Goal: Task Accomplishment & Management: Use online tool/utility

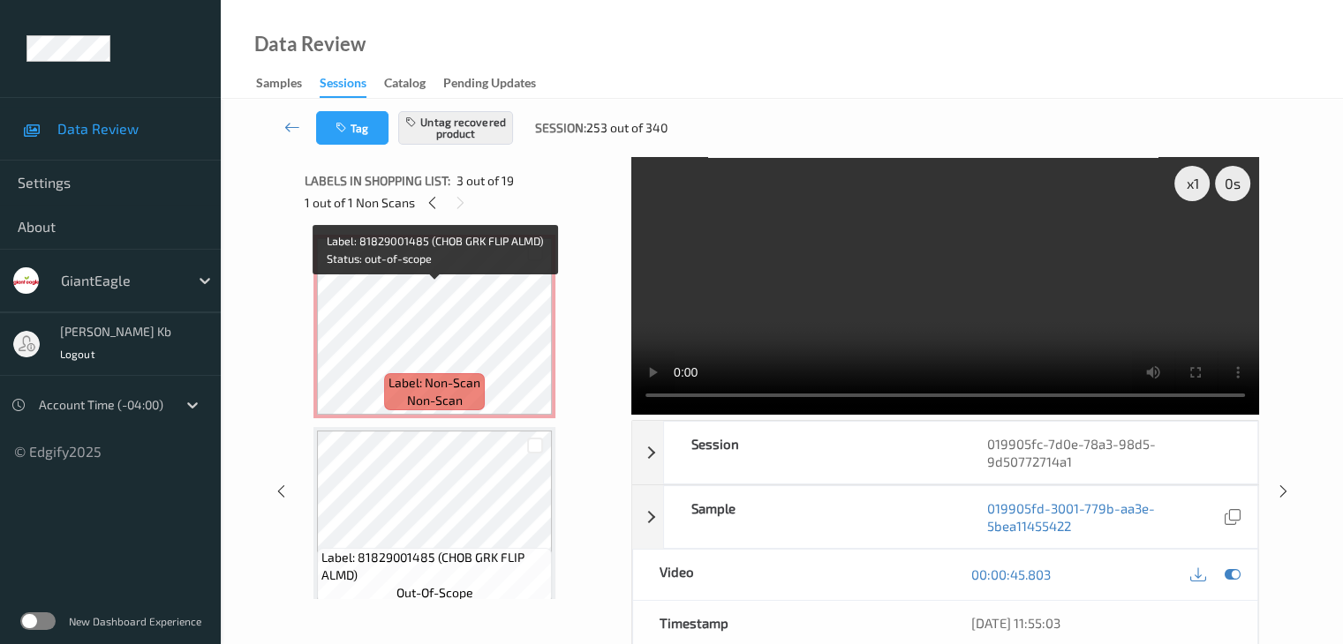
scroll to position [265, 0]
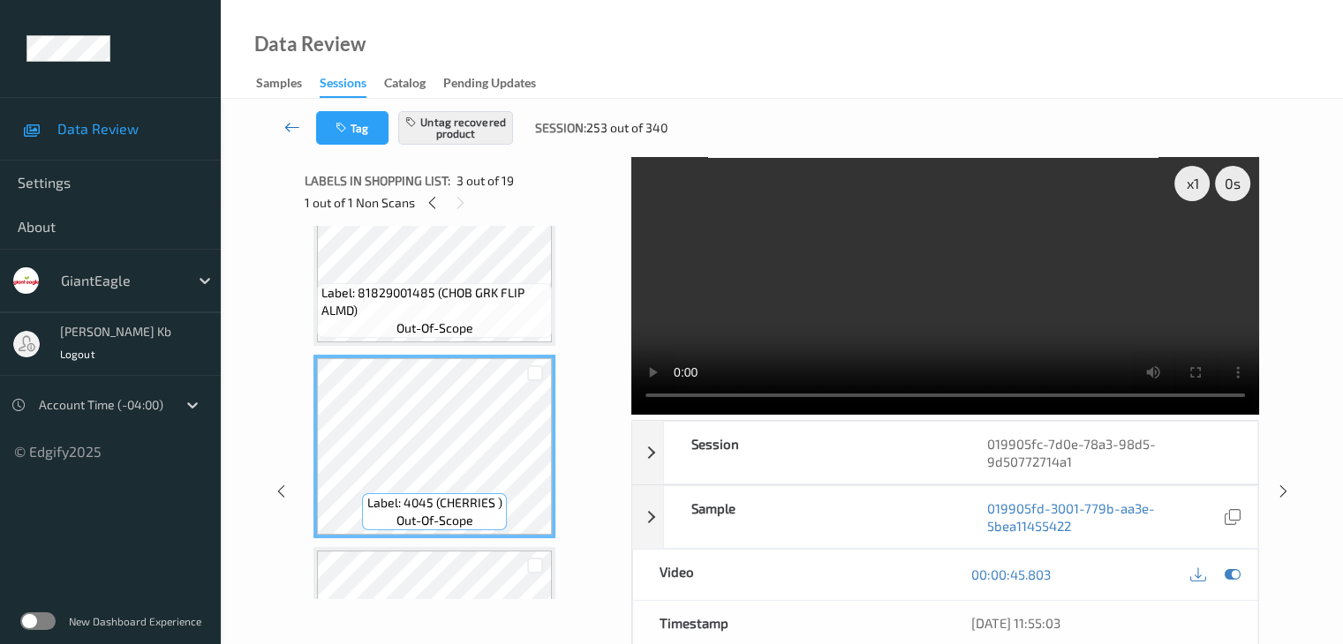
click at [290, 124] on icon at bounding box center [292, 127] width 16 height 18
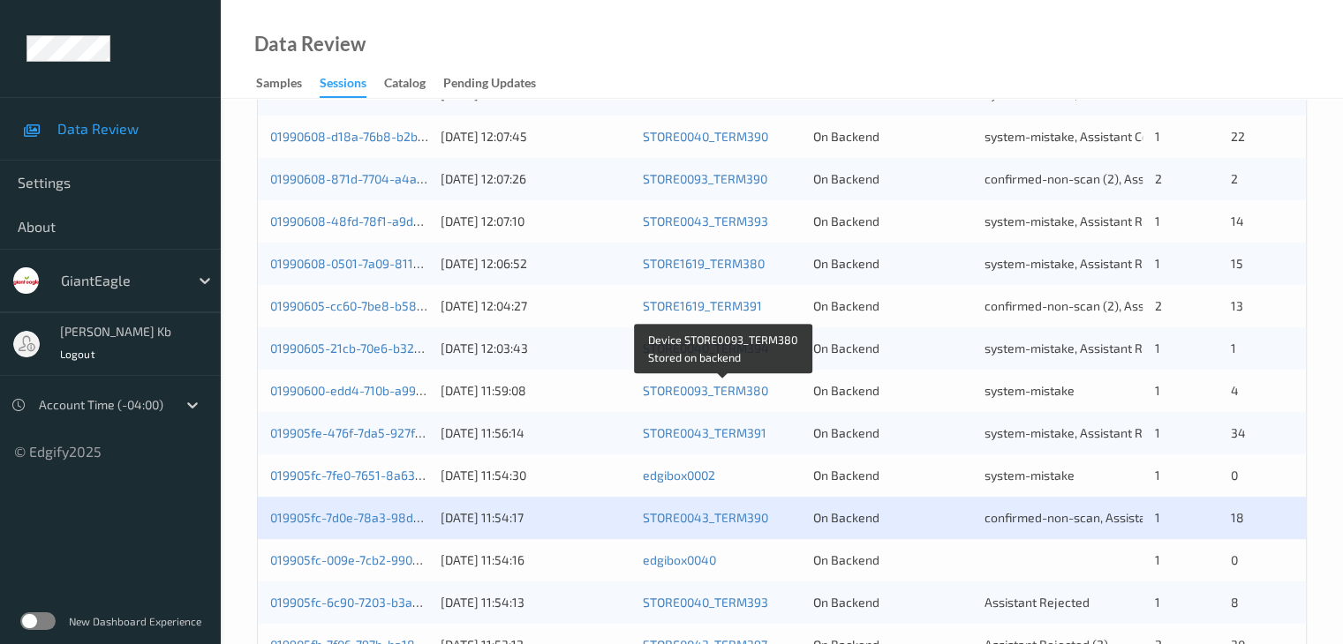
scroll to position [706, 0]
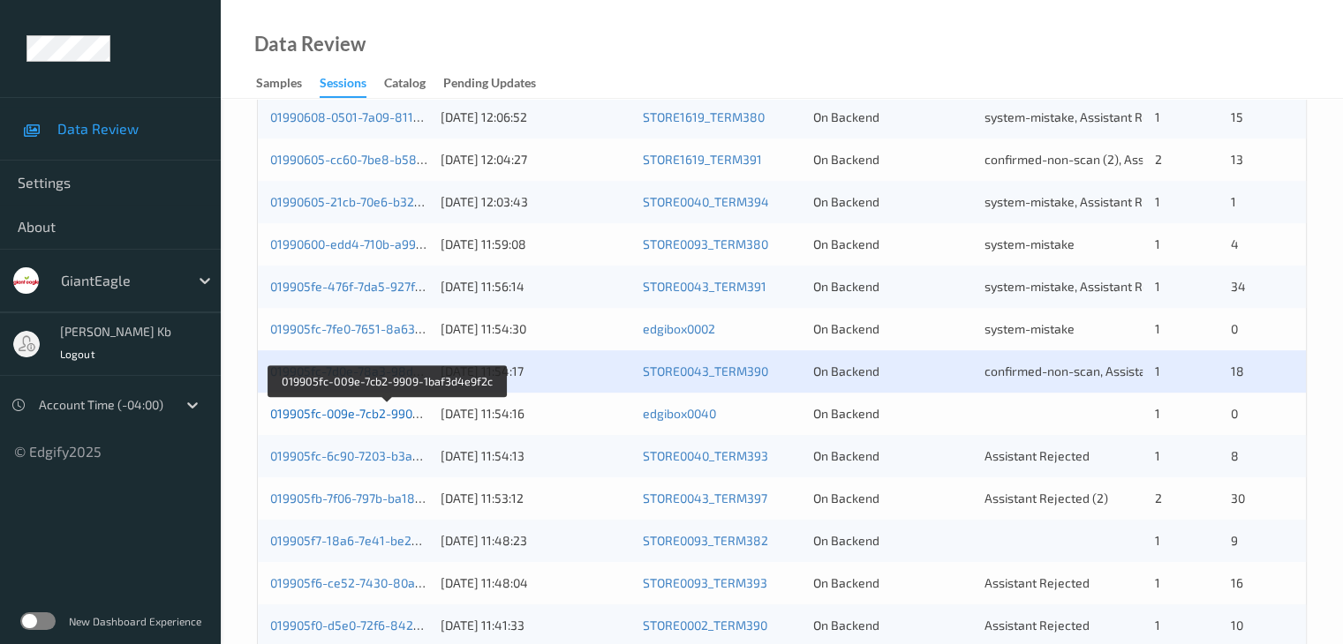
click at [364, 414] on link "019905fc-009e-7cb2-9909-1baf3d4e9f2c" at bounding box center [386, 413] width 232 height 15
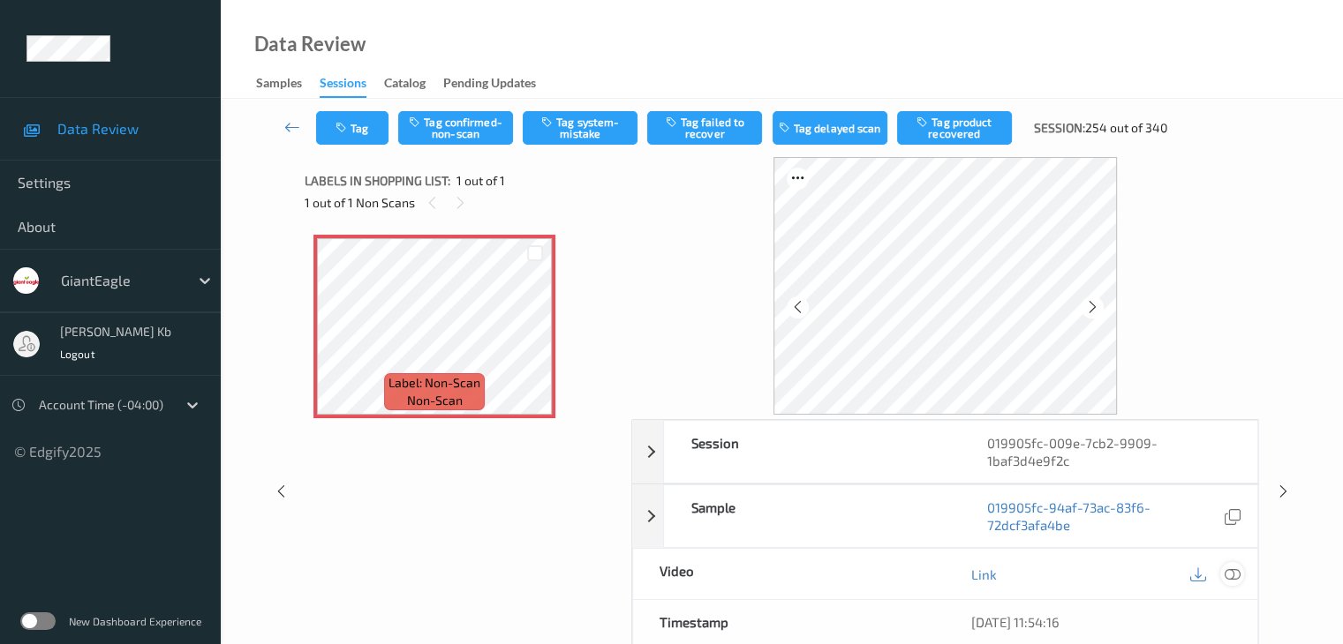
click at [1242, 577] on div at bounding box center [1232, 574] width 24 height 24
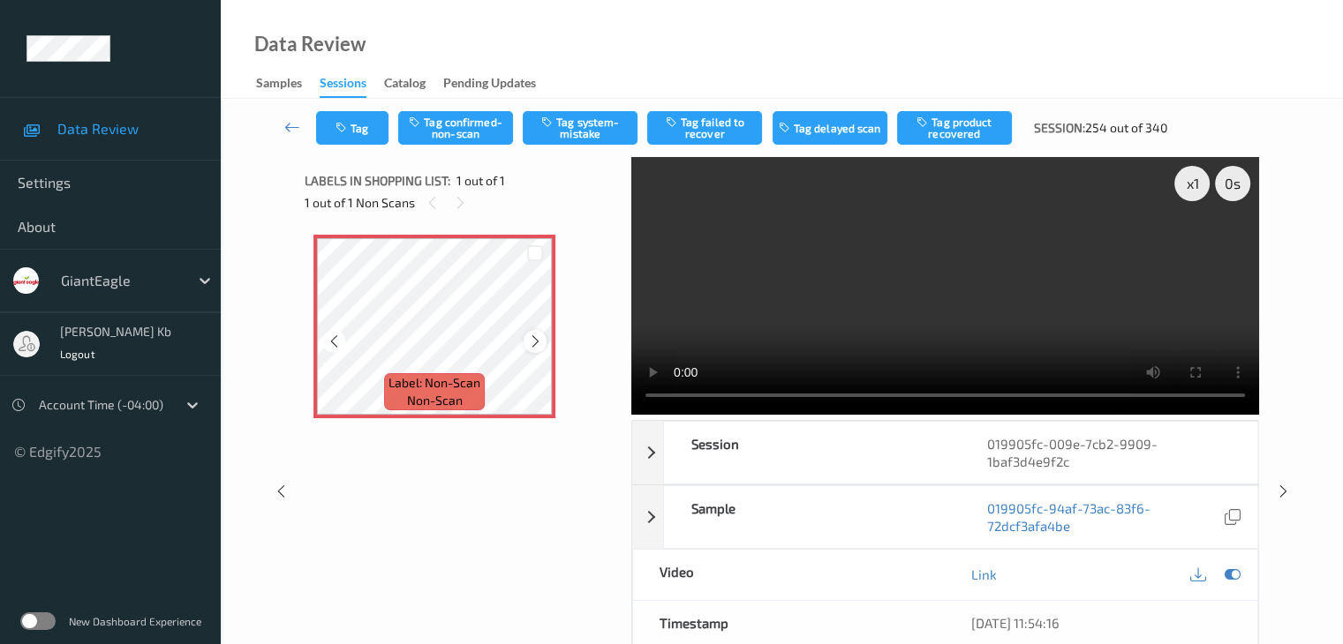
click at [533, 343] on icon at bounding box center [535, 342] width 15 height 16
click at [534, 341] on icon at bounding box center [535, 342] width 15 height 16
click at [583, 131] on button "Tag system-mistake" at bounding box center [580, 128] width 115 height 34
click at [290, 124] on icon at bounding box center [292, 127] width 16 height 18
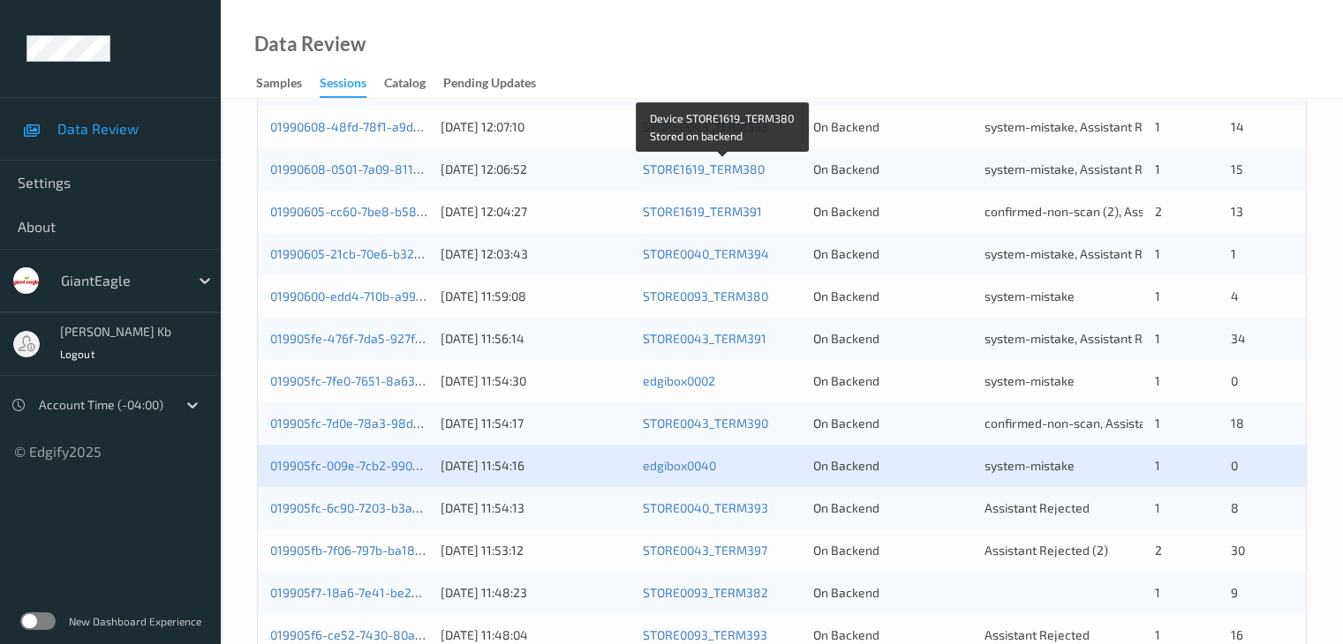
scroll to position [794, 0]
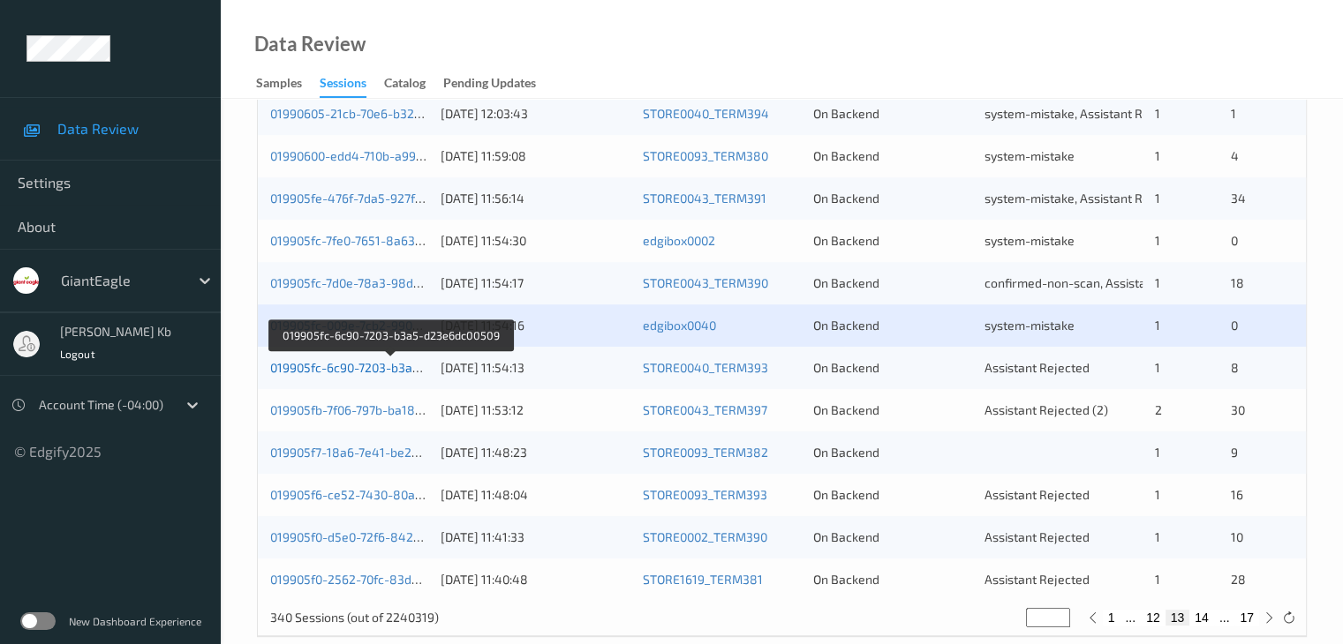
click at [378, 368] on link "019905fc-6c90-7203-b3a5-d23e6dc00509" at bounding box center [389, 367] width 238 height 15
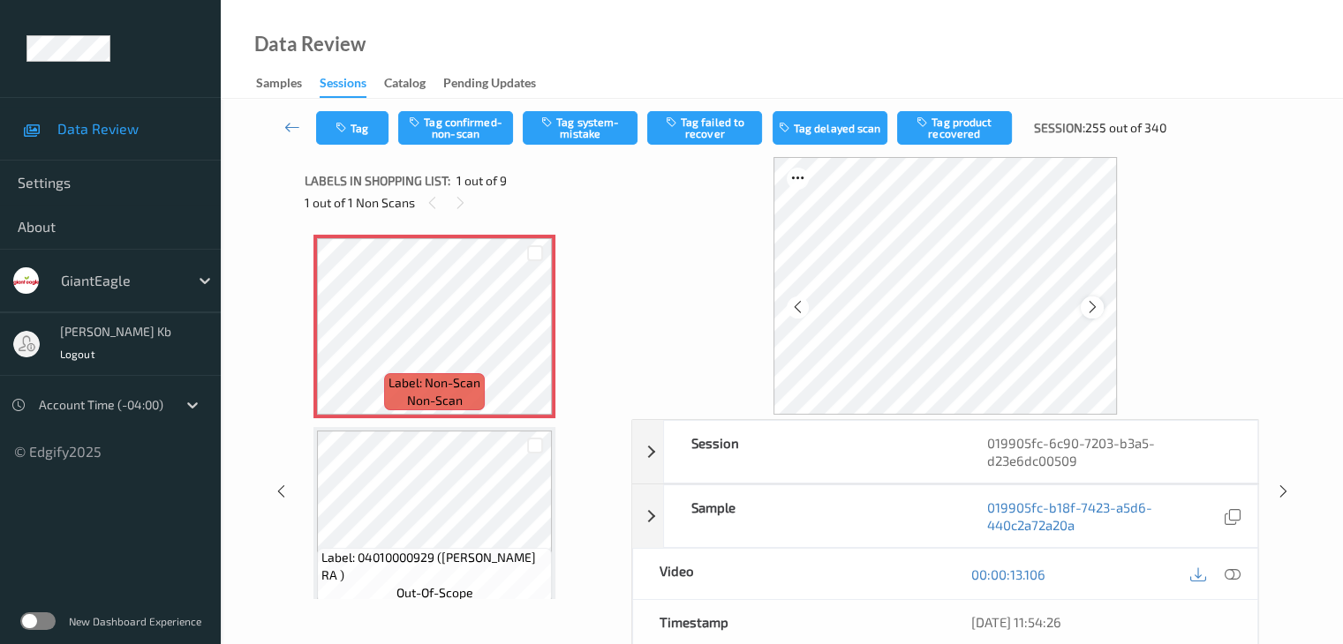
click at [1087, 309] on icon at bounding box center [1092, 307] width 15 height 16
click at [1088, 309] on icon at bounding box center [1092, 307] width 15 height 16
drag, startPoint x: 1238, startPoint y: 573, endPoint x: 1224, endPoint y: 565, distance: 15.4
click at [1238, 573] on icon at bounding box center [1231, 575] width 16 height 16
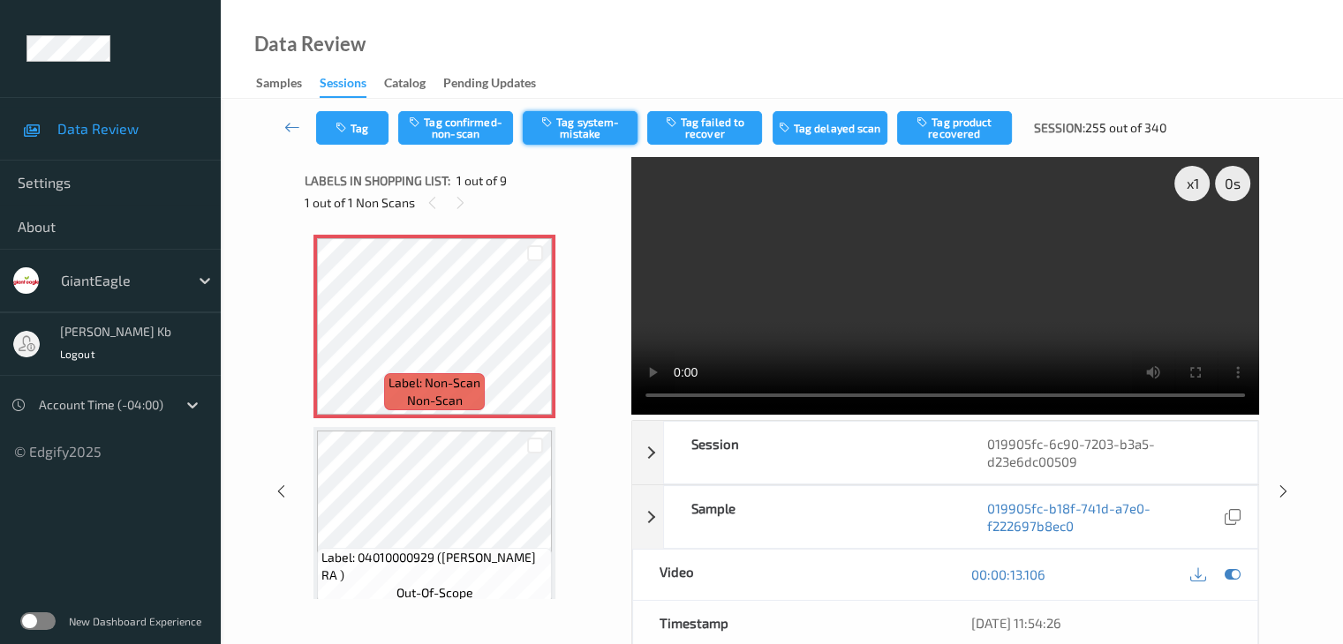
click at [595, 124] on button "Tag system-mistake" at bounding box center [580, 128] width 115 height 34
click at [374, 130] on button "Tag" at bounding box center [352, 128] width 72 height 34
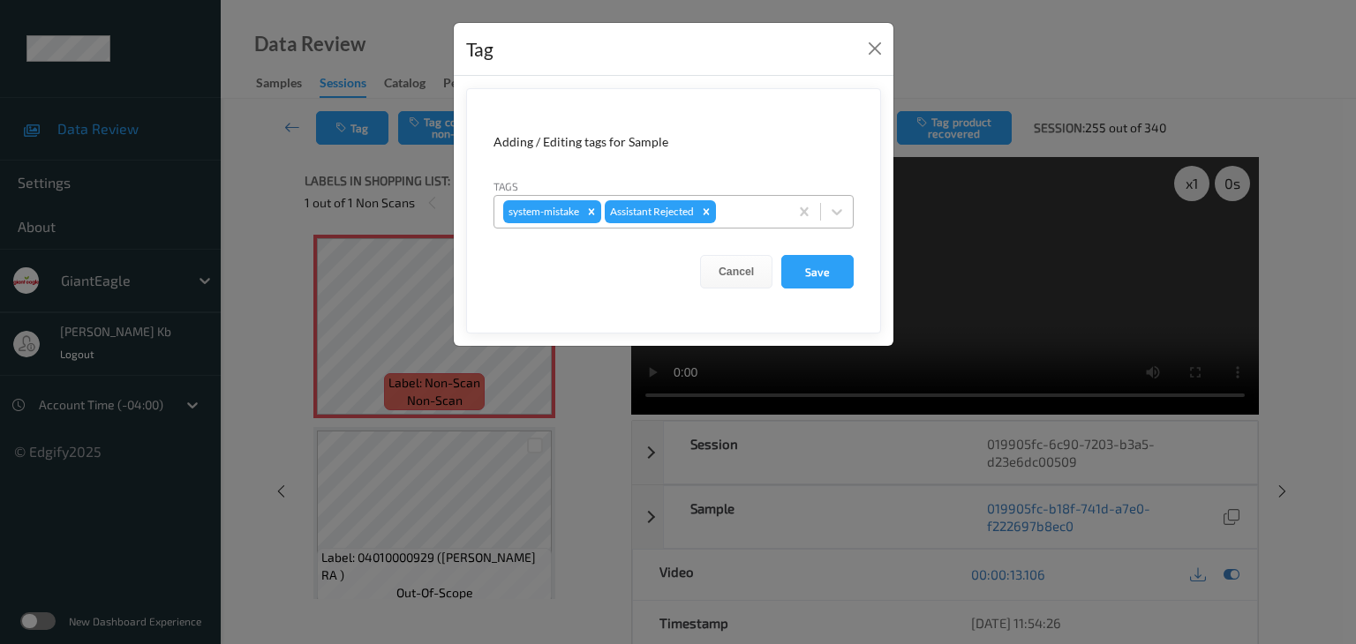
click at [738, 212] on div at bounding box center [749, 211] width 60 height 21
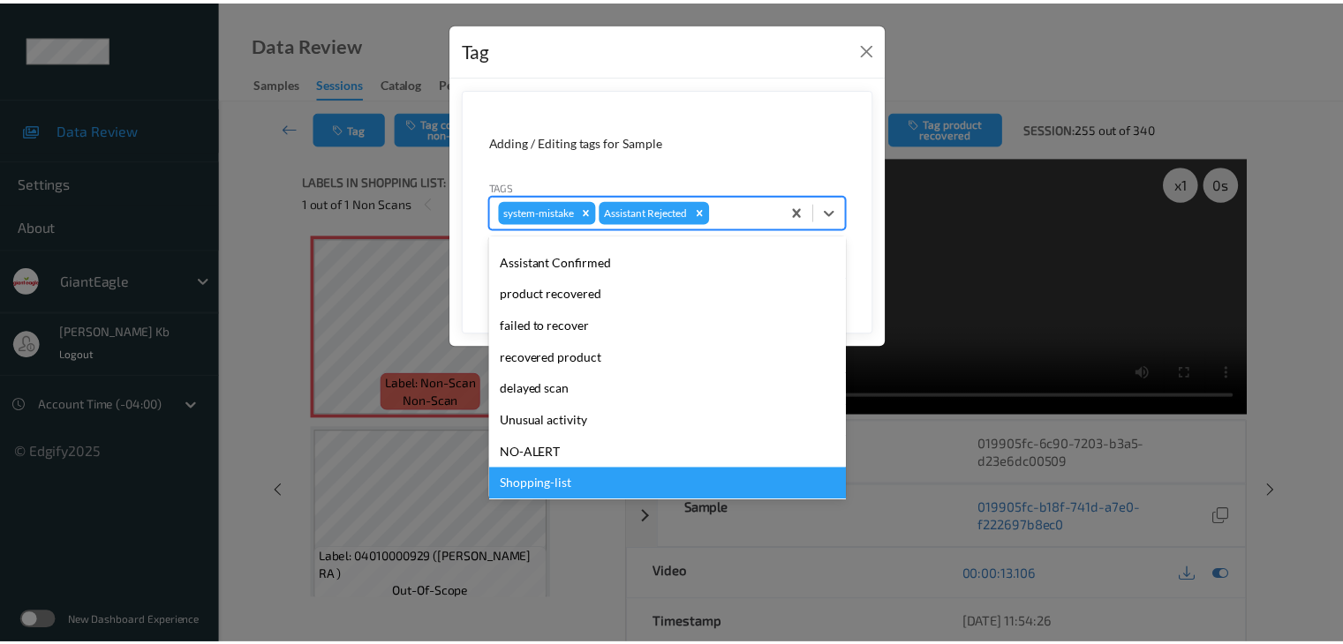
scroll to position [155, 0]
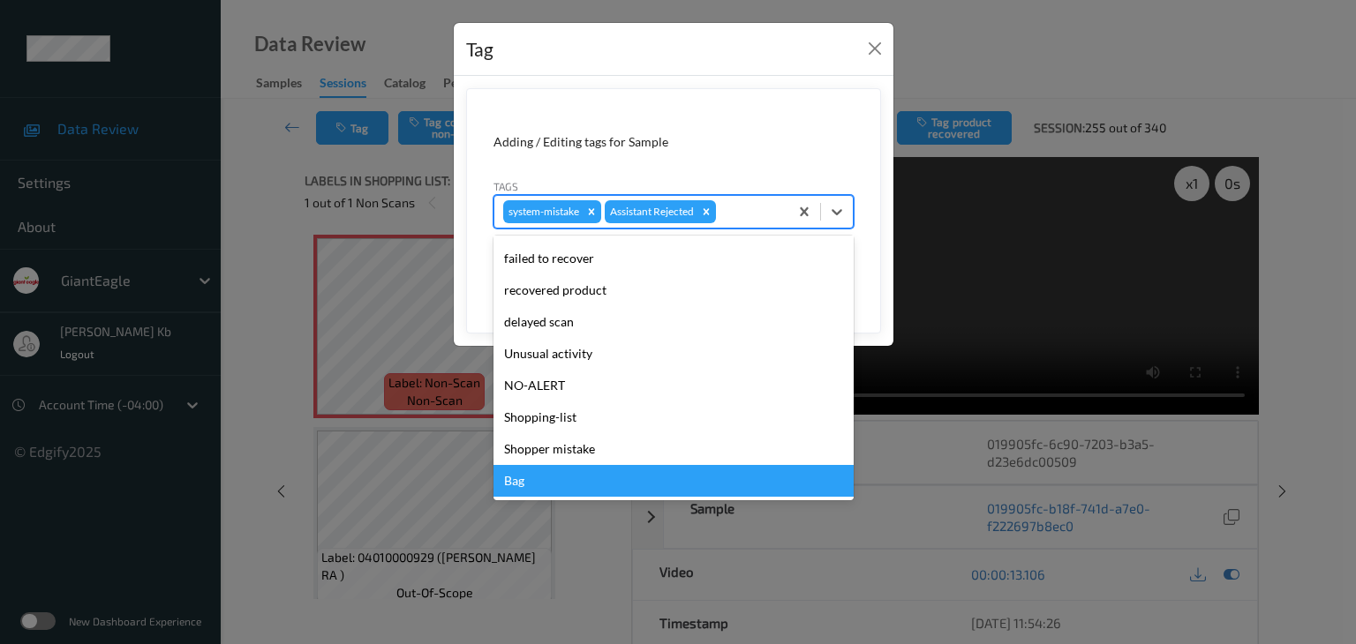
click at [540, 487] on div "Bag" at bounding box center [673, 481] width 360 height 32
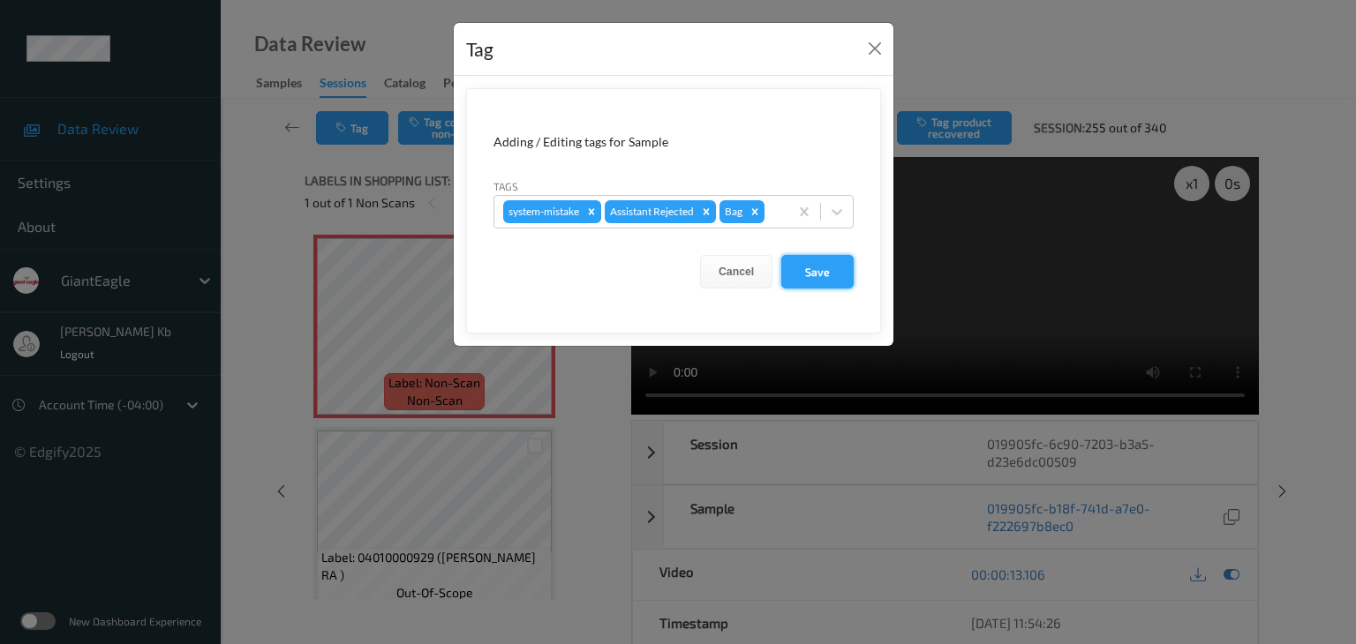
click at [838, 266] on button "Save" at bounding box center [817, 272] width 72 height 34
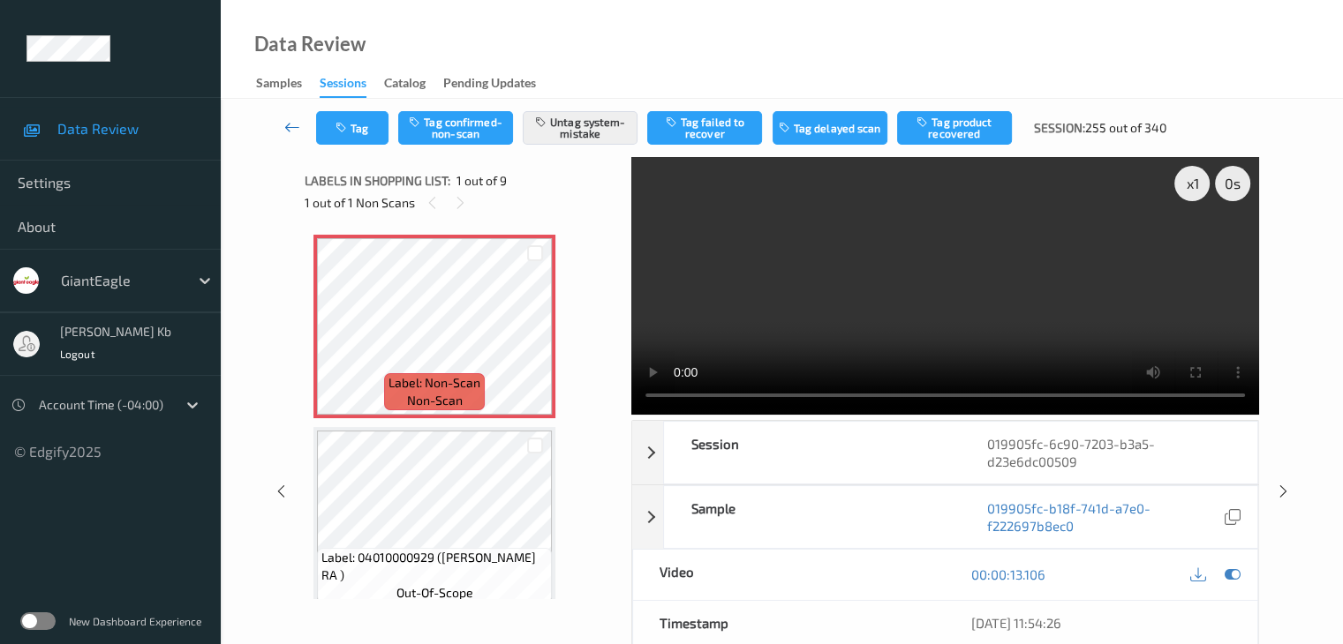
click at [290, 124] on icon at bounding box center [292, 127] width 16 height 18
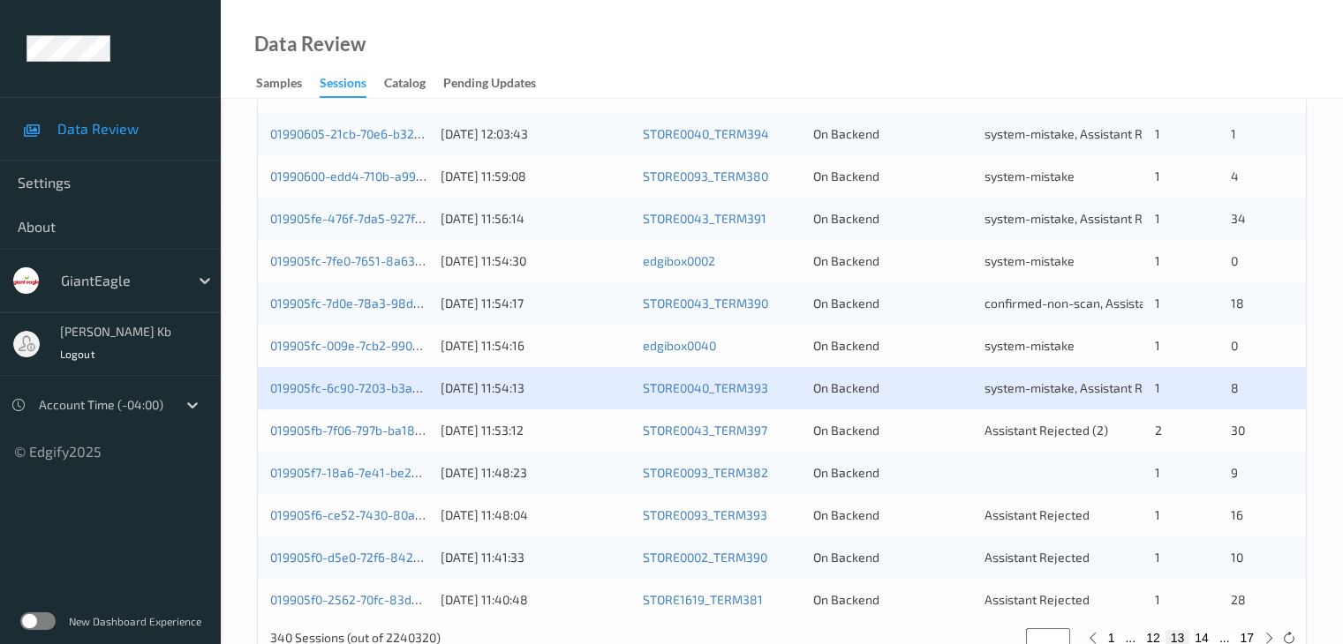
scroll to position [794, 0]
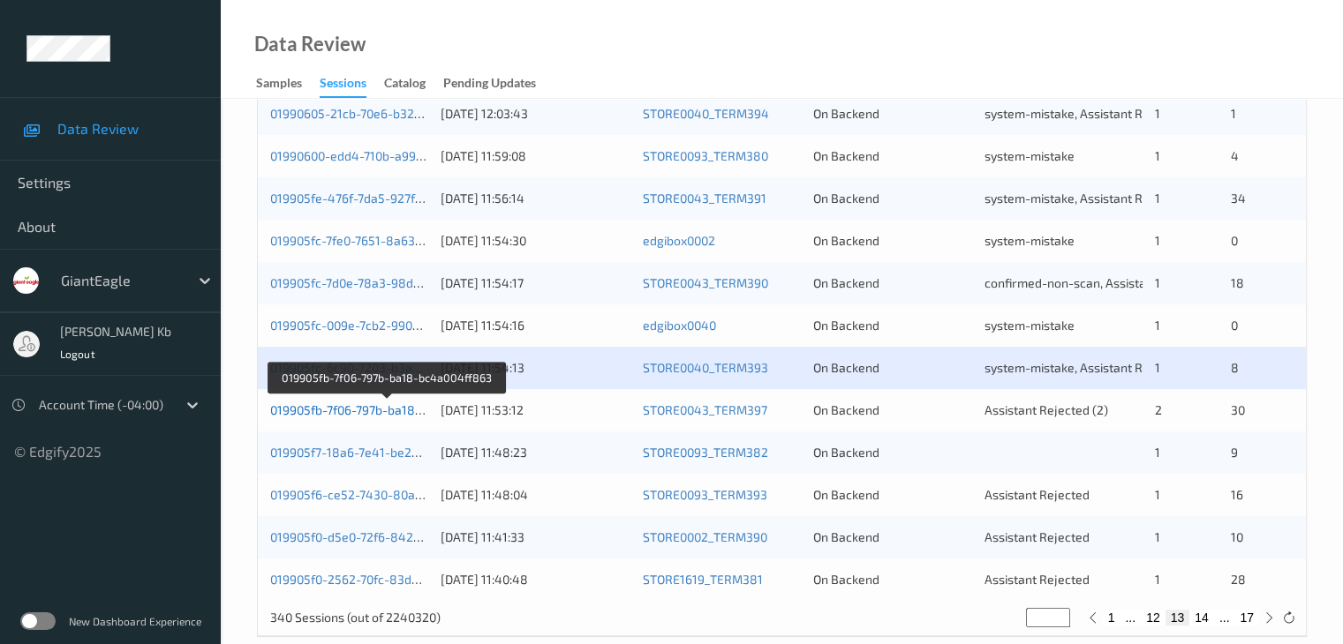
click at [371, 410] on link "019905fb-7f06-797b-ba18-bc4a004ff863" at bounding box center [385, 410] width 231 height 15
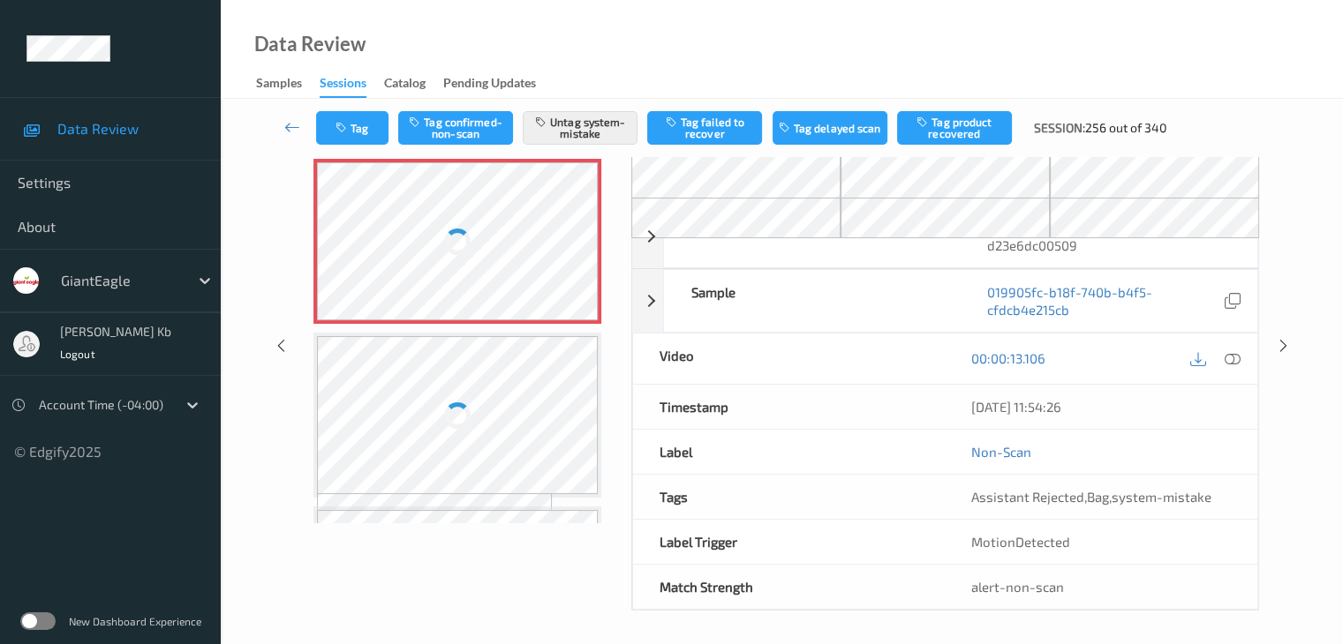
drag, startPoint x: 388, startPoint y: 1, endPoint x: 878, endPoint y: 40, distance: 491.4
click at [959, 53] on div "Data Review Samples Sessions Catalog Pending Updates" at bounding box center [782, 49] width 1122 height 99
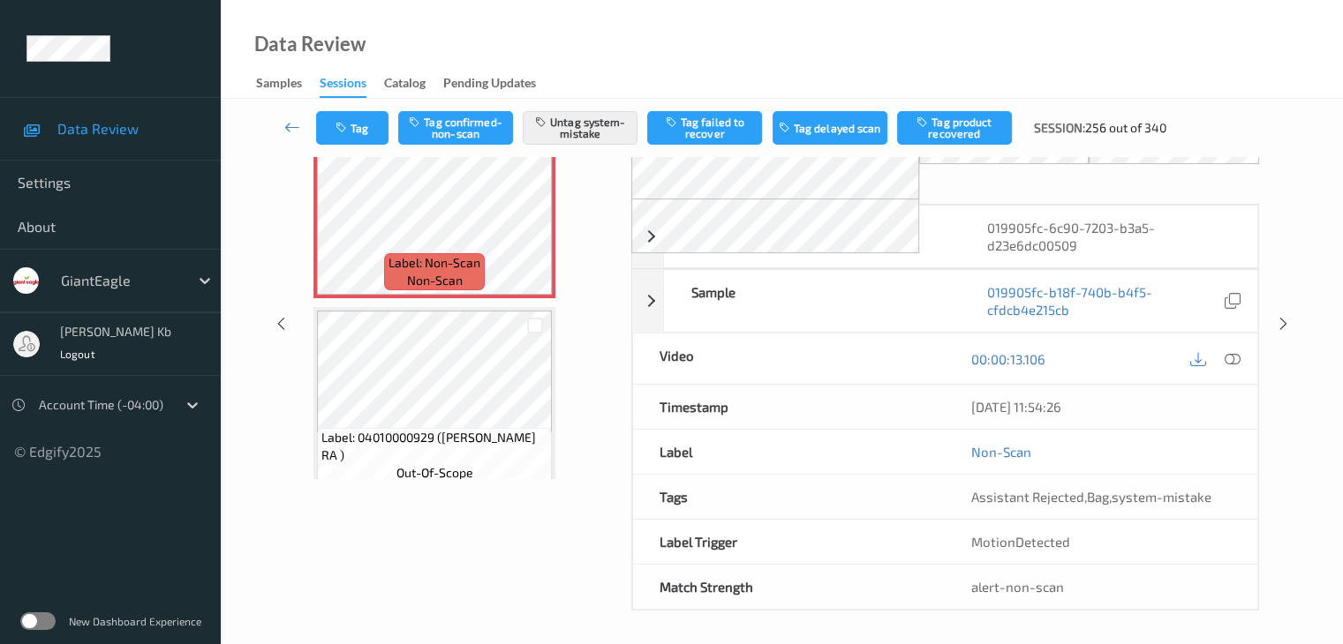
scroll to position [0, 0]
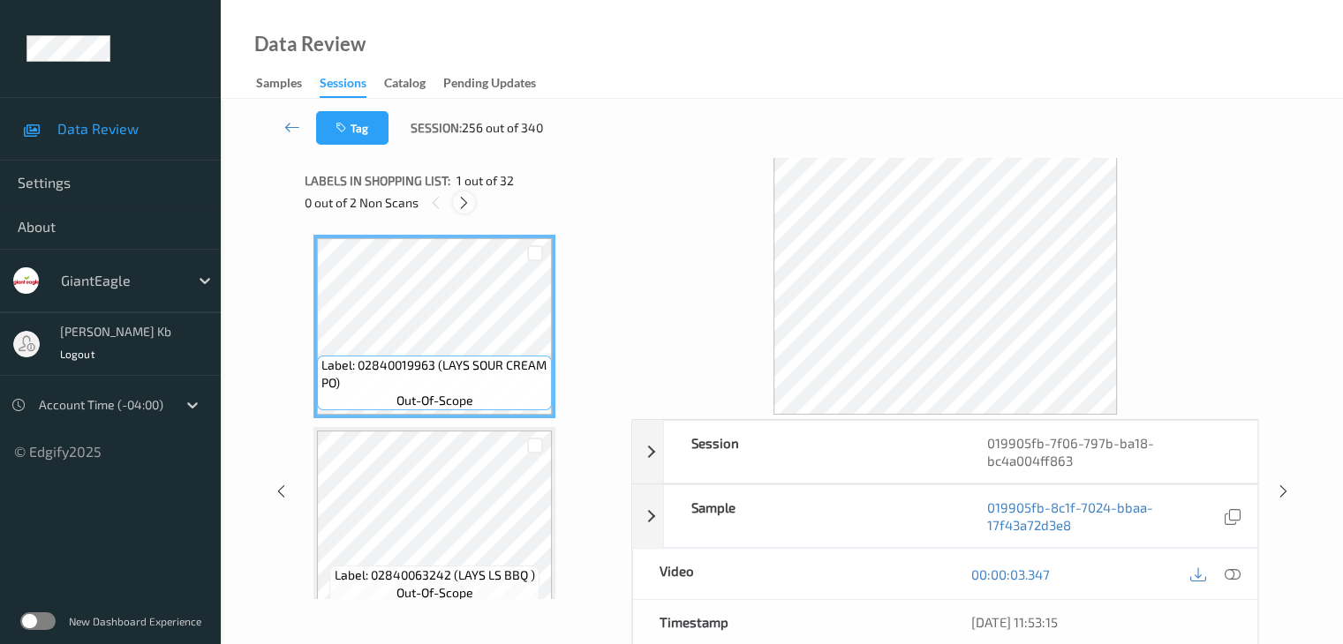
click at [465, 202] on icon at bounding box center [463, 203] width 15 height 16
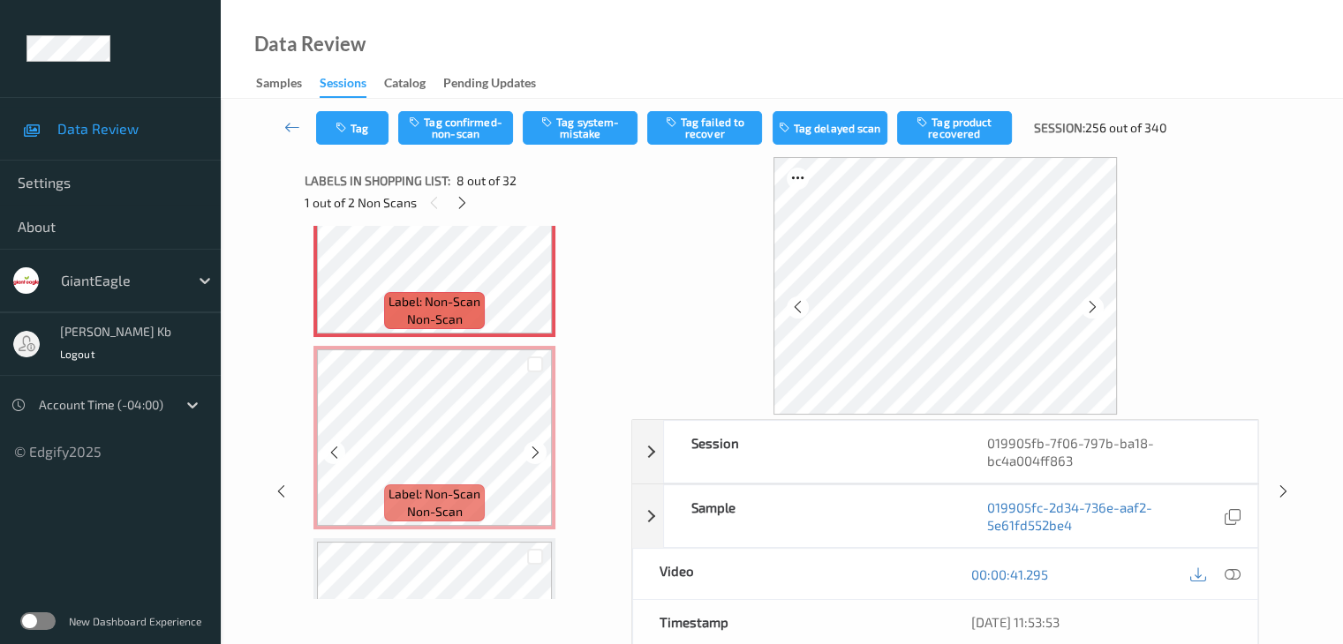
scroll to position [1340, 0]
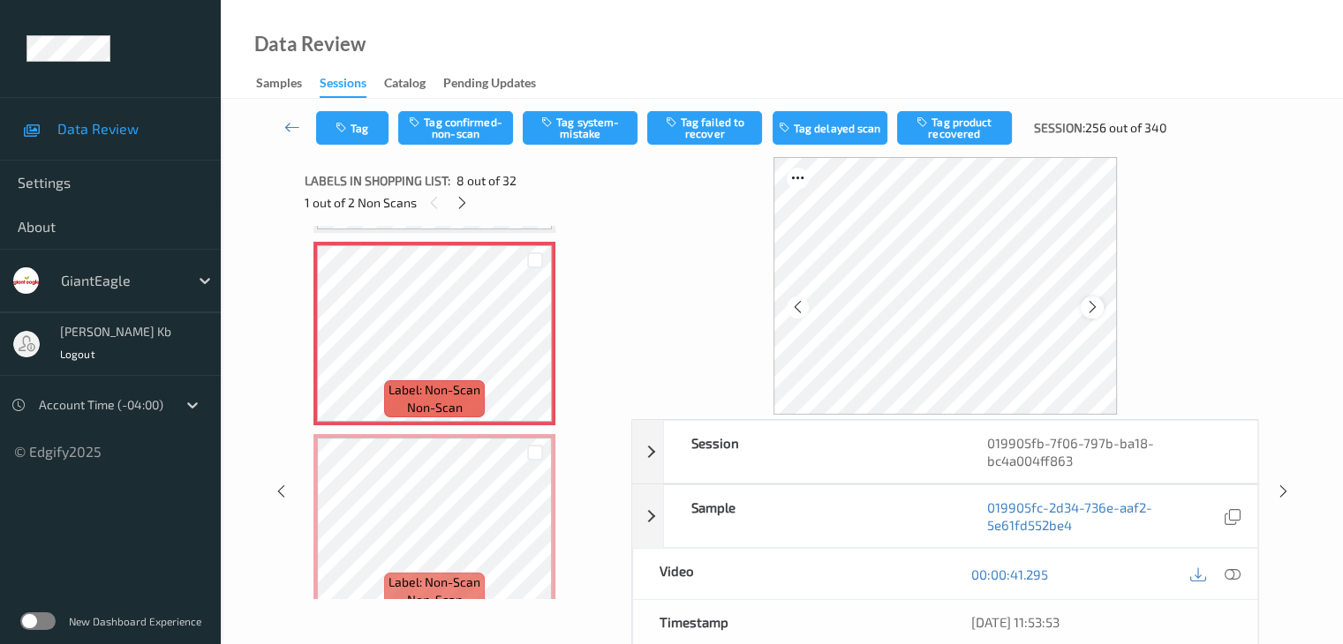
click at [1096, 309] on icon at bounding box center [1092, 307] width 15 height 16
click at [1234, 573] on icon at bounding box center [1231, 575] width 16 height 16
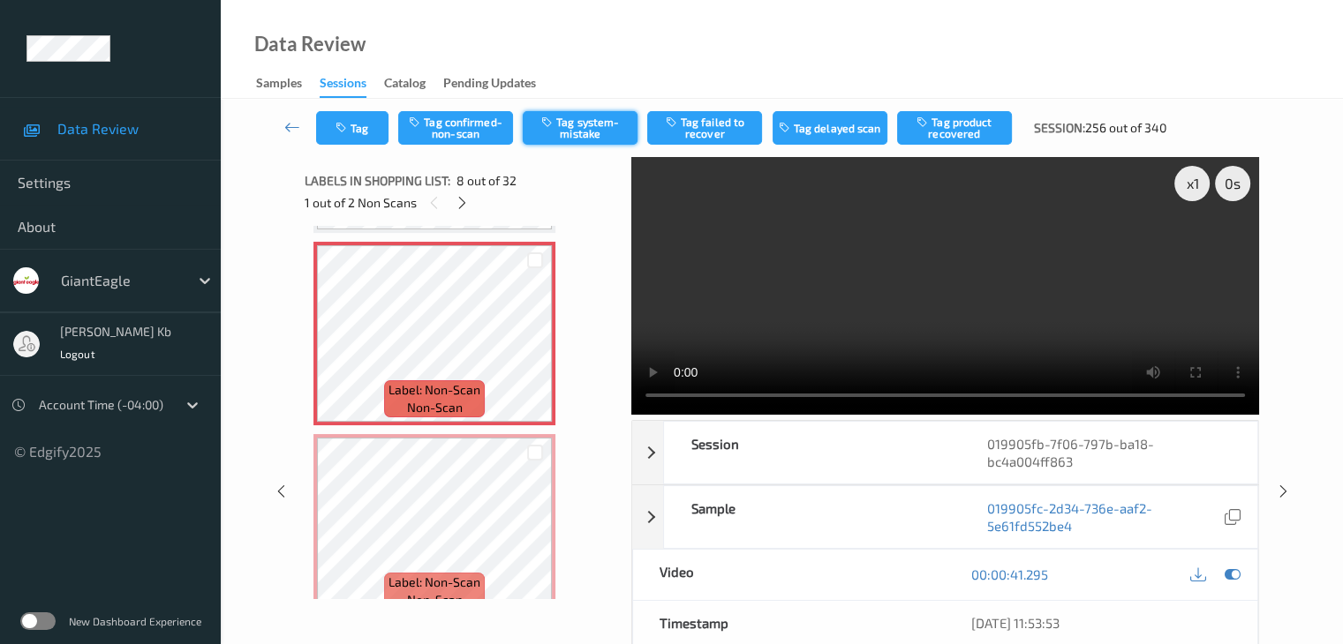
click at [590, 132] on button "Tag system-mistake" at bounding box center [580, 128] width 115 height 34
click at [373, 122] on button "Tag" at bounding box center [352, 128] width 72 height 34
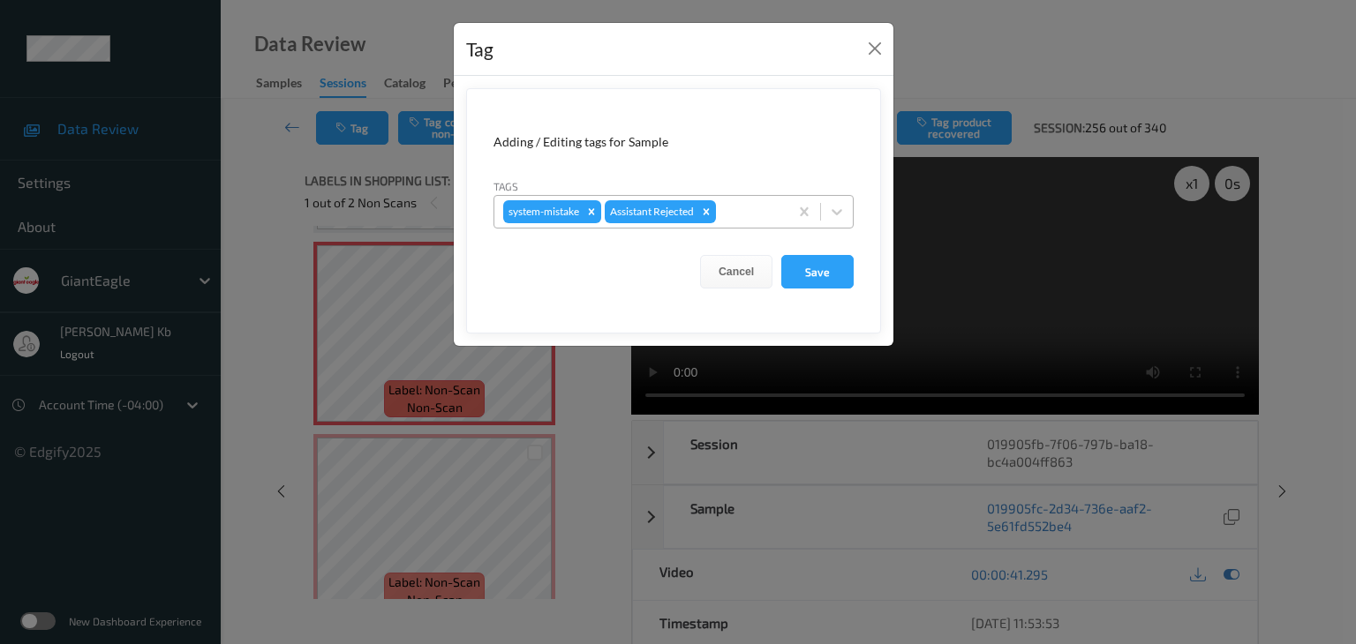
click at [755, 207] on div at bounding box center [749, 211] width 60 height 21
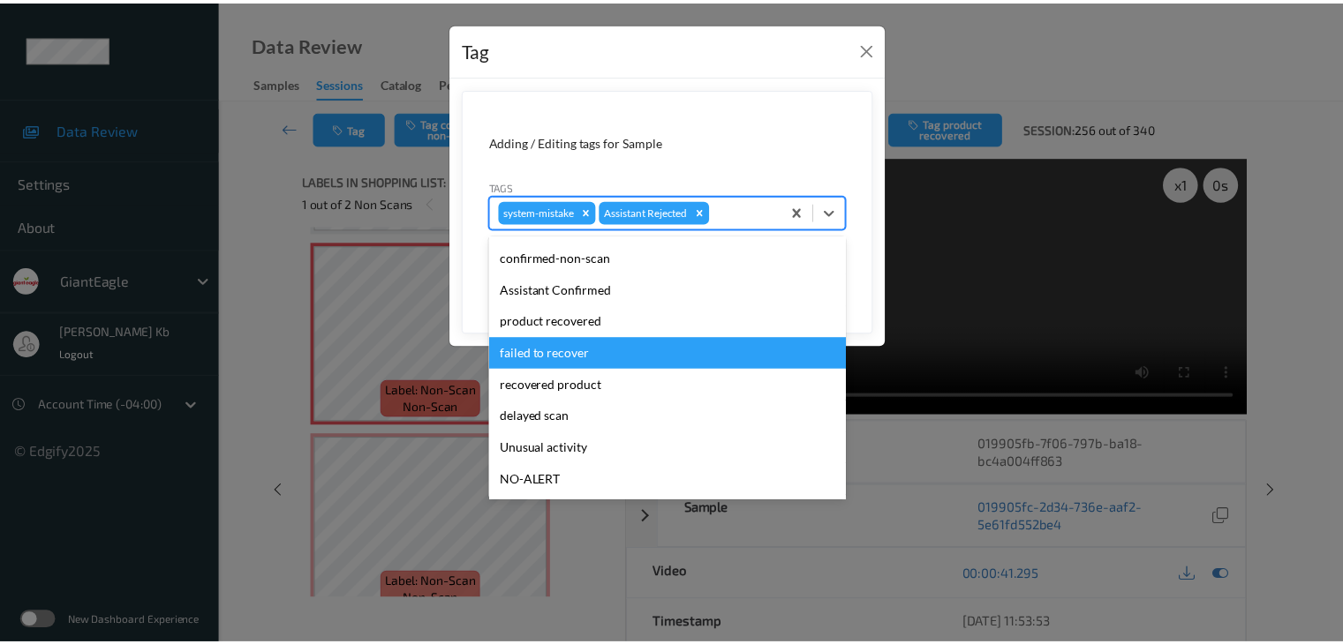
scroll to position [88, 0]
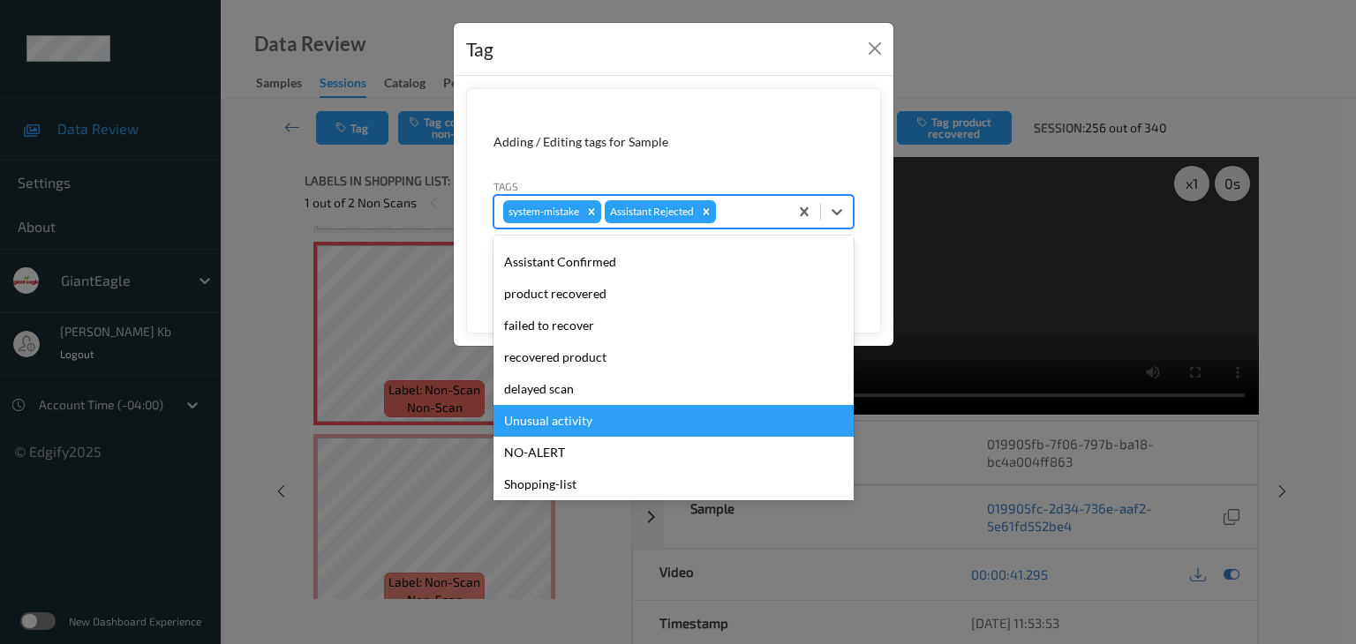
click at [568, 421] on div "Unusual activity" at bounding box center [673, 421] width 360 height 32
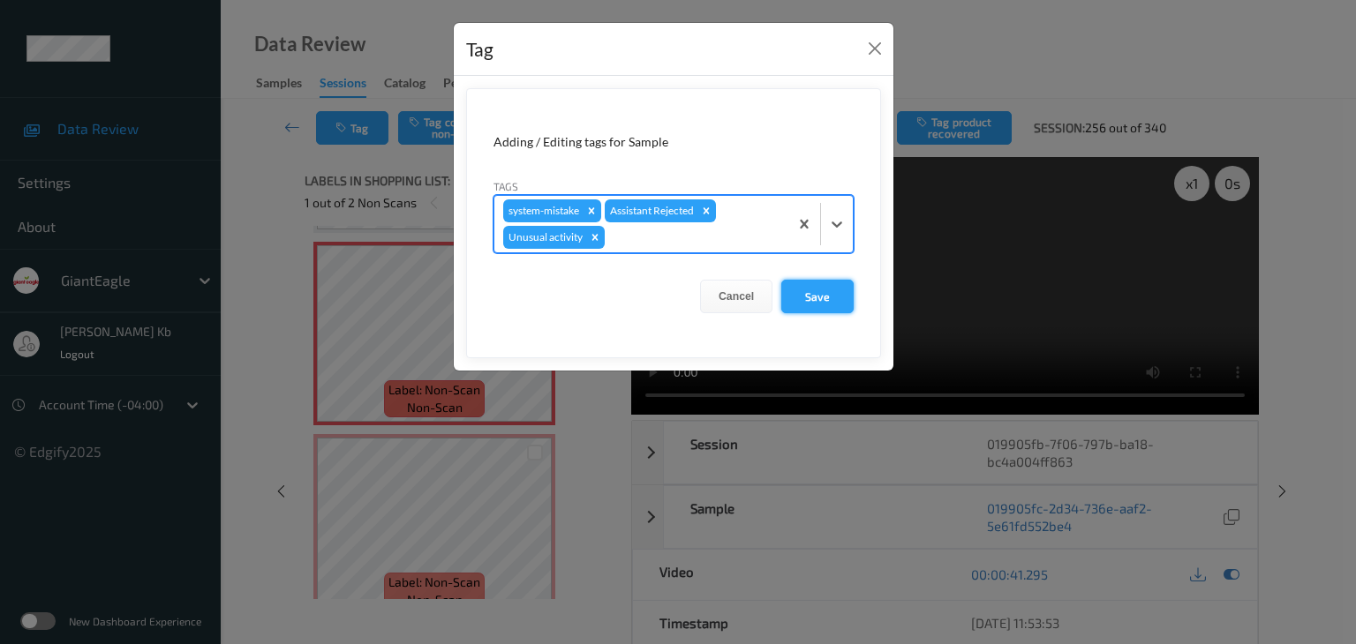
click at [812, 295] on button "Save" at bounding box center [817, 297] width 72 height 34
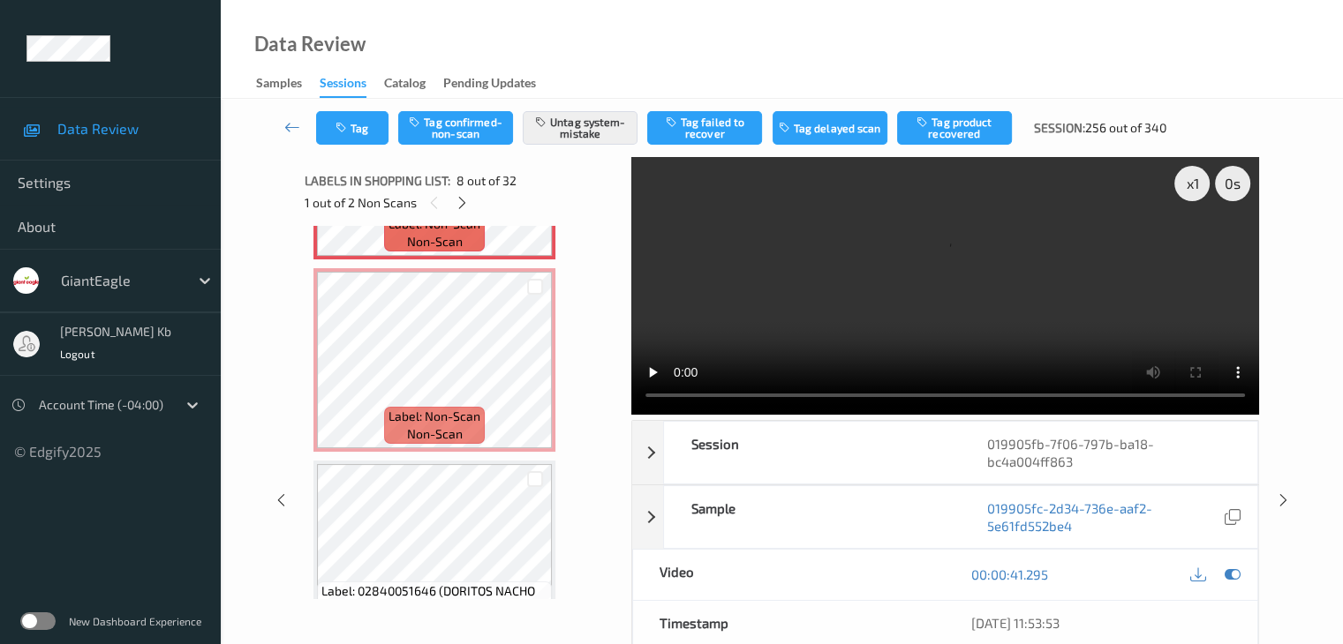
scroll to position [1516, 0]
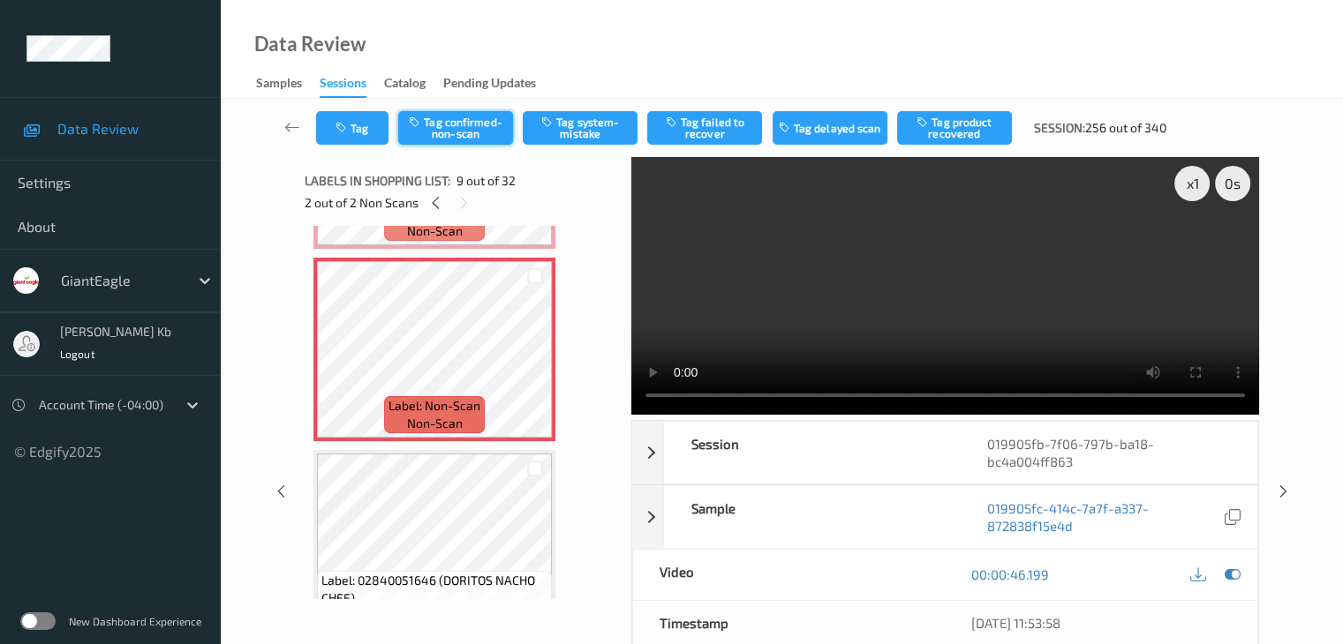
click at [472, 127] on button "Tag confirmed-non-scan" at bounding box center [455, 128] width 115 height 34
click at [960, 130] on button "Tag product recovered" at bounding box center [954, 128] width 115 height 34
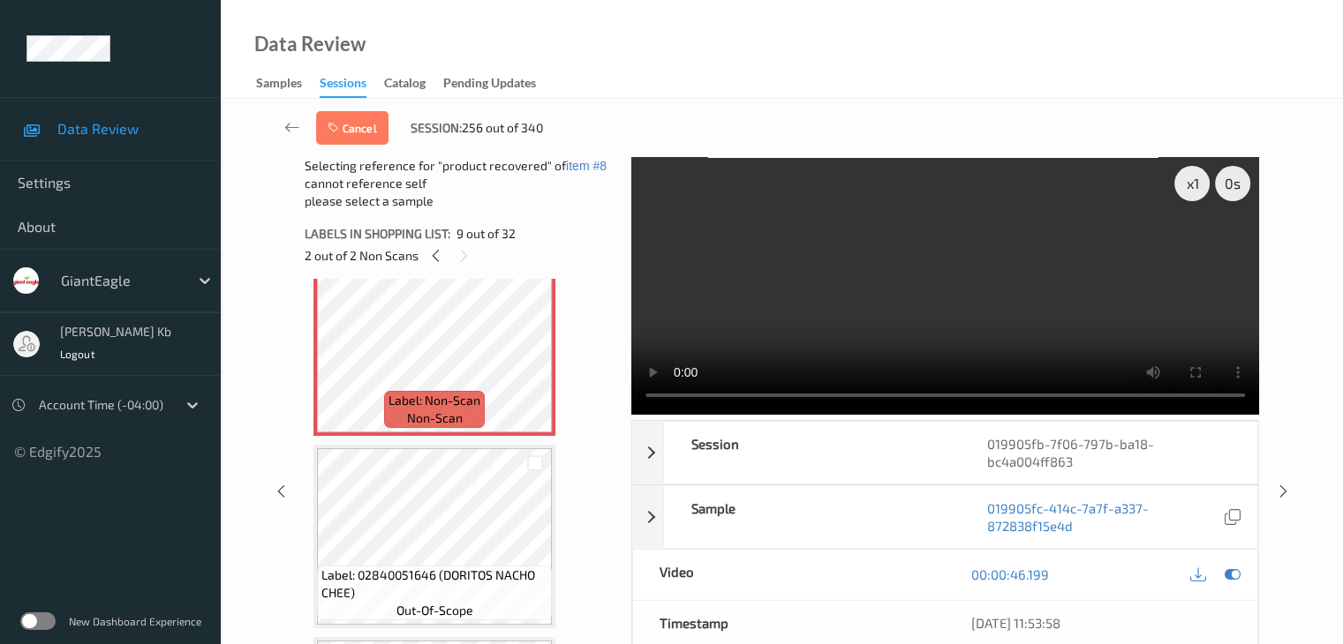
scroll to position [1605, 0]
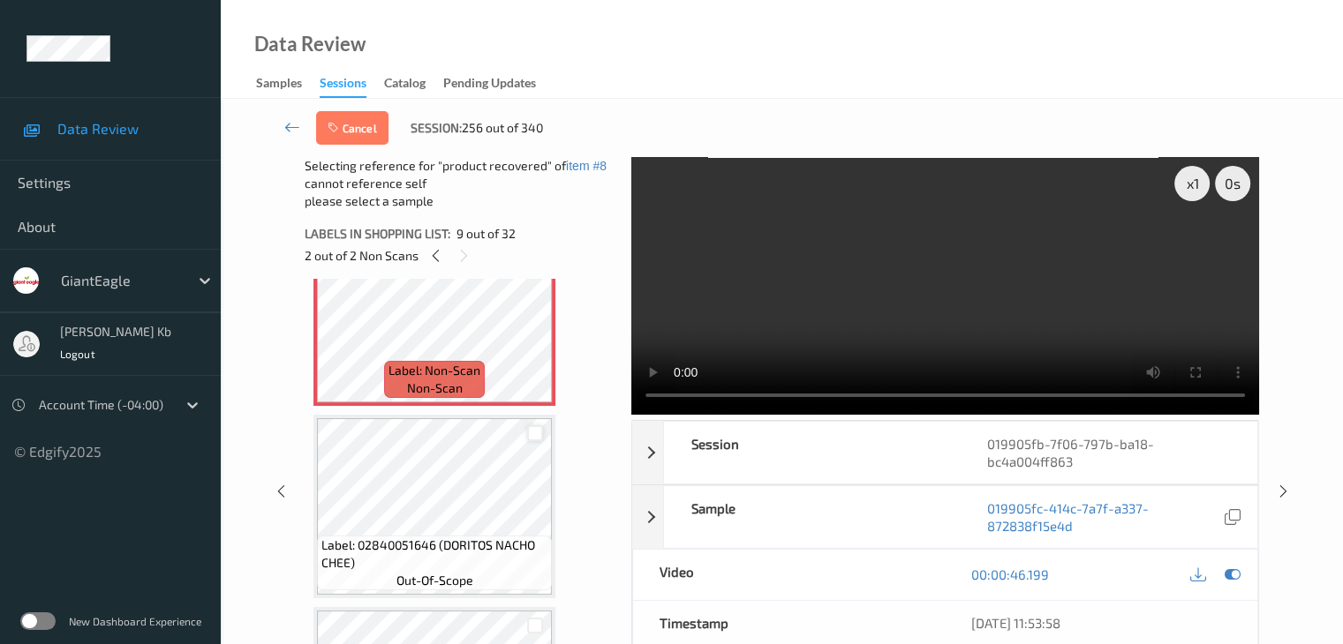
click at [534, 431] on div at bounding box center [535, 433] width 17 height 17
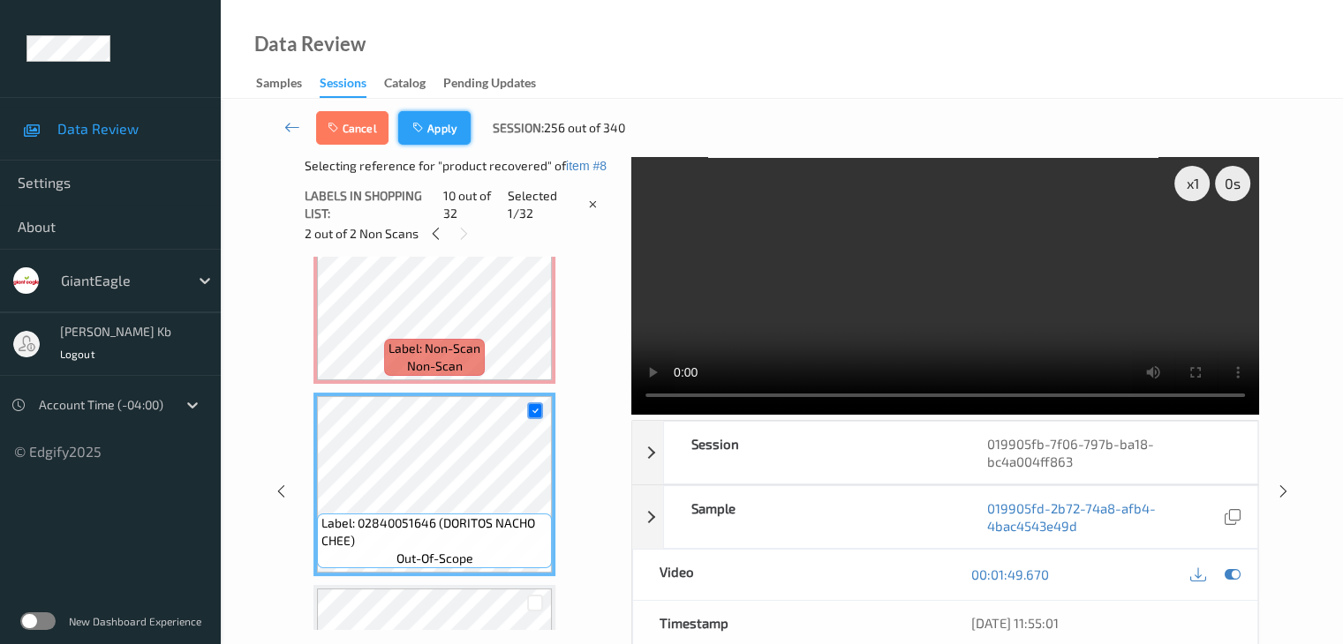
click at [438, 128] on button "Apply" at bounding box center [434, 128] width 72 height 34
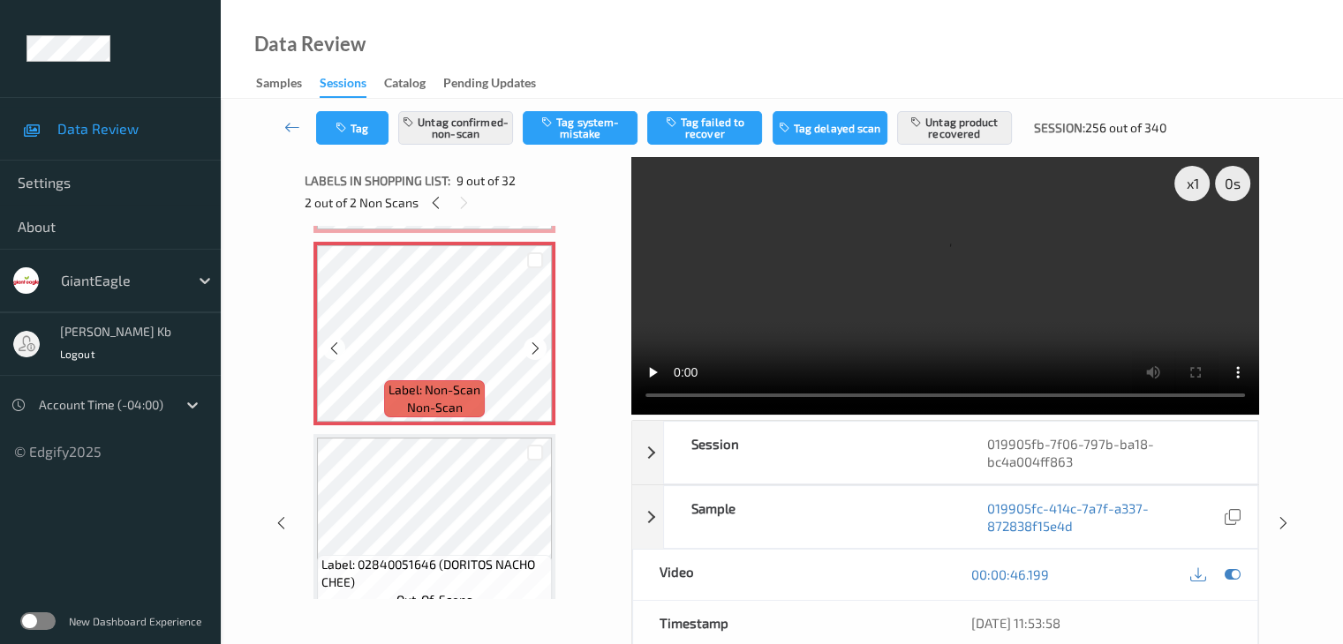
scroll to position [1356, 0]
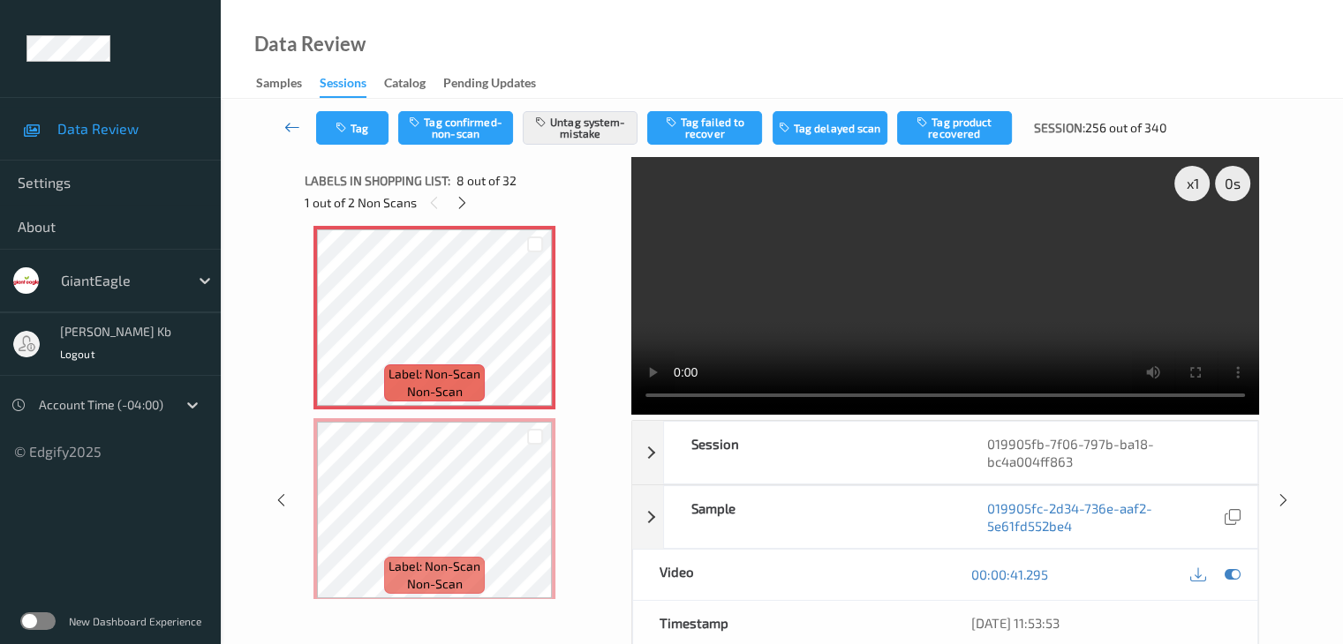
click at [294, 132] on icon at bounding box center [292, 127] width 16 height 18
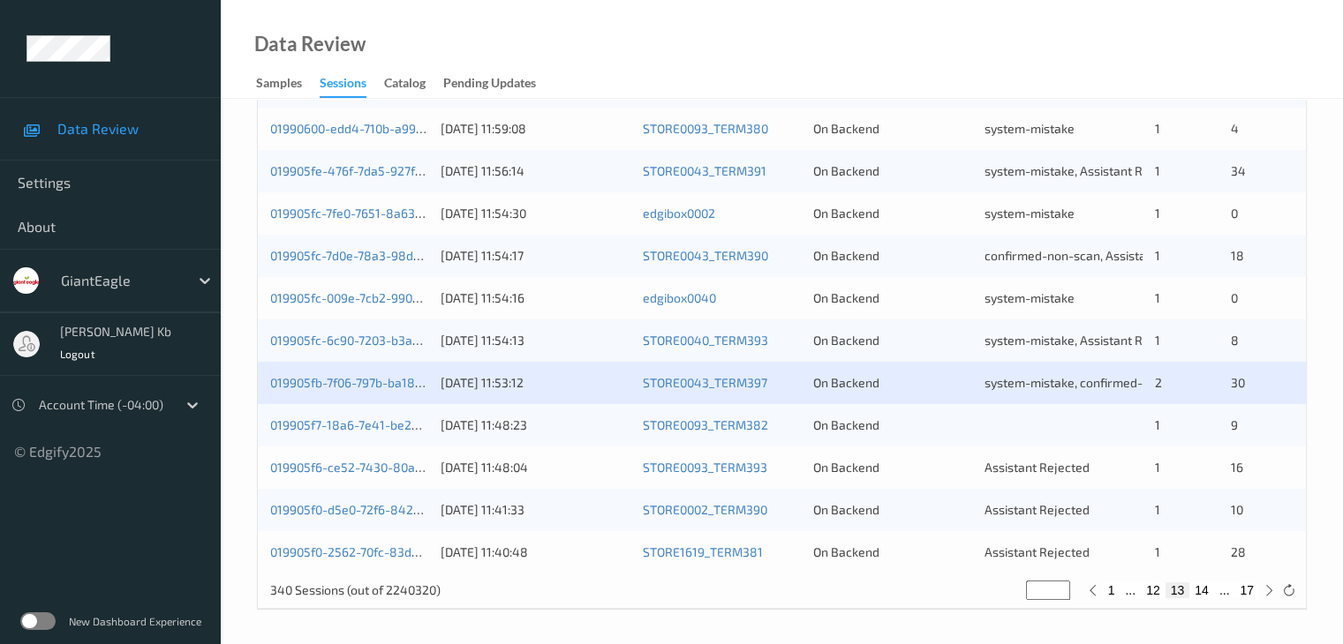
scroll to position [823, 0]
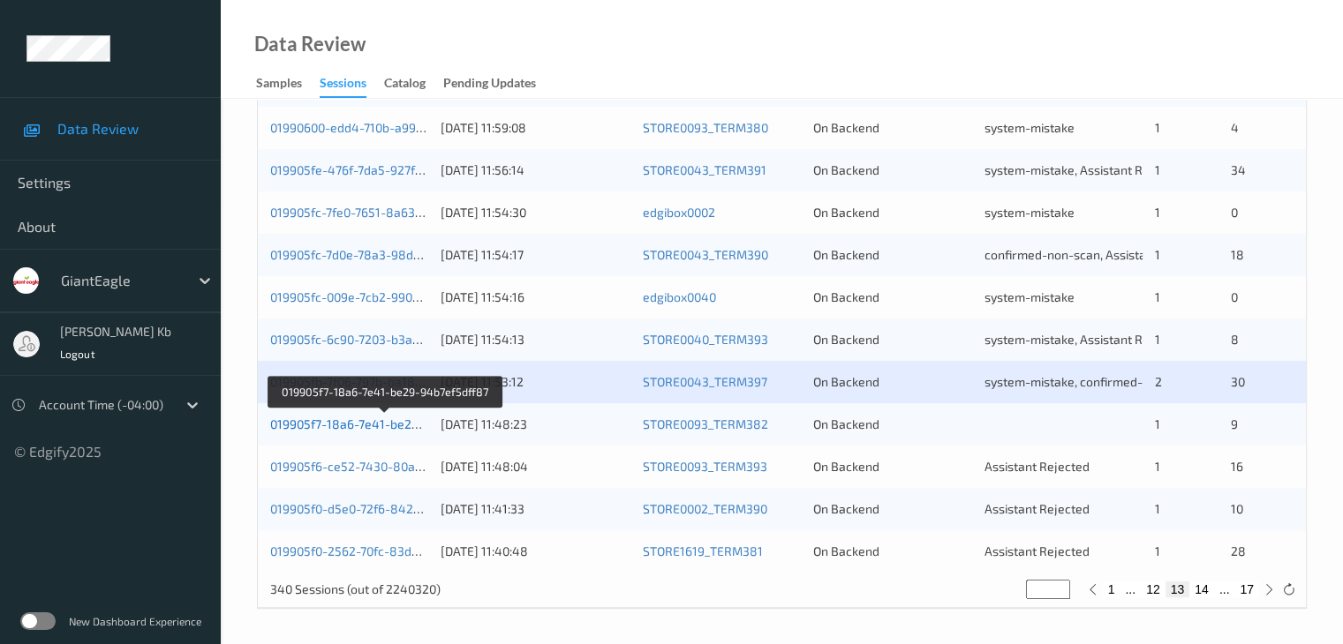
click at [362, 425] on link "019905f7-18a6-7e41-be29-94b7ef5dff87" at bounding box center [385, 424] width 230 height 15
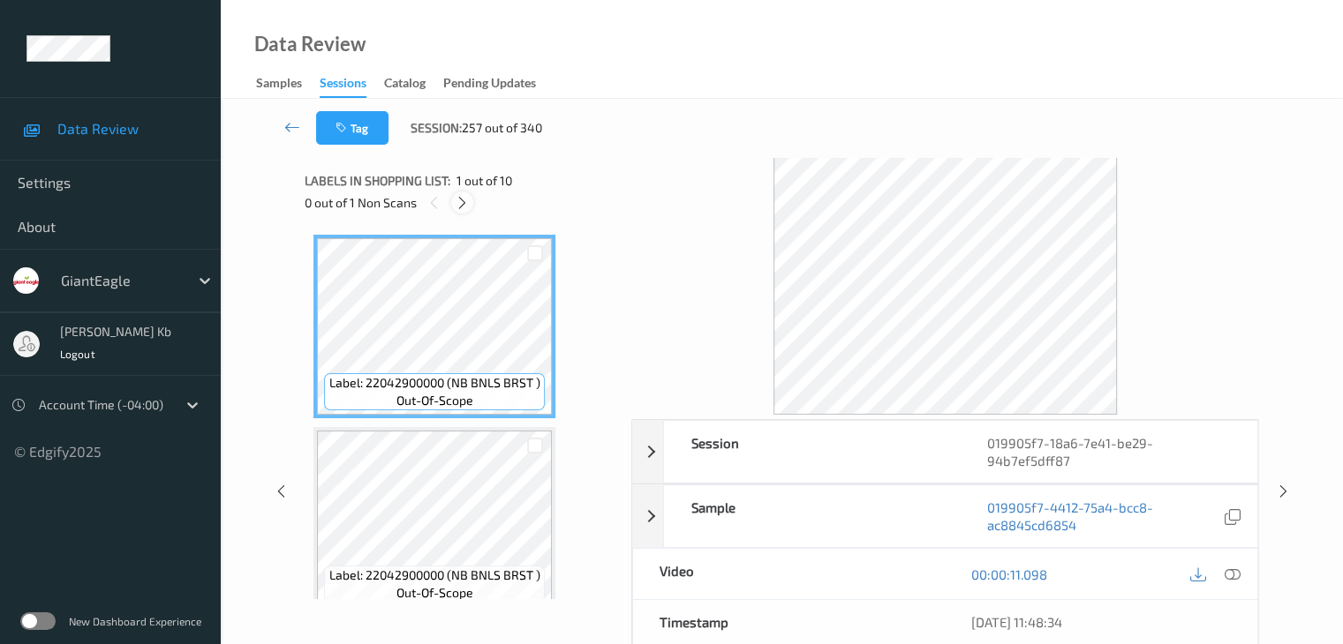
click at [462, 204] on icon at bounding box center [462, 203] width 15 height 16
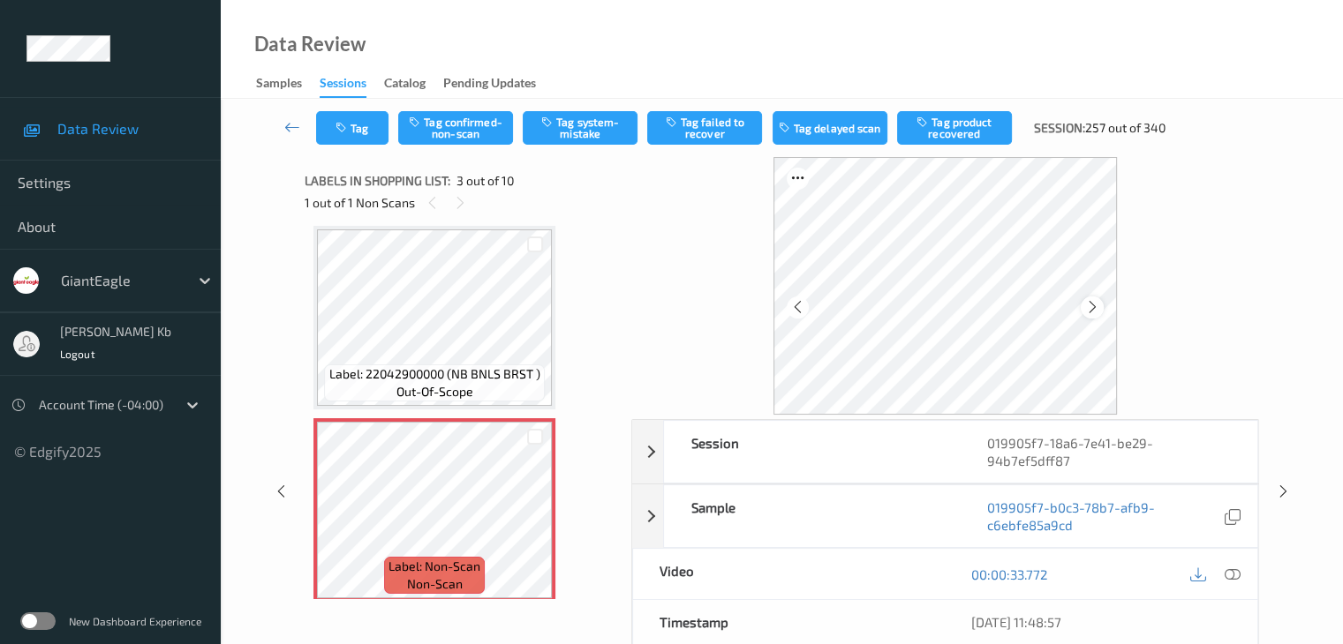
click at [1087, 310] on icon at bounding box center [1092, 307] width 15 height 16
click at [1232, 574] on icon at bounding box center [1231, 575] width 16 height 16
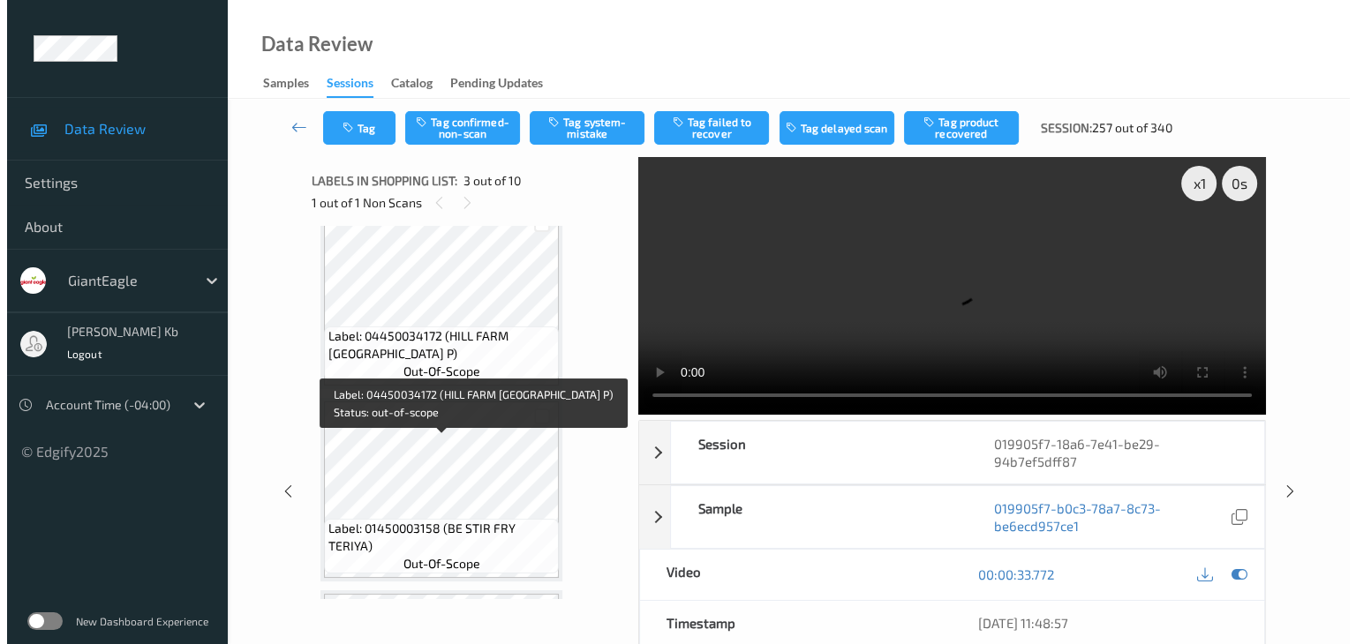
scroll to position [819, 0]
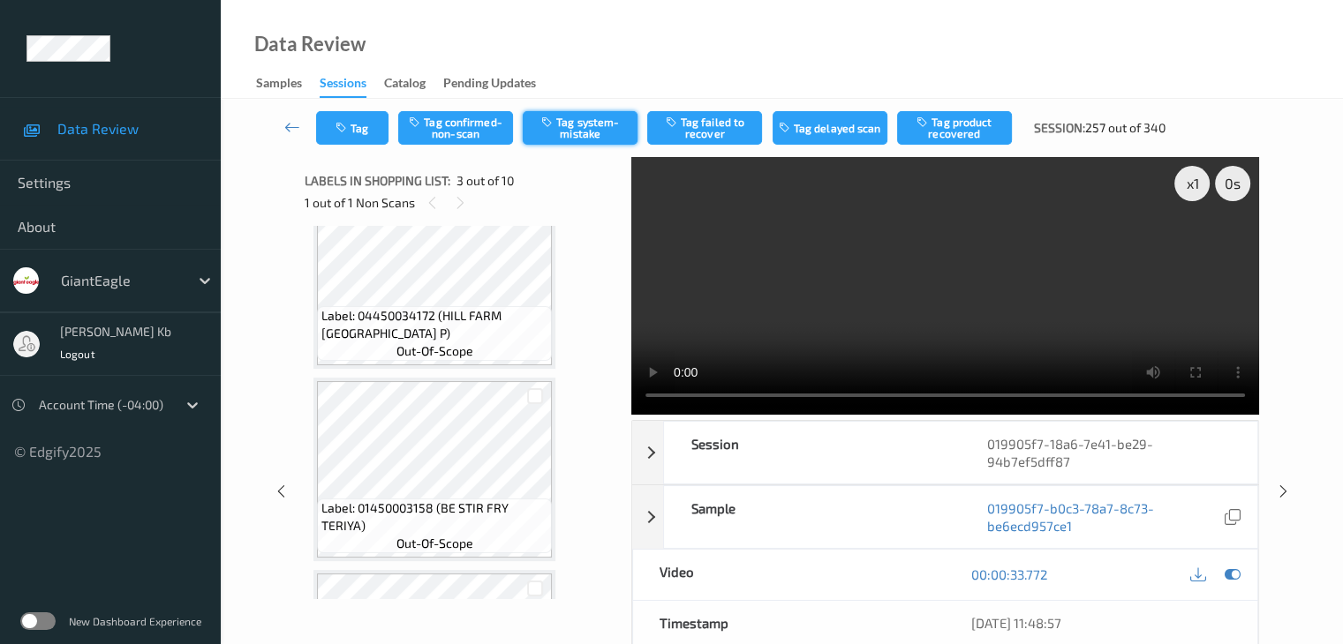
click at [590, 129] on button "Tag system-mistake" at bounding box center [580, 128] width 115 height 34
click at [372, 124] on button "Tag" at bounding box center [352, 128] width 72 height 34
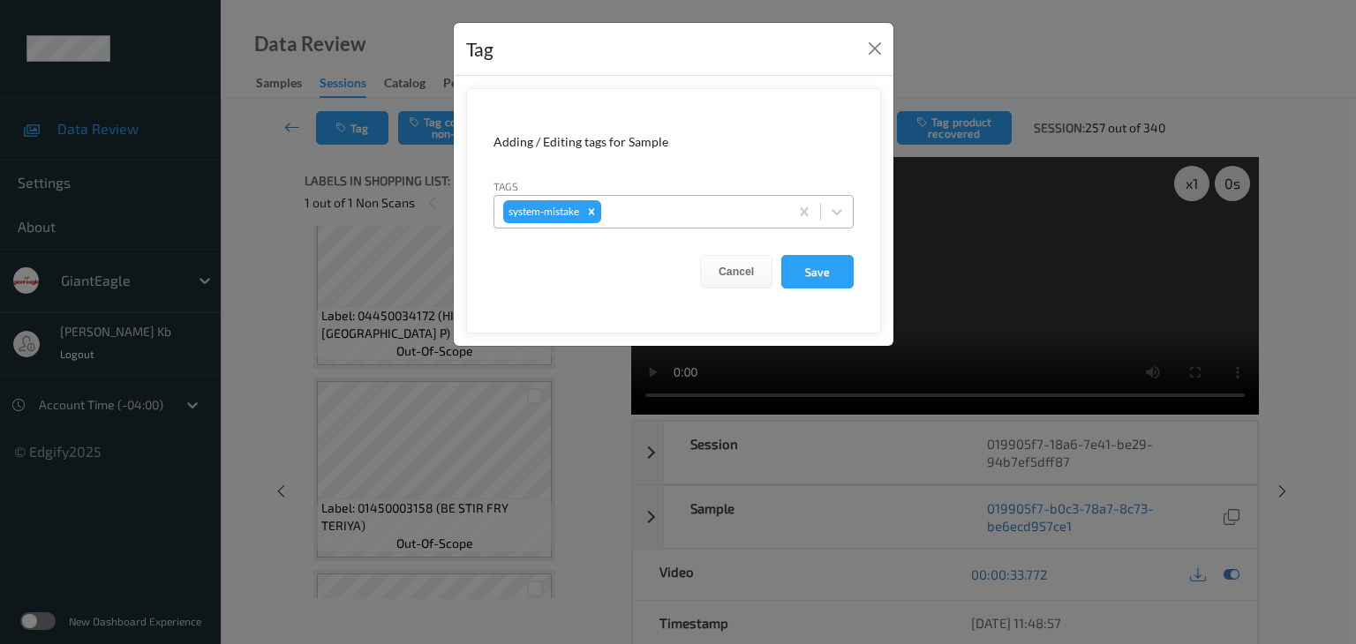
click at [646, 213] on div at bounding box center [692, 211] width 175 height 21
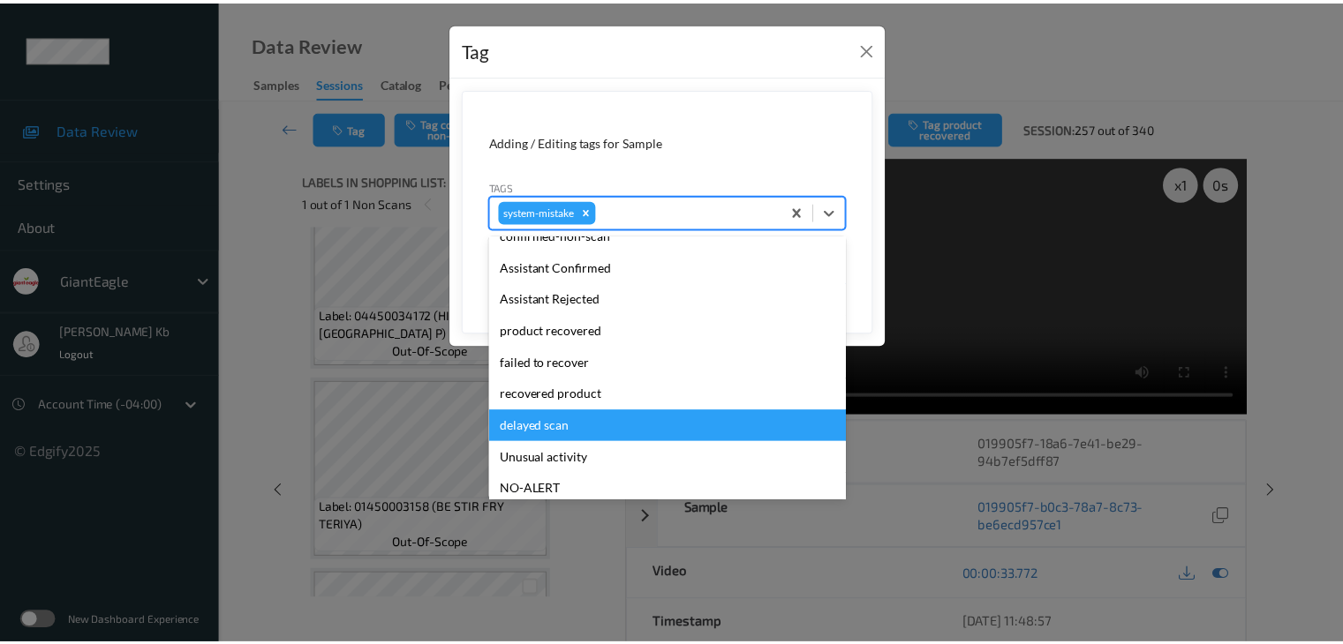
scroll to position [177, 0]
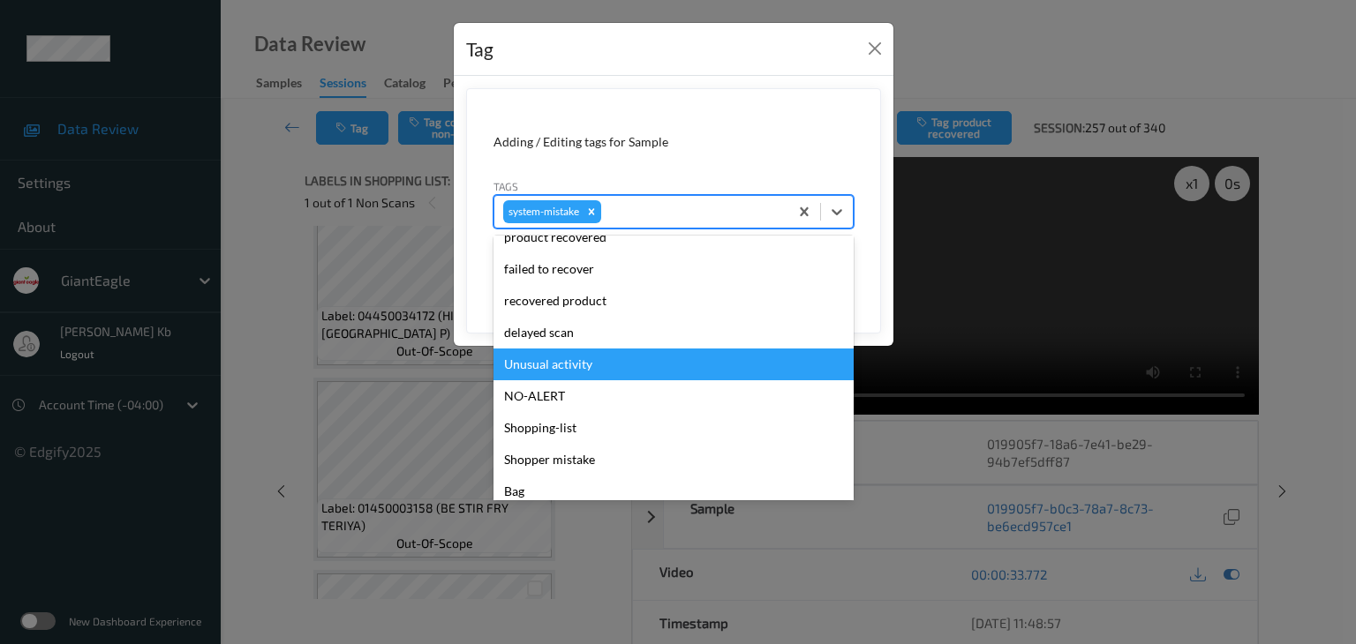
click at [590, 368] on div "Unusual activity" at bounding box center [673, 365] width 360 height 32
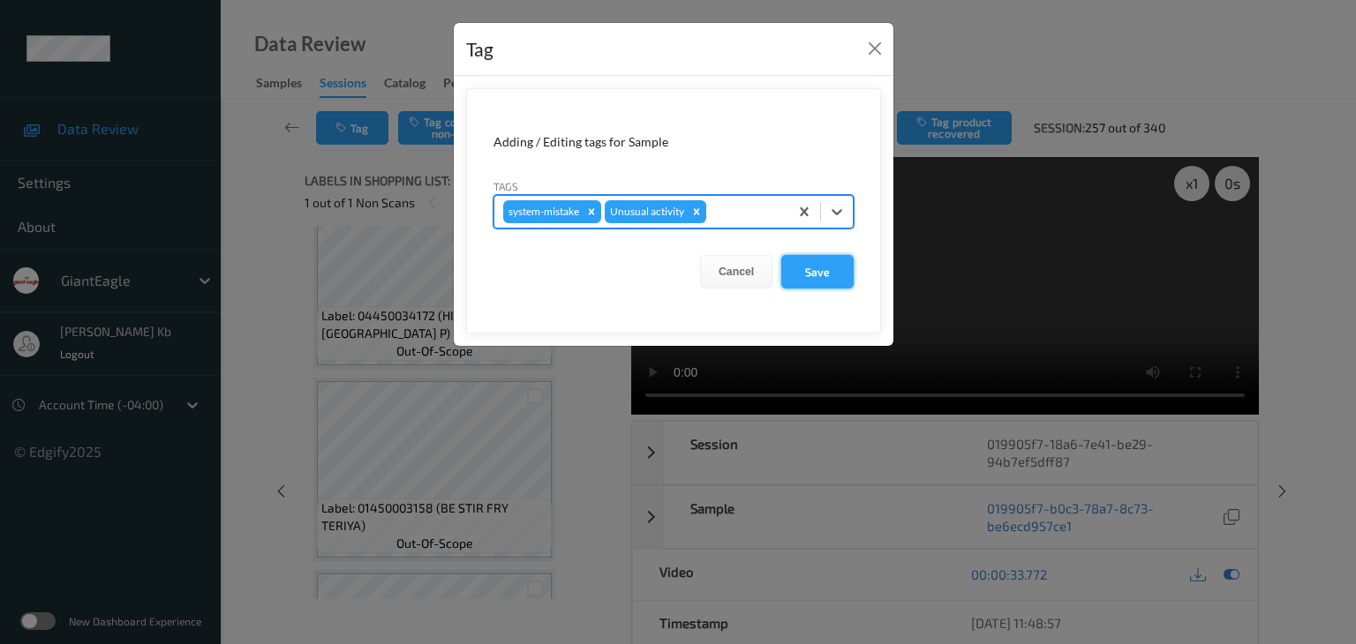
click at [818, 273] on button "Save" at bounding box center [817, 272] width 72 height 34
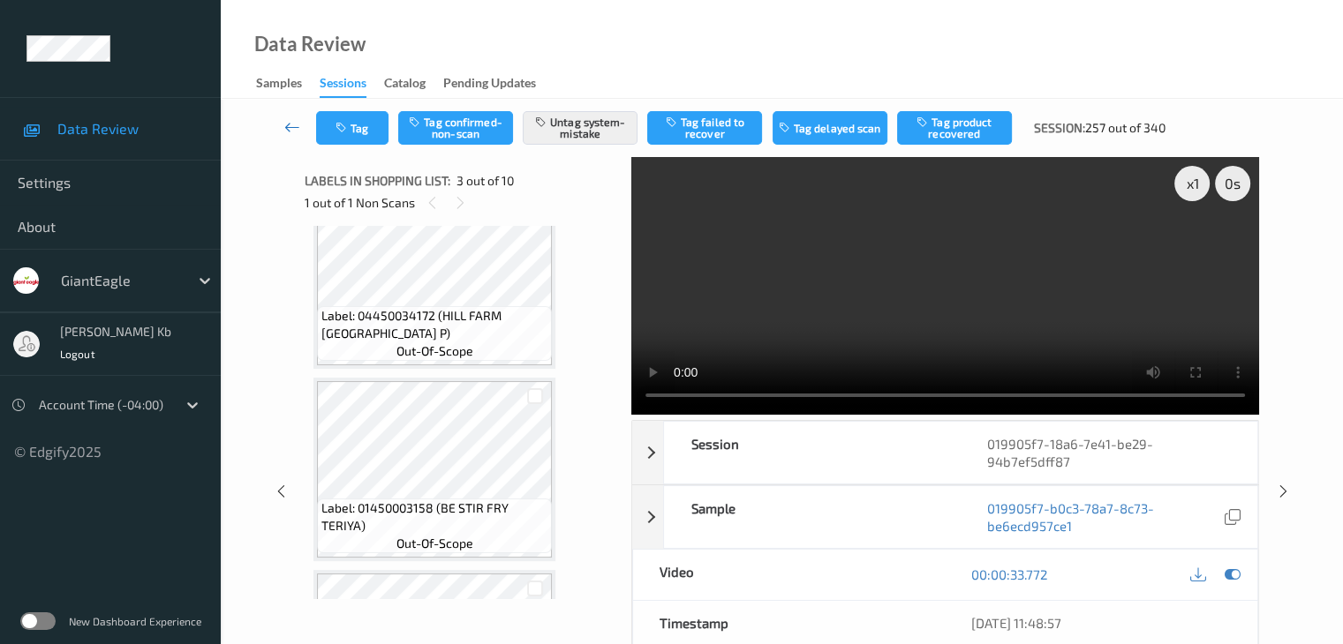
click at [290, 127] on icon at bounding box center [292, 127] width 16 height 18
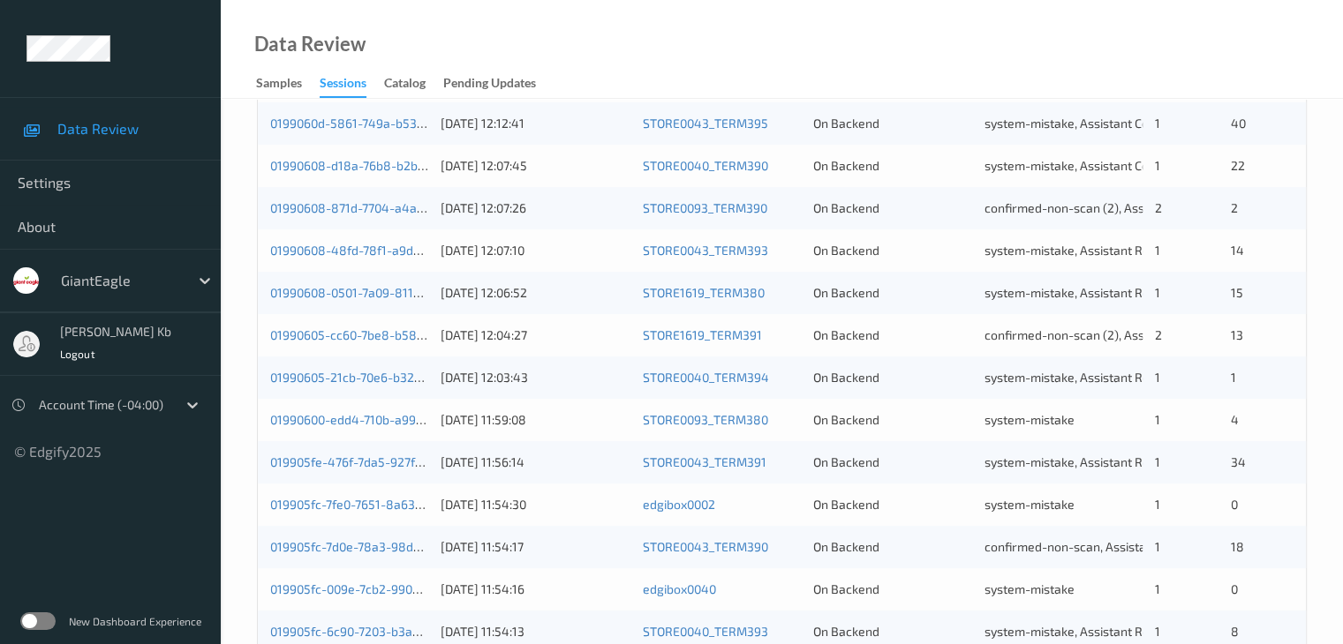
scroll to position [794, 0]
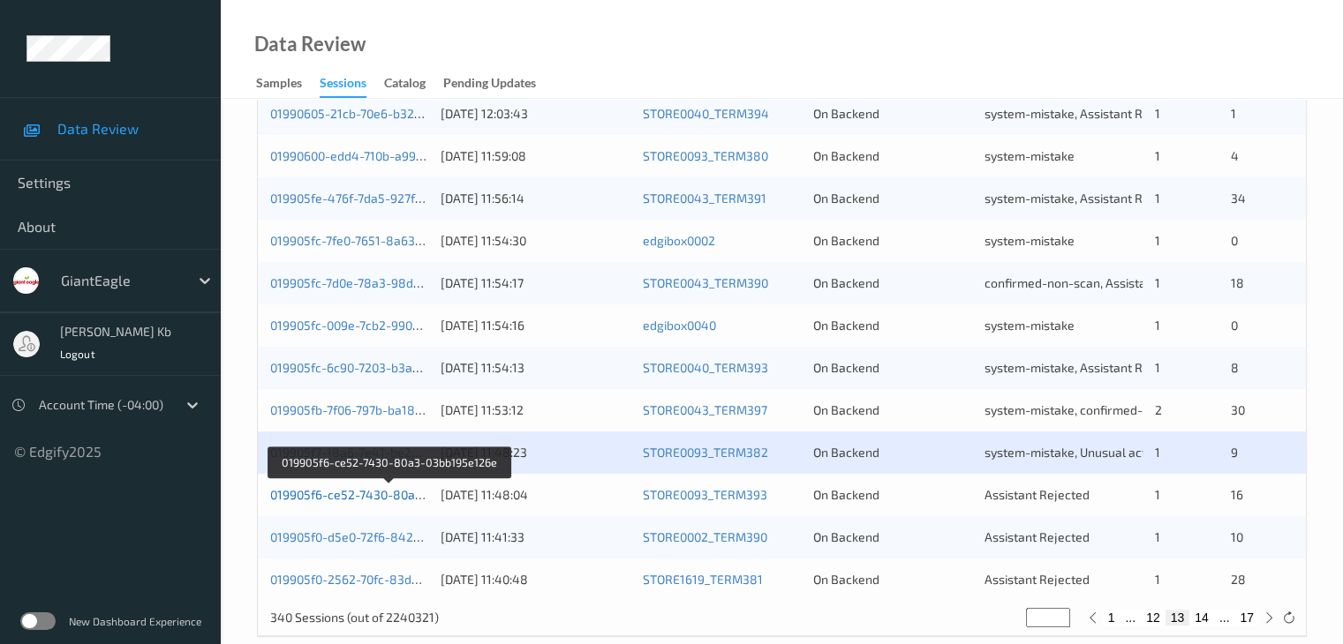
click at [365, 494] on link "019905f6-ce52-7430-80a3-03bb195e126e" at bounding box center [389, 494] width 238 height 15
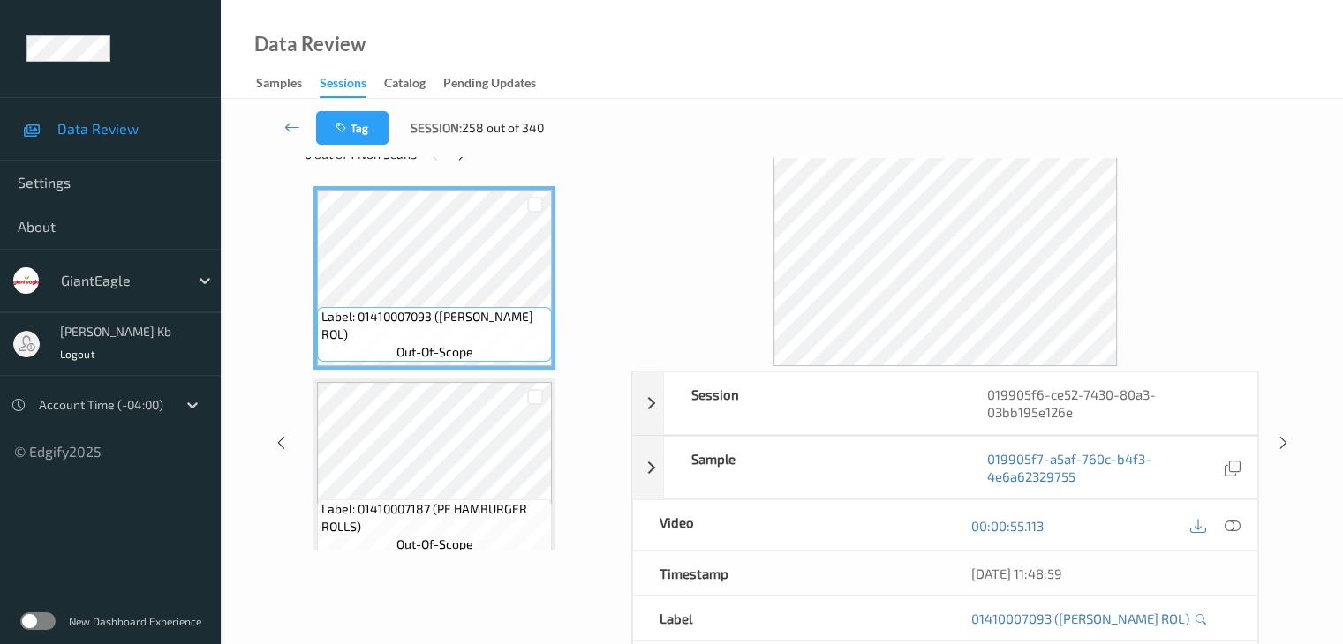
scroll to position [39, 0]
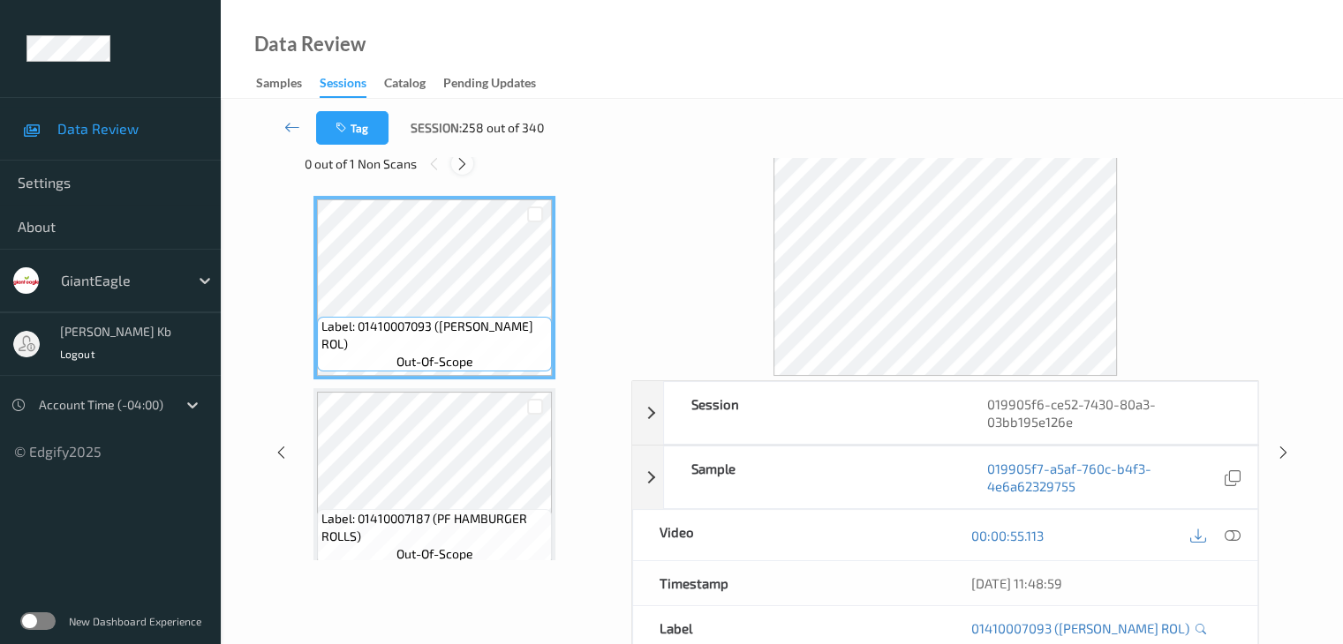
click at [463, 162] on icon at bounding box center [462, 164] width 15 height 16
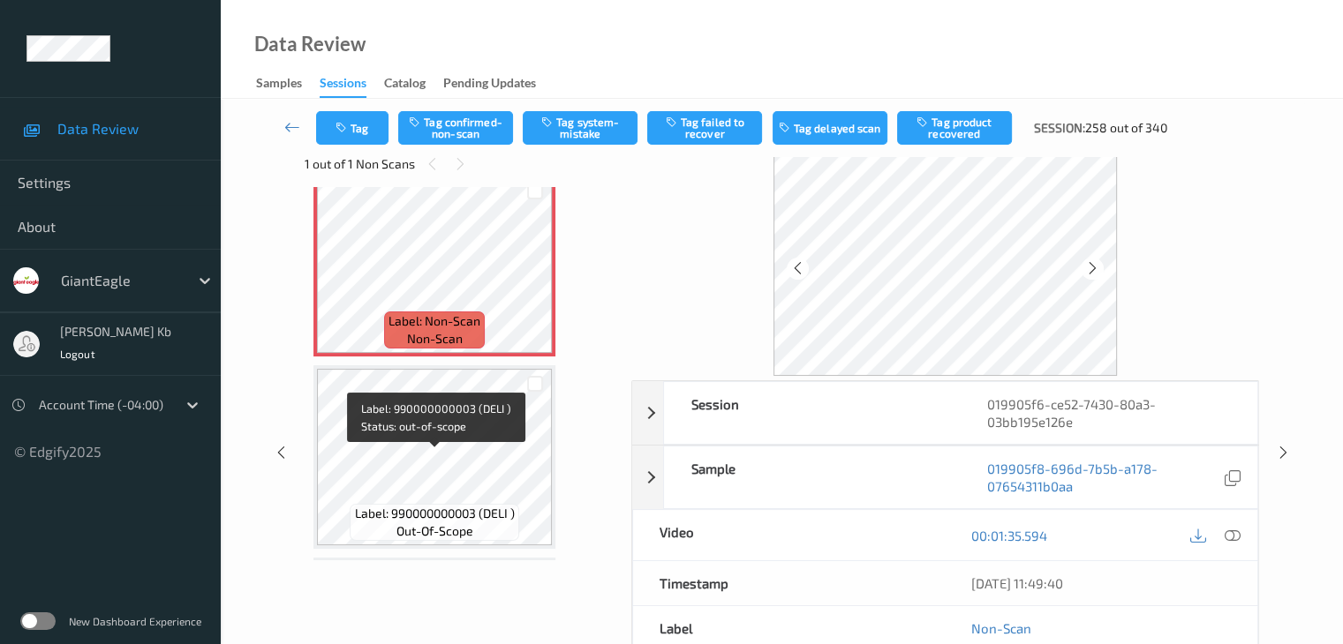
scroll to position [955, 0]
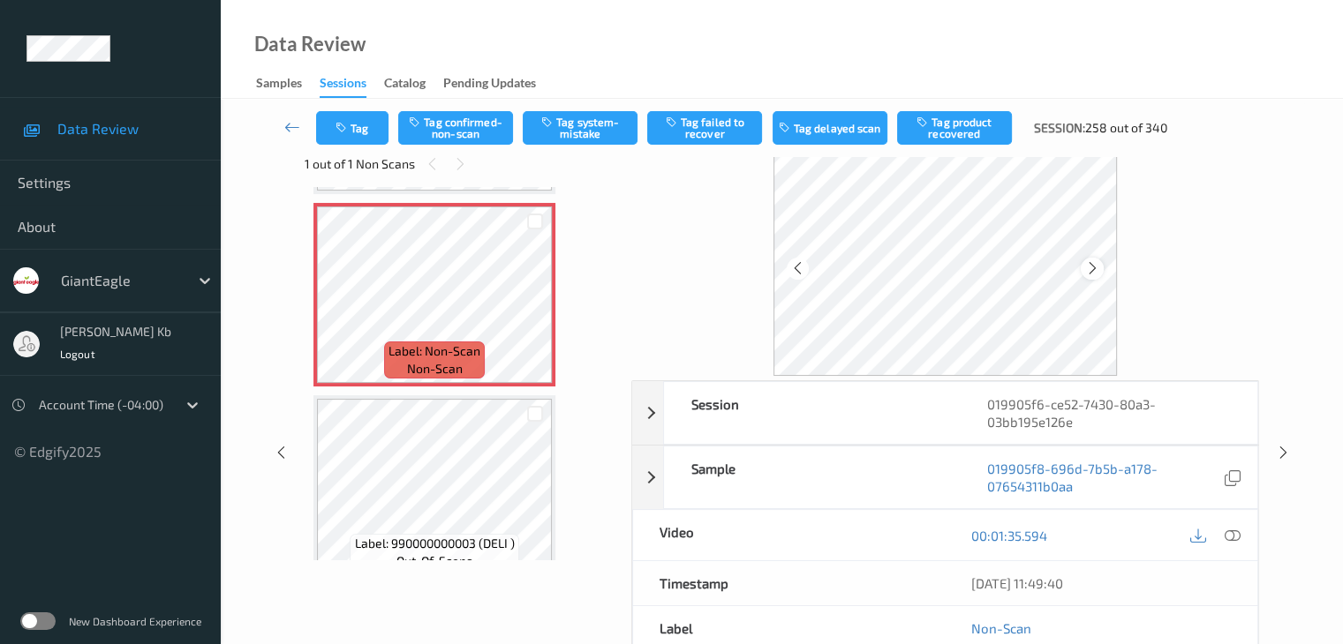
click at [1098, 265] on icon at bounding box center [1092, 268] width 15 height 16
click at [1095, 268] on icon at bounding box center [1092, 268] width 15 height 16
click at [1238, 530] on icon at bounding box center [1231, 536] width 16 height 16
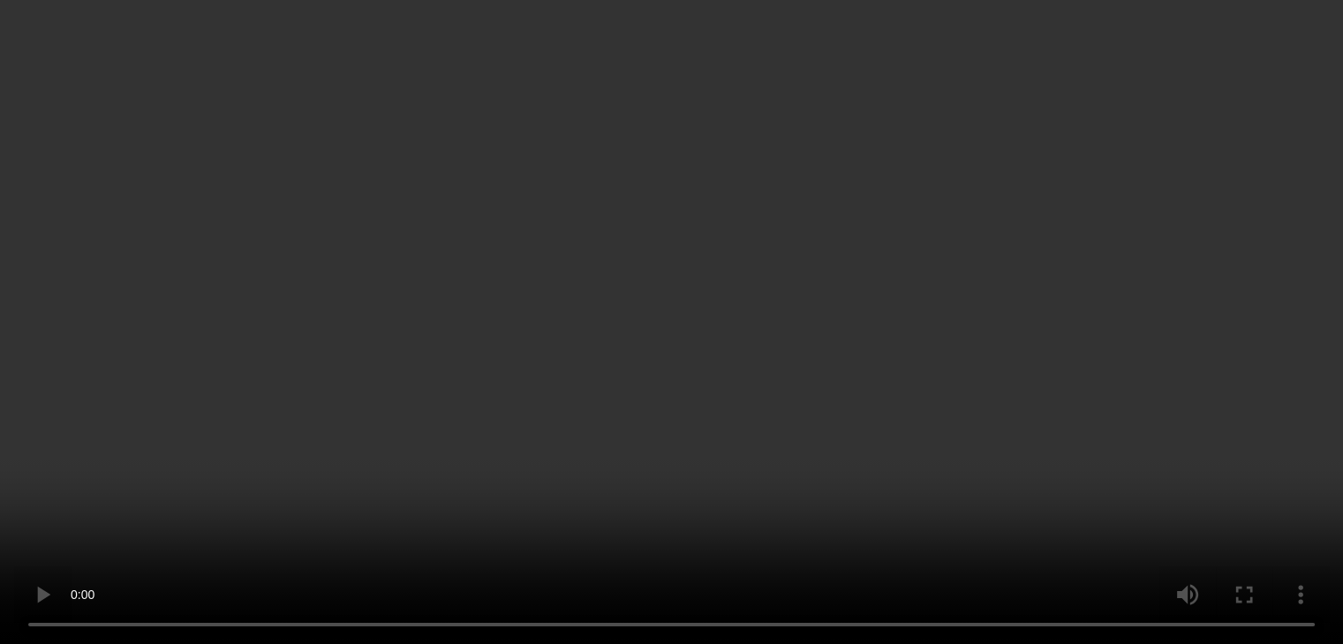
scroll to position [265, 0]
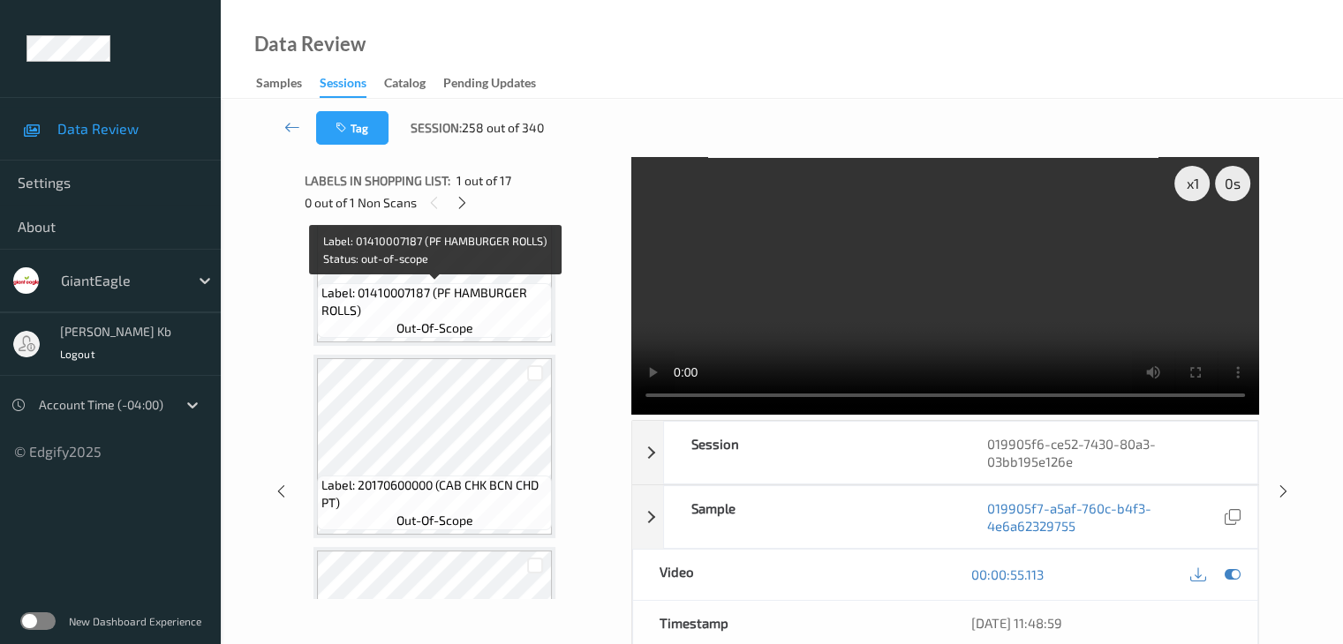
click at [486, 305] on span "Label: 01410007187 (PF HAMBURGER ROLLS)" at bounding box center [434, 301] width 226 height 35
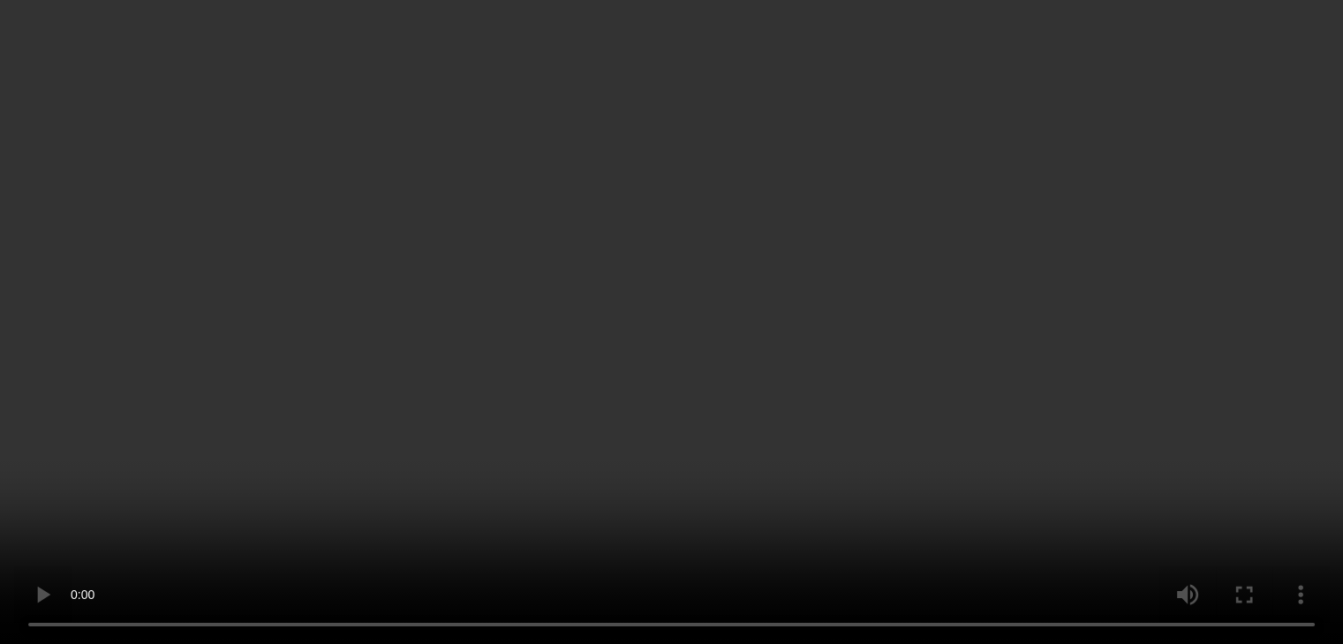
scroll to position [794, 0]
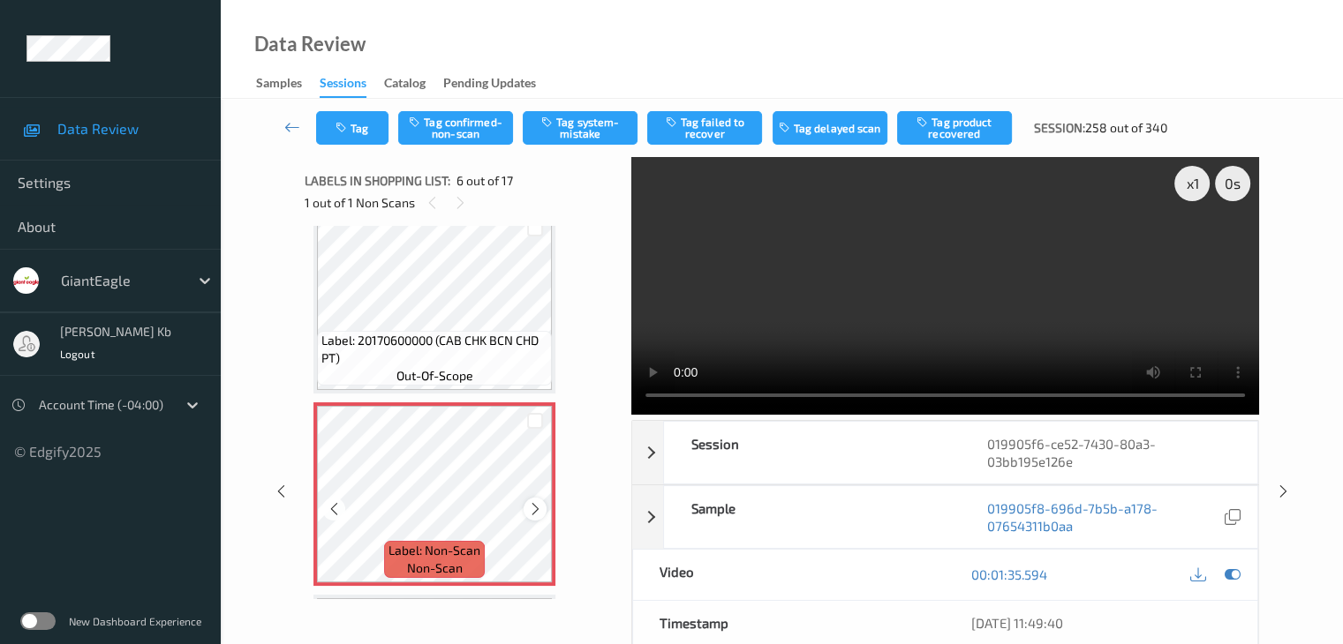
click at [530, 508] on icon at bounding box center [535, 509] width 15 height 16
click at [533, 507] on icon at bounding box center [535, 509] width 15 height 16
click at [535, 506] on icon at bounding box center [535, 509] width 15 height 16
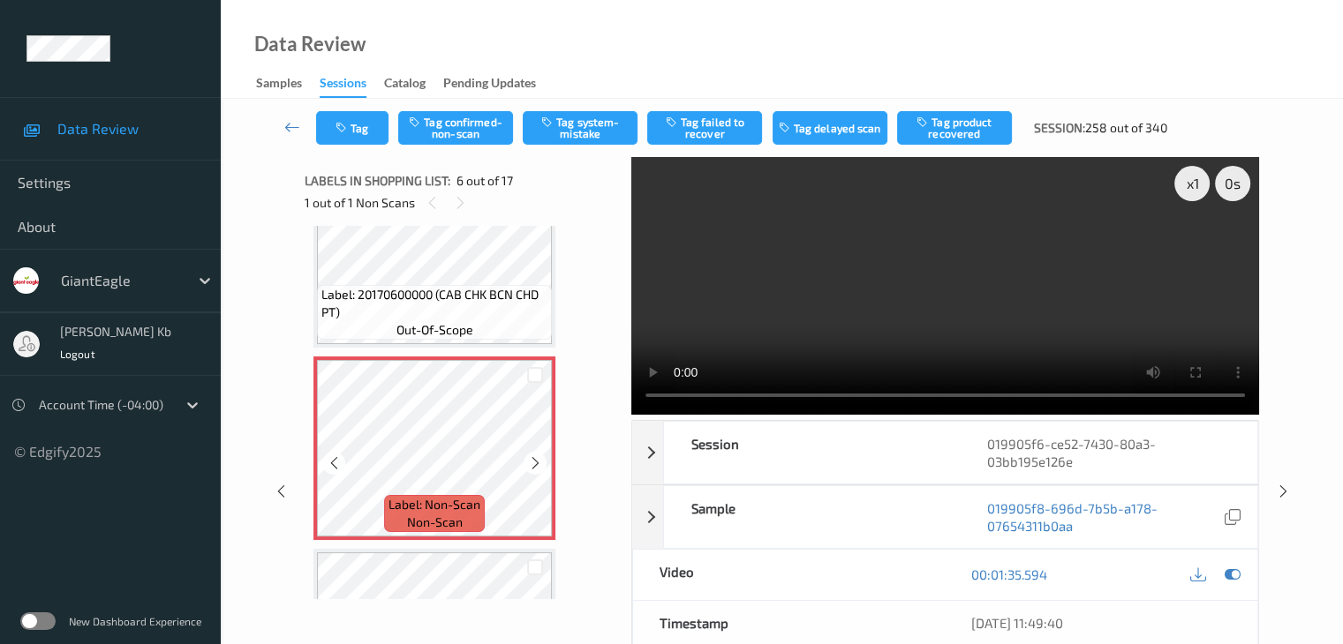
scroll to position [883, 0]
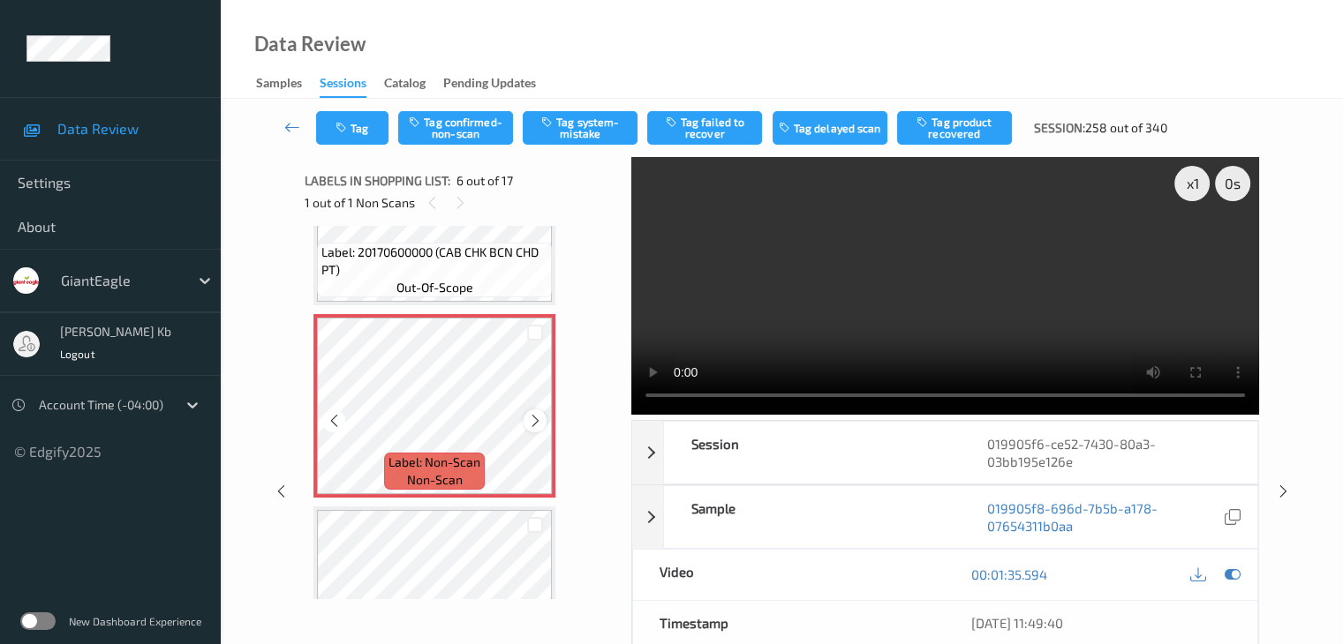
click at [534, 421] on icon at bounding box center [535, 421] width 15 height 16
click at [463, 124] on button "Tag confirmed-non-scan" at bounding box center [455, 128] width 115 height 34
click at [957, 133] on button "Tag product recovered" at bounding box center [954, 128] width 115 height 34
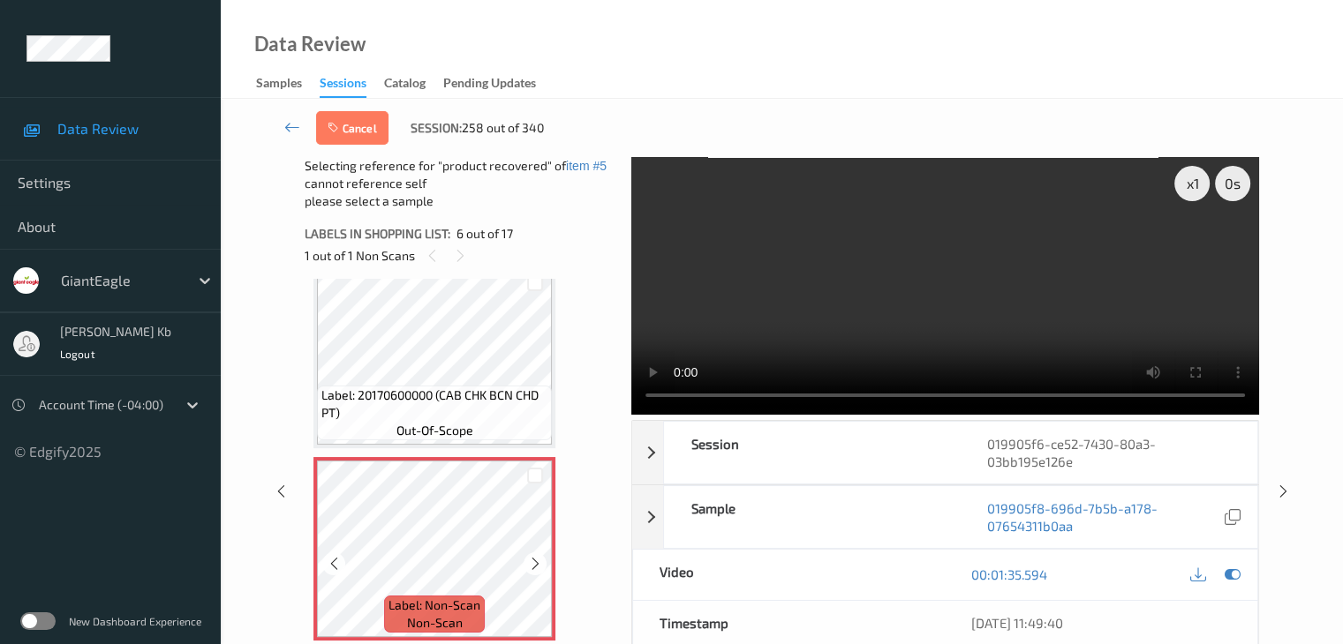
scroll to position [706, 0]
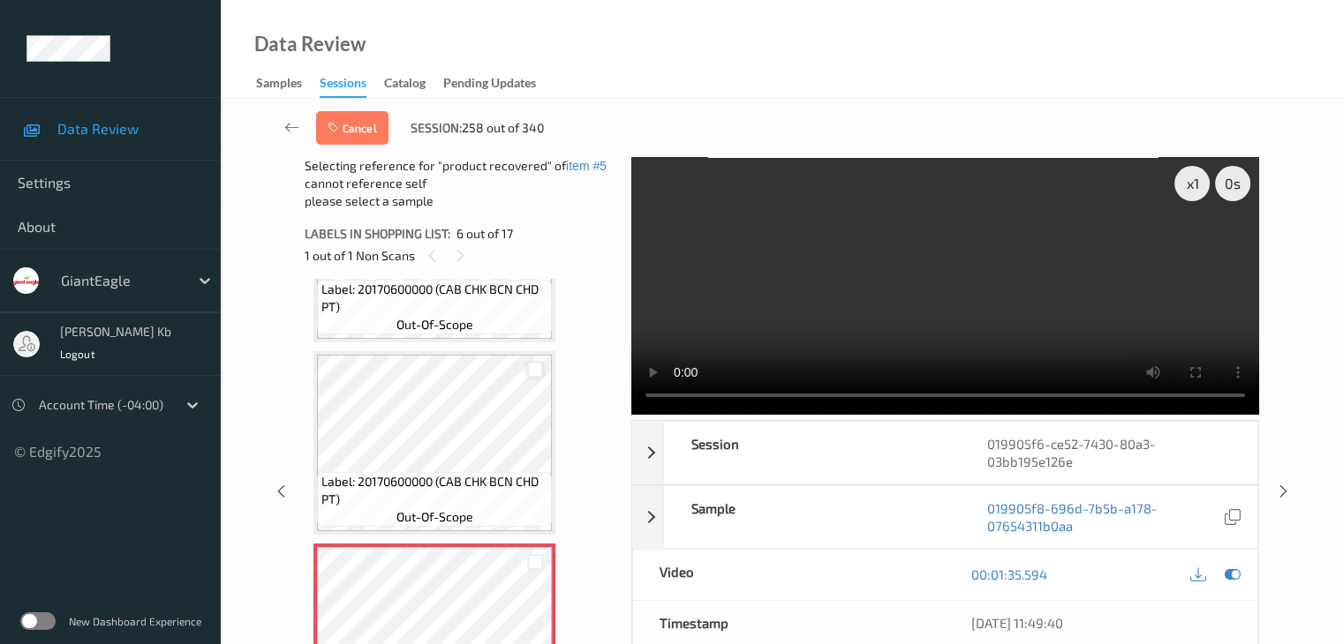
click at [537, 371] on div at bounding box center [535, 370] width 17 height 17
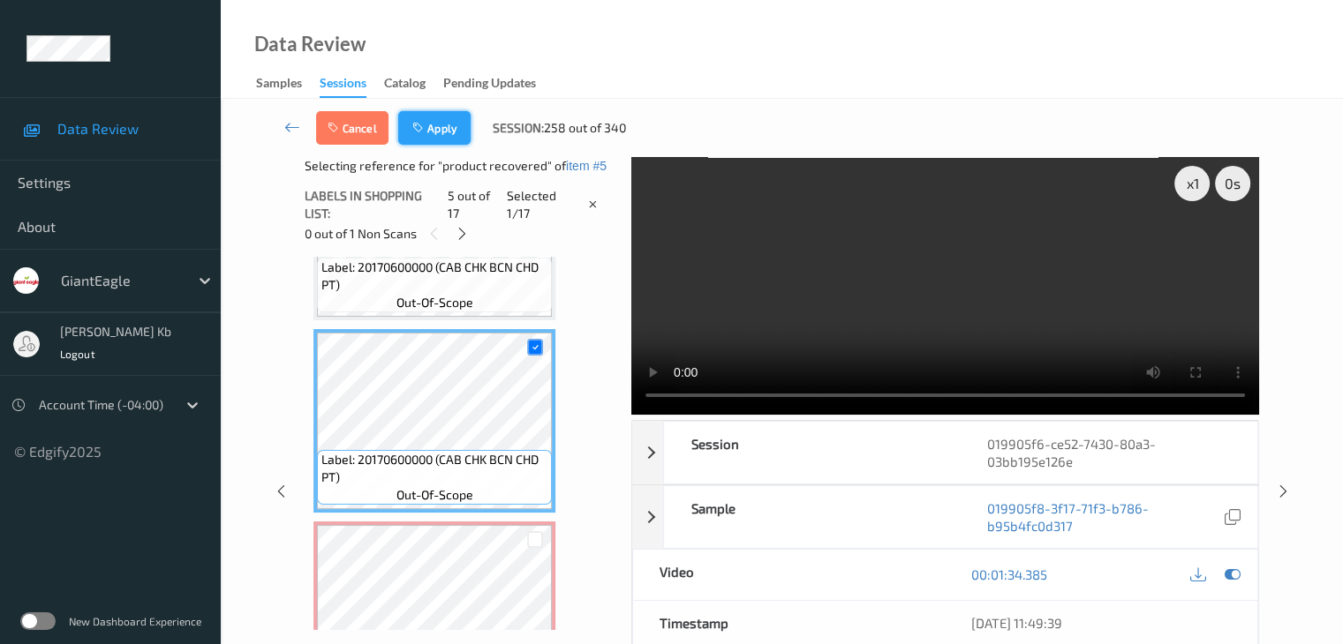
click at [434, 128] on button "Apply" at bounding box center [434, 128] width 72 height 34
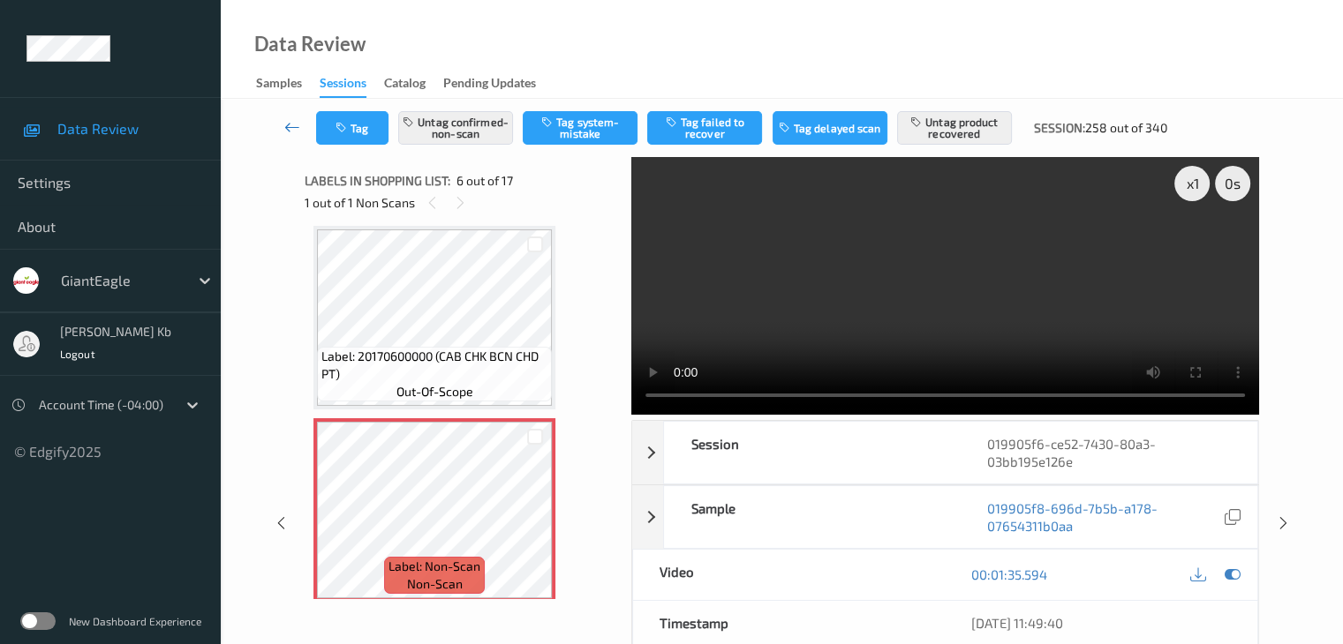
click at [297, 128] on icon at bounding box center [292, 127] width 16 height 18
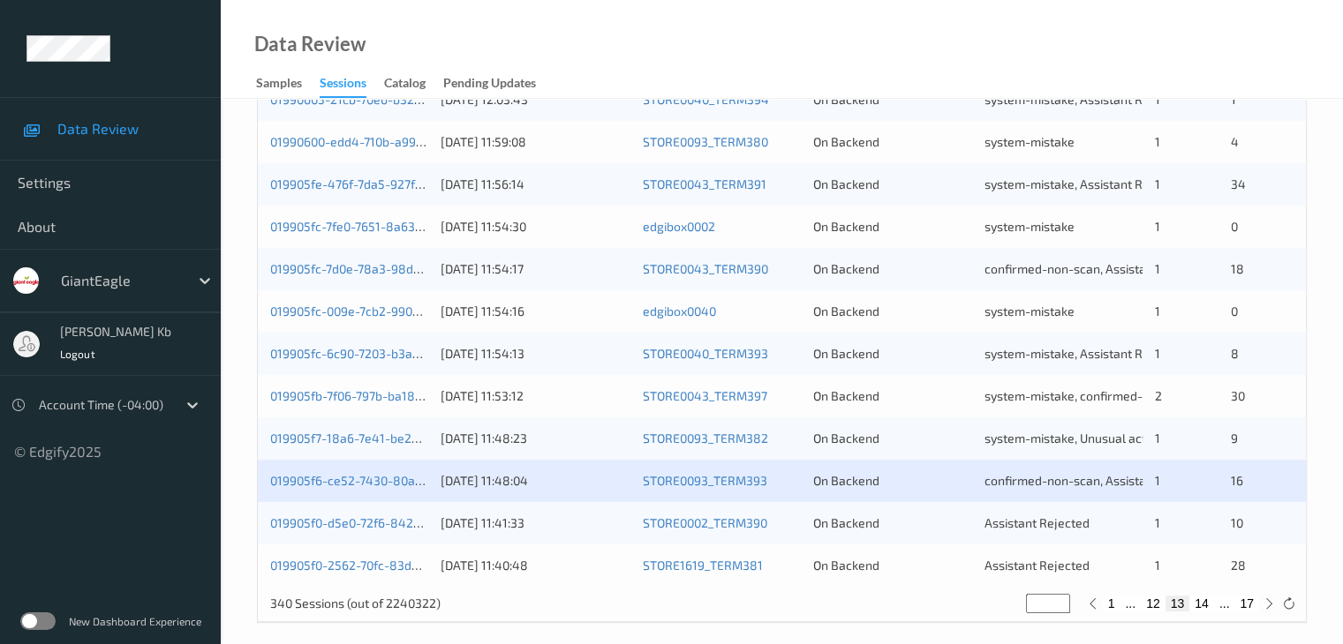
scroll to position [823, 0]
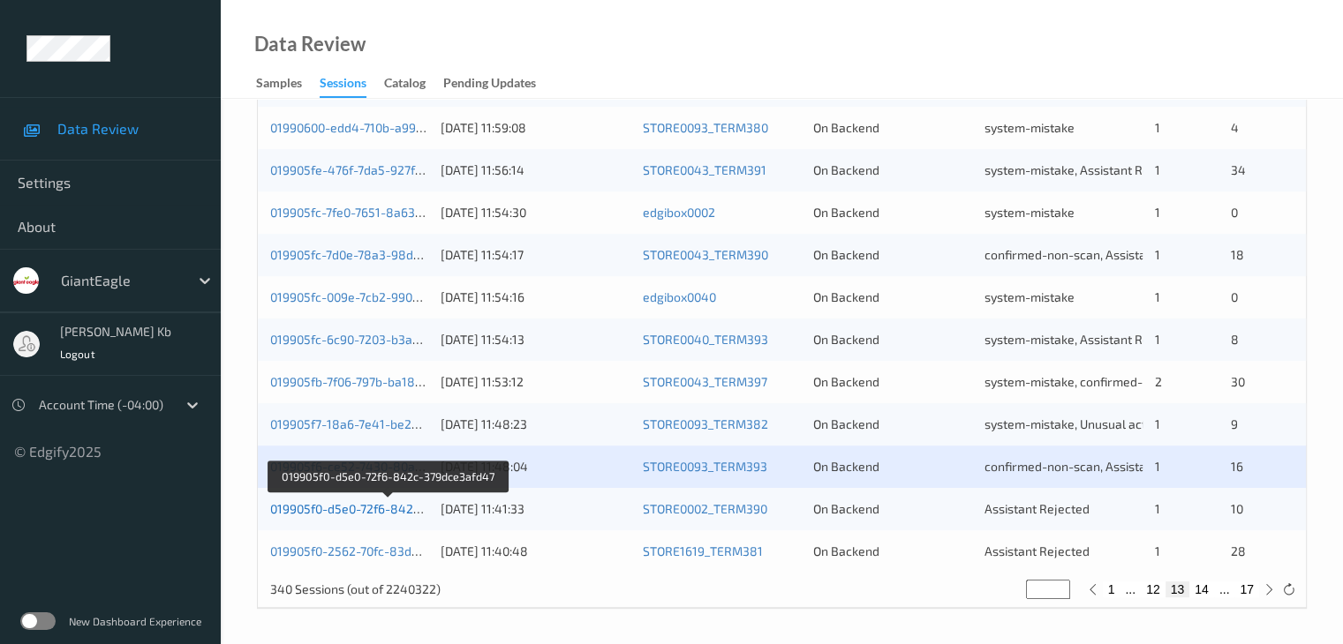
click at [339, 505] on link "019905f0-d5e0-72f6-842c-379dce3afd47" at bounding box center [387, 508] width 235 height 15
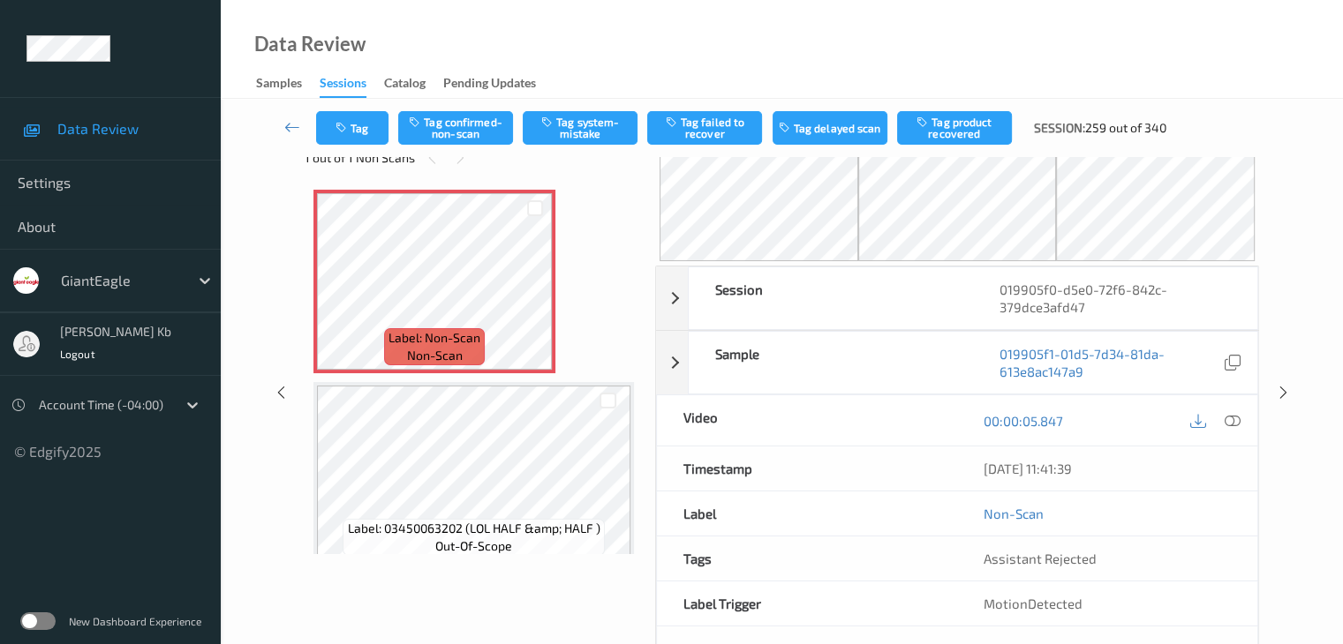
scroll to position [19, 0]
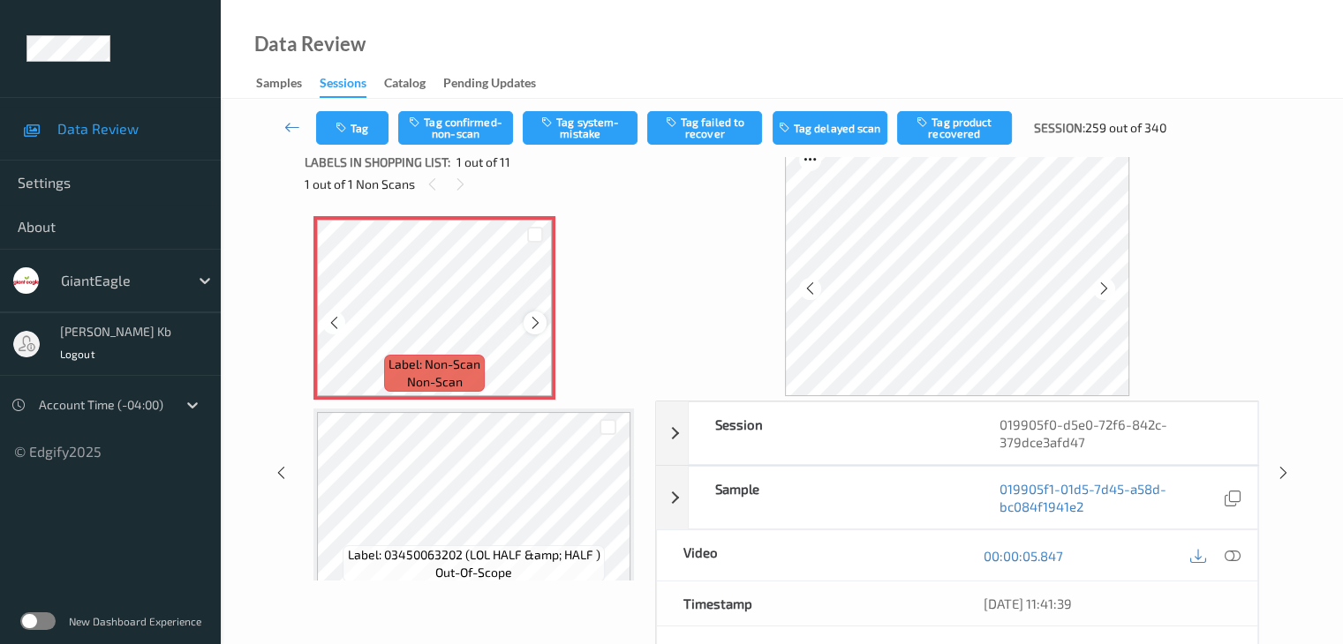
click at [539, 315] on icon at bounding box center [535, 323] width 15 height 16
click at [538, 313] on div at bounding box center [534, 323] width 22 height 22
click at [535, 316] on icon at bounding box center [535, 323] width 15 height 16
click at [533, 317] on icon at bounding box center [535, 323] width 15 height 16
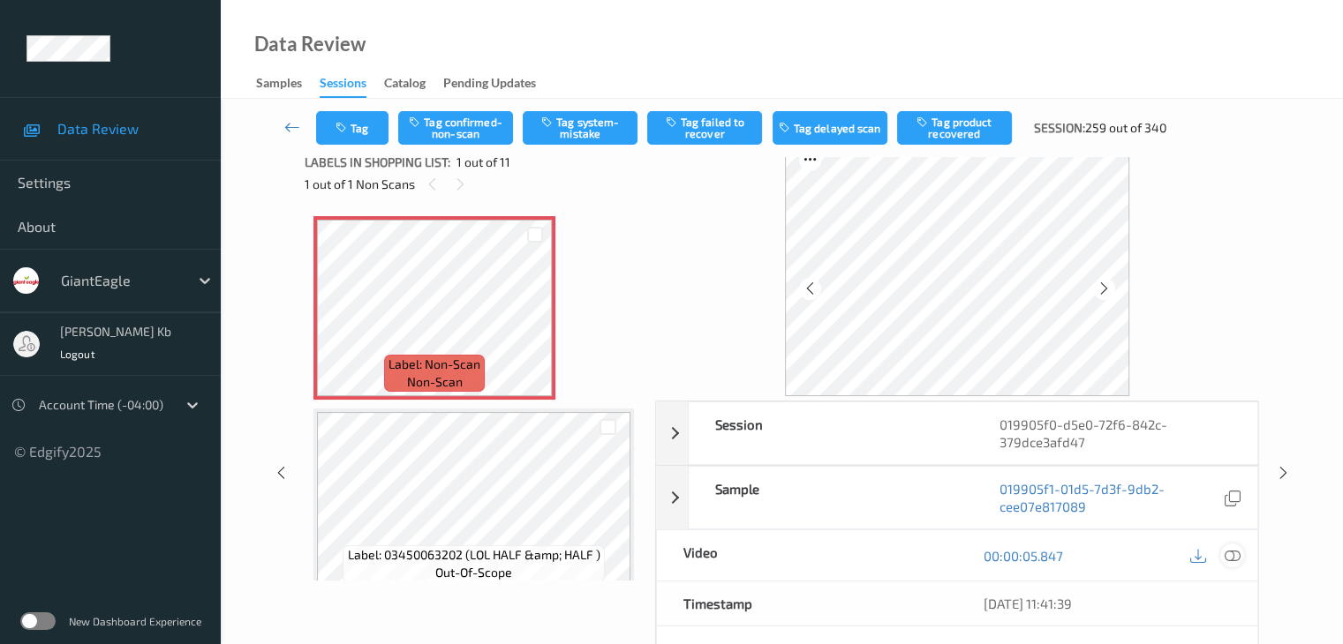
click at [1236, 553] on icon at bounding box center [1231, 556] width 16 height 16
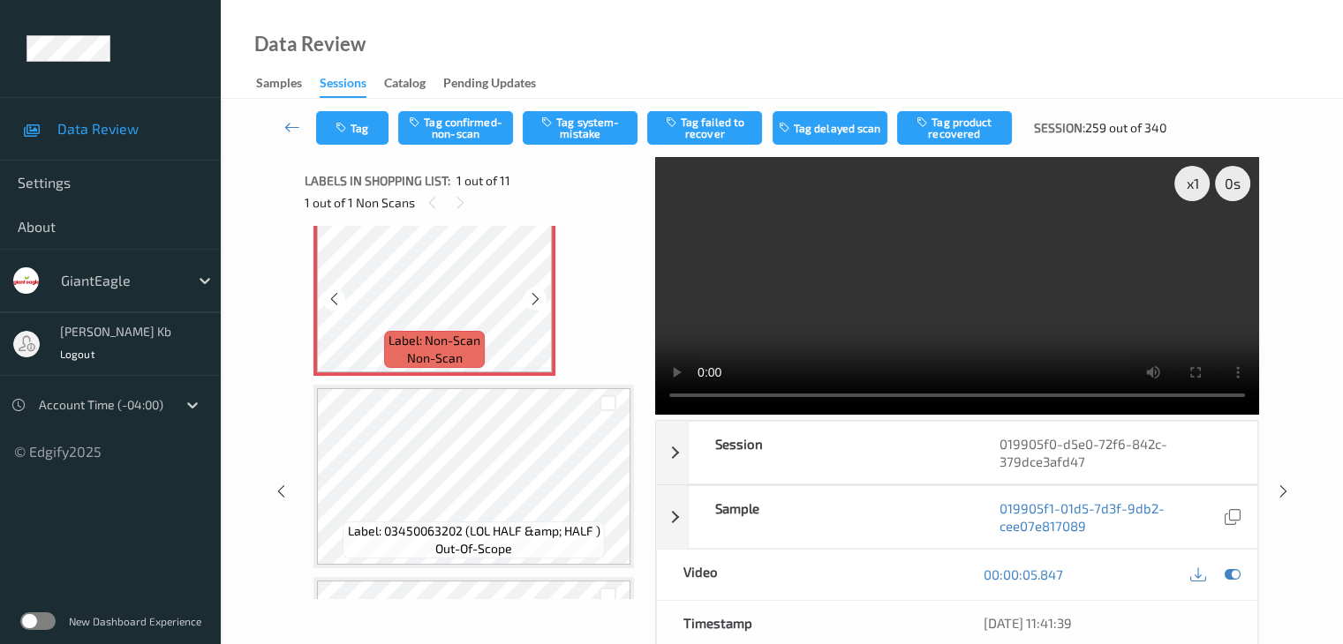
scroll to position [0, 0]
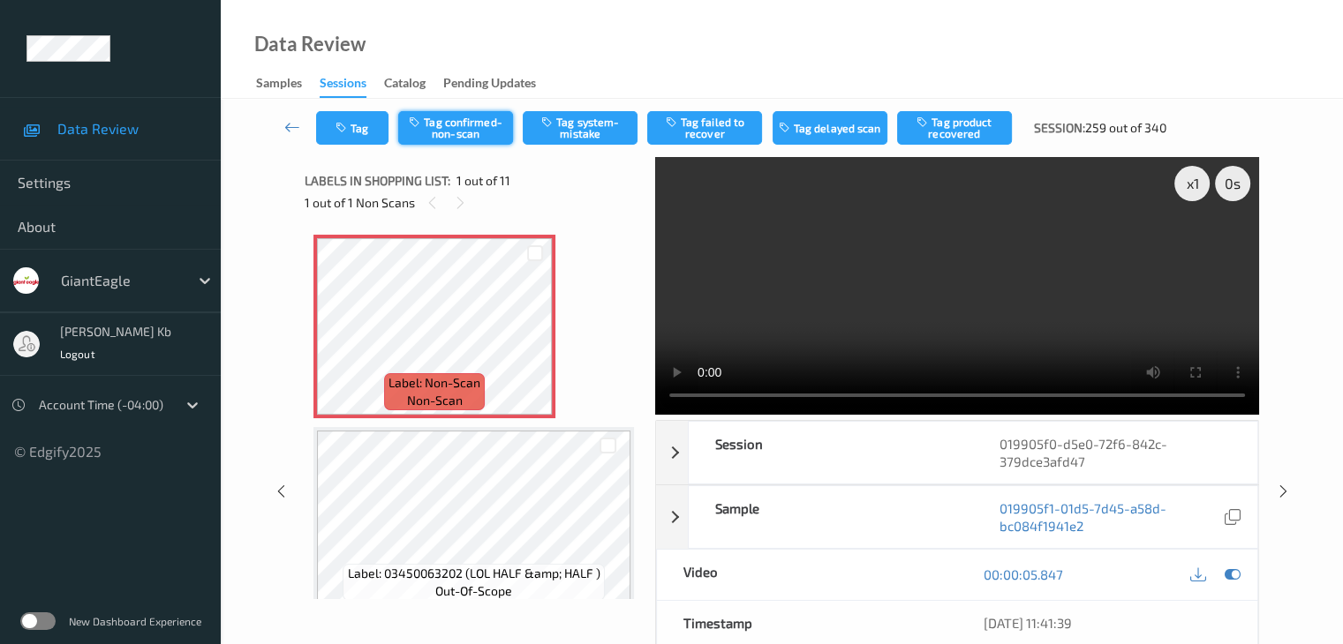
click at [486, 128] on button "Tag confirmed-non-scan" at bounding box center [455, 128] width 115 height 34
click at [958, 129] on button "Tag product recovered" at bounding box center [954, 128] width 115 height 34
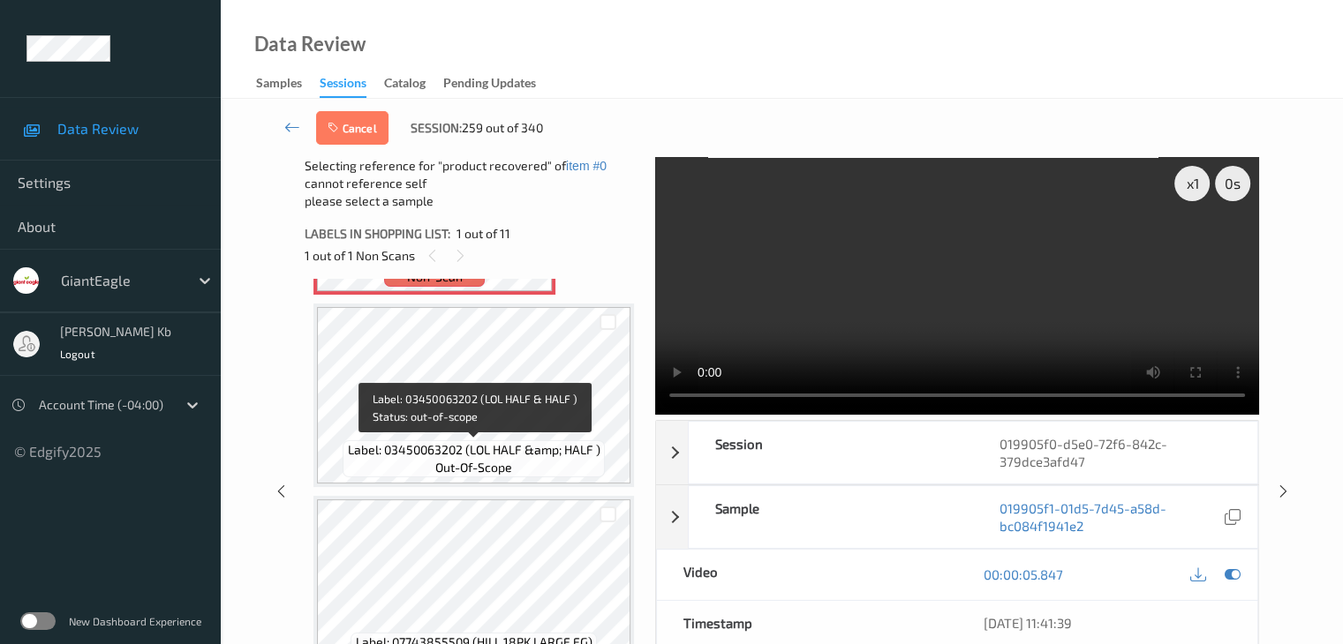
scroll to position [265, 0]
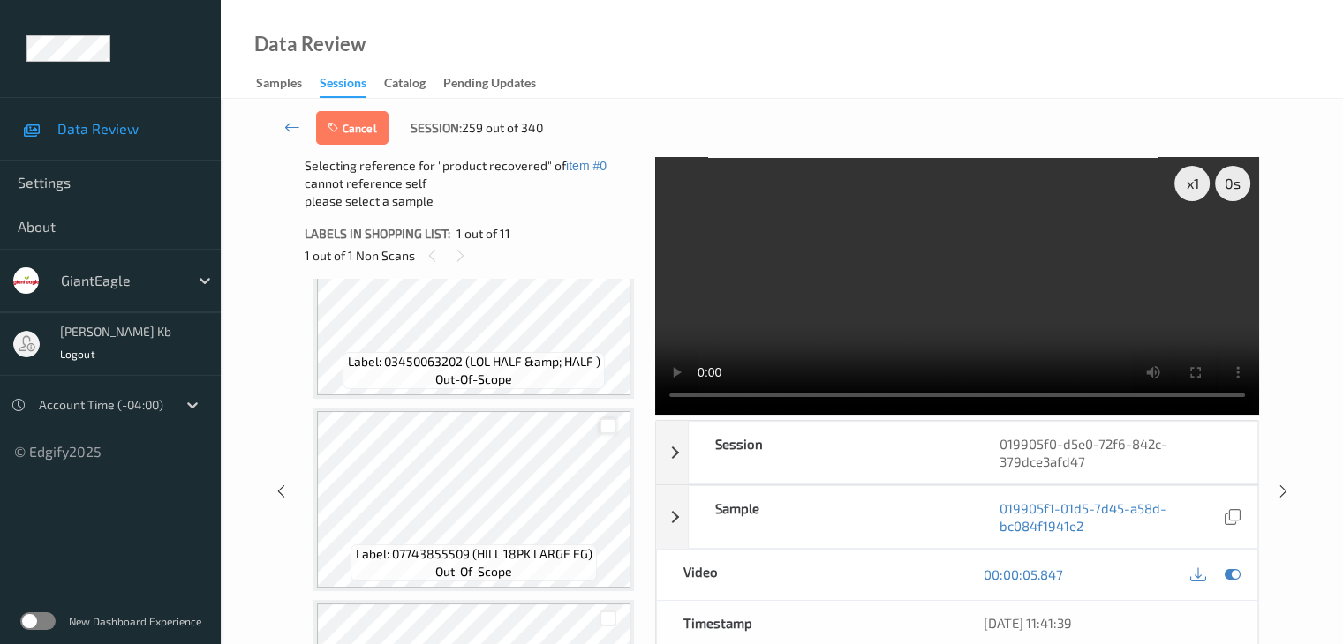
click at [611, 426] on div at bounding box center [607, 426] width 17 height 17
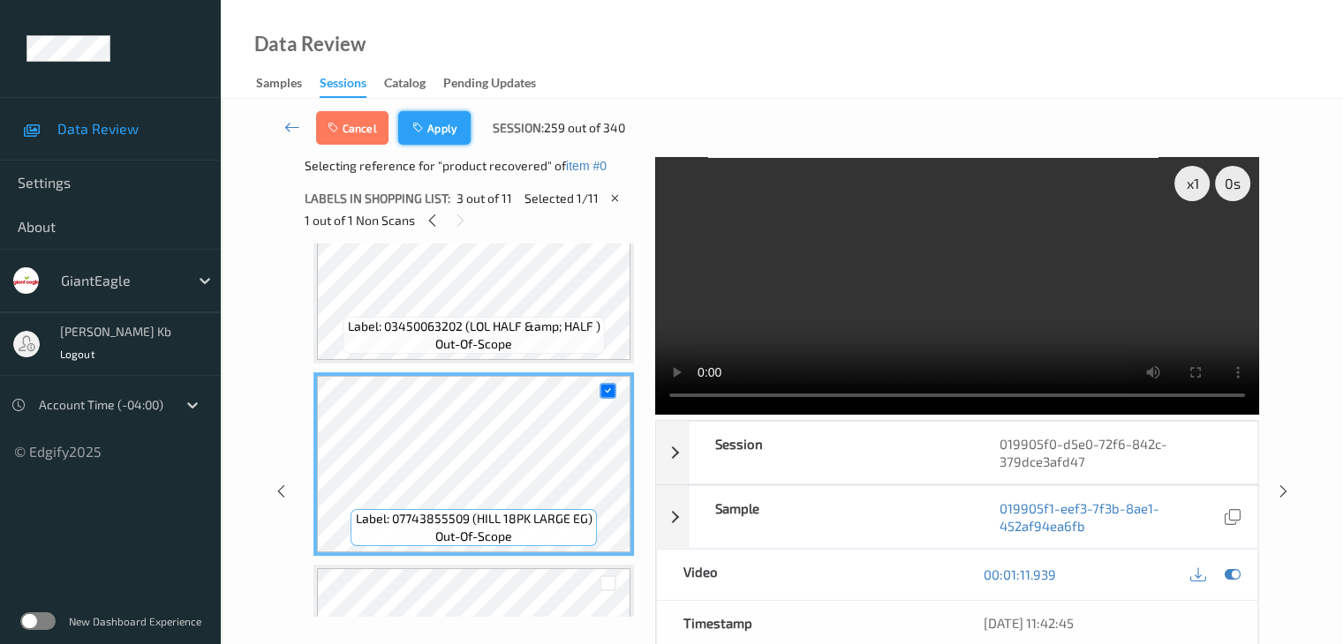
click at [438, 130] on button "Apply" at bounding box center [434, 128] width 72 height 34
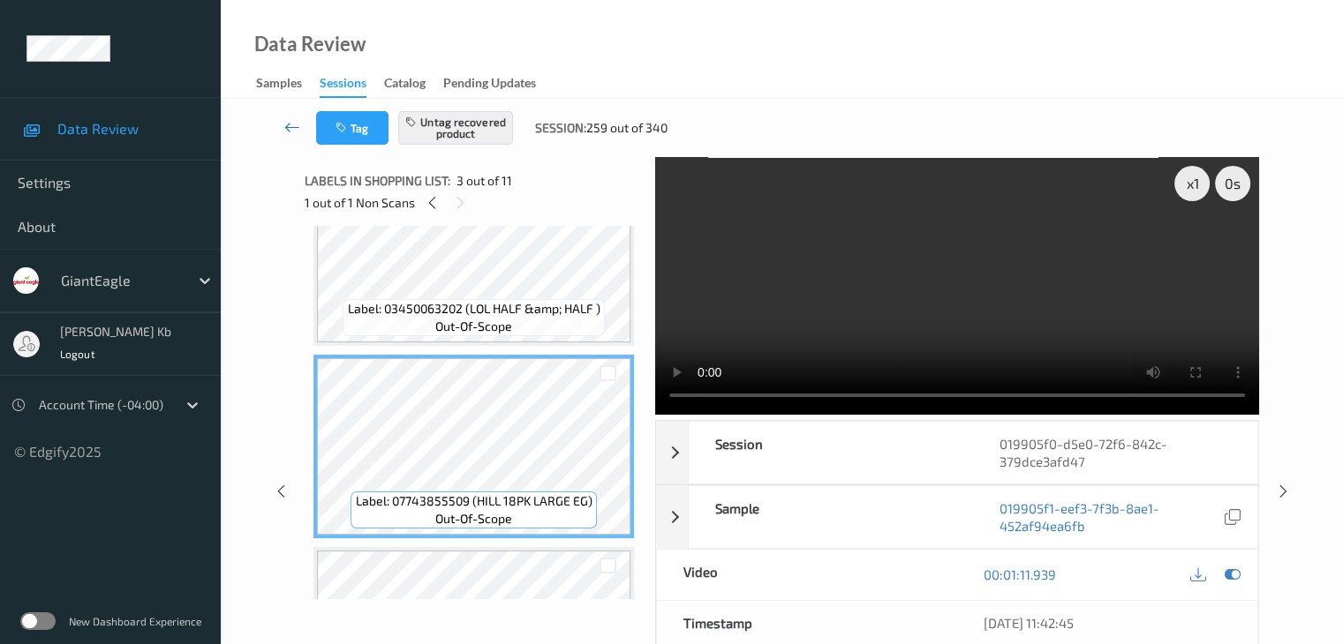
click at [290, 127] on icon at bounding box center [292, 127] width 16 height 18
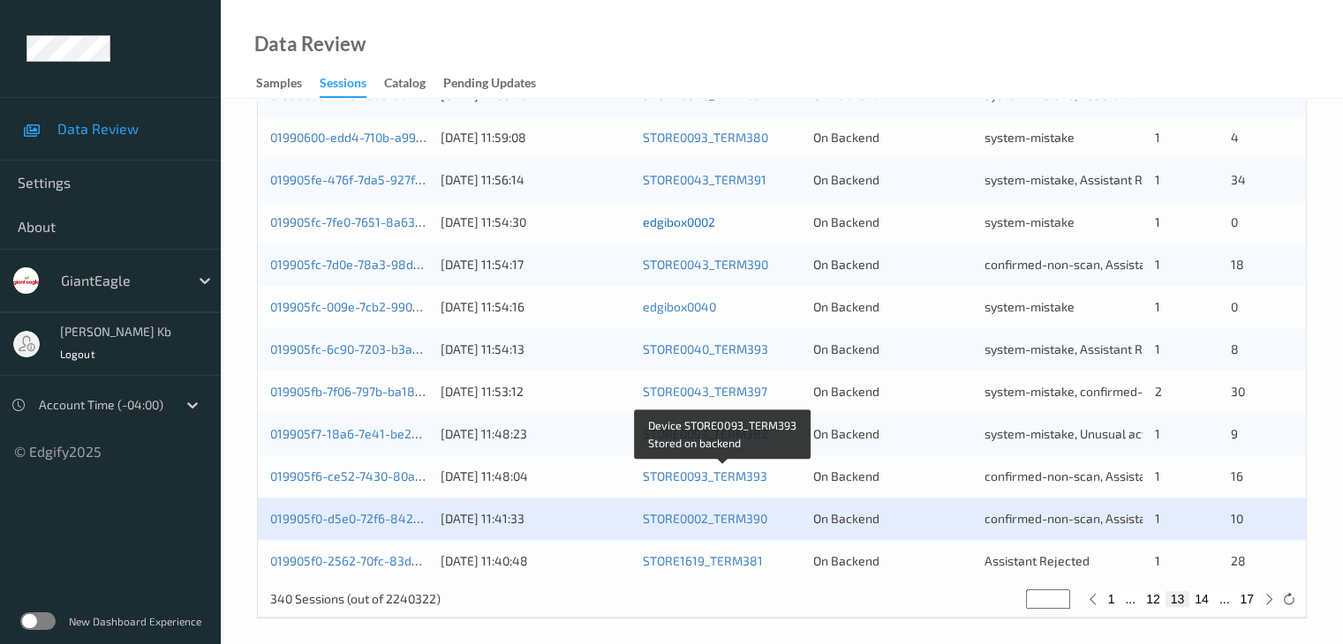
scroll to position [823, 0]
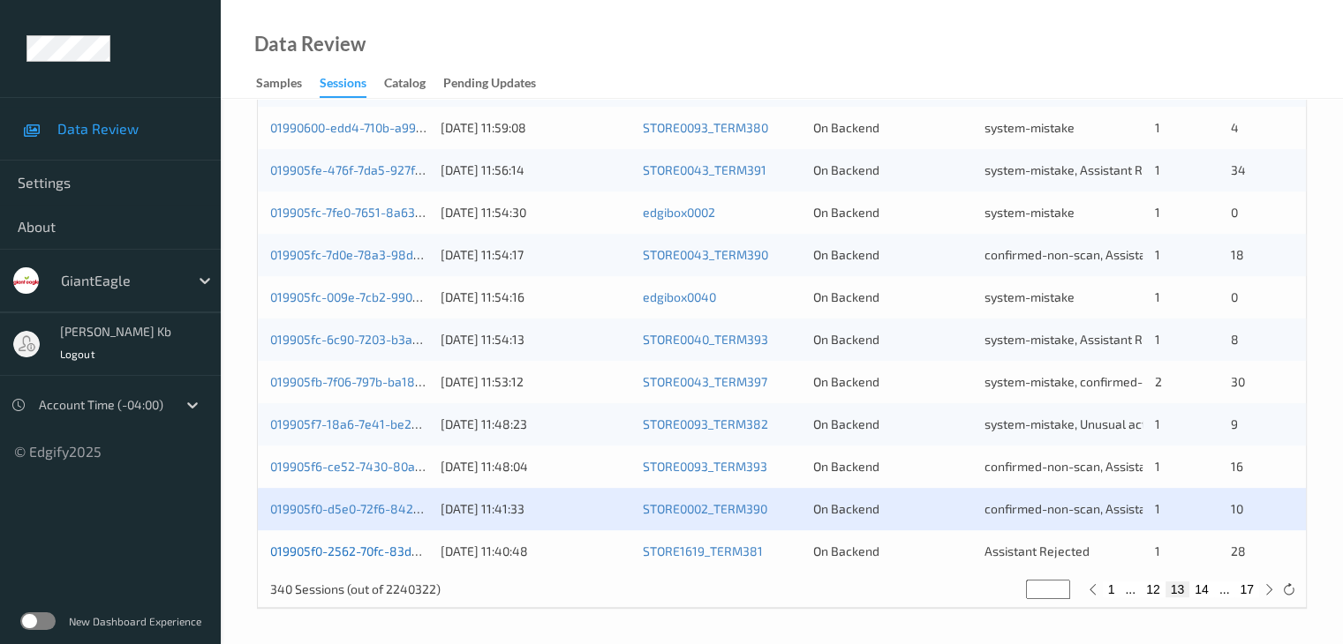
click at [351, 554] on link "019905f0-2562-70fc-83d5-6b5b4ea8d4a5" at bounding box center [390, 551] width 241 height 15
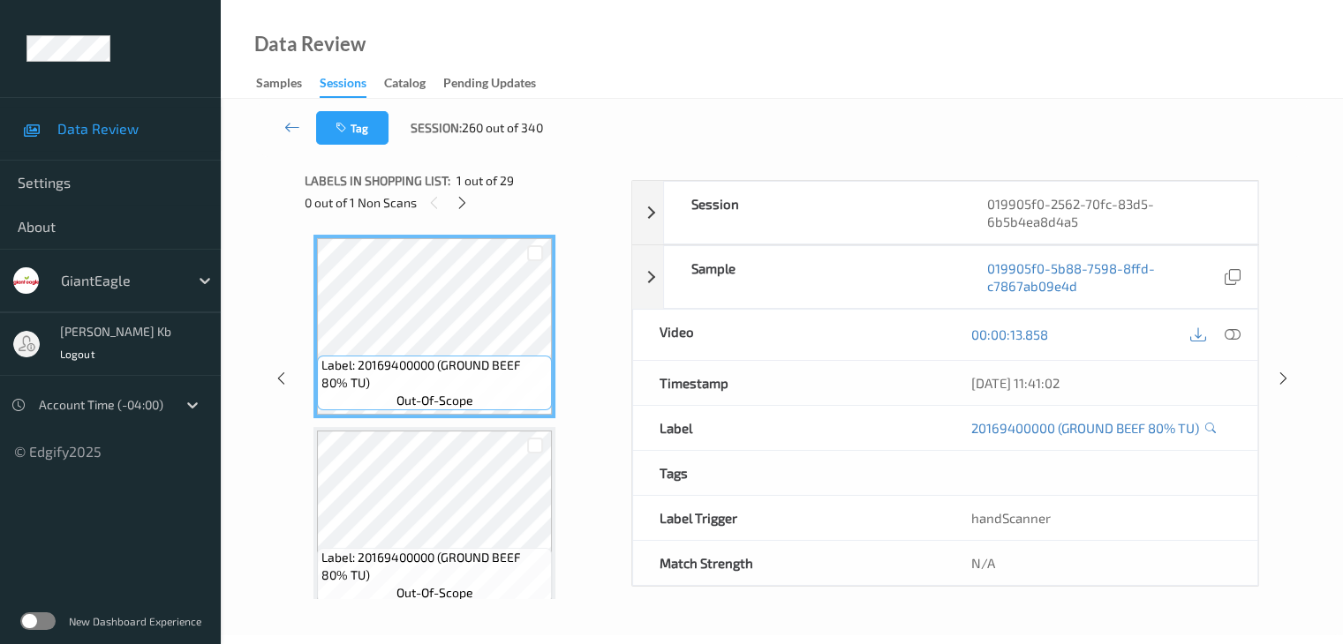
scroll to position [215, 0]
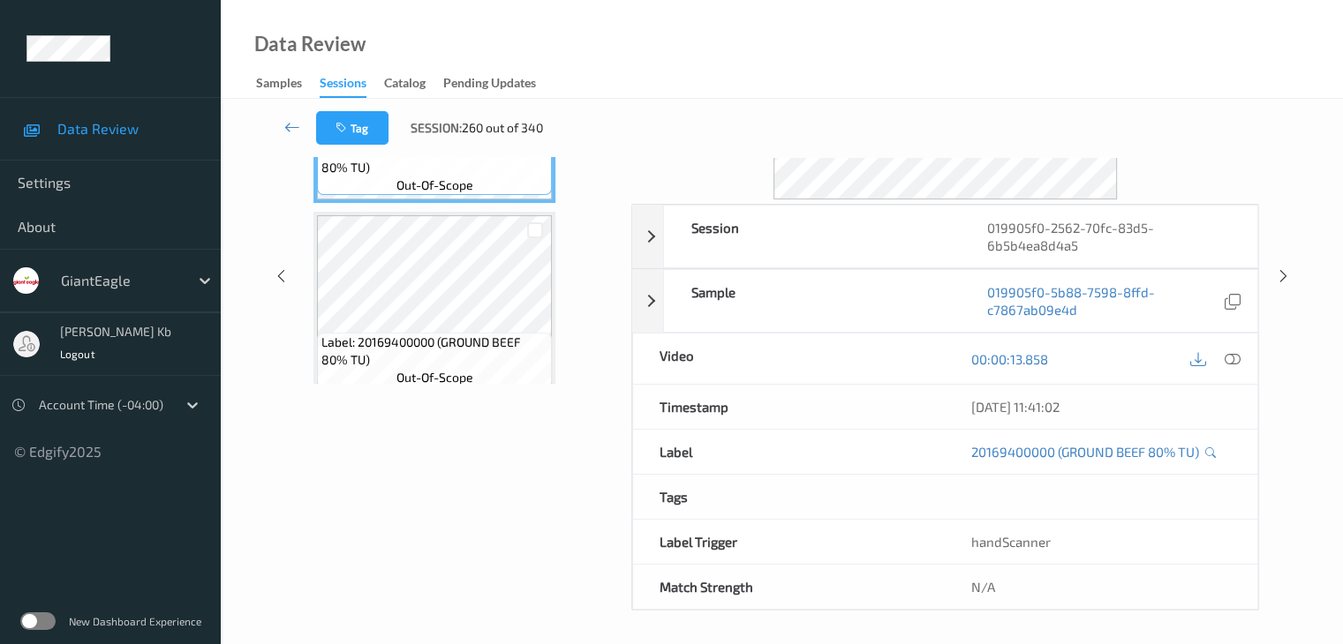
drag, startPoint x: 372, startPoint y: 1, endPoint x: 916, endPoint y: 33, distance: 545.5
click at [939, 35] on div "Data Review Samples Sessions Catalog Pending Updates" at bounding box center [782, 49] width 1122 height 99
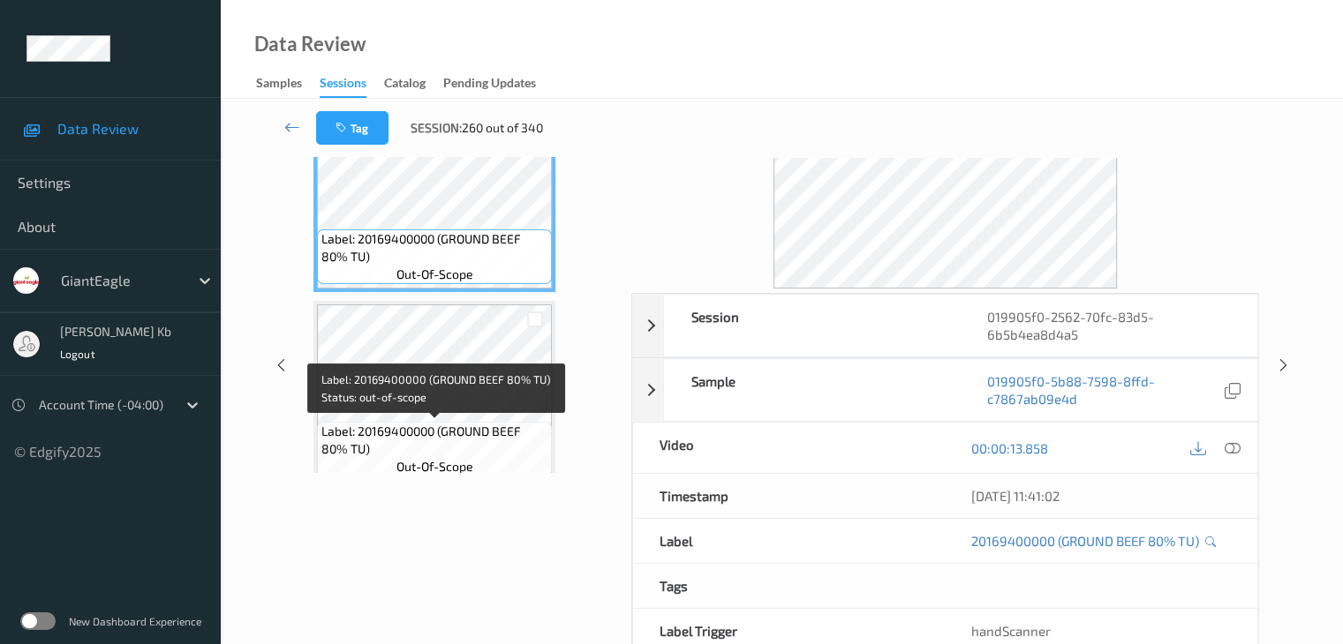
scroll to position [0, 0]
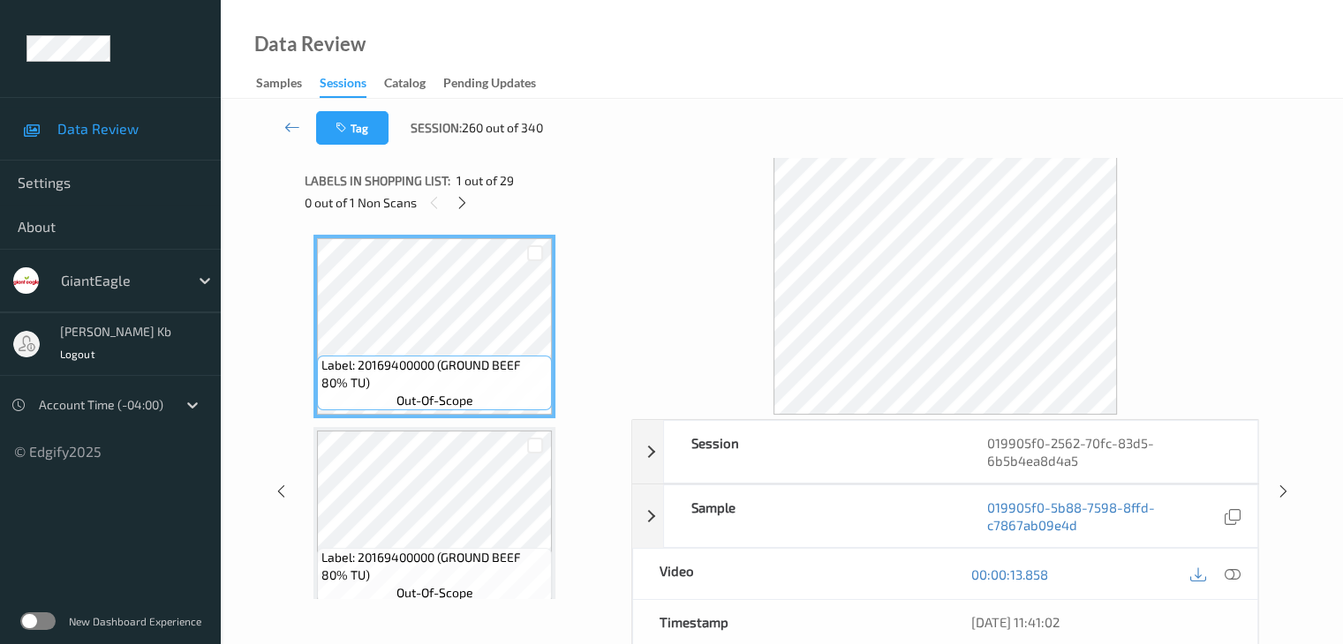
drag, startPoint x: 463, startPoint y: 203, endPoint x: 473, endPoint y: 221, distance: 20.6
click at [463, 203] on icon at bounding box center [462, 203] width 15 height 16
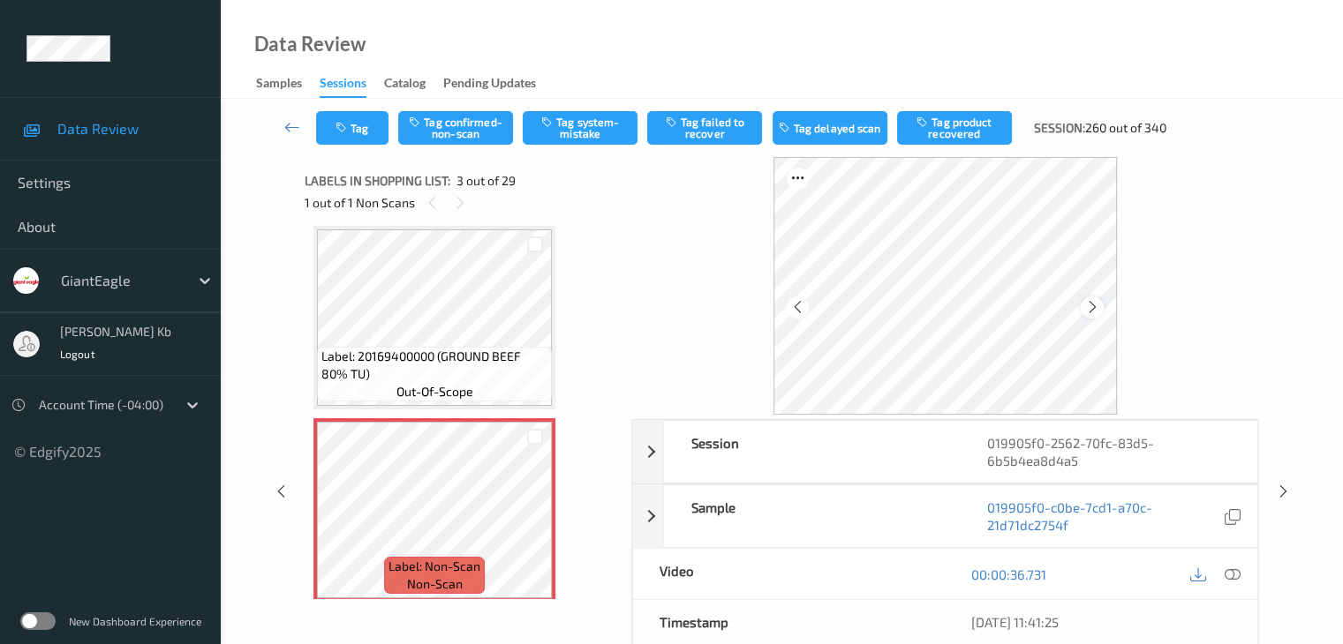
click at [1088, 307] on icon at bounding box center [1092, 307] width 15 height 16
click at [1087, 302] on icon at bounding box center [1092, 307] width 15 height 16
click at [1229, 575] on icon at bounding box center [1231, 575] width 16 height 16
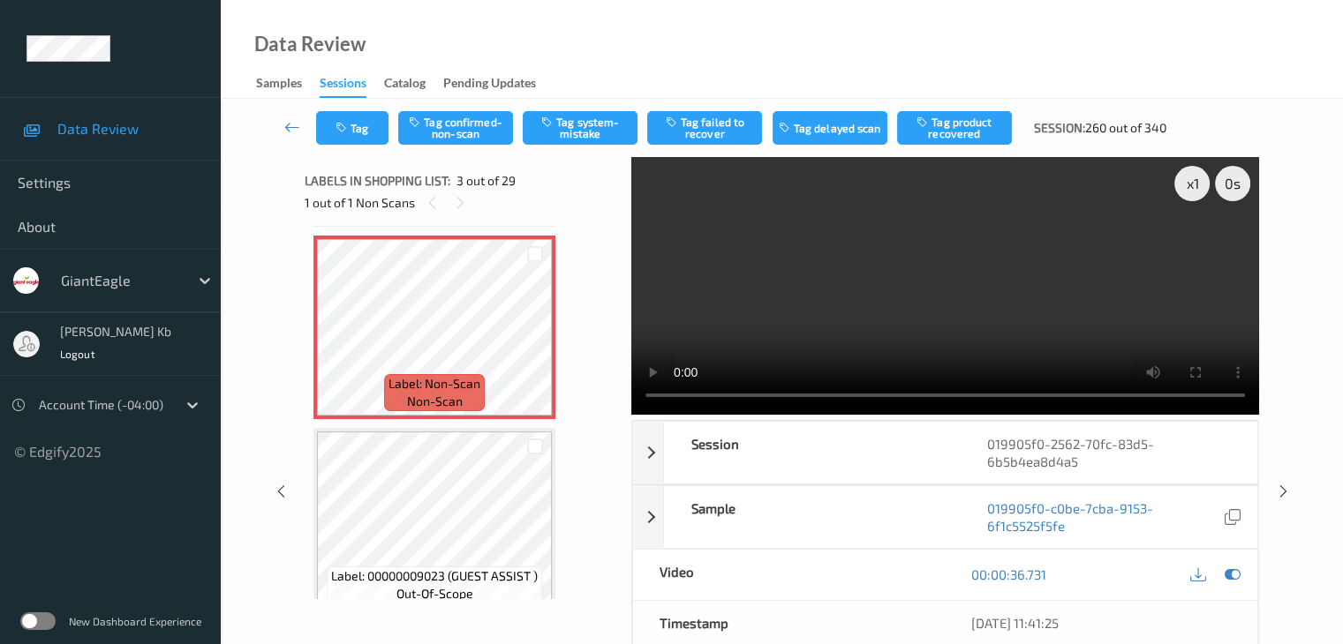
scroll to position [353, 0]
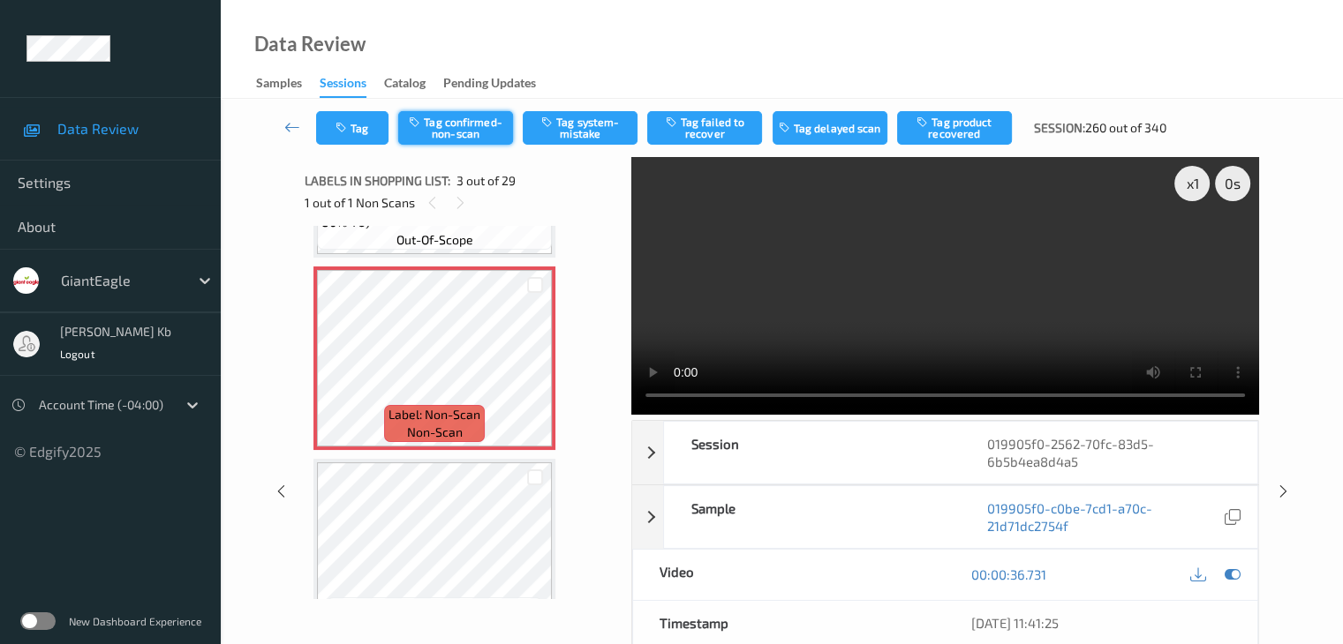
click at [470, 127] on button "Tag confirmed-non-scan" at bounding box center [455, 128] width 115 height 34
click at [953, 124] on button "Tag product recovered" at bounding box center [954, 128] width 115 height 34
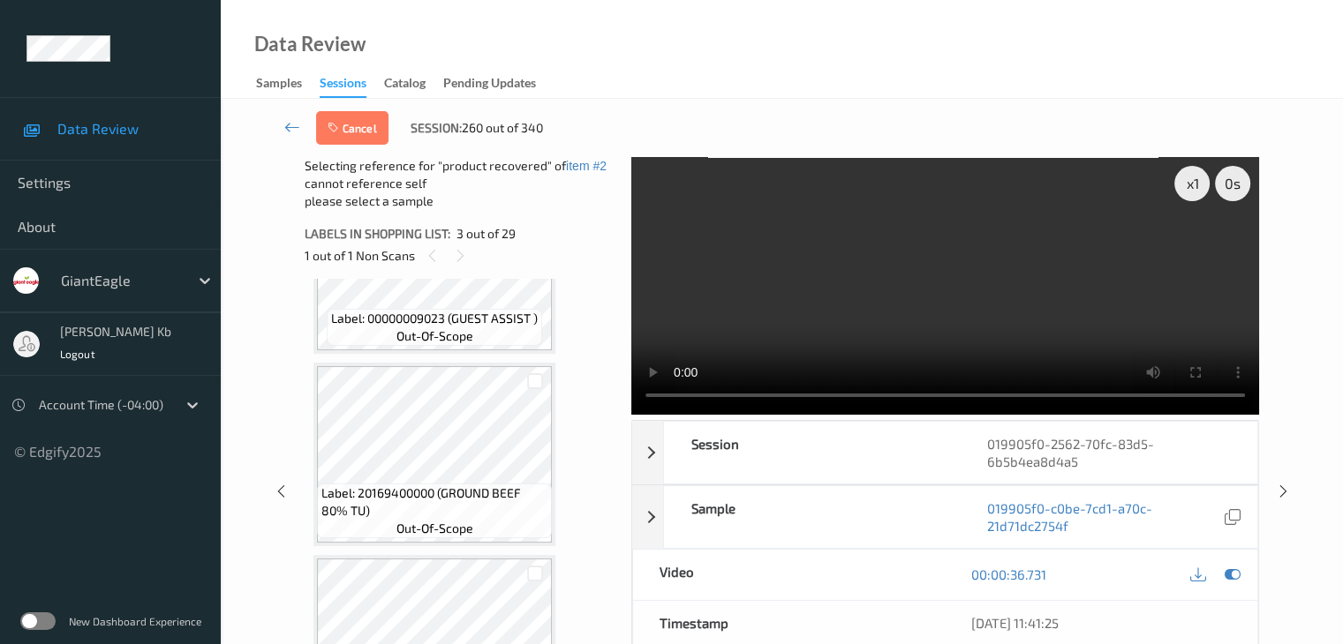
scroll to position [706, 0]
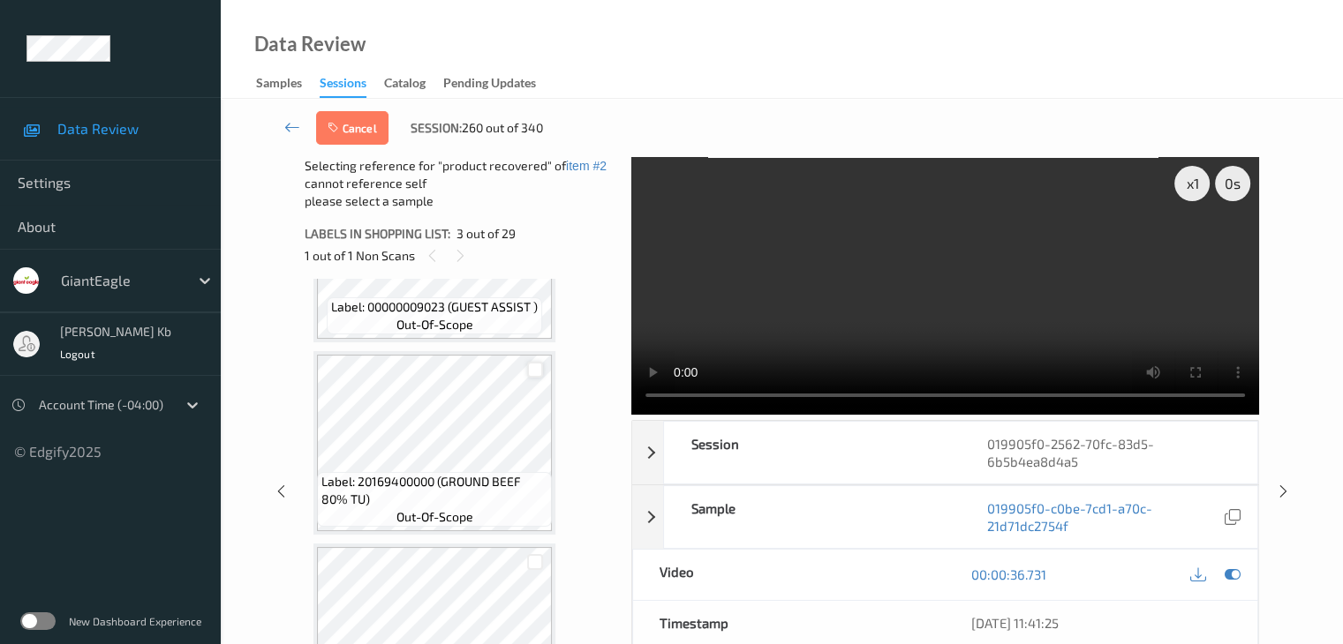
click at [543, 370] on div at bounding box center [535, 370] width 17 height 17
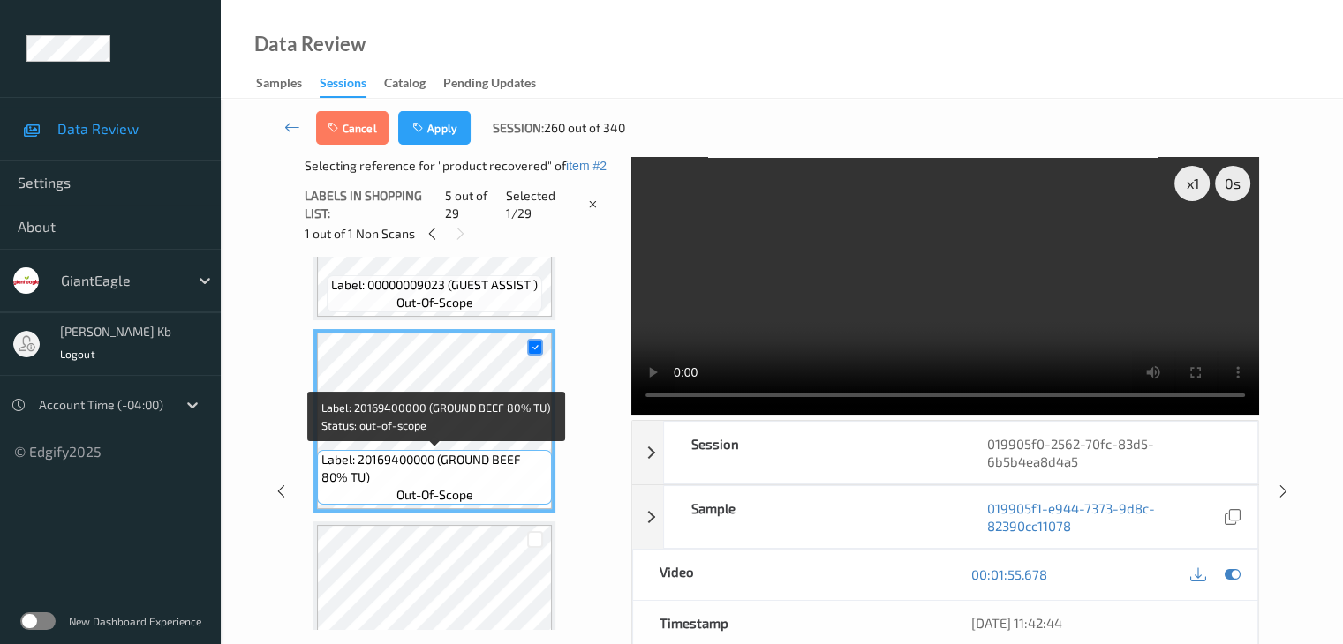
scroll to position [794, 0]
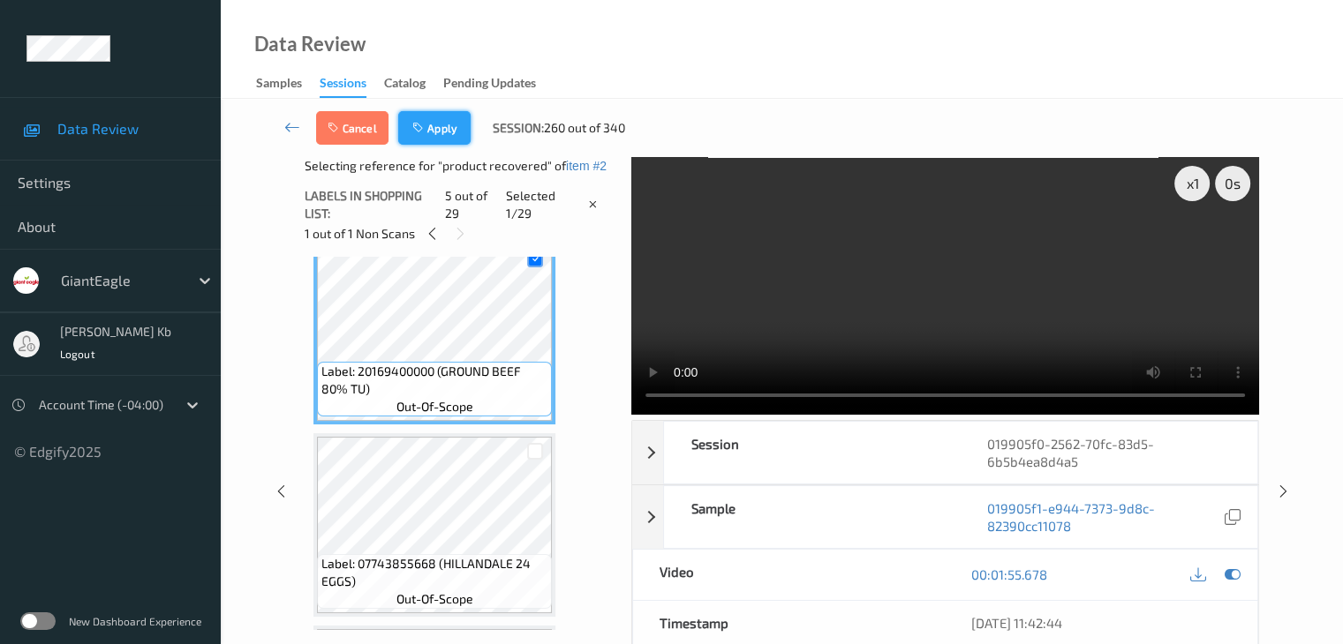
click at [446, 135] on button "Apply" at bounding box center [434, 128] width 72 height 34
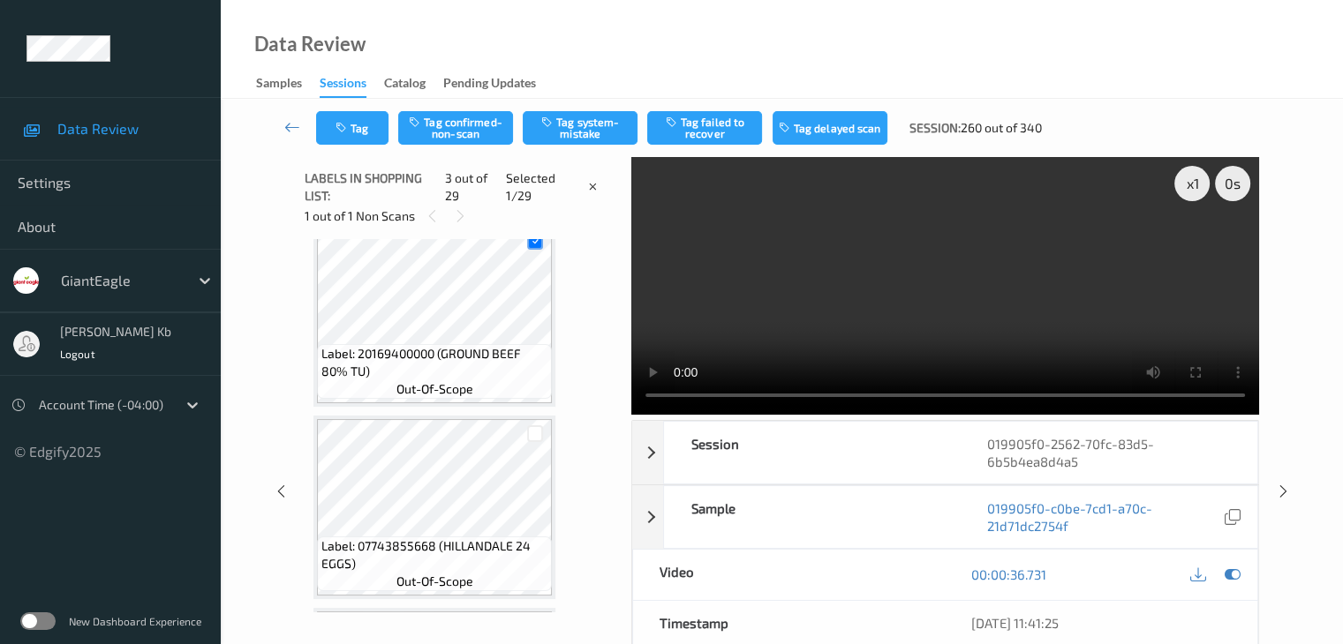
scroll to position [201, 0]
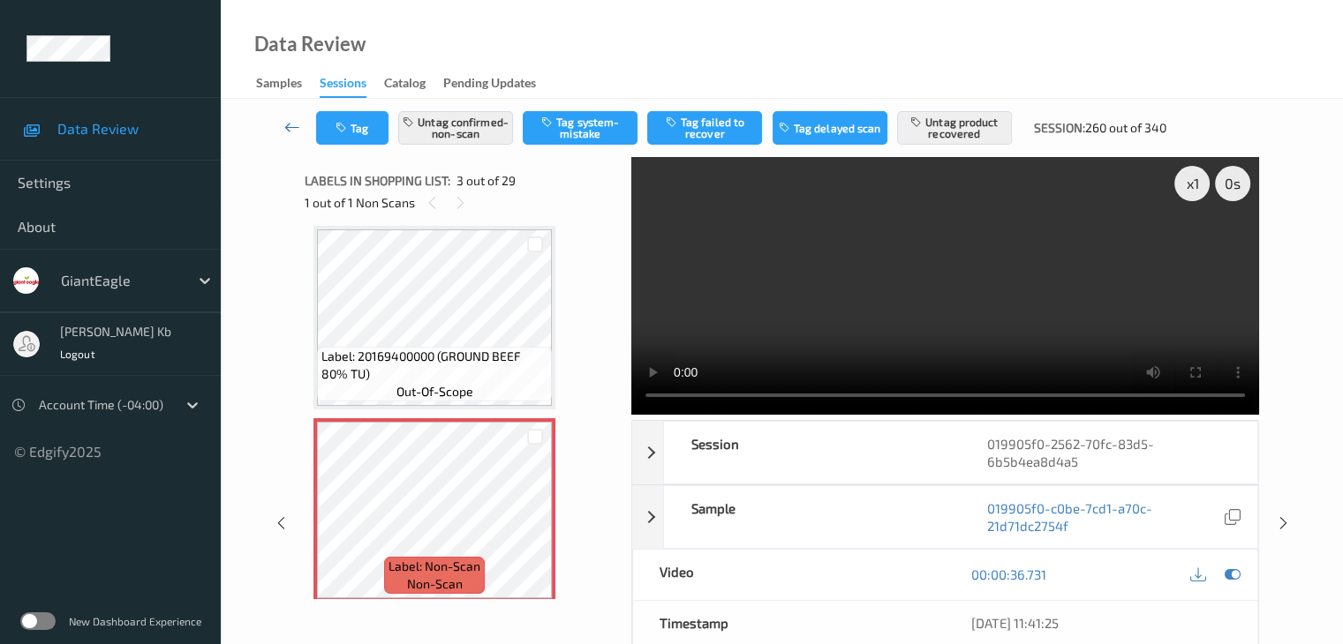
click at [292, 126] on icon at bounding box center [292, 127] width 16 height 18
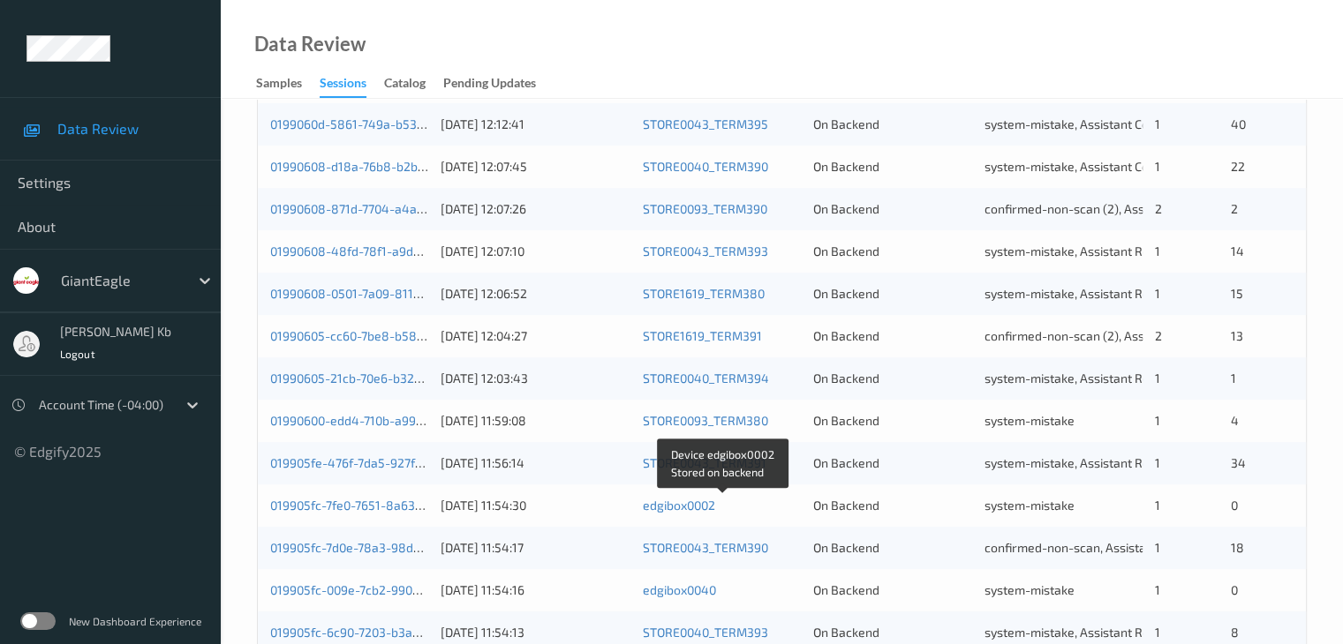
scroll to position [794, 0]
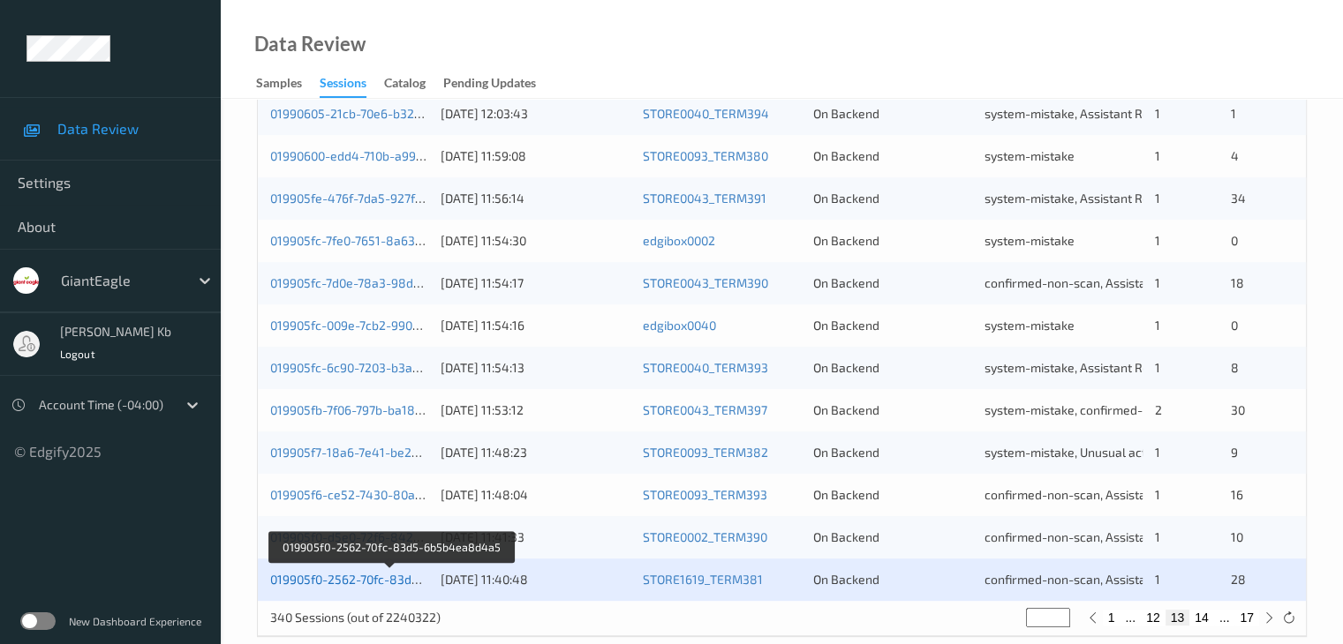
click at [367, 583] on link "019905f0-2562-70fc-83d5-6b5b4ea8d4a5" at bounding box center [390, 579] width 241 height 15
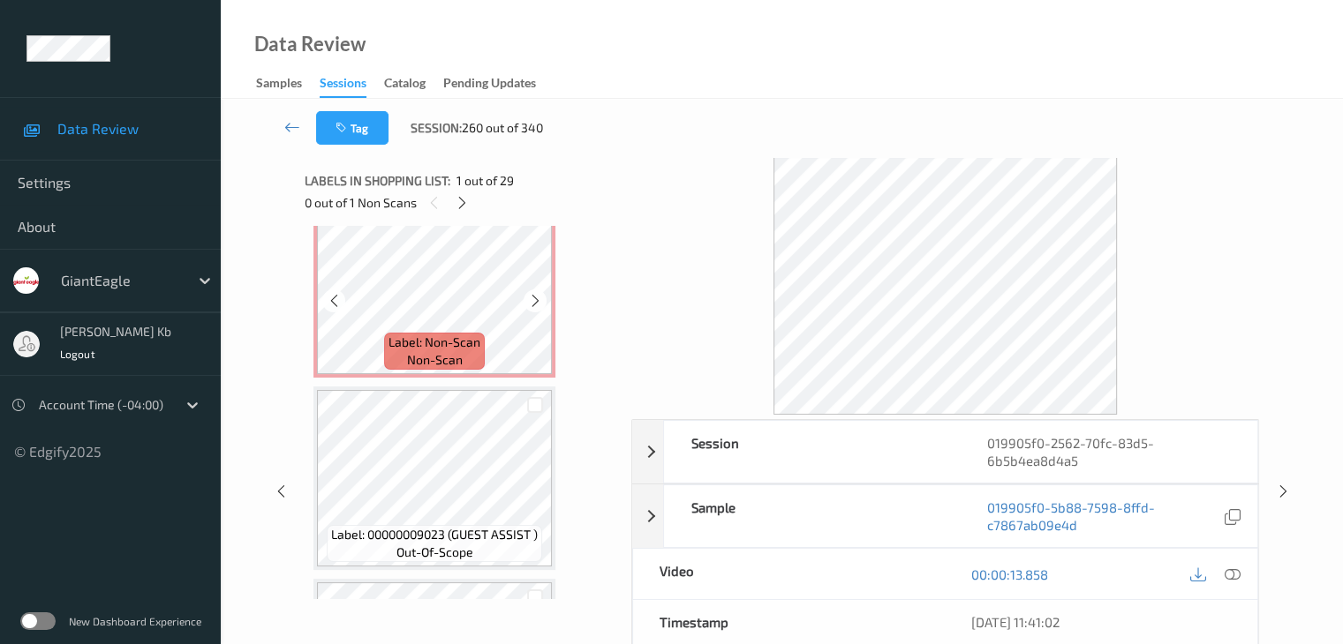
scroll to position [441, 0]
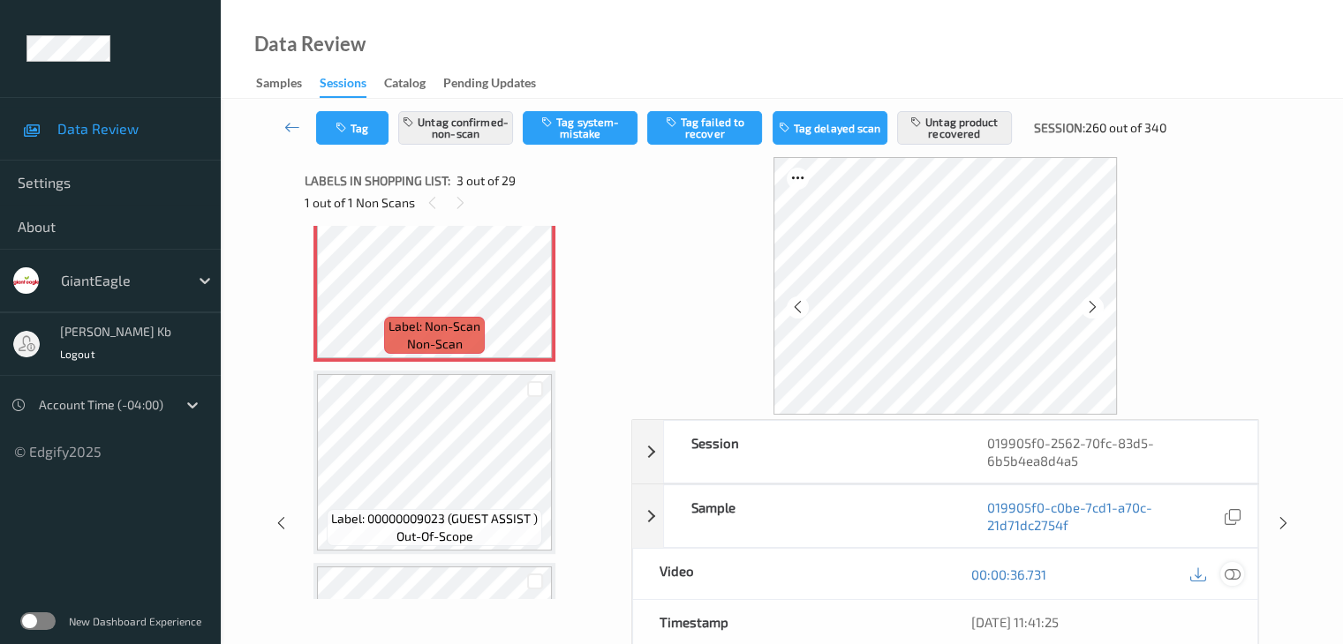
click at [1236, 576] on icon at bounding box center [1231, 575] width 16 height 16
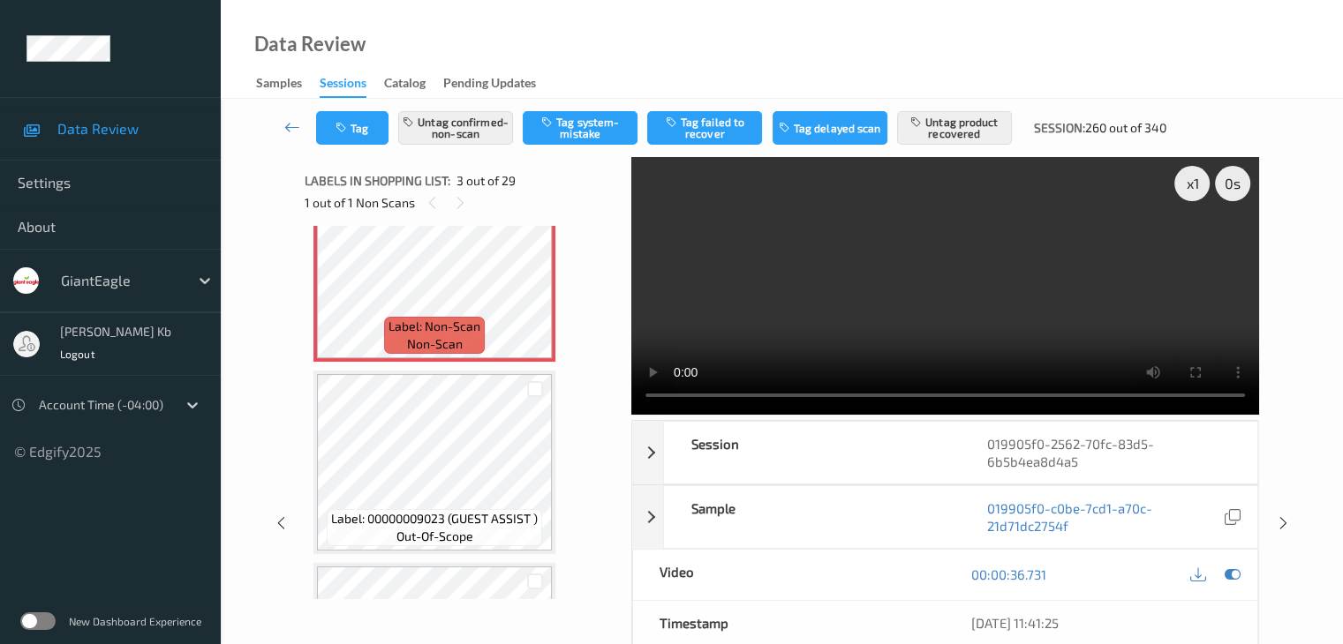
drag, startPoint x: 292, startPoint y: 128, endPoint x: 292, endPoint y: 107, distance: 21.2
click at [292, 128] on icon at bounding box center [292, 127] width 16 height 18
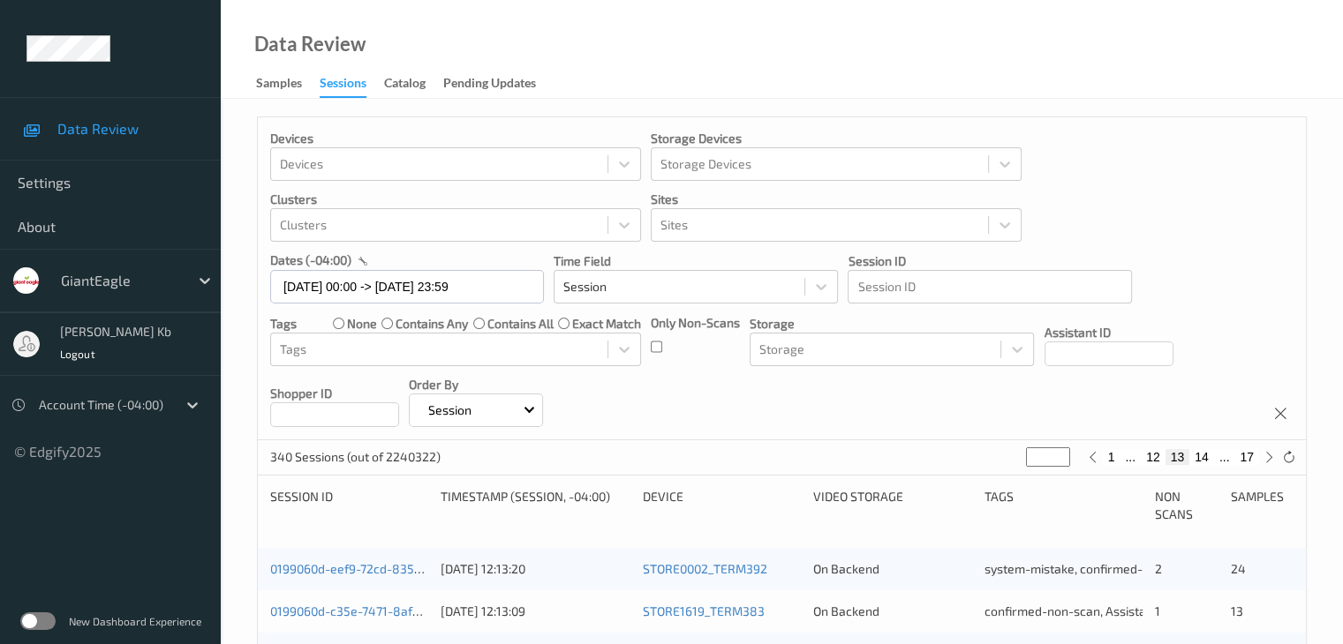
click at [1201, 460] on button "14" at bounding box center [1201, 457] width 25 height 16
type input "**"
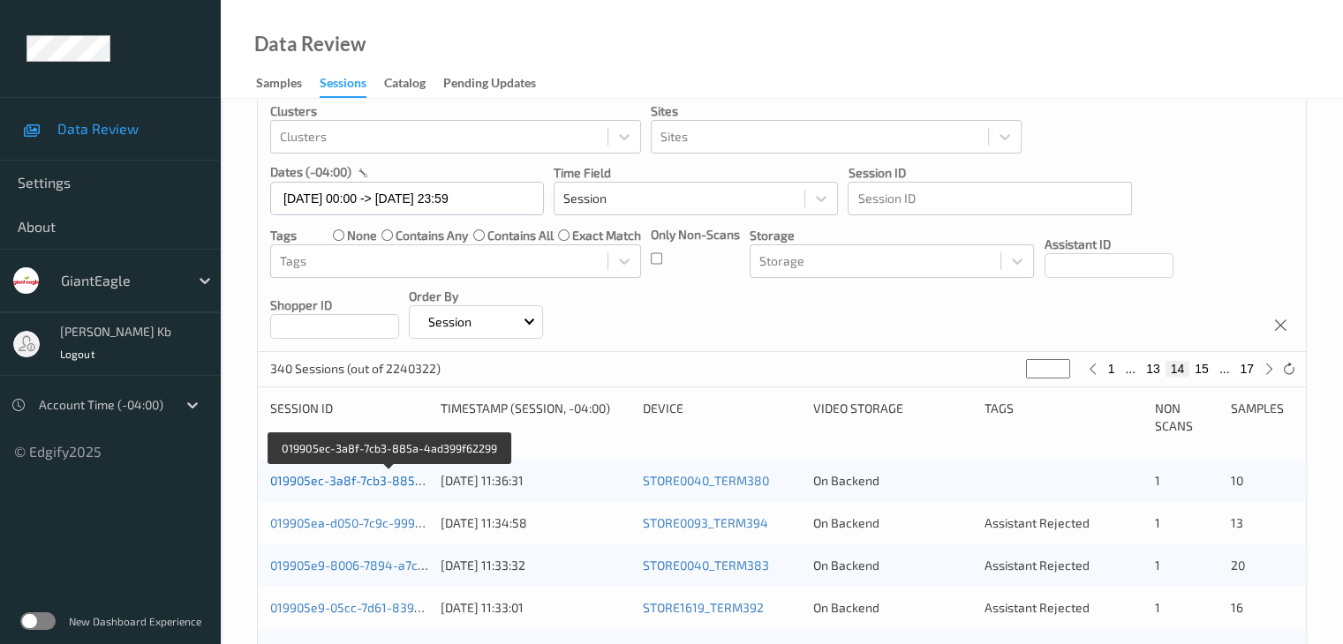
click at [350, 481] on link "019905ec-3a8f-7cb3-885a-4ad399f62299" at bounding box center [390, 480] width 240 height 15
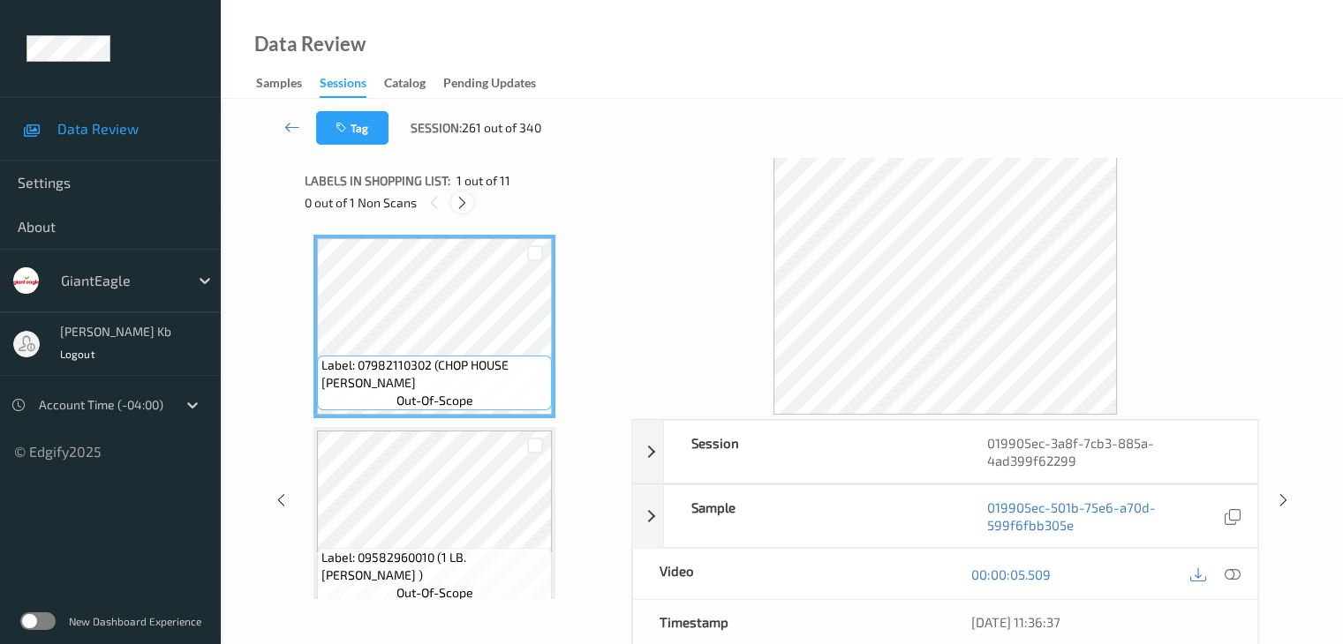
click at [464, 206] on icon at bounding box center [462, 203] width 15 height 16
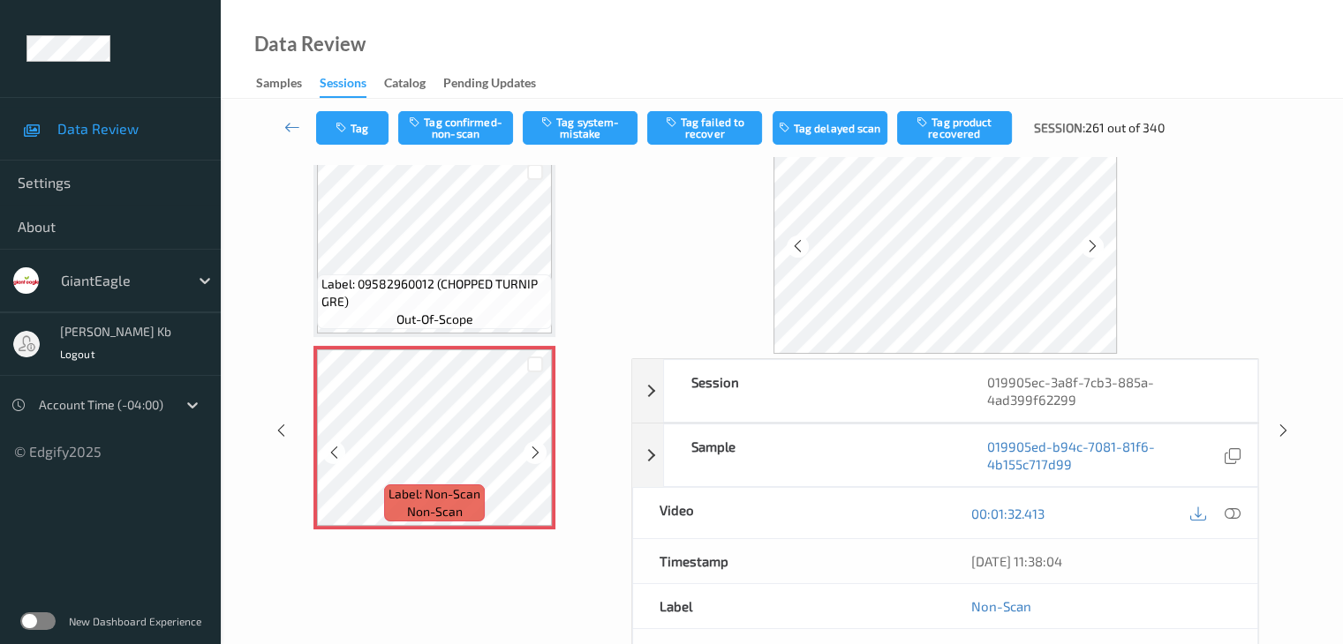
scroll to position [88, 0]
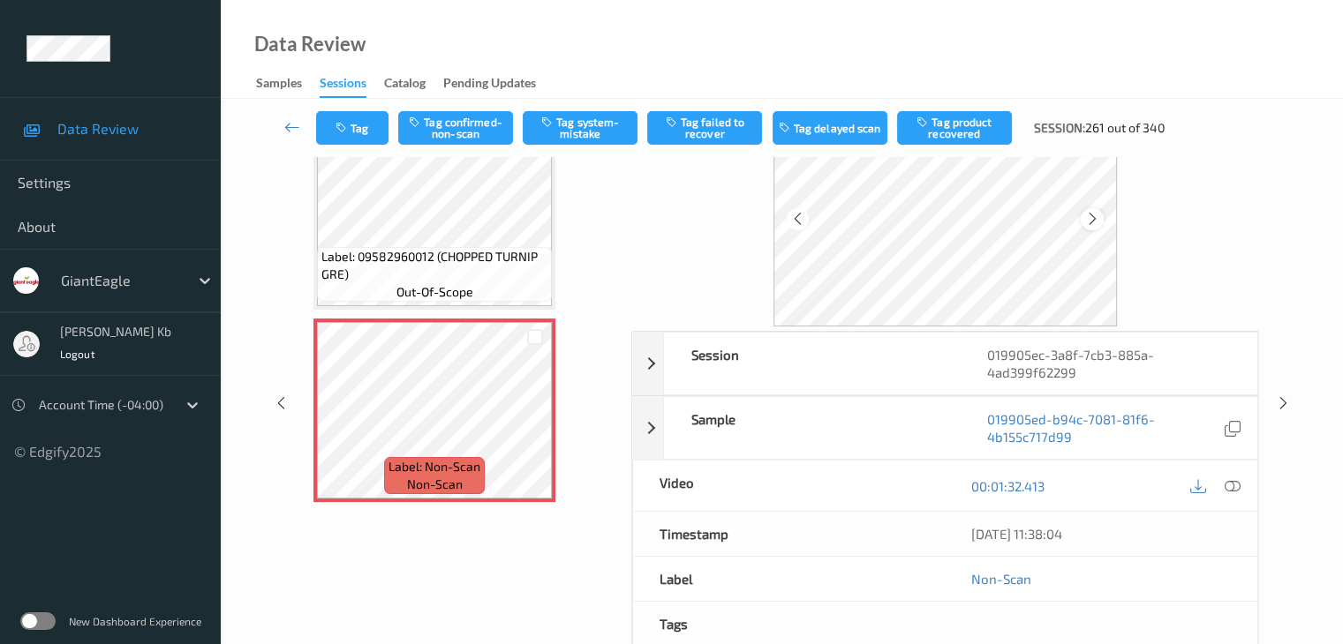
click at [1088, 217] on icon at bounding box center [1092, 219] width 15 height 16
click at [1094, 212] on icon at bounding box center [1092, 219] width 15 height 16
click at [1088, 214] on icon at bounding box center [1092, 219] width 15 height 16
click at [1229, 485] on icon at bounding box center [1231, 486] width 16 height 16
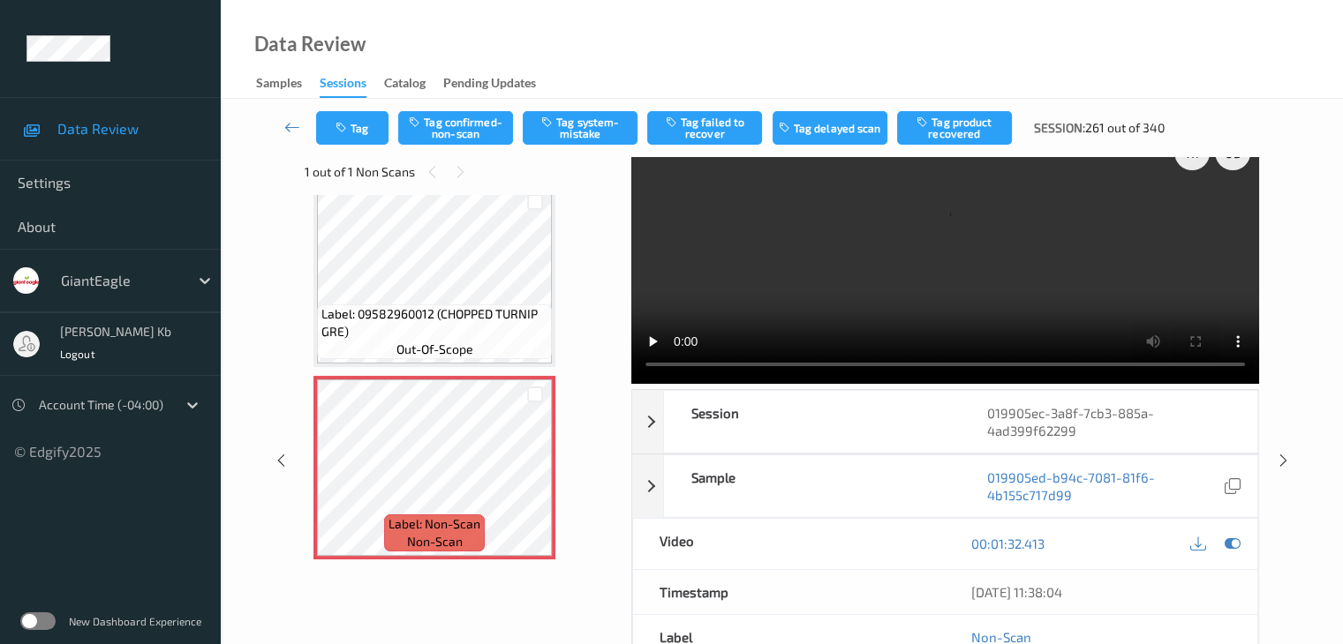
scroll to position [0, 0]
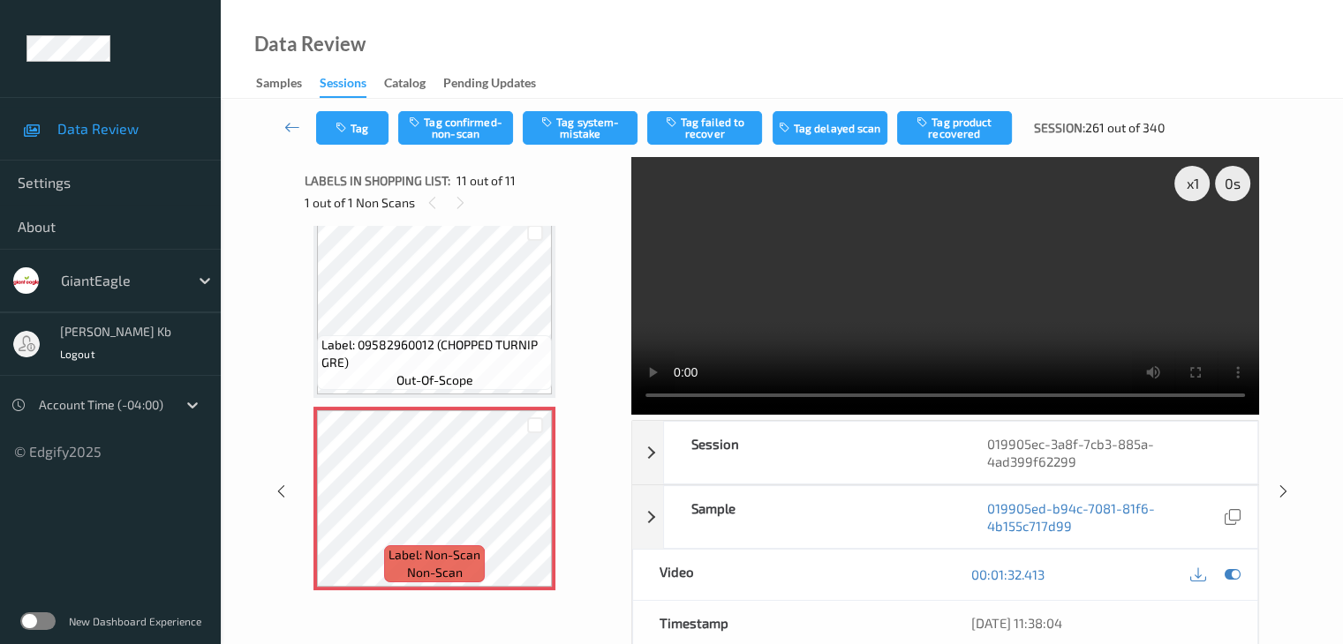
click at [1142, 394] on video at bounding box center [945, 286] width 628 height 258
click at [475, 130] on button "Tag confirmed-non-scan" at bounding box center [455, 128] width 115 height 34
click at [290, 131] on icon at bounding box center [292, 127] width 16 height 18
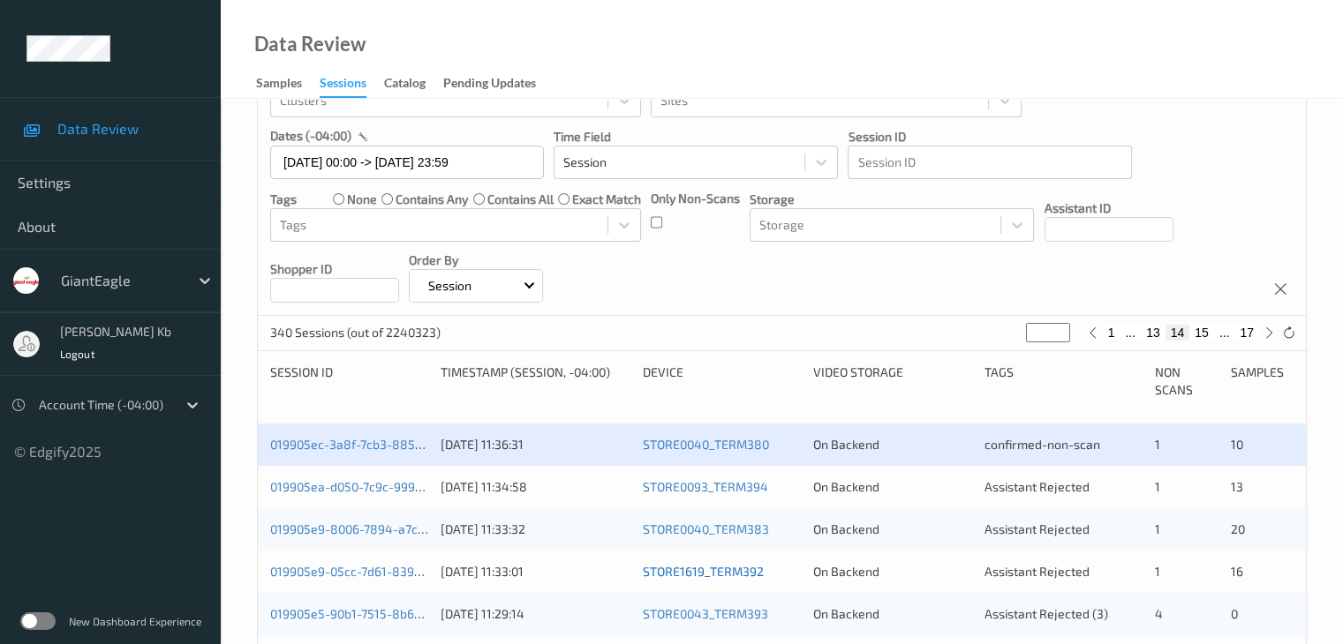
scroll to position [265, 0]
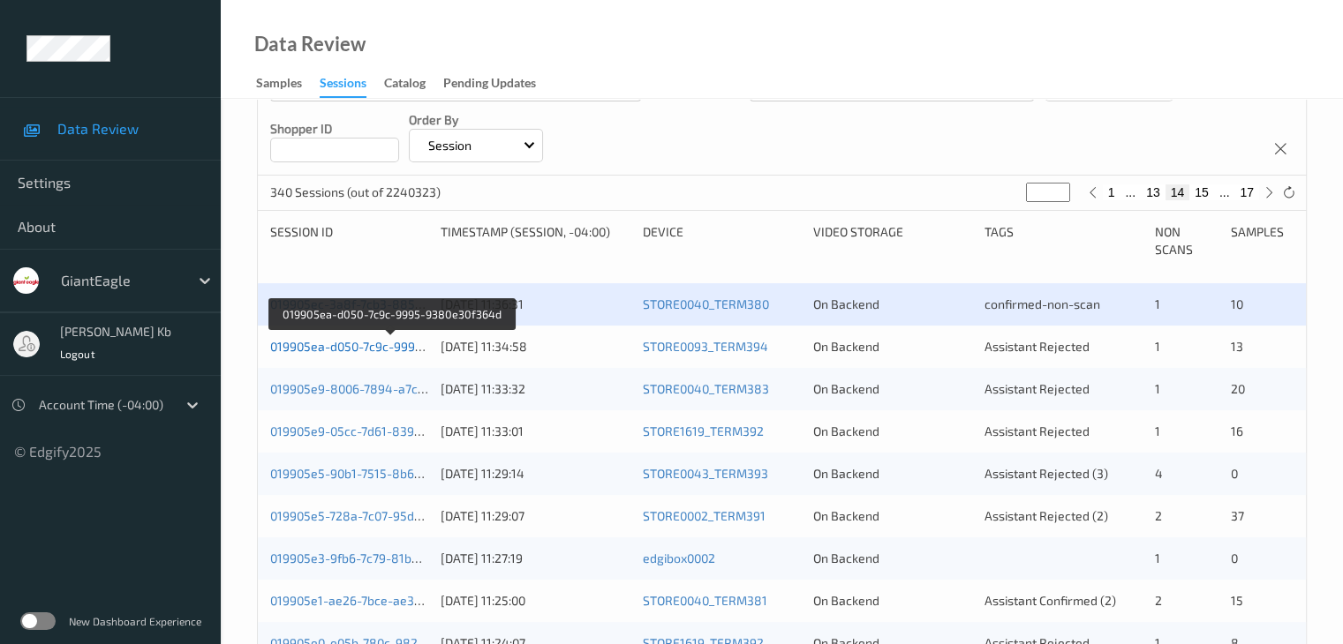
click at [395, 348] on link "019905ea-d050-7c9c-9995-9380e30f364d" at bounding box center [390, 346] width 241 height 15
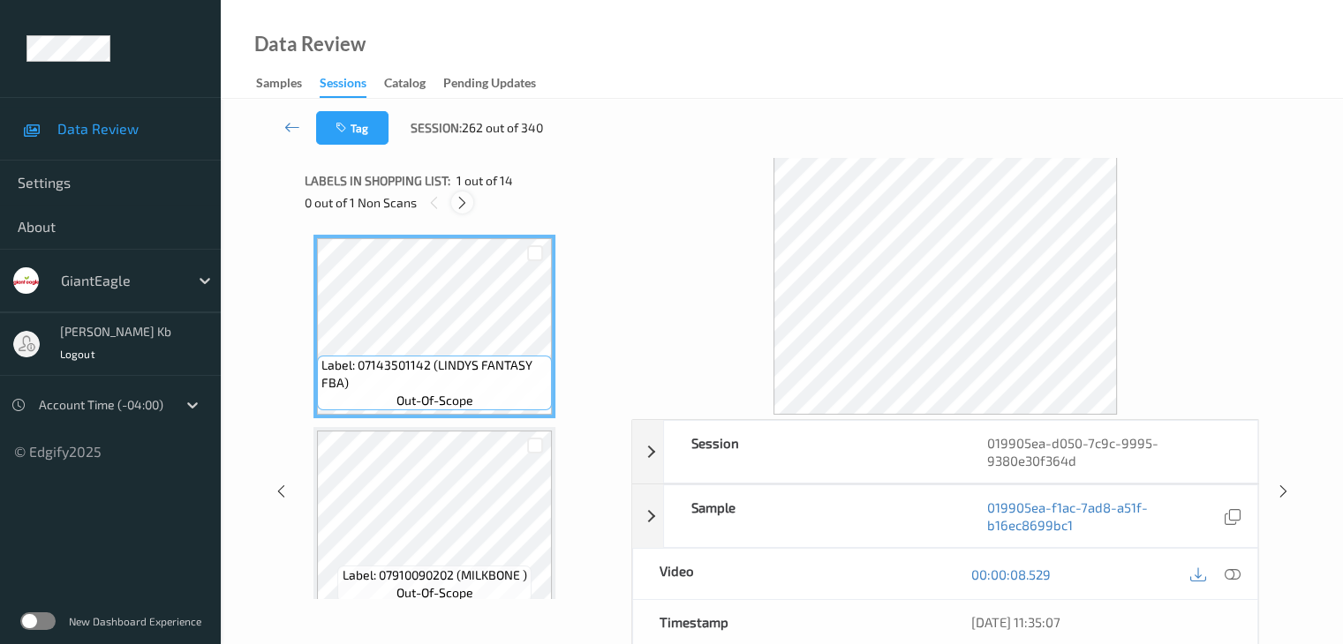
click at [463, 202] on icon at bounding box center [462, 203] width 15 height 16
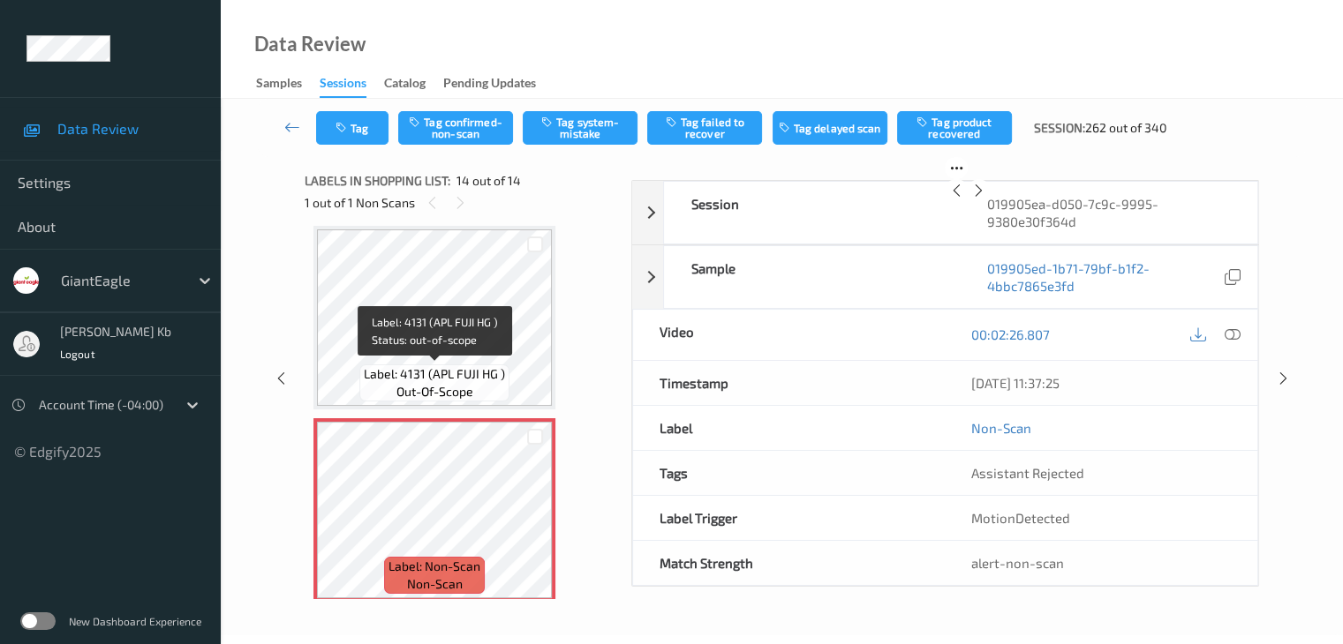
scroll to position [2329, 0]
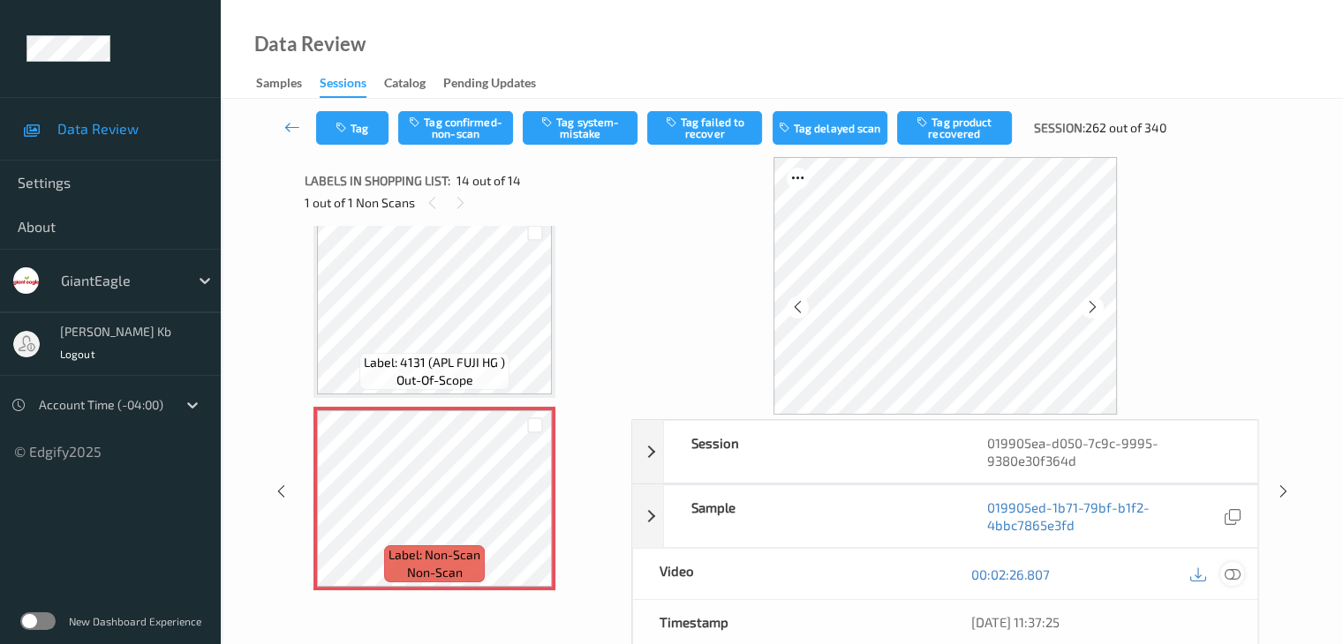
click at [1228, 576] on icon at bounding box center [1231, 575] width 16 height 16
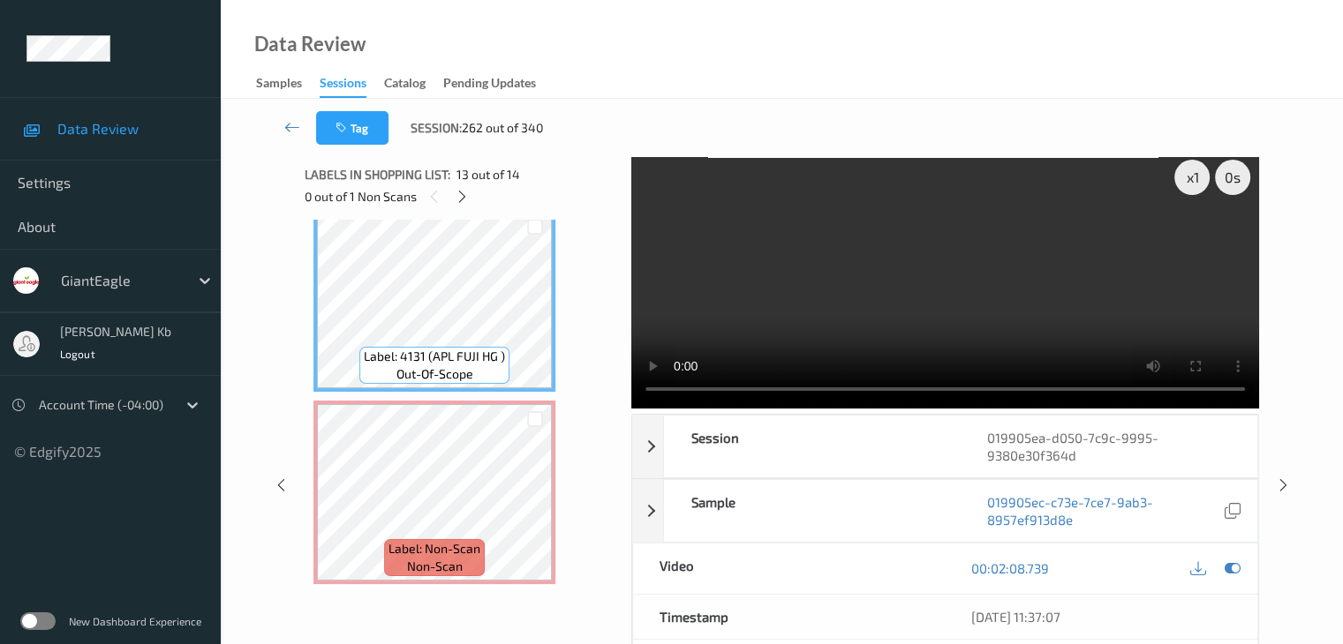
scroll to position [0, 0]
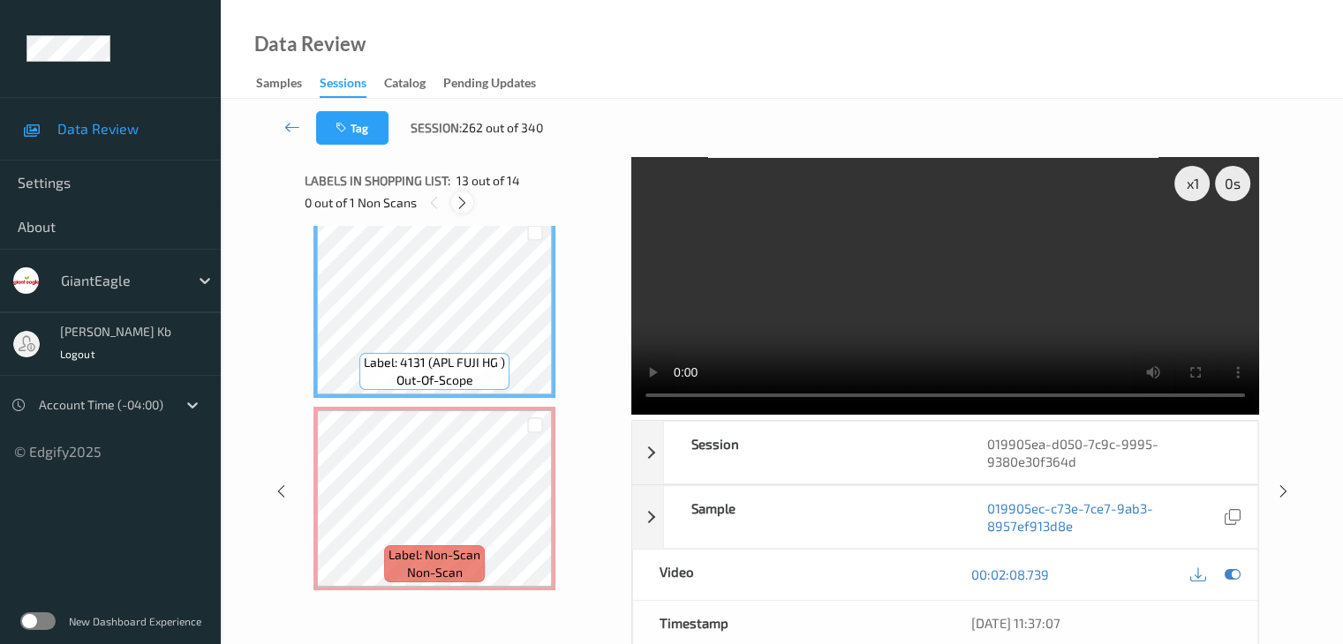
click at [462, 199] on icon at bounding box center [462, 203] width 15 height 16
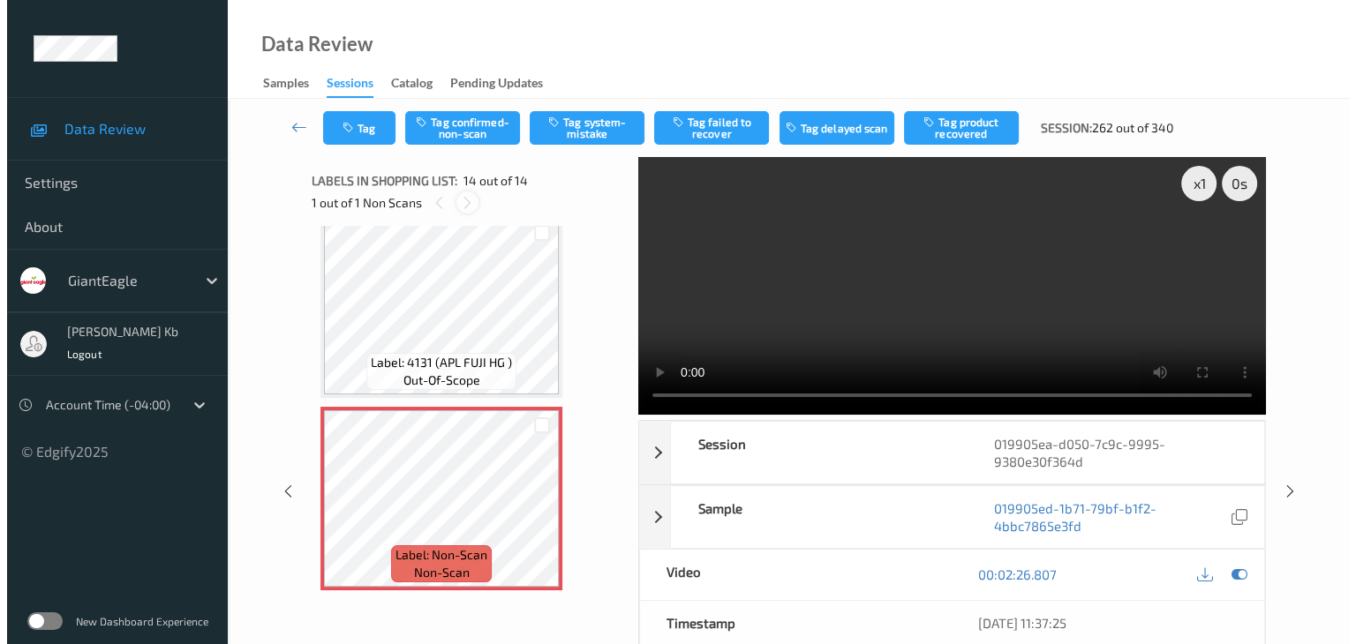
scroll to position [2318, 0]
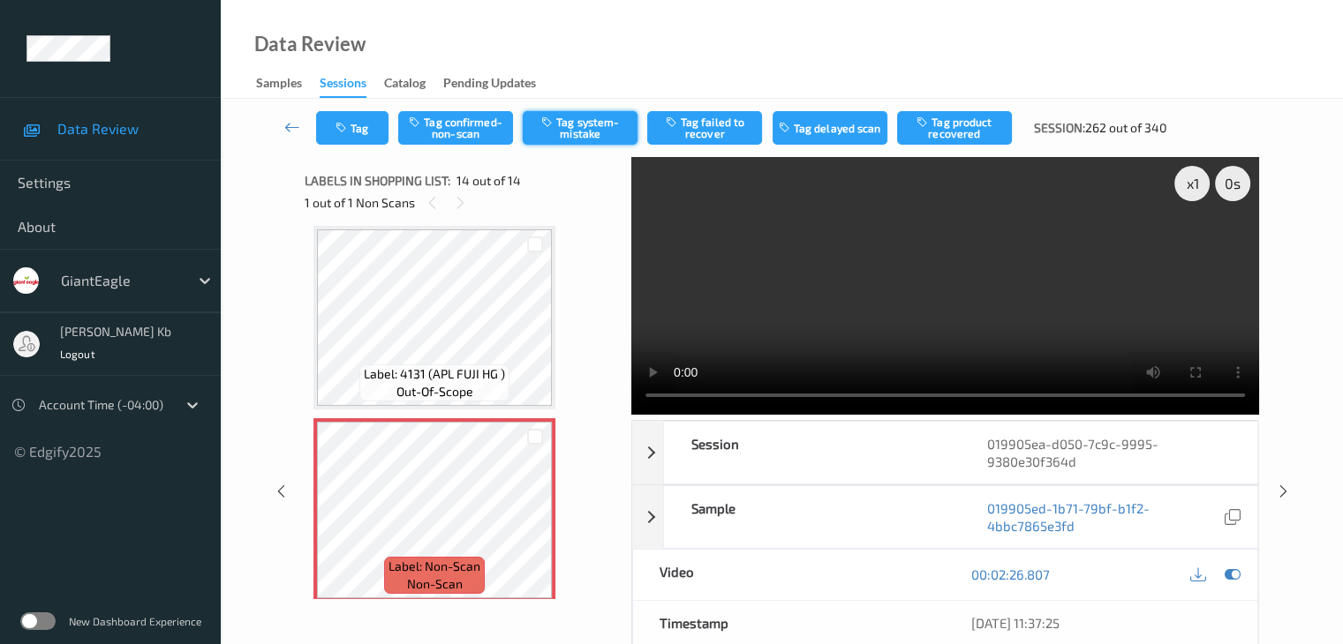
click at [593, 132] on button "Tag system-mistake" at bounding box center [580, 128] width 115 height 34
click at [371, 122] on button "Tag" at bounding box center [352, 128] width 72 height 34
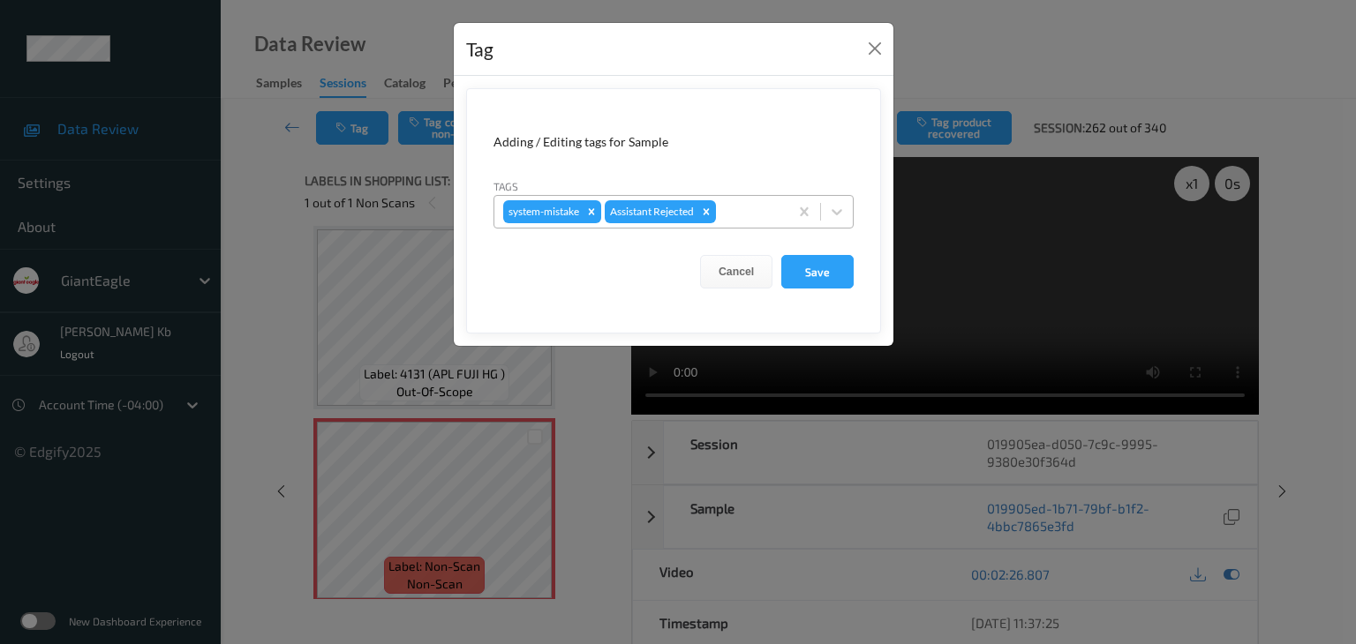
click at [727, 206] on div at bounding box center [749, 211] width 60 height 21
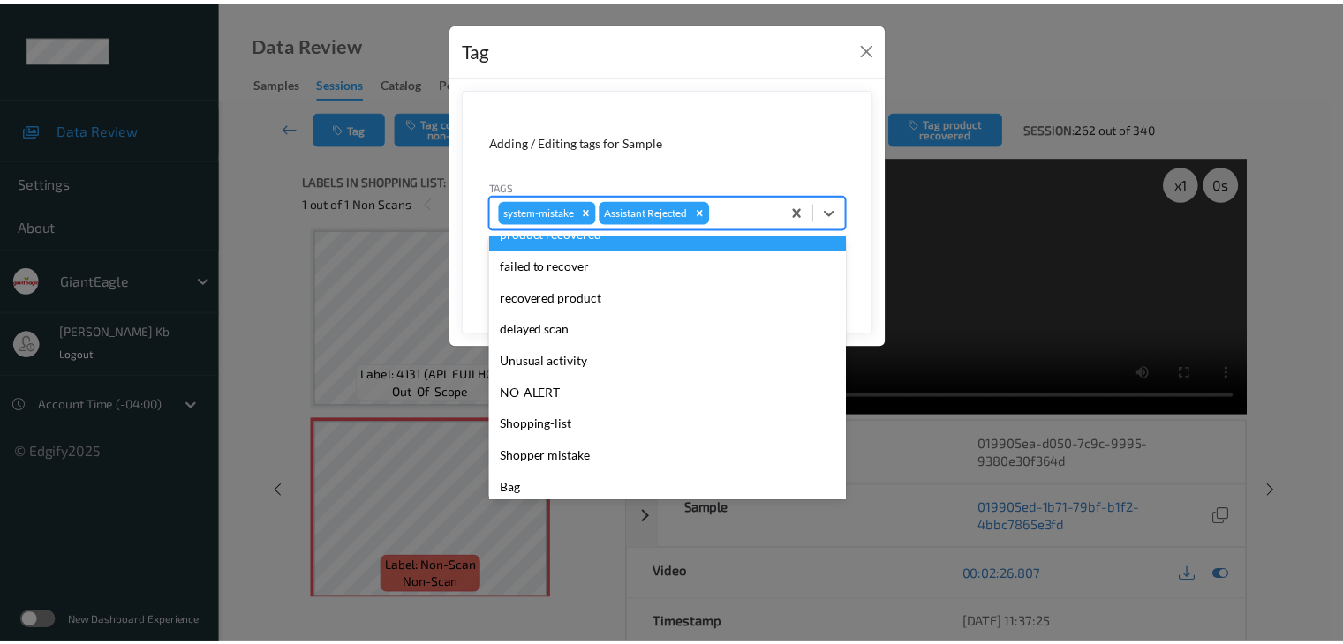
scroll to position [155, 0]
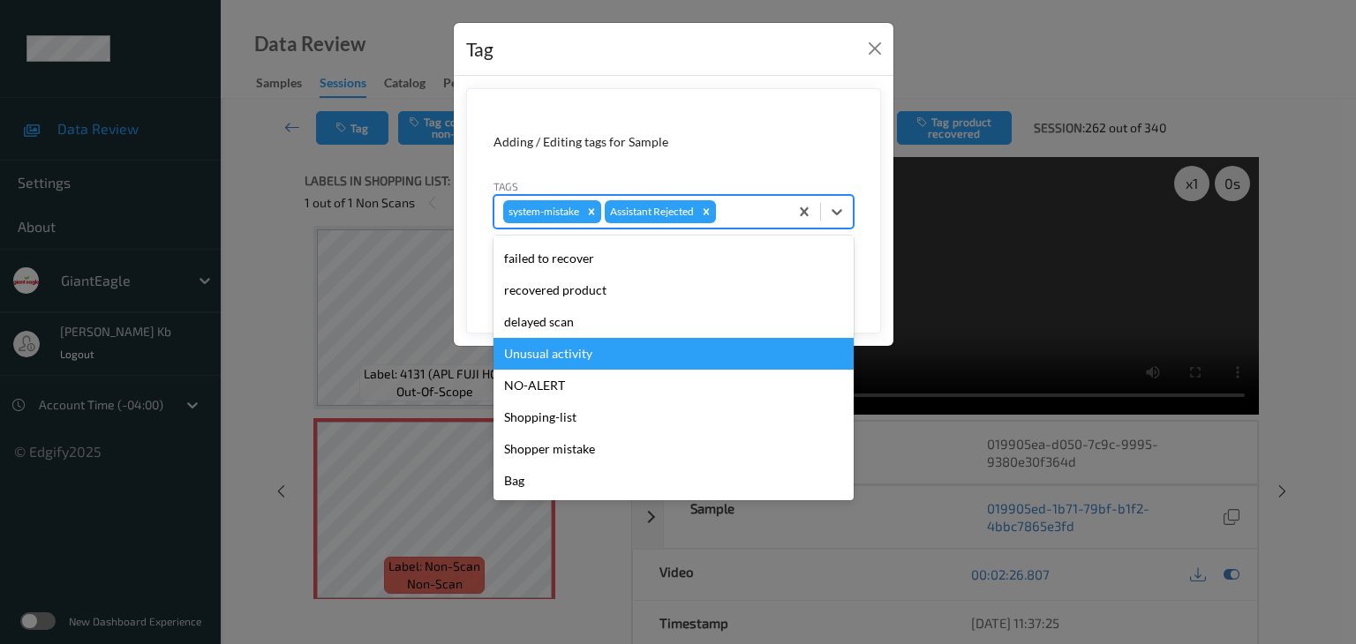
click at [576, 356] on div "Unusual activity" at bounding box center [673, 354] width 360 height 32
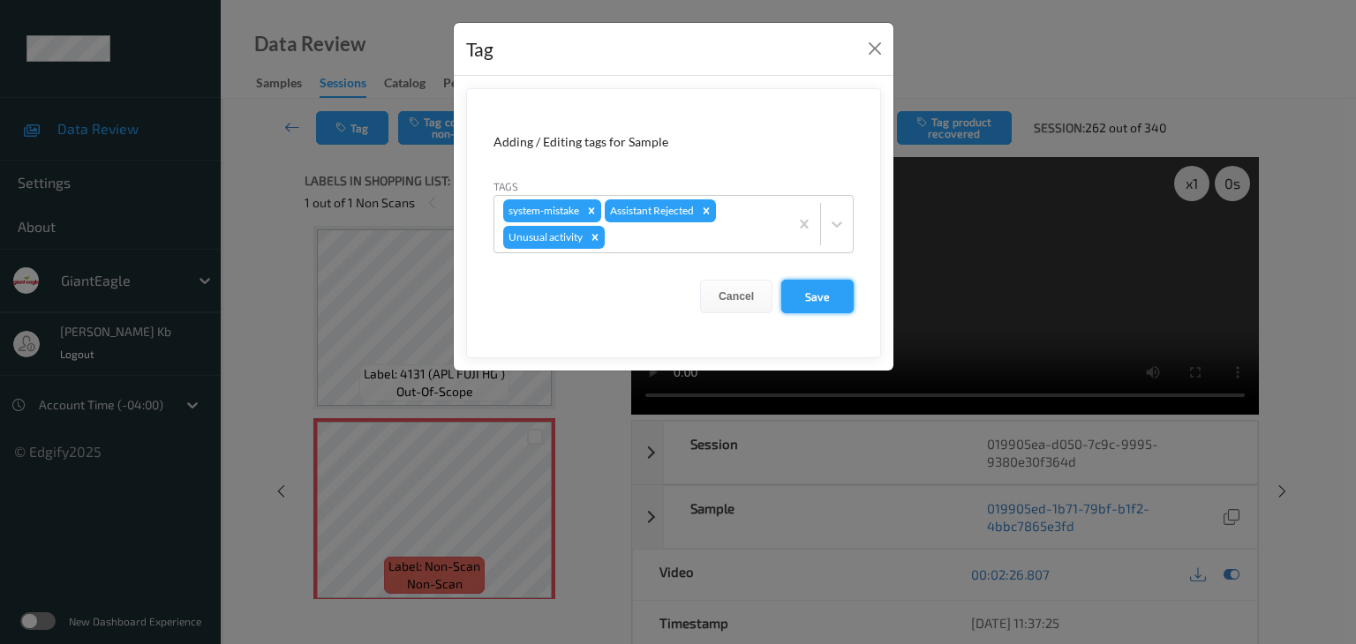
click at [830, 295] on button "Save" at bounding box center [817, 297] width 72 height 34
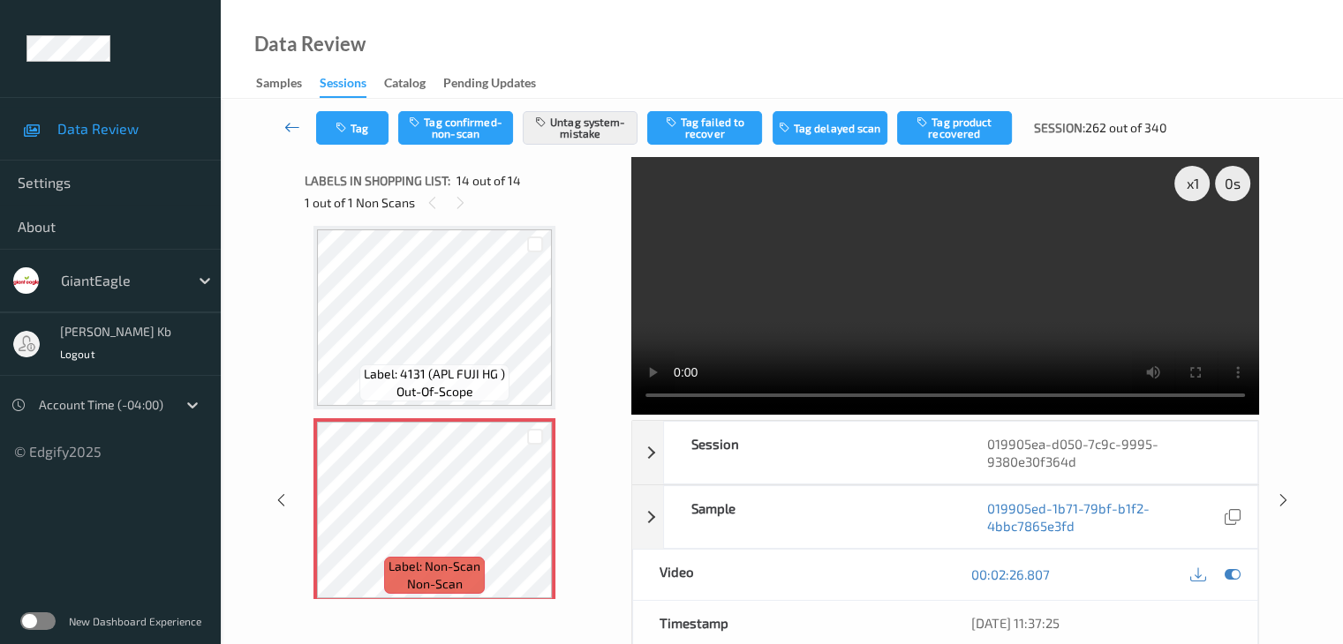
click at [303, 128] on link at bounding box center [292, 128] width 47 height 34
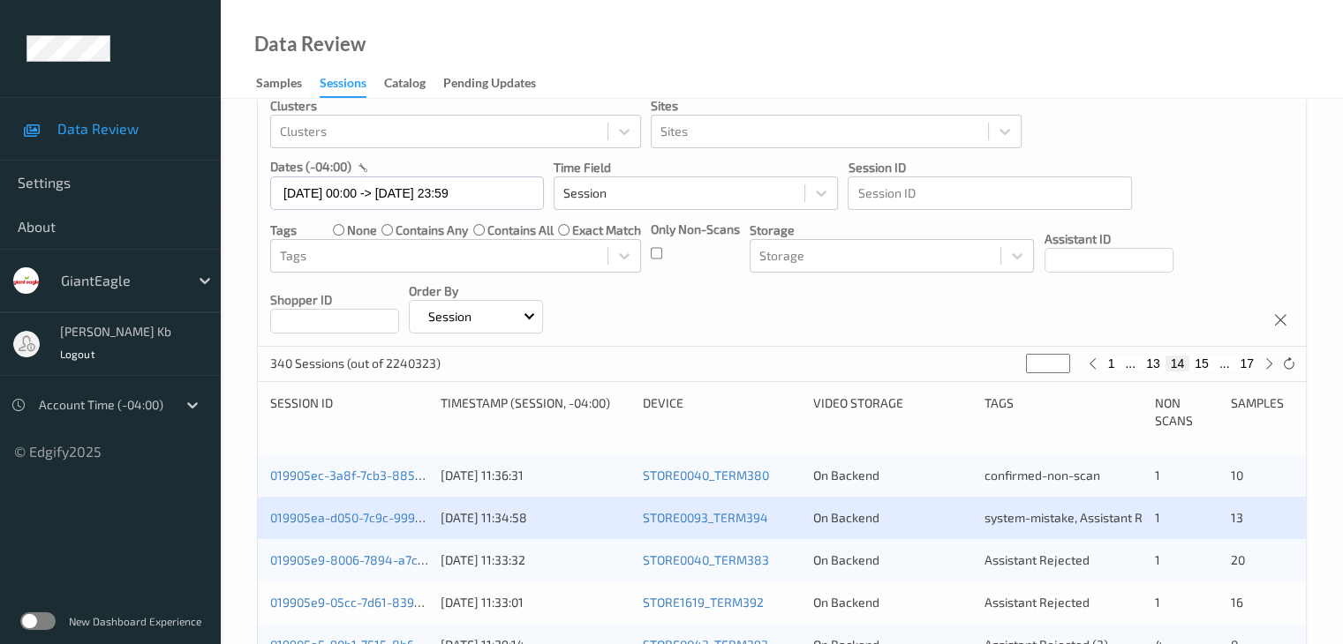
scroll to position [441, 0]
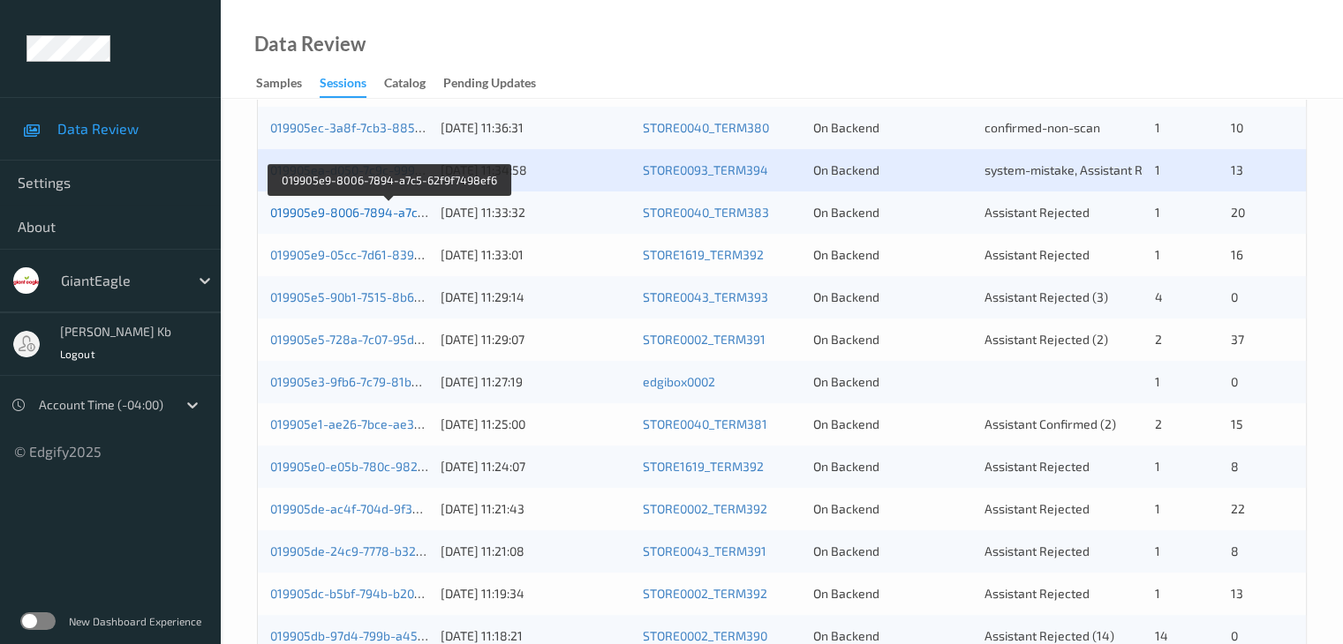
click at [334, 214] on link "019905e9-8006-7894-a7c5-62f9f7498ef6" at bounding box center [388, 212] width 237 height 15
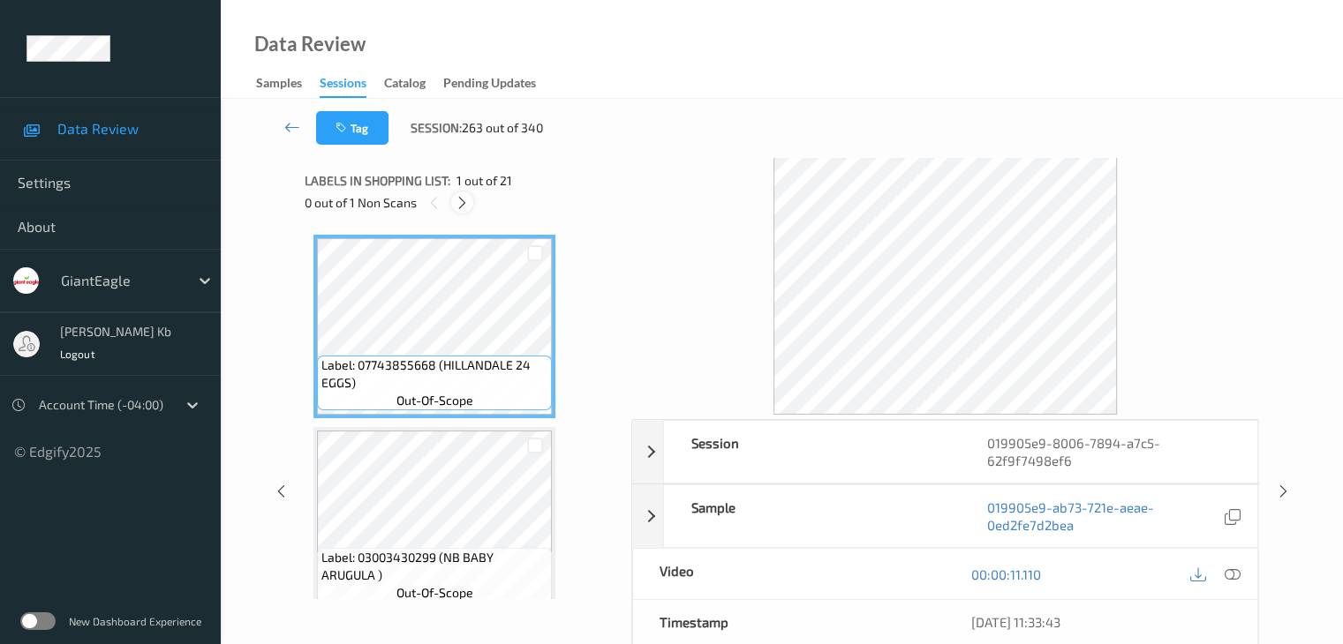
click at [466, 204] on icon at bounding box center [462, 203] width 15 height 16
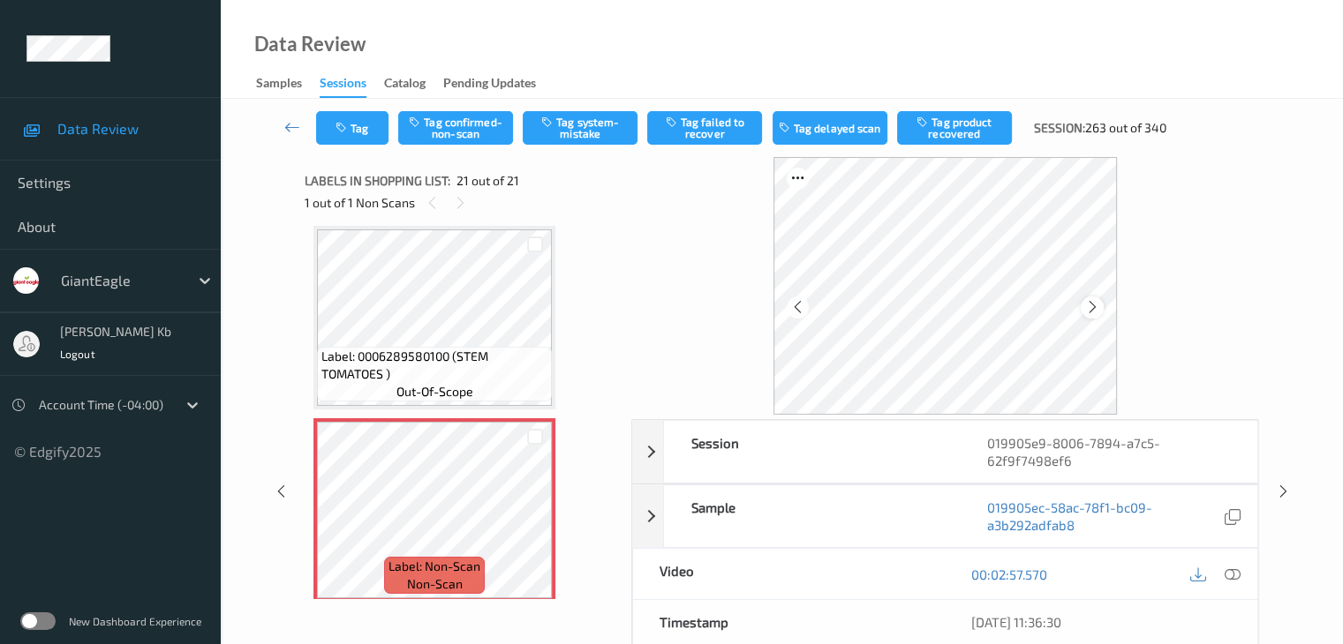
click at [1094, 303] on icon at bounding box center [1092, 307] width 15 height 16
click at [1233, 574] on icon at bounding box center [1231, 575] width 16 height 16
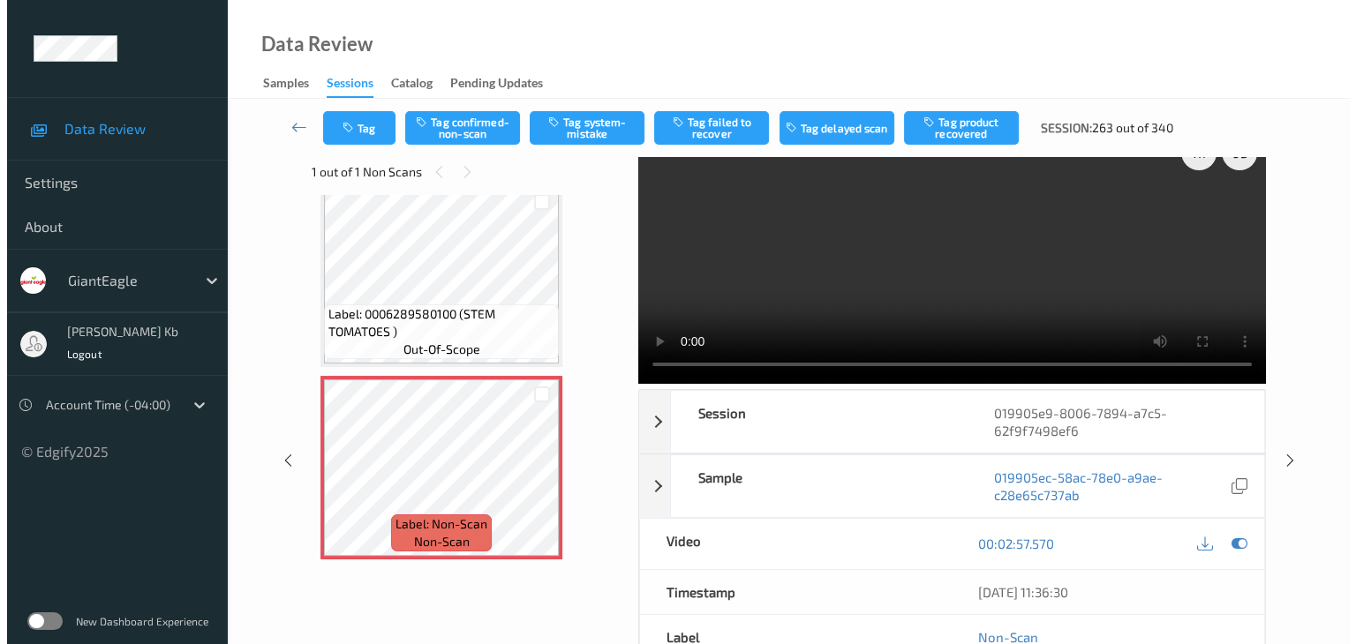
scroll to position [0, 0]
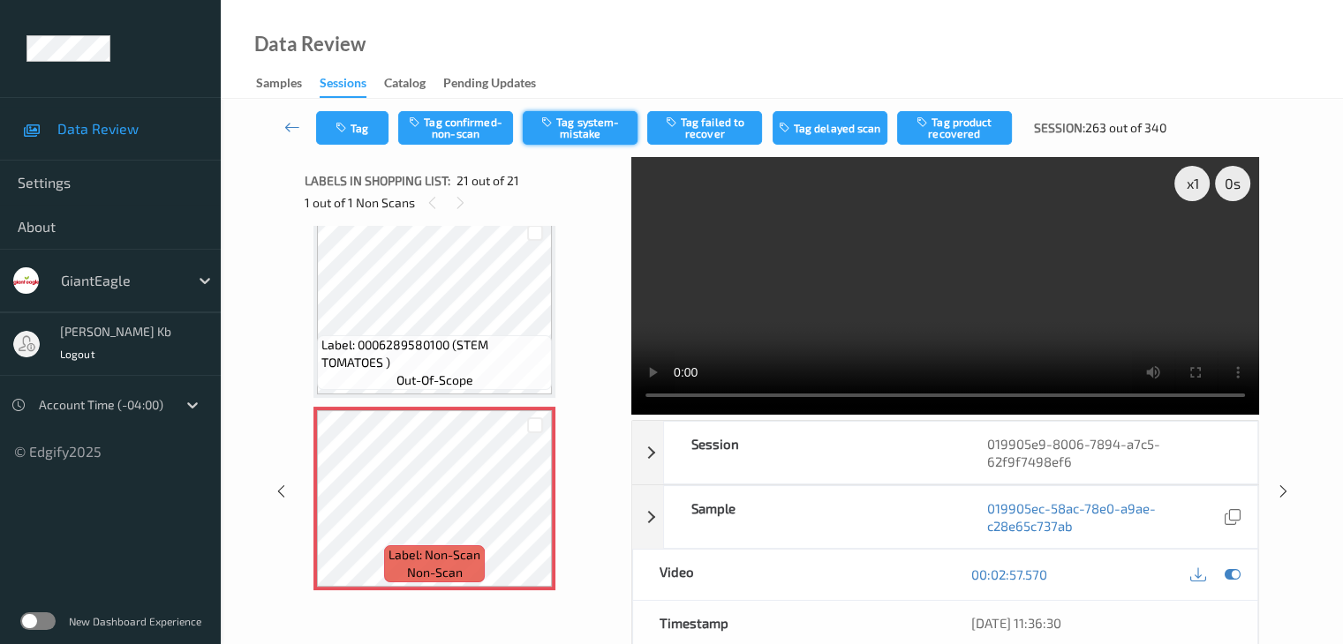
click at [590, 130] on button "Tag system-mistake" at bounding box center [580, 128] width 115 height 34
click at [373, 124] on button "Tag" at bounding box center [352, 128] width 72 height 34
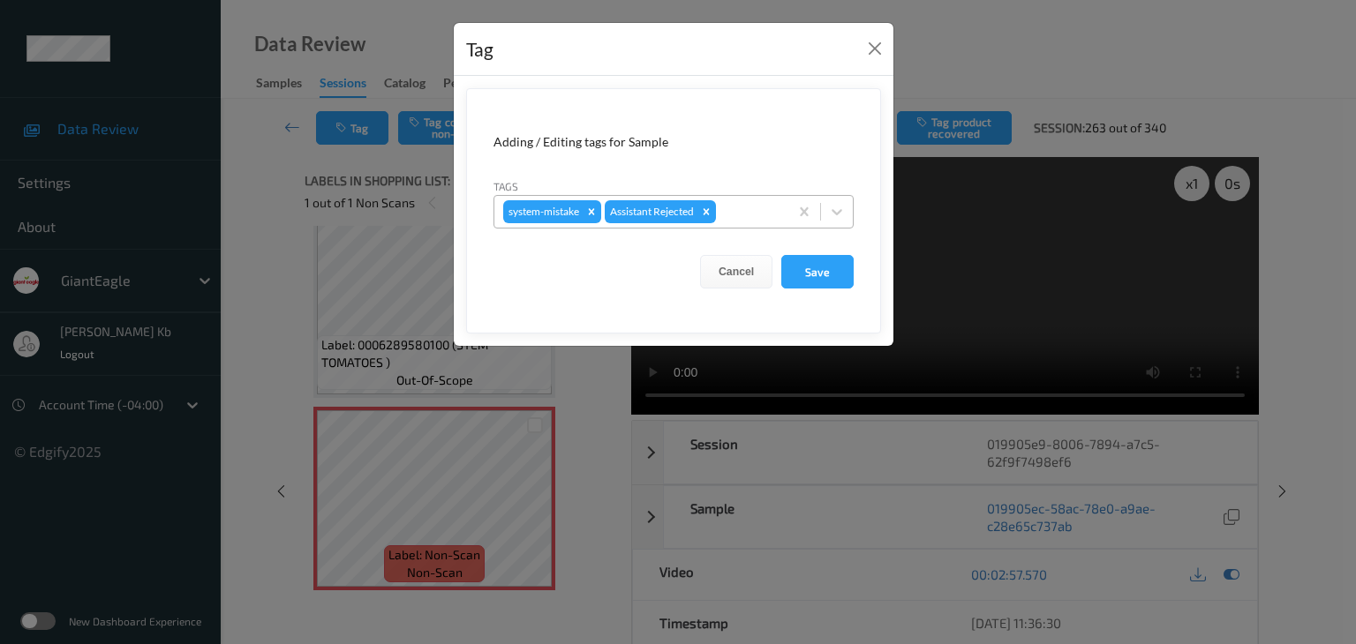
click at [752, 214] on div at bounding box center [749, 211] width 60 height 21
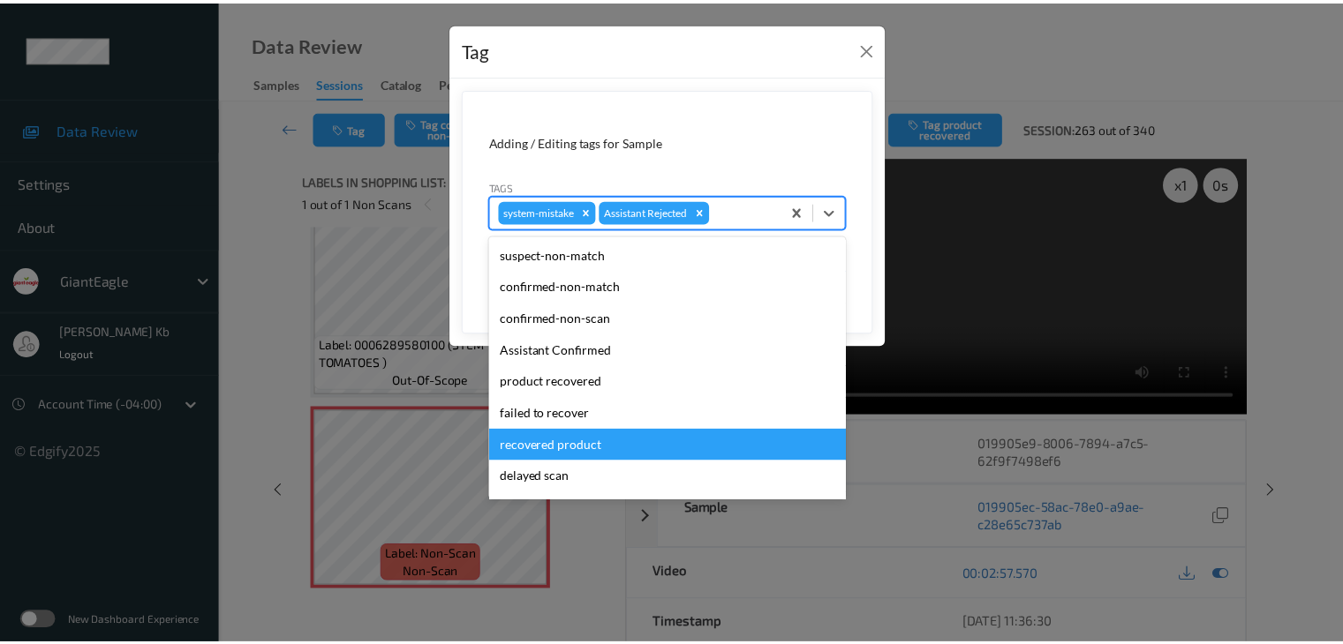
scroll to position [88, 0]
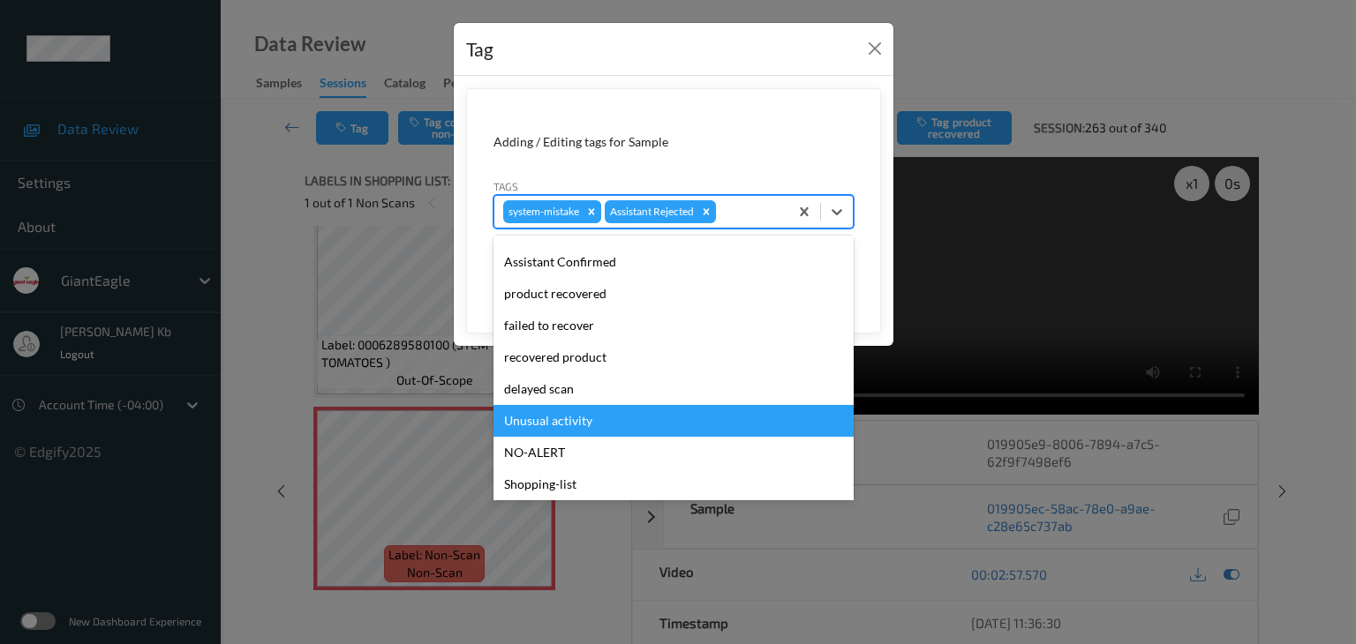
click at [586, 418] on div "Unusual activity" at bounding box center [673, 421] width 360 height 32
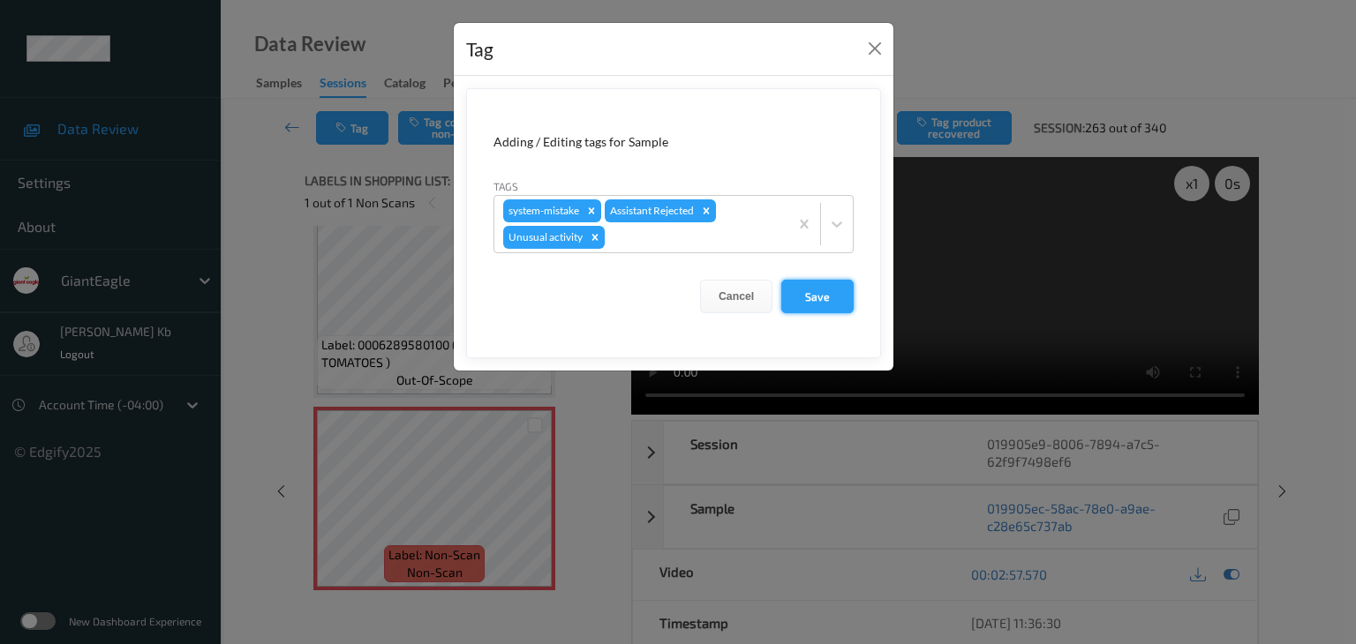
click at [812, 300] on button "Save" at bounding box center [817, 297] width 72 height 34
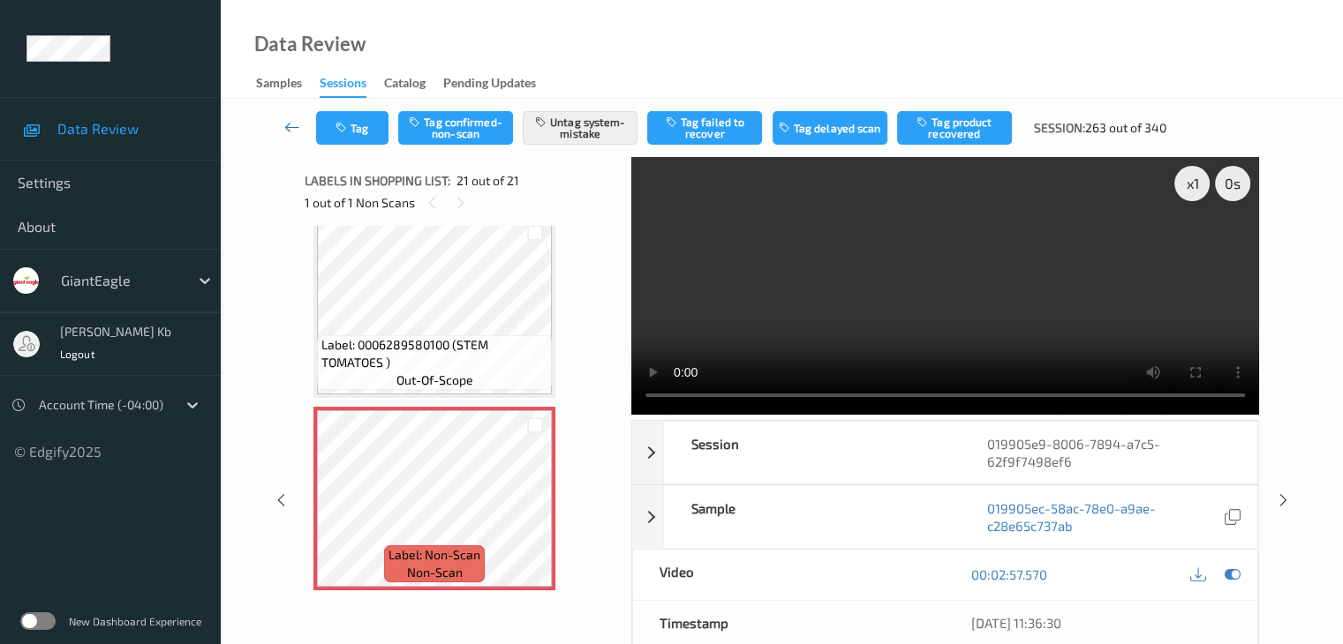
click at [286, 124] on icon at bounding box center [292, 127] width 16 height 18
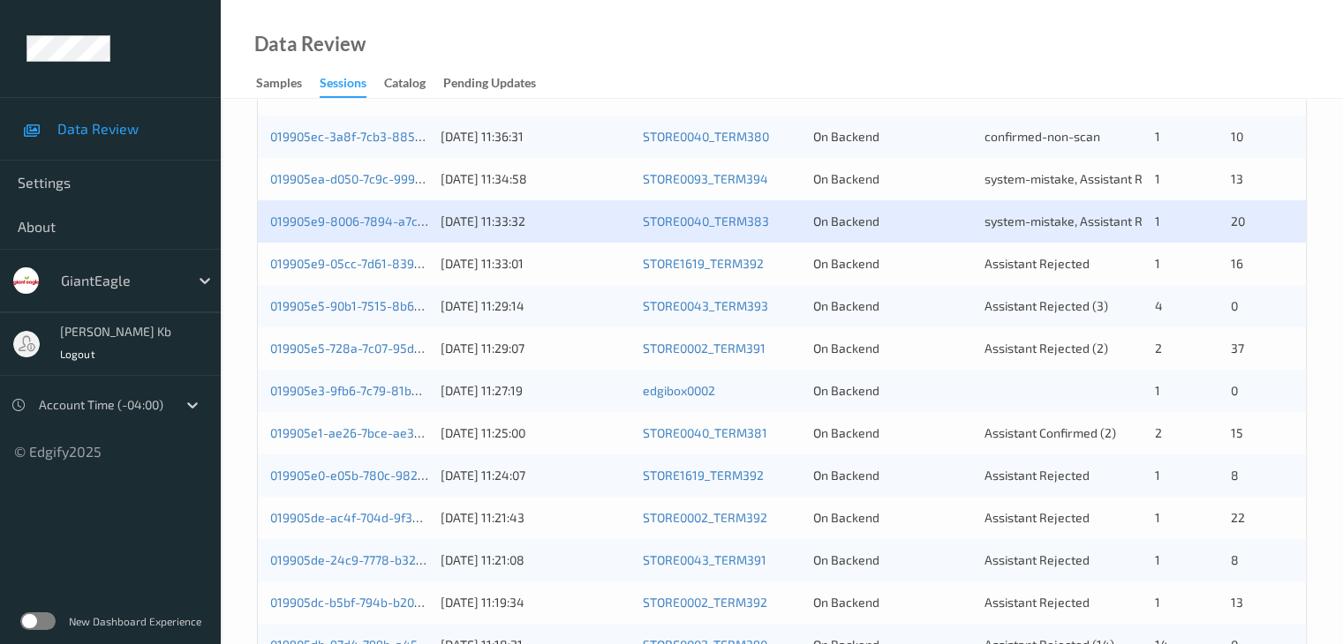
scroll to position [441, 0]
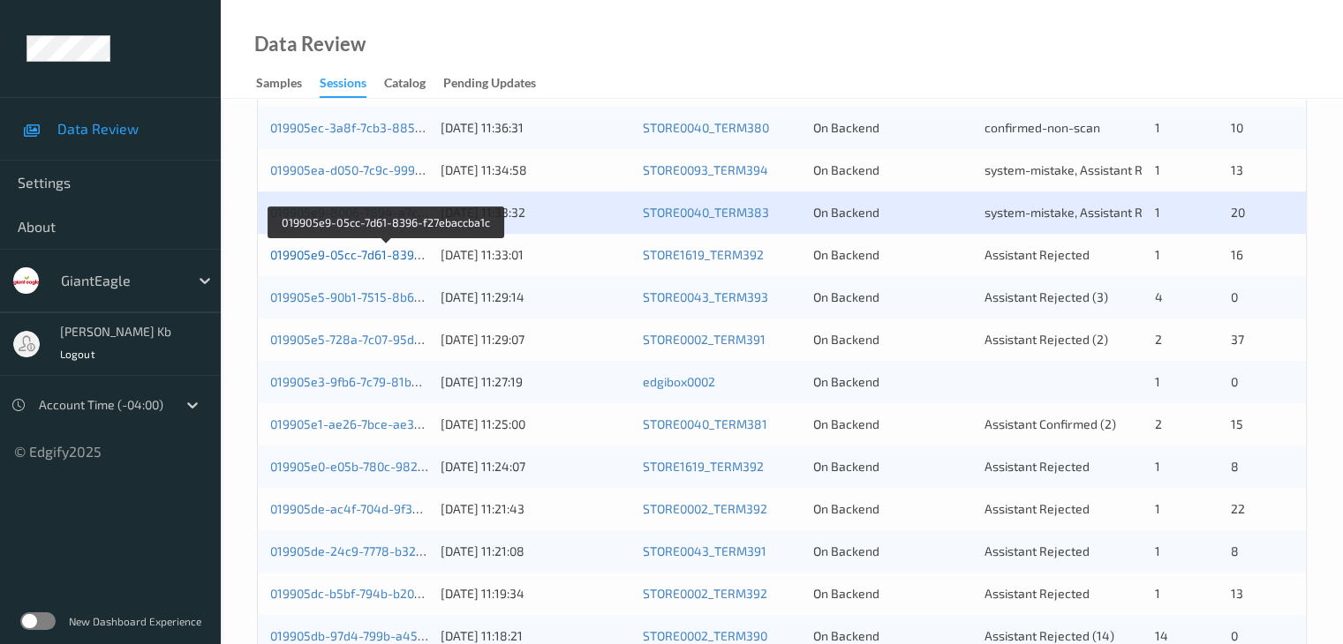
click at [390, 256] on link "019905e9-05cc-7d61-8396-f27ebaccba1c" at bounding box center [386, 254] width 233 height 15
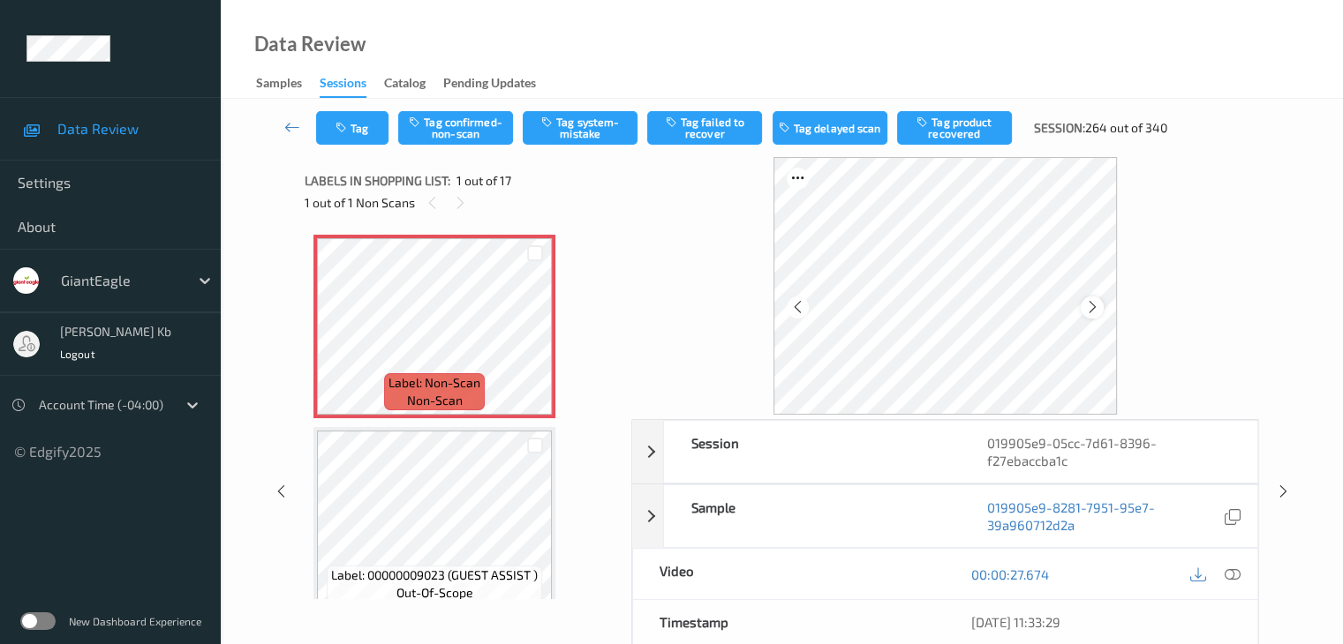
click at [1097, 309] on icon at bounding box center [1092, 307] width 15 height 16
click at [1233, 572] on icon at bounding box center [1231, 575] width 16 height 16
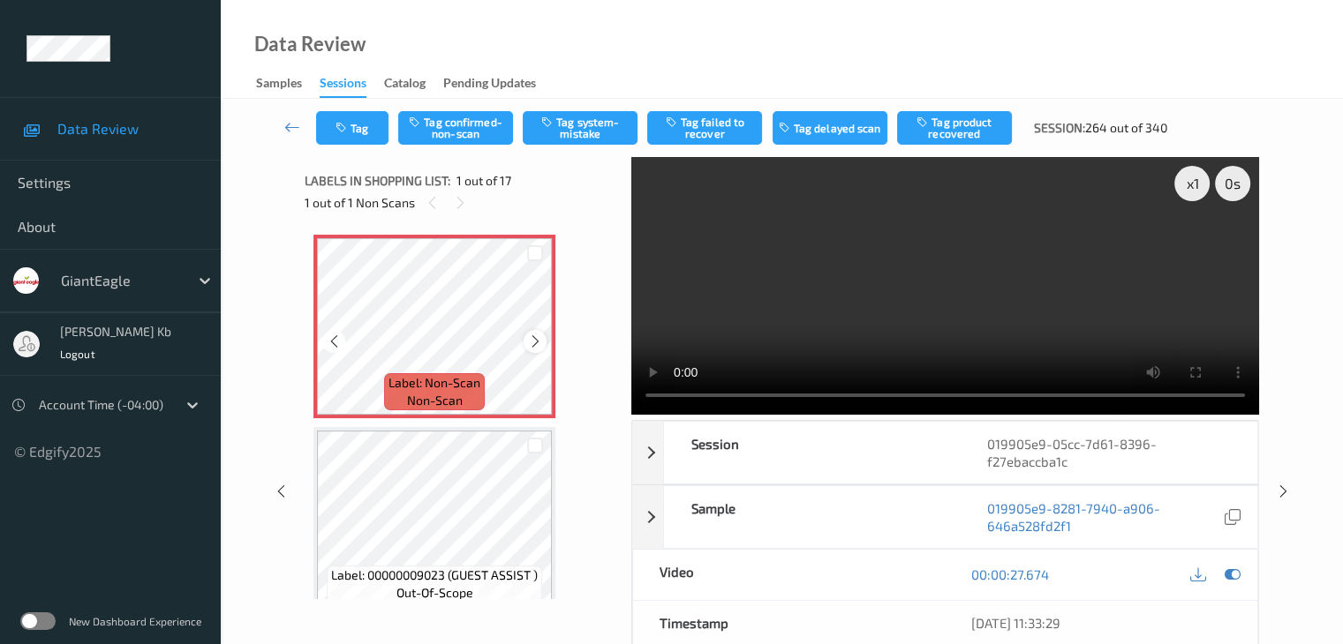
click at [530, 343] on icon at bounding box center [535, 342] width 15 height 16
click at [533, 340] on icon at bounding box center [535, 342] width 15 height 16
click at [449, 121] on button "Tag confirmed-non-scan" at bounding box center [455, 128] width 115 height 34
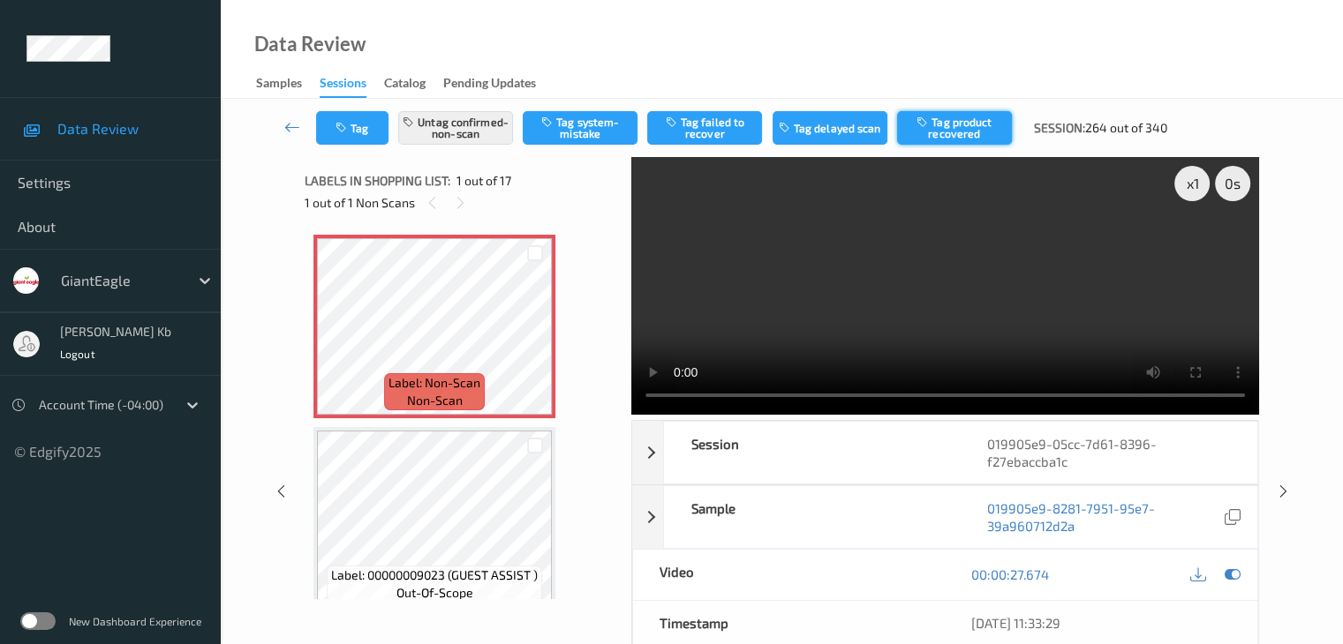
click at [946, 132] on button "Tag product recovered" at bounding box center [954, 128] width 115 height 34
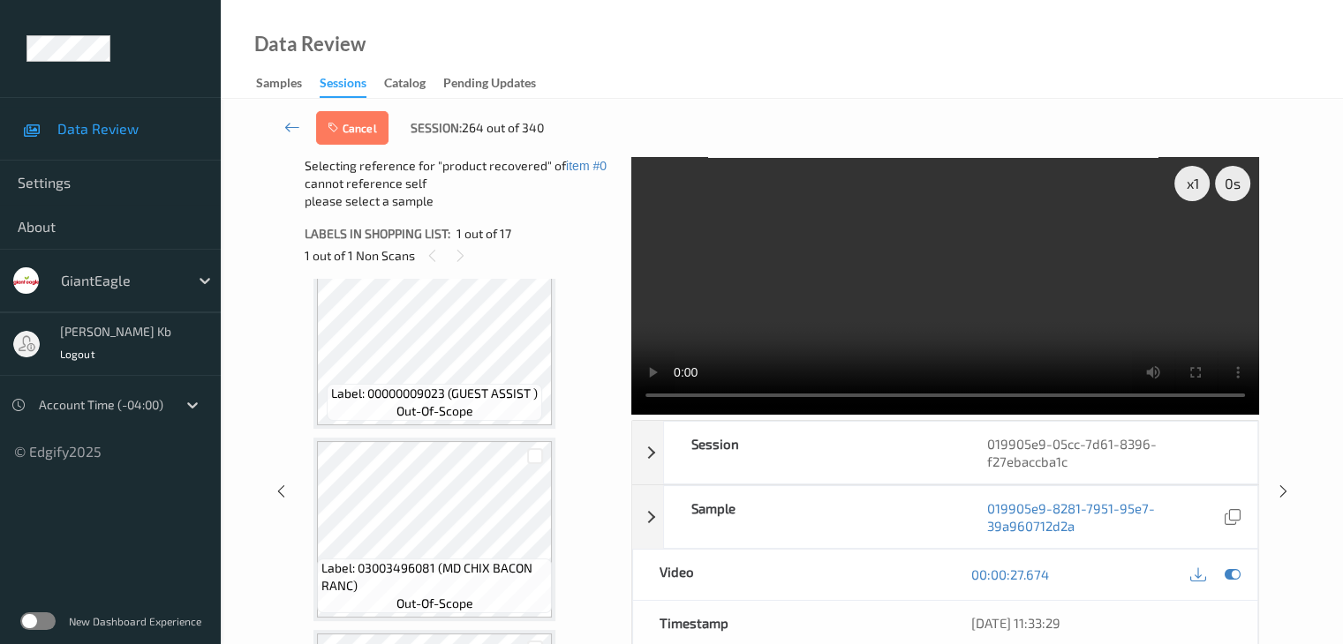
scroll to position [265, 0]
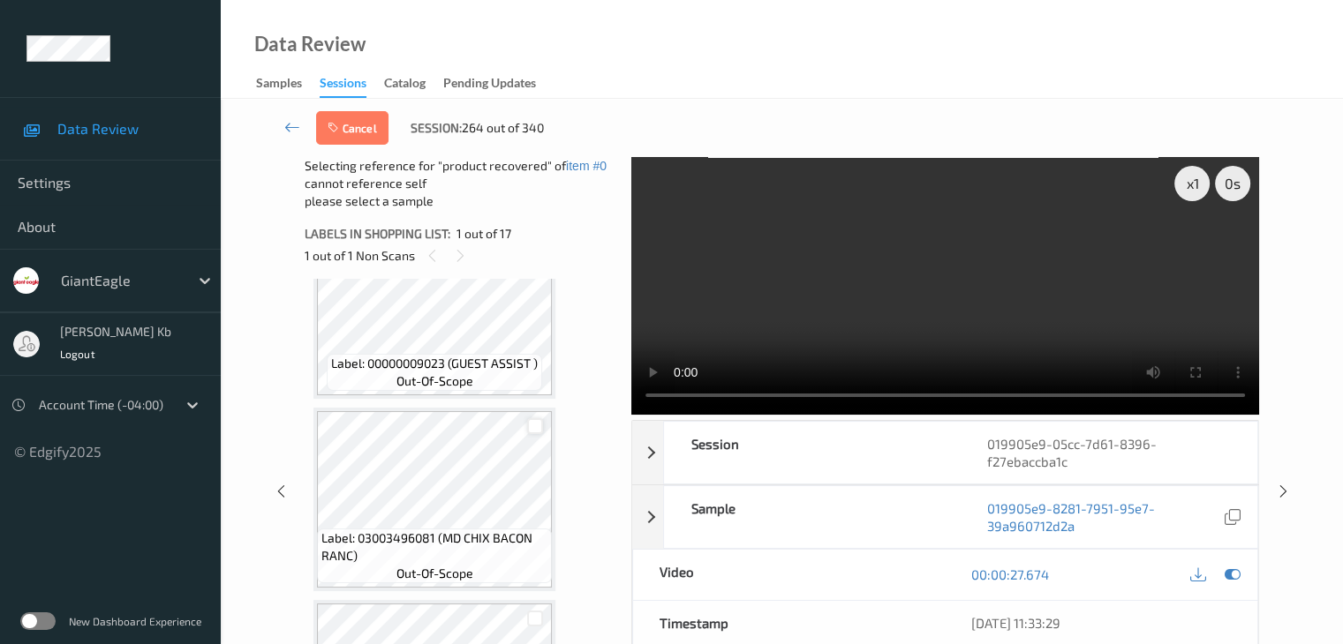
click at [534, 427] on div at bounding box center [535, 426] width 17 height 17
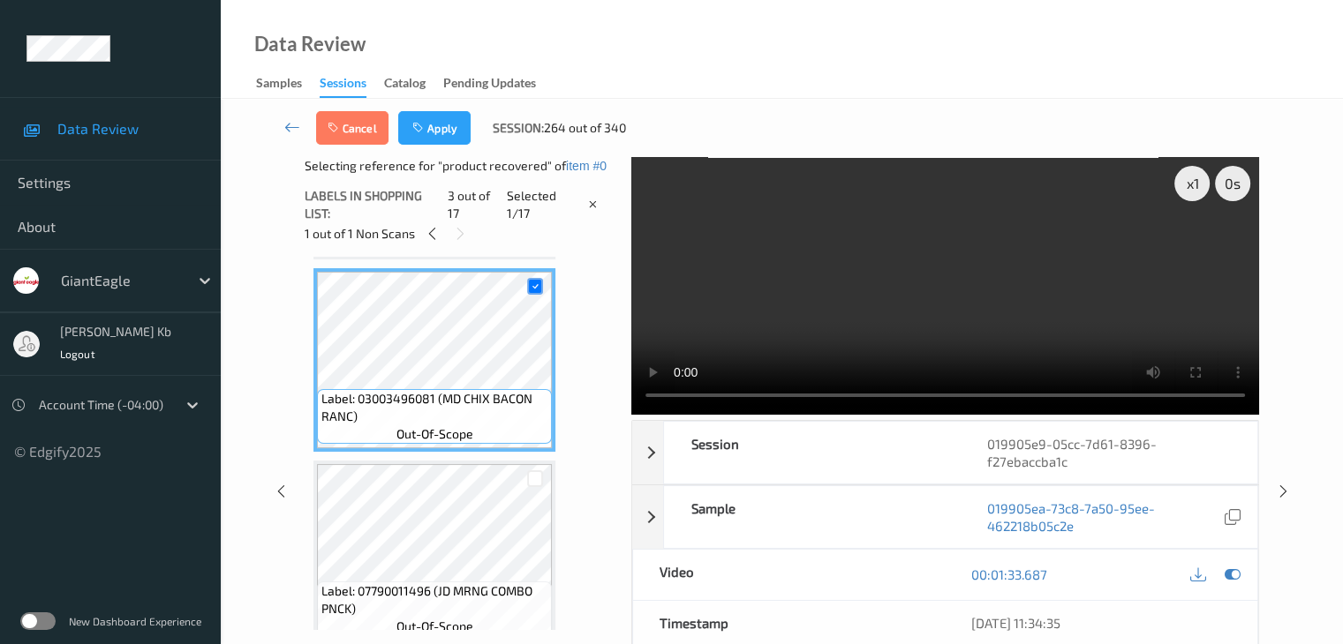
scroll to position [353, 0]
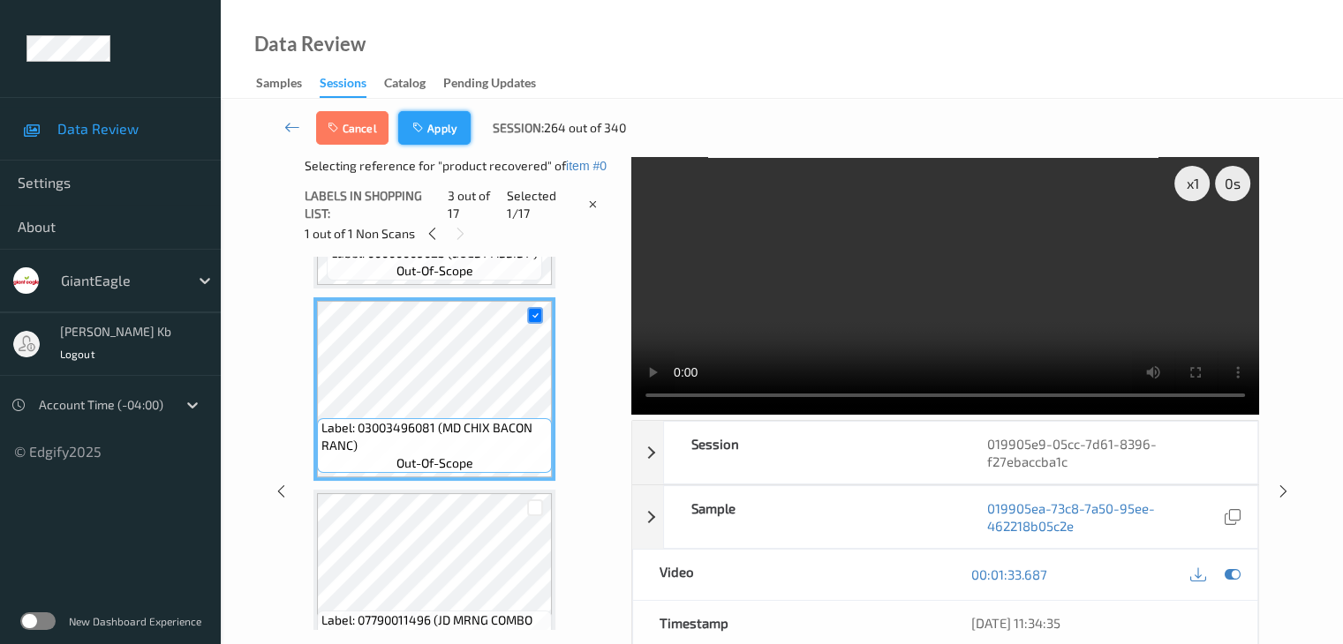
click at [445, 132] on button "Apply" at bounding box center [434, 128] width 72 height 34
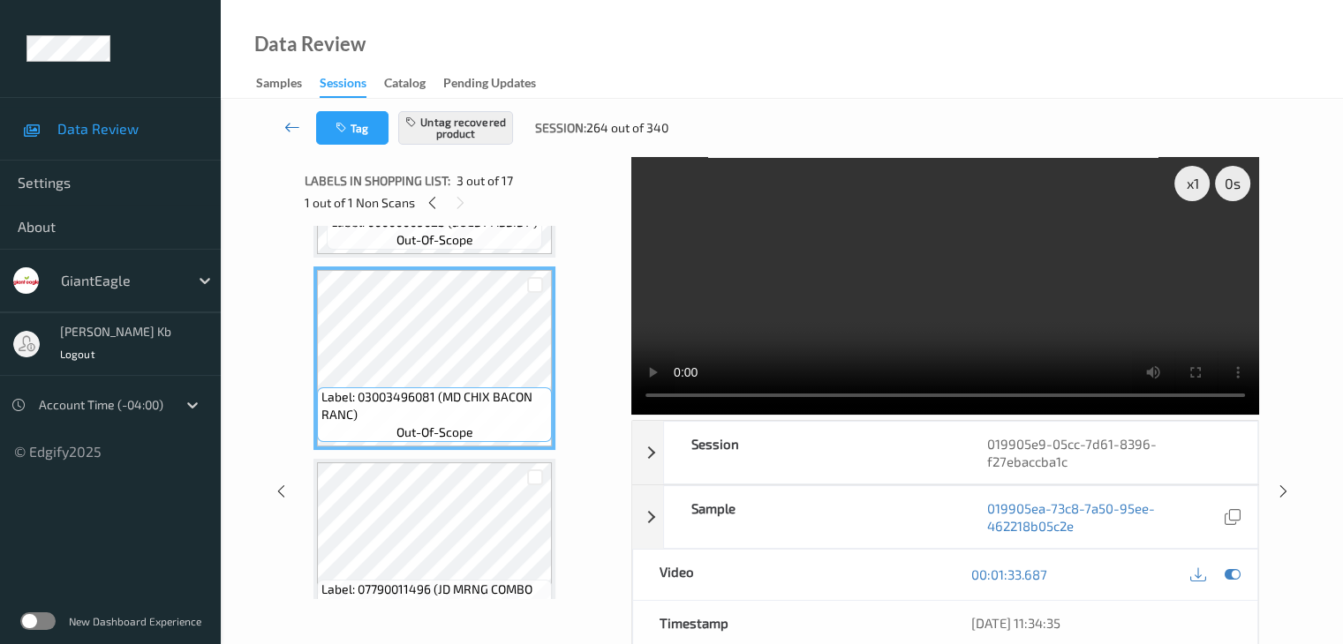
click at [288, 128] on icon at bounding box center [292, 127] width 16 height 18
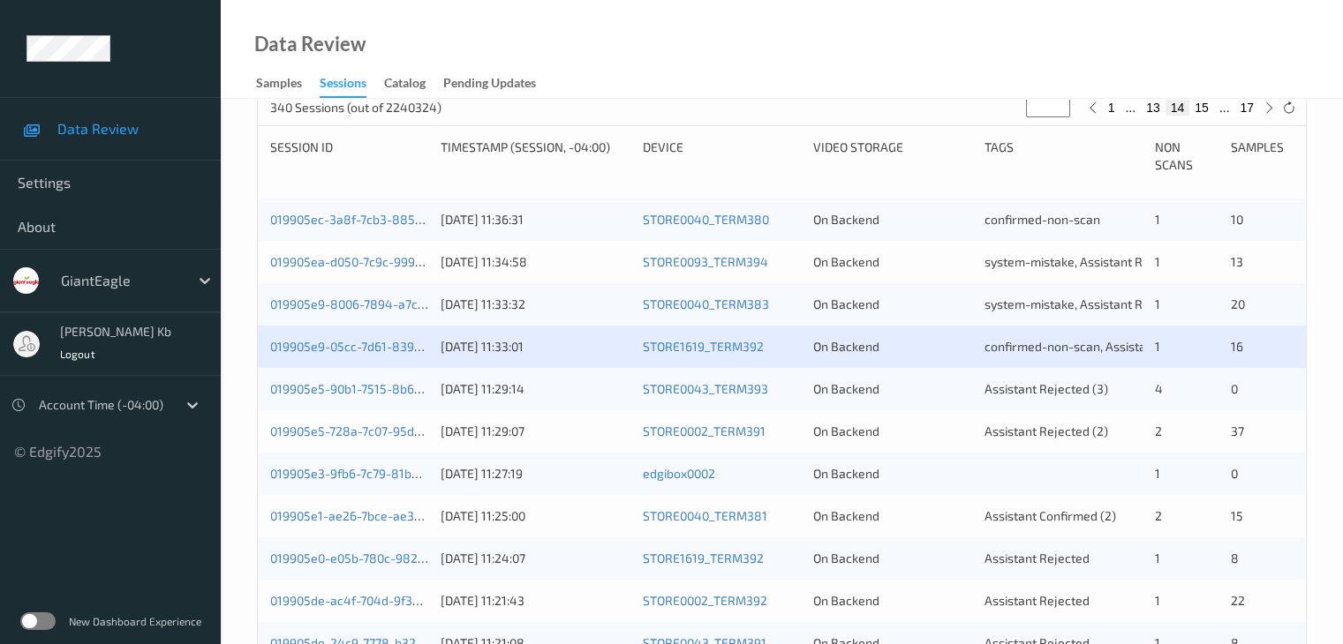
scroll to position [353, 0]
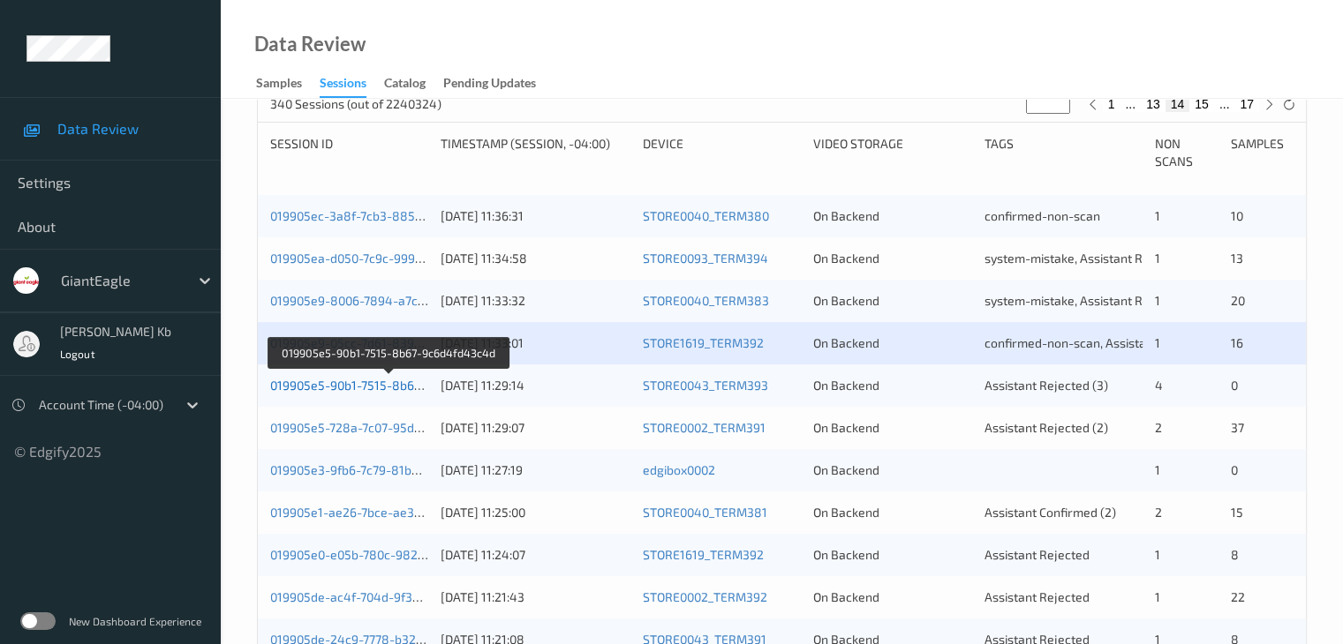
click at [335, 387] on link "019905e5-90b1-7515-8b67-9c6d4fd43c4d" at bounding box center [389, 385] width 238 height 15
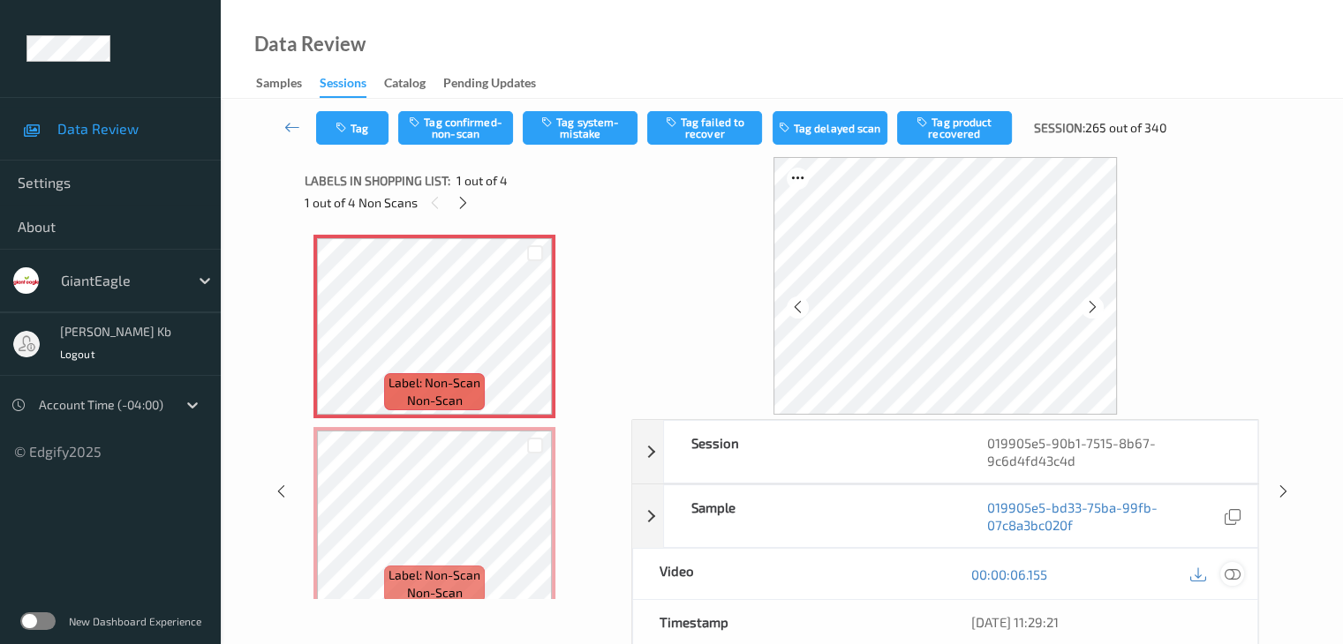
click at [1225, 575] on icon at bounding box center [1231, 575] width 16 height 16
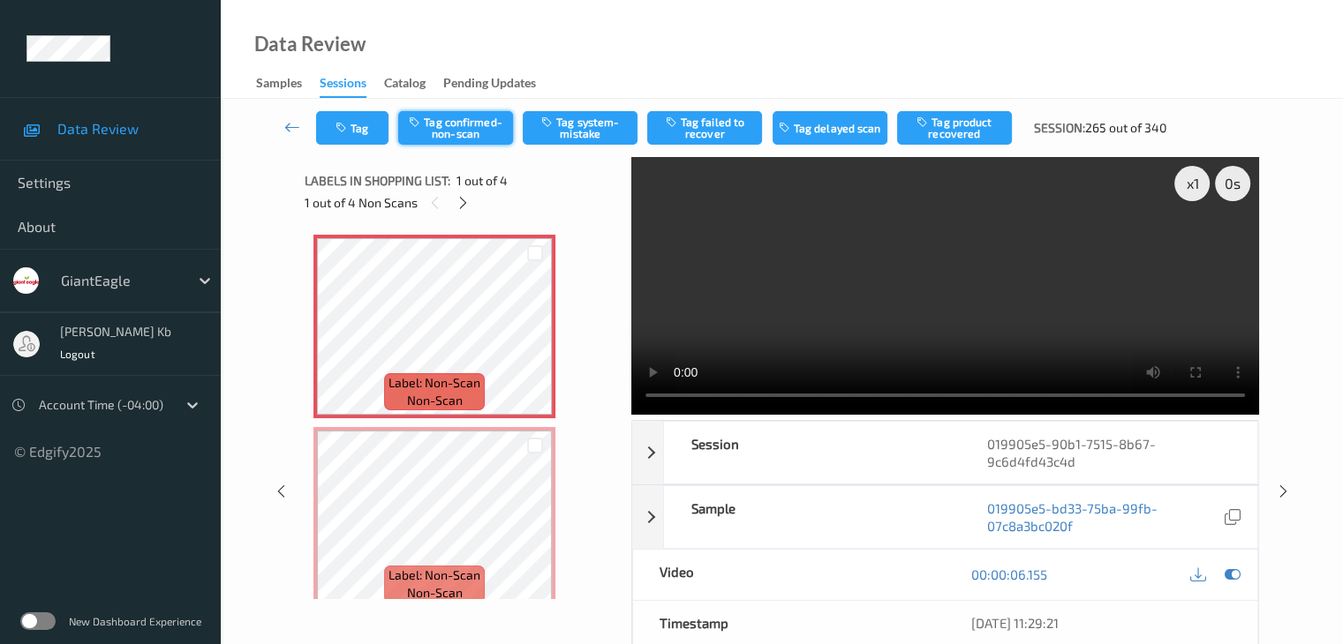
click at [467, 132] on button "Tag confirmed-non-scan" at bounding box center [455, 128] width 115 height 34
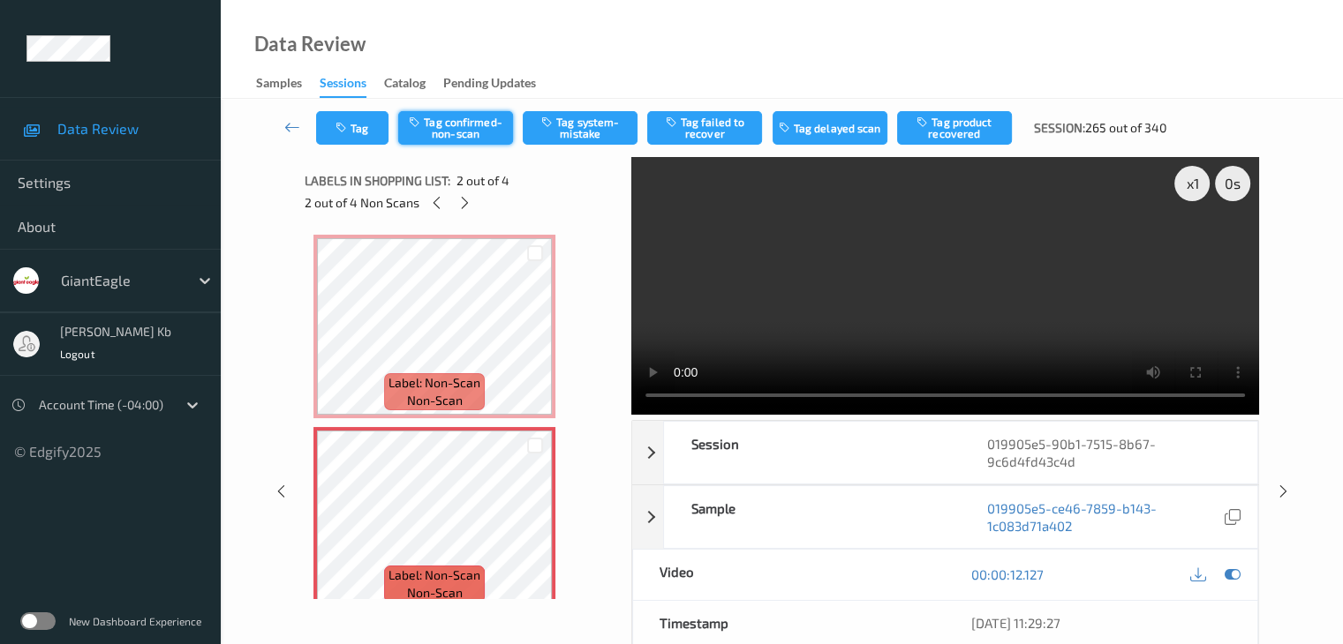
click at [464, 126] on button "Tag confirmed-non-scan" at bounding box center [455, 128] width 115 height 34
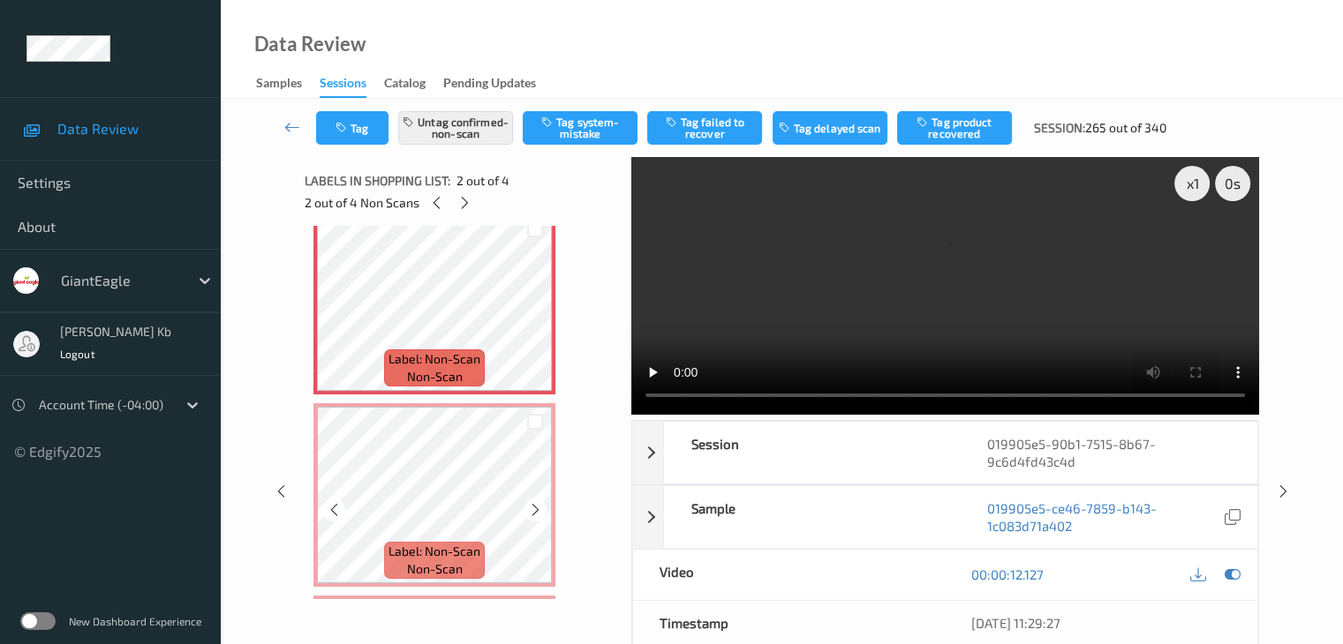
scroll to position [265, 0]
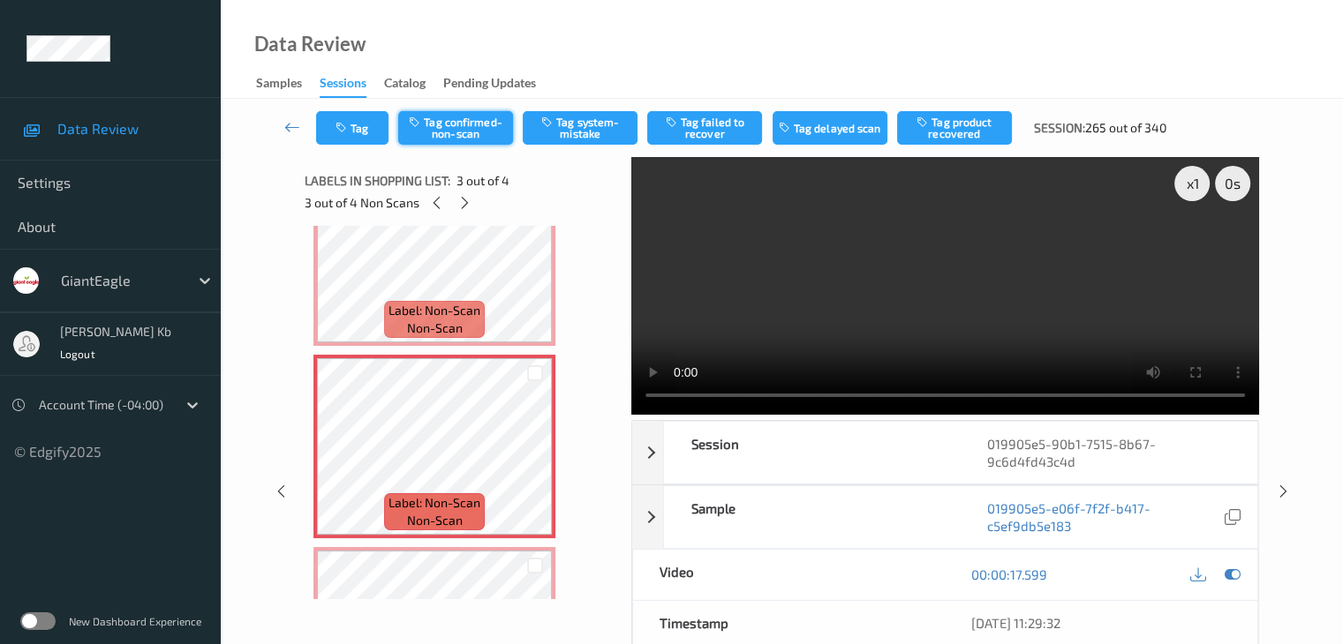
click at [448, 125] on button "Tag confirmed-non-scan" at bounding box center [455, 128] width 115 height 34
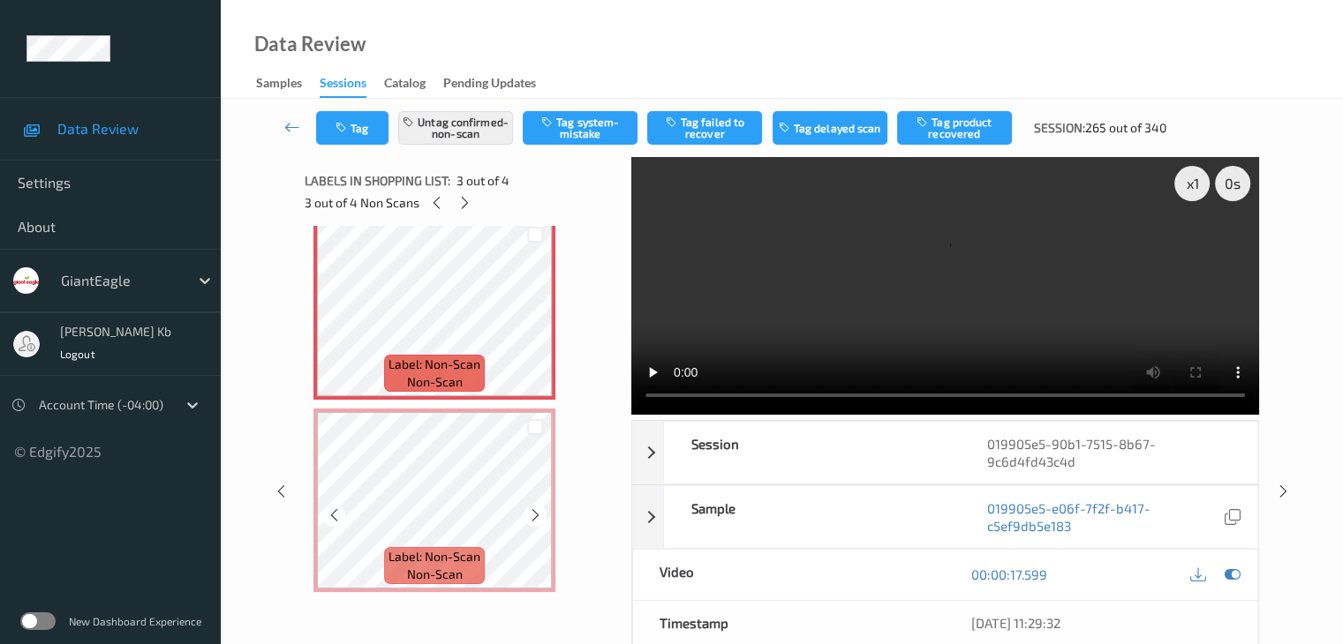
scroll to position [405, 0]
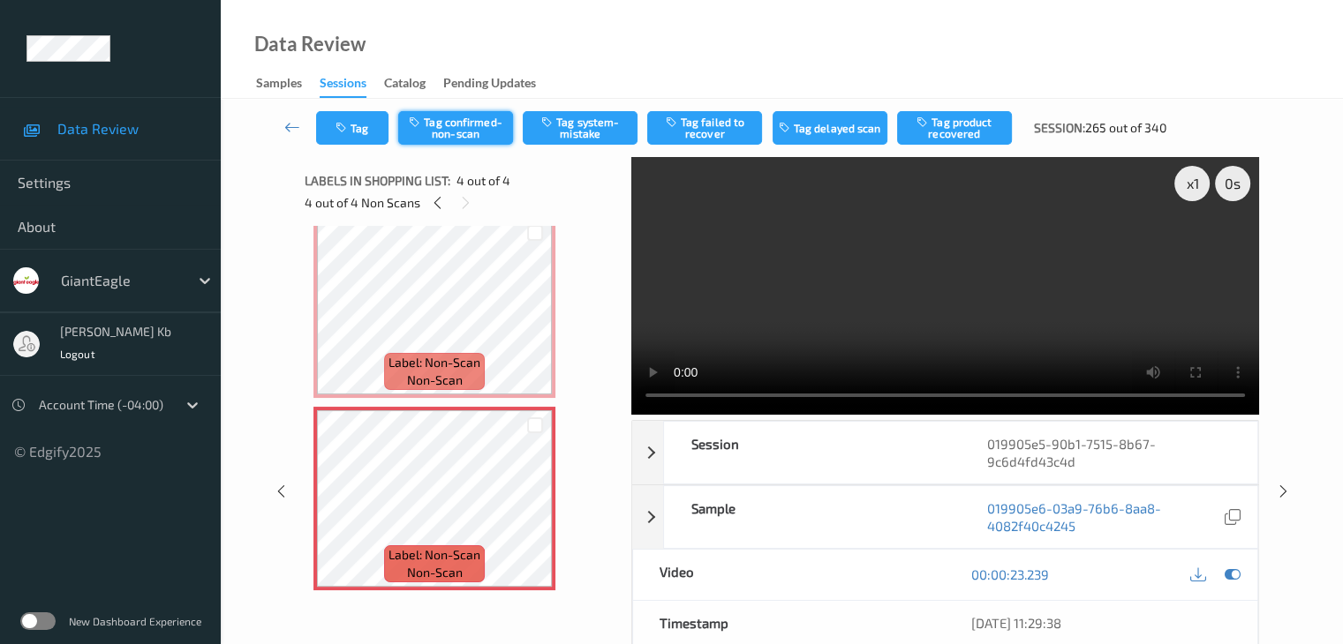
click at [480, 131] on button "Tag confirmed-non-scan" at bounding box center [455, 128] width 115 height 34
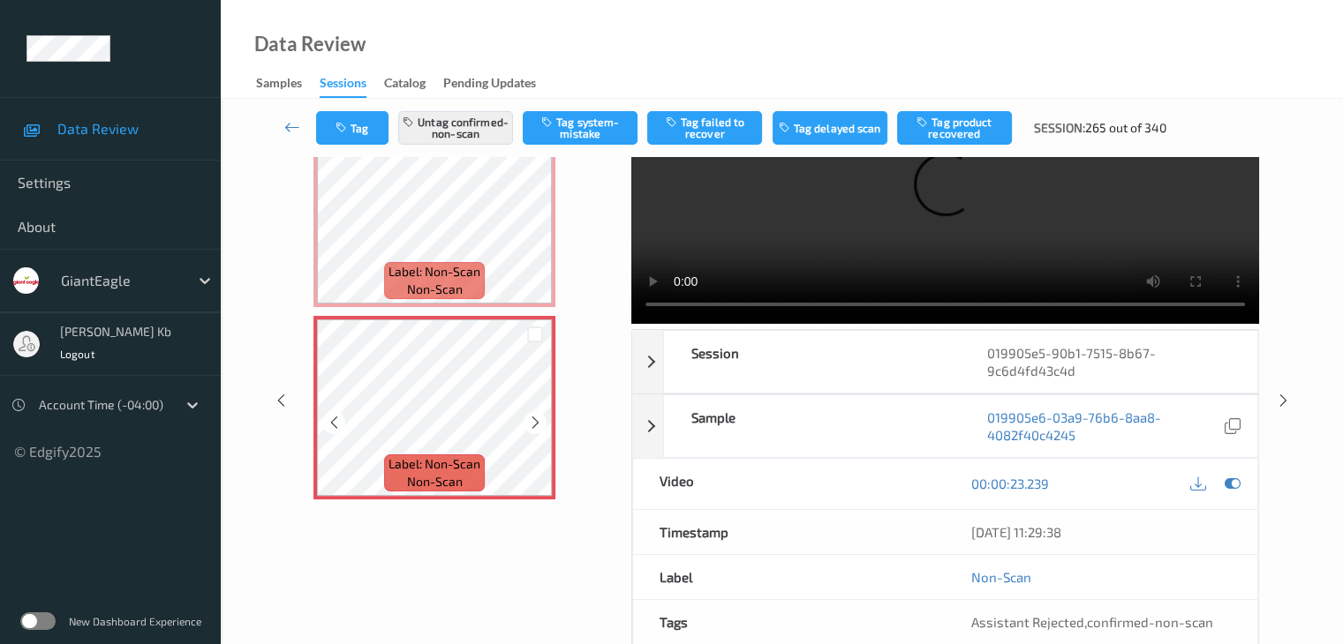
scroll to position [229, 0]
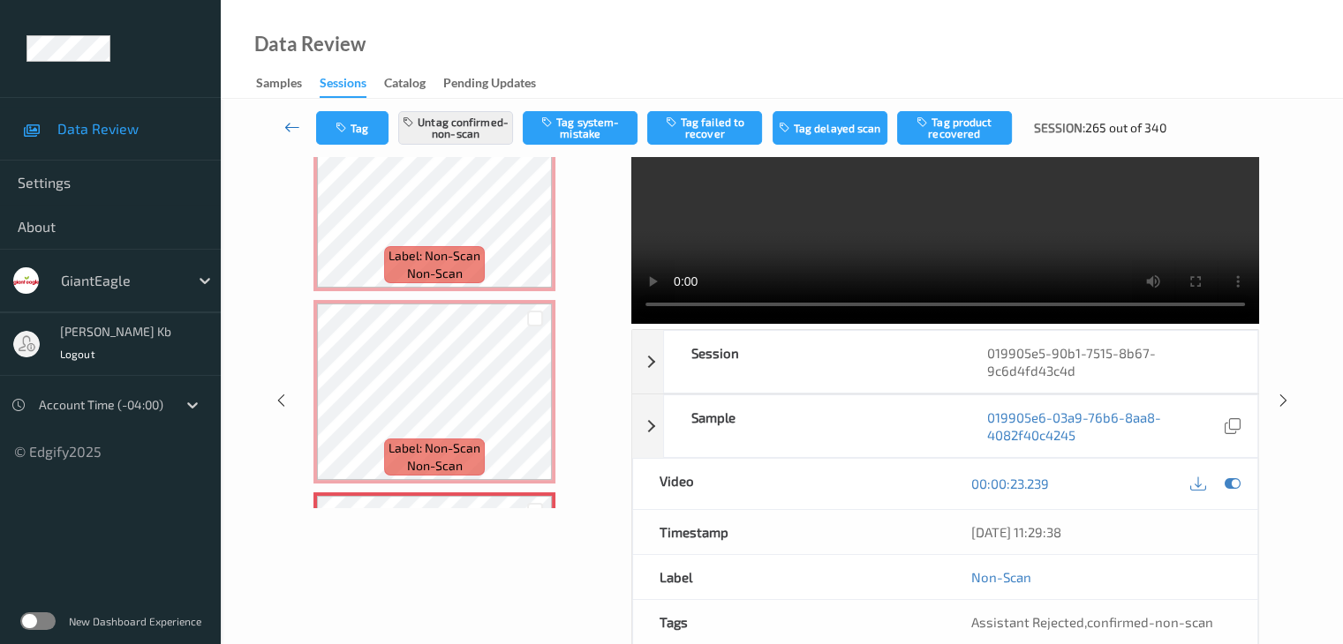
click at [286, 128] on icon at bounding box center [292, 127] width 16 height 18
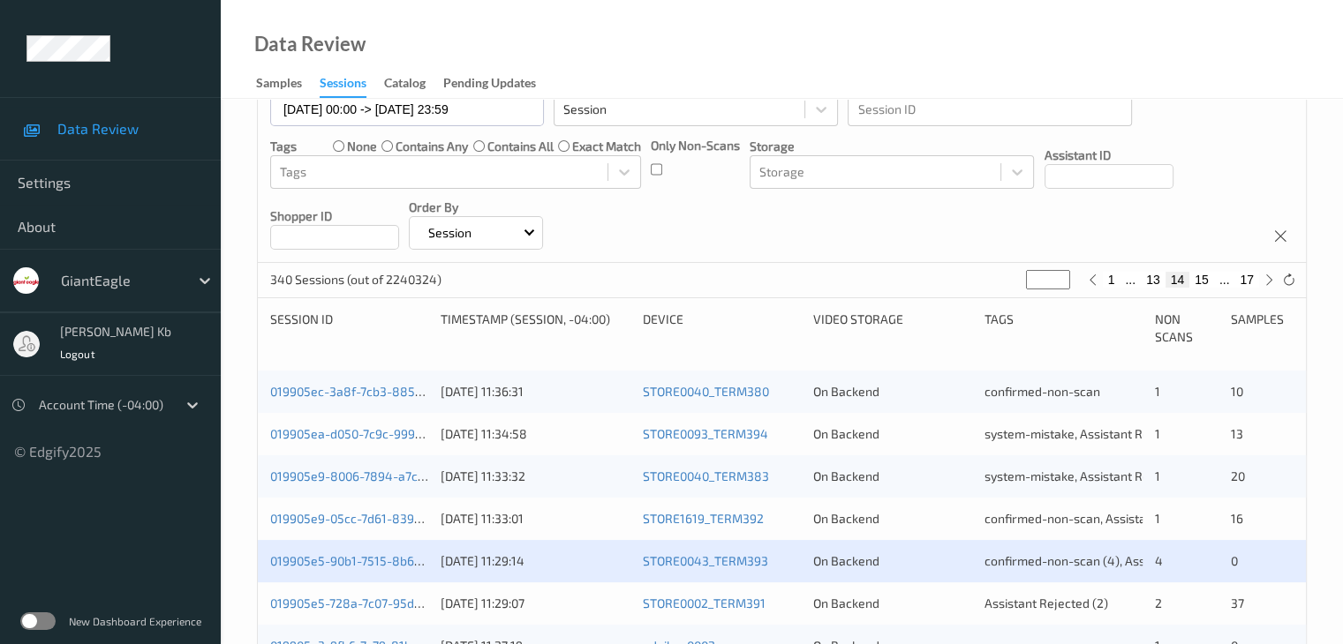
scroll to position [353, 0]
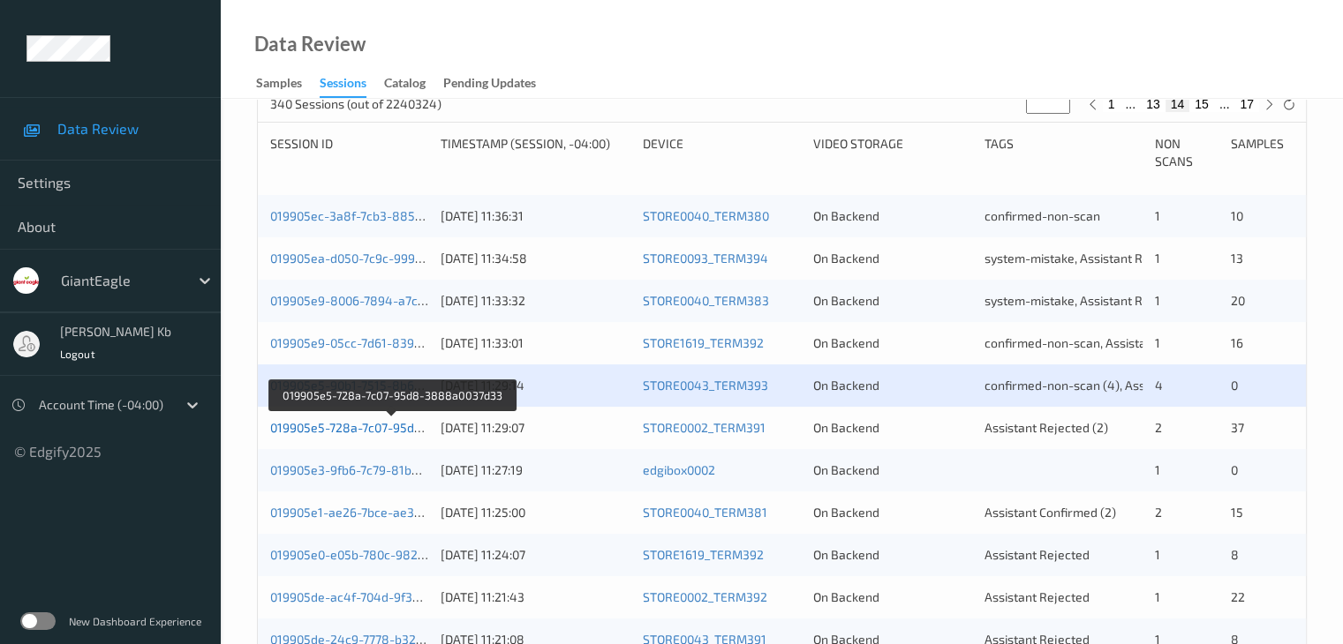
click at [350, 425] on link "019905e5-728a-7c07-95d8-3888a0037d33" at bounding box center [392, 427] width 244 height 15
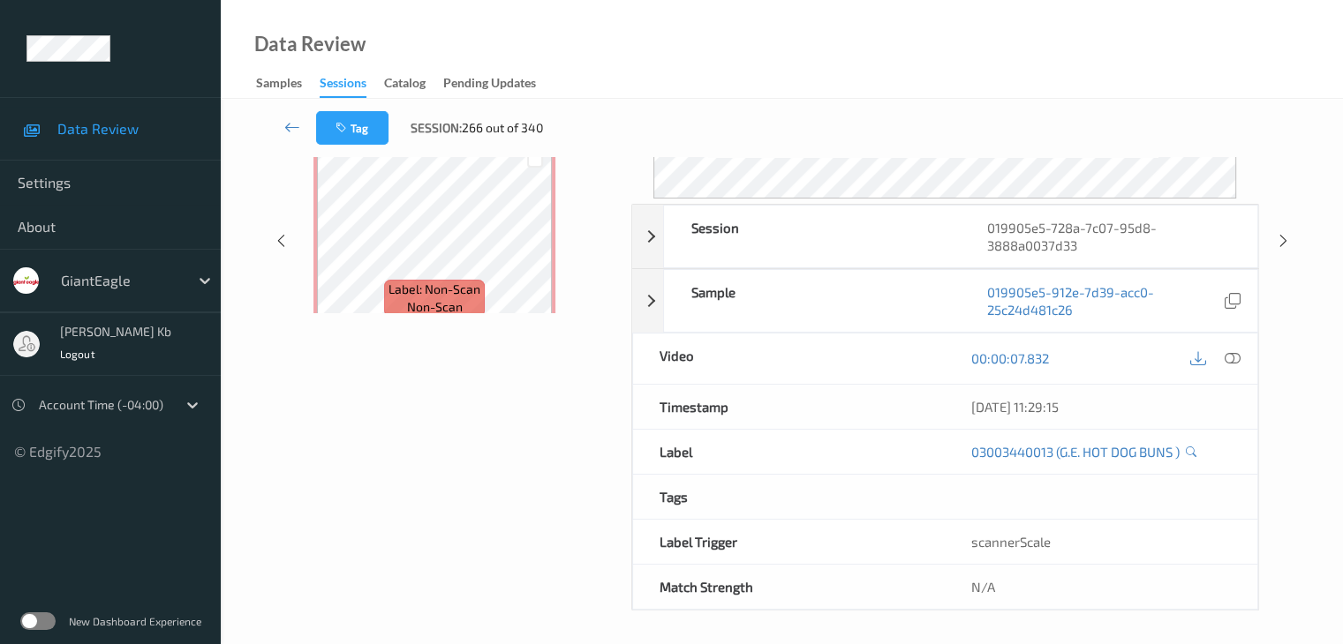
scroll to position [215, 0]
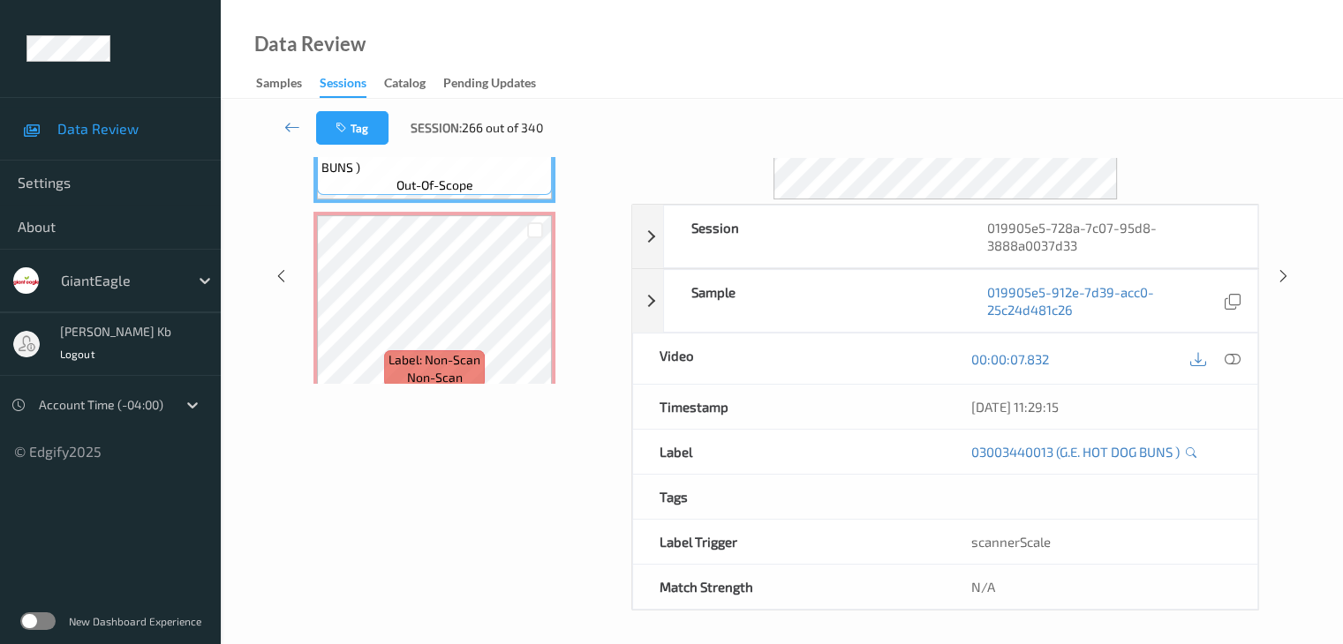
drag, startPoint x: 508, startPoint y: 10, endPoint x: 970, endPoint y: 47, distance: 463.1
click at [971, 47] on div "Data Review Samples Sessions Catalog Pending Updates" at bounding box center [782, 49] width 1122 height 99
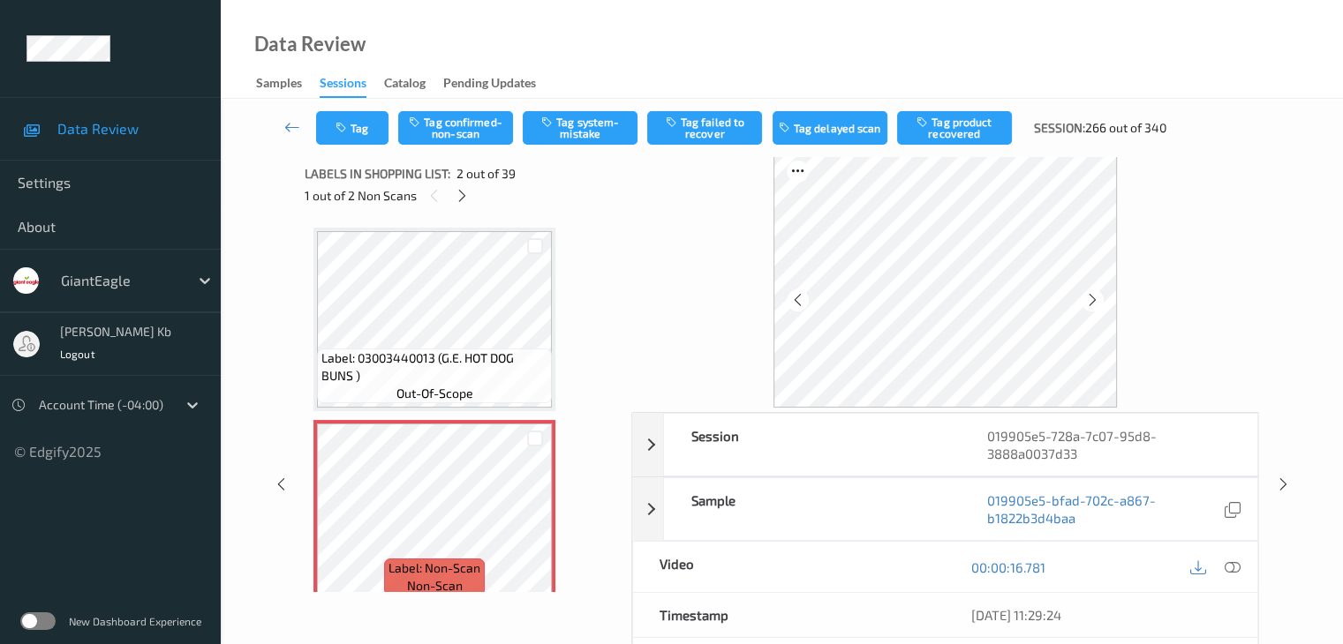
scroll to position [0, 0]
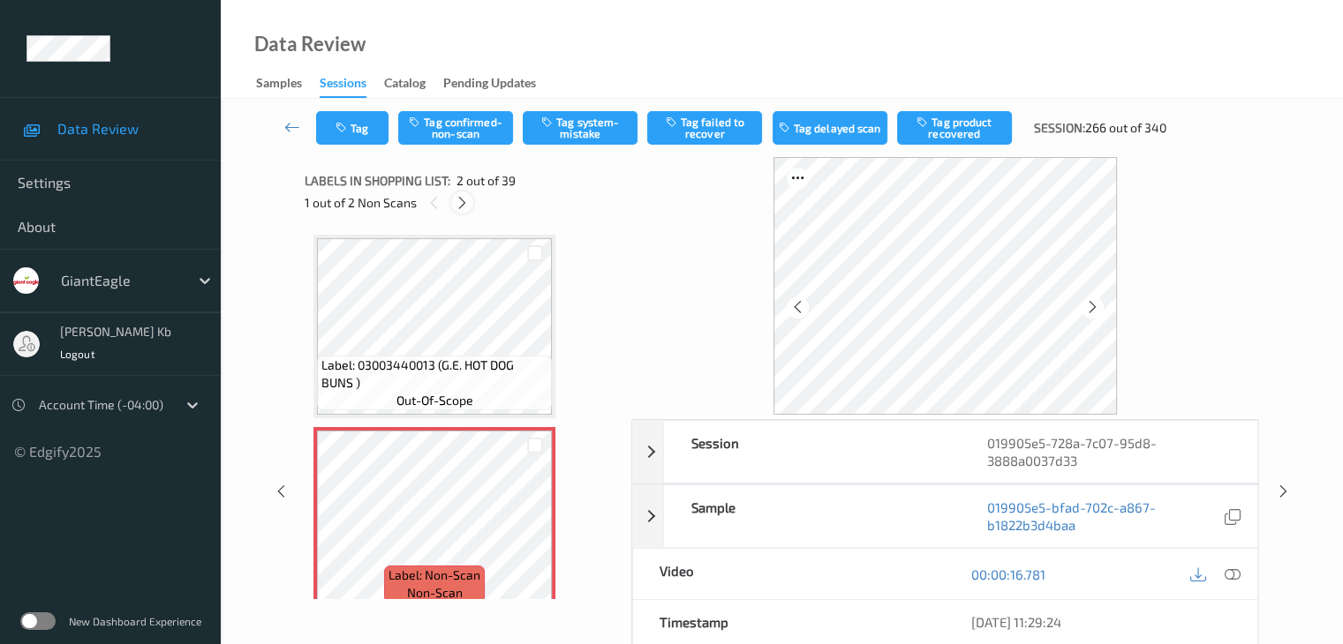
click at [461, 200] on icon at bounding box center [462, 203] width 15 height 16
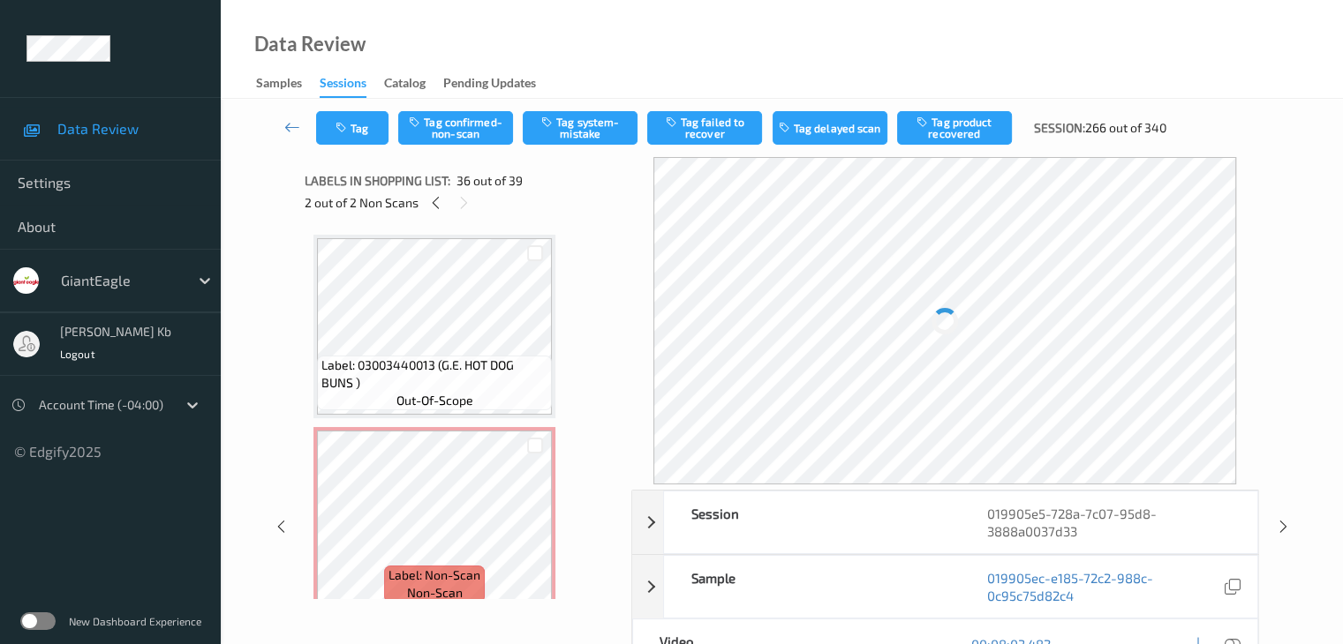
scroll to position [6551, 0]
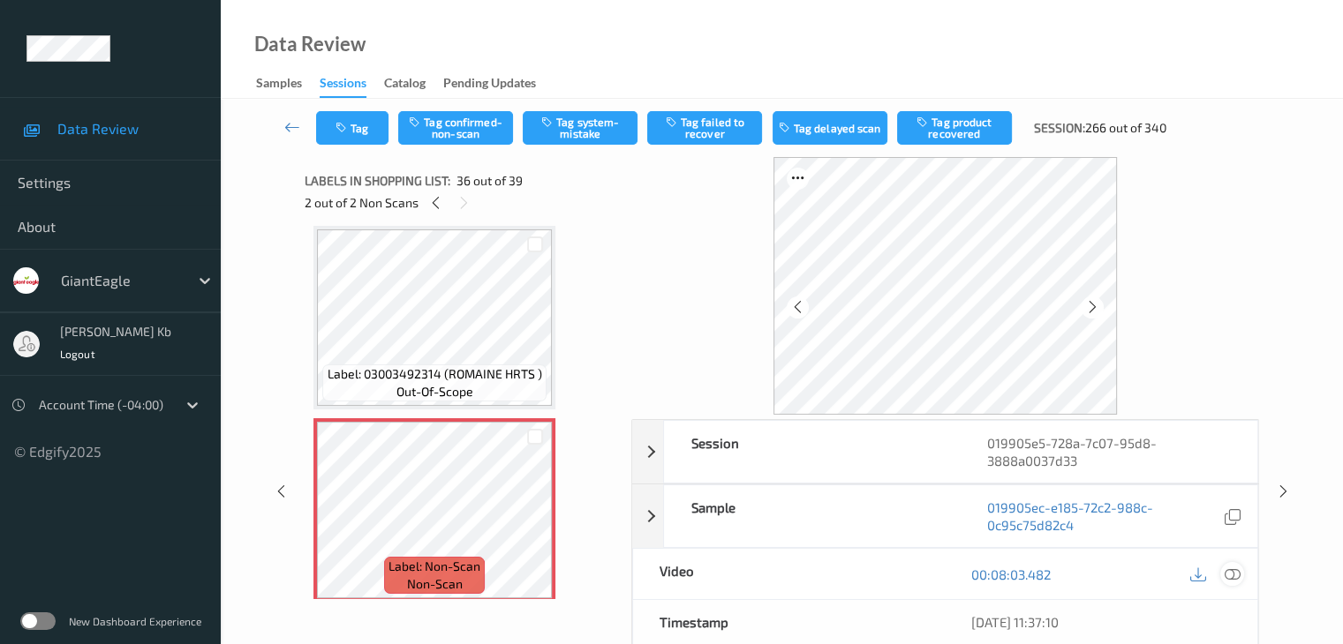
click at [1231, 571] on icon at bounding box center [1231, 575] width 16 height 16
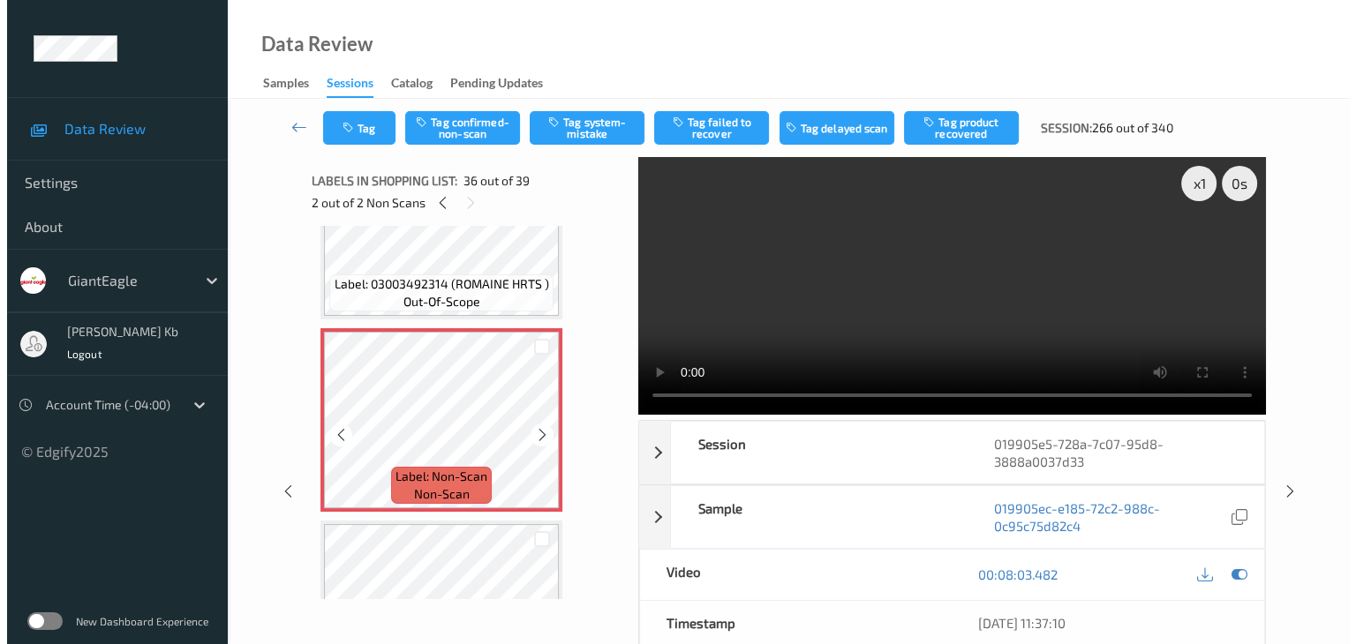
scroll to position [6610, 0]
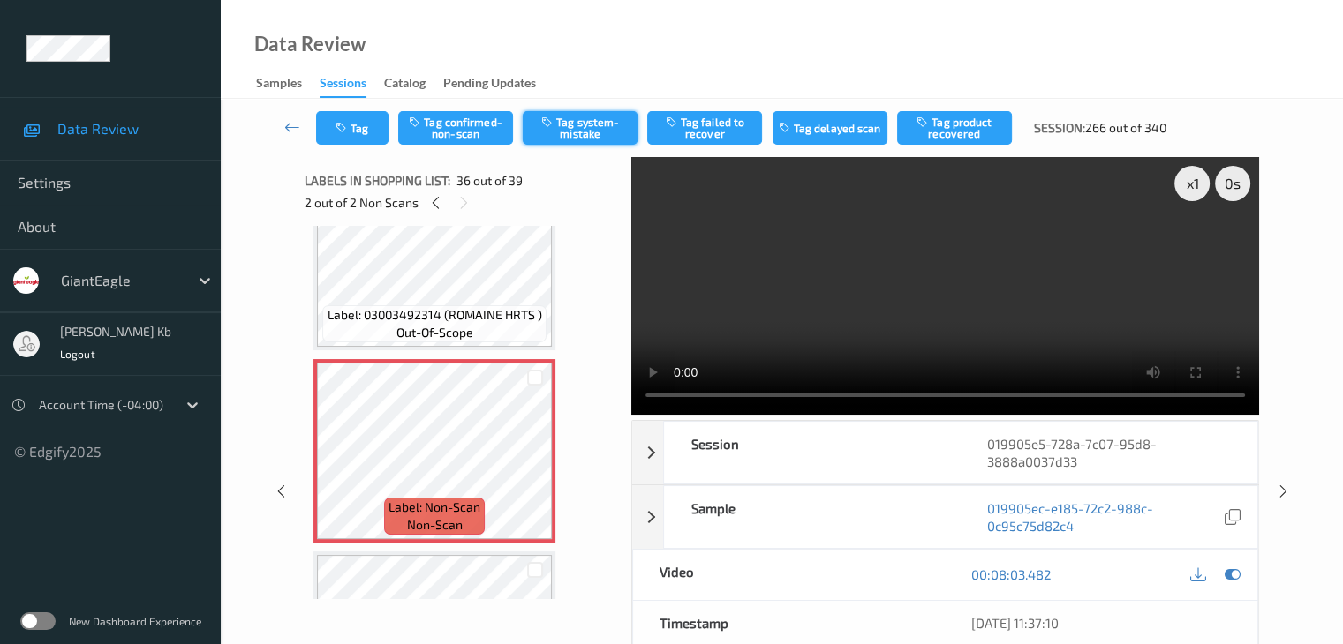
click at [592, 129] on button "Tag system-mistake" at bounding box center [580, 128] width 115 height 34
click at [372, 124] on button "Tag" at bounding box center [352, 128] width 72 height 34
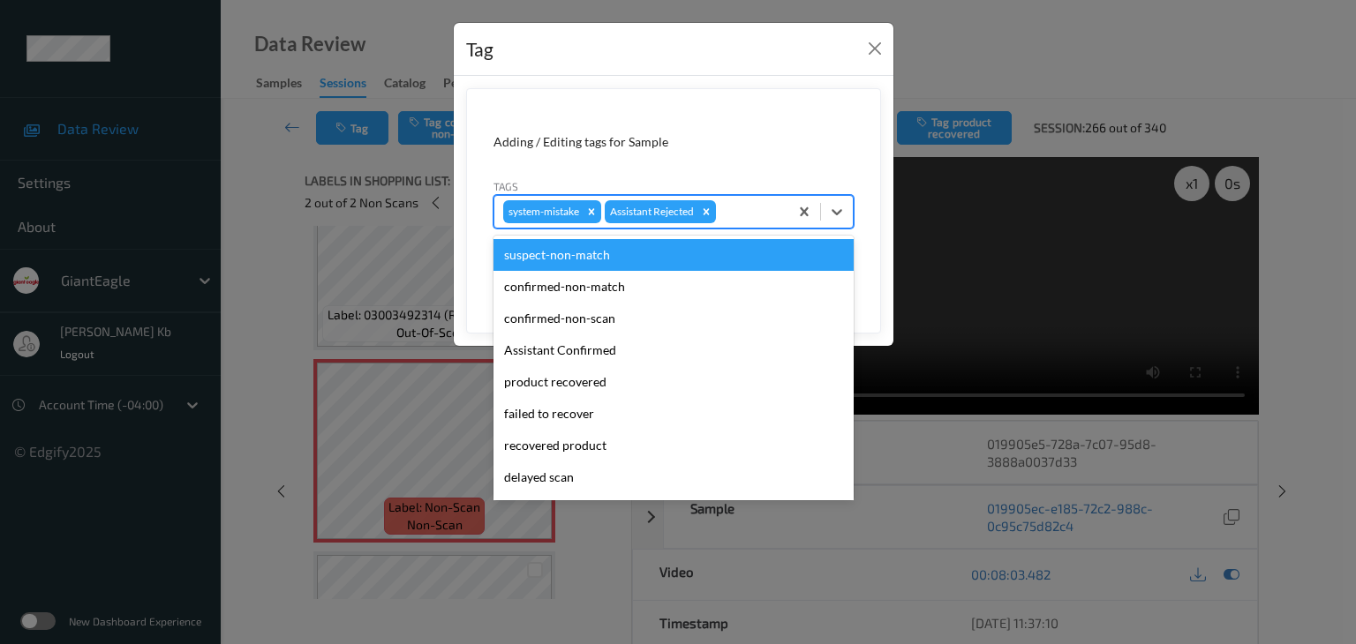
click at [763, 210] on div at bounding box center [749, 211] width 60 height 21
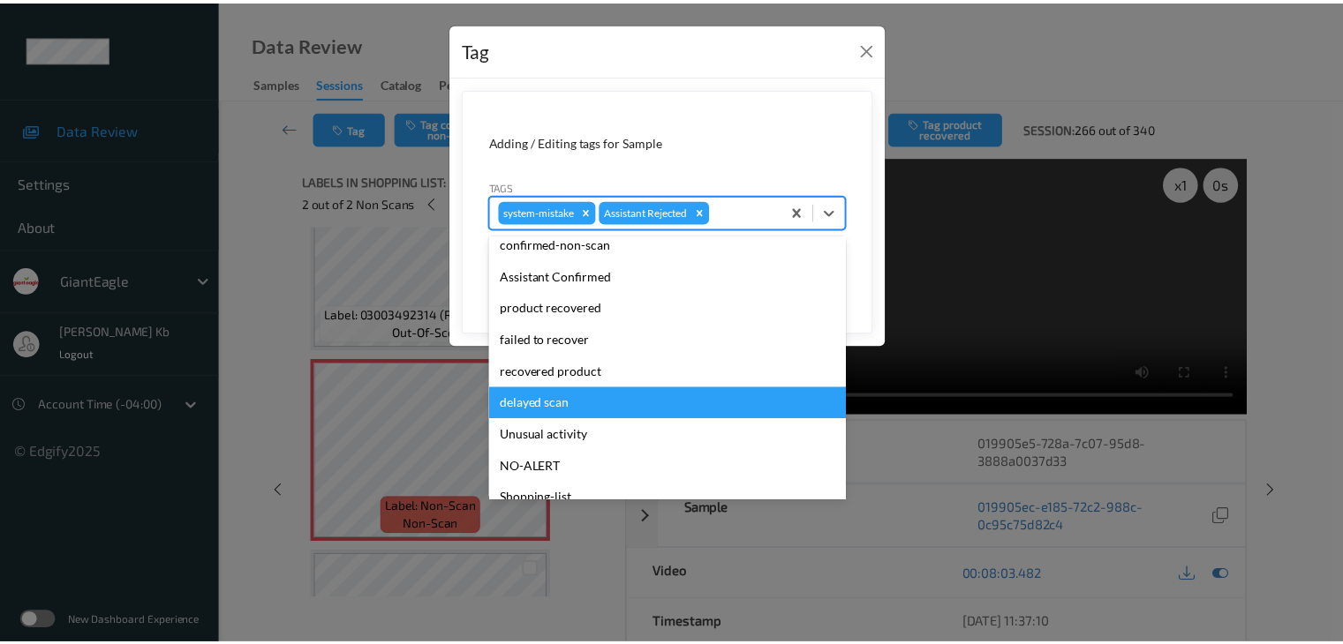
scroll to position [88, 0]
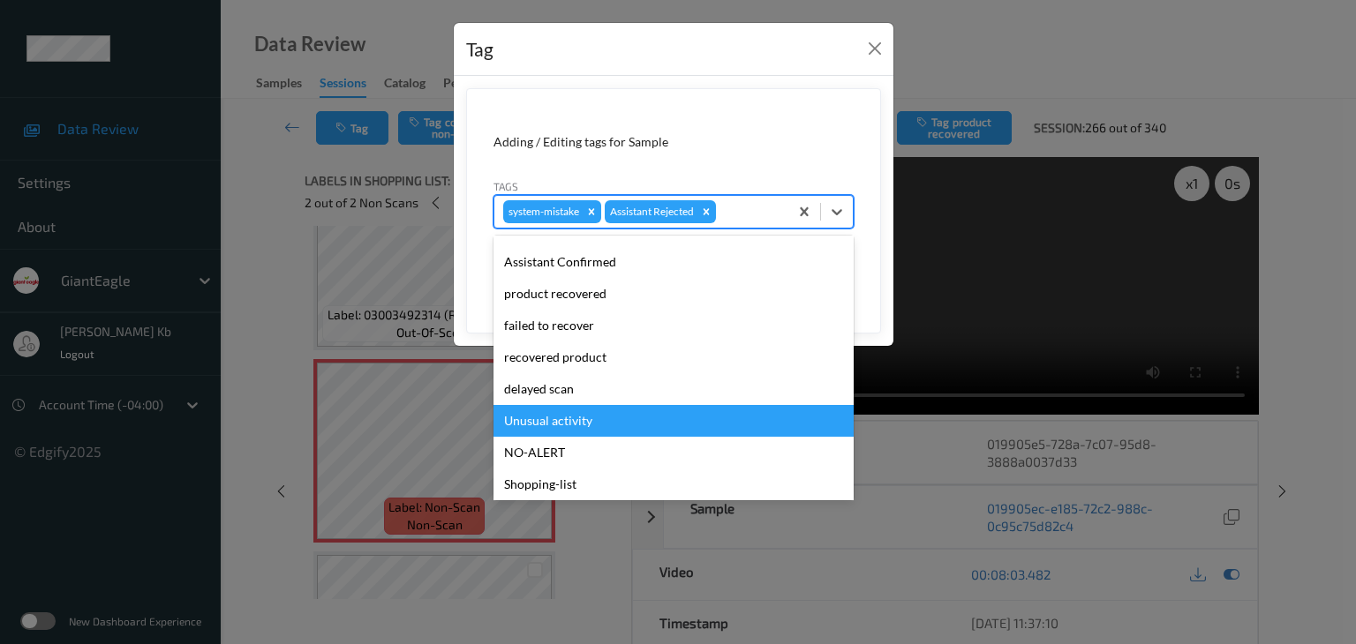
click at [577, 424] on div "Unusual activity" at bounding box center [673, 421] width 360 height 32
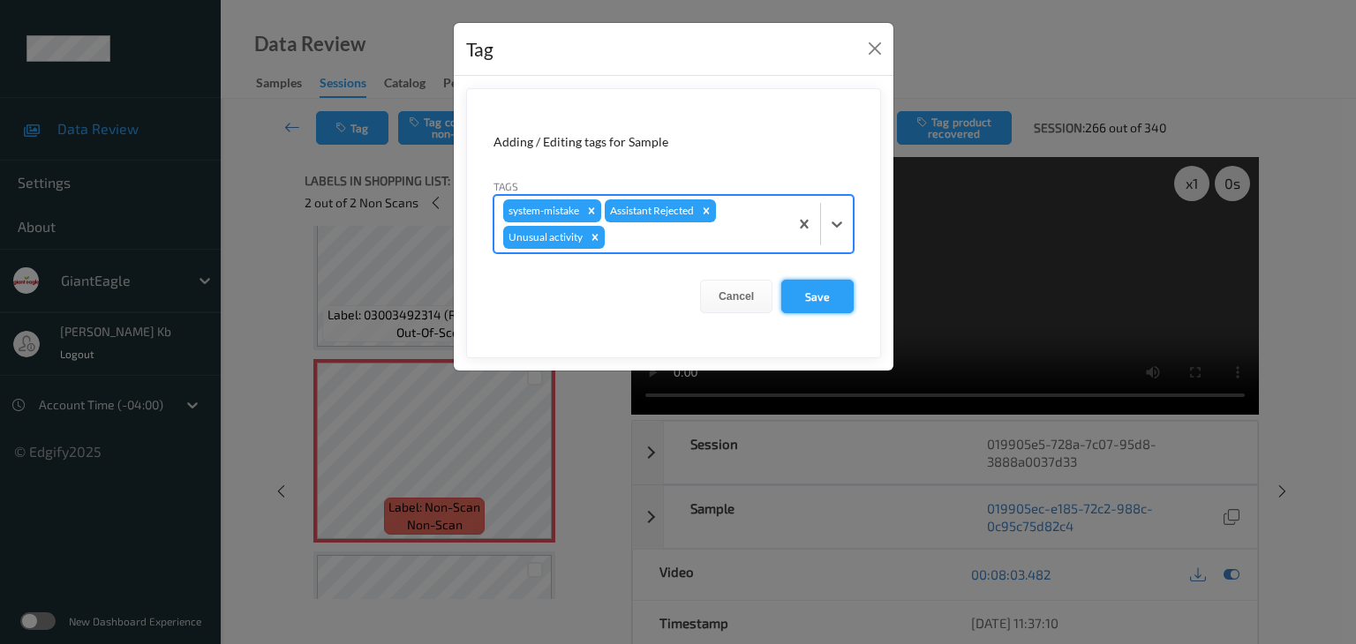
click at [819, 289] on button "Save" at bounding box center [817, 297] width 72 height 34
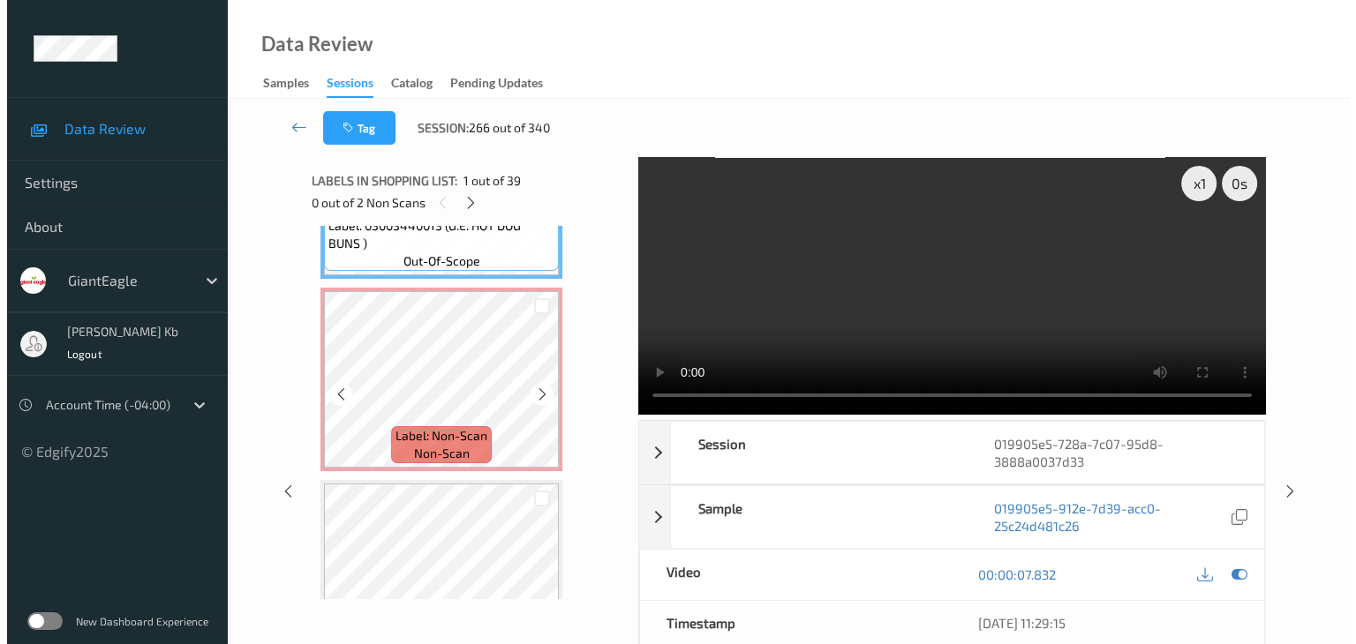
scroll to position [177, 0]
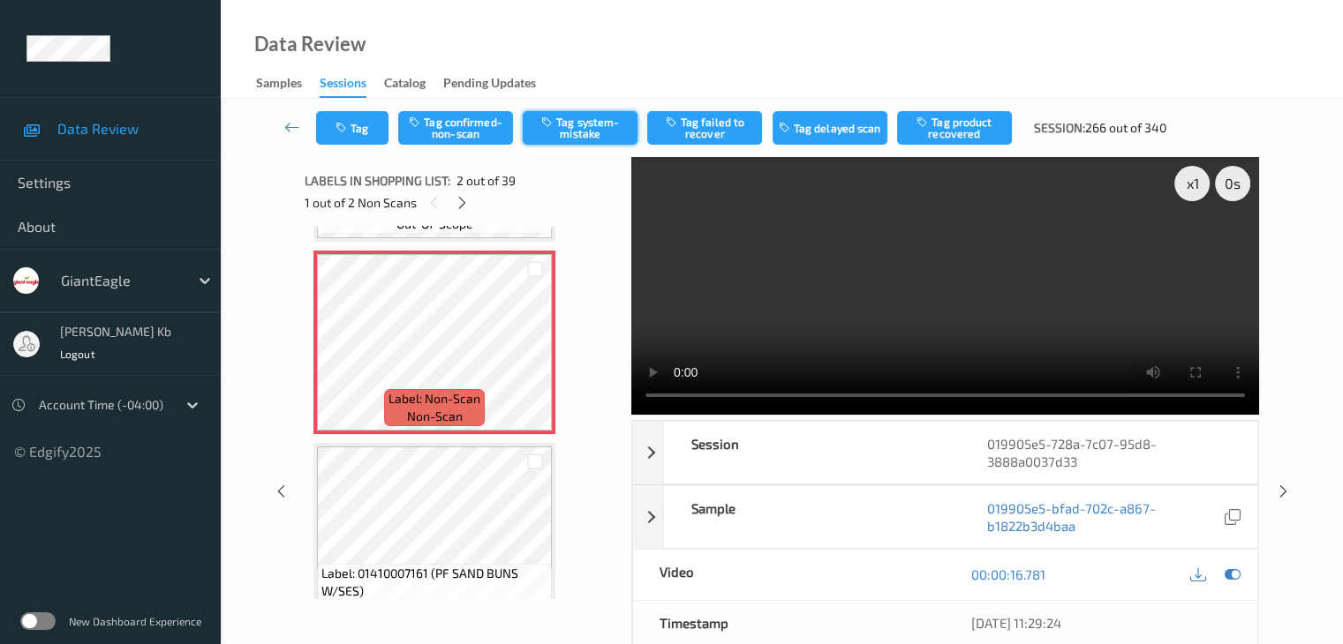
click at [600, 128] on button "Tag system-mistake" at bounding box center [580, 128] width 115 height 34
click at [378, 127] on button "Tag" at bounding box center [352, 128] width 72 height 34
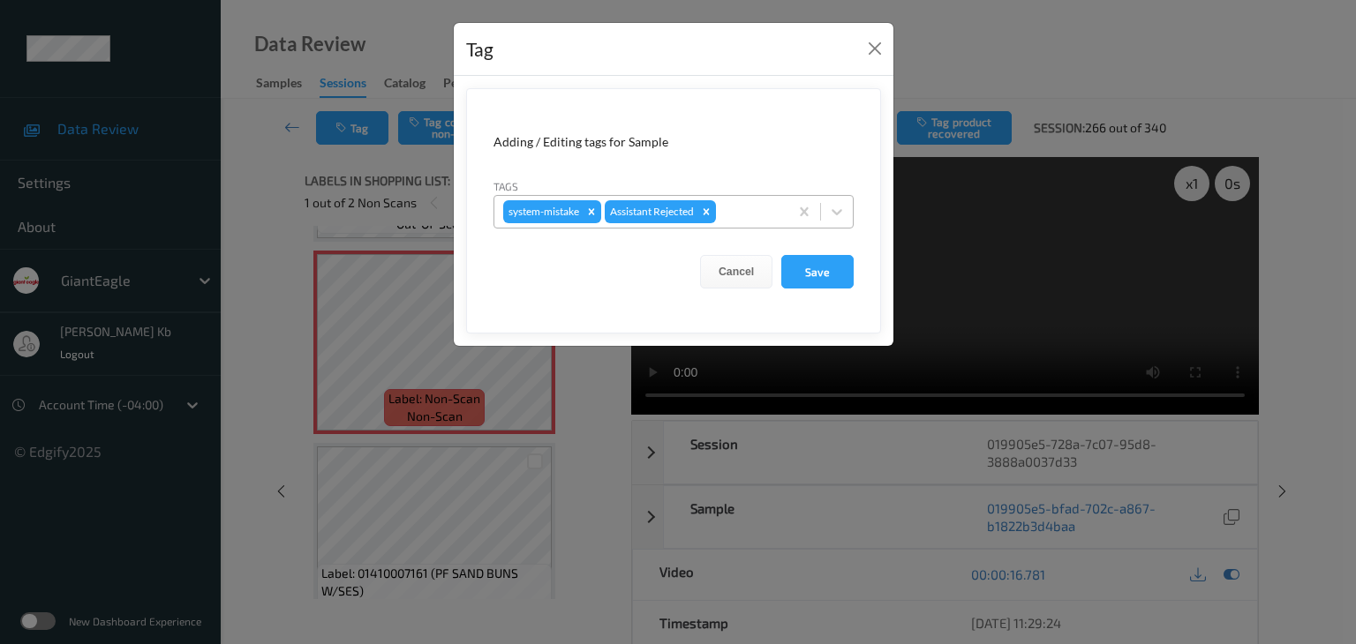
click at [751, 209] on div at bounding box center [749, 211] width 60 height 21
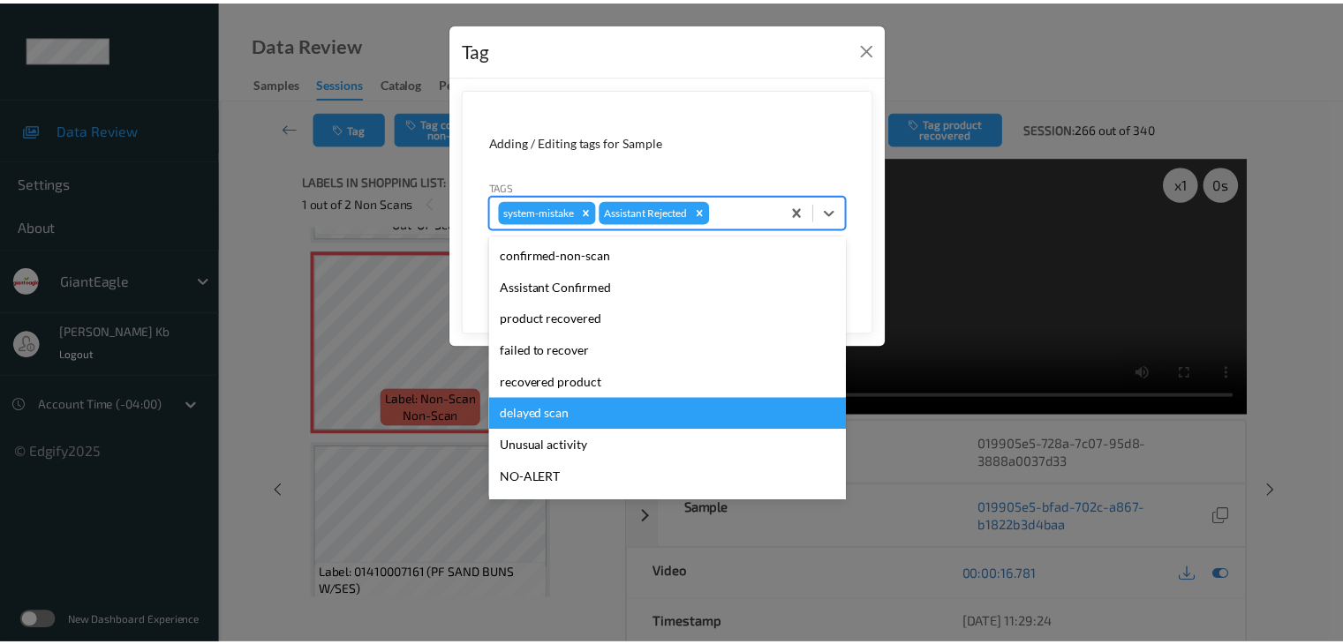
scroll to position [88, 0]
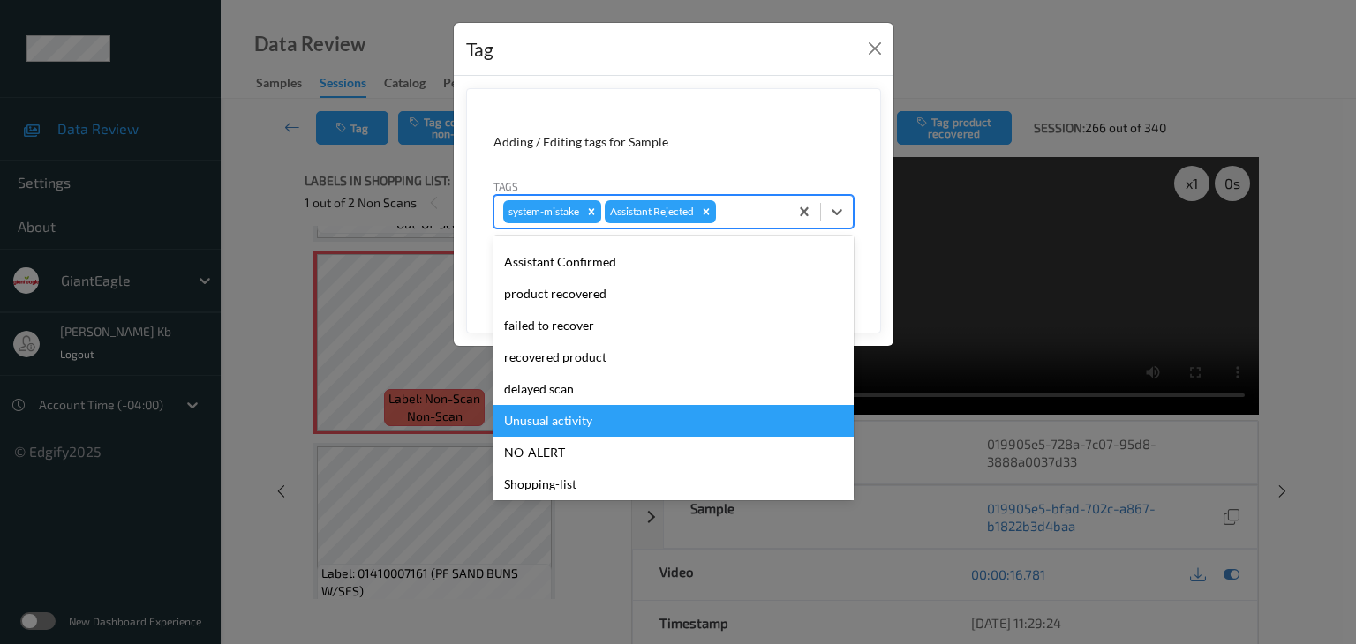
click at [554, 422] on div "Unusual activity" at bounding box center [673, 421] width 360 height 32
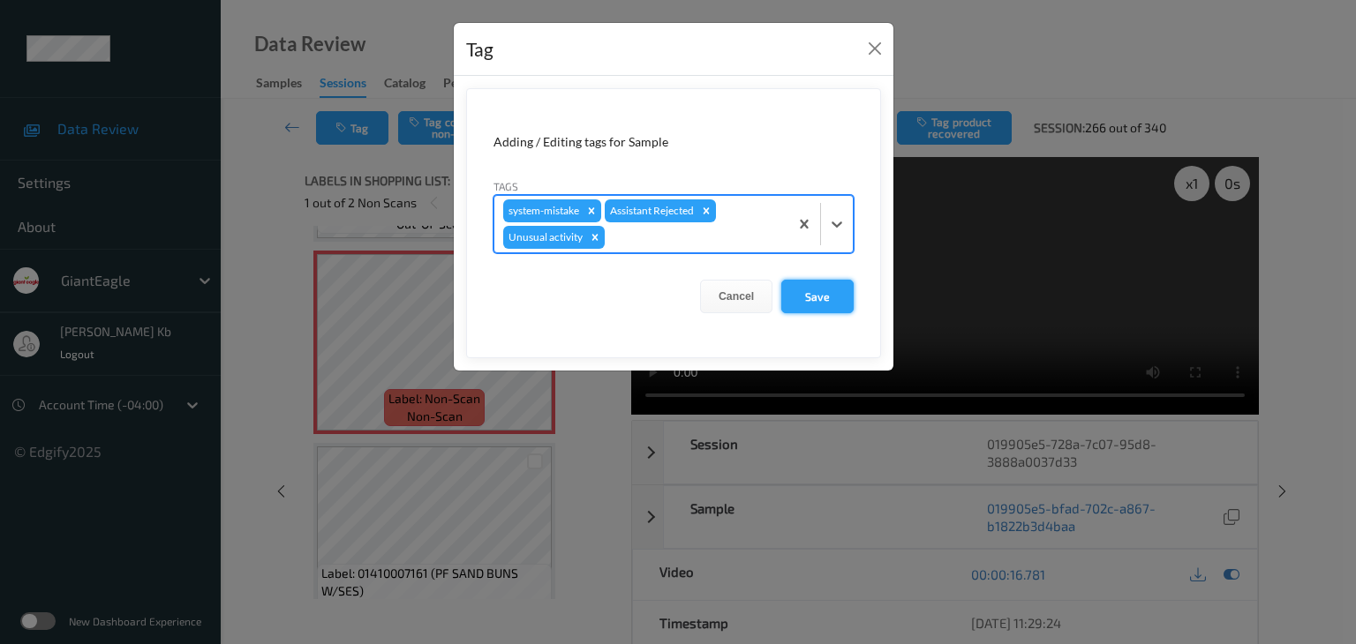
click at [826, 301] on button "Save" at bounding box center [817, 297] width 72 height 34
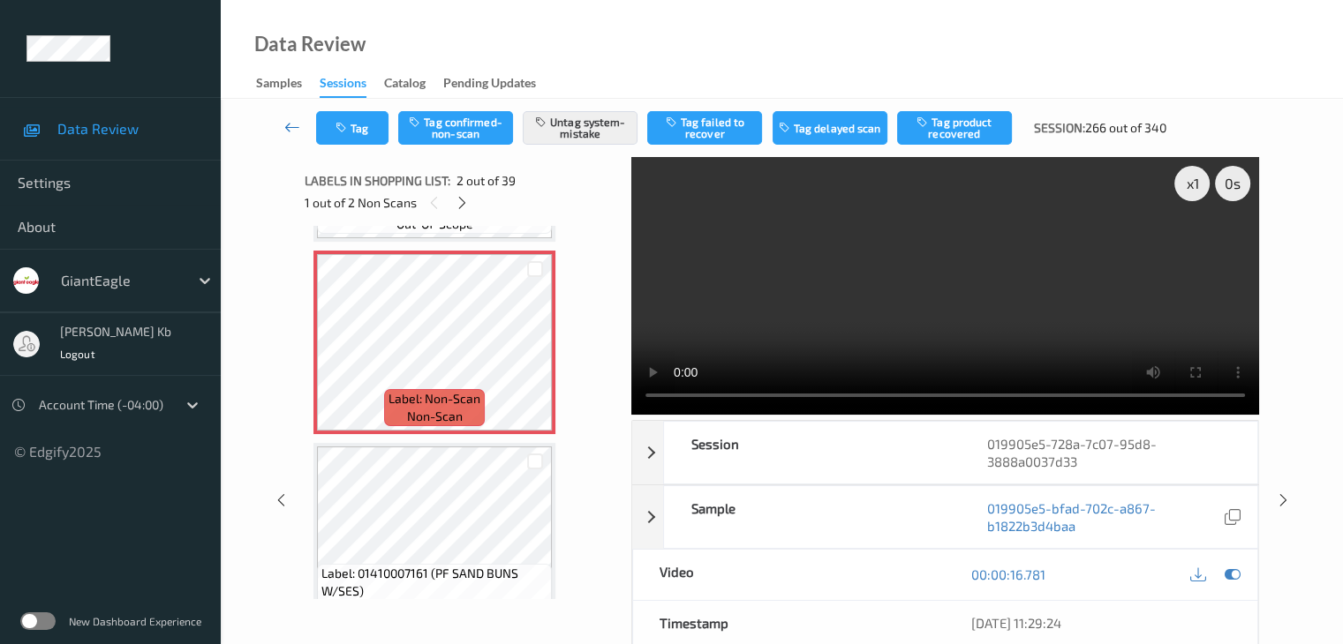
click at [297, 124] on icon at bounding box center [292, 127] width 16 height 18
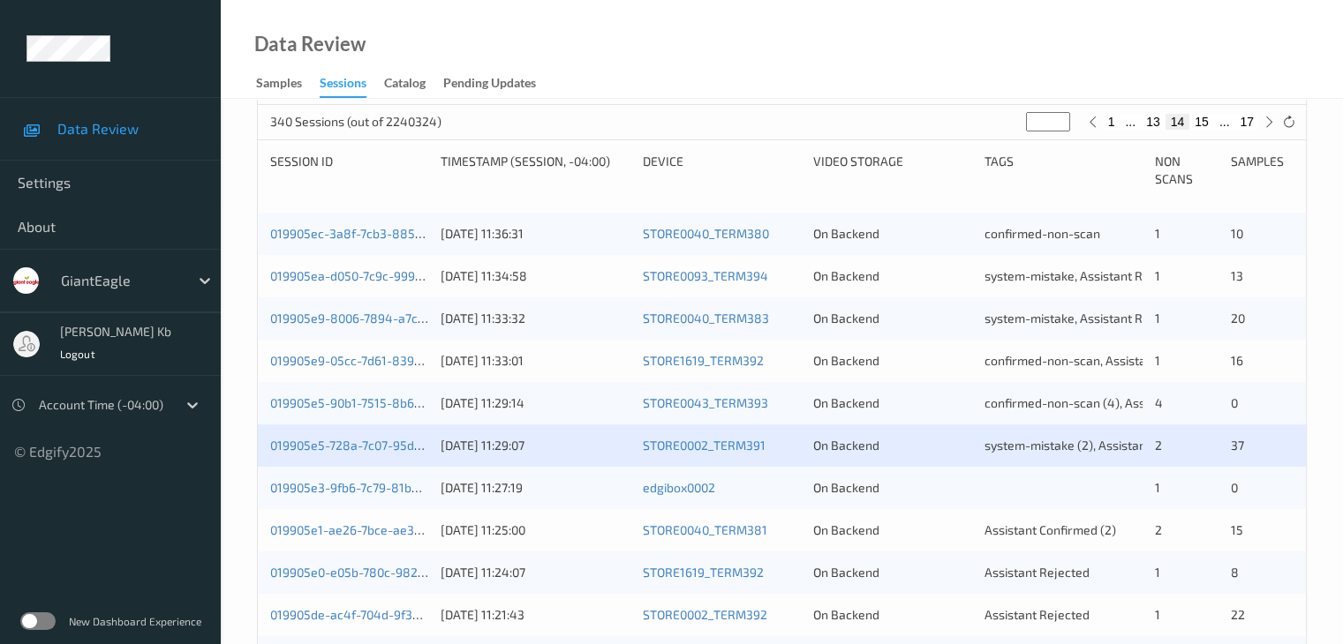
scroll to position [353, 0]
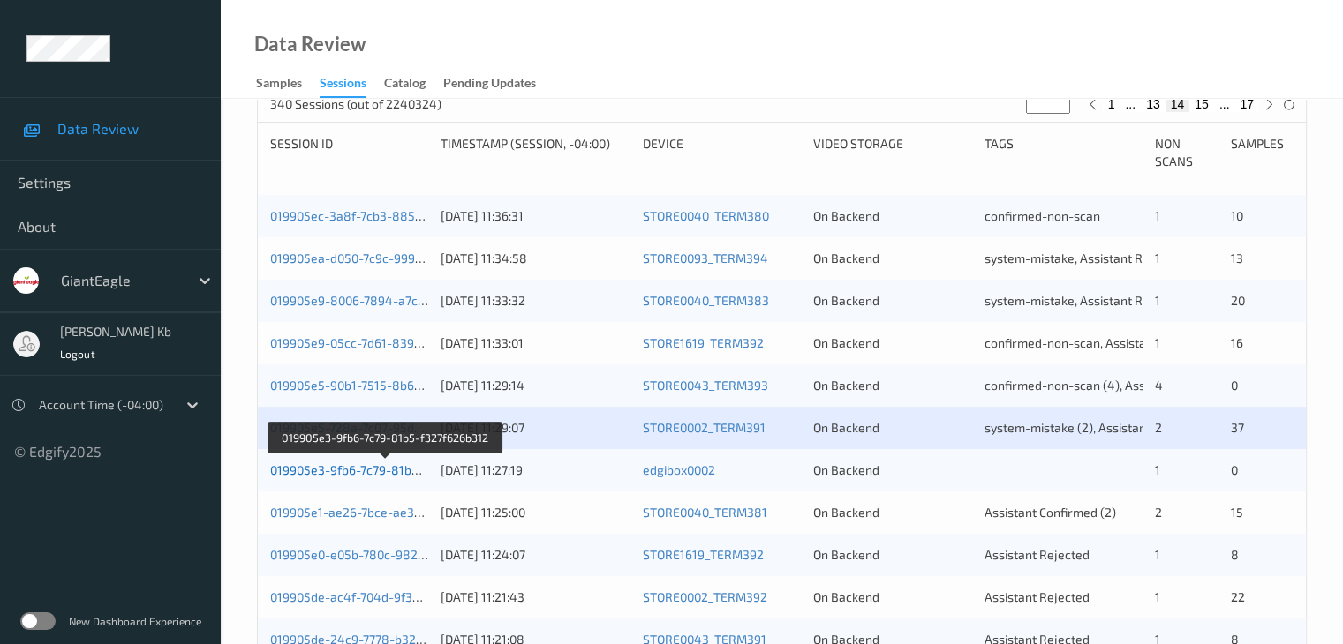
click at [374, 474] on link "019905e3-9fb6-7c79-81b5-f327f626b312" at bounding box center [385, 470] width 230 height 15
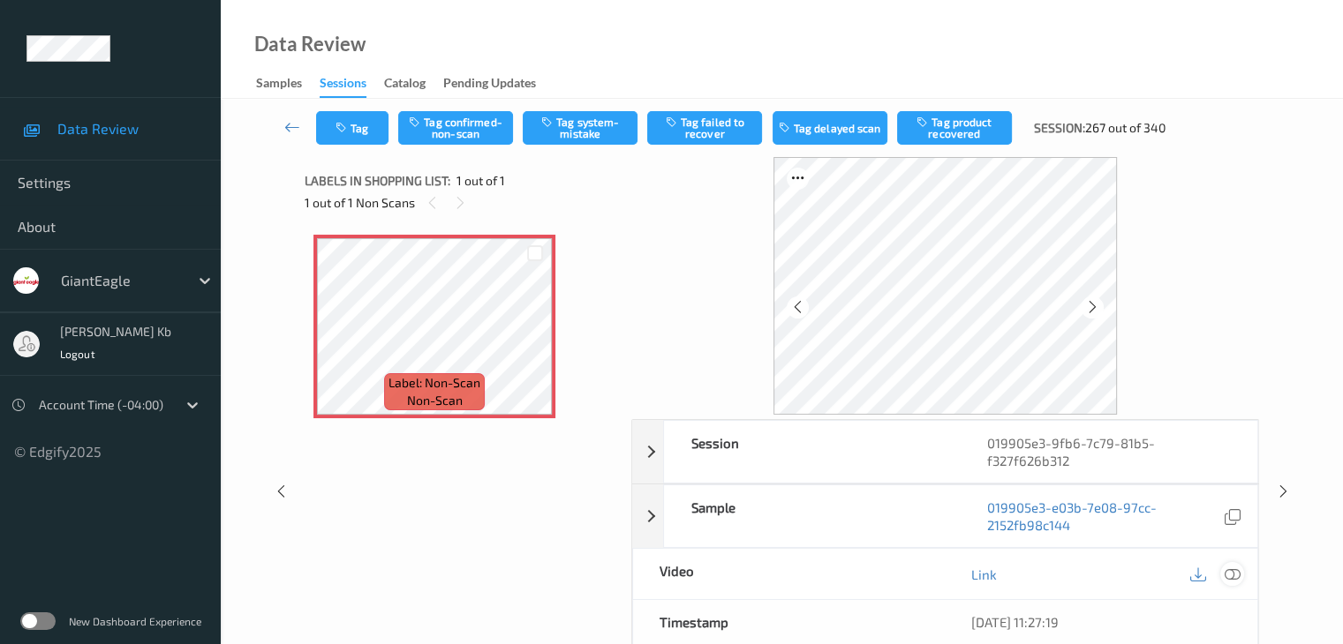
click at [1235, 576] on icon at bounding box center [1231, 575] width 16 height 16
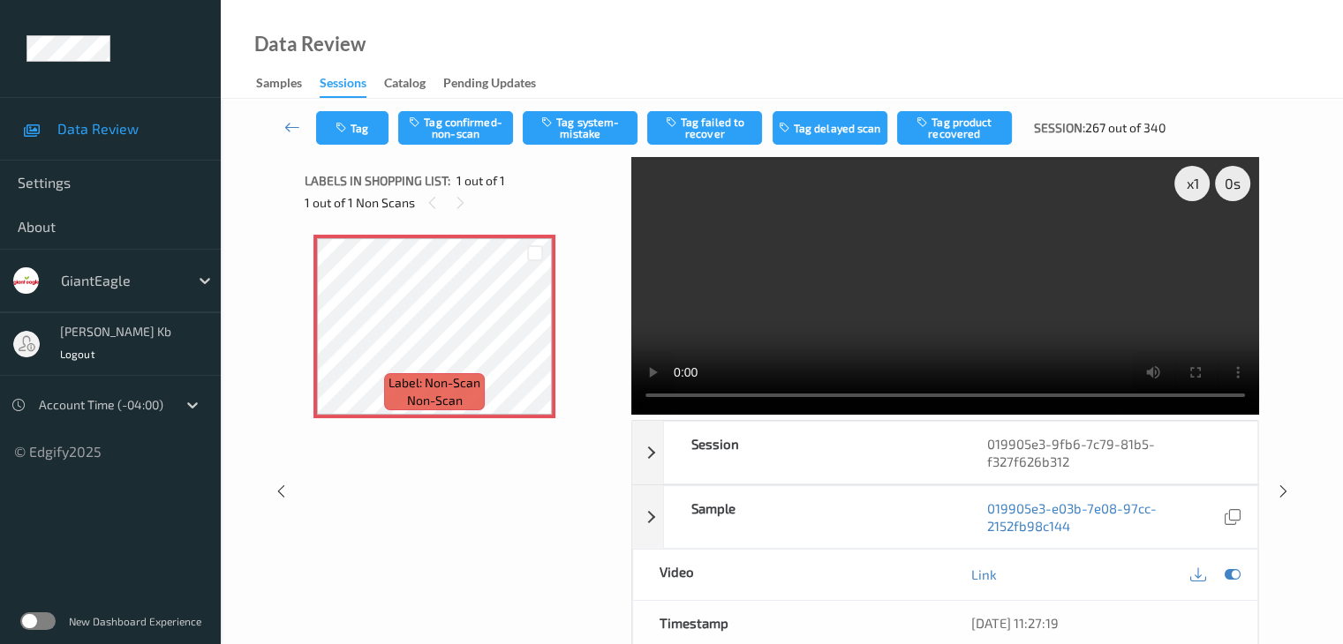
click at [1288, 366] on div "x 1 0 s Session 019905e3-9fb6-7c79-81b5-f327f626b312 Session ID 019905e3-9fb6-7…" at bounding box center [782, 492] width 1050 height 670
click at [468, 124] on button "Tag confirmed-non-scan" at bounding box center [455, 128] width 115 height 34
click at [287, 127] on icon at bounding box center [292, 127] width 16 height 18
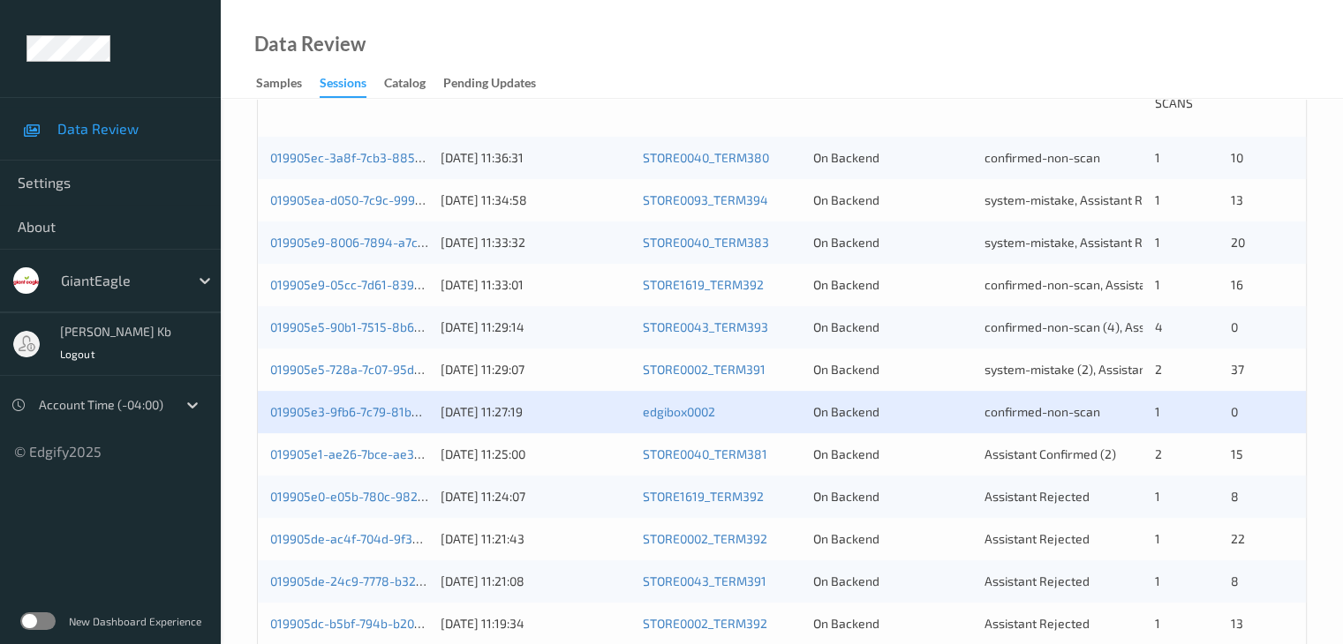
scroll to position [441, 0]
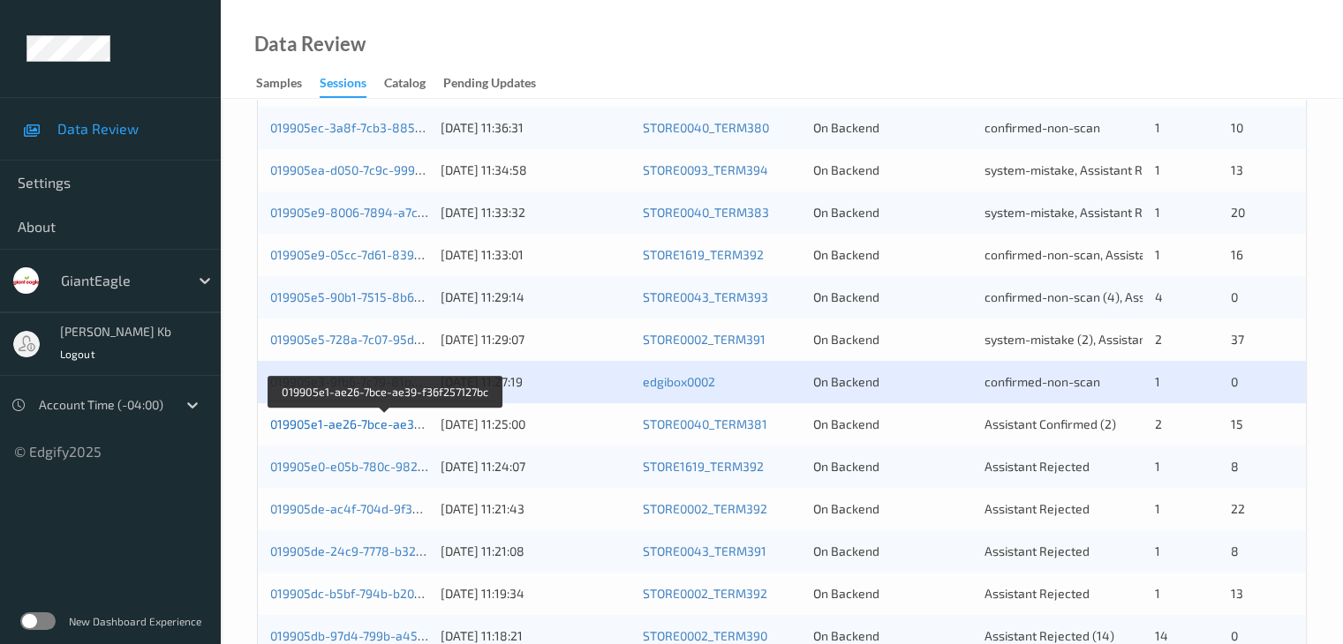
click at [361, 421] on link "019905e1-ae26-7bce-ae39-f36f257127bc" at bounding box center [385, 424] width 231 height 15
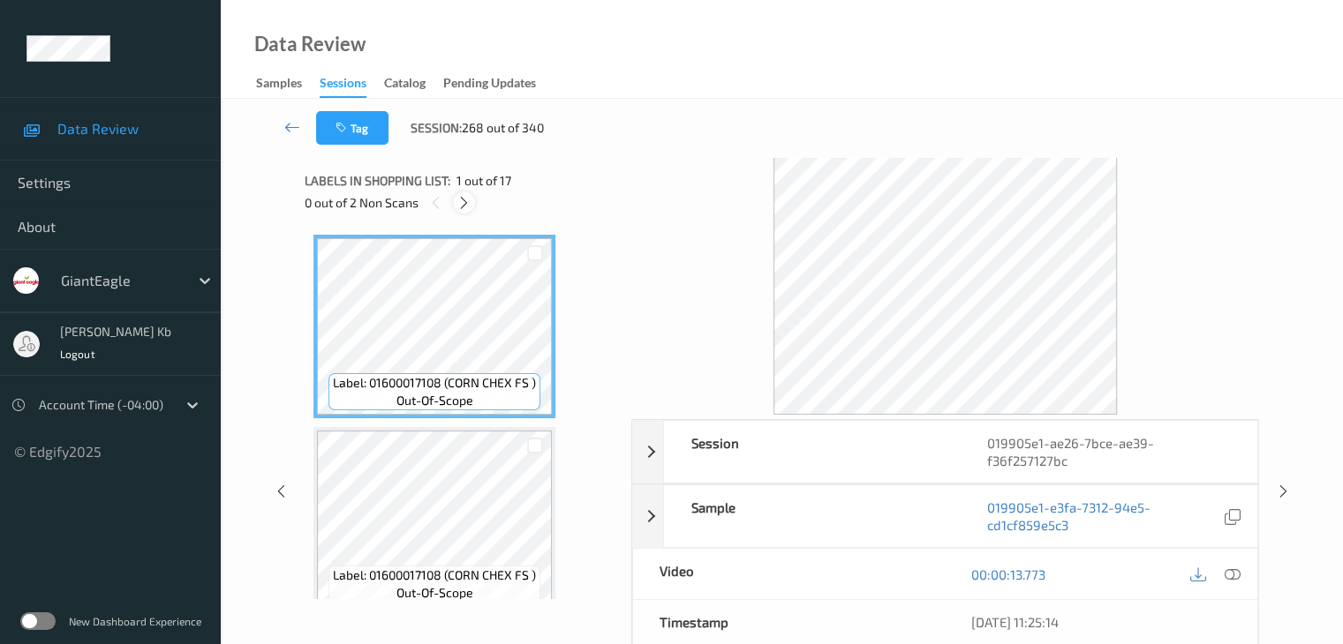
click at [463, 201] on icon at bounding box center [463, 203] width 15 height 16
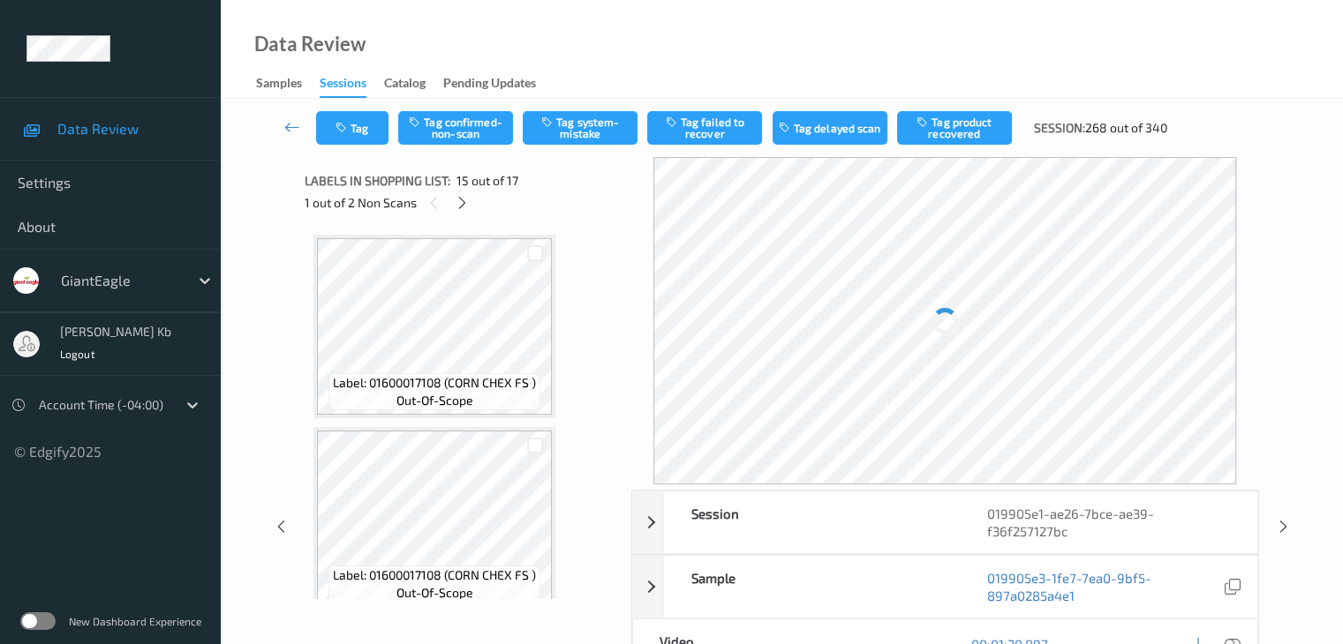
scroll to position [2510, 0]
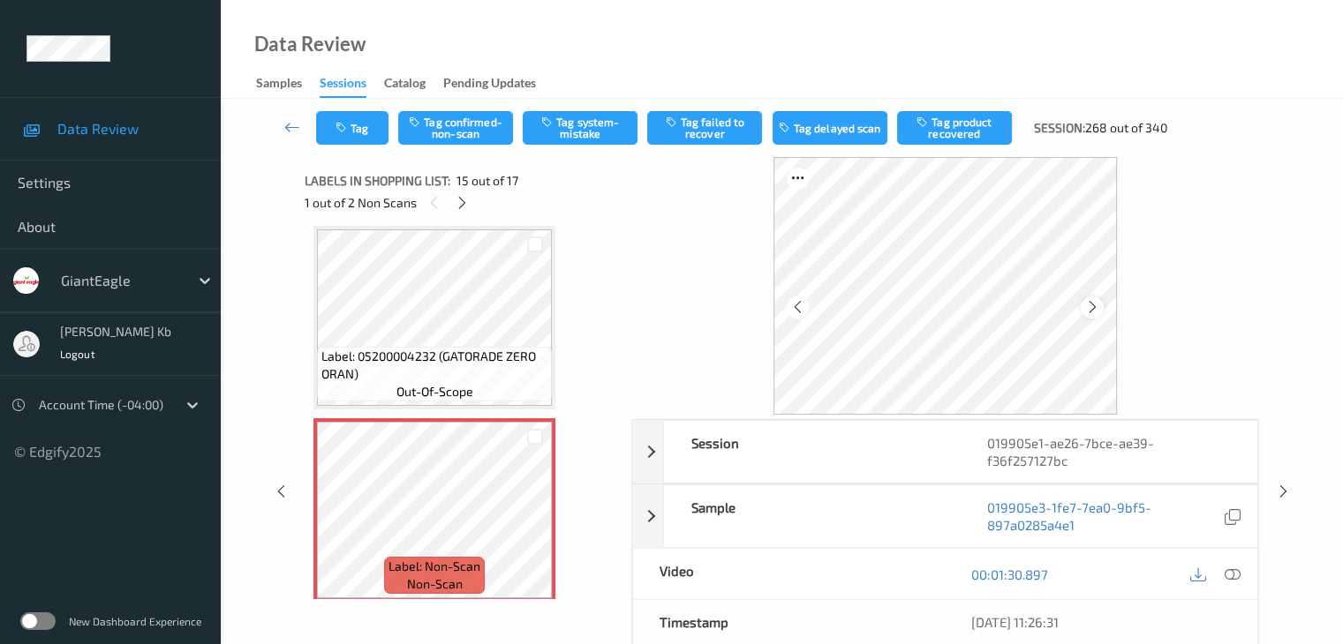
click at [1089, 306] on icon at bounding box center [1092, 307] width 15 height 16
click at [1233, 574] on icon at bounding box center [1231, 575] width 16 height 16
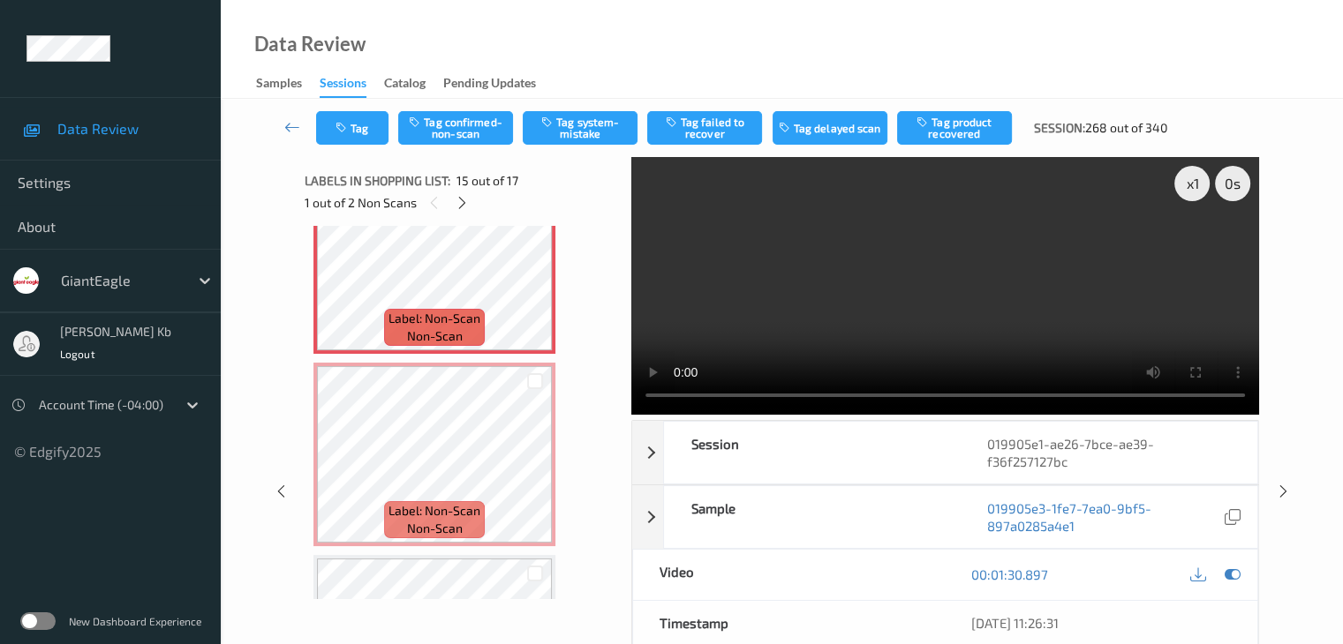
scroll to position [2730, 0]
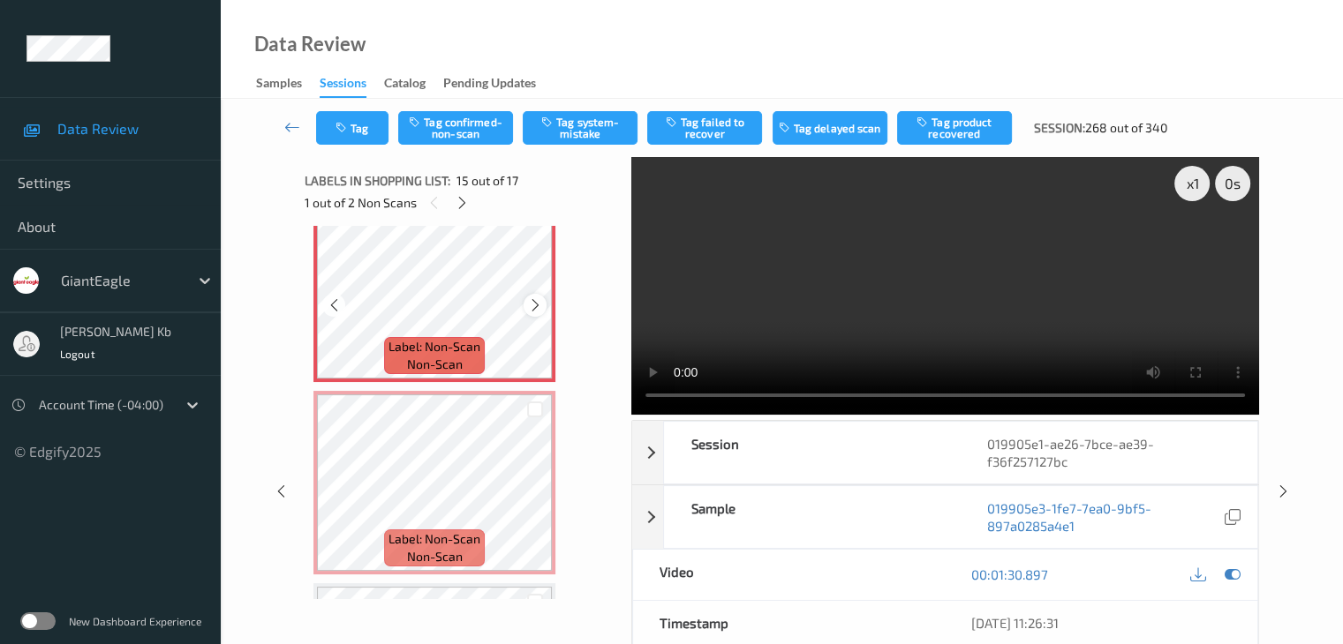
click at [536, 301] on icon at bounding box center [535, 305] width 15 height 16
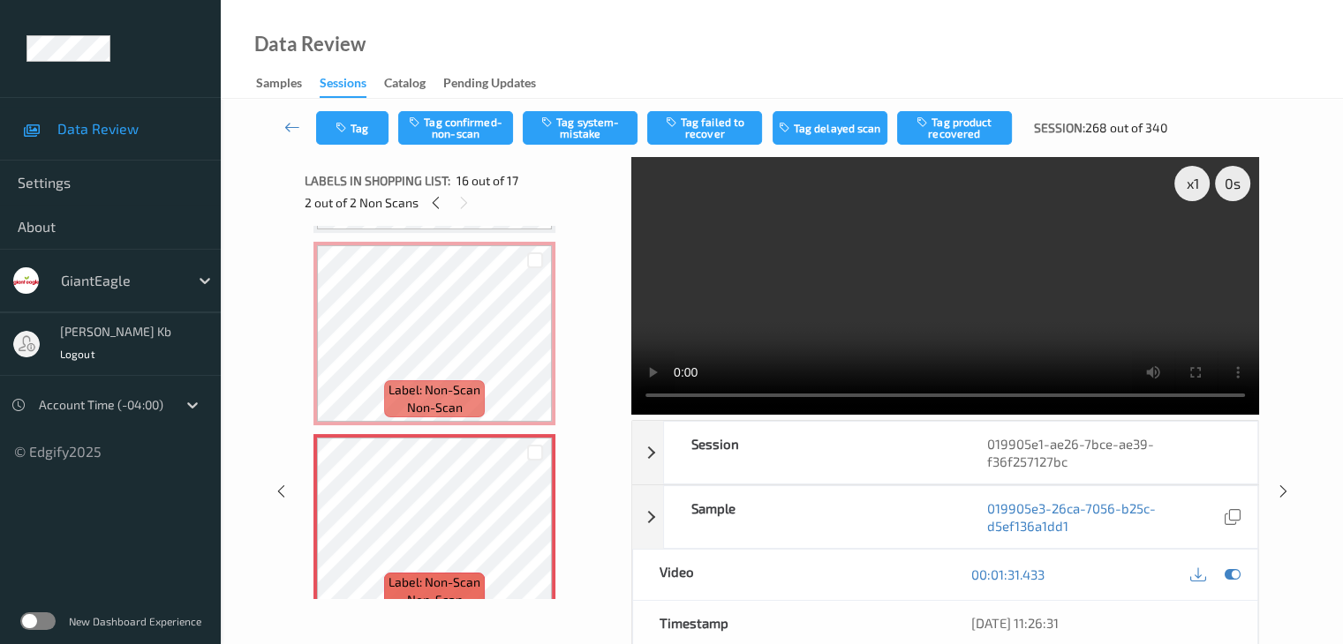
scroll to position [2642, 0]
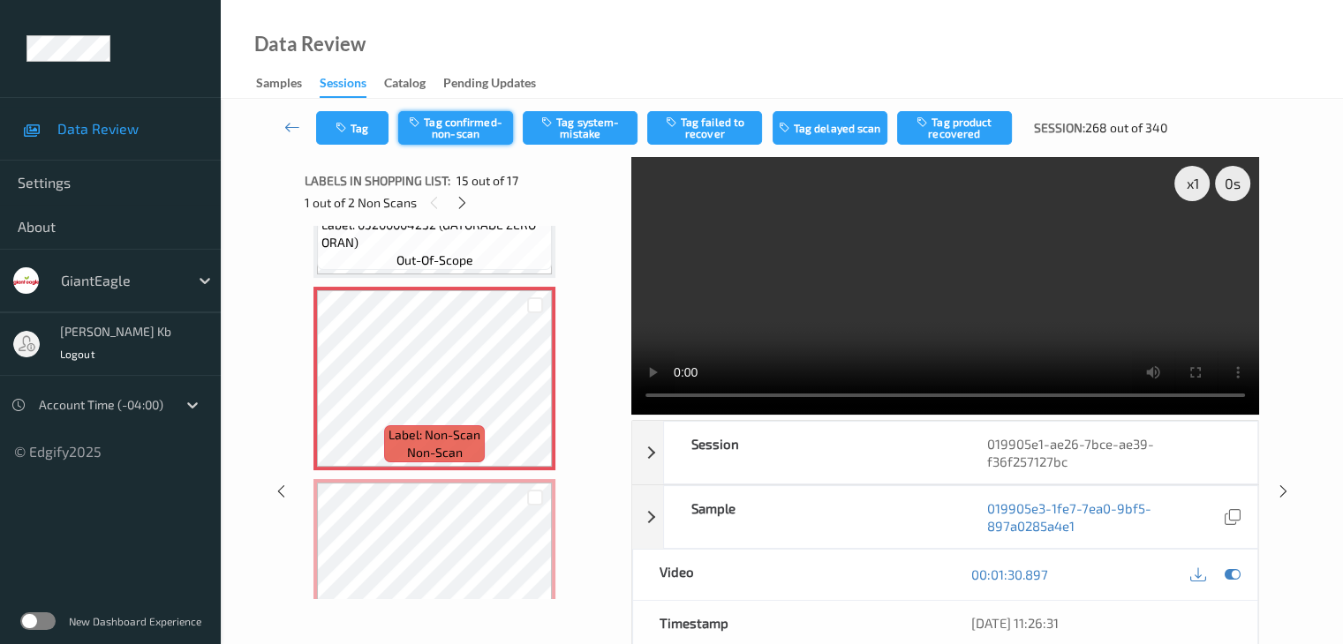
click at [457, 124] on button "Tag confirmed-non-scan" at bounding box center [455, 128] width 115 height 34
click at [966, 124] on button "Tag product recovered" at bounding box center [954, 128] width 115 height 34
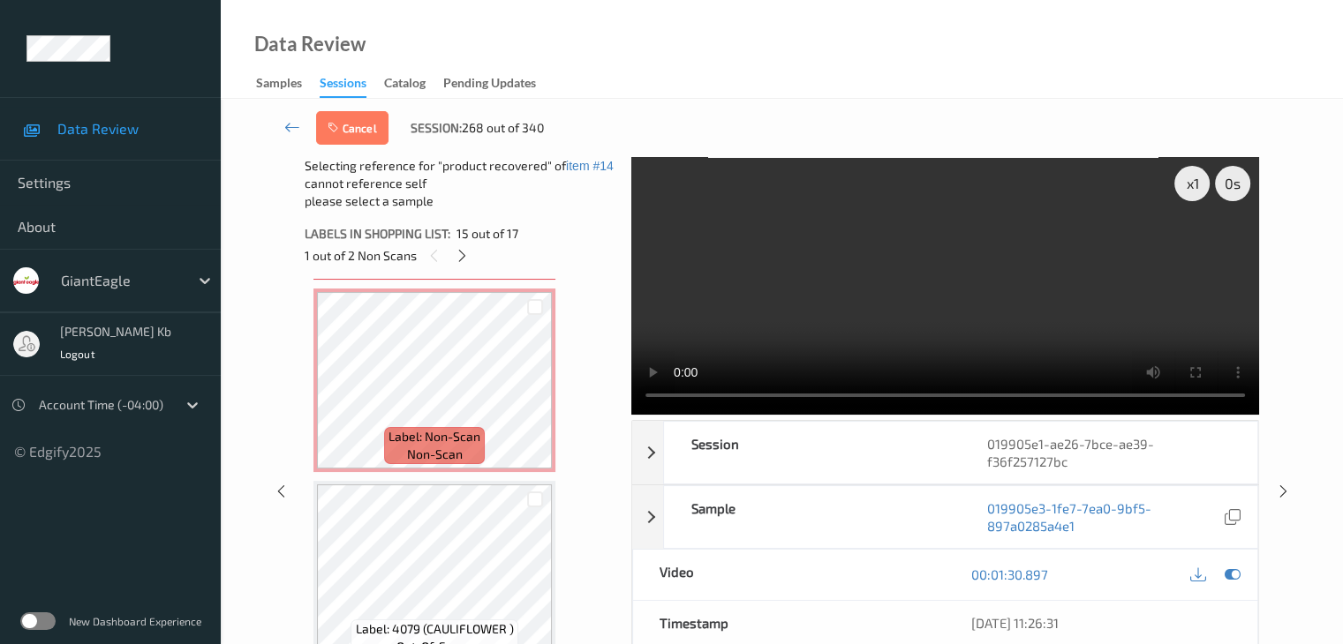
scroll to position [2907, 0]
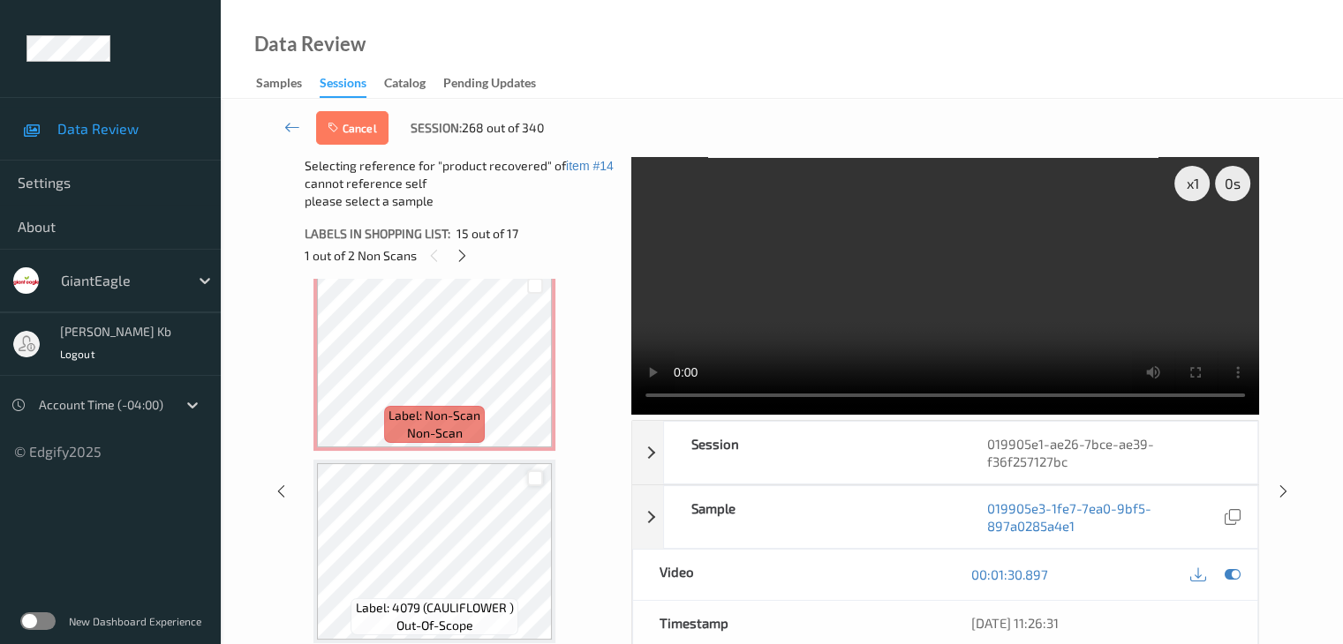
click at [530, 480] on div at bounding box center [535, 478] width 17 height 17
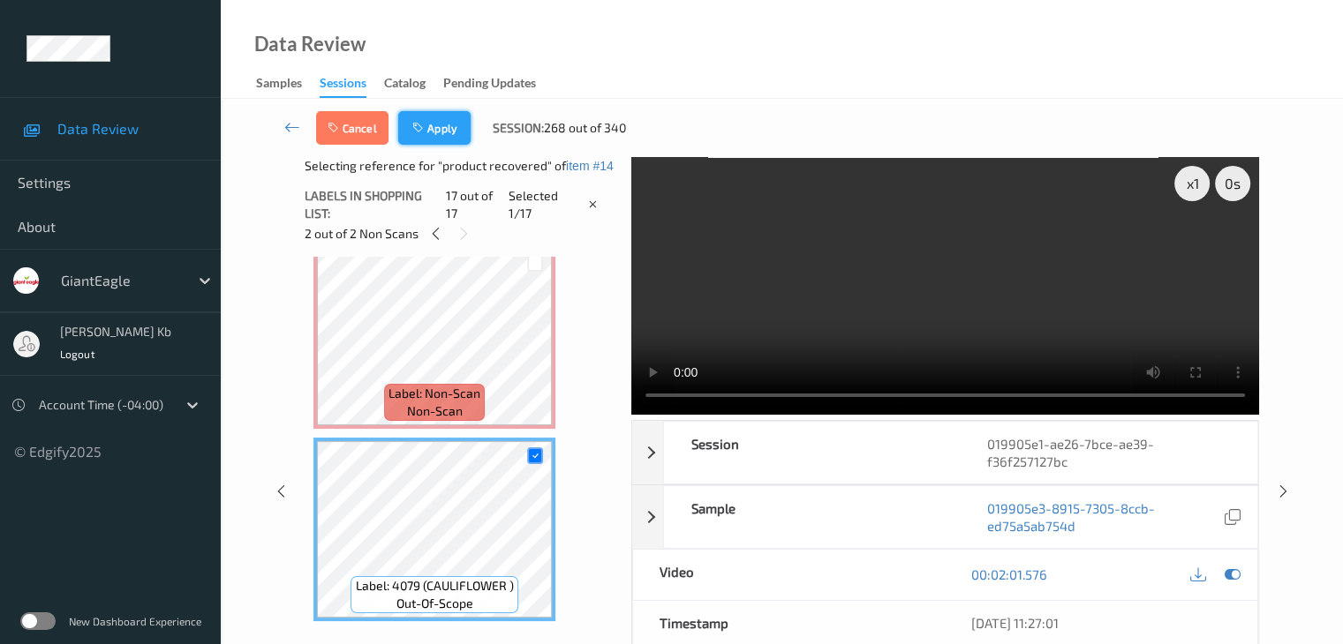
click at [447, 141] on button "Apply" at bounding box center [434, 128] width 72 height 34
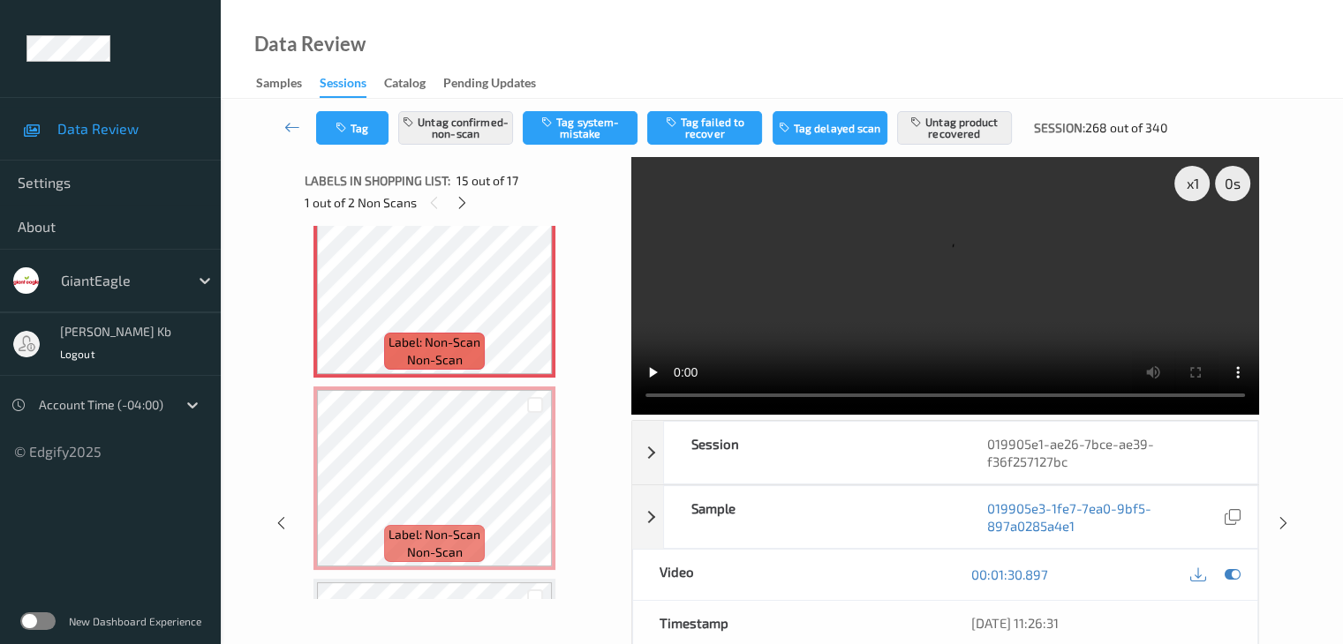
scroll to position [2775, 0]
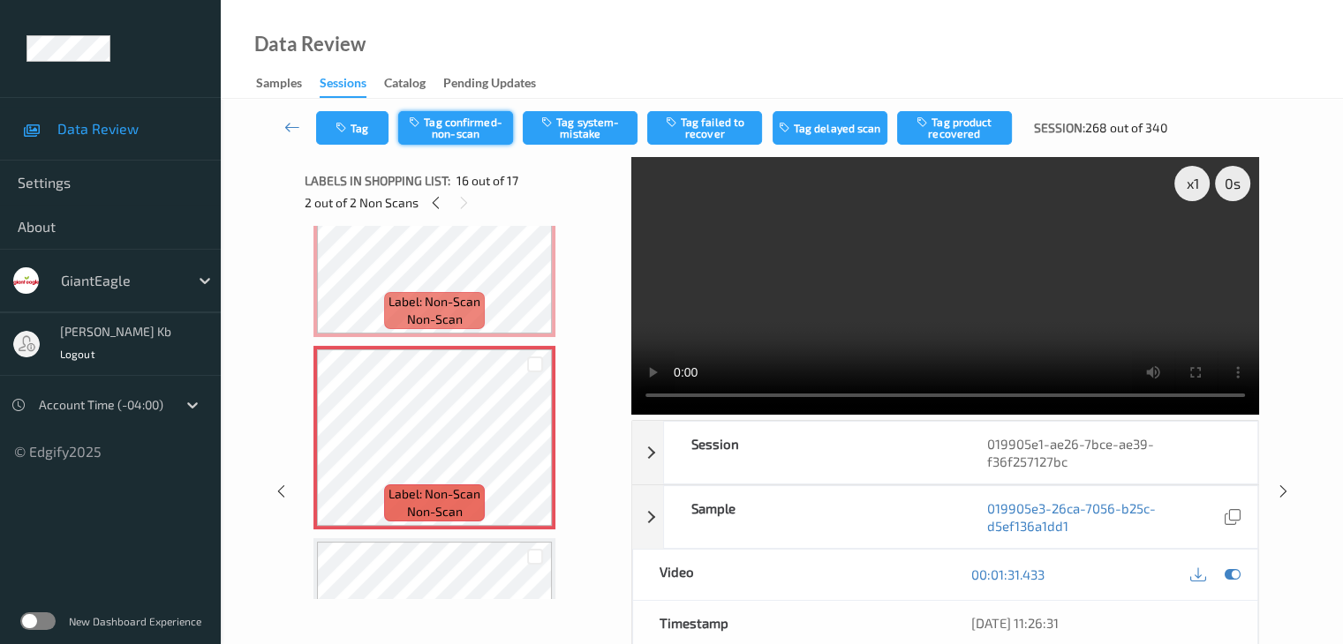
click at [458, 124] on button "Tag confirmed-non-scan" at bounding box center [455, 128] width 115 height 34
click at [950, 131] on button "Tag product recovered" at bounding box center [954, 128] width 115 height 34
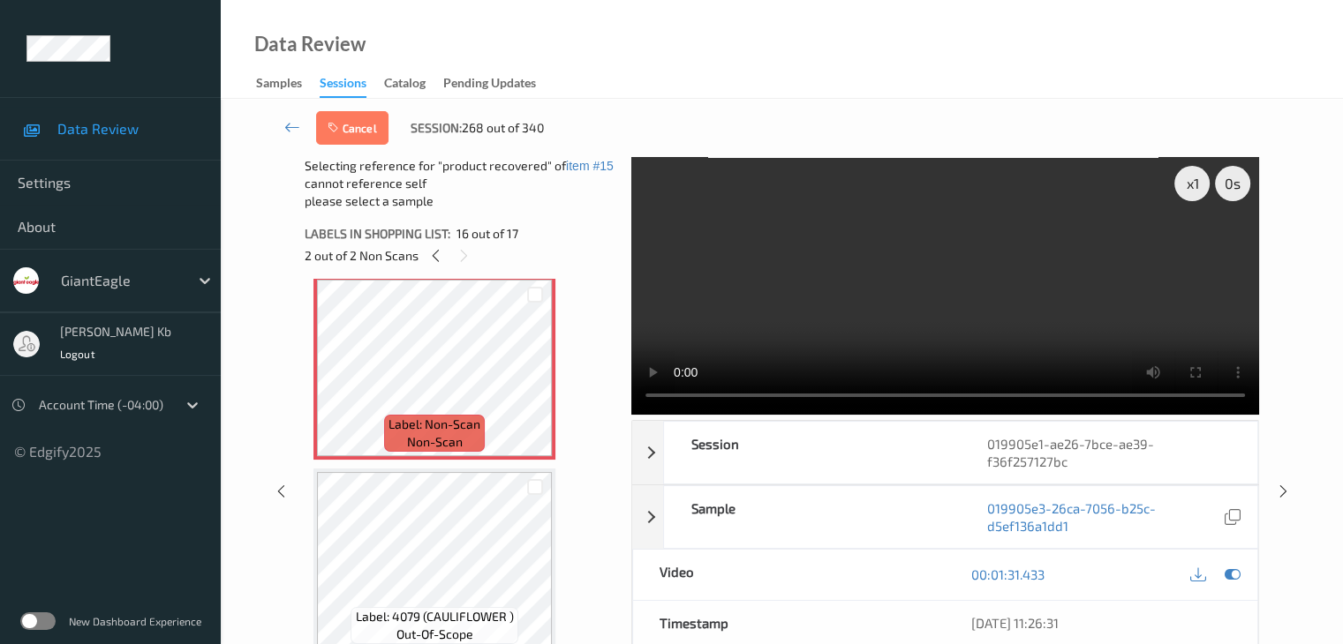
scroll to position [2907, 0]
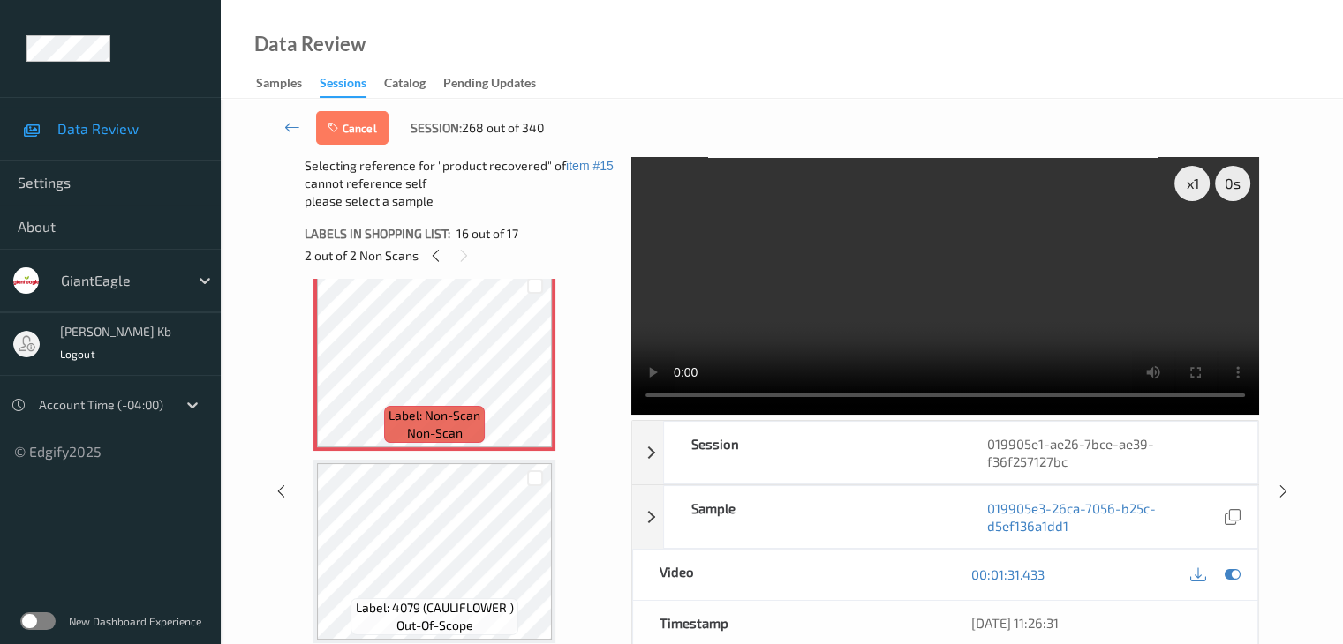
click at [545, 477] on div at bounding box center [535, 477] width 34 height 29
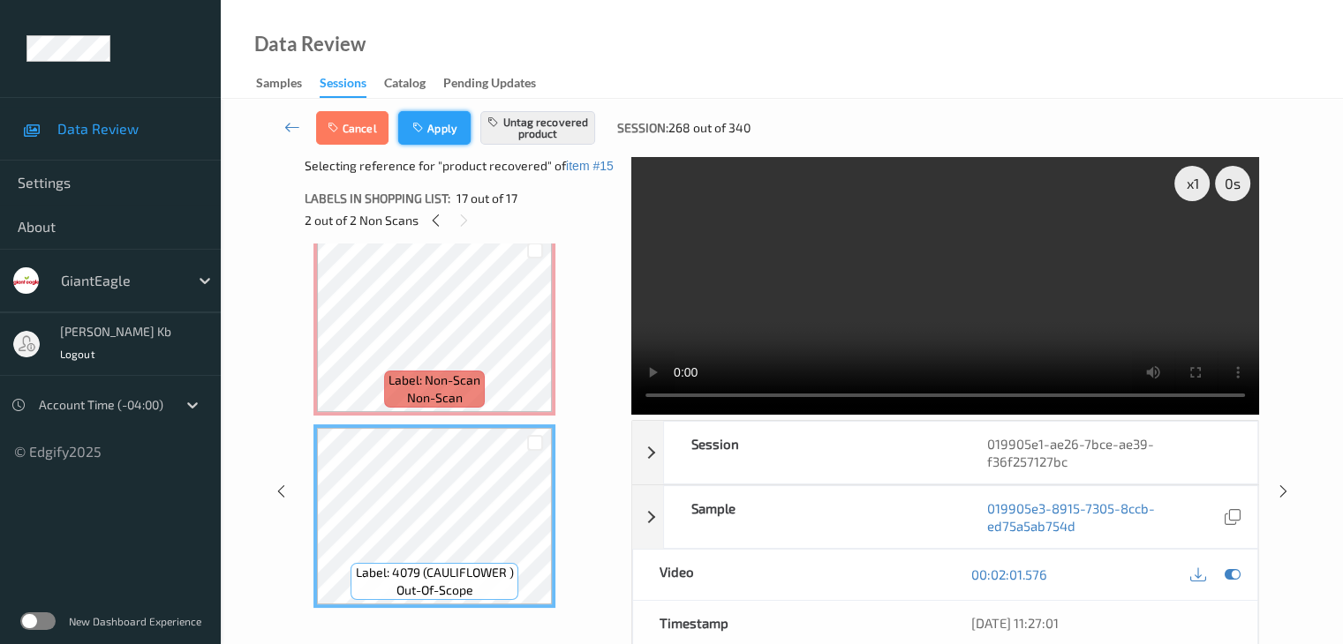
click at [423, 130] on icon "button" at bounding box center [419, 128] width 15 height 12
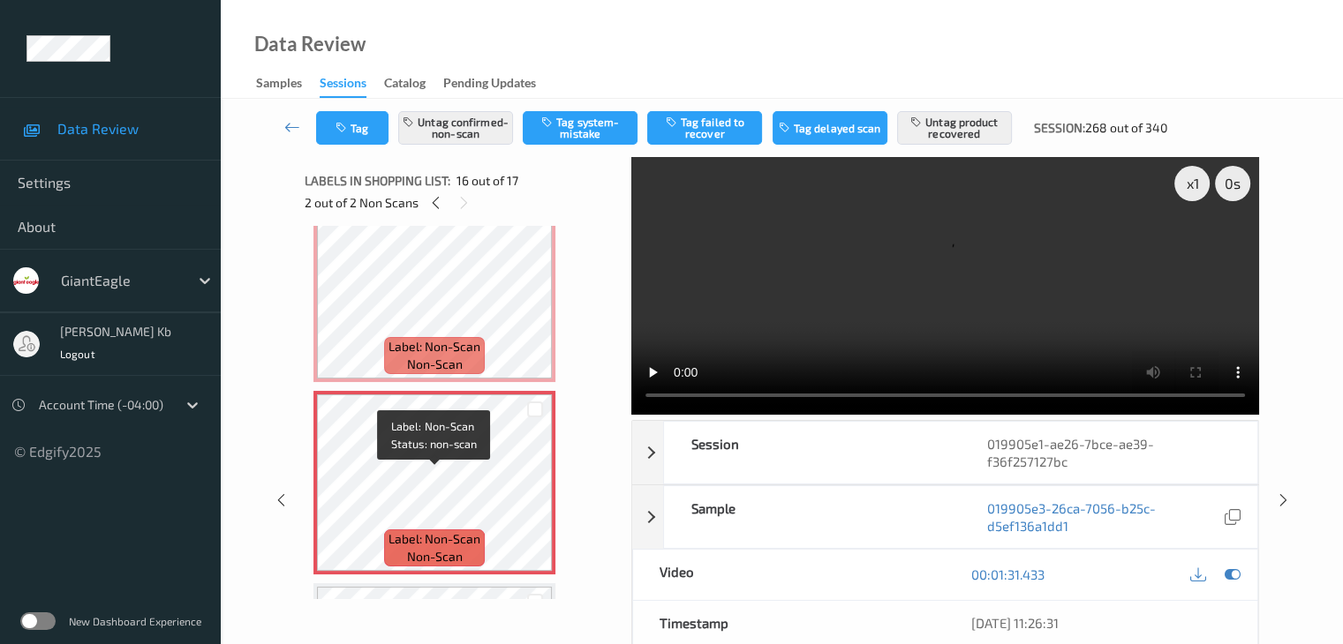
scroll to position [2703, 0]
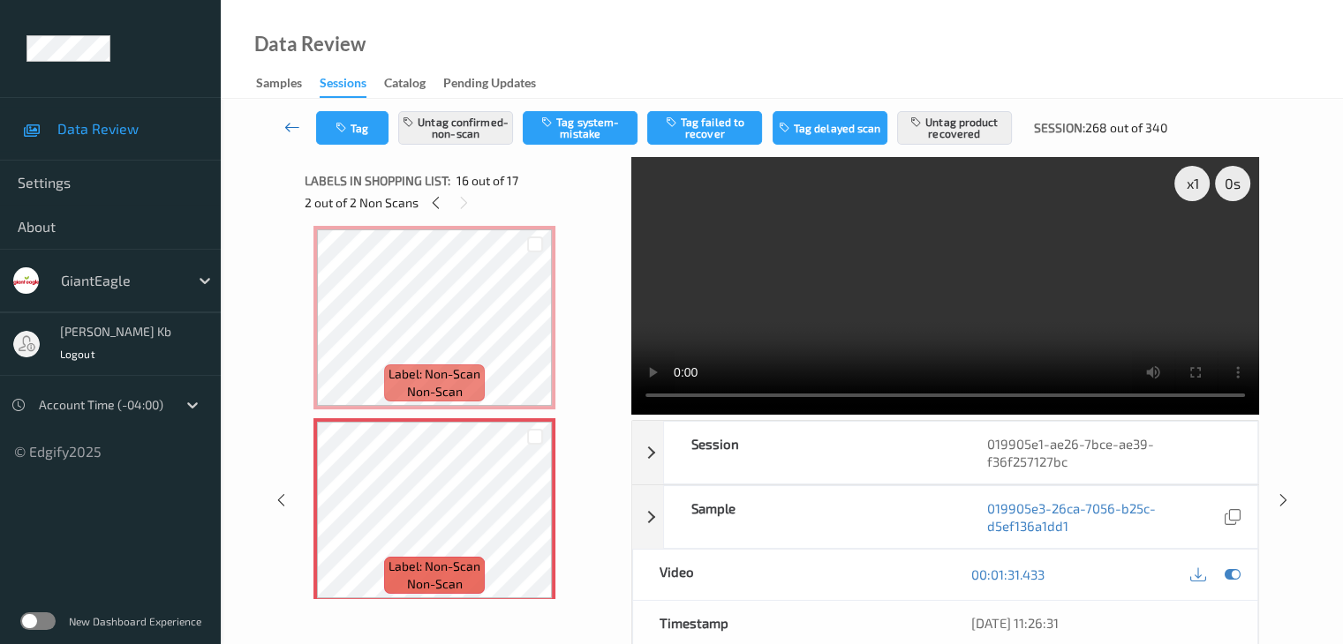
click at [300, 125] on icon at bounding box center [292, 127] width 16 height 18
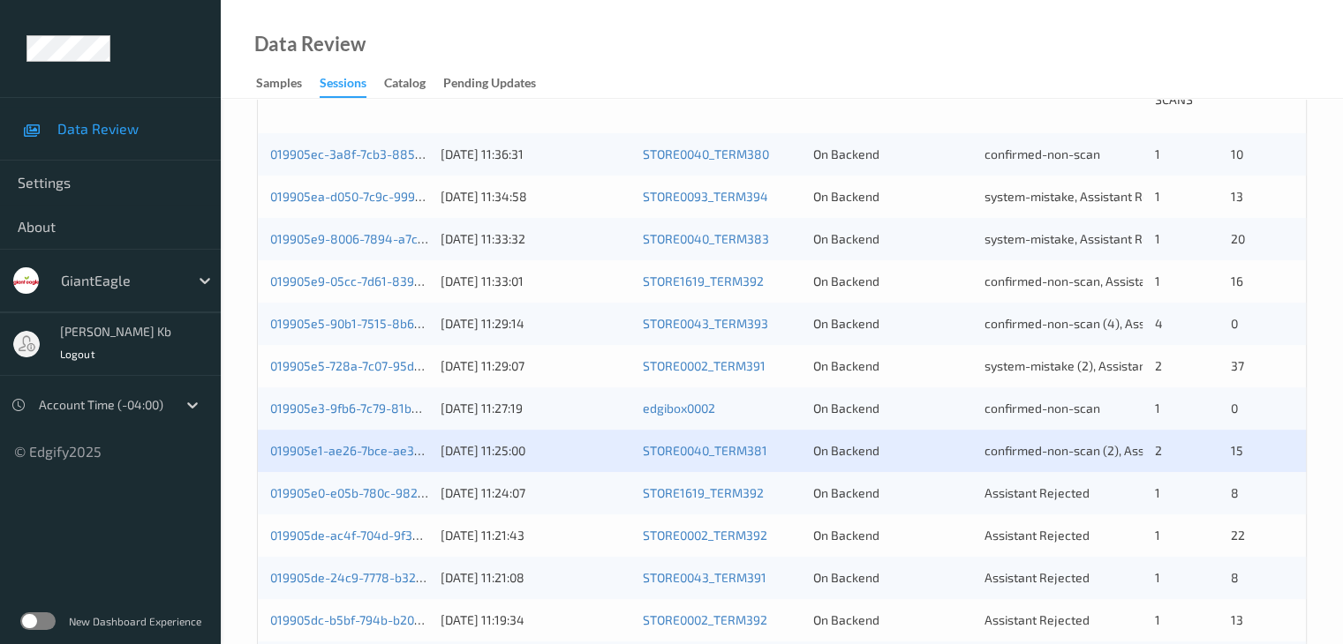
scroll to position [441, 0]
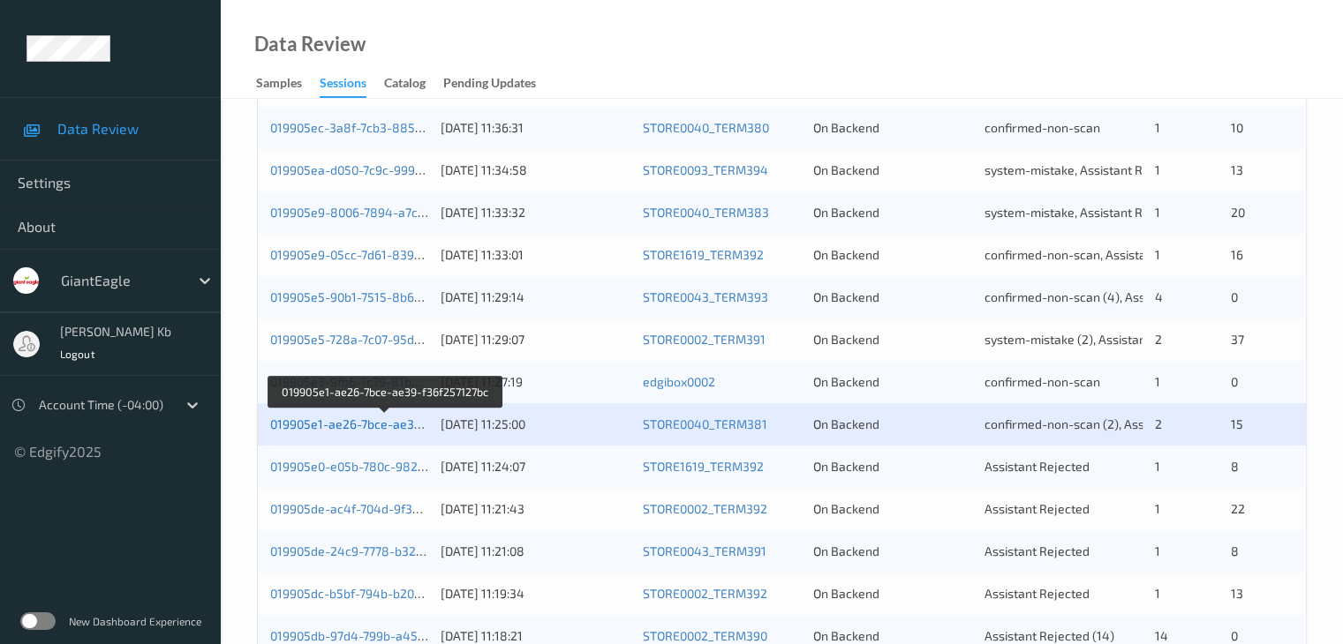
click at [394, 428] on link "019905e1-ae26-7bce-ae39-f36f257127bc" at bounding box center [385, 424] width 231 height 15
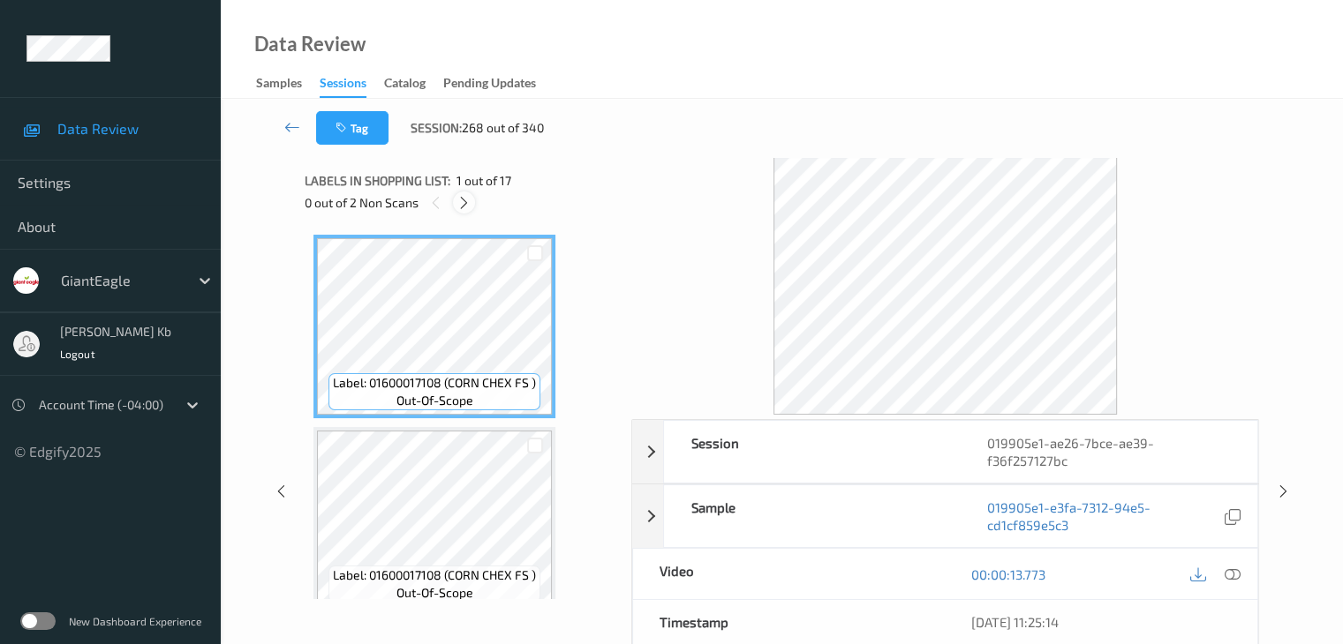
click at [468, 203] on icon at bounding box center [463, 203] width 15 height 16
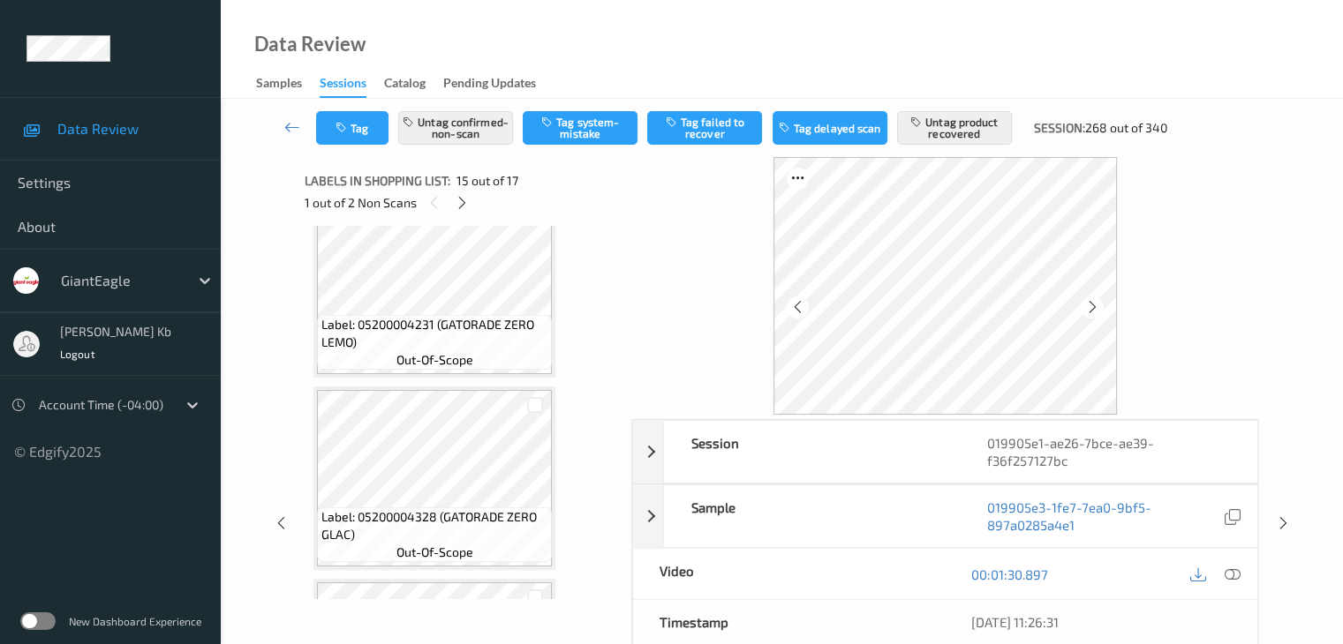
scroll to position [2157, 0]
click at [288, 128] on icon at bounding box center [292, 127] width 16 height 18
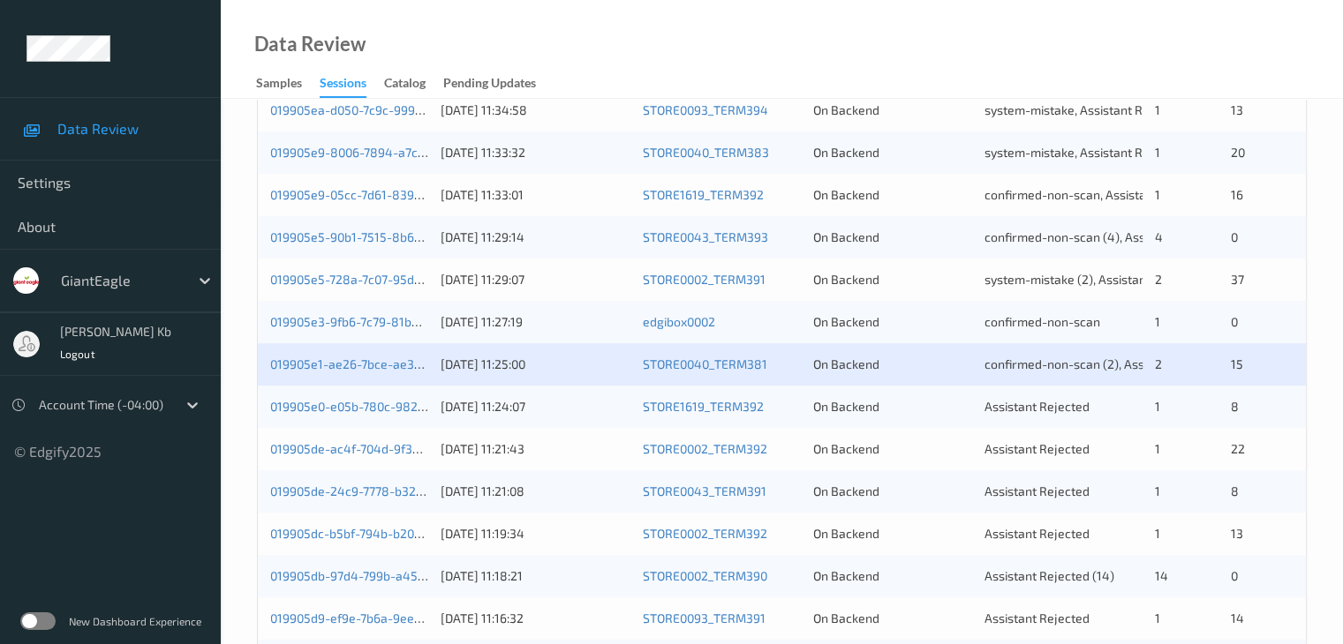
scroll to position [530, 0]
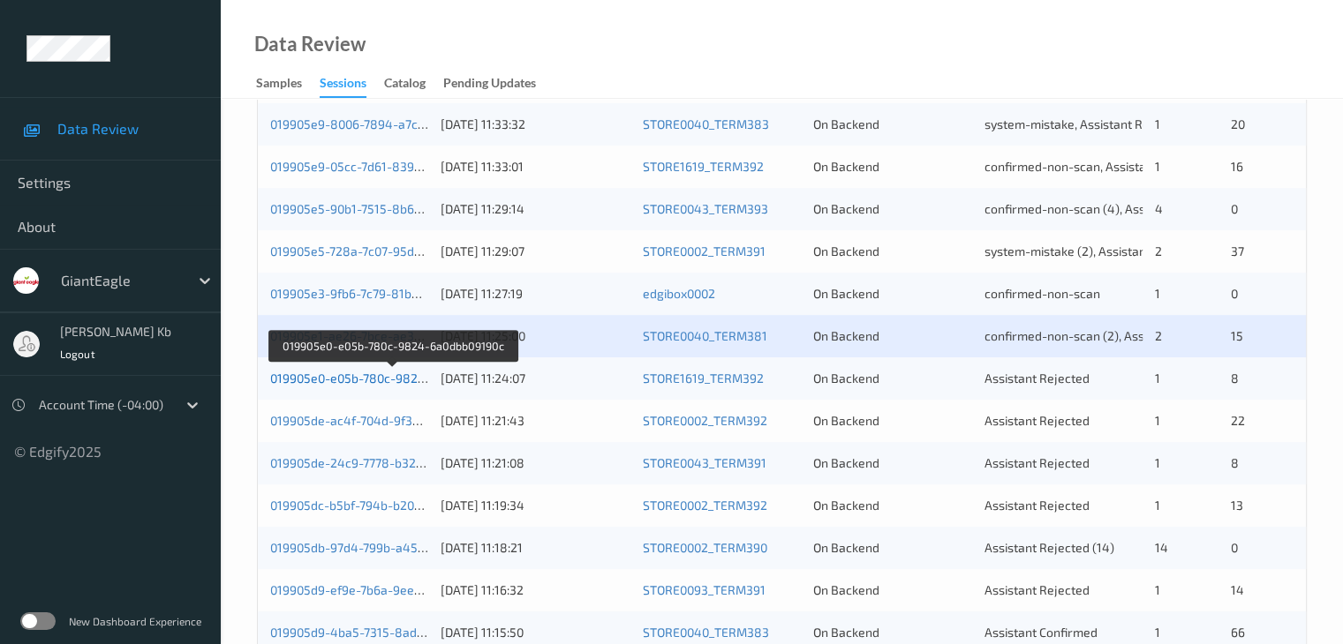
click at [368, 379] on link "019905e0-e05b-780c-9824-6a0dbb09190c" at bounding box center [391, 378] width 243 height 15
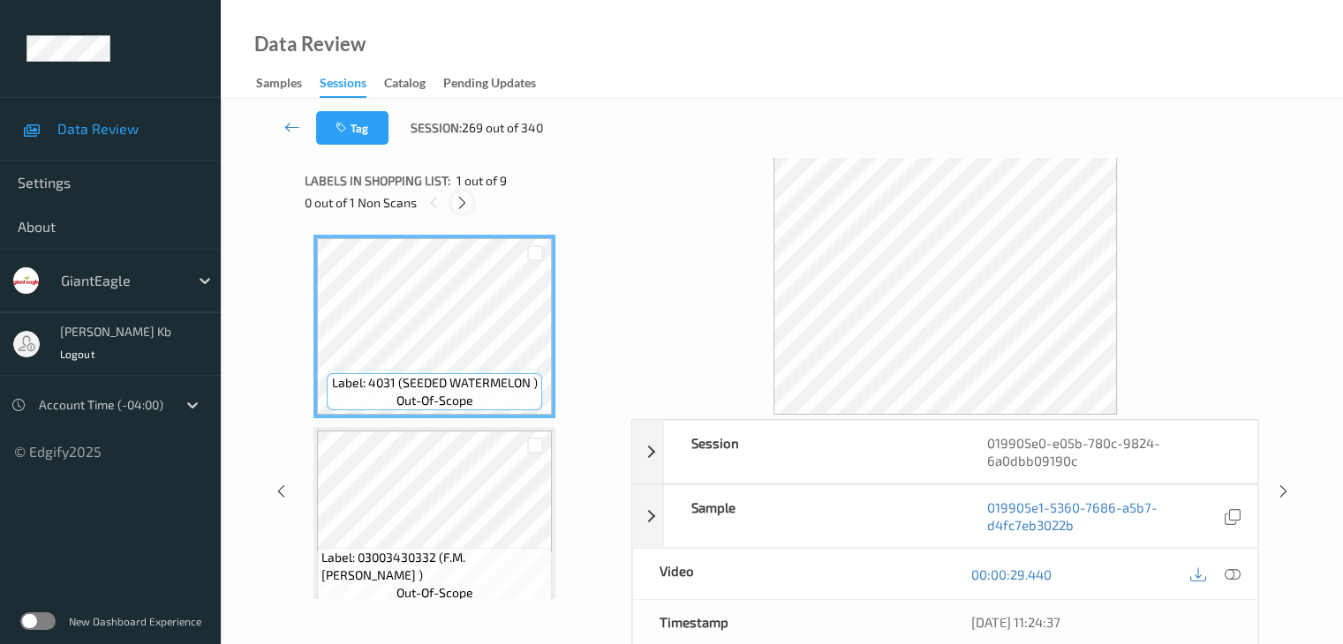
click at [466, 203] on icon at bounding box center [462, 203] width 15 height 16
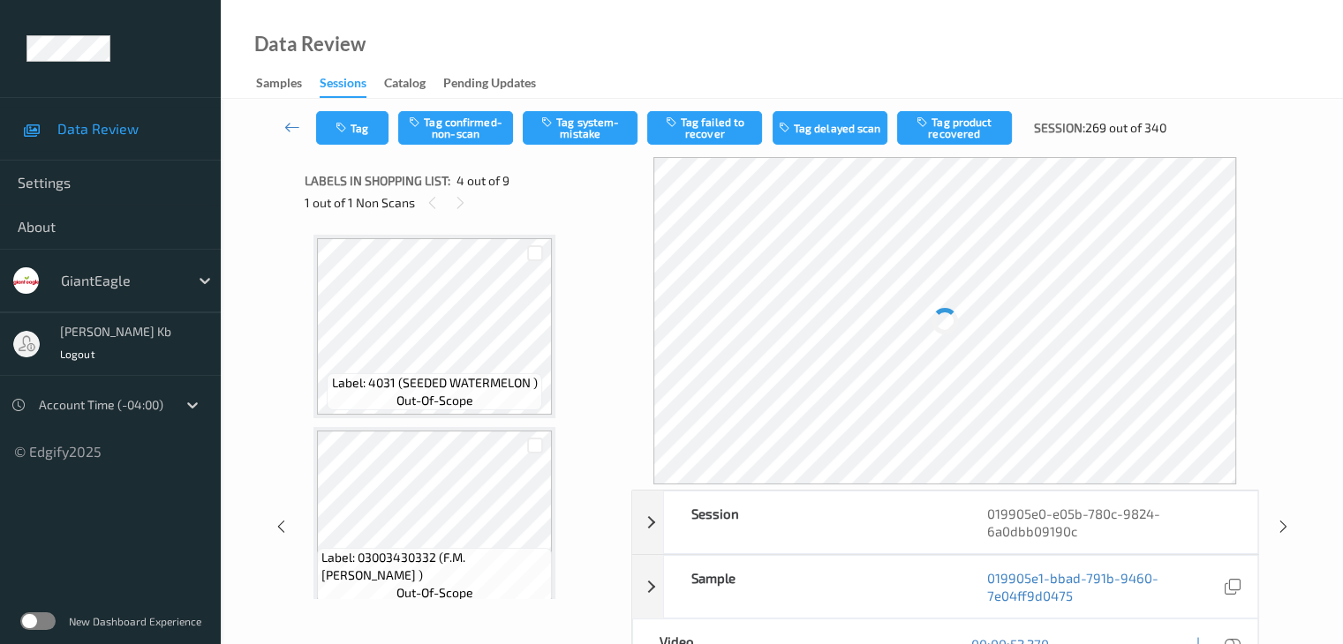
scroll to position [394, 0]
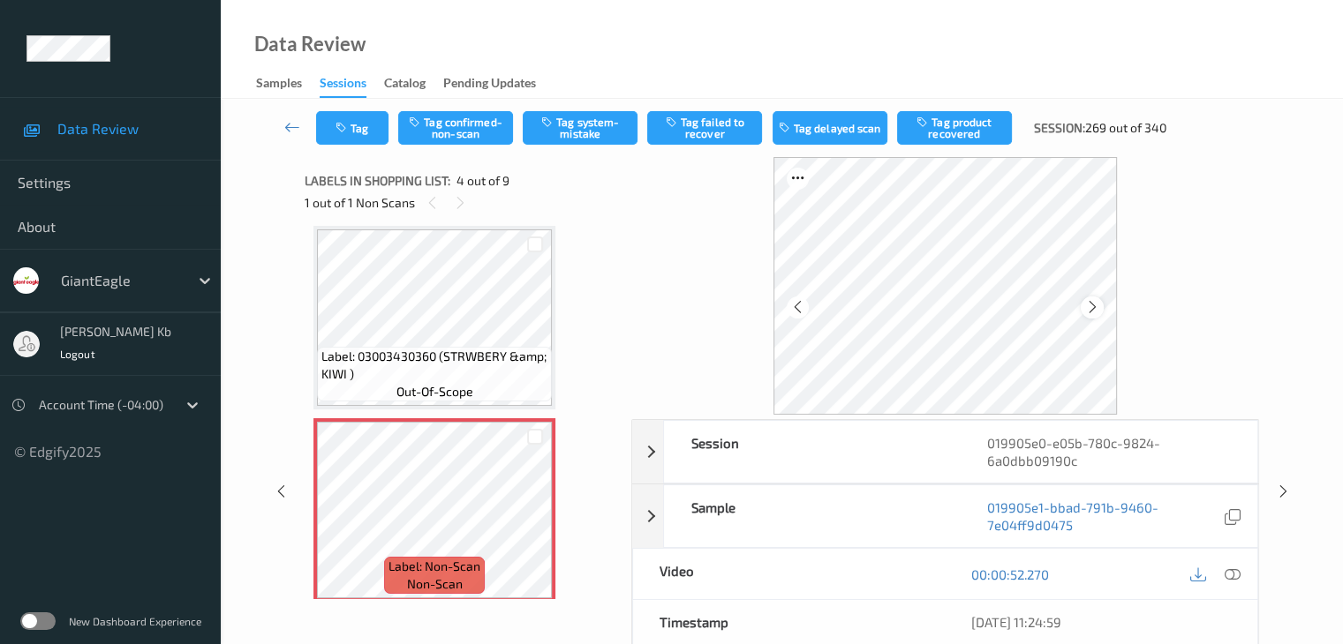
click at [1086, 301] on icon at bounding box center [1092, 307] width 15 height 16
click at [1087, 311] on icon at bounding box center [1092, 307] width 15 height 16
click at [1229, 572] on icon at bounding box center [1231, 575] width 16 height 16
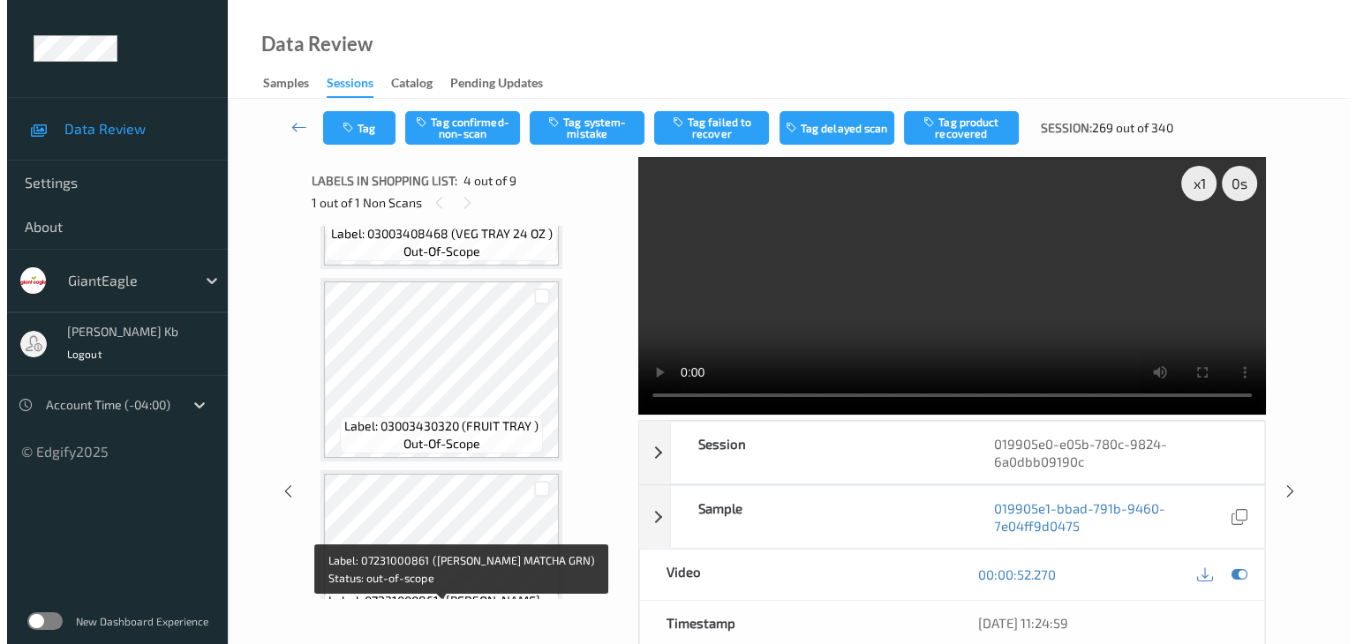
scroll to position [1100, 0]
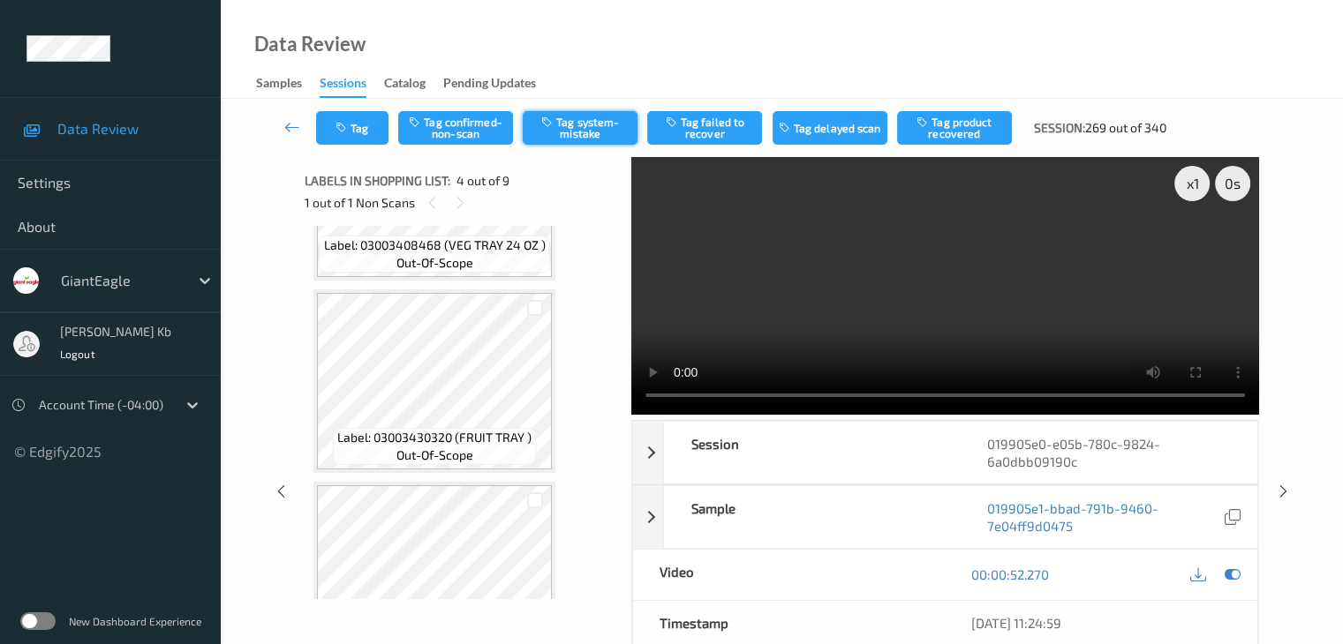
click at [579, 121] on button "Tag system-mistake" at bounding box center [580, 128] width 115 height 34
click at [372, 117] on button "Tag" at bounding box center [352, 128] width 72 height 34
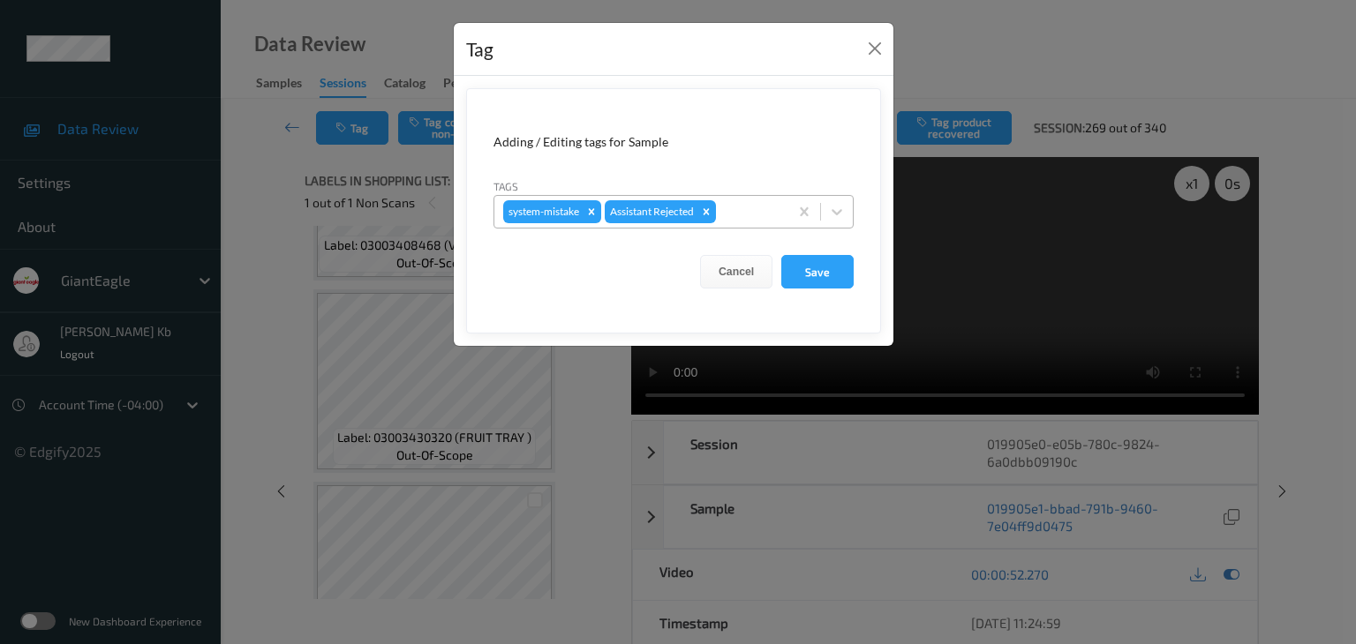
click at [740, 203] on div at bounding box center [749, 211] width 60 height 21
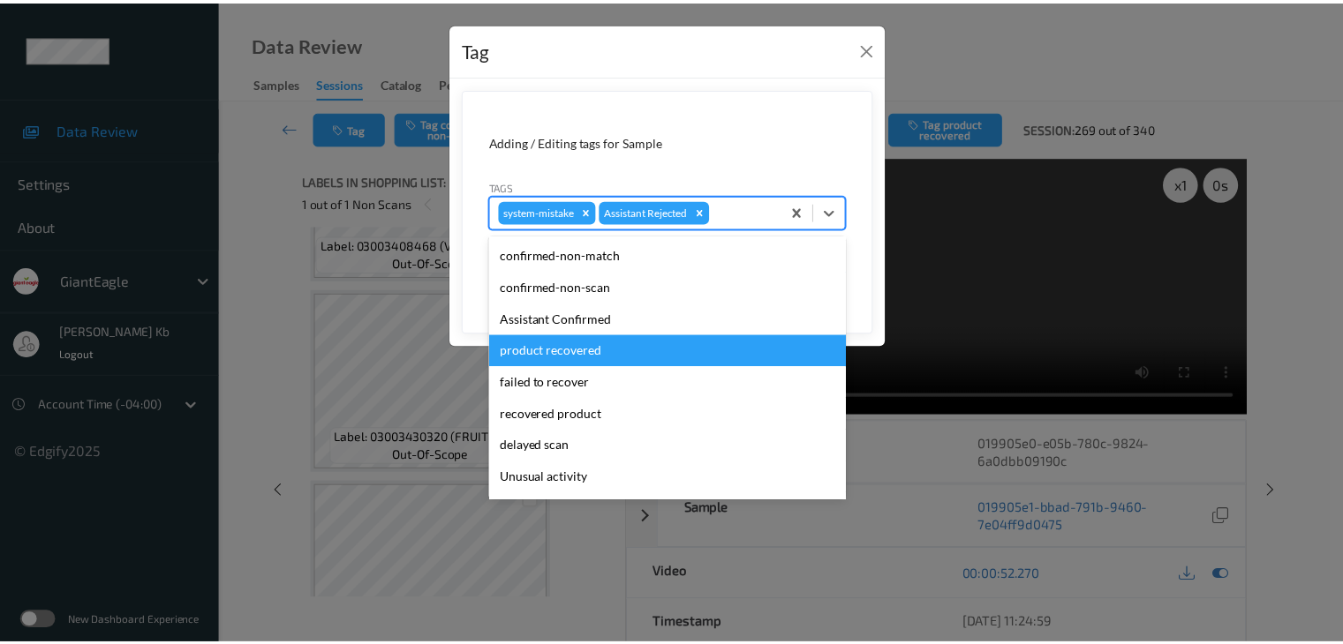
scroll to position [88, 0]
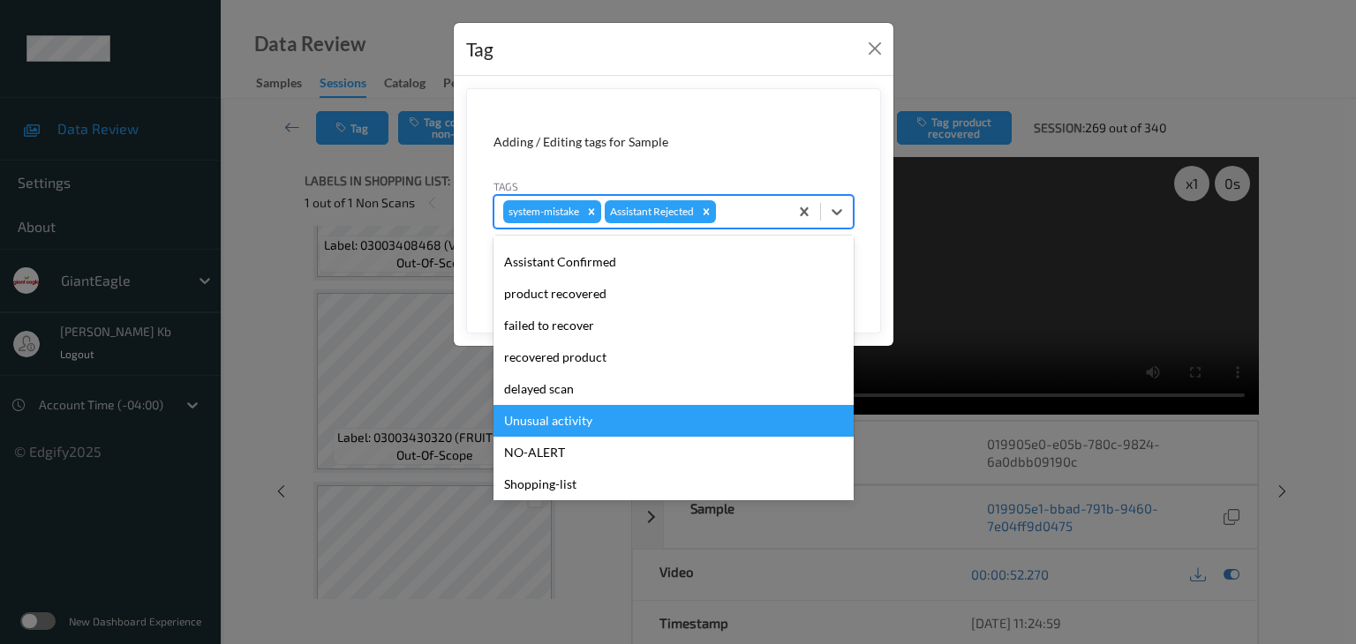
click at [596, 422] on div "Unusual activity" at bounding box center [673, 421] width 360 height 32
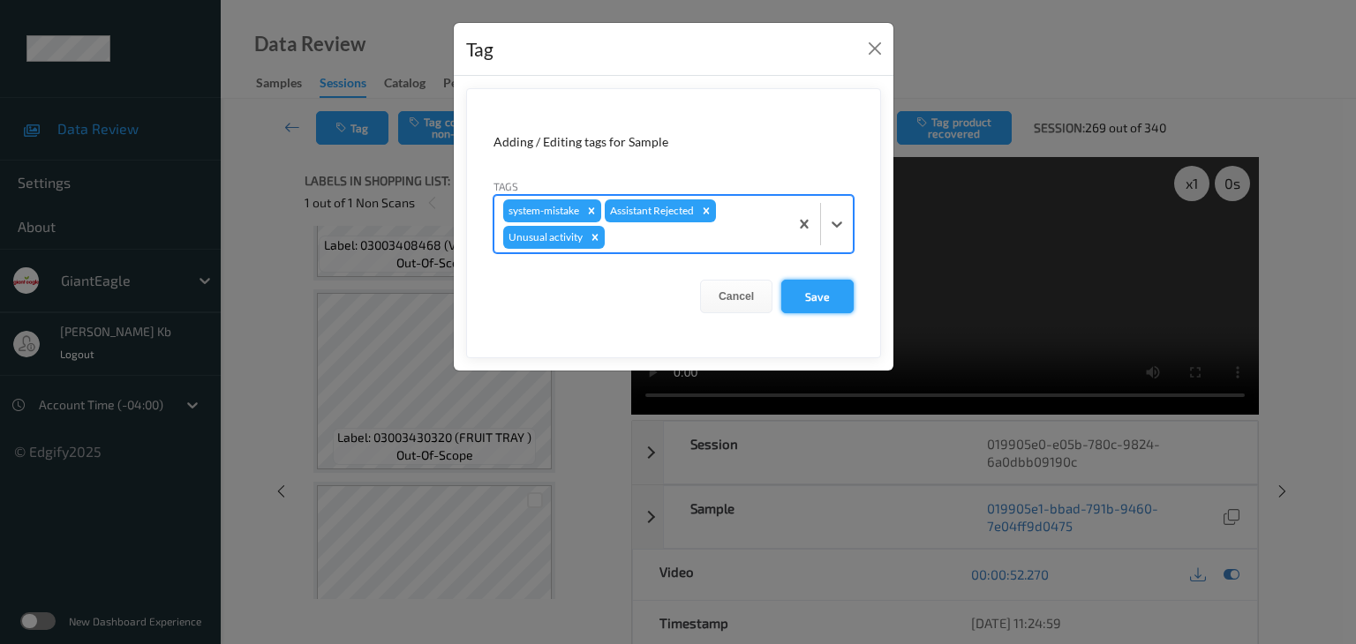
click at [830, 301] on button "Save" at bounding box center [817, 297] width 72 height 34
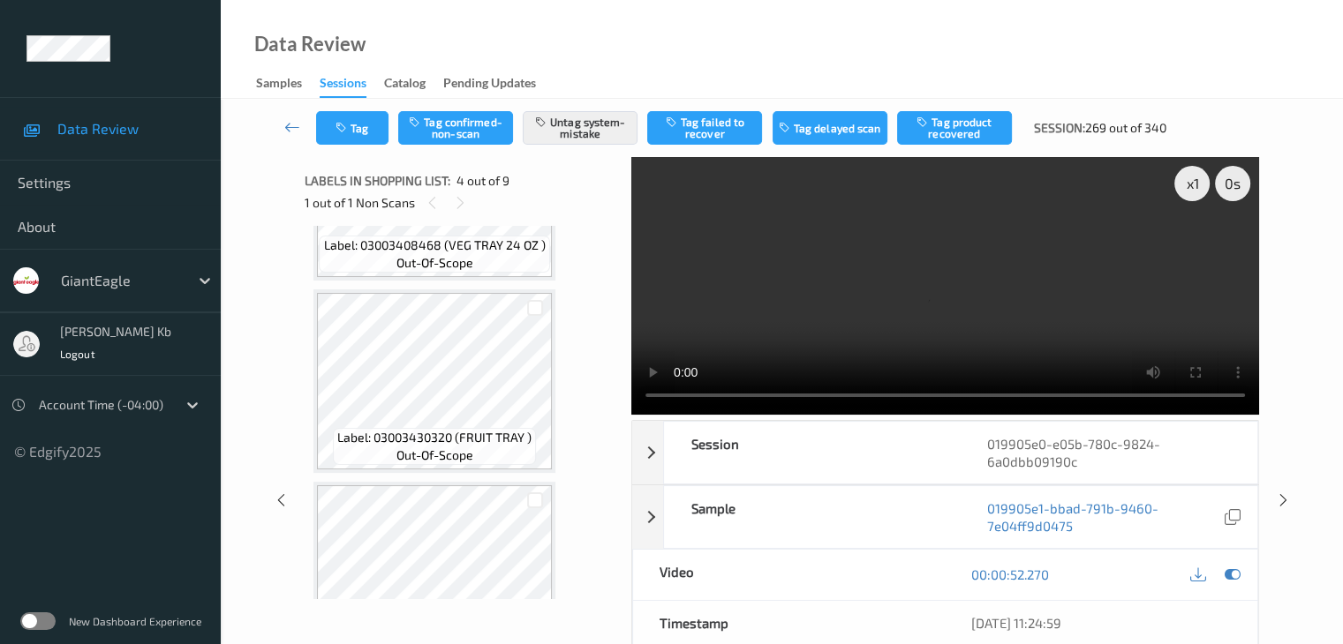
scroll to position [1012, 0]
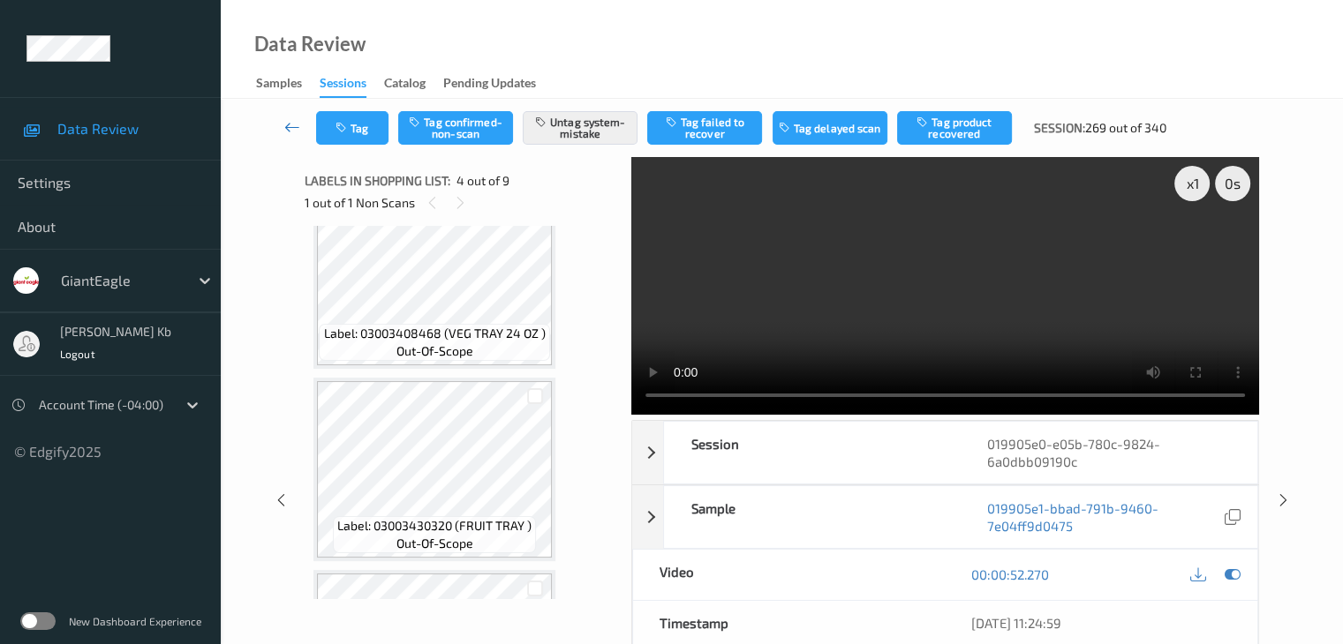
click at [290, 126] on icon at bounding box center [292, 127] width 16 height 18
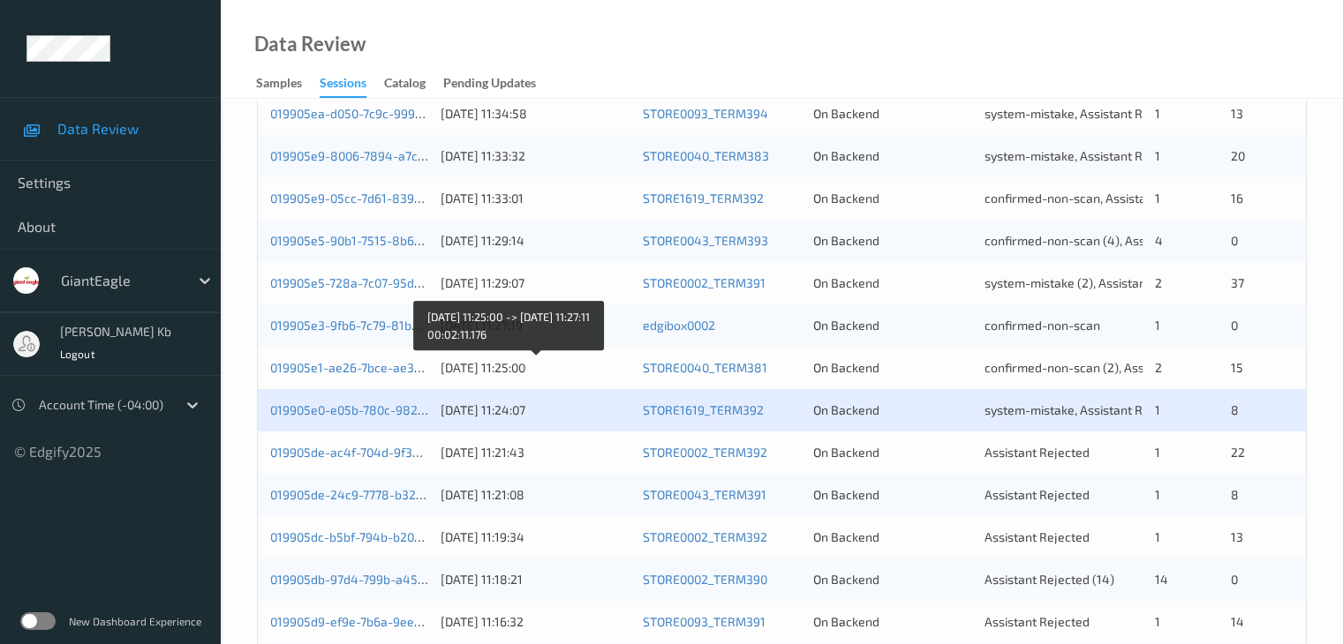
scroll to position [530, 0]
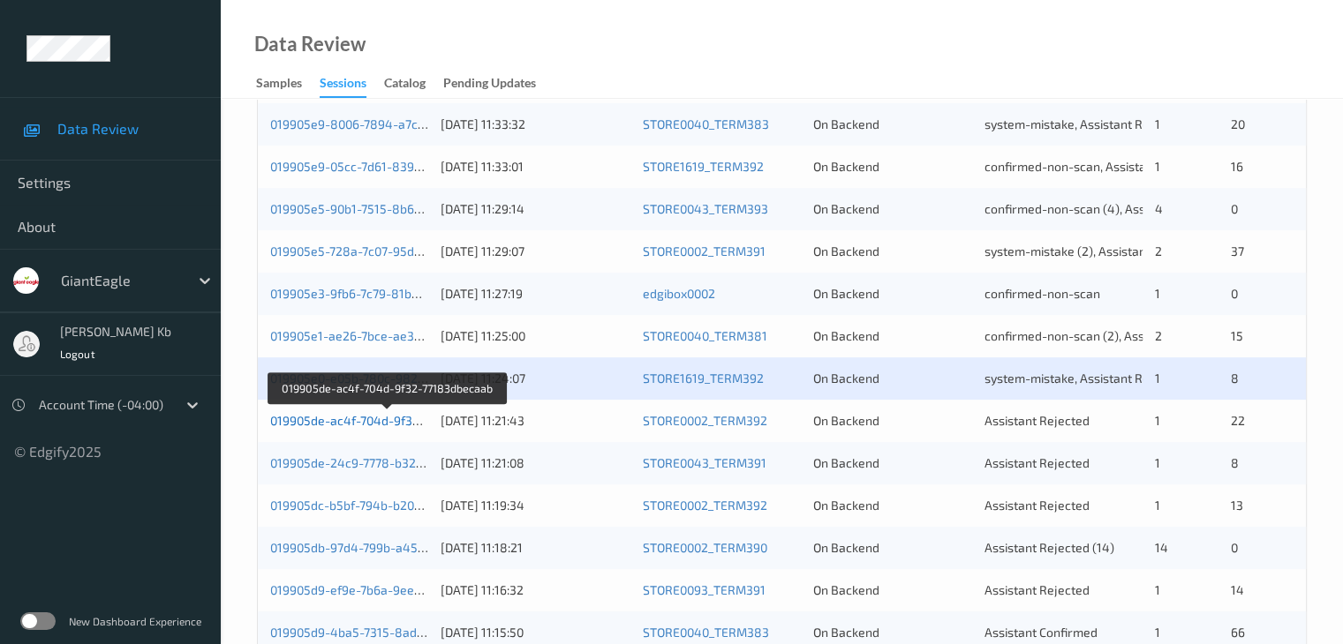
click at [385, 423] on link "019905de-ac4f-704d-9f32-77183dbecaab" at bounding box center [387, 420] width 235 height 15
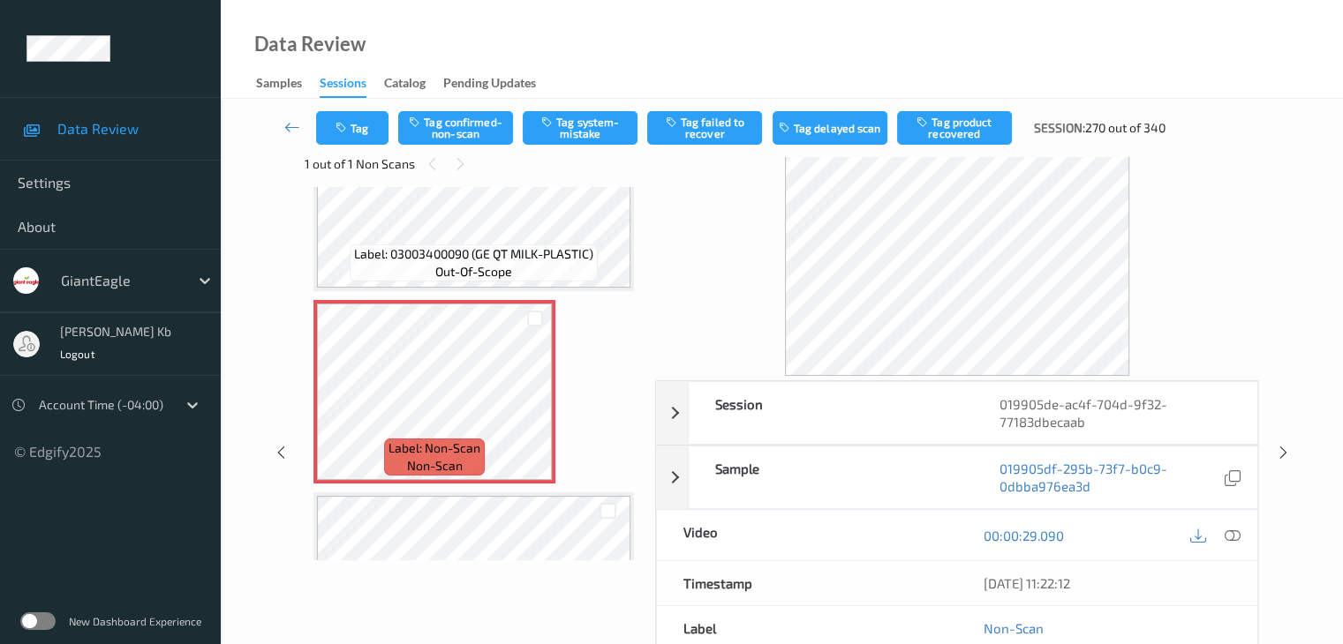
scroll to position [177, 0]
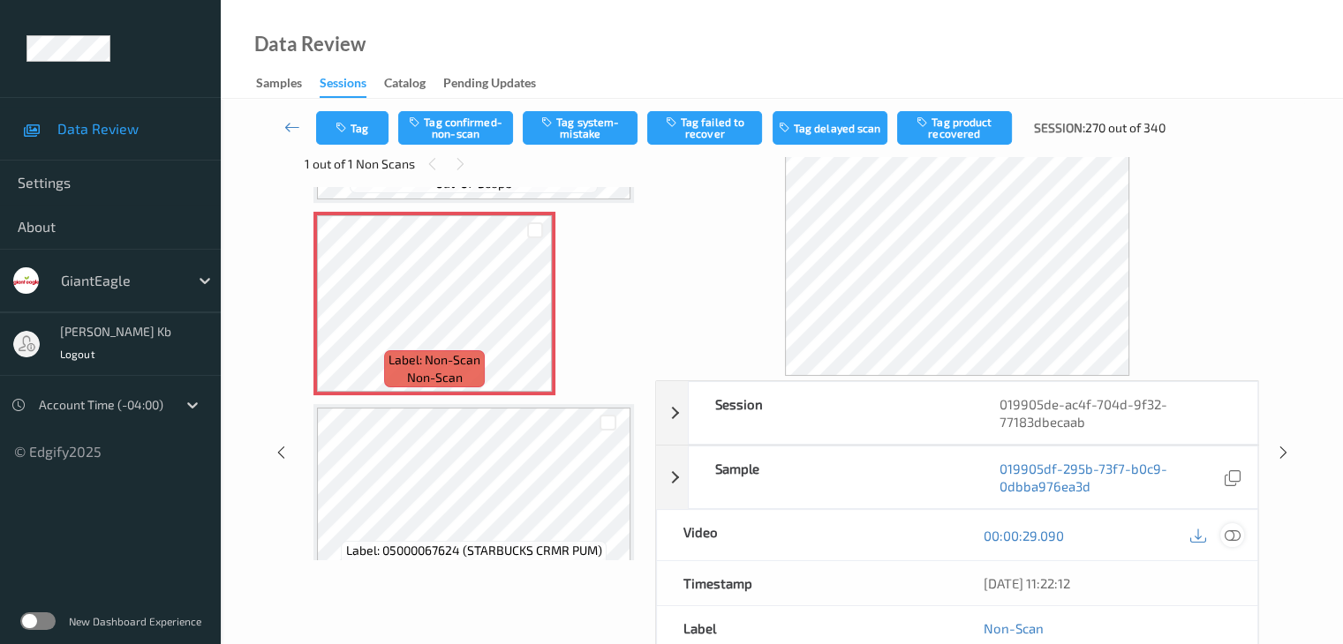
click at [1231, 532] on icon at bounding box center [1231, 536] width 16 height 16
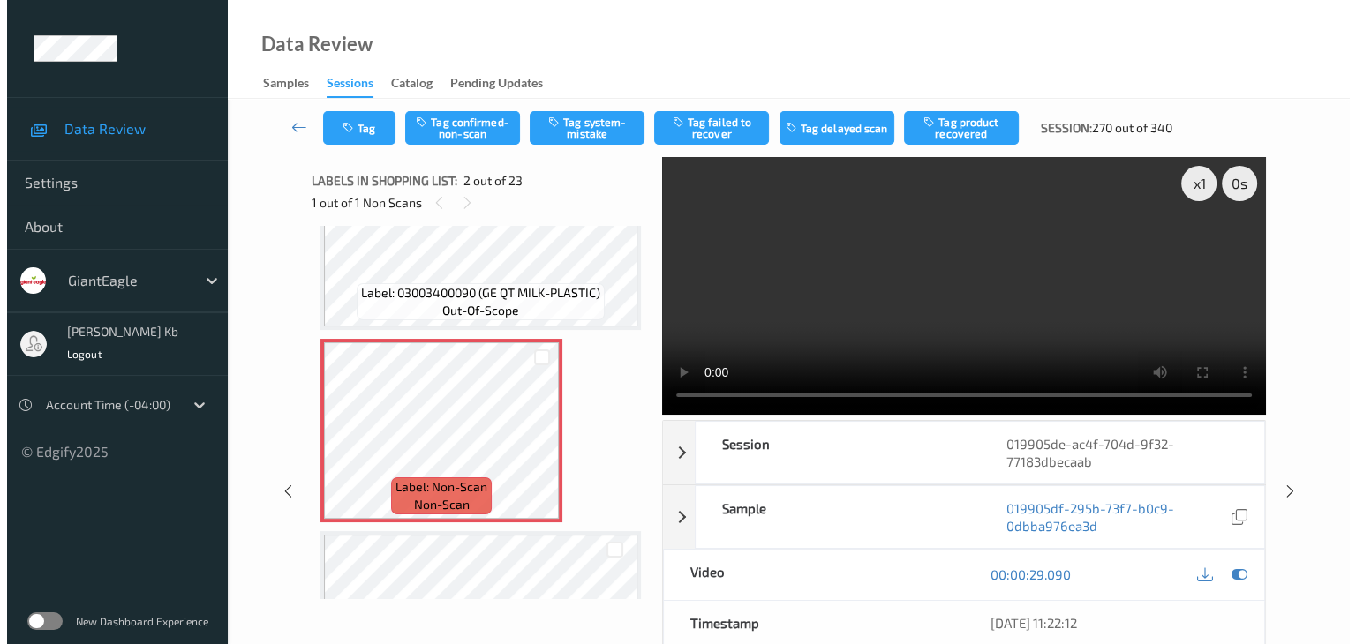
scroll to position [0, 0]
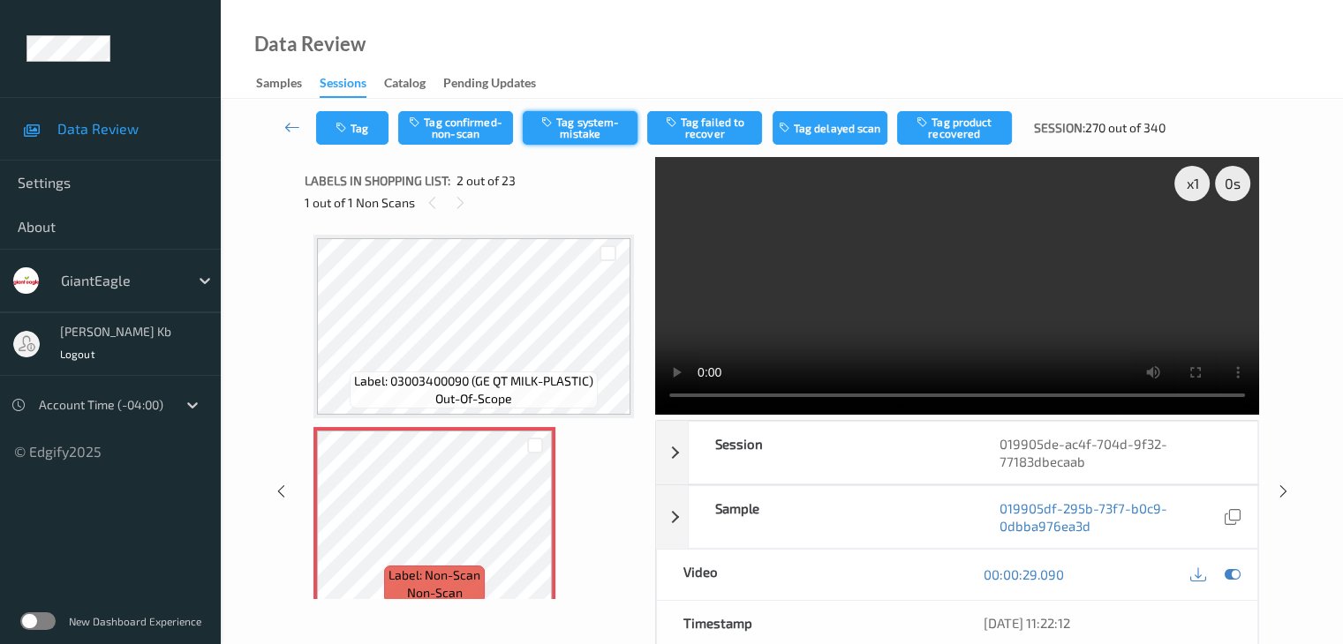
click at [582, 124] on button "Tag system-mistake" at bounding box center [580, 128] width 115 height 34
click at [380, 124] on button "Tag" at bounding box center [352, 128] width 72 height 34
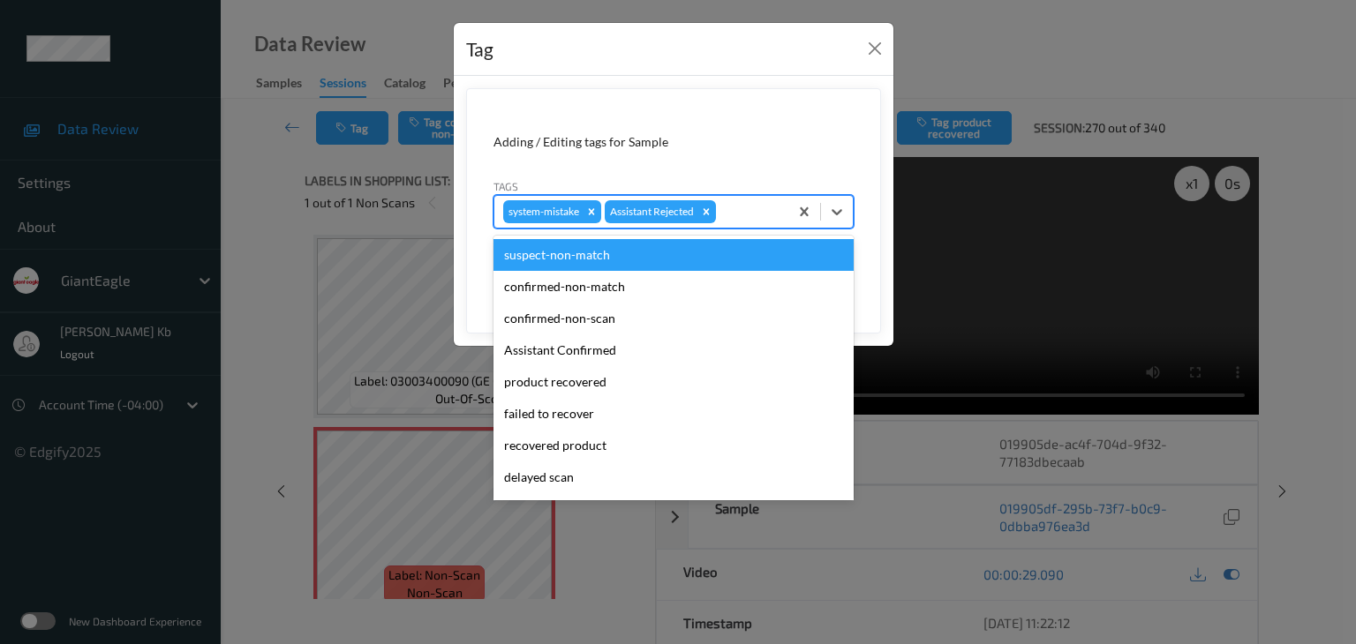
click at [752, 209] on div at bounding box center [749, 211] width 60 height 21
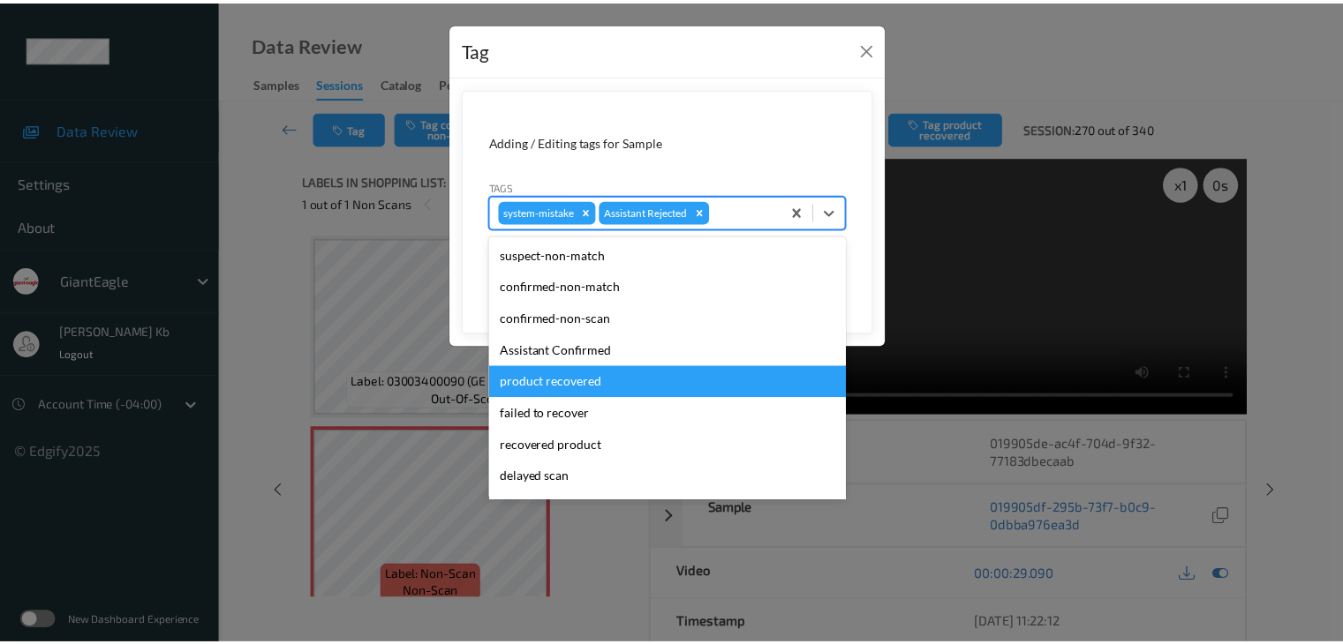
scroll to position [88, 0]
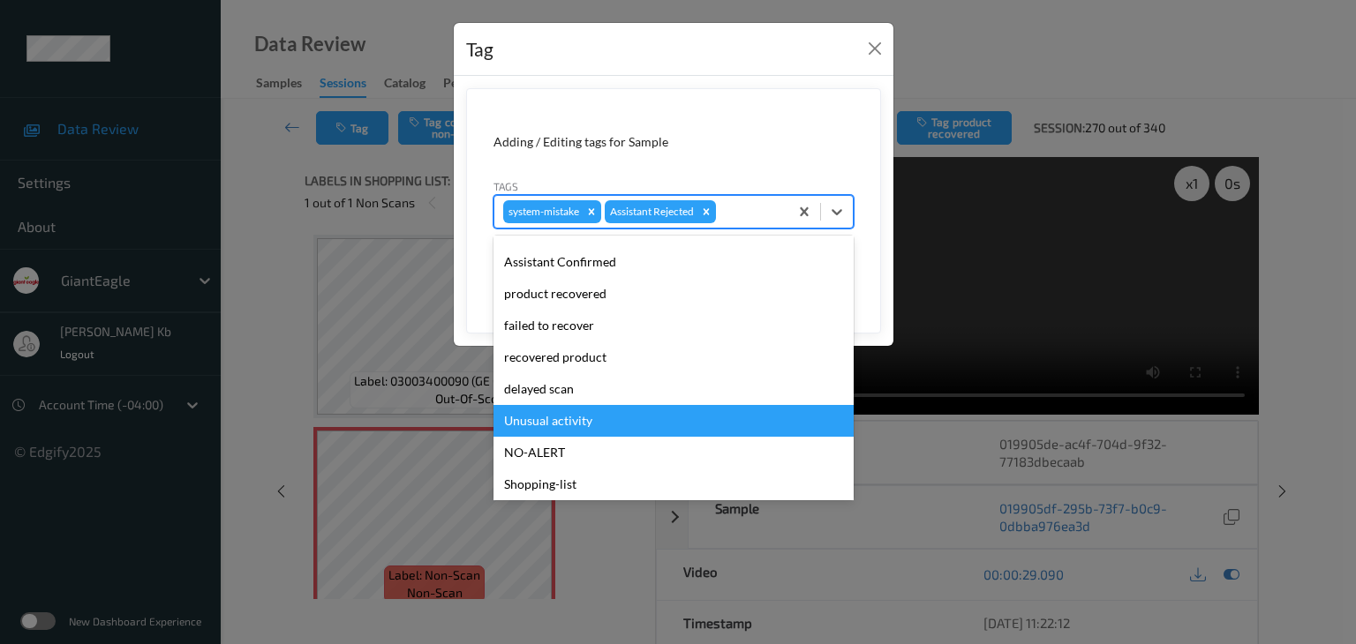
click at [553, 419] on div "Unusual activity" at bounding box center [673, 421] width 360 height 32
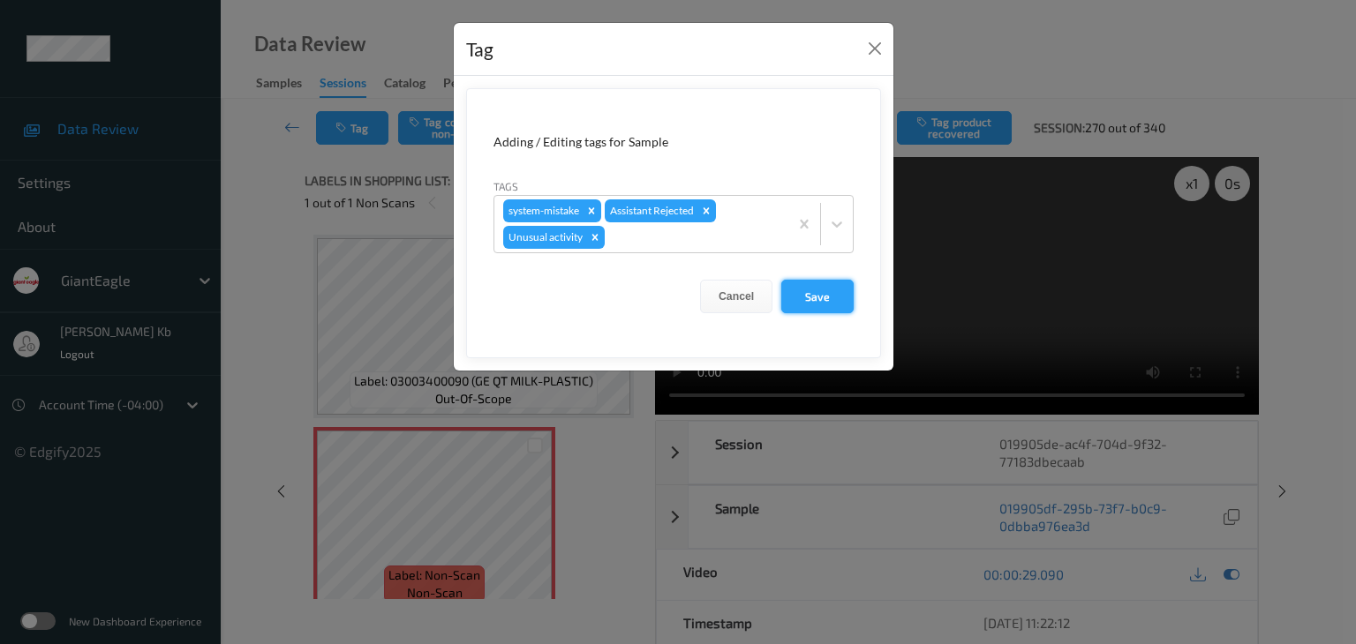
click at [816, 290] on button "Save" at bounding box center [817, 297] width 72 height 34
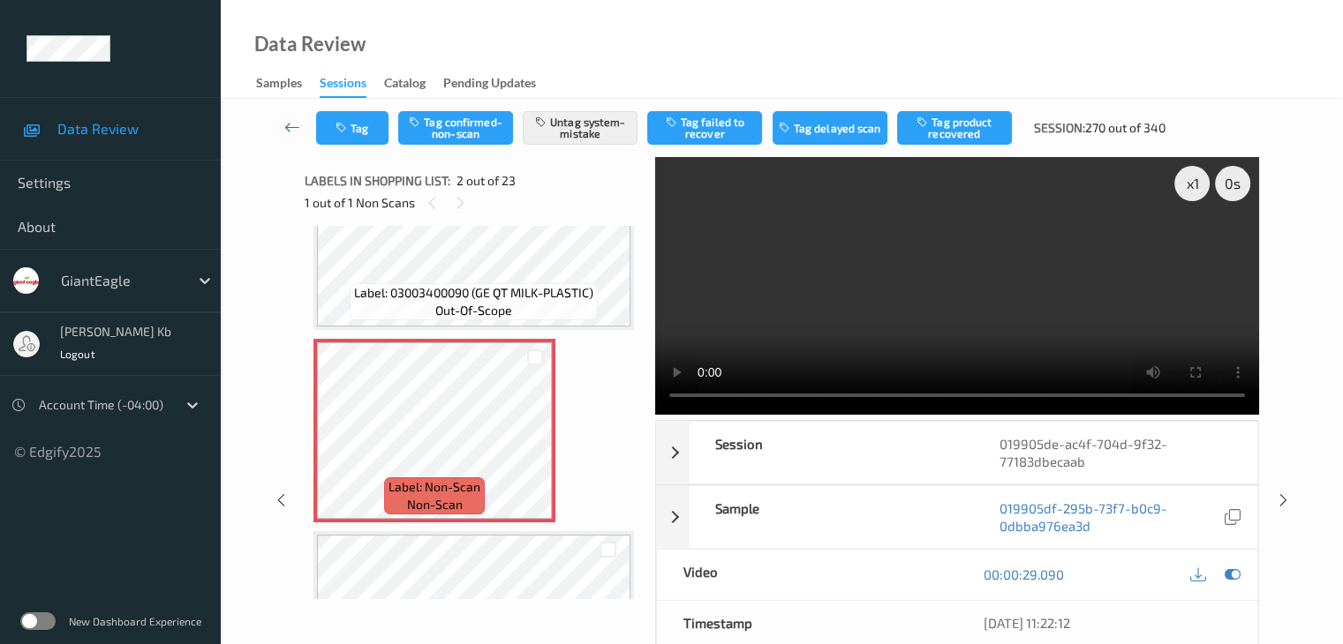
click at [286, 124] on icon at bounding box center [292, 127] width 16 height 18
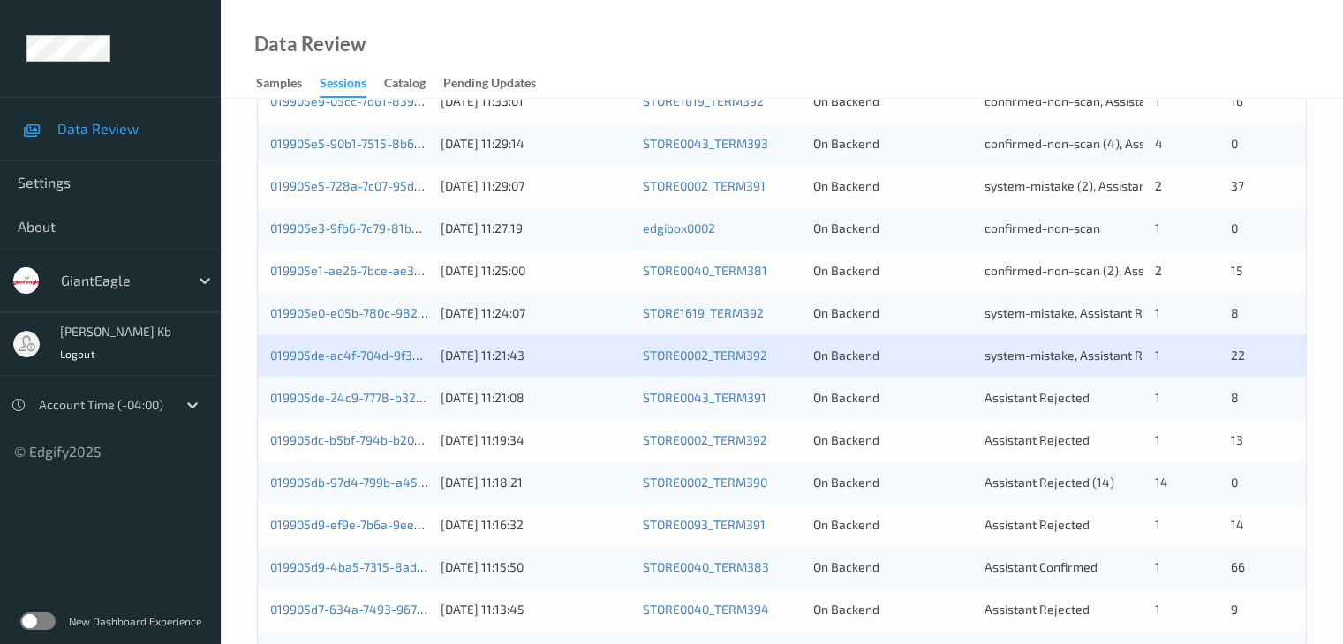
scroll to position [706, 0]
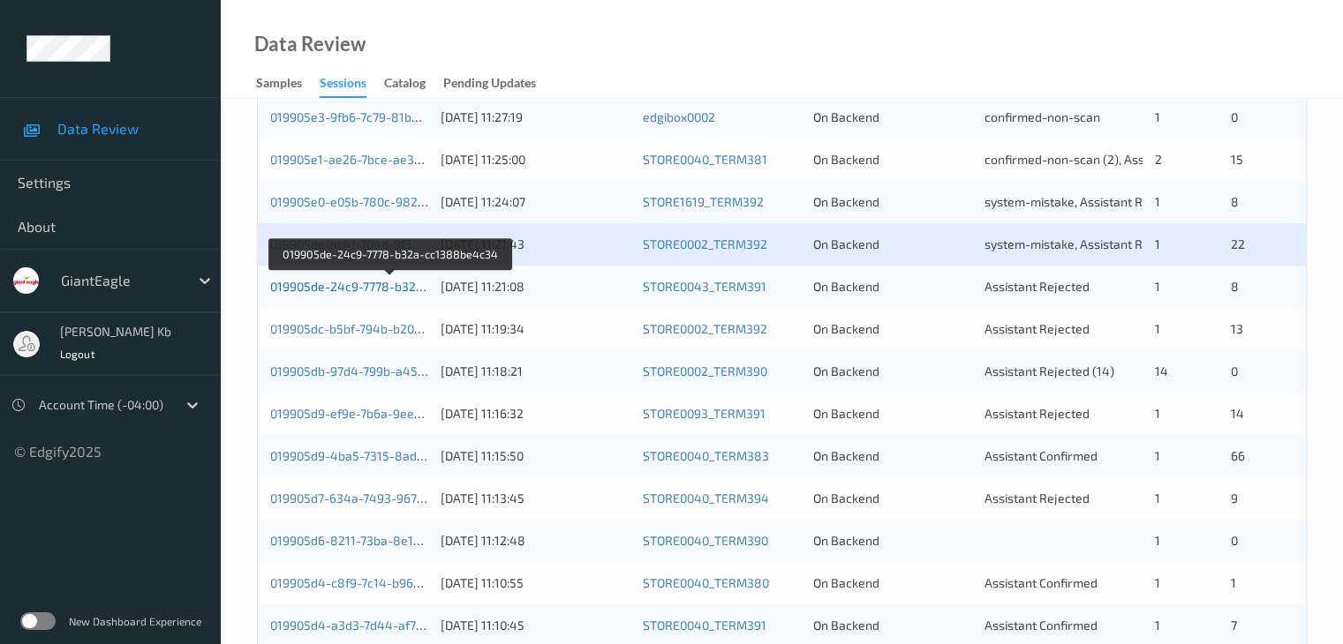
click at [374, 285] on link "019905de-24c9-7778-b32a-cc1388be4c34" at bounding box center [391, 286] width 242 height 15
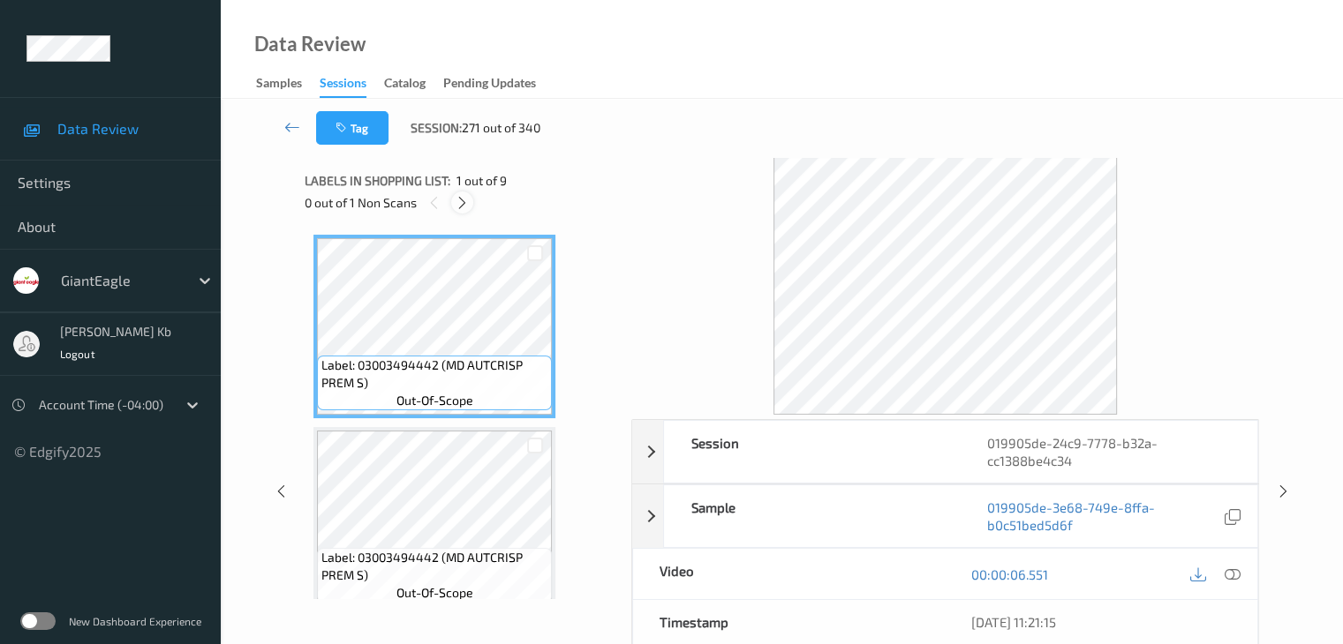
click at [462, 196] on icon at bounding box center [462, 203] width 15 height 16
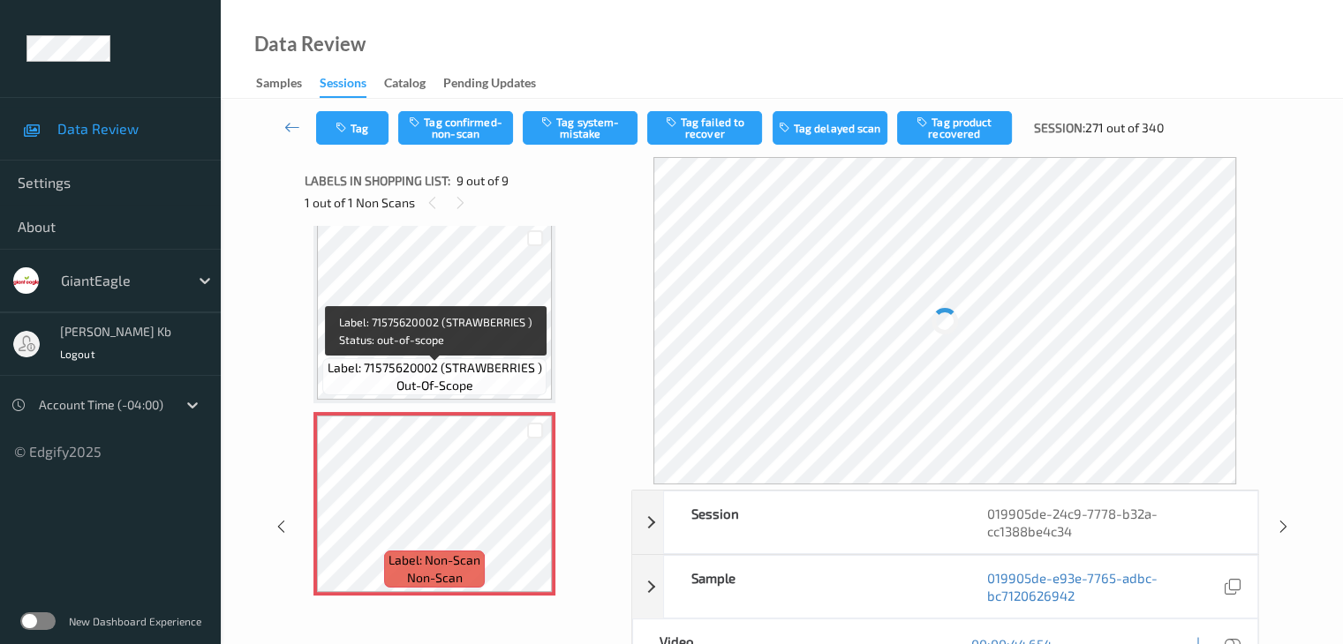
scroll to position [1367, 0]
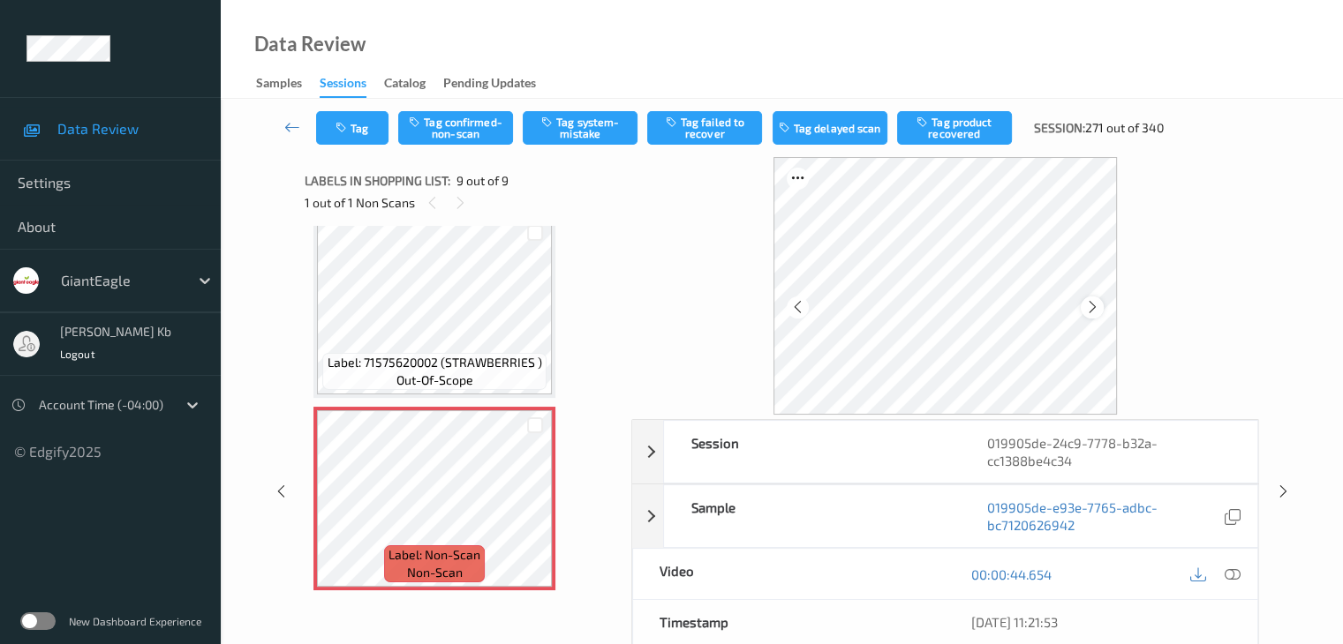
click at [1093, 308] on icon at bounding box center [1092, 307] width 15 height 16
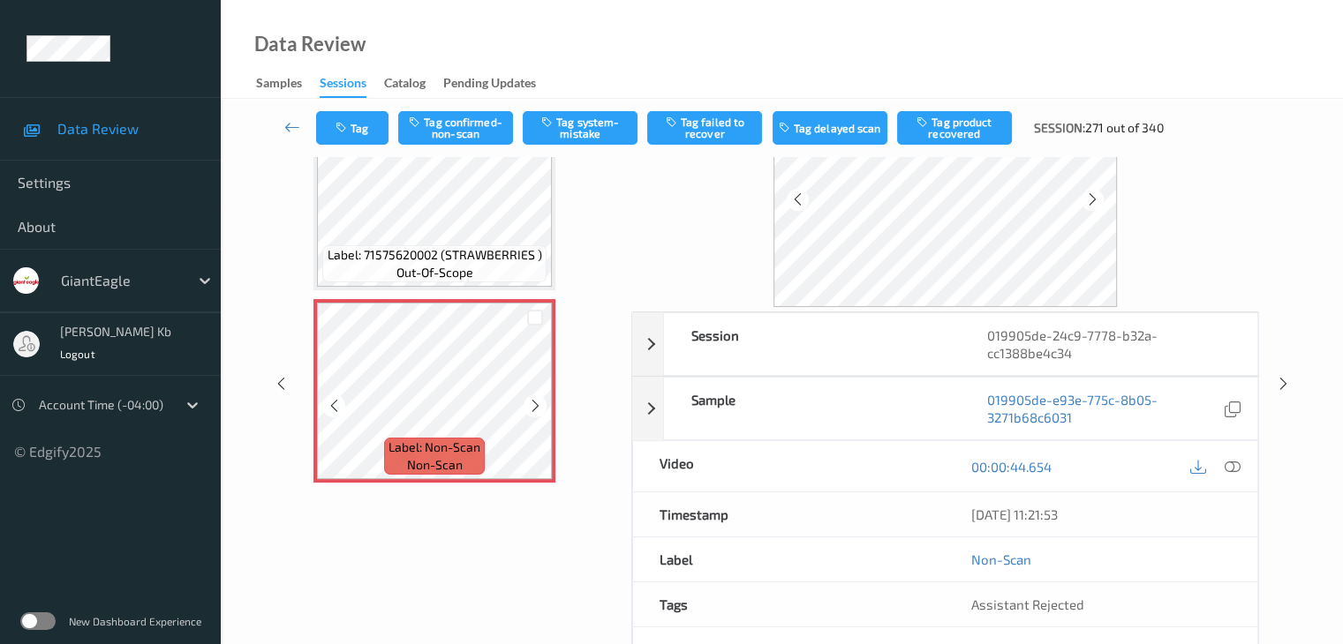
scroll to position [0, 0]
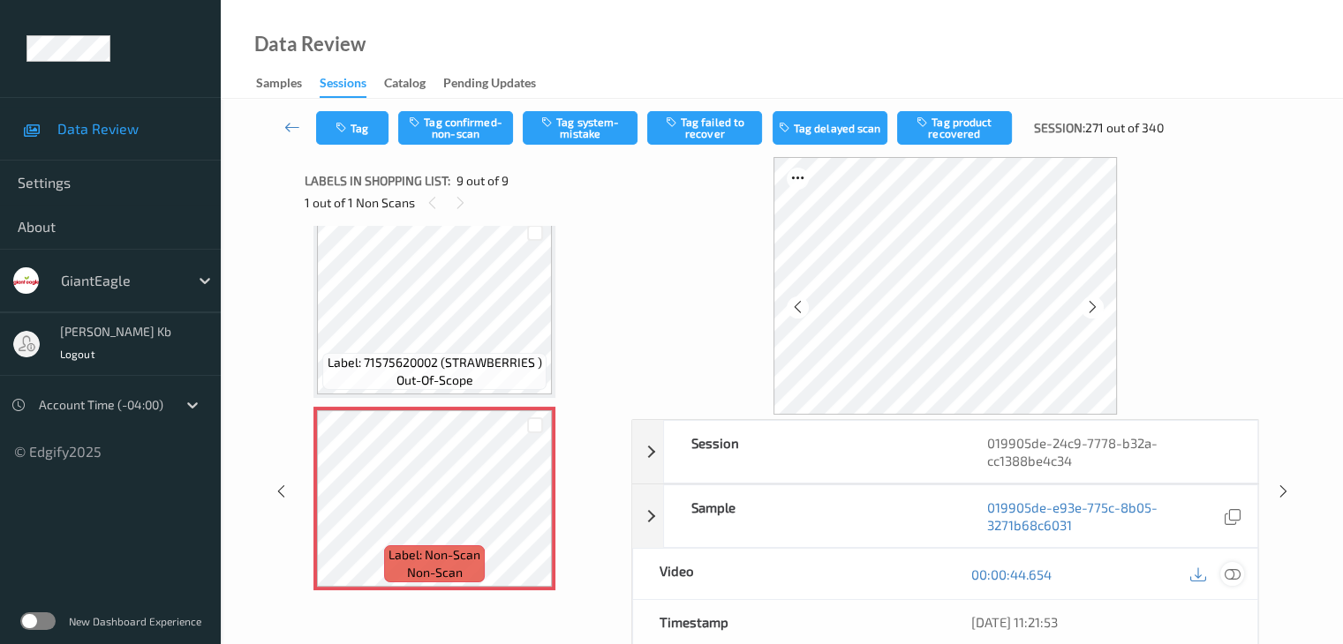
click at [1233, 568] on icon at bounding box center [1231, 575] width 16 height 16
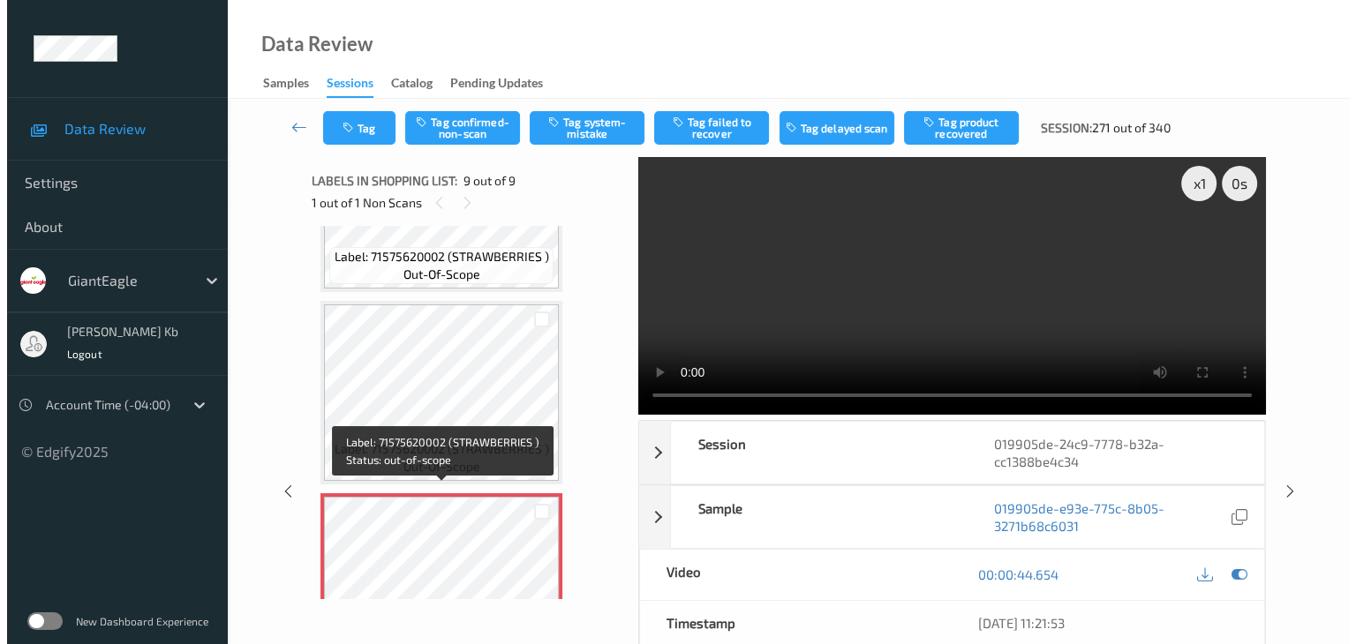
scroll to position [1324, 0]
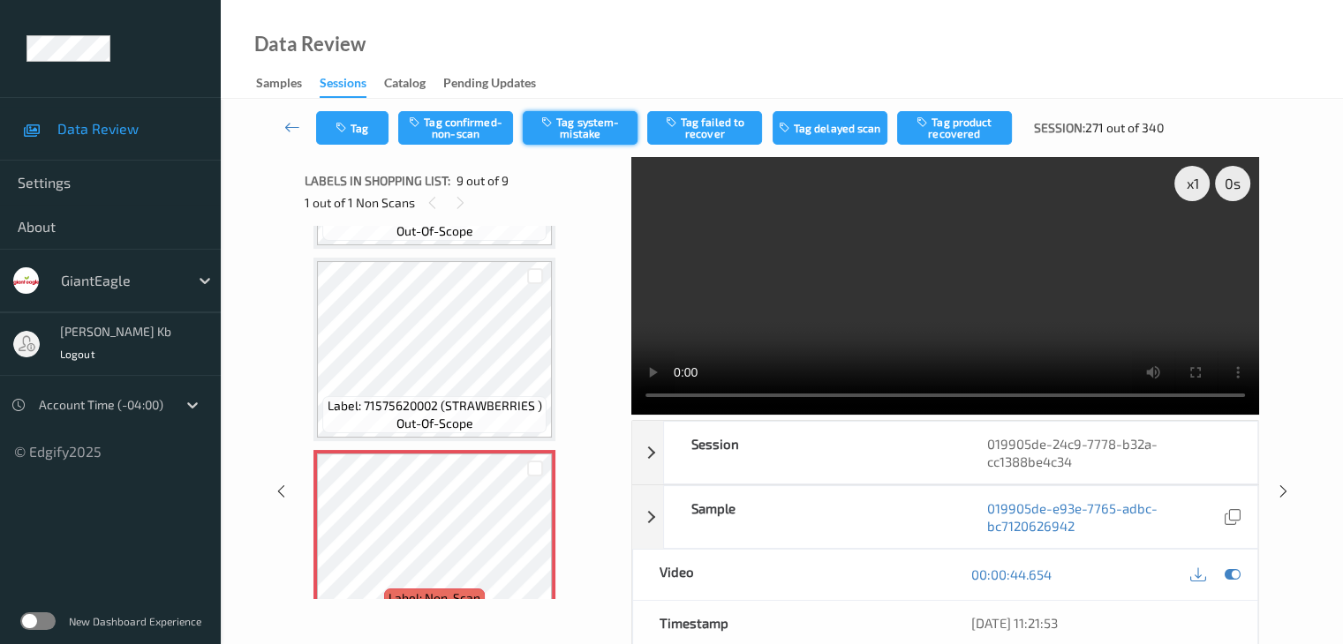
click at [588, 125] on button "Tag system-mistake" at bounding box center [580, 128] width 115 height 34
click at [378, 128] on button "Tag" at bounding box center [352, 128] width 72 height 34
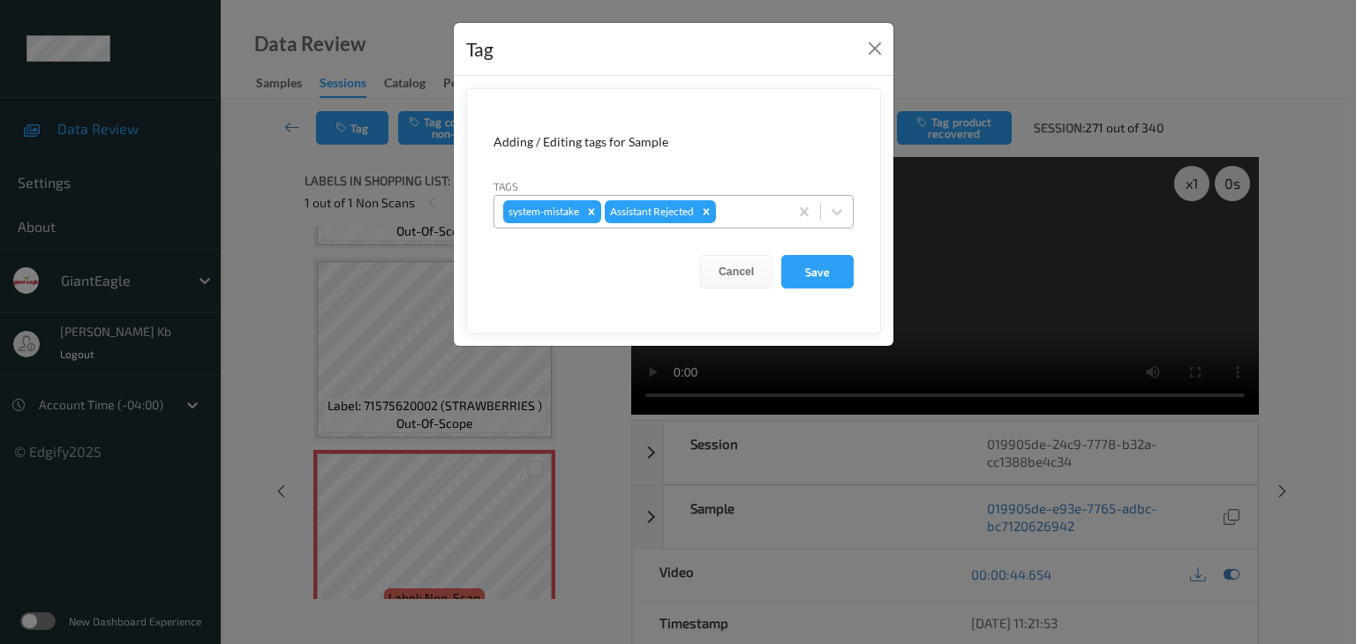
click at [738, 207] on div at bounding box center [749, 211] width 60 height 21
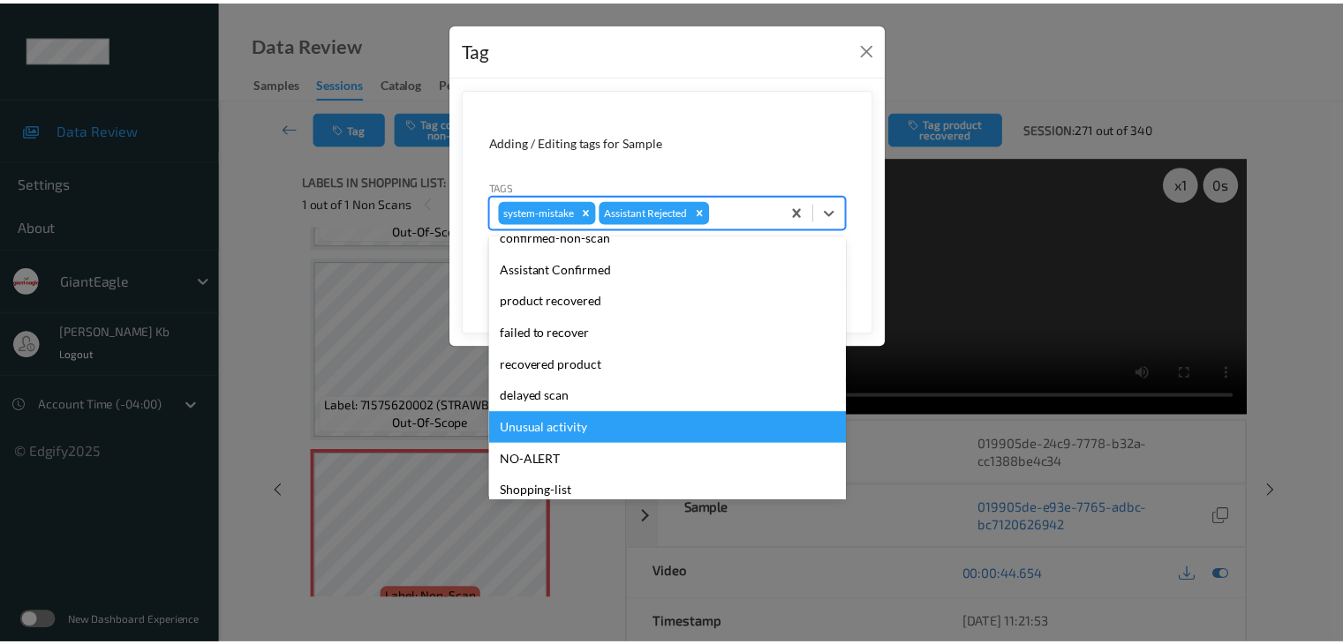
scroll to position [155, 0]
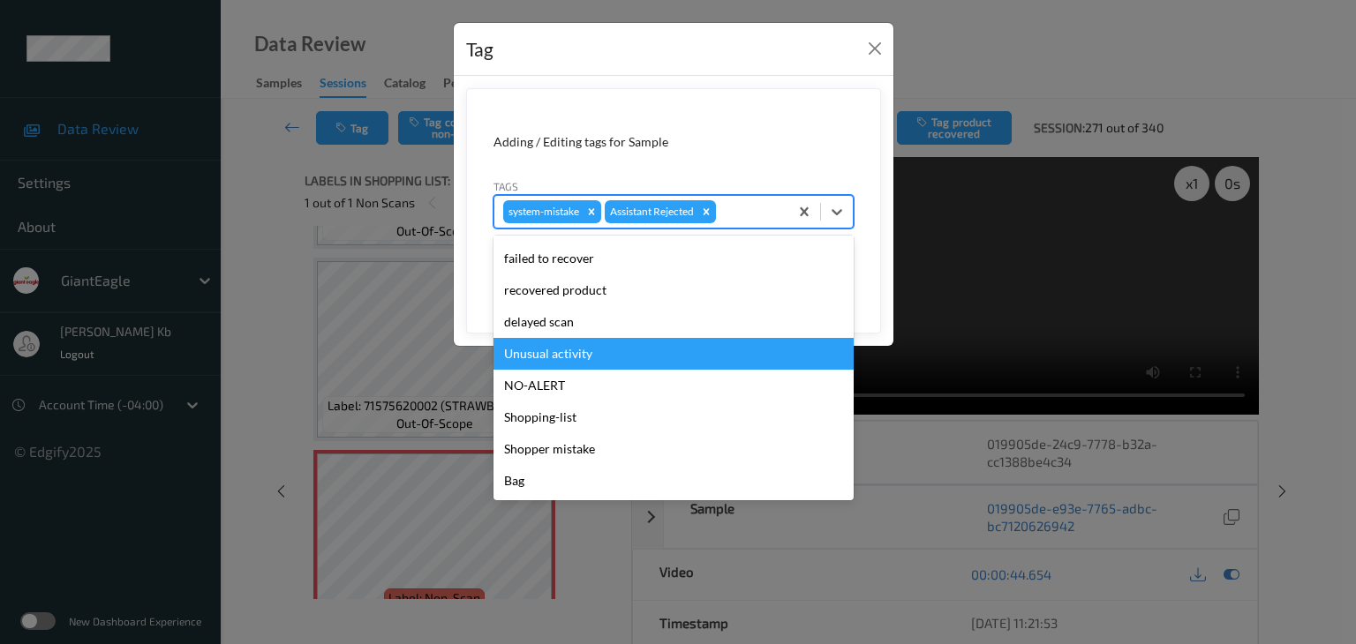
click at [572, 352] on div "Unusual activity" at bounding box center [673, 354] width 360 height 32
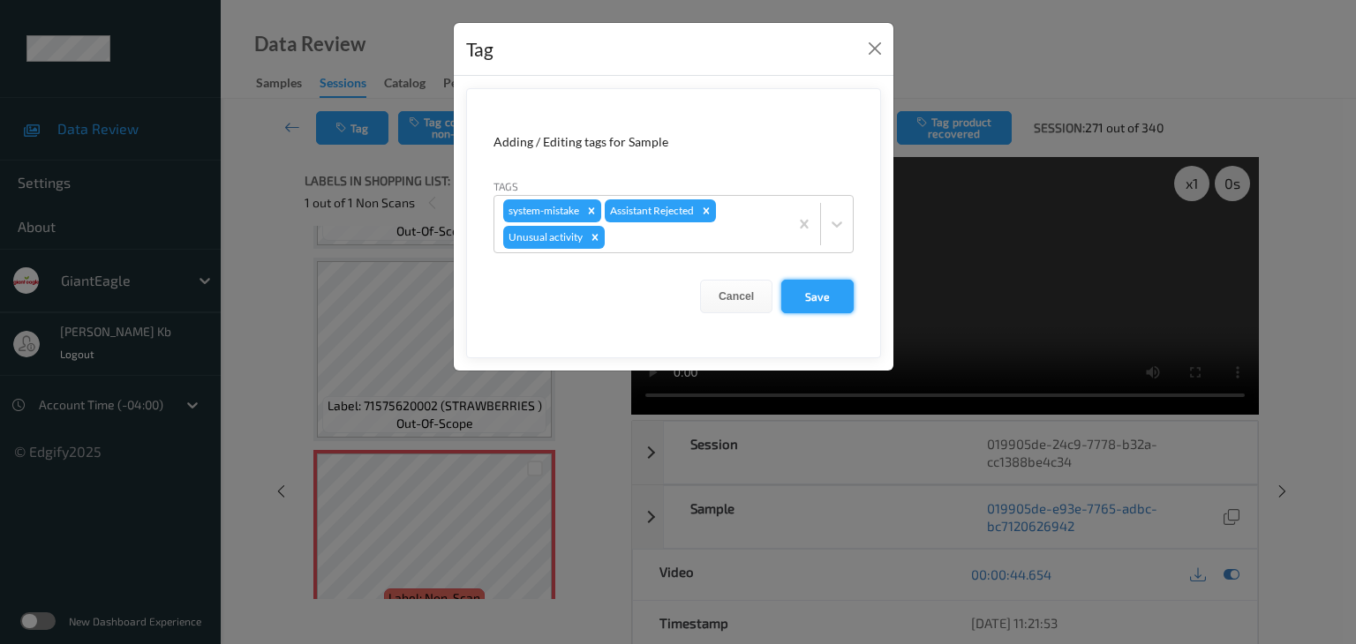
click at [822, 297] on button "Save" at bounding box center [817, 297] width 72 height 34
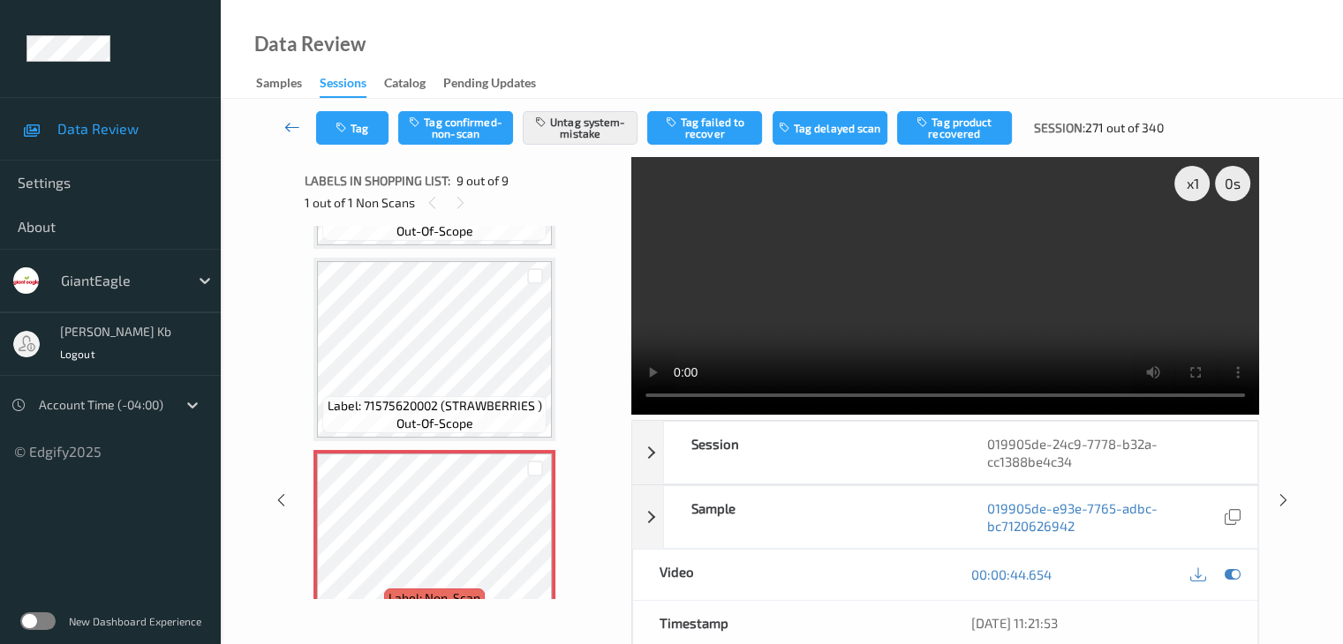
click at [295, 124] on icon at bounding box center [292, 127] width 16 height 18
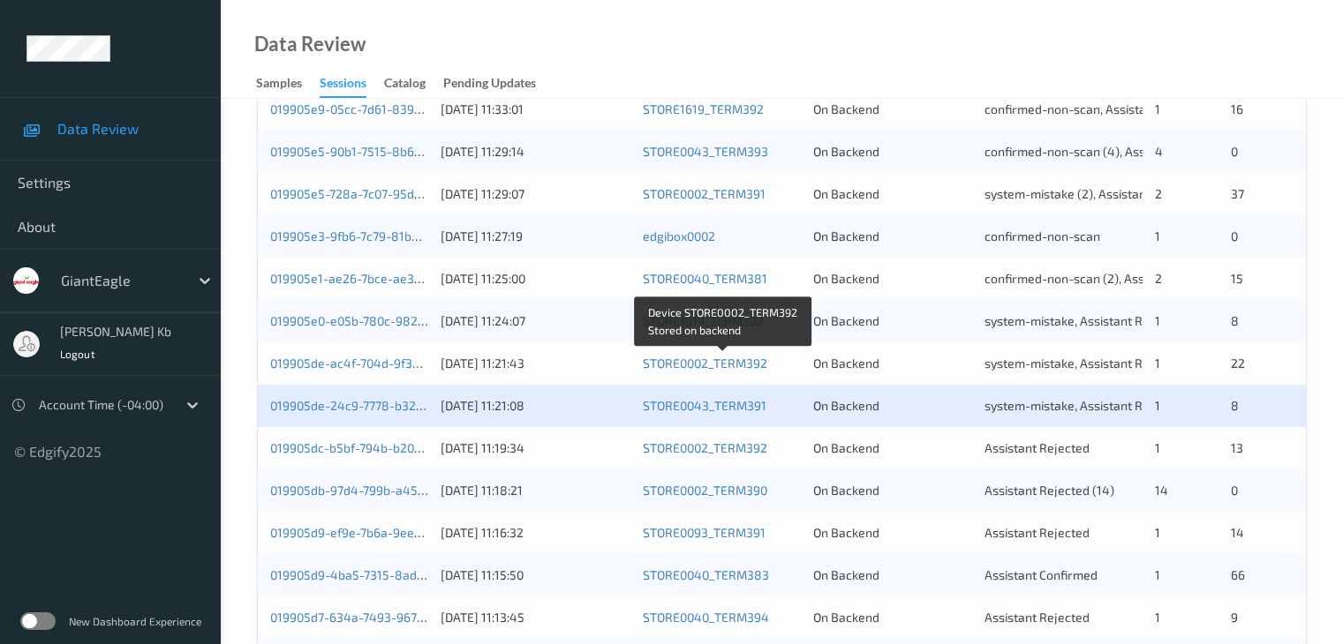
scroll to position [618, 0]
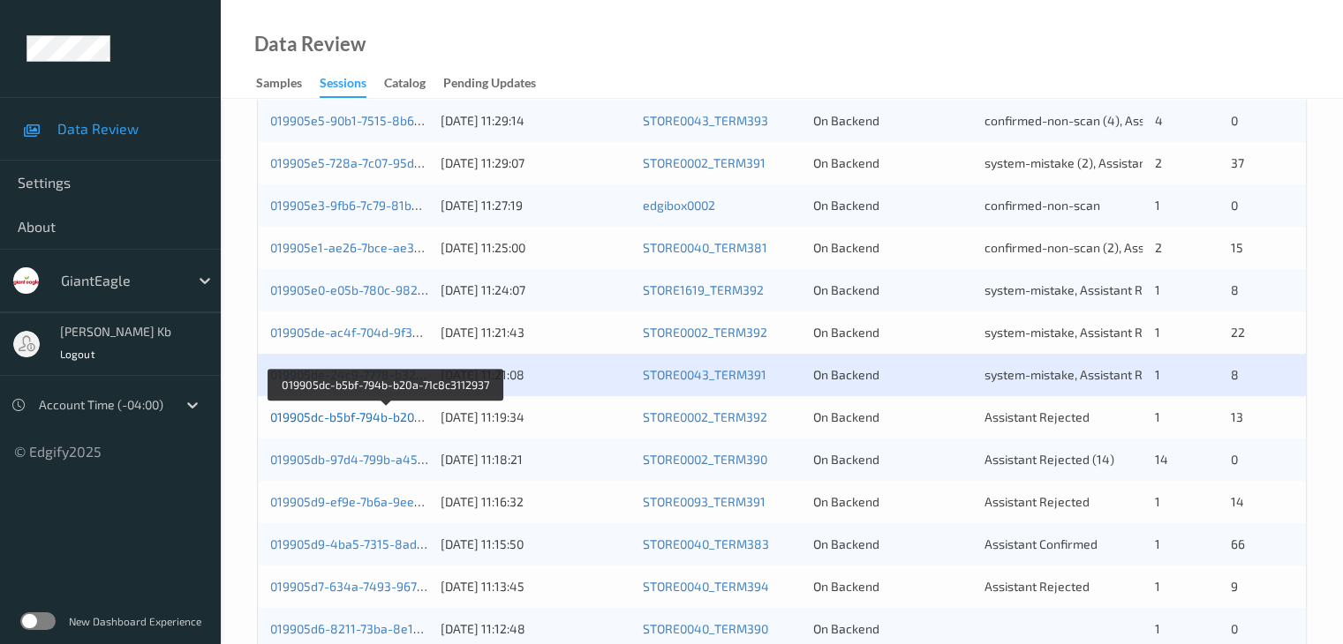
click at [357, 416] on link "019905dc-b5bf-794b-b20a-71c8c3112937" at bounding box center [386, 417] width 232 height 15
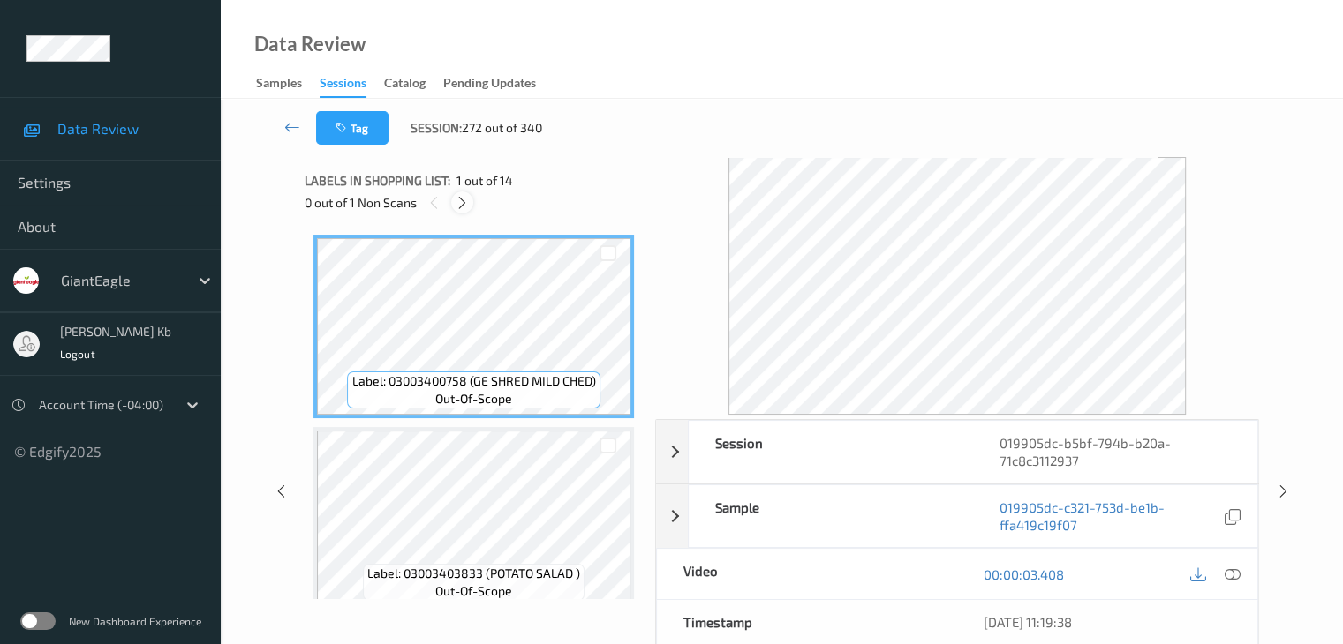
click at [466, 202] on icon at bounding box center [462, 203] width 15 height 16
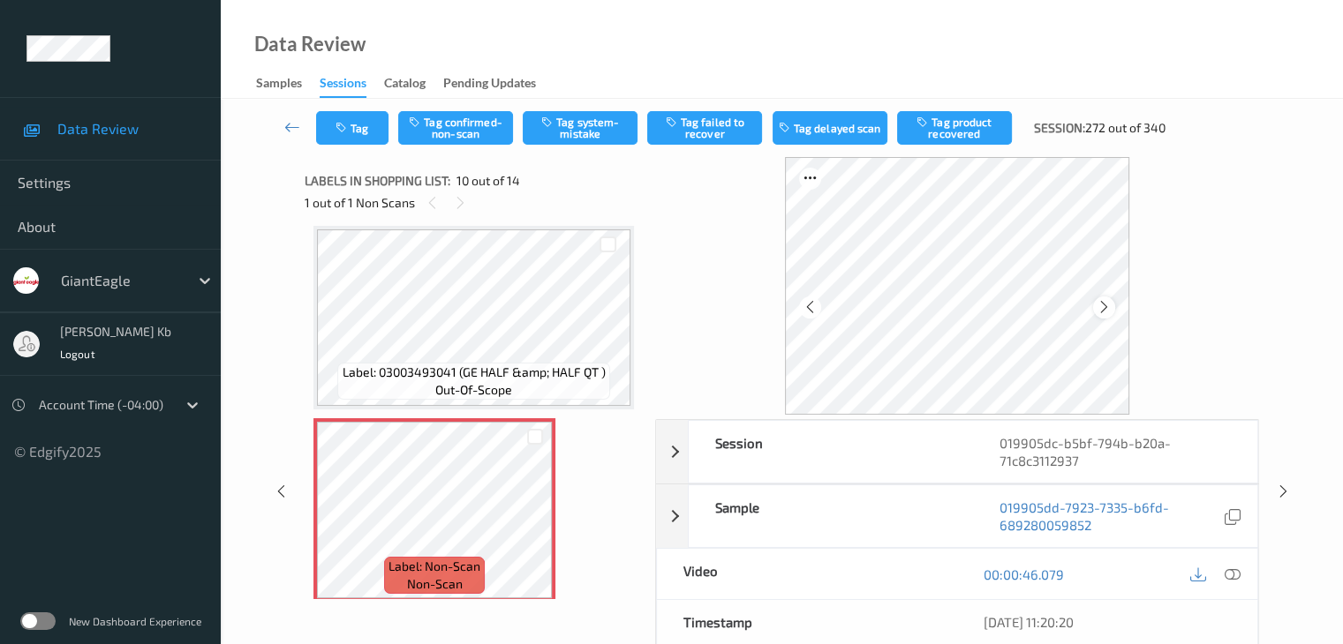
click at [1105, 306] on icon at bounding box center [1103, 307] width 15 height 16
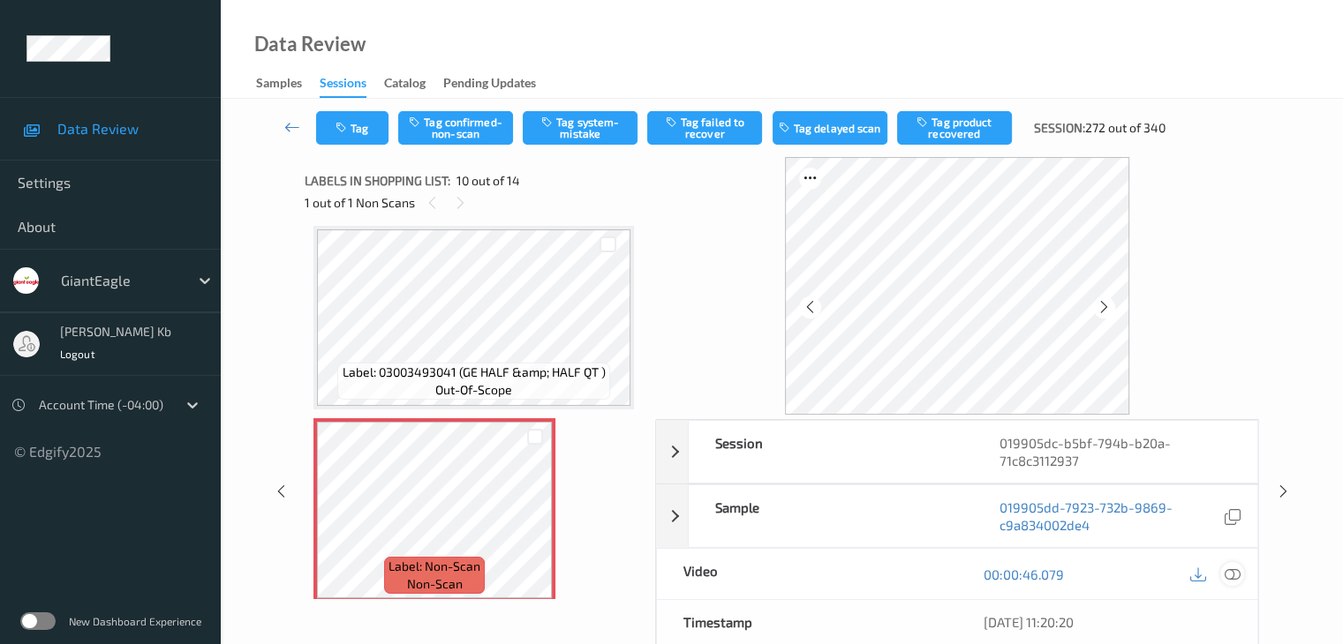
click at [1232, 570] on icon at bounding box center [1231, 575] width 16 height 16
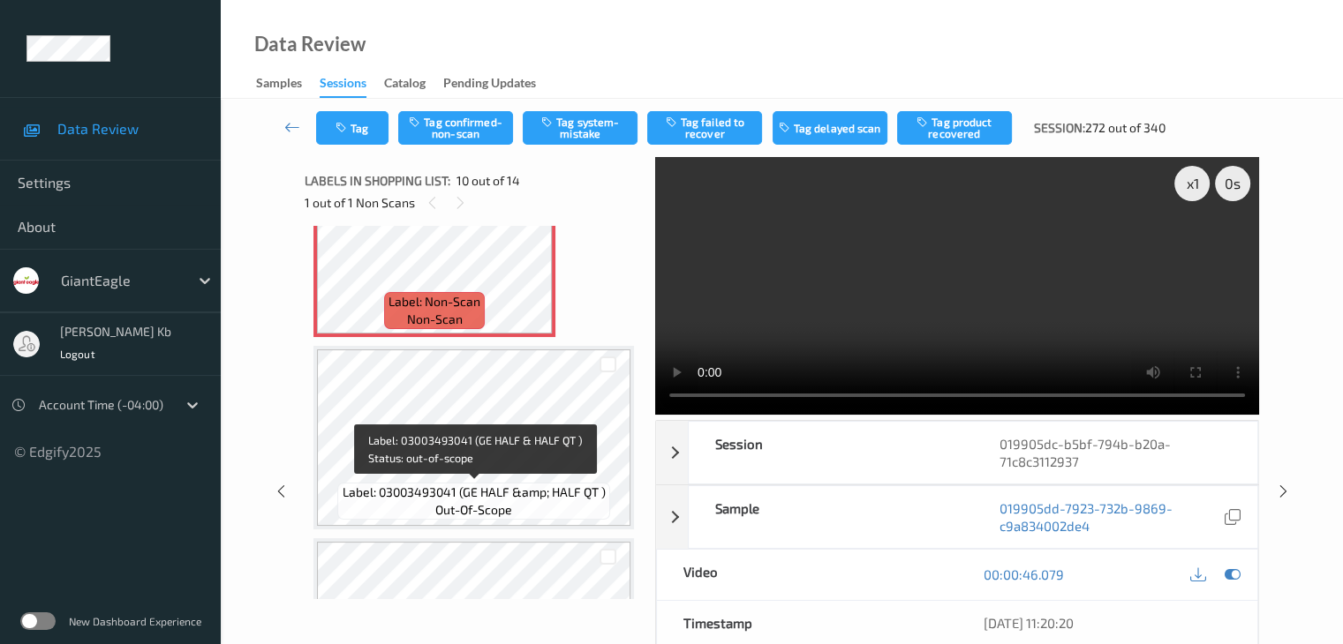
scroll to position [1725, 0]
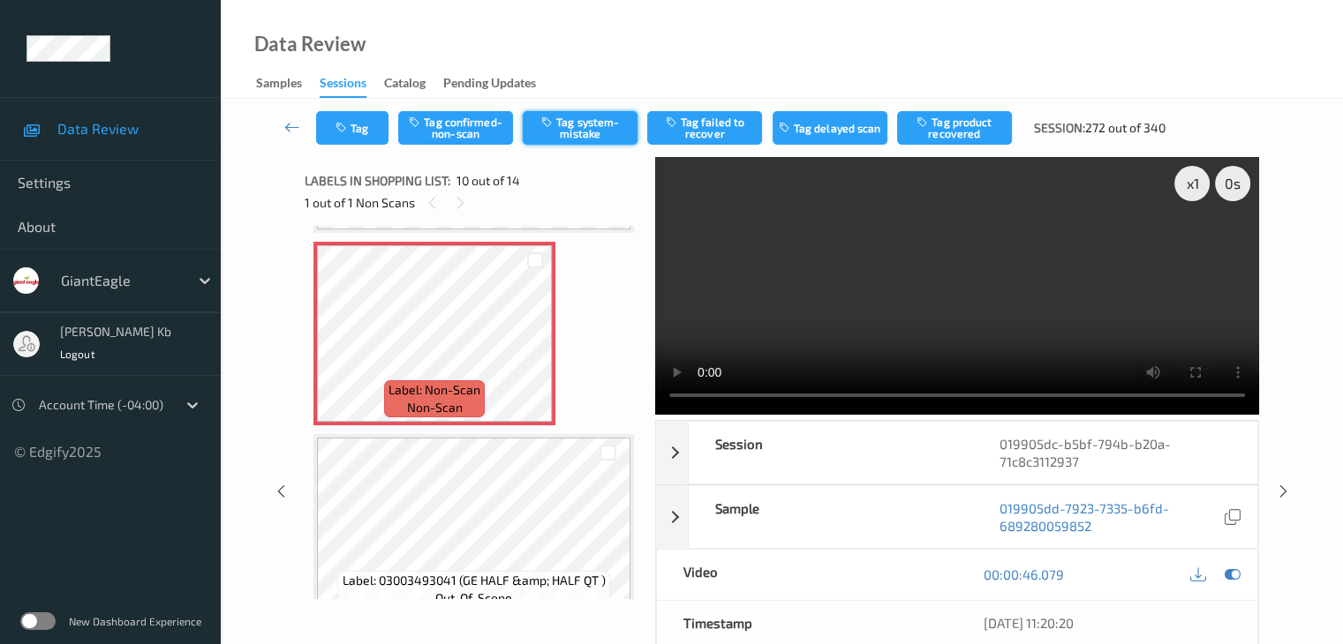
click at [580, 126] on button "Tag system-mistake" at bounding box center [580, 128] width 115 height 34
click at [530, 352] on icon at bounding box center [535, 349] width 15 height 16
click at [530, 350] on icon at bounding box center [535, 349] width 15 height 16
click at [529, 350] on icon at bounding box center [535, 349] width 15 height 16
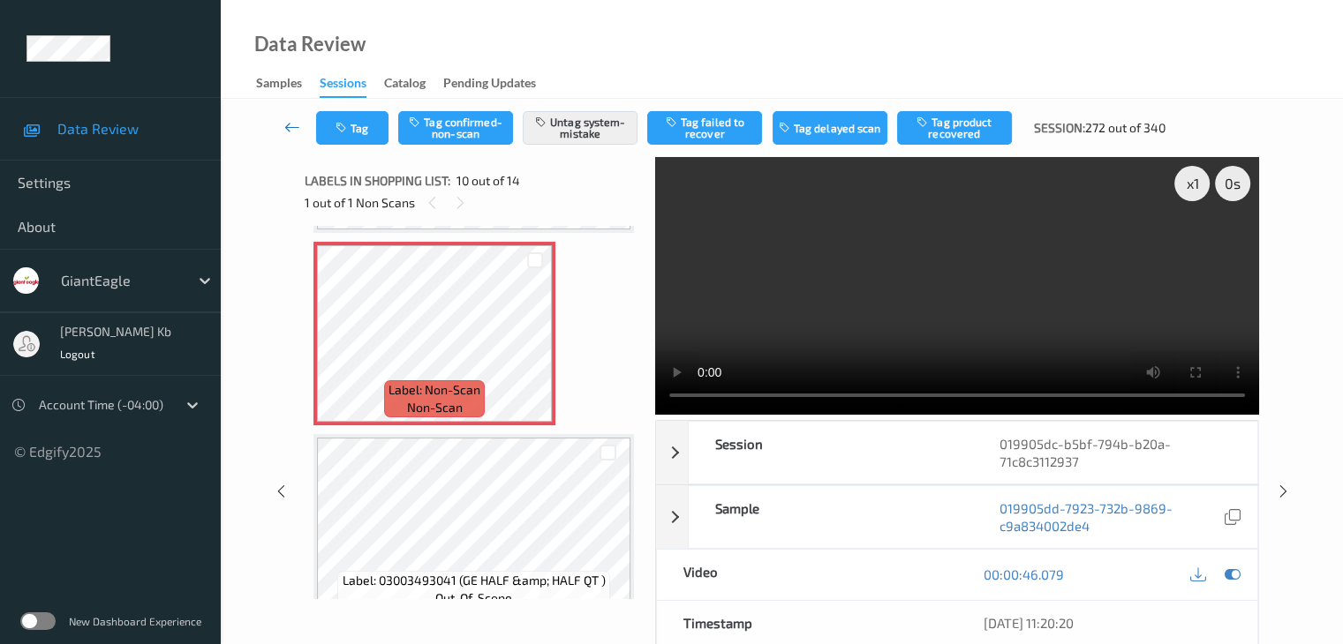
click at [297, 129] on icon at bounding box center [292, 127] width 16 height 18
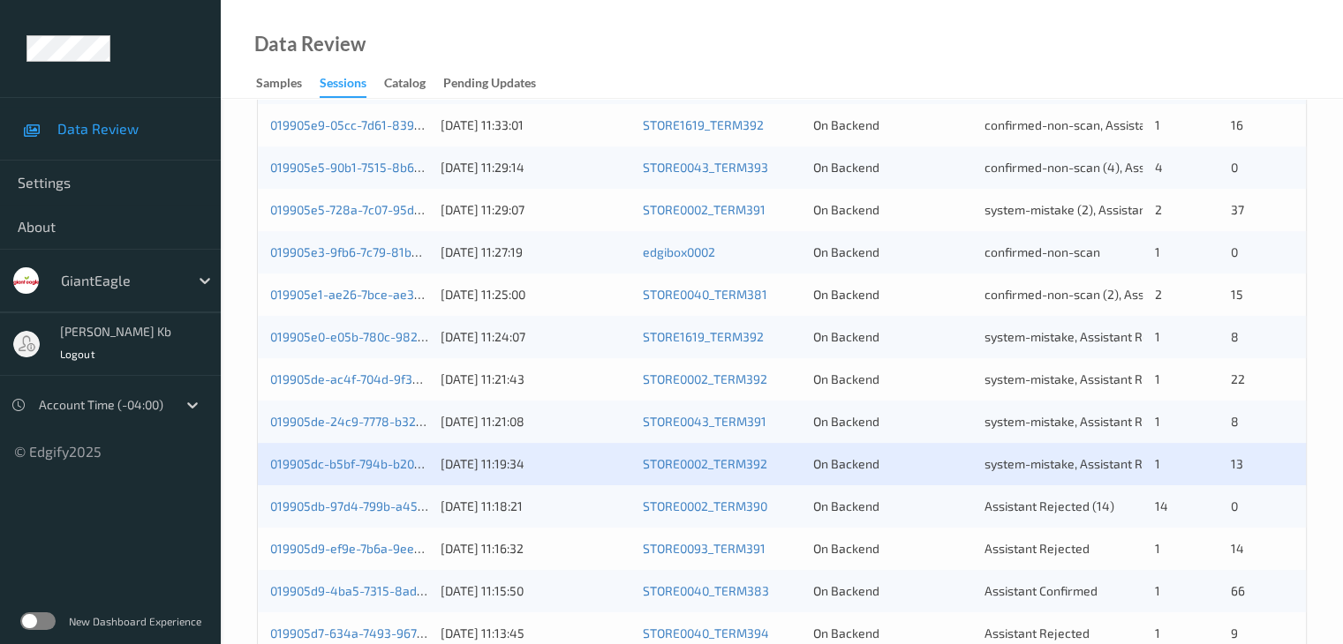
scroll to position [618, 0]
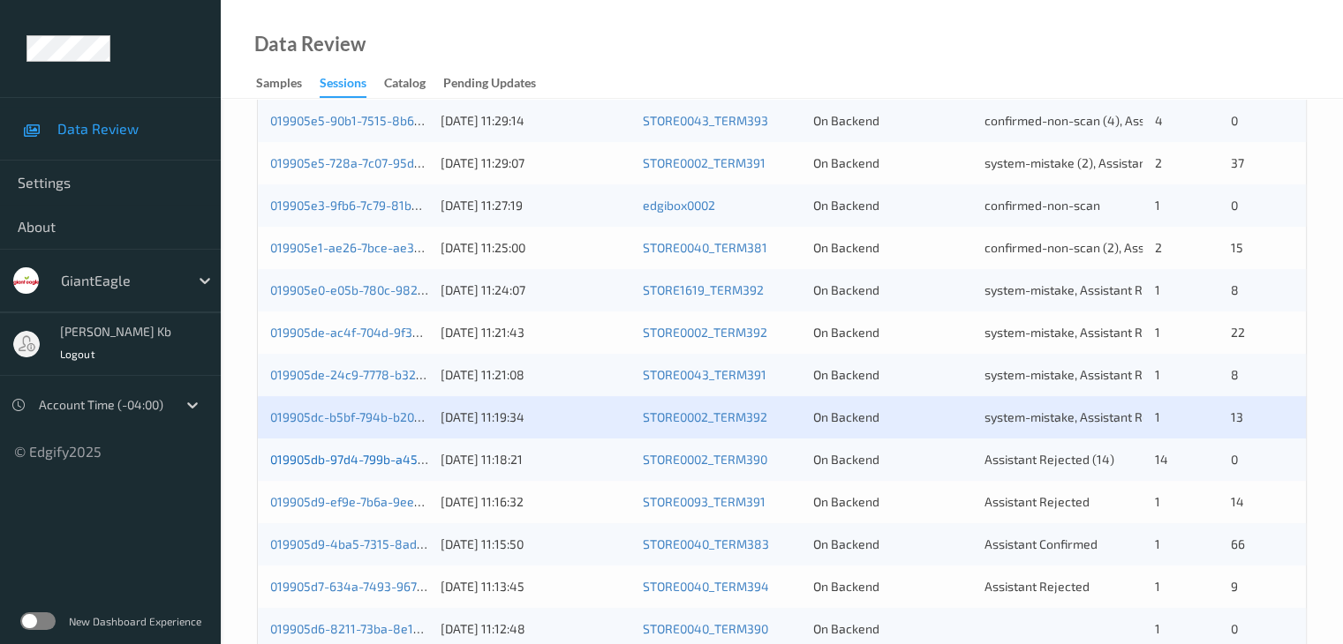
click at [362, 459] on link "019905db-97d4-799b-a452-e3b966082f51" at bounding box center [390, 459] width 241 height 15
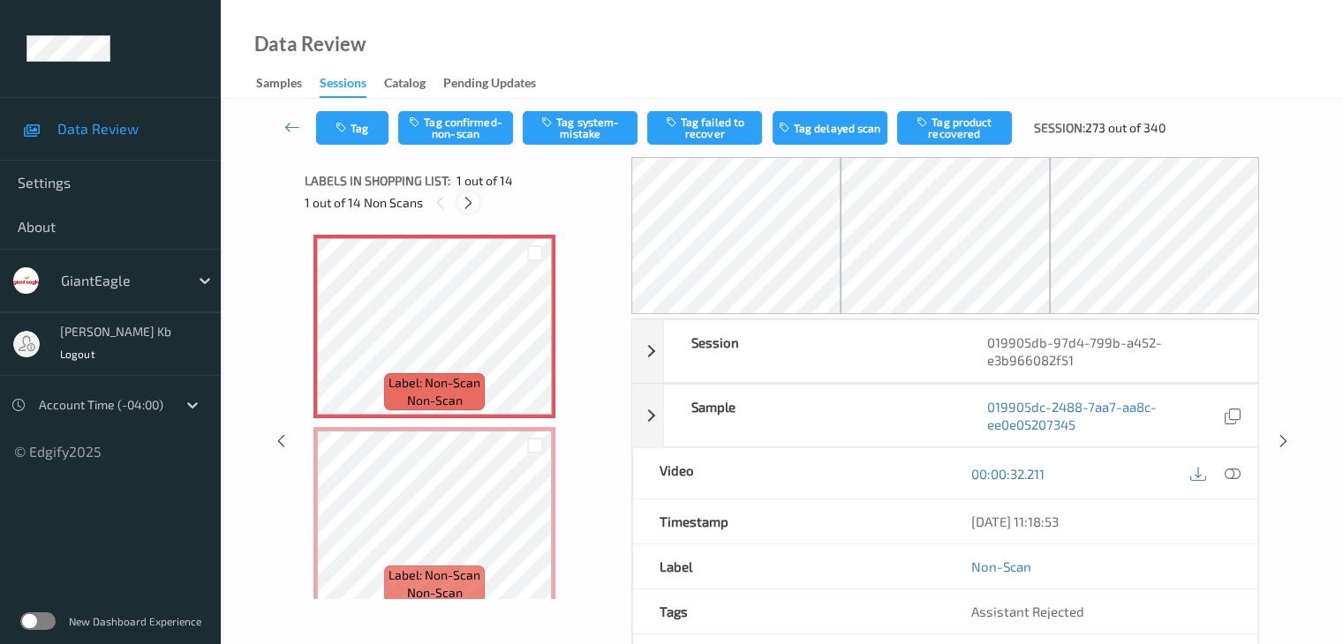
click at [469, 200] on icon at bounding box center [468, 203] width 15 height 16
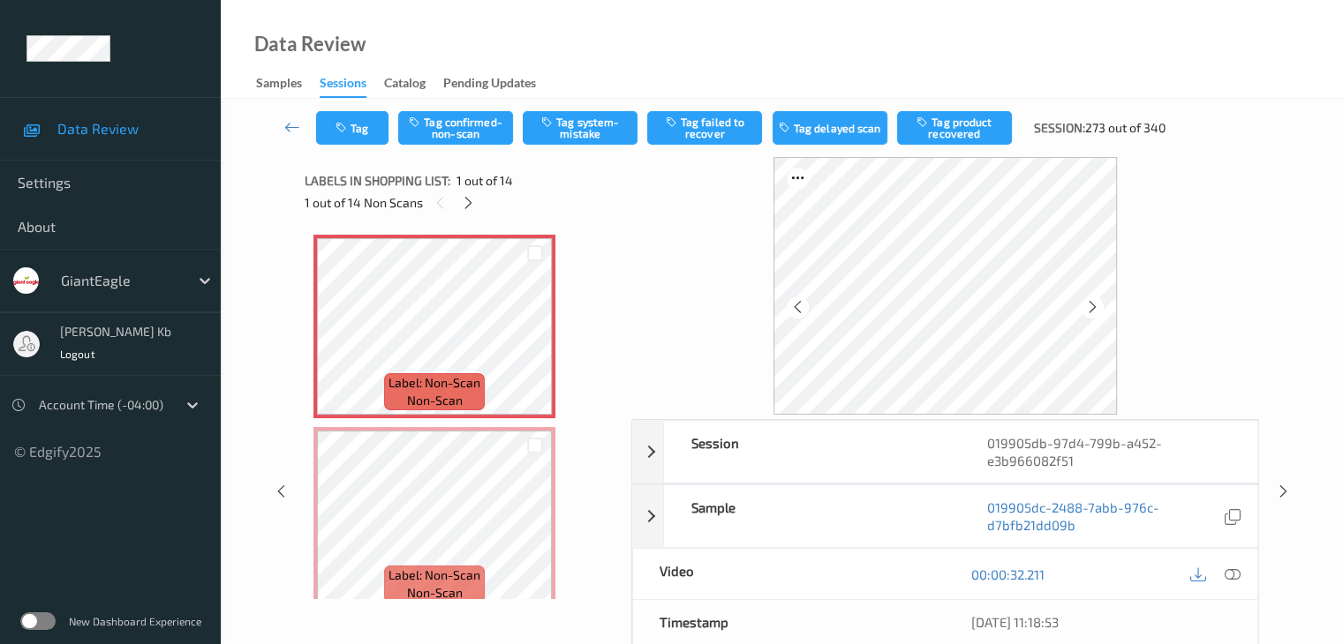
click at [1230, 576] on icon at bounding box center [1231, 575] width 16 height 16
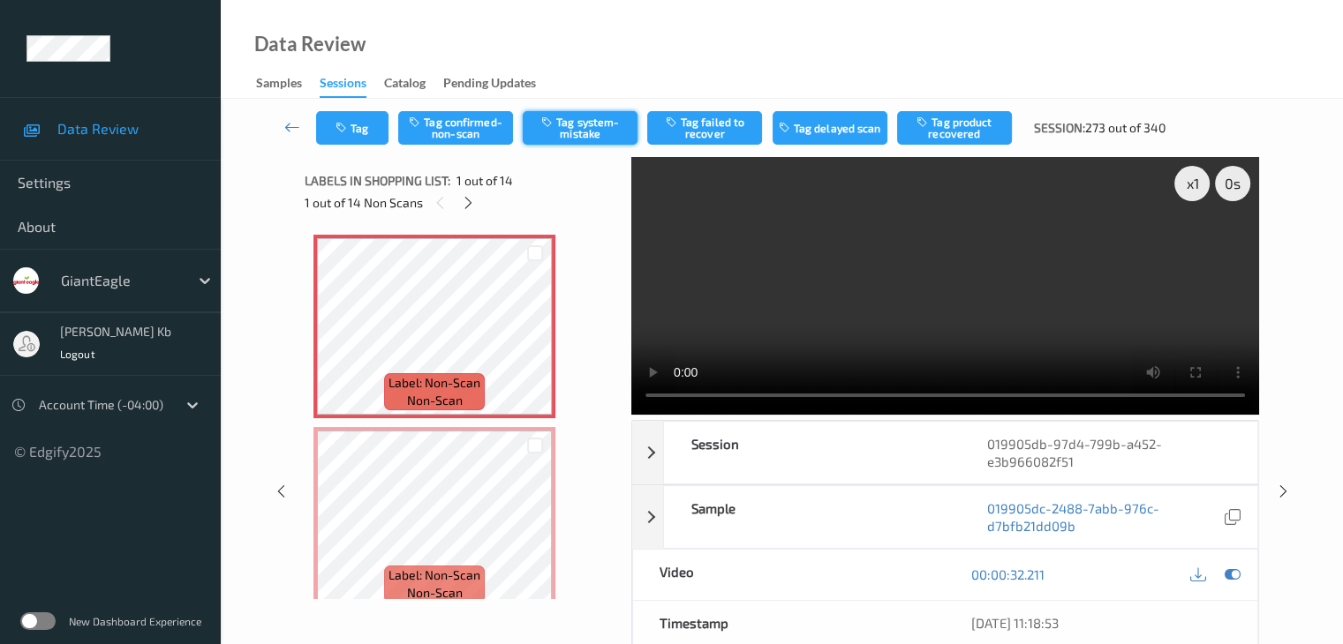
click at [595, 127] on button "Tag system-mistake" at bounding box center [580, 128] width 115 height 34
click at [379, 124] on button "Tag" at bounding box center [352, 128] width 72 height 34
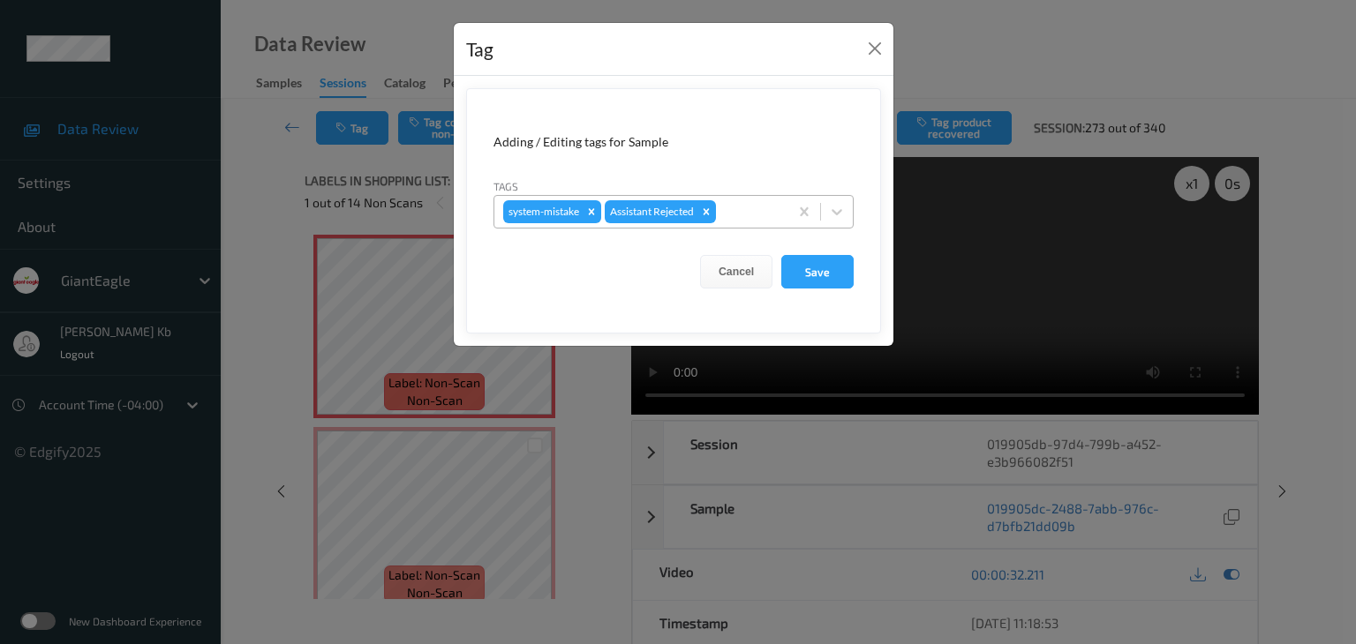
click at [738, 214] on div at bounding box center [749, 211] width 60 height 21
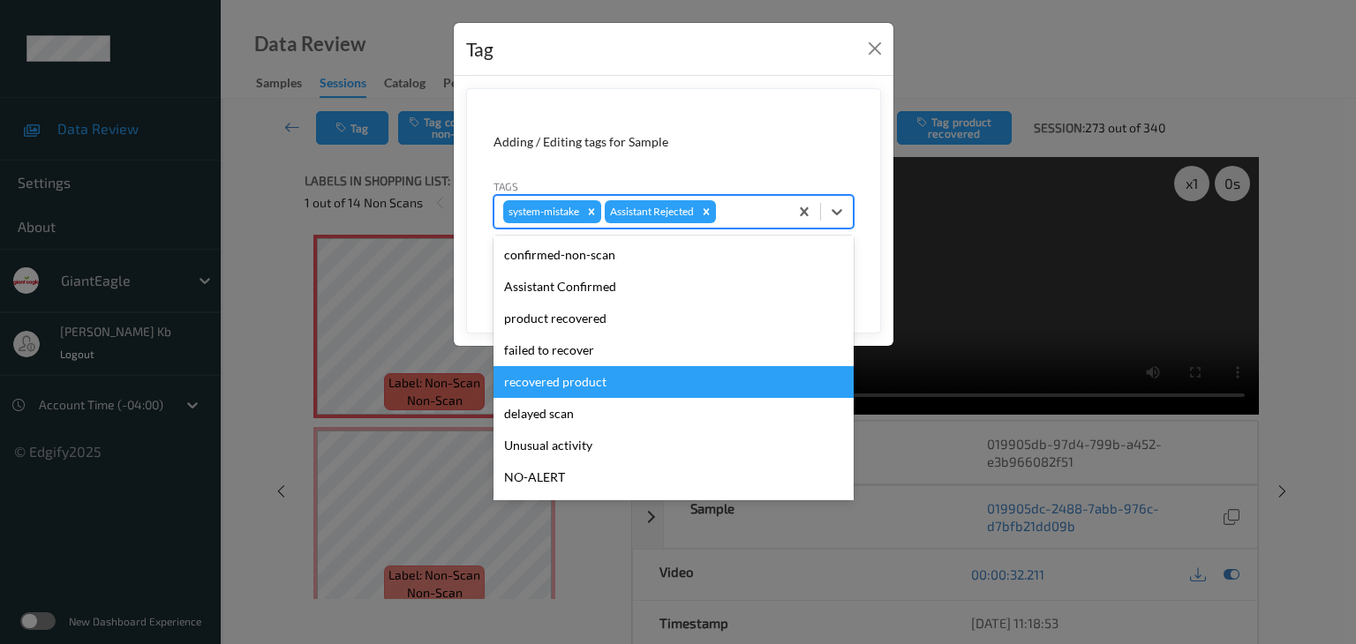
scroll to position [88, 0]
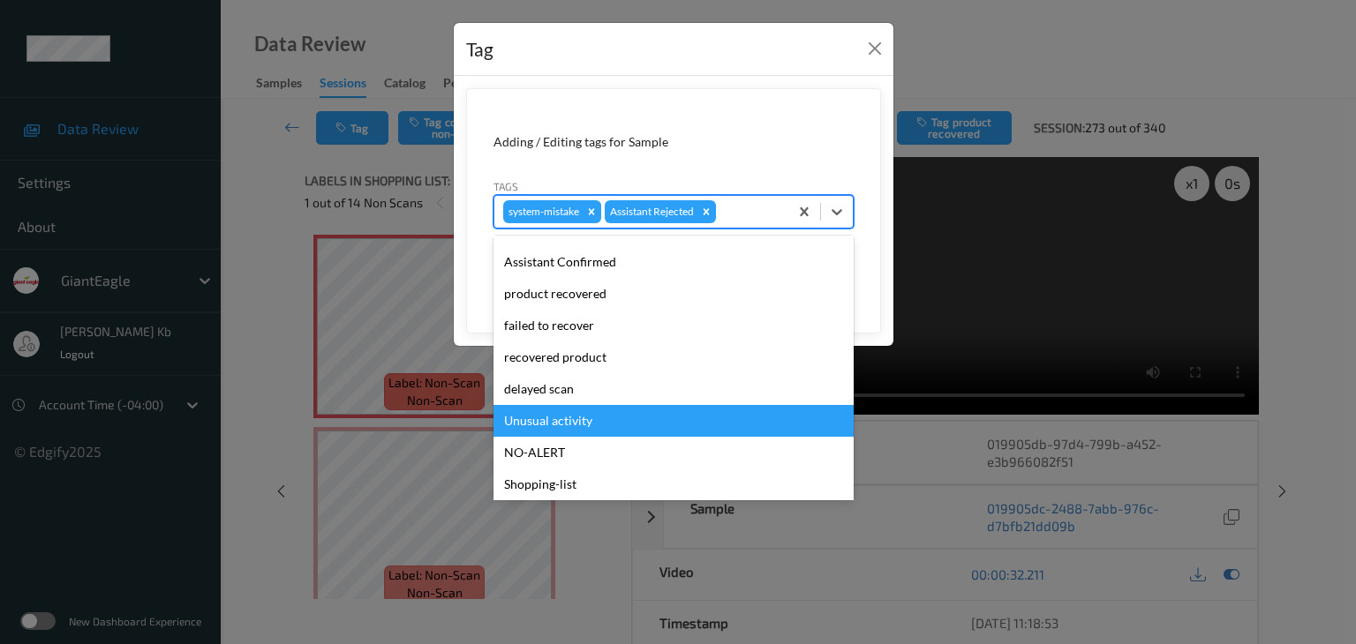
drag, startPoint x: 573, startPoint y: 421, endPoint x: 589, endPoint y: 411, distance: 18.6
click at [574, 421] on div "Unusual activity" at bounding box center [673, 421] width 360 height 32
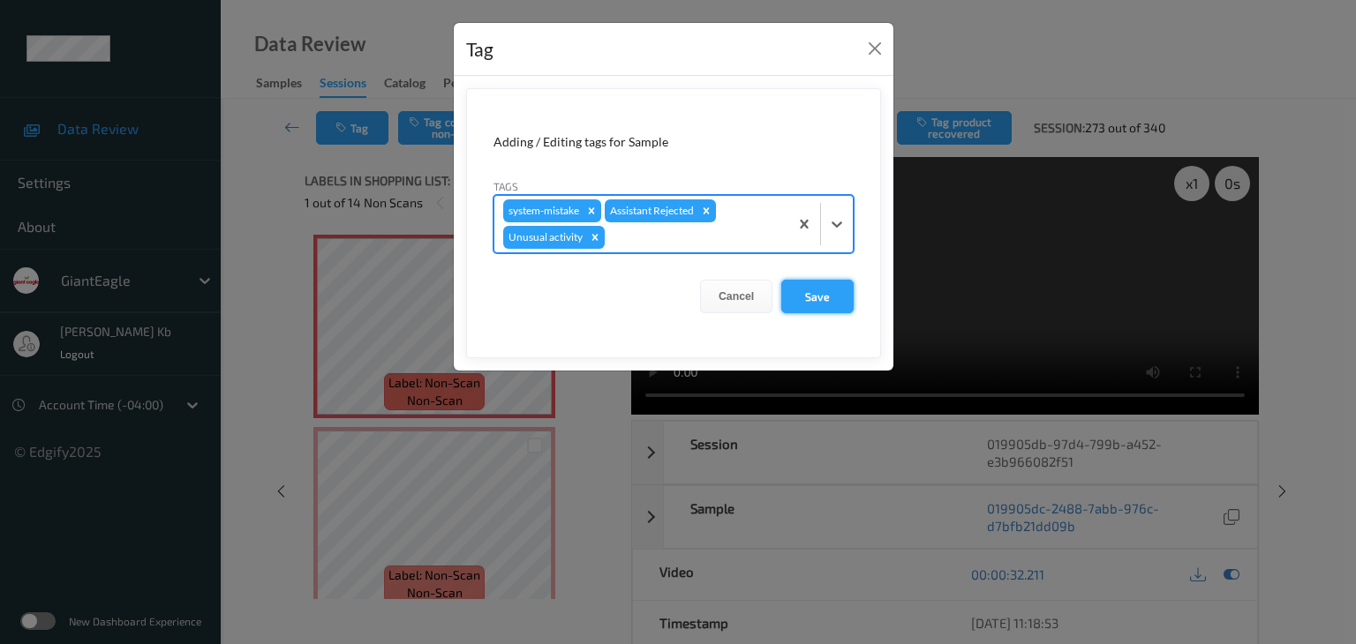
click at [812, 296] on button "Save" at bounding box center [817, 297] width 72 height 34
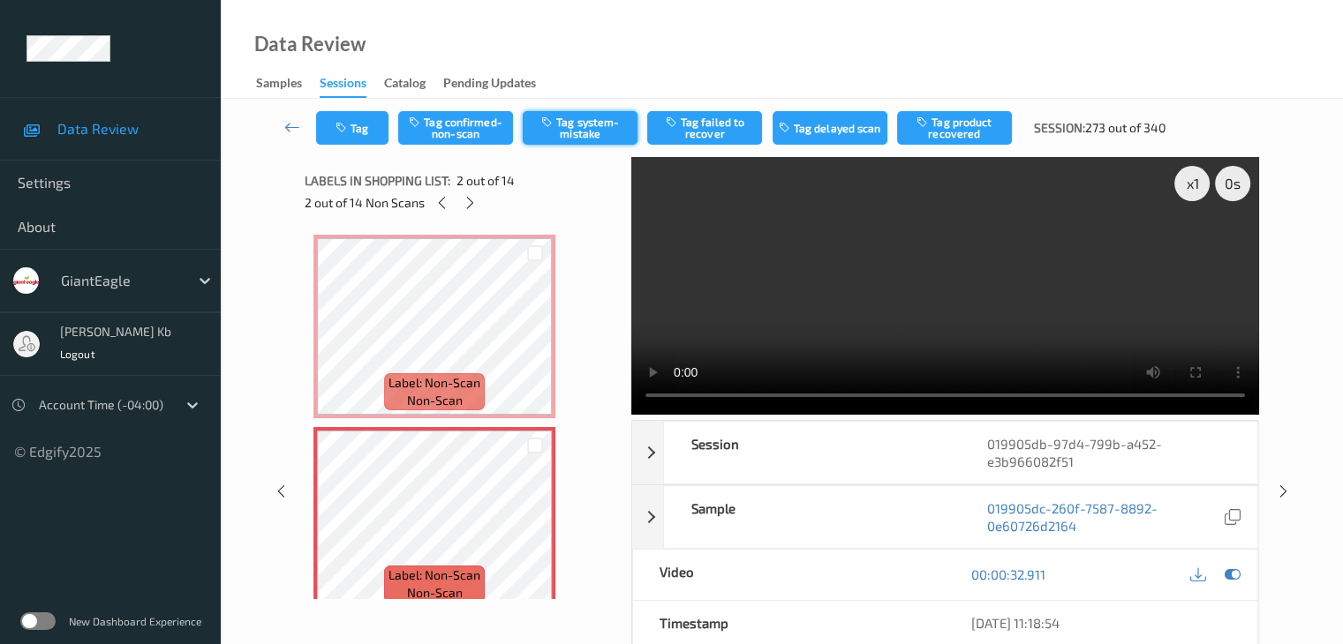
click at [601, 126] on button "Tag system-mistake" at bounding box center [580, 128] width 115 height 34
click at [372, 127] on button "Tag" at bounding box center [352, 128] width 72 height 34
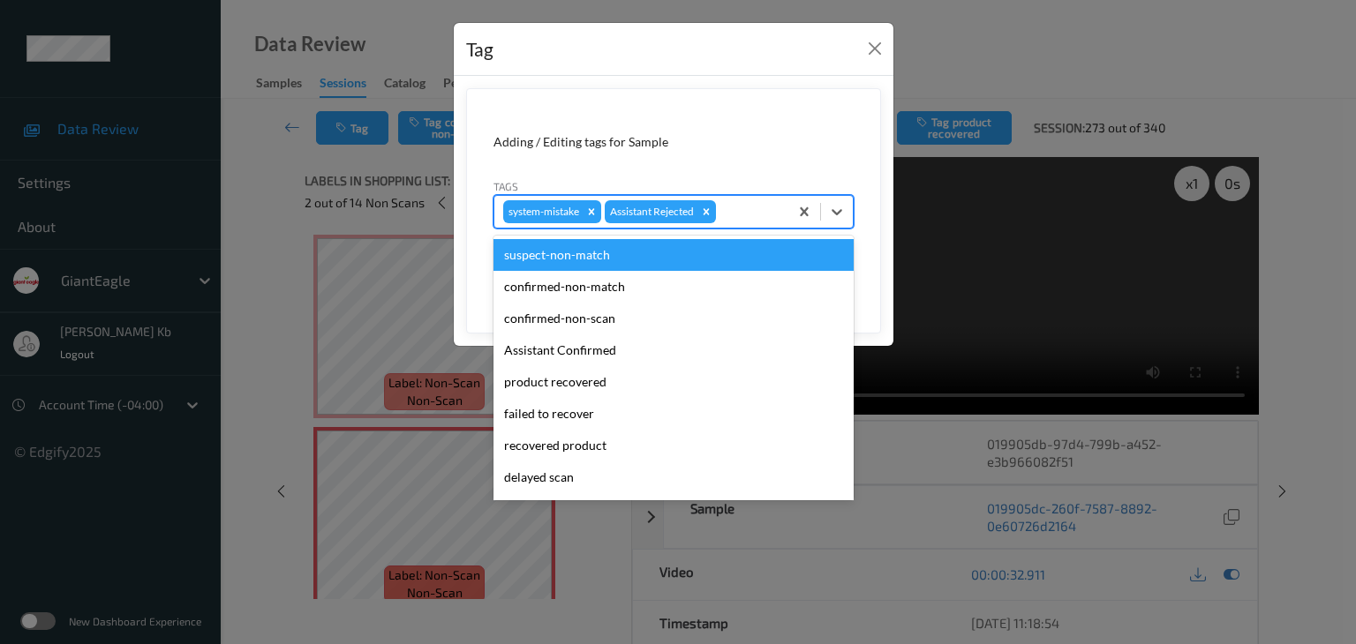
click at [733, 204] on div at bounding box center [749, 211] width 60 height 21
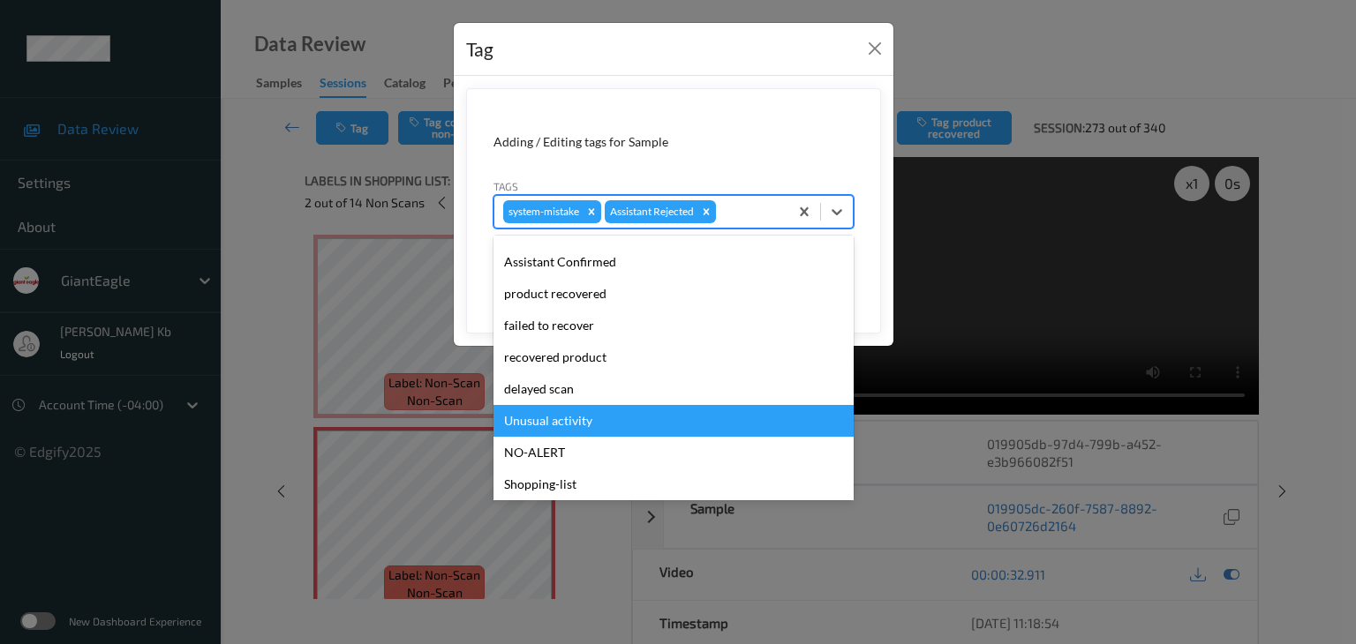
click at [562, 426] on div "Unusual activity" at bounding box center [673, 421] width 360 height 32
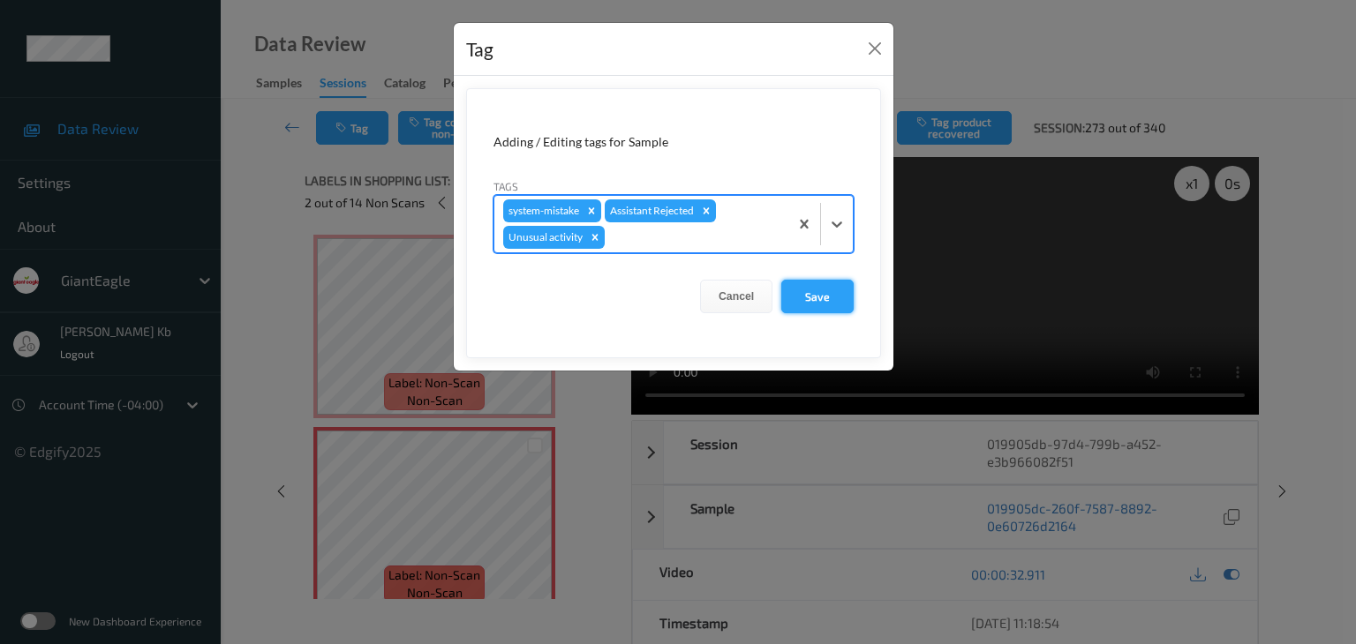
click at [816, 302] on button "Save" at bounding box center [817, 297] width 72 height 34
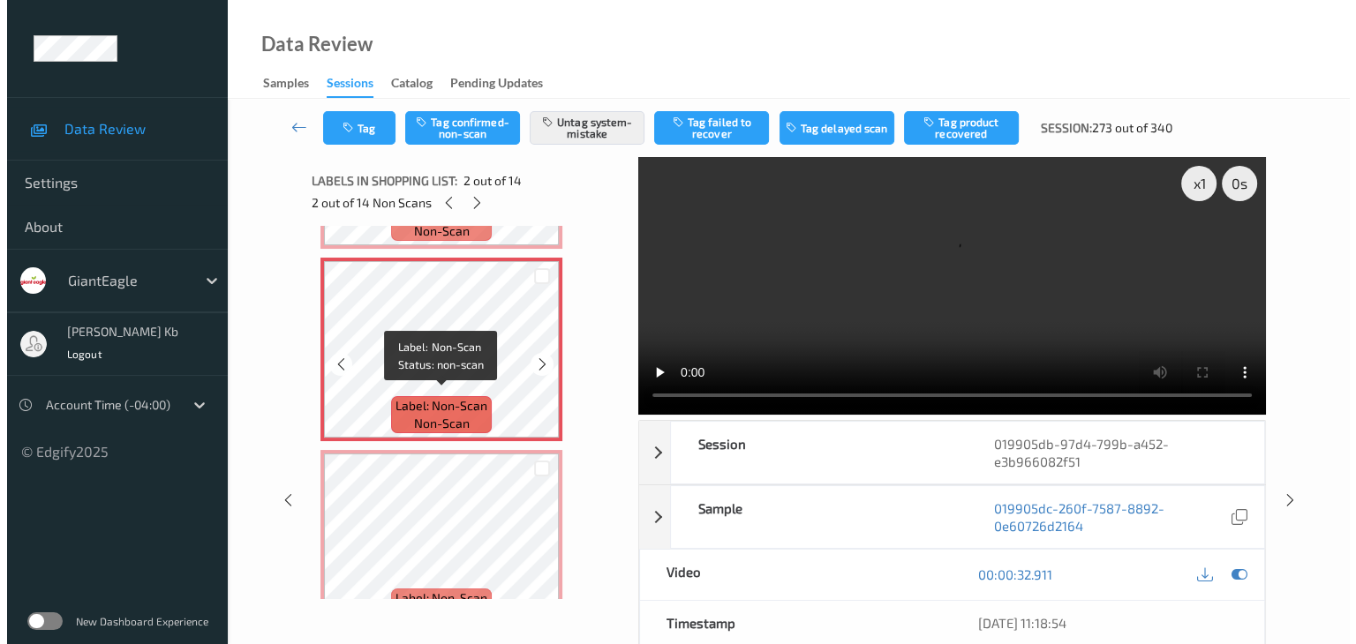
scroll to position [177, 0]
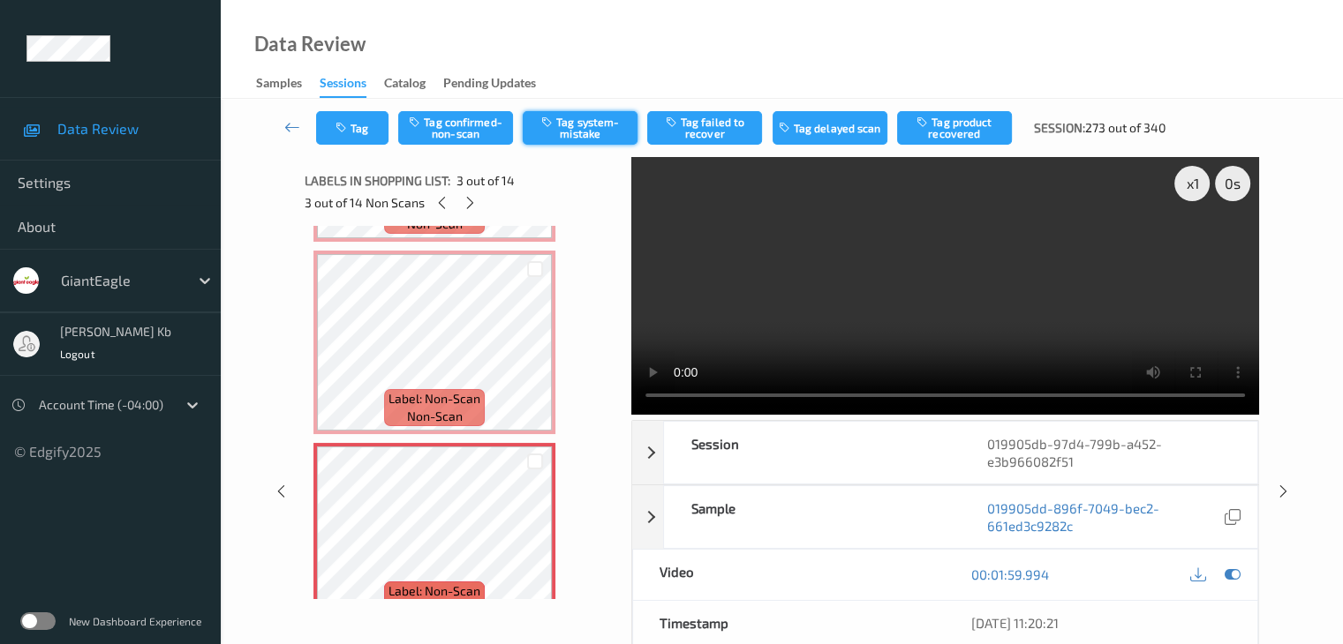
click at [583, 131] on button "Tag system-mistake" at bounding box center [580, 128] width 115 height 34
click at [366, 119] on button "Tag" at bounding box center [352, 128] width 72 height 34
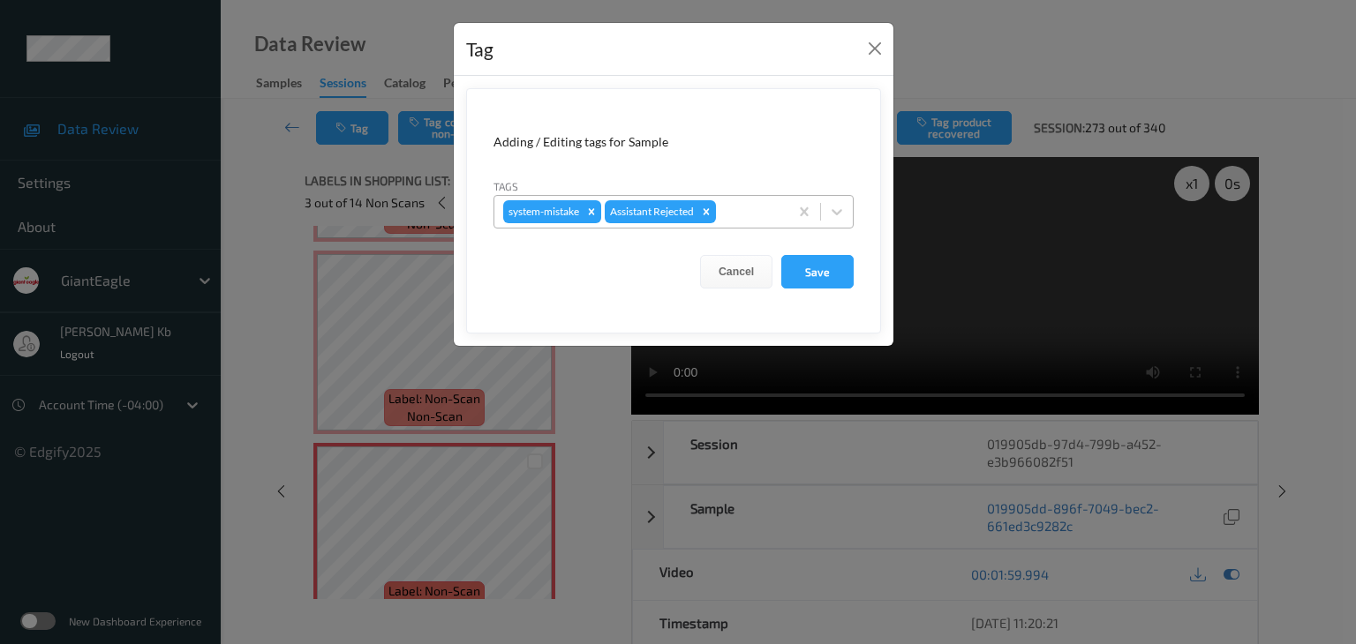
click at [754, 208] on div at bounding box center [749, 211] width 60 height 21
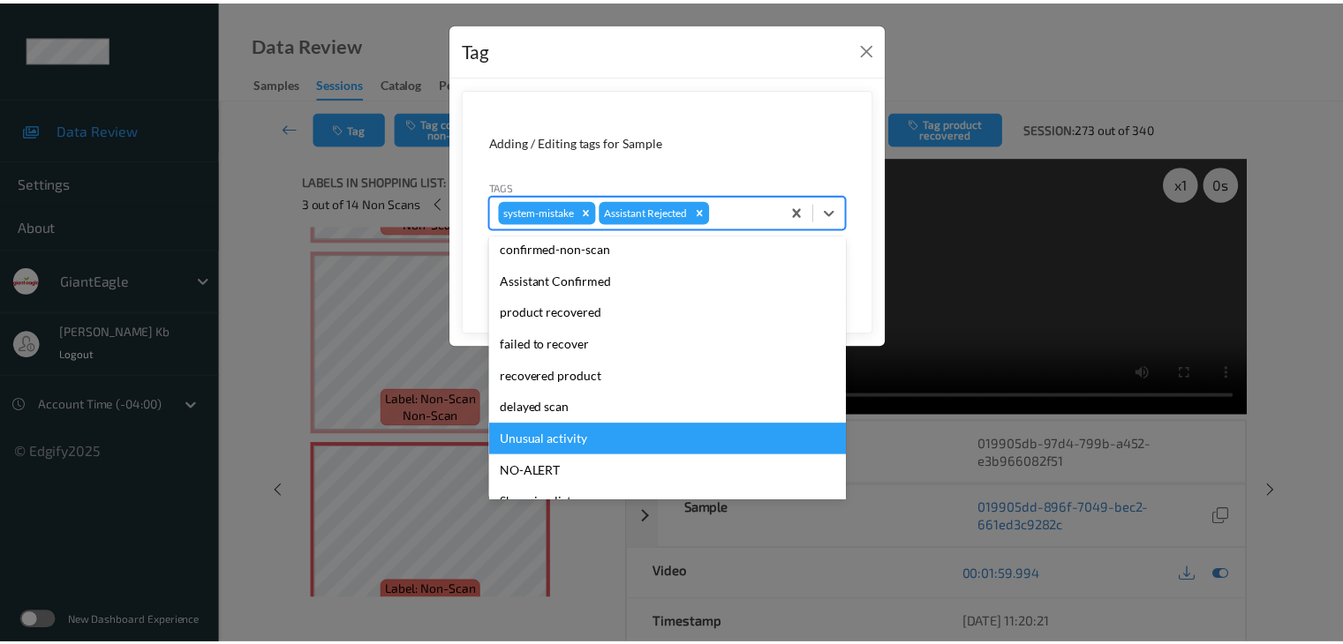
scroll to position [88, 0]
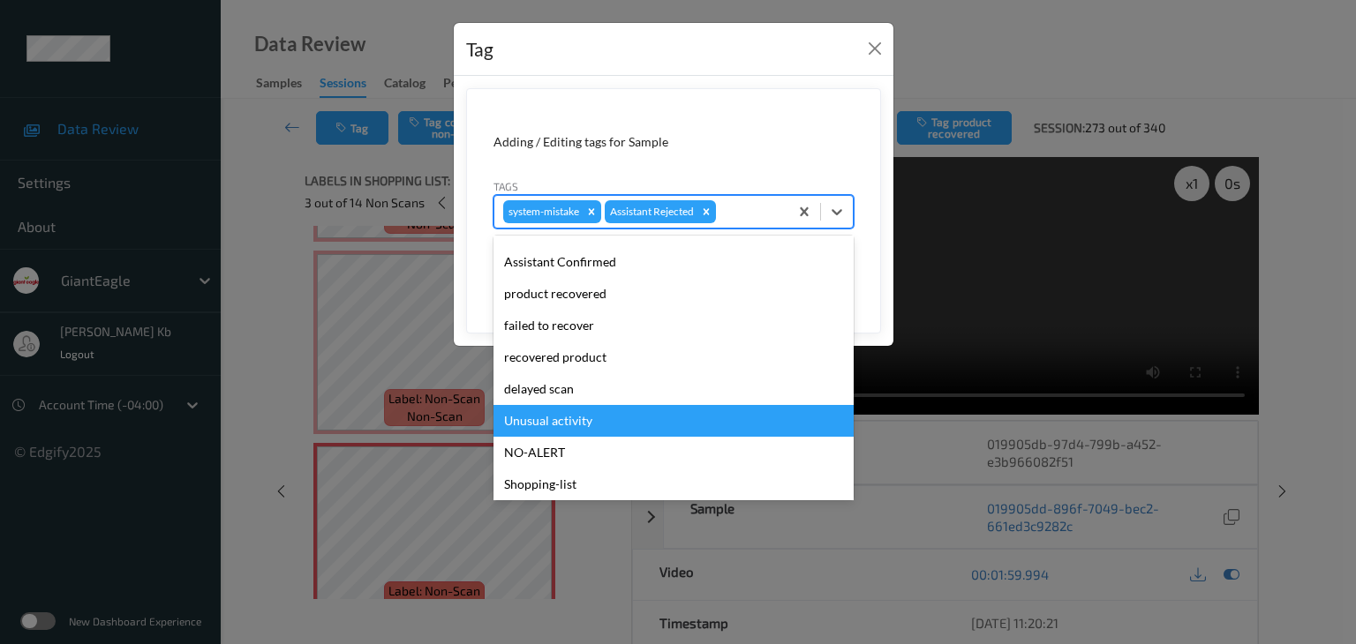
click at [558, 419] on div "Unusual activity" at bounding box center [673, 421] width 360 height 32
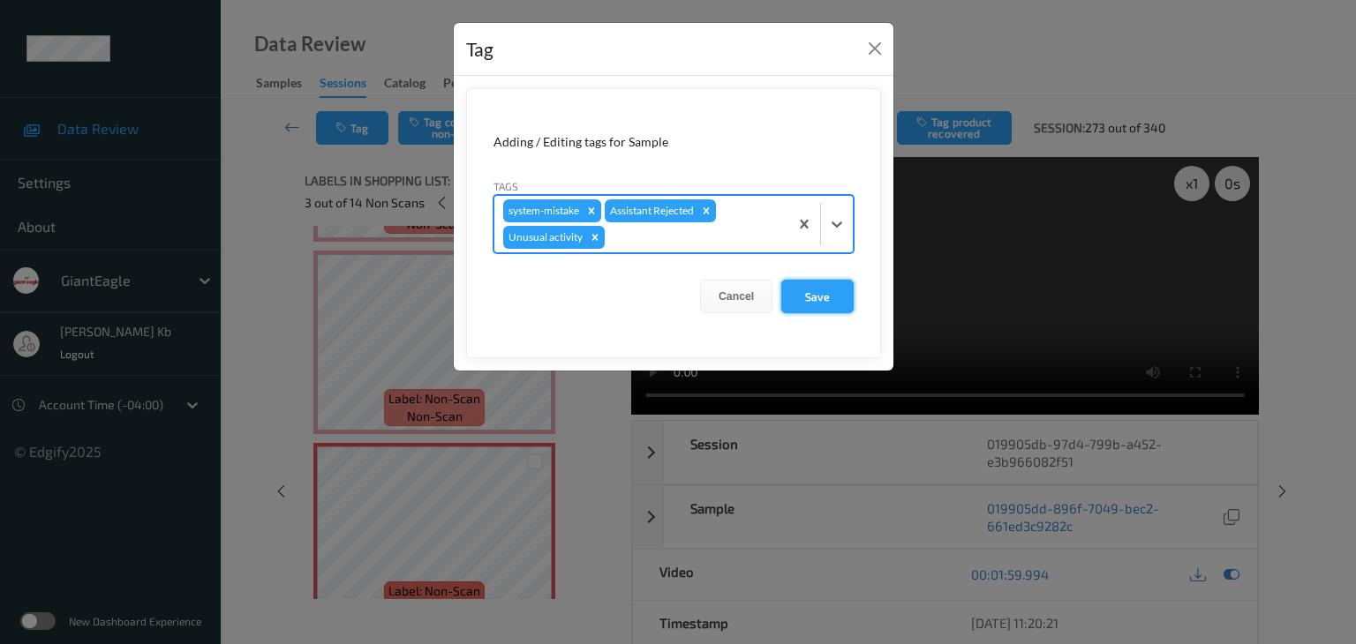
click at [826, 293] on button "Save" at bounding box center [817, 297] width 72 height 34
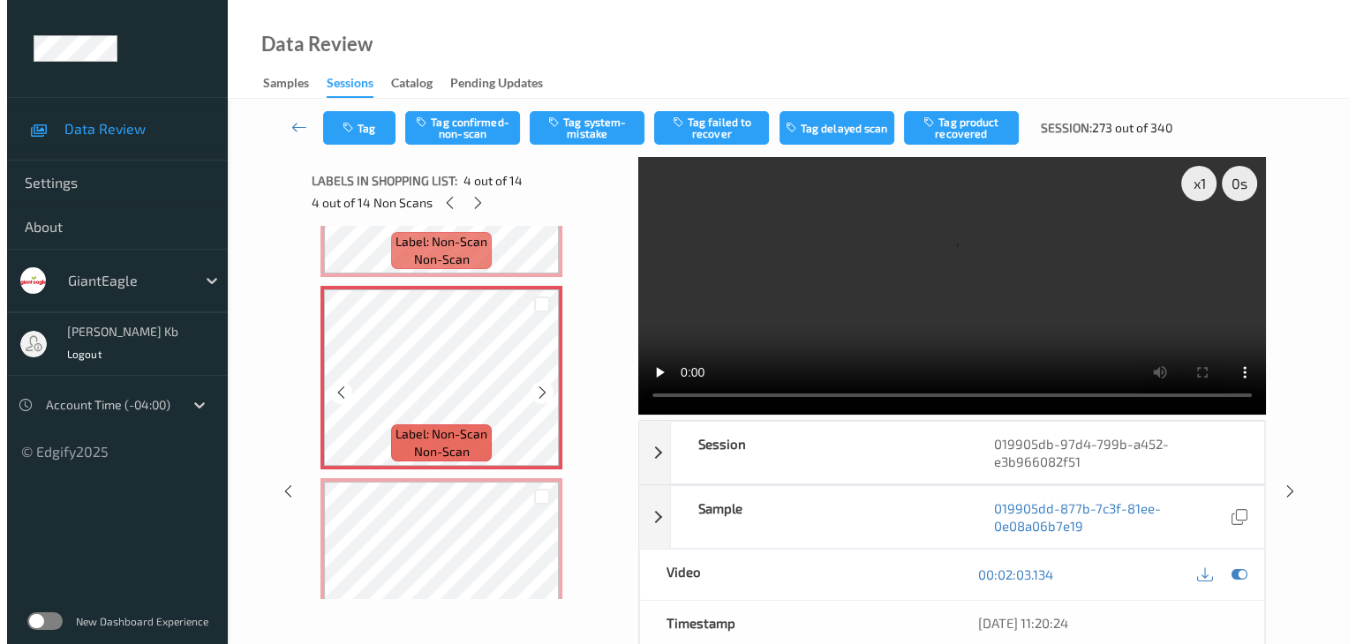
scroll to position [530, 0]
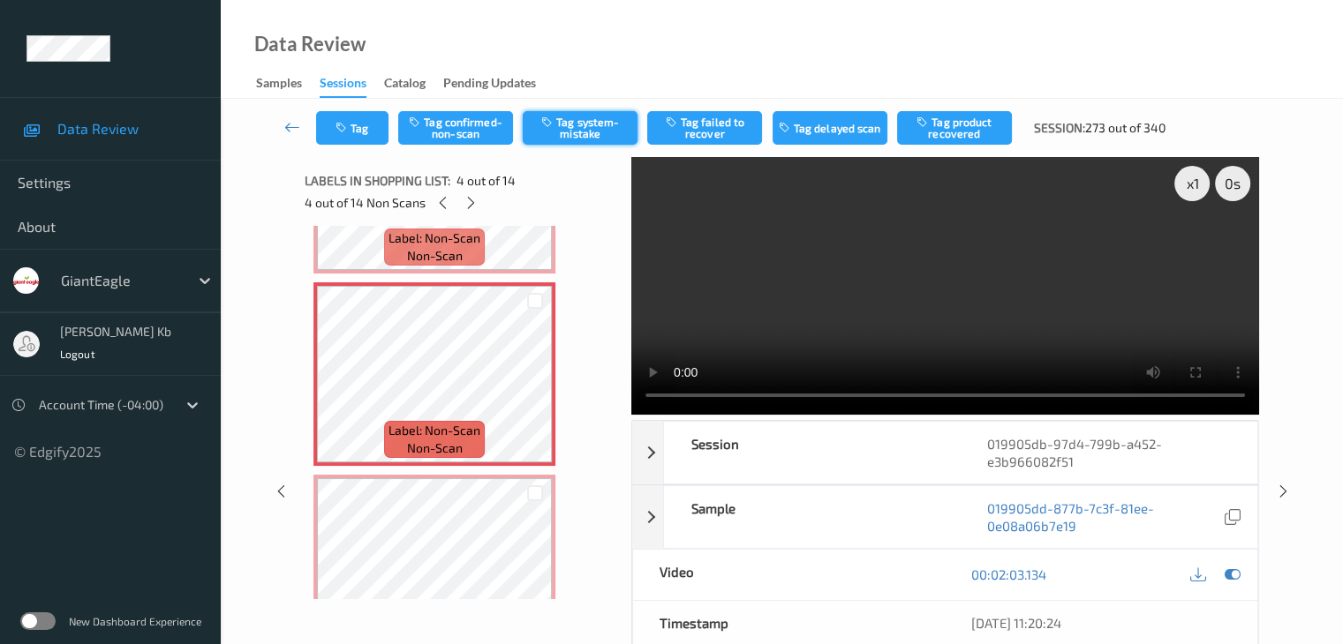
click at [573, 129] on button "Tag system-mistake" at bounding box center [580, 128] width 115 height 34
click at [376, 121] on button "Tag" at bounding box center [352, 128] width 72 height 34
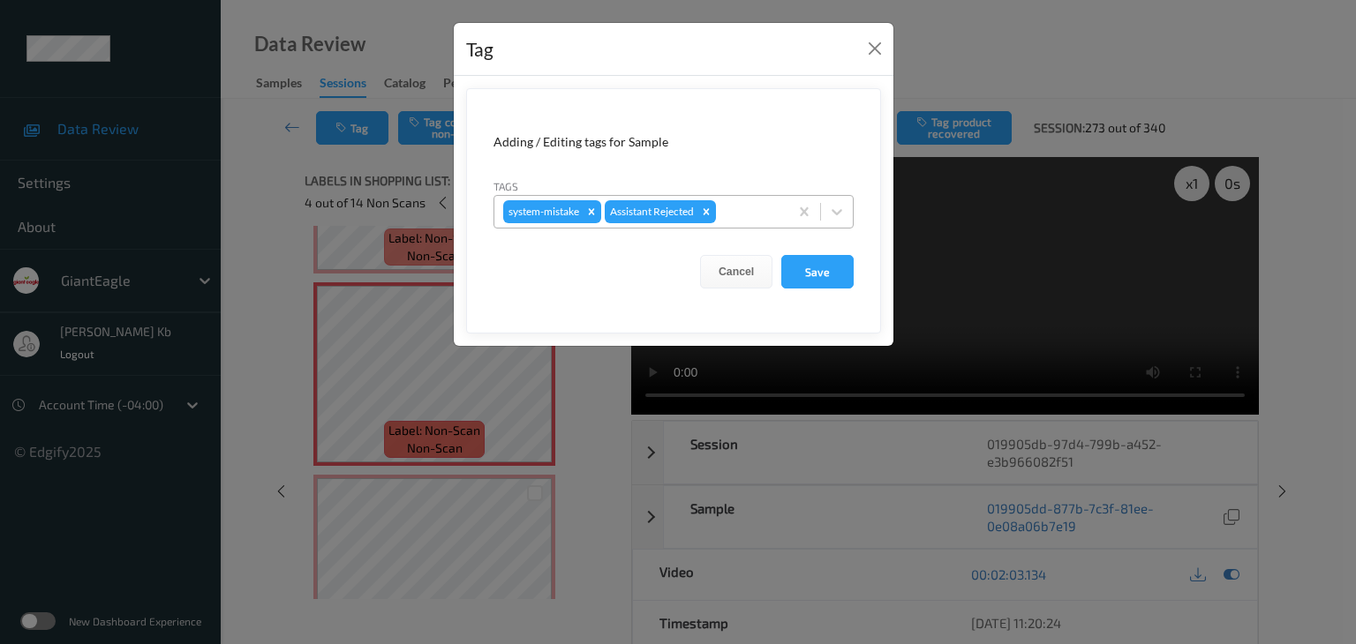
click at [741, 209] on div at bounding box center [749, 211] width 60 height 21
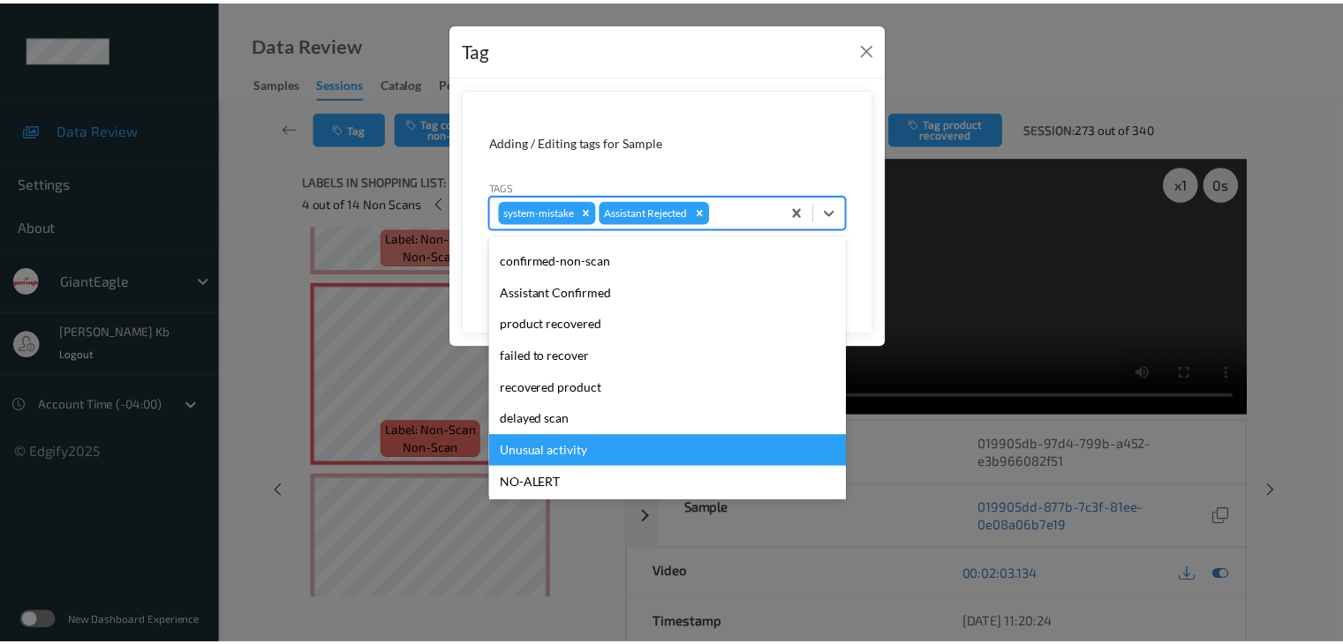
scroll to position [88, 0]
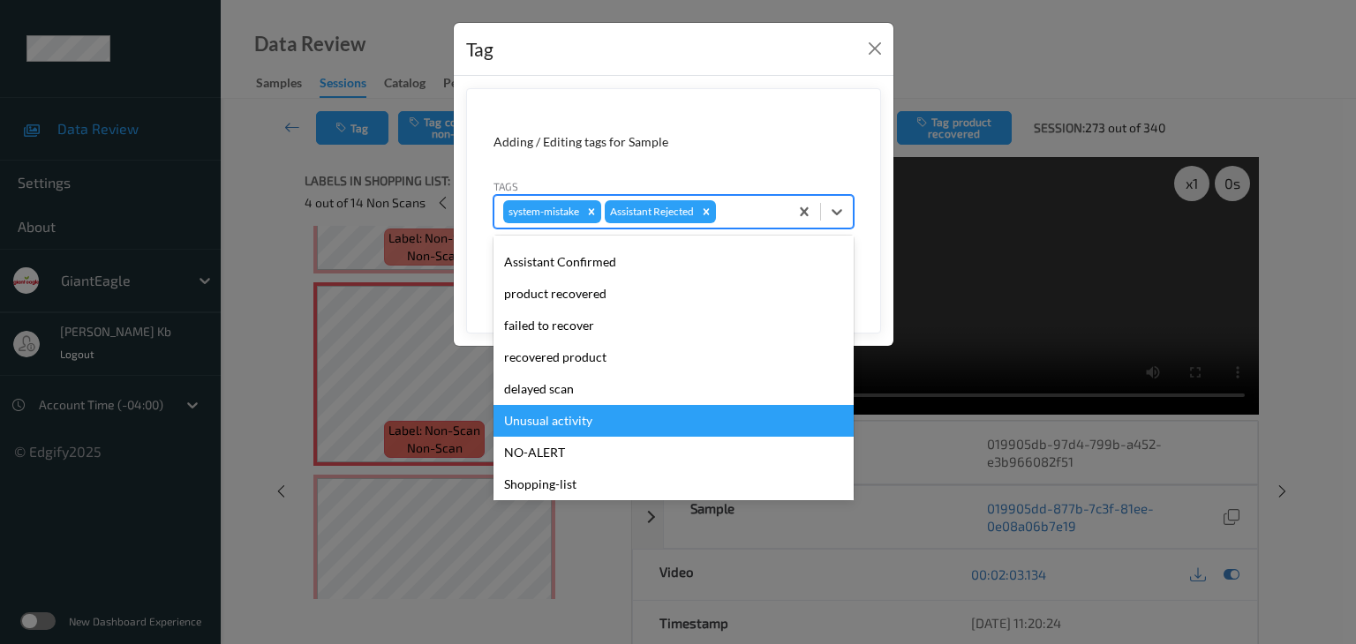
click at [570, 425] on div "Unusual activity" at bounding box center [673, 421] width 360 height 32
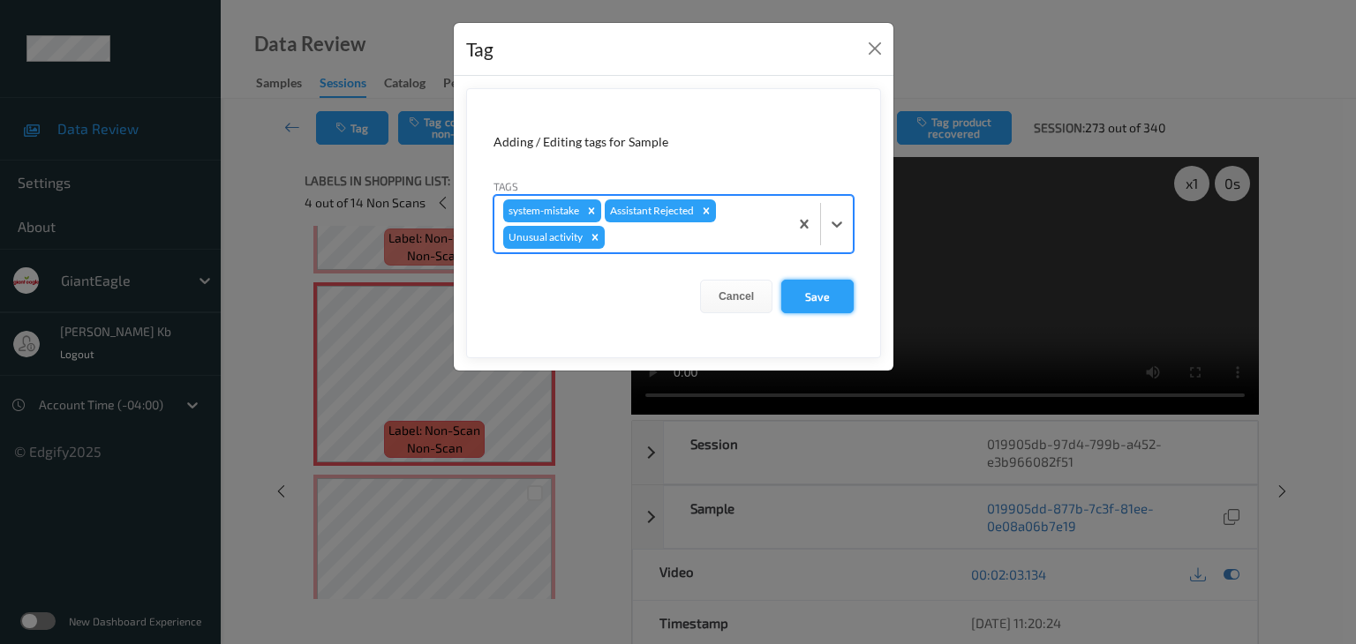
click at [819, 300] on button "Save" at bounding box center [817, 297] width 72 height 34
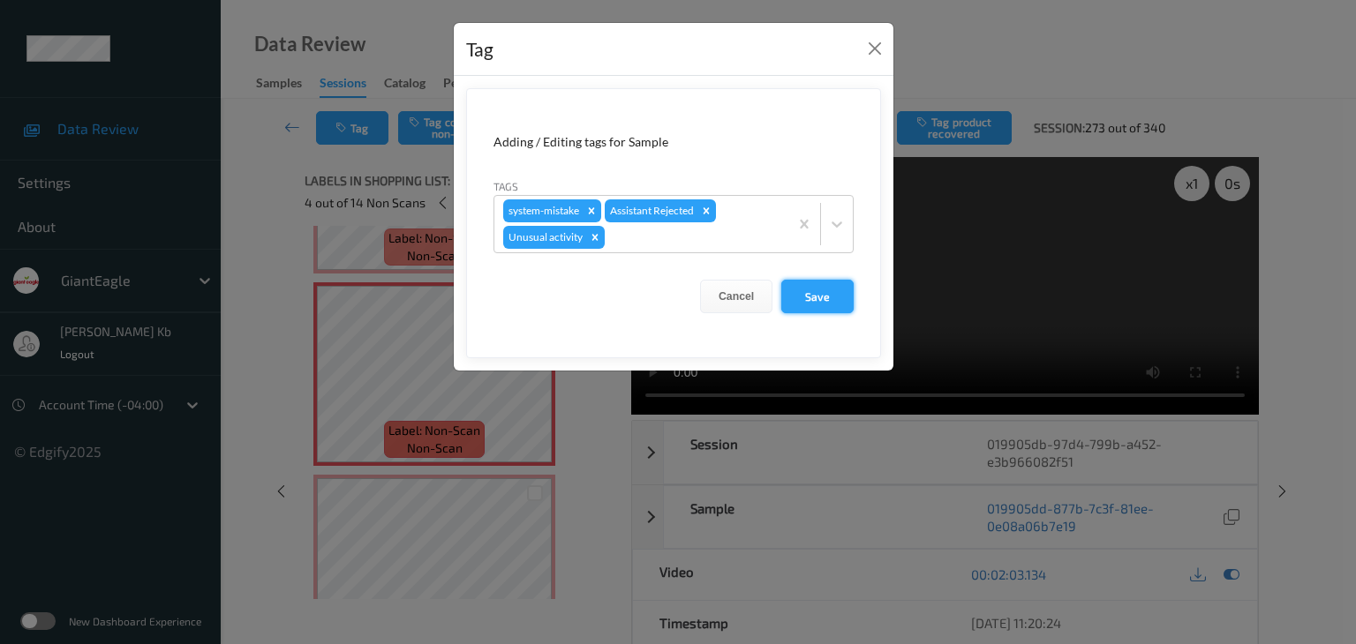
click at [819, 300] on button "Save" at bounding box center [817, 297] width 72 height 34
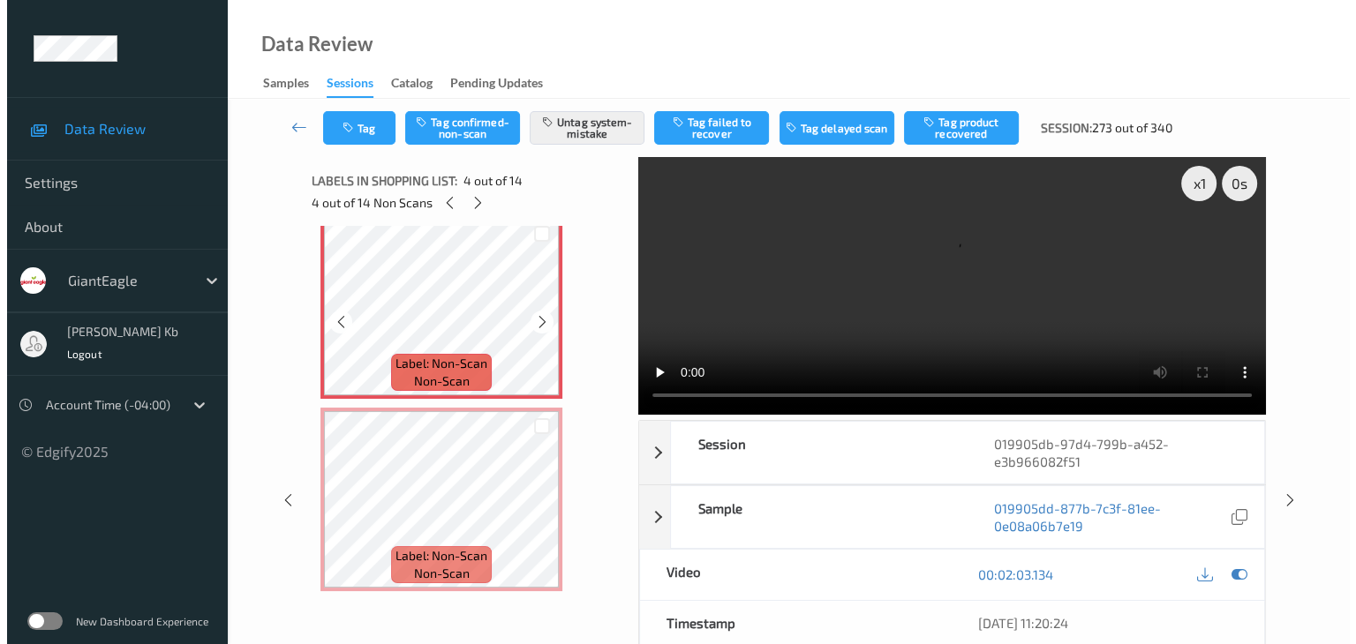
scroll to position [706, 0]
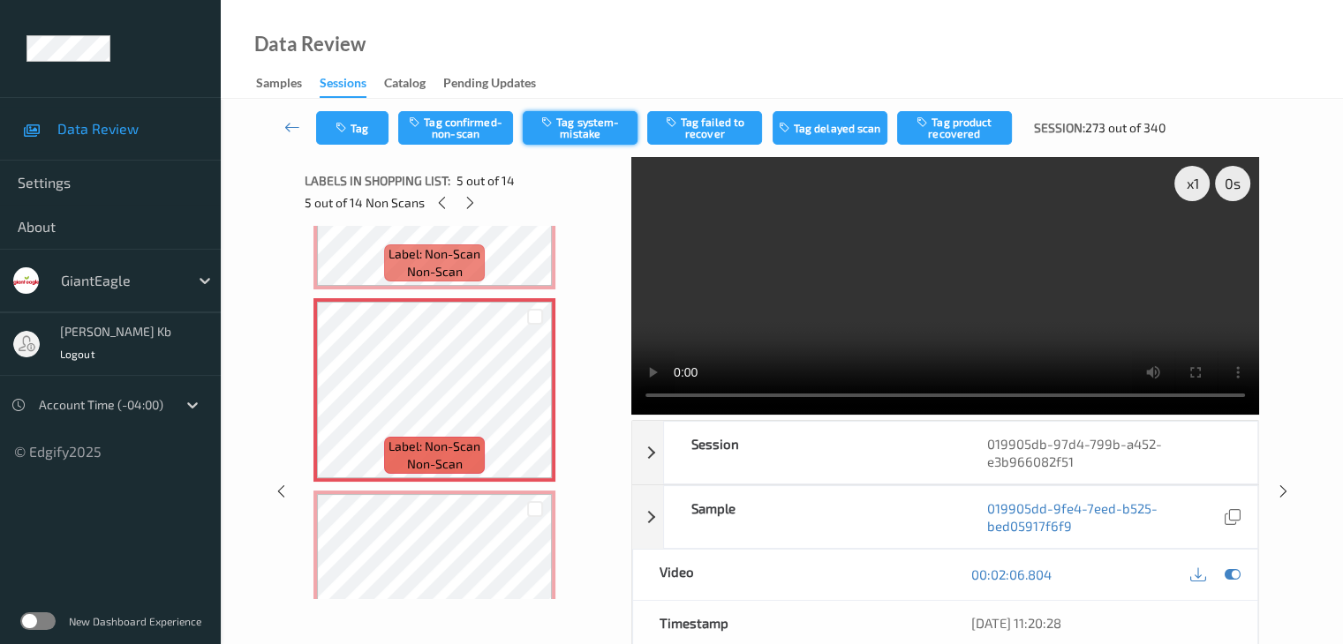
click at [592, 124] on button "Tag system-mistake" at bounding box center [580, 128] width 115 height 34
click at [374, 122] on button "Tag" at bounding box center [352, 128] width 72 height 34
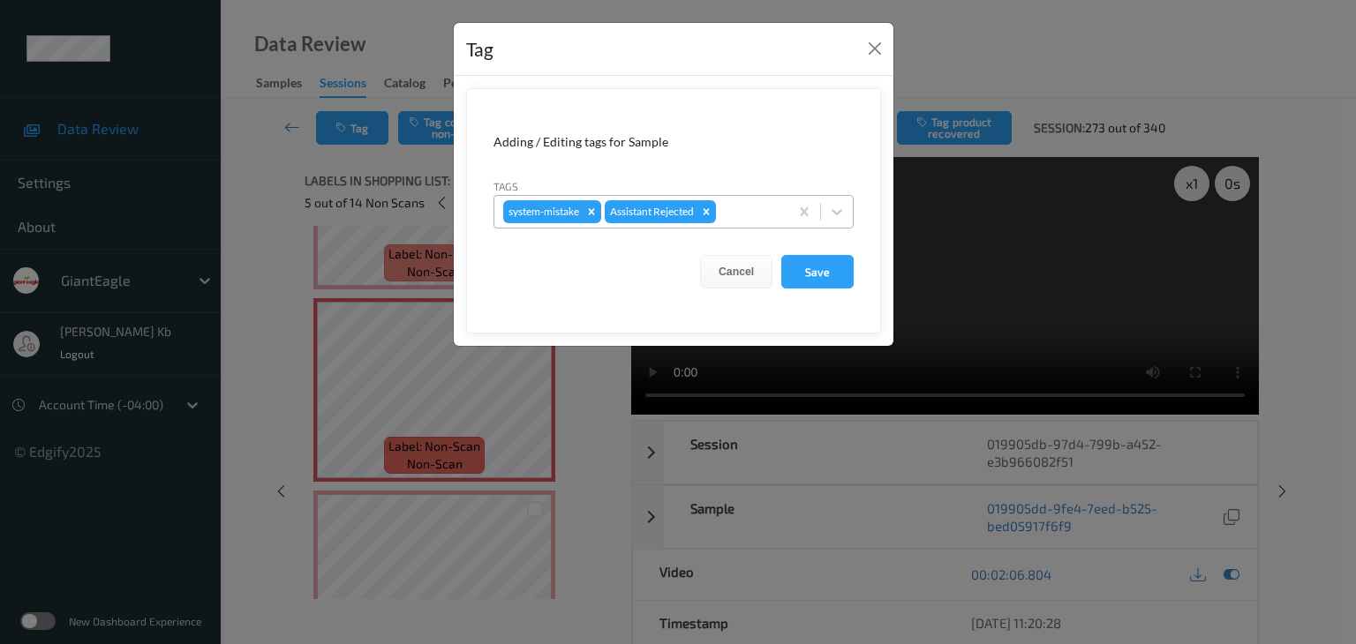
click at [755, 213] on div at bounding box center [749, 211] width 60 height 21
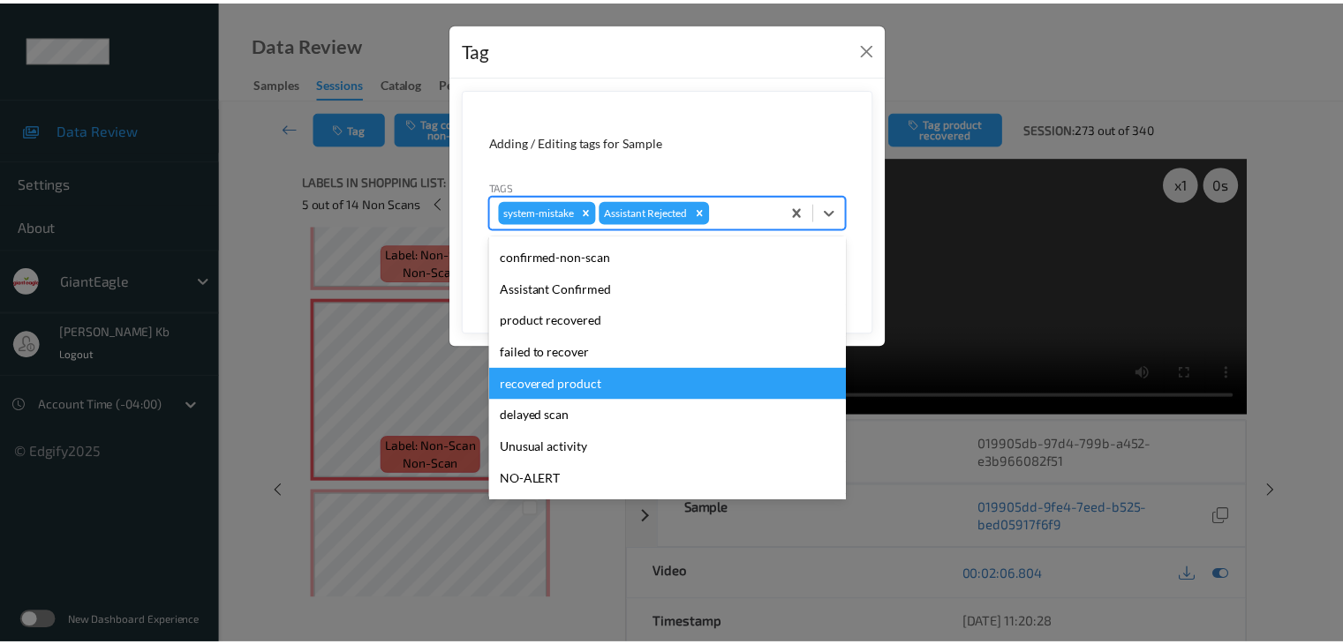
scroll to position [88, 0]
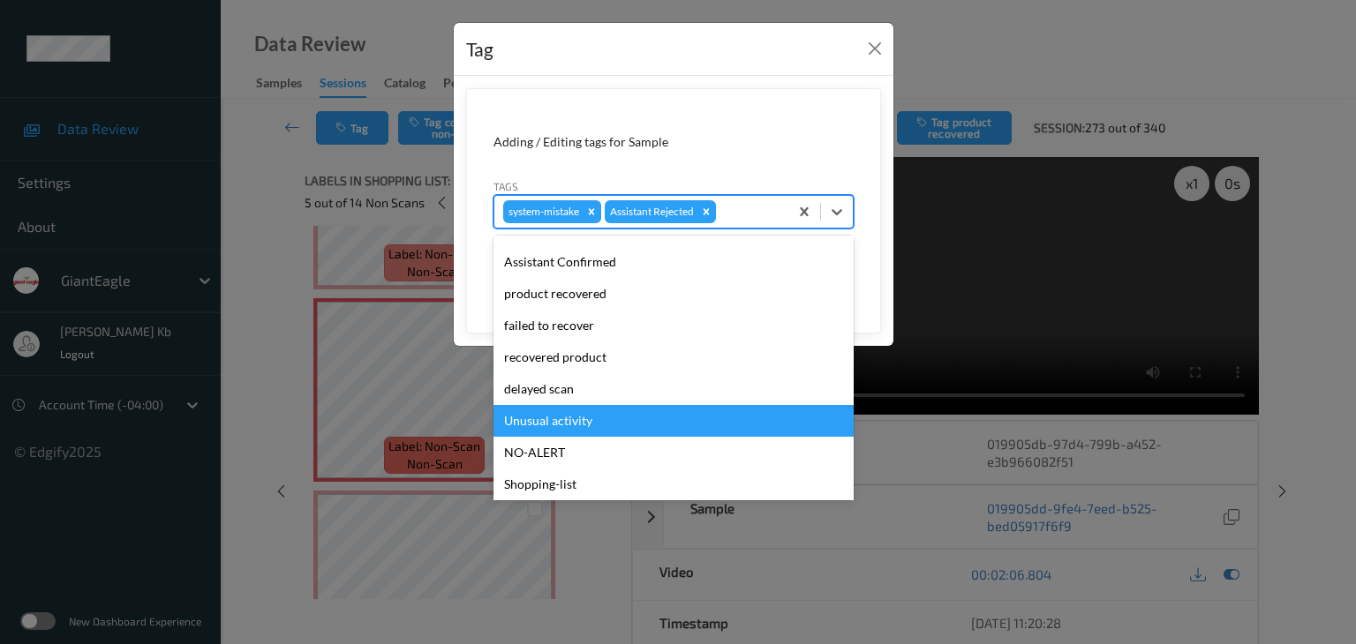
click at [561, 420] on div "Unusual activity" at bounding box center [673, 421] width 360 height 32
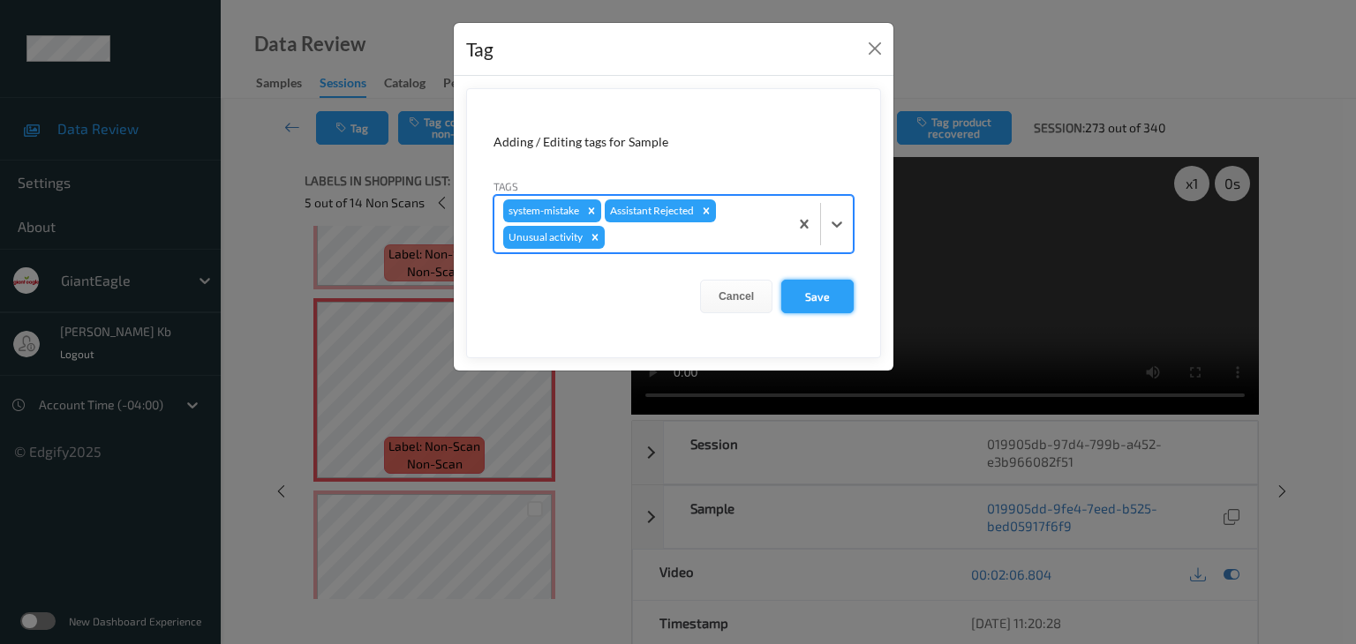
click at [798, 297] on button "Save" at bounding box center [817, 297] width 72 height 34
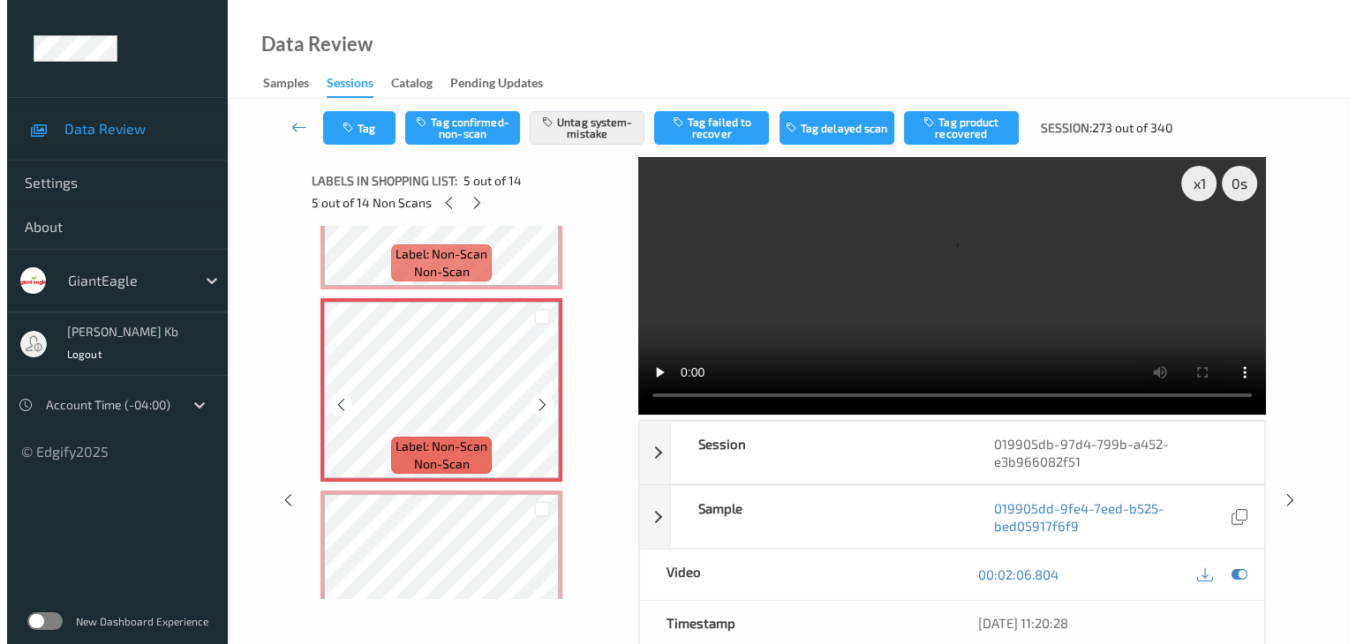
scroll to position [794, 0]
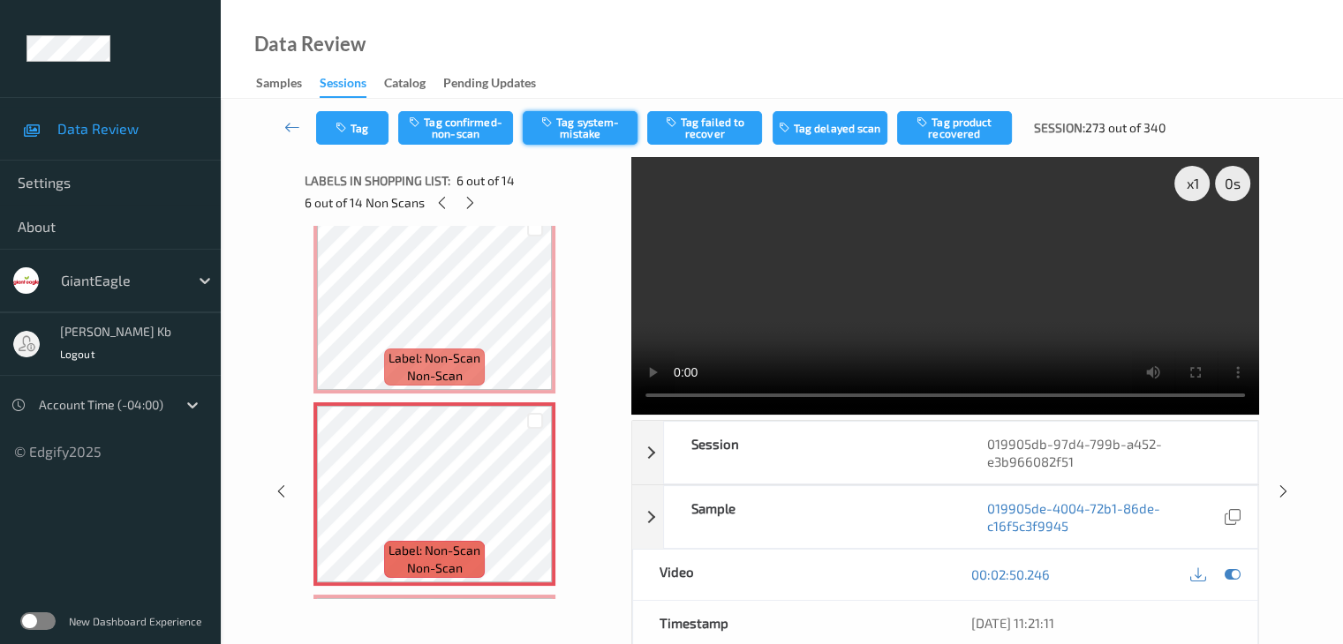
click at [590, 126] on button "Tag system-mistake" at bounding box center [580, 128] width 115 height 34
click at [372, 132] on button "Tag" at bounding box center [352, 128] width 72 height 34
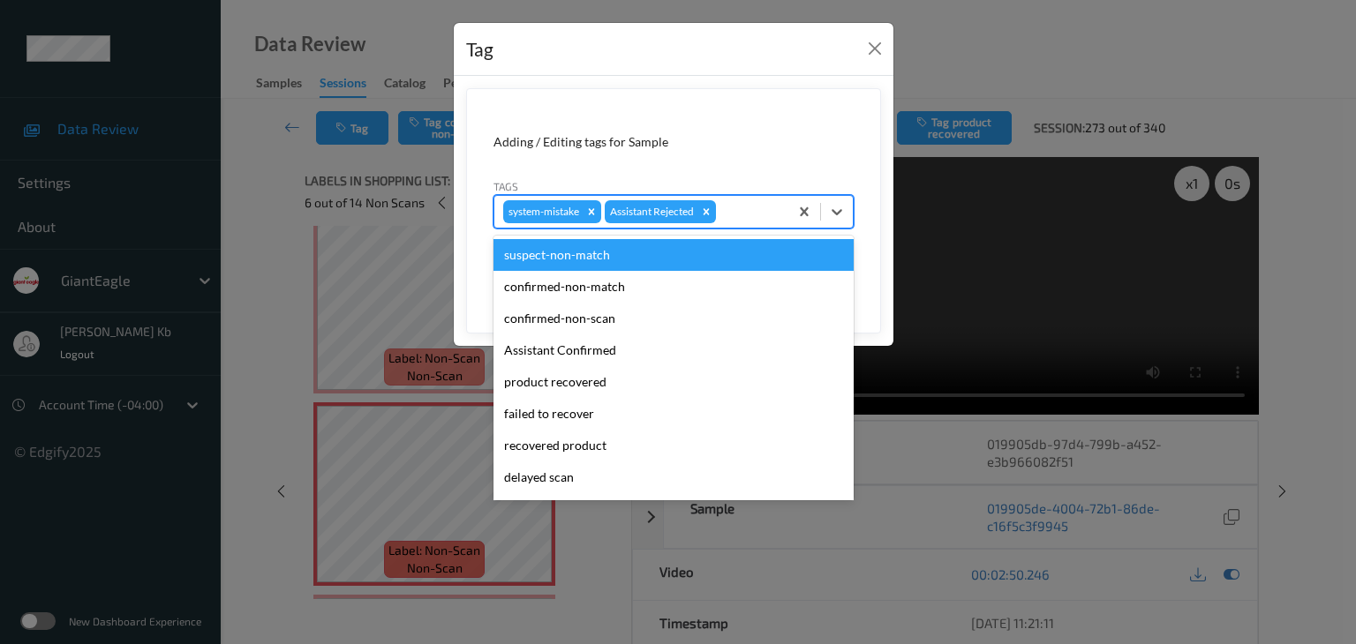
click at [740, 212] on div at bounding box center [749, 211] width 60 height 21
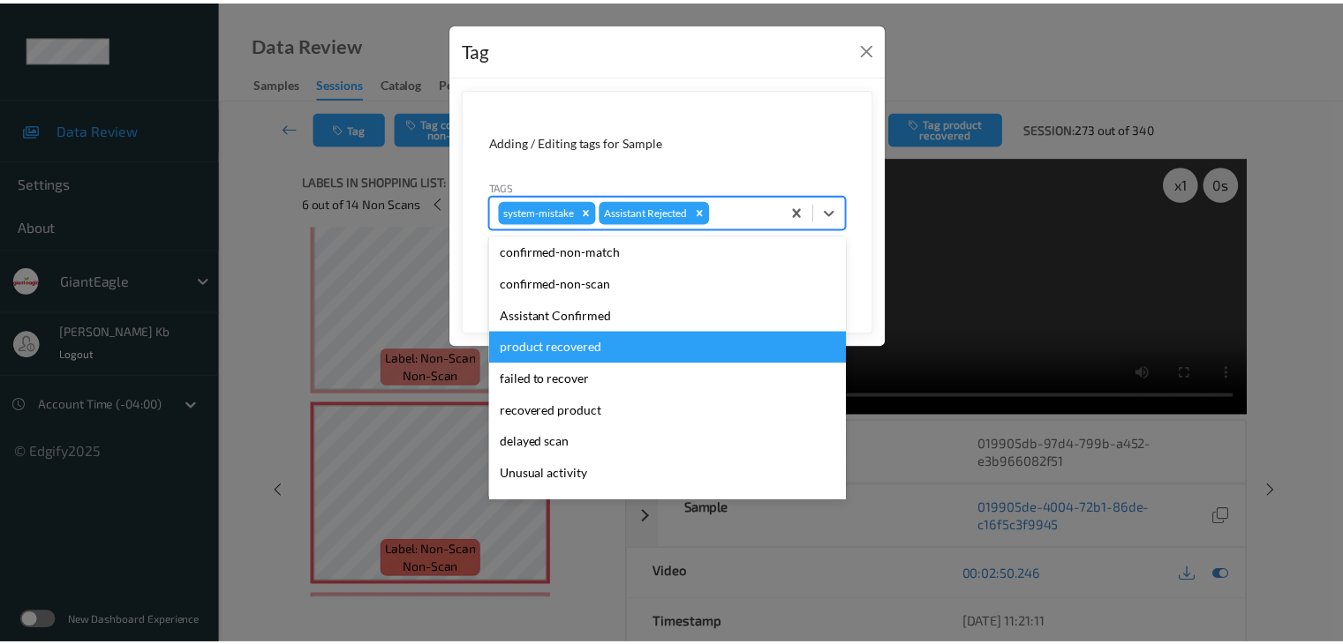
scroll to position [155, 0]
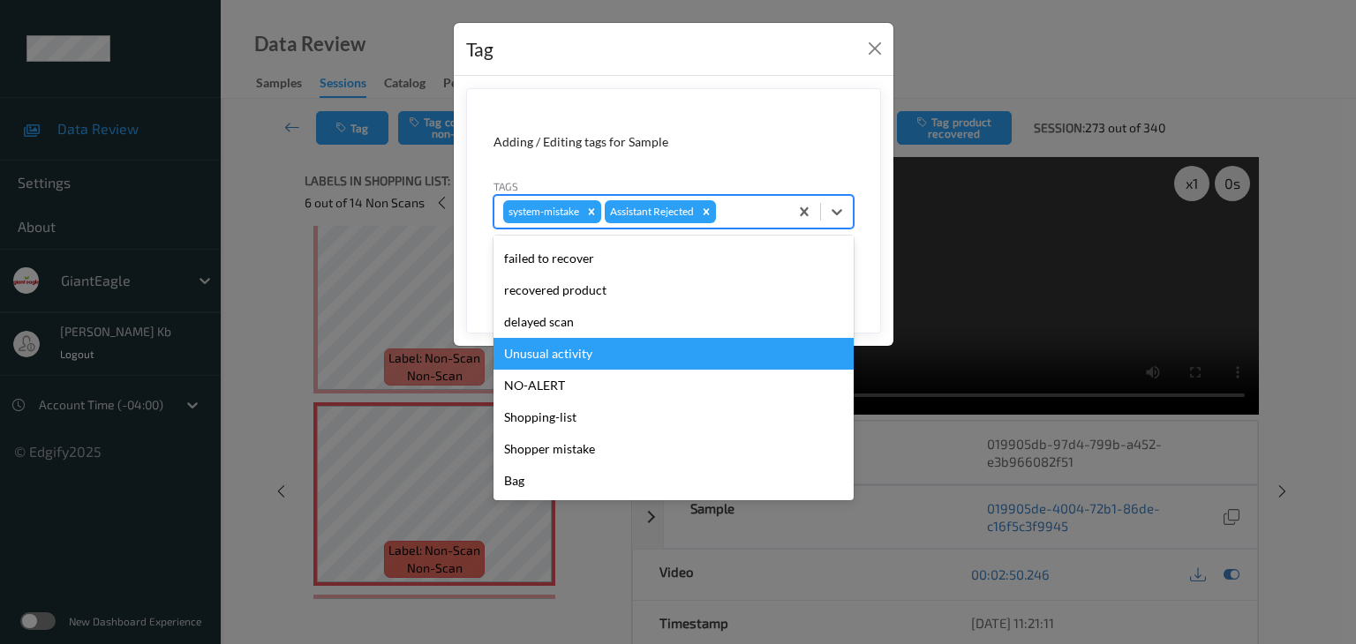
click at [574, 353] on div "Unusual activity" at bounding box center [673, 354] width 360 height 32
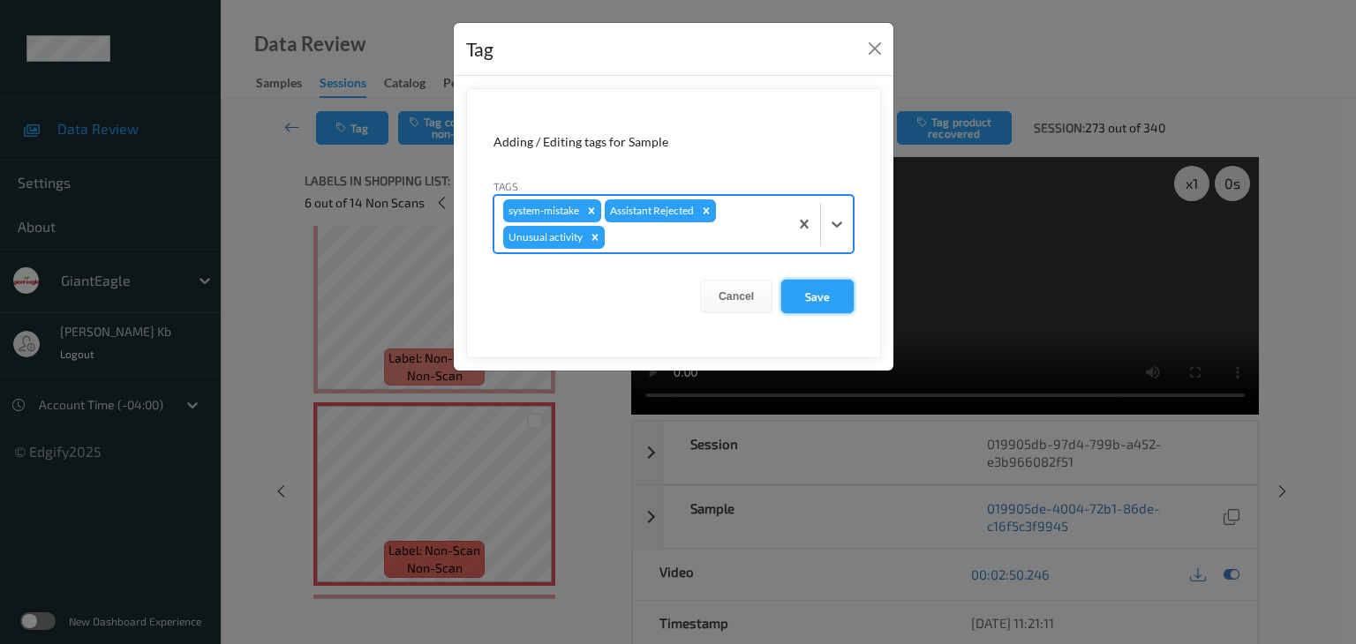
click at [823, 294] on button "Save" at bounding box center [817, 297] width 72 height 34
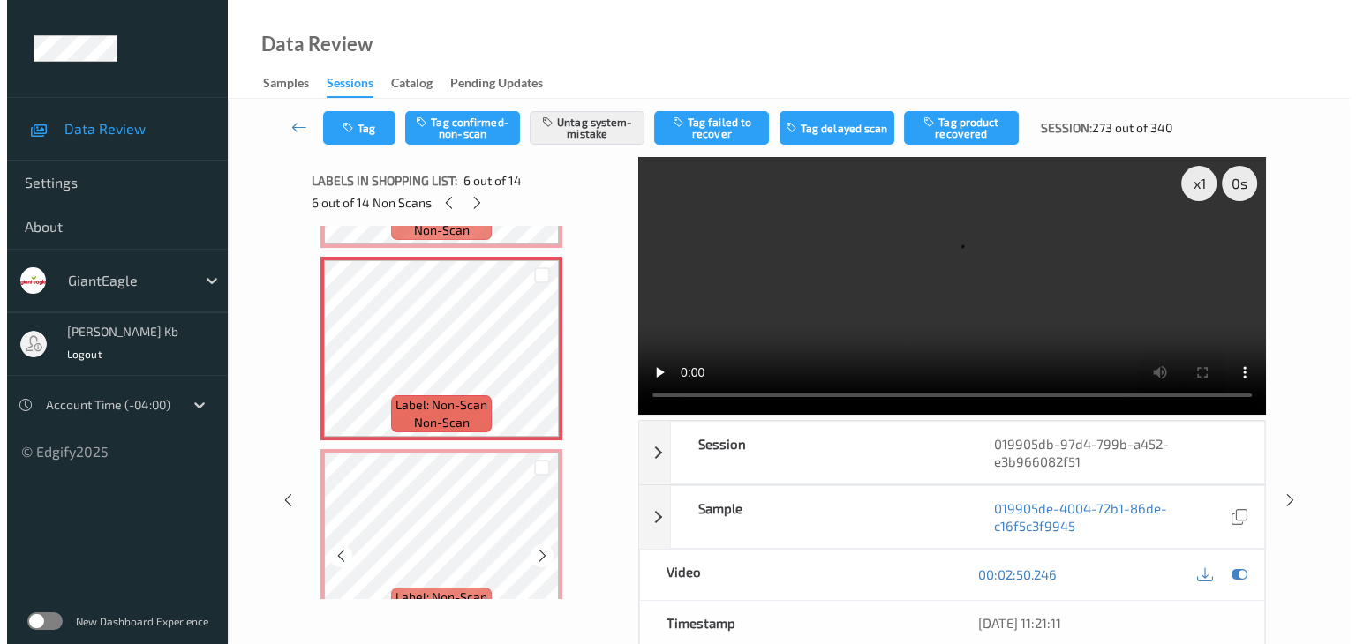
scroll to position [971, 0]
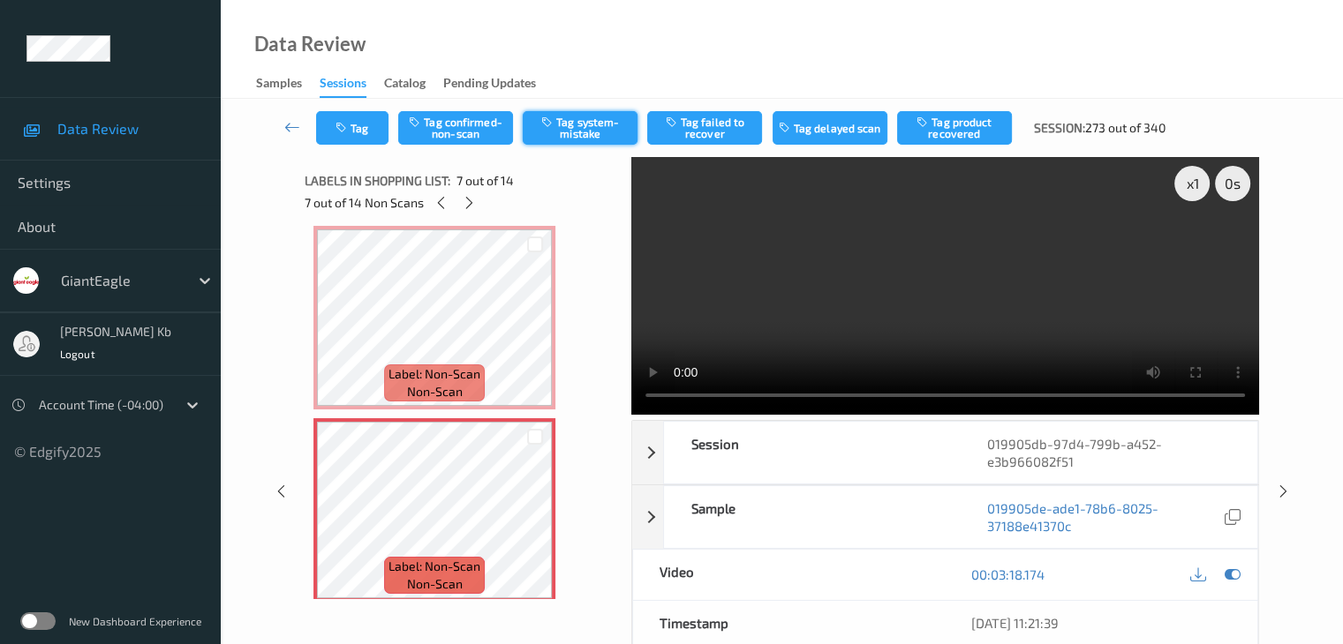
click at [590, 124] on button "Tag system-mistake" at bounding box center [580, 128] width 115 height 34
click at [377, 126] on button "Tag" at bounding box center [352, 128] width 72 height 34
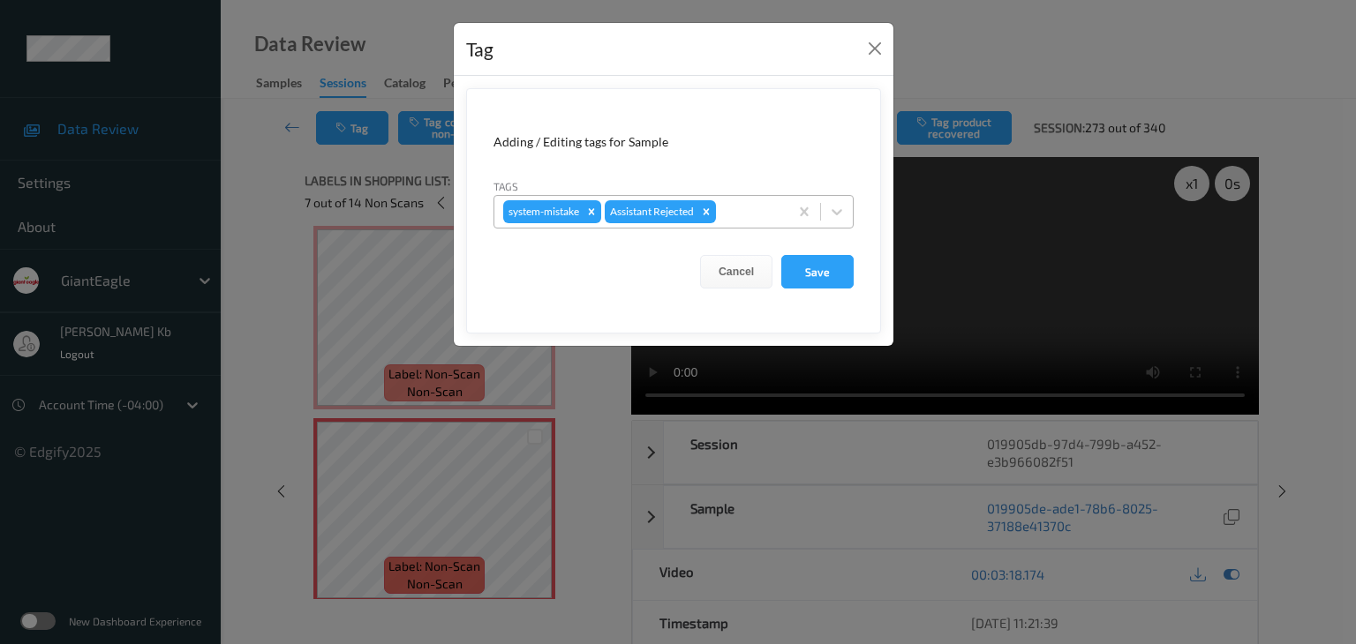
click at [744, 209] on div at bounding box center [749, 211] width 60 height 21
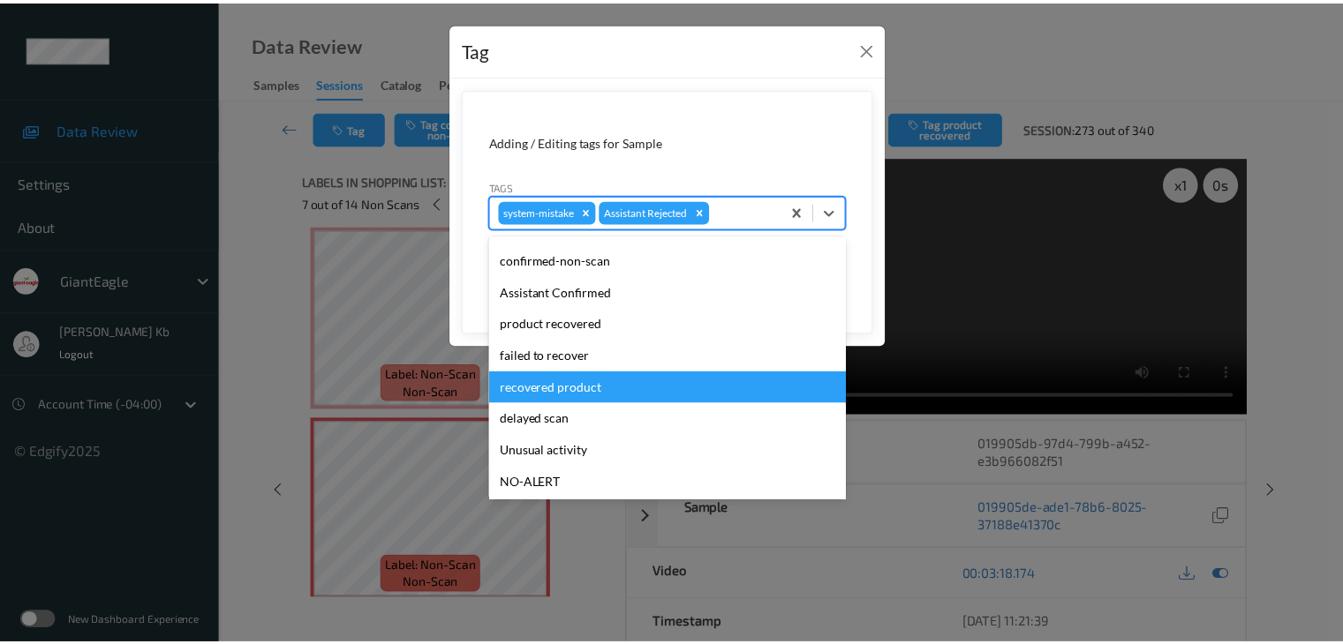
scroll to position [88, 0]
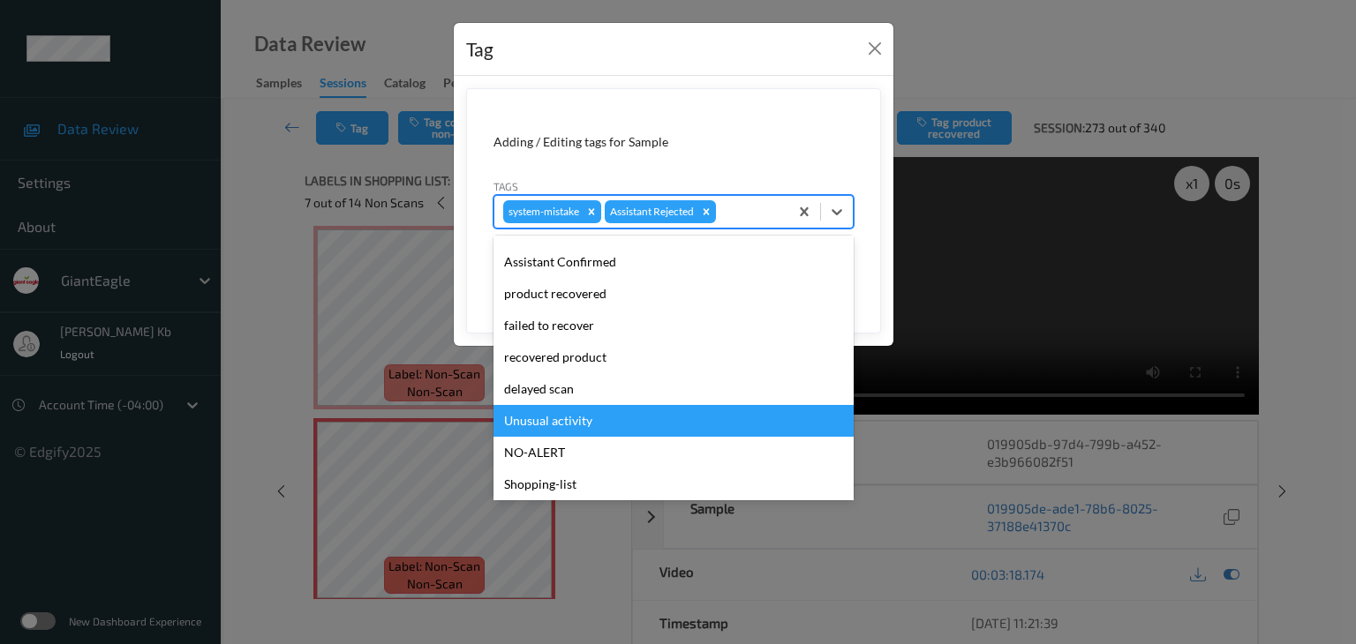
click at [555, 418] on div "Unusual activity" at bounding box center [673, 421] width 360 height 32
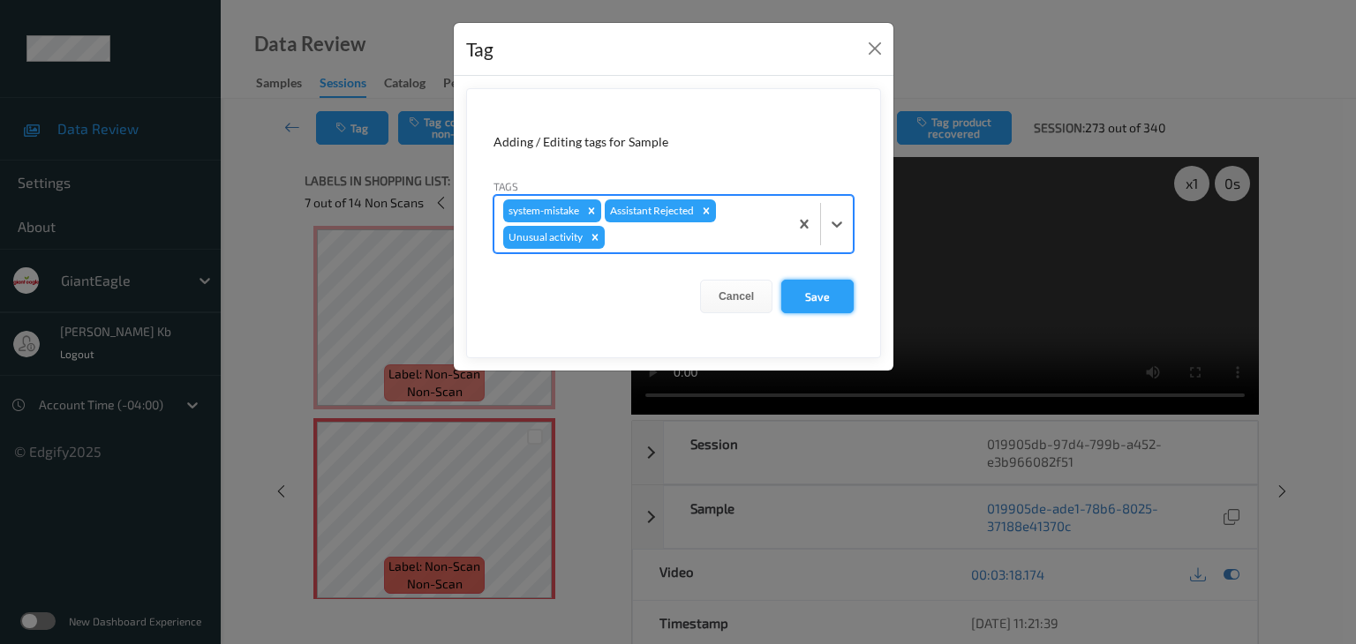
click at [822, 294] on button "Save" at bounding box center [817, 297] width 72 height 34
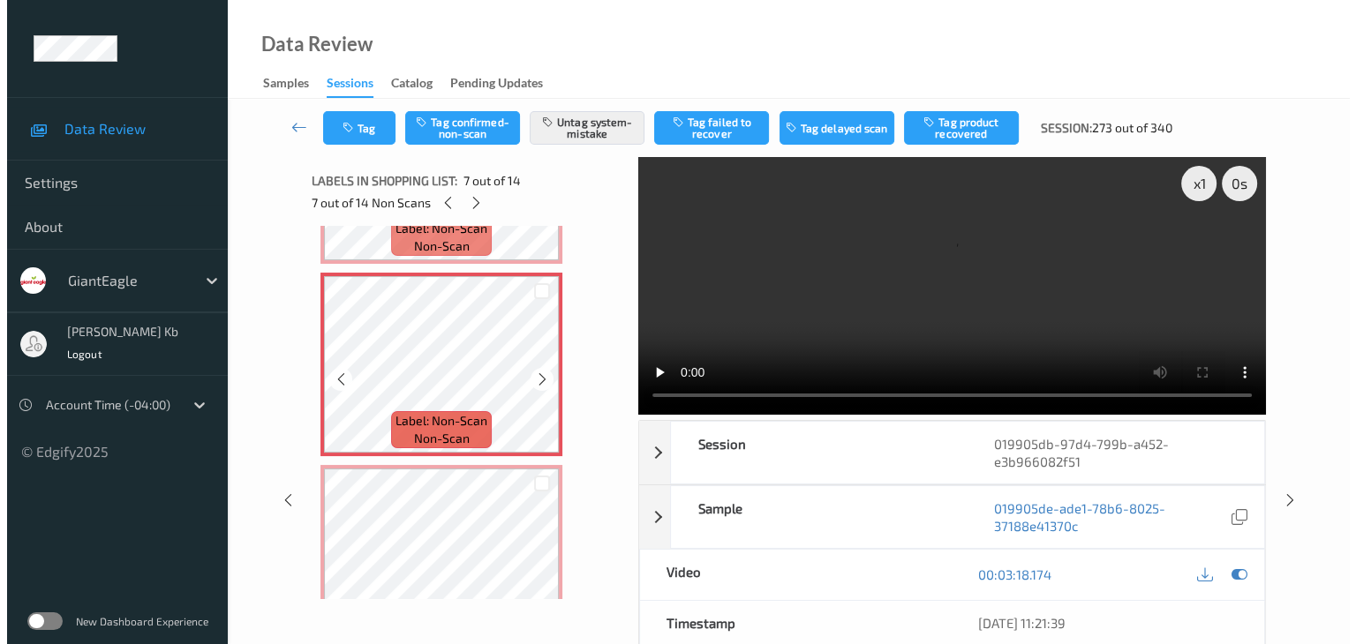
scroll to position [1147, 0]
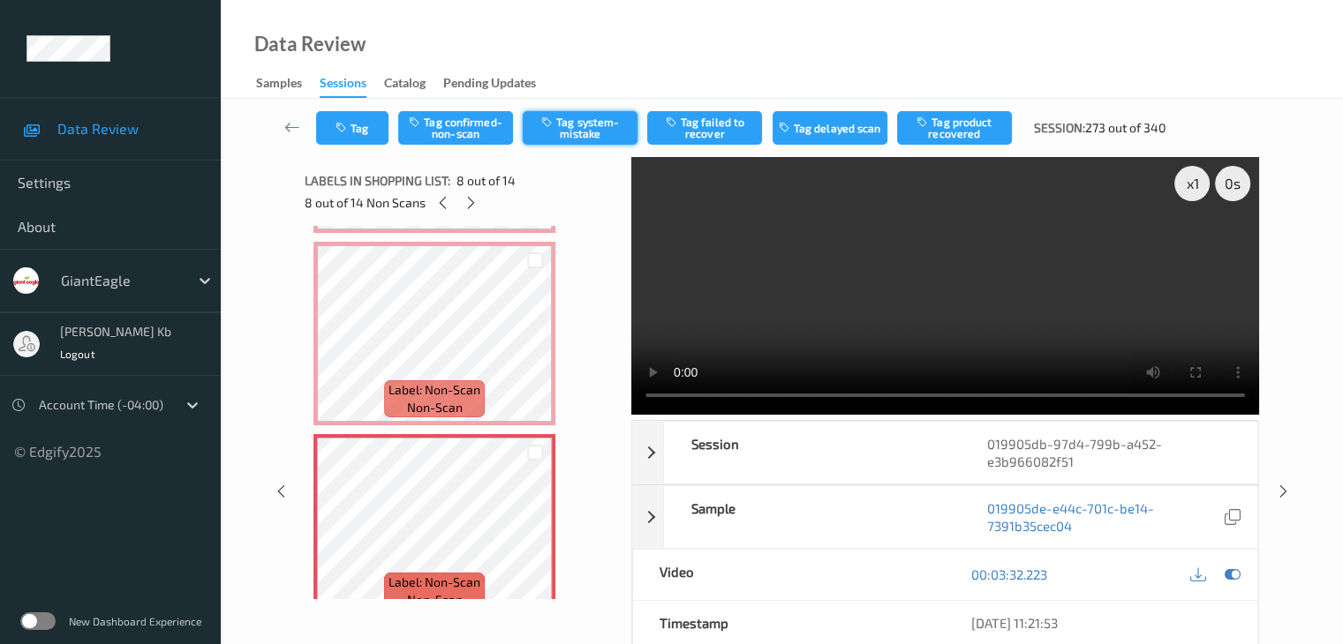
click at [586, 124] on button "Tag system-mistake" at bounding box center [580, 128] width 115 height 34
click at [366, 119] on button "Tag" at bounding box center [352, 128] width 72 height 34
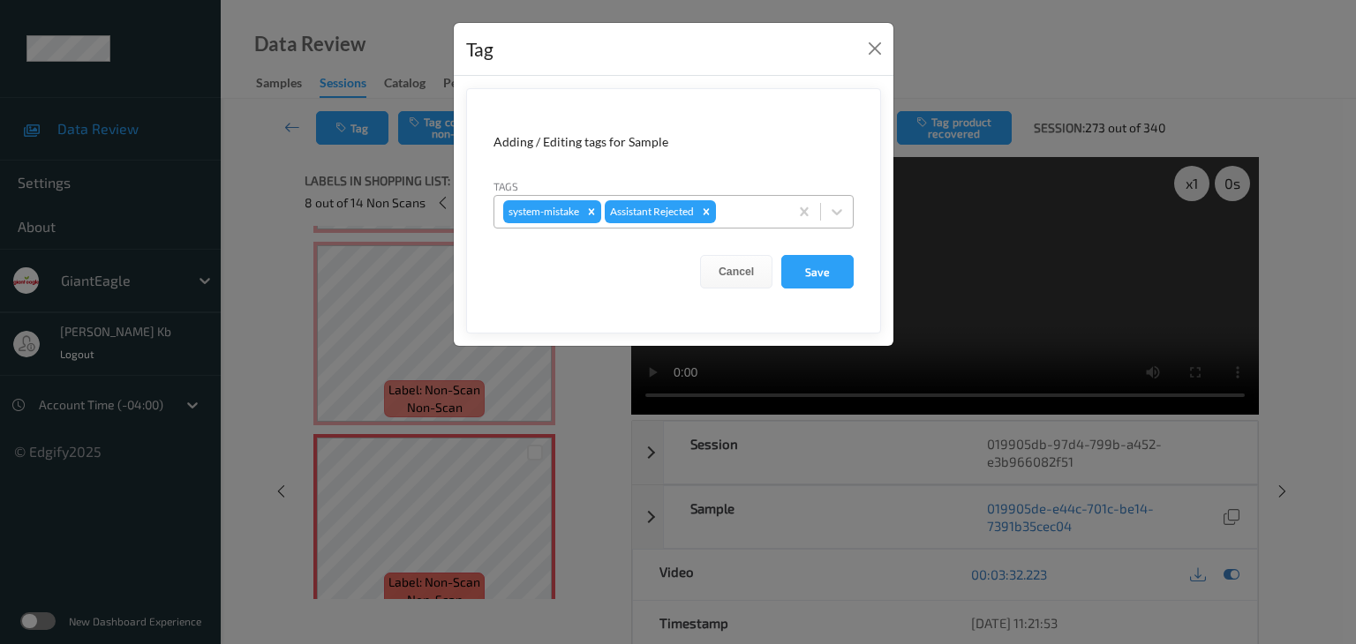
click at [738, 207] on div at bounding box center [749, 211] width 60 height 21
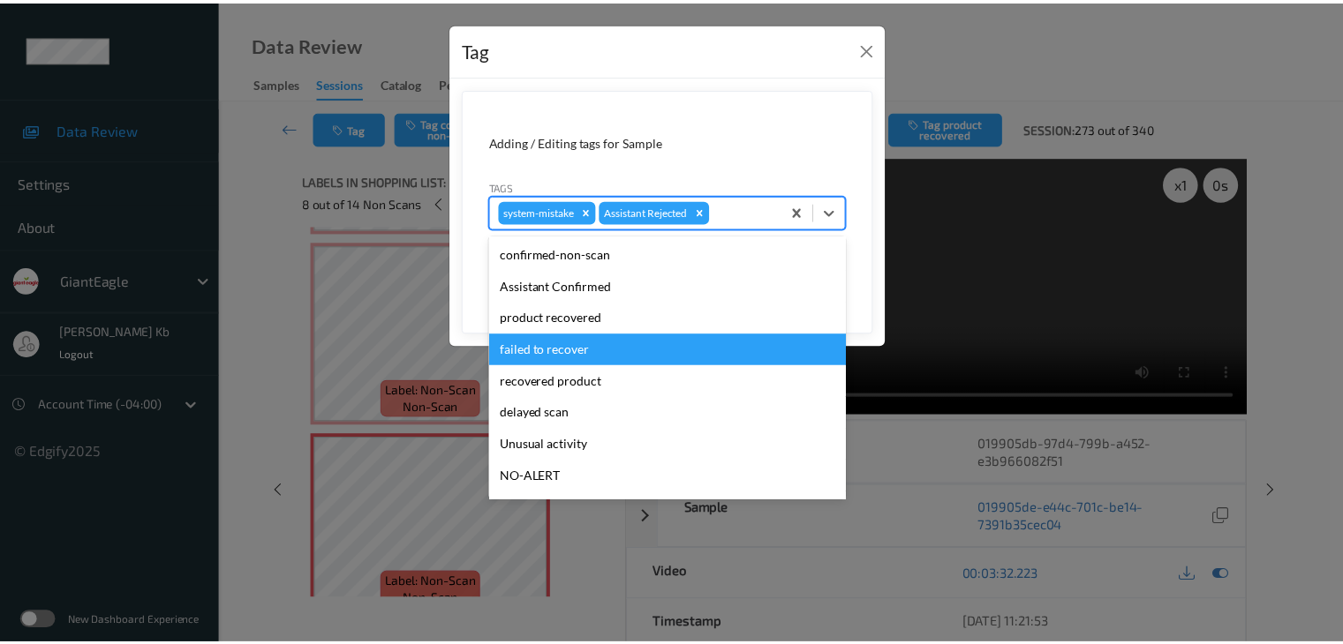
scroll to position [88, 0]
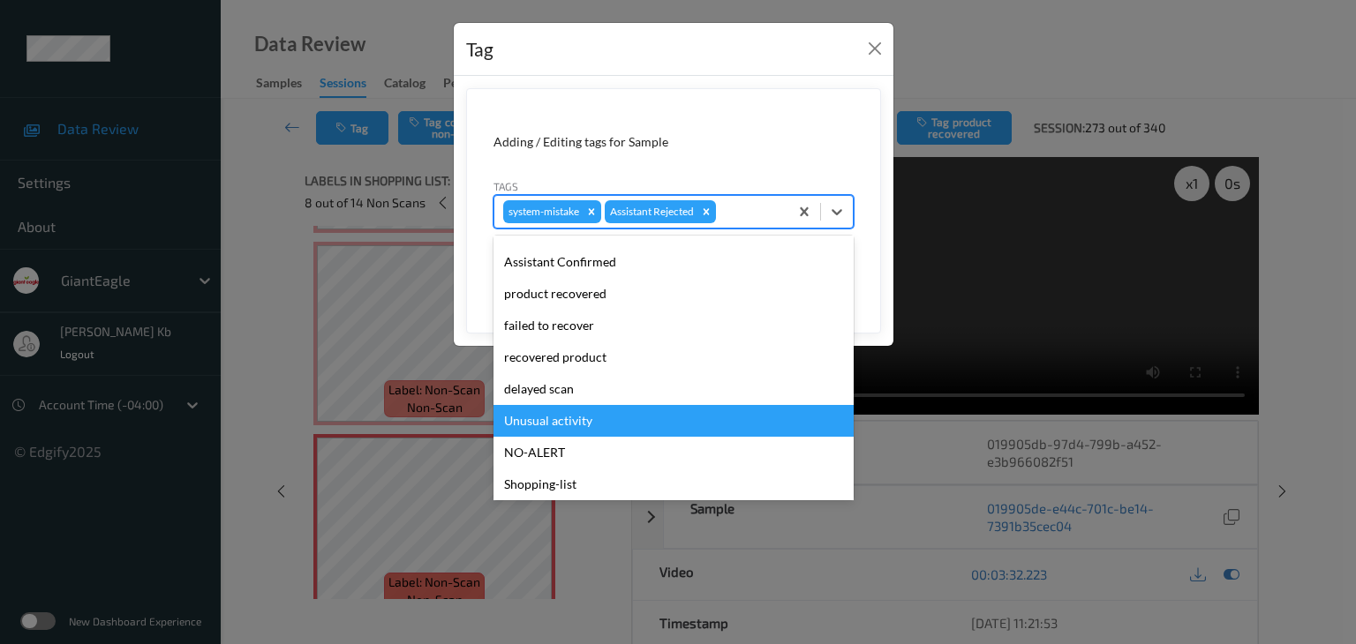
click at [561, 418] on div "Unusual activity" at bounding box center [673, 421] width 360 height 32
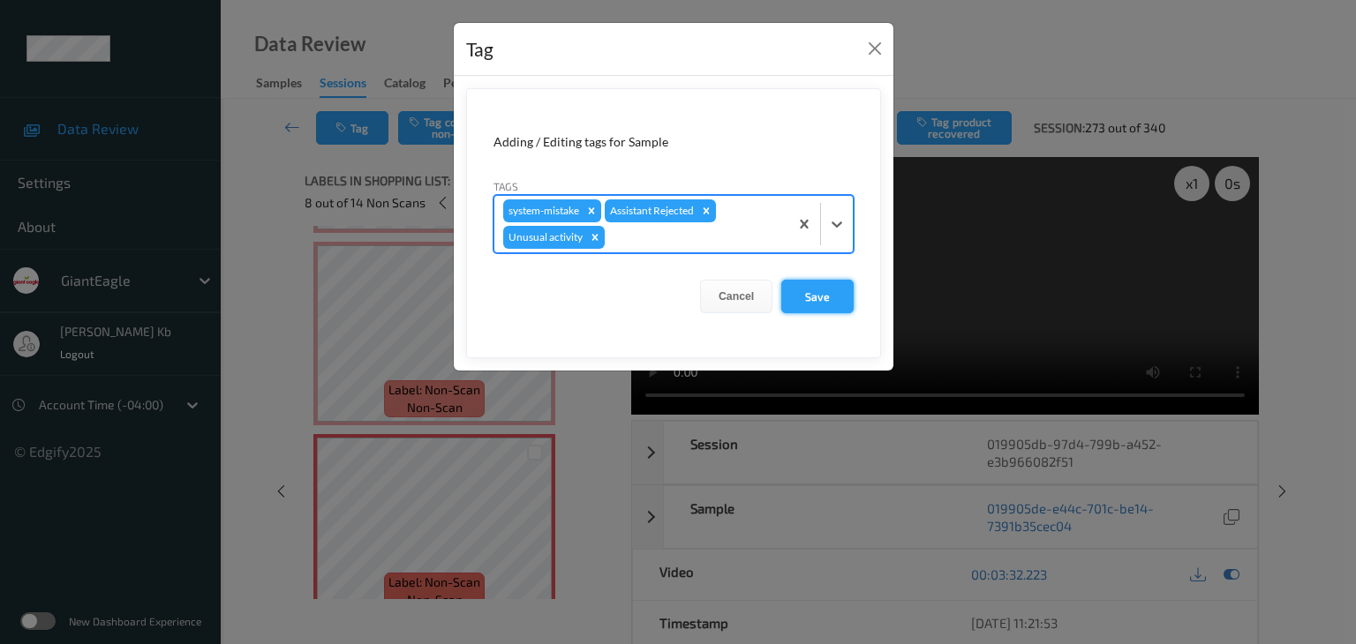
click at [799, 297] on button "Save" at bounding box center [817, 297] width 72 height 34
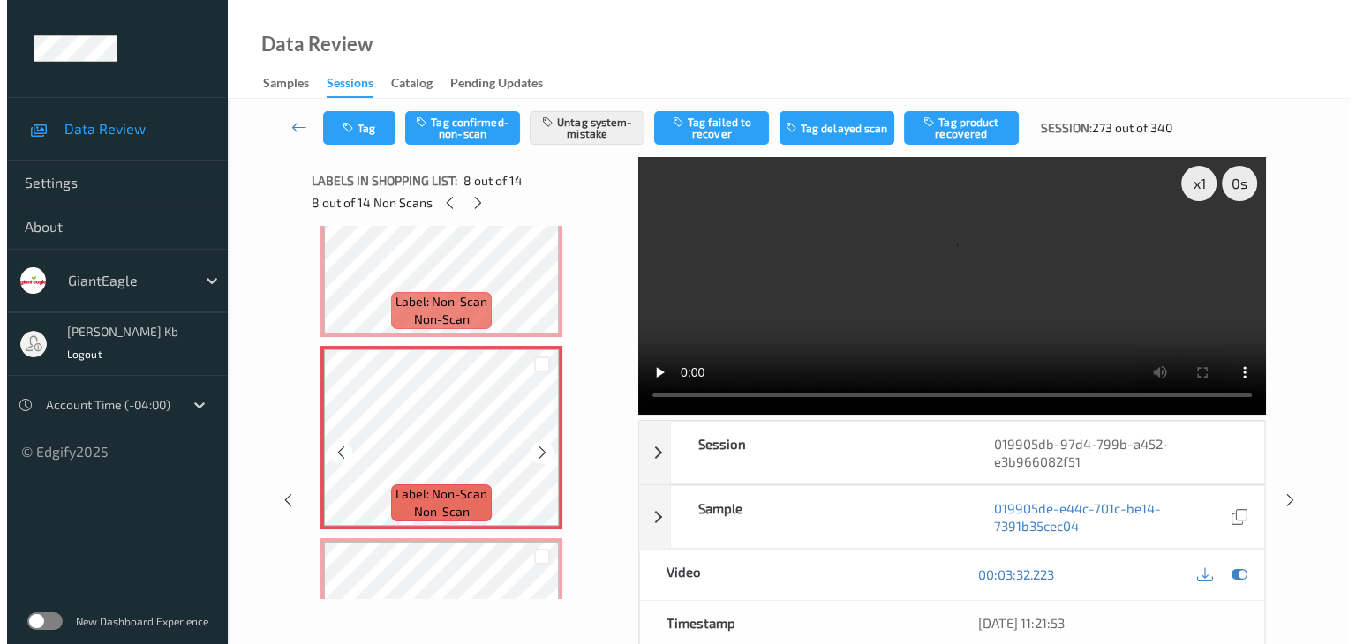
scroll to position [1324, 0]
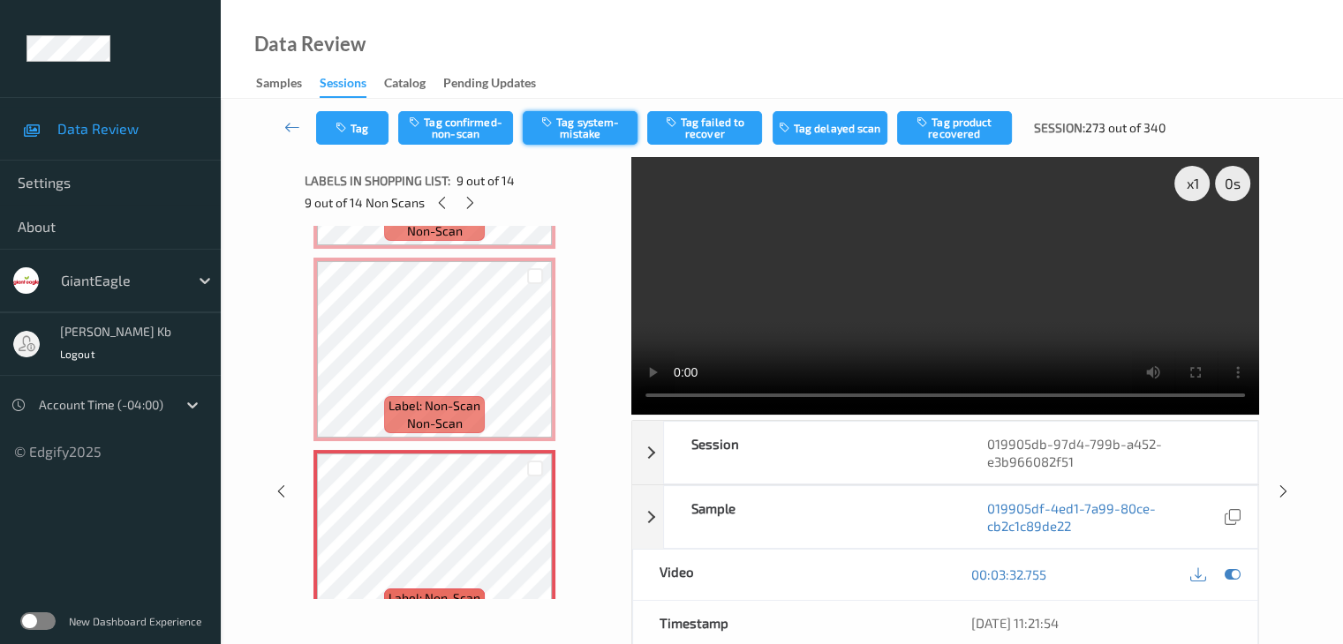
click at [598, 135] on button "Tag system-mistake" at bounding box center [580, 128] width 115 height 34
click at [366, 124] on button "Tag" at bounding box center [352, 128] width 72 height 34
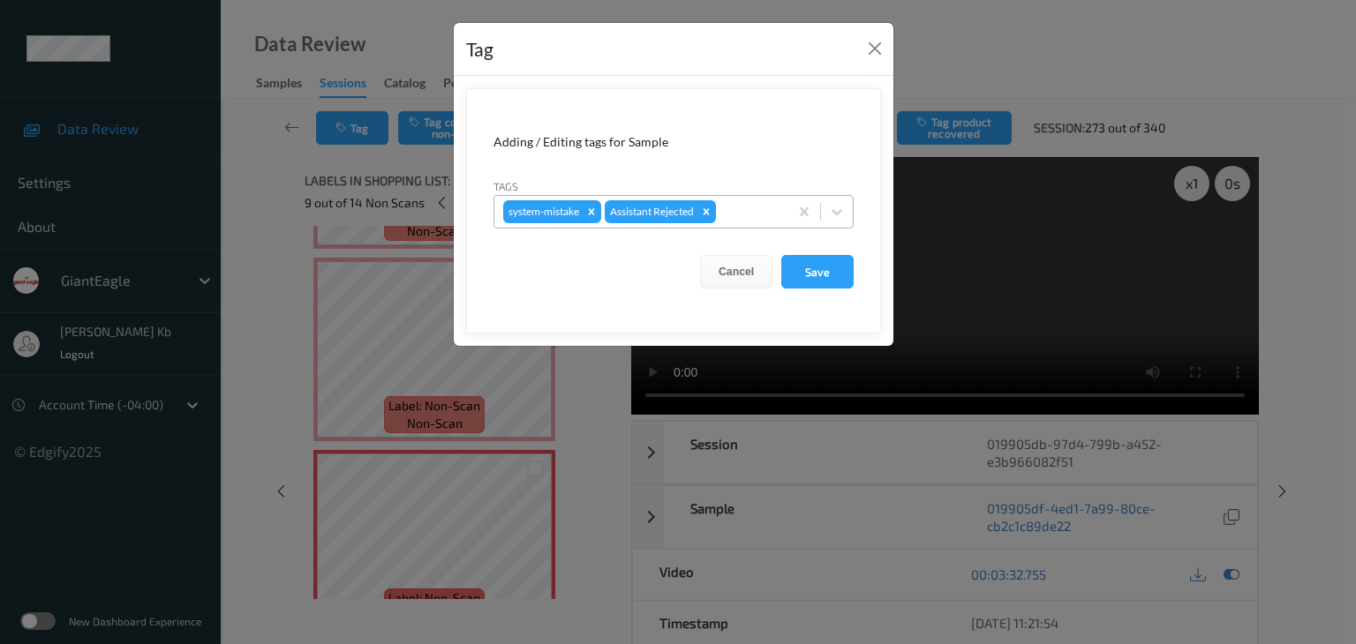
click at [749, 207] on div at bounding box center [749, 211] width 60 height 21
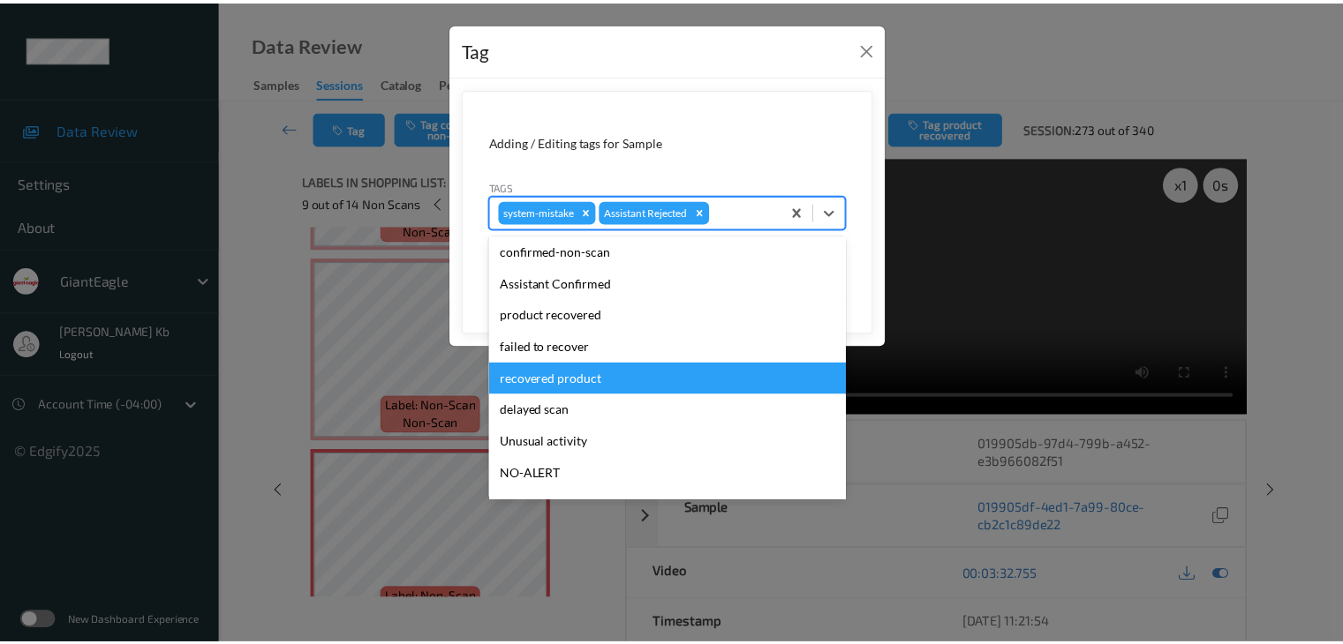
scroll to position [155, 0]
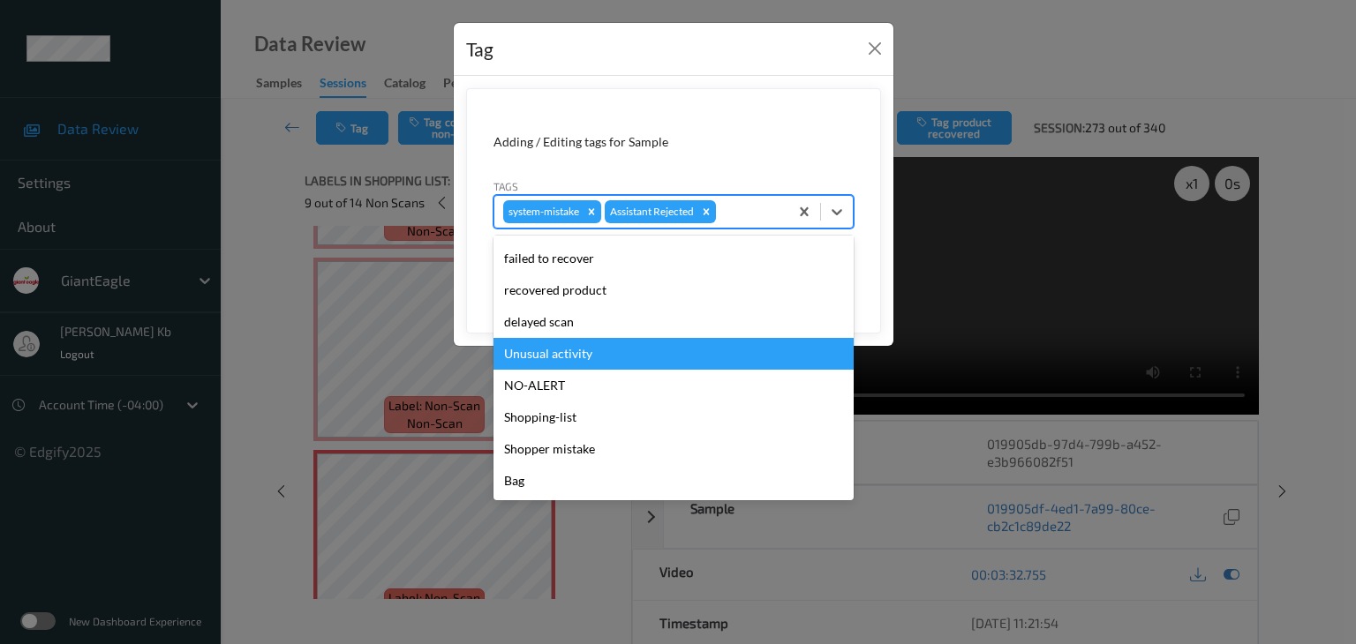
click at [572, 359] on div "Unusual activity" at bounding box center [673, 354] width 360 height 32
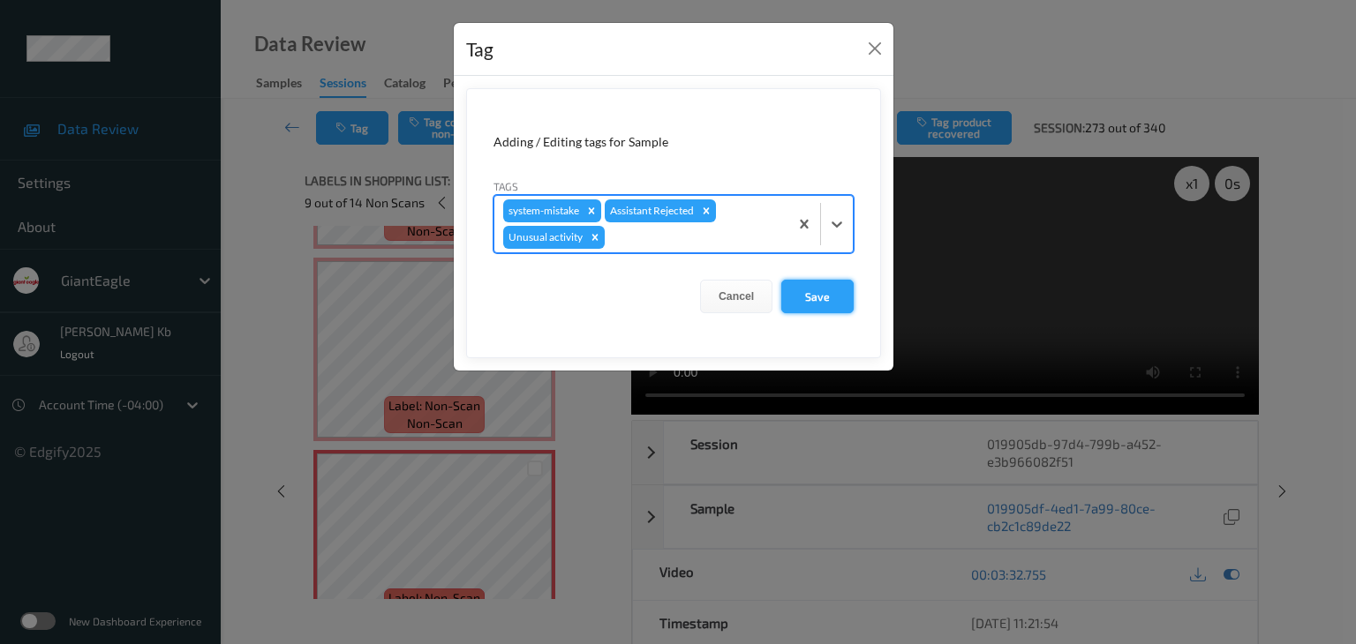
click at [817, 294] on button "Save" at bounding box center [817, 297] width 72 height 34
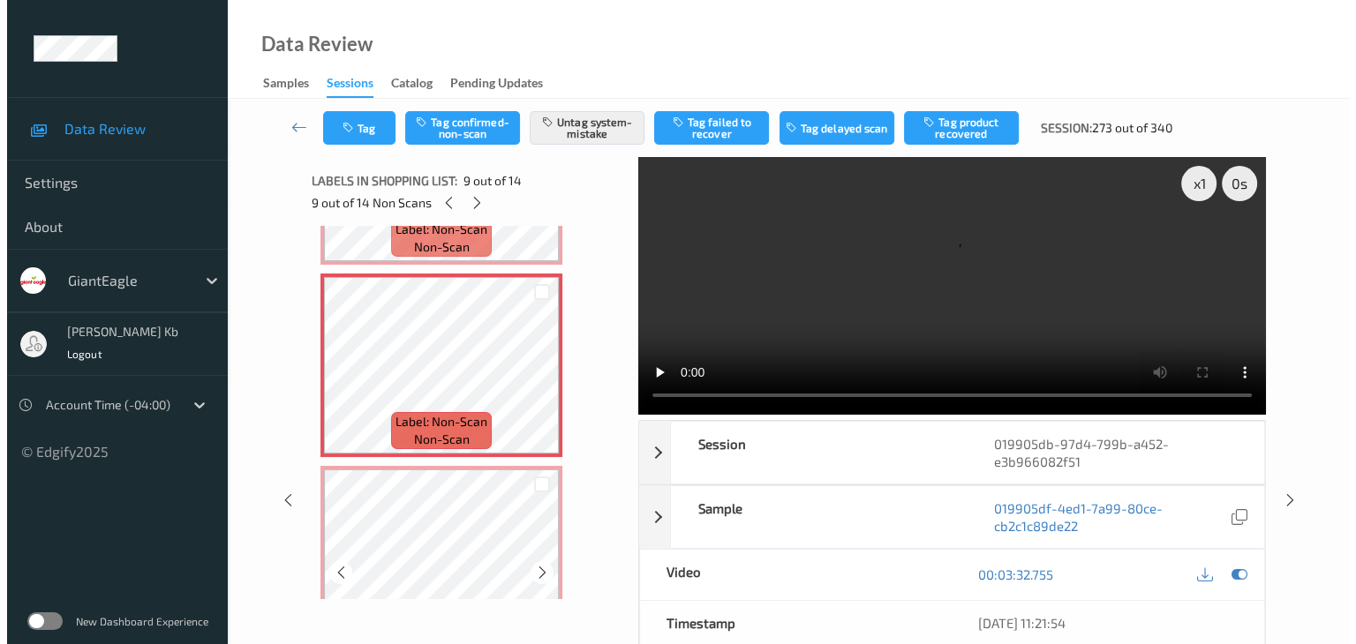
scroll to position [1589, 0]
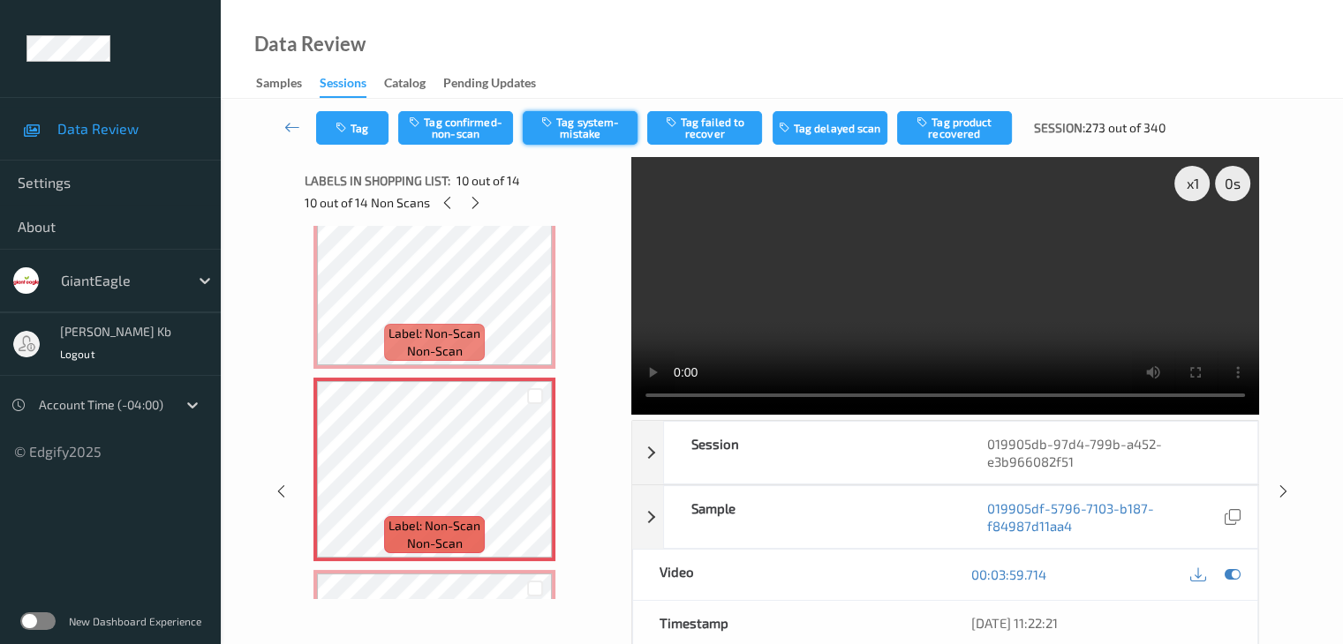
click at [569, 134] on button "Tag system-mistake" at bounding box center [580, 128] width 115 height 34
click at [372, 128] on button "Tag" at bounding box center [352, 128] width 72 height 34
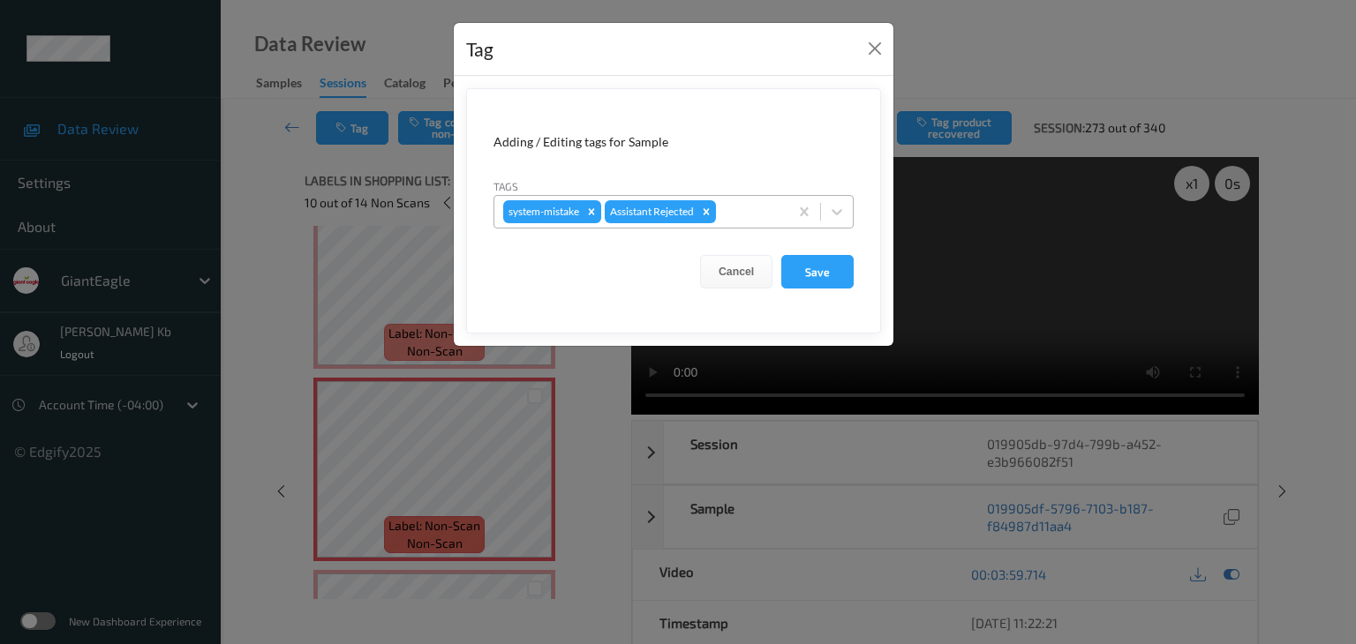
click at [736, 203] on div at bounding box center [749, 211] width 60 height 21
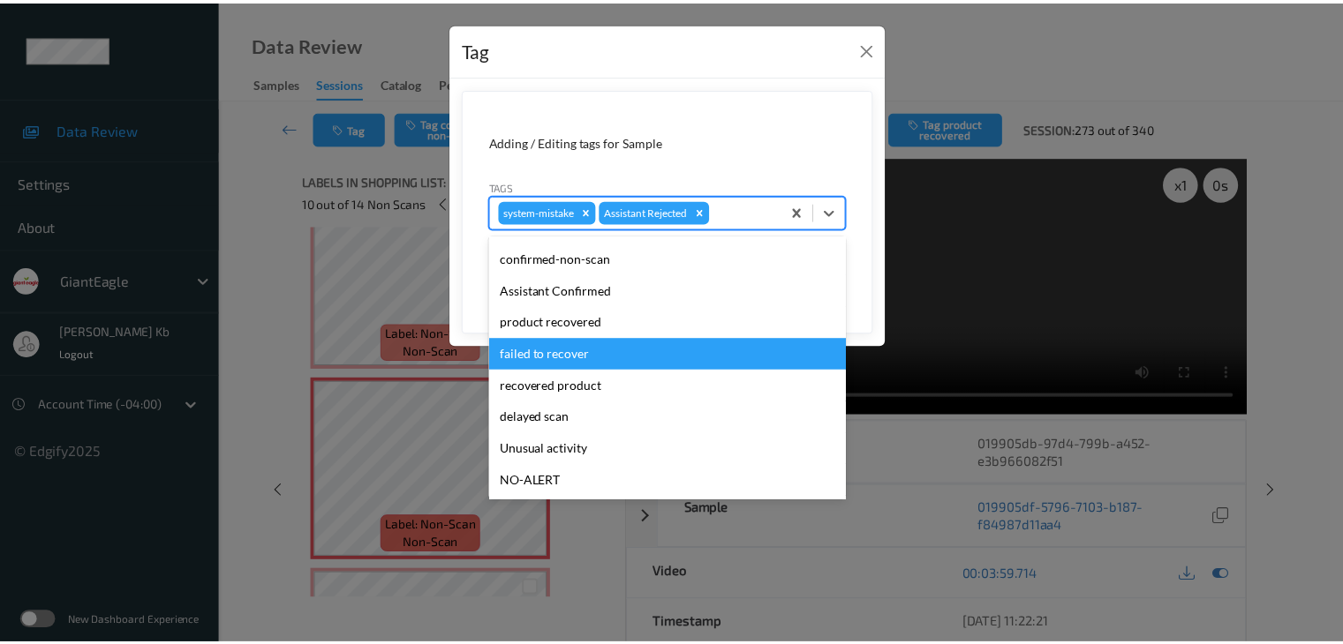
scroll to position [88, 0]
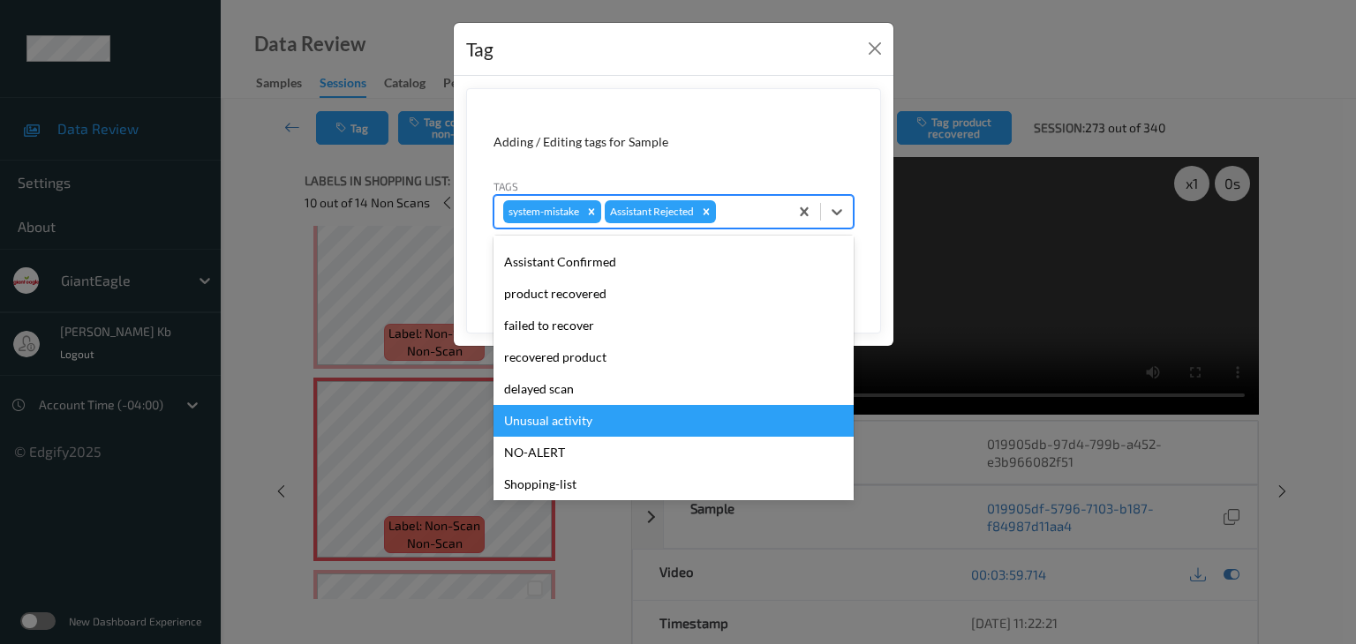
click at [579, 419] on div "Unusual activity" at bounding box center [673, 421] width 360 height 32
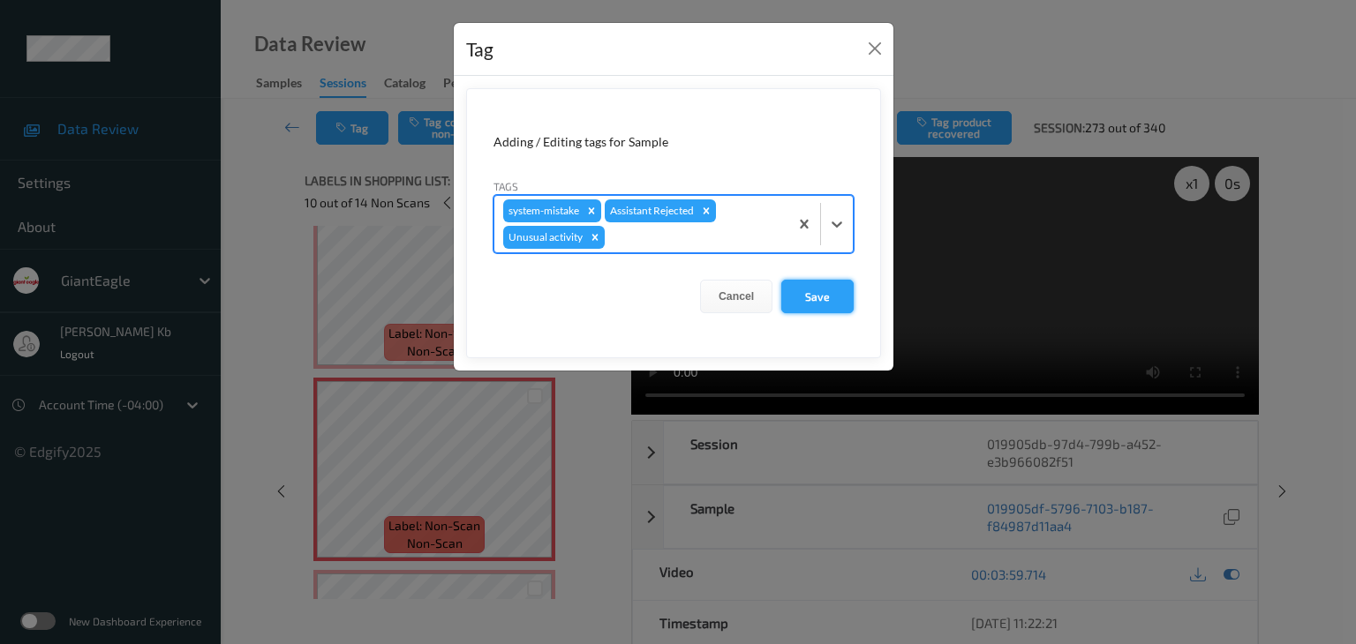
click at [811, 296] on button "Save" at bounding box center [817, 297] width 72 height 34
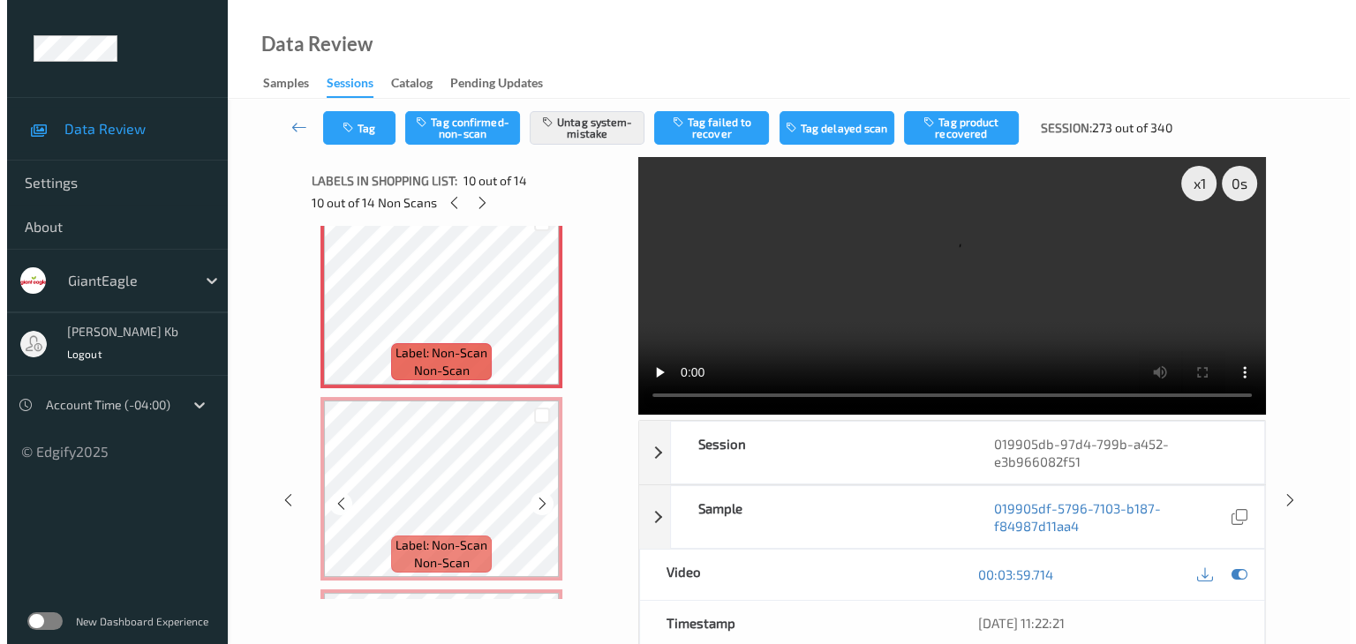
scroll to position [1765, 0]
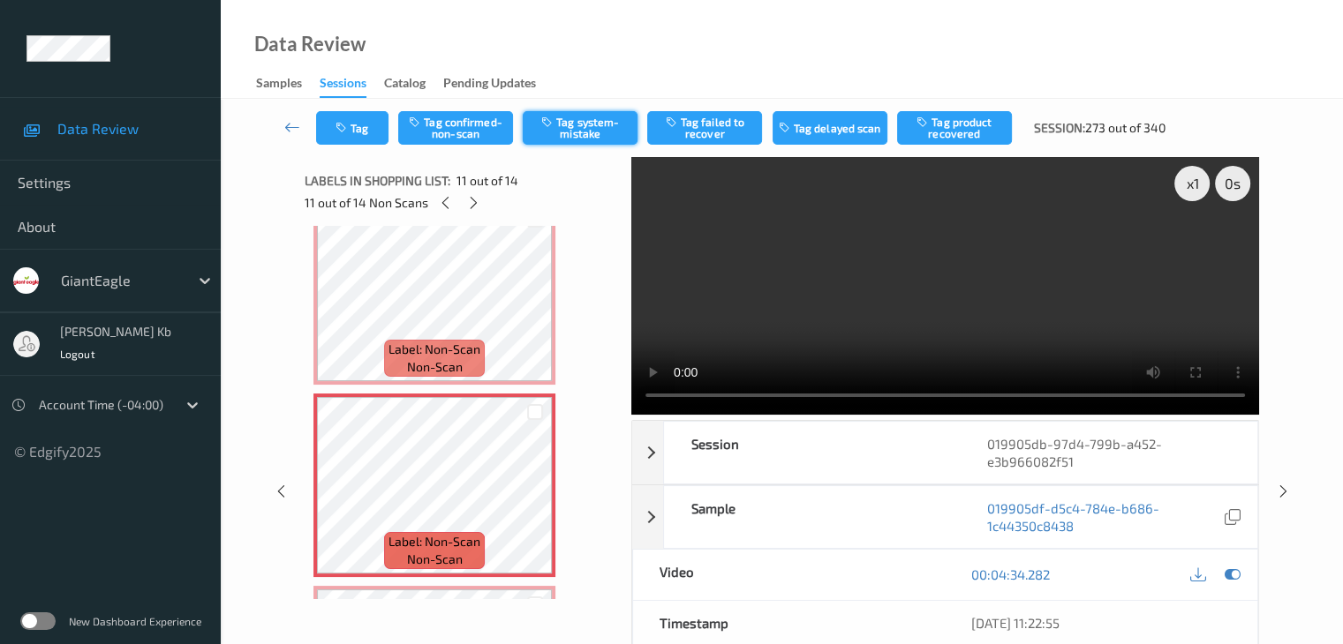
click at [579, 128] on button "Tag system-mistake" at bounding box center [580, 128] width 115 height 34
click at [375, 130] on button "Tag" at bounding box center [352, 128] width 72 height 34
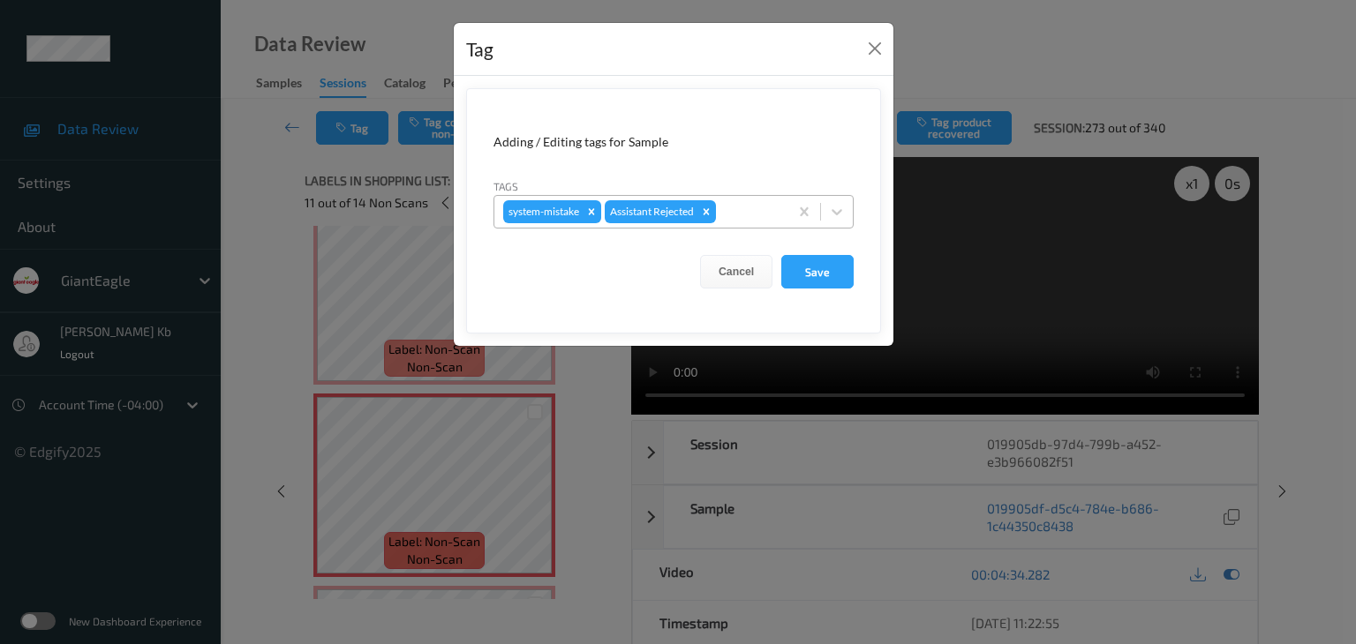
click at [742, 210] on div at bounding box center [749, 211] width 60 height 21
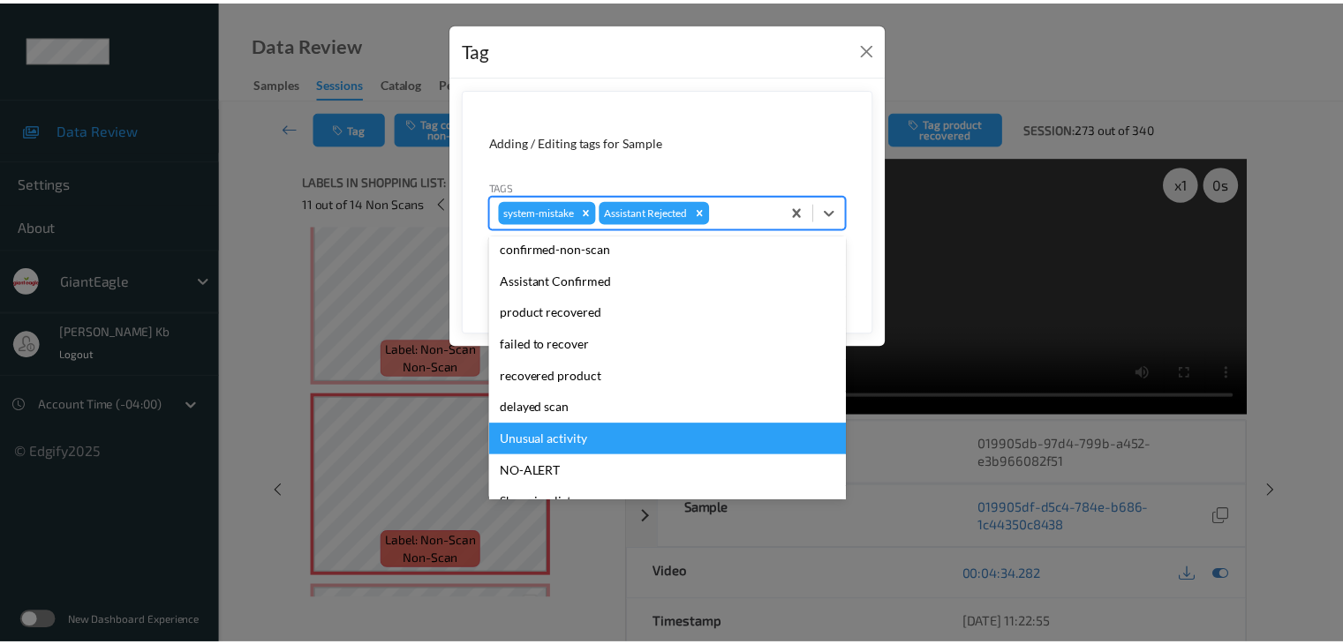
scroll to position [155, 0]
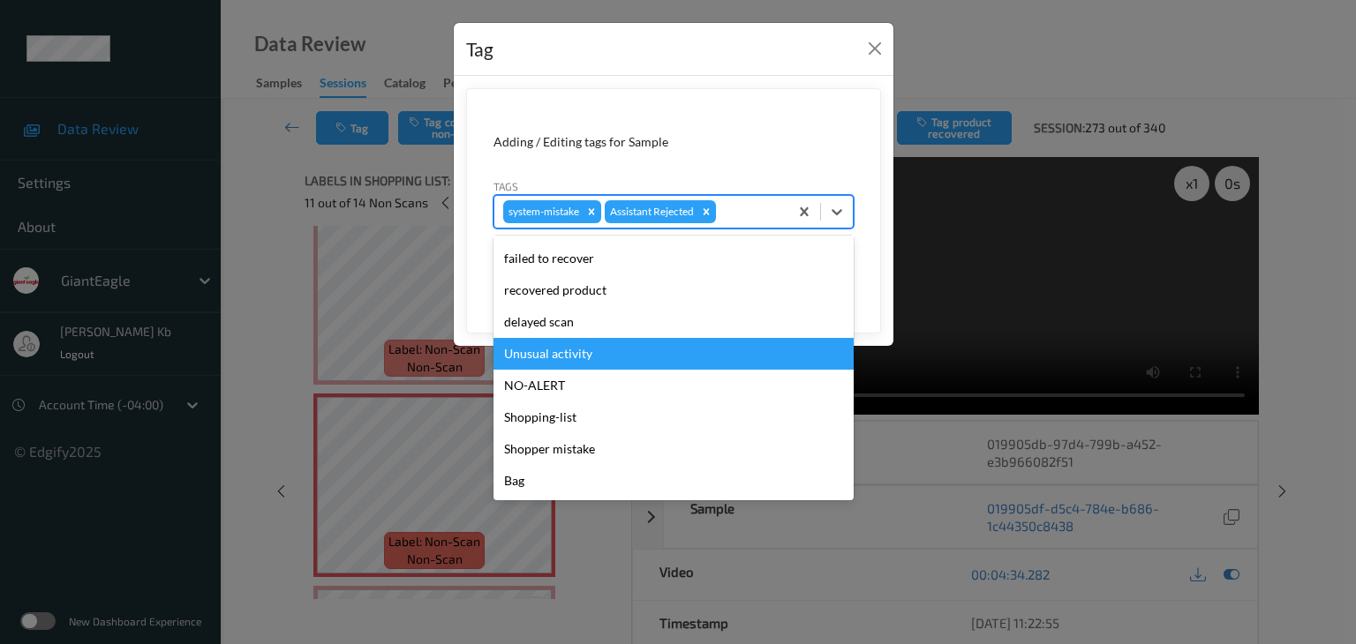
click at [575, 357] on div "Unusual activity" at bounding box center [673, 354] width 360 height 32
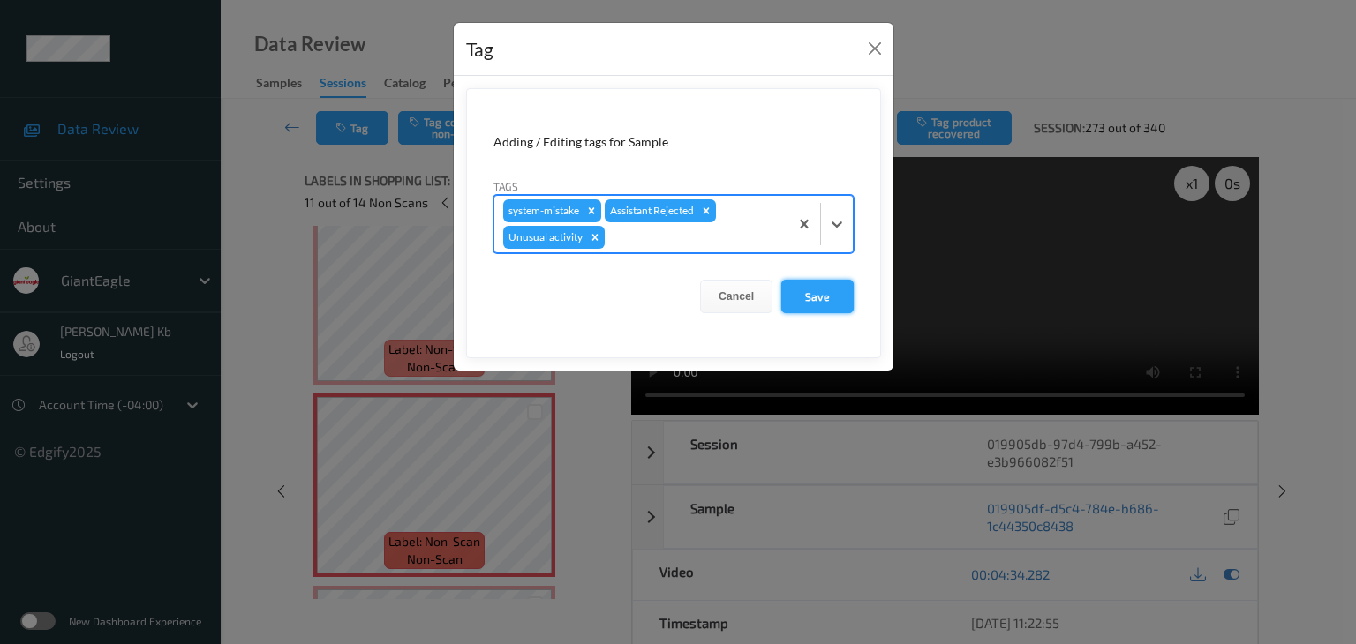
click at [803, 298] on button "Save" at bounding box center [817, 297] width 72 height 34
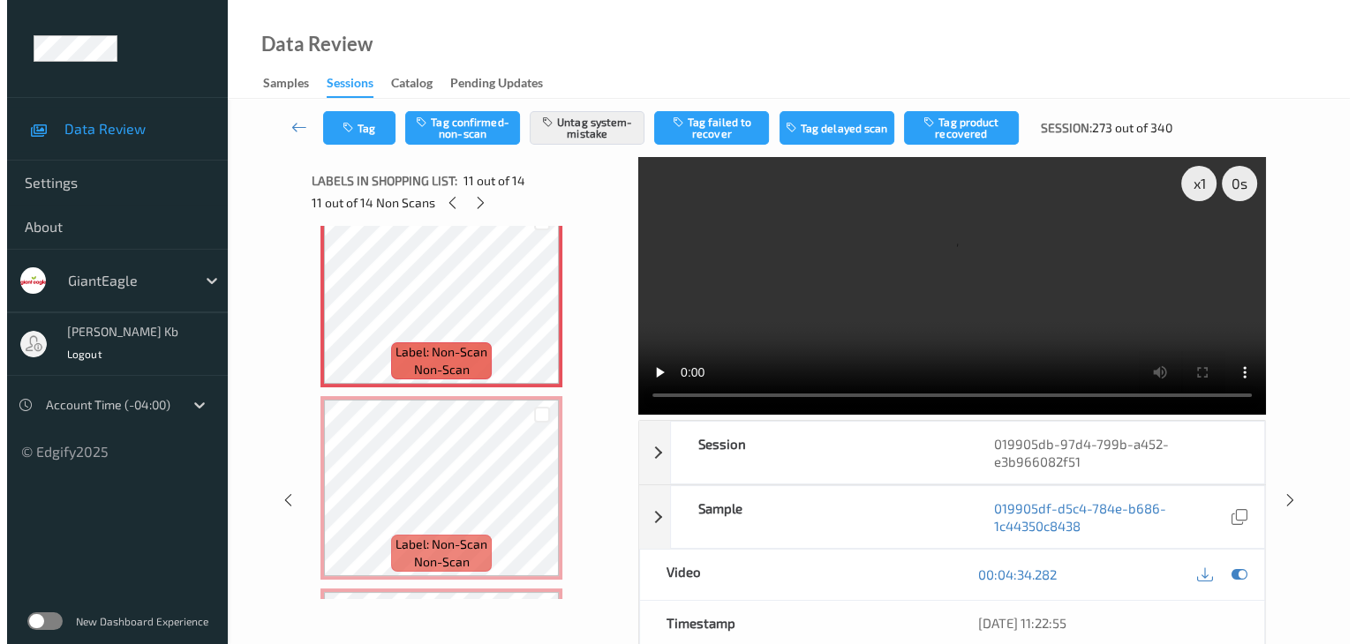
scroll to position [2030, 0]
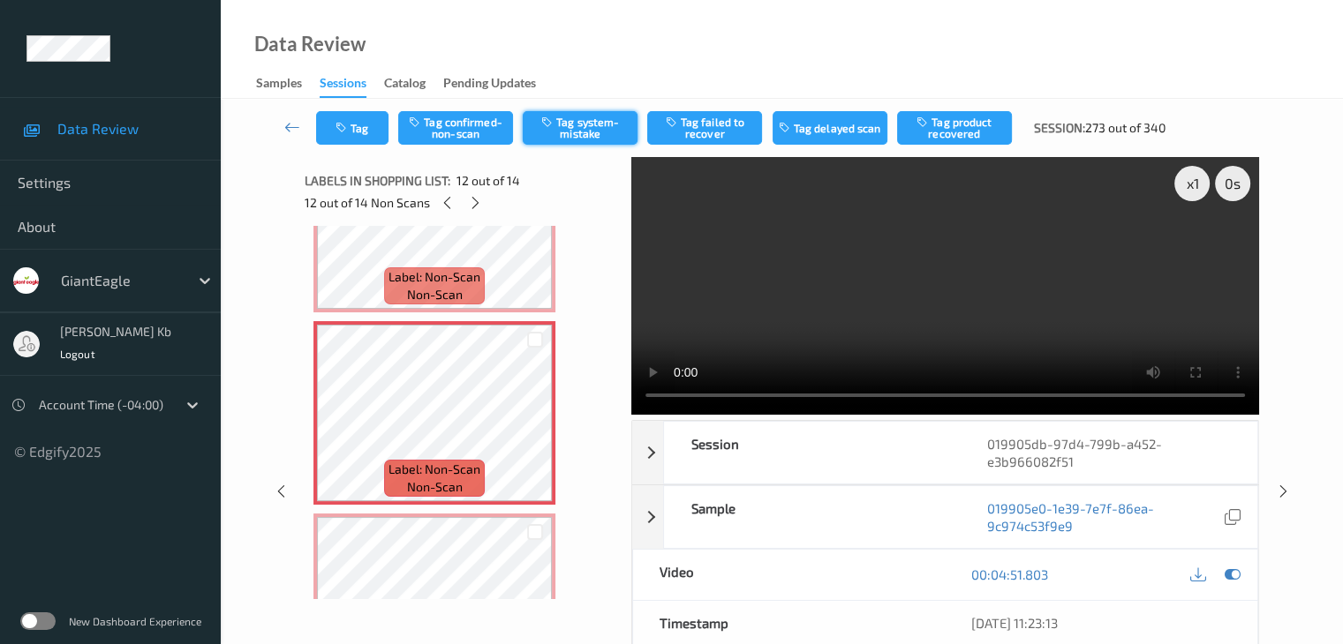
click at [583, 134] on button "Tag system-mistake" at bounding box center [580, 128] width 115 height 34
click at [368, 122] on button "Tag" at bounding box center [352, 128] width 72 height 34
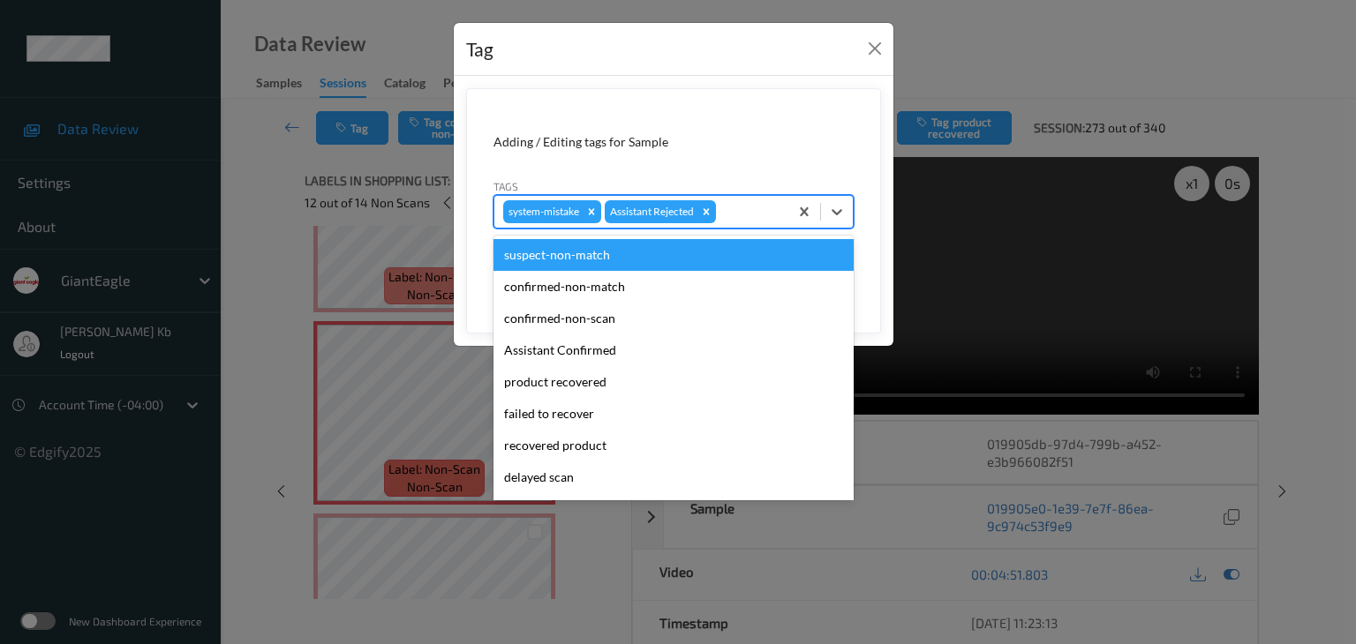
click at [735, 207] on div at bounding box center [749, 211] width 60 height 21
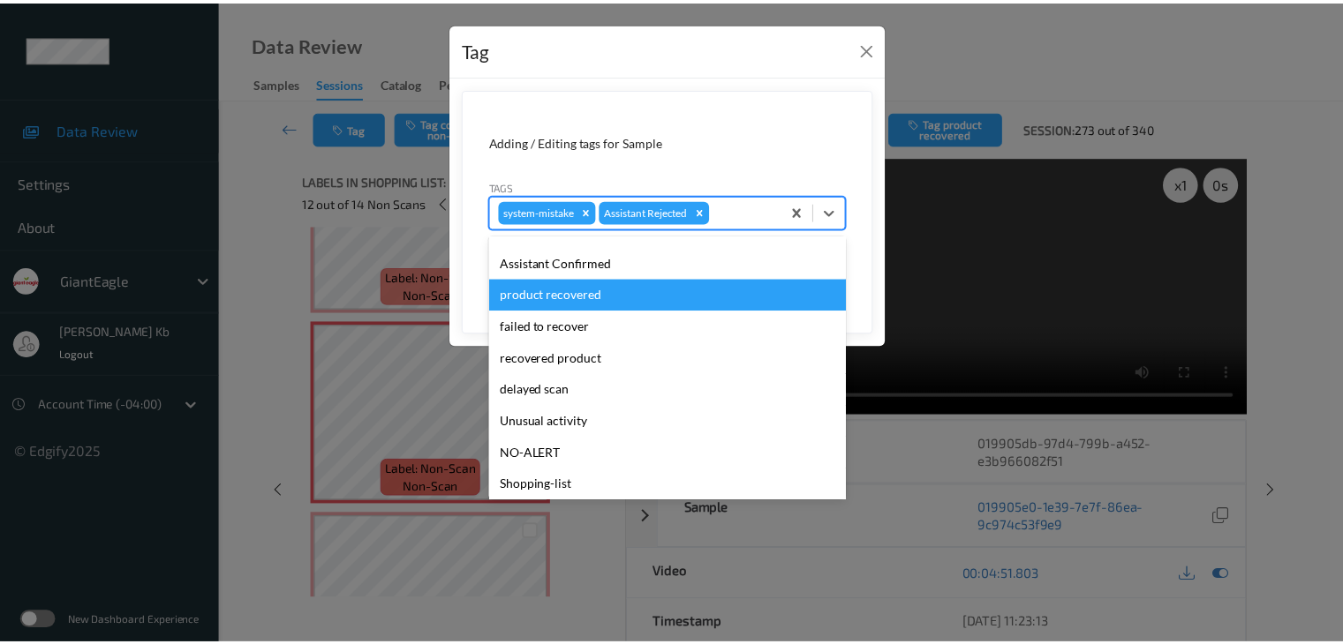
scroll to position [155, 0]
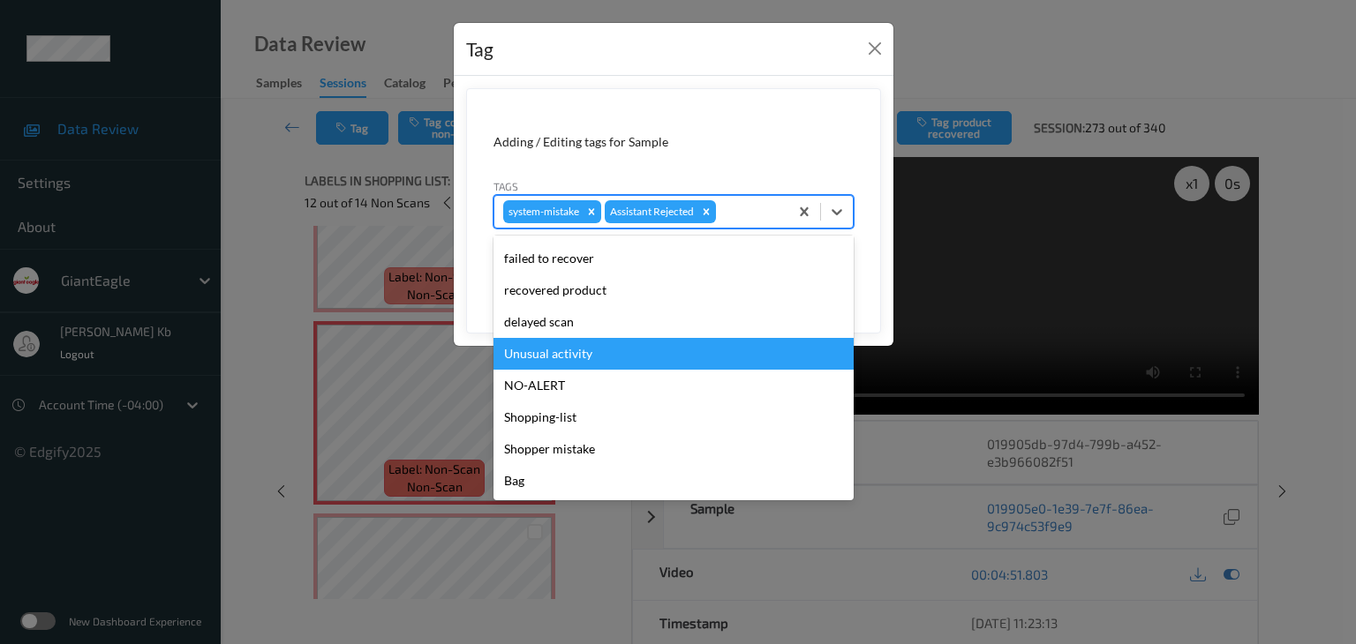
click at [565, 352] on div "Unusual activity" at bounding box center [673, 354] width 360 height 32
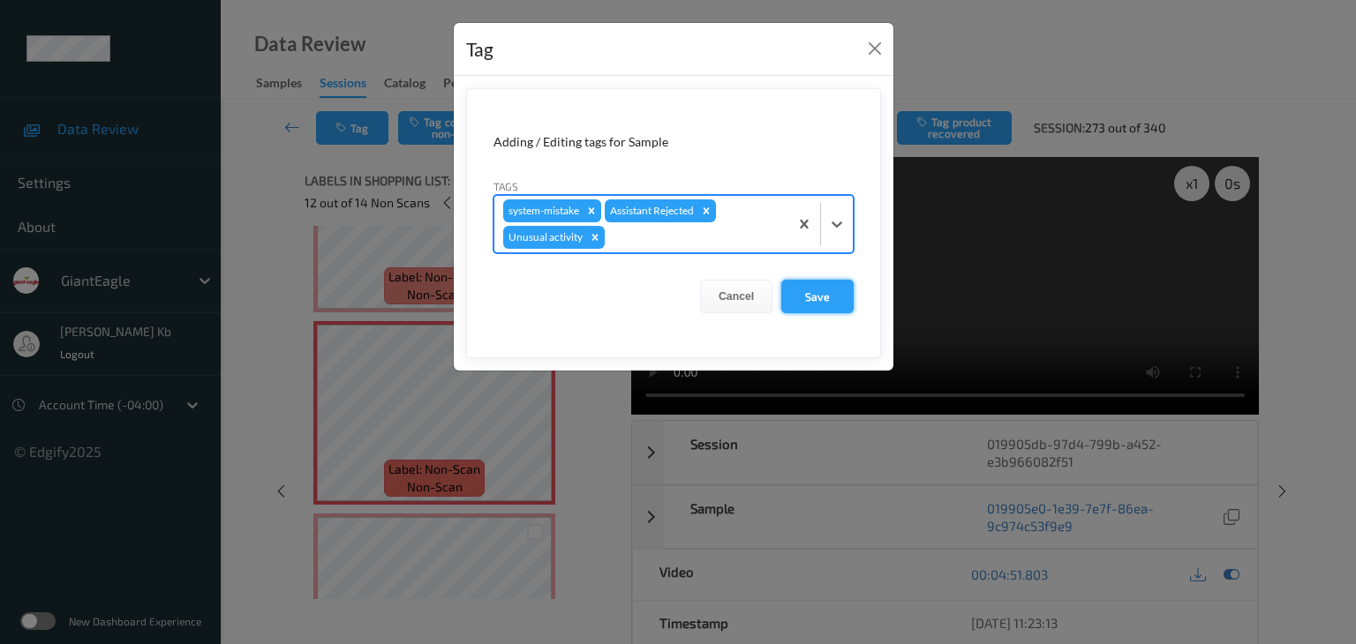
click at [805, 302] on button "Save" at bounding box center [817, 297] width 72 height 34
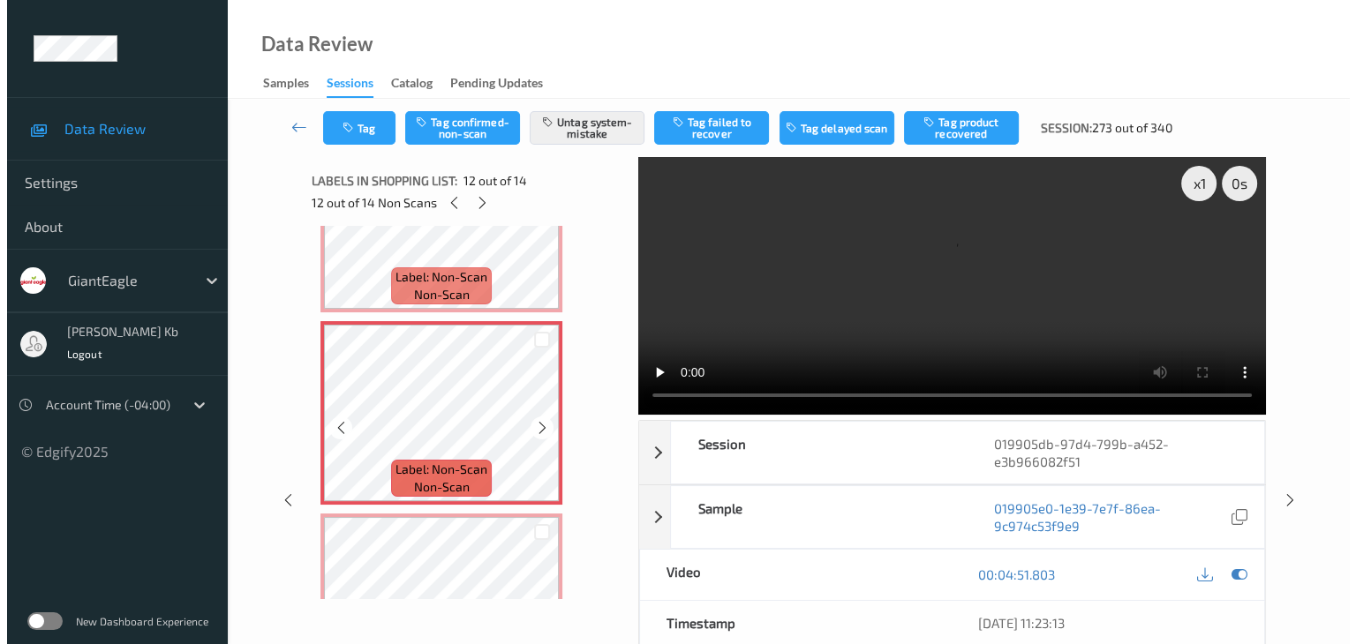
scroll to position [2207, 0]
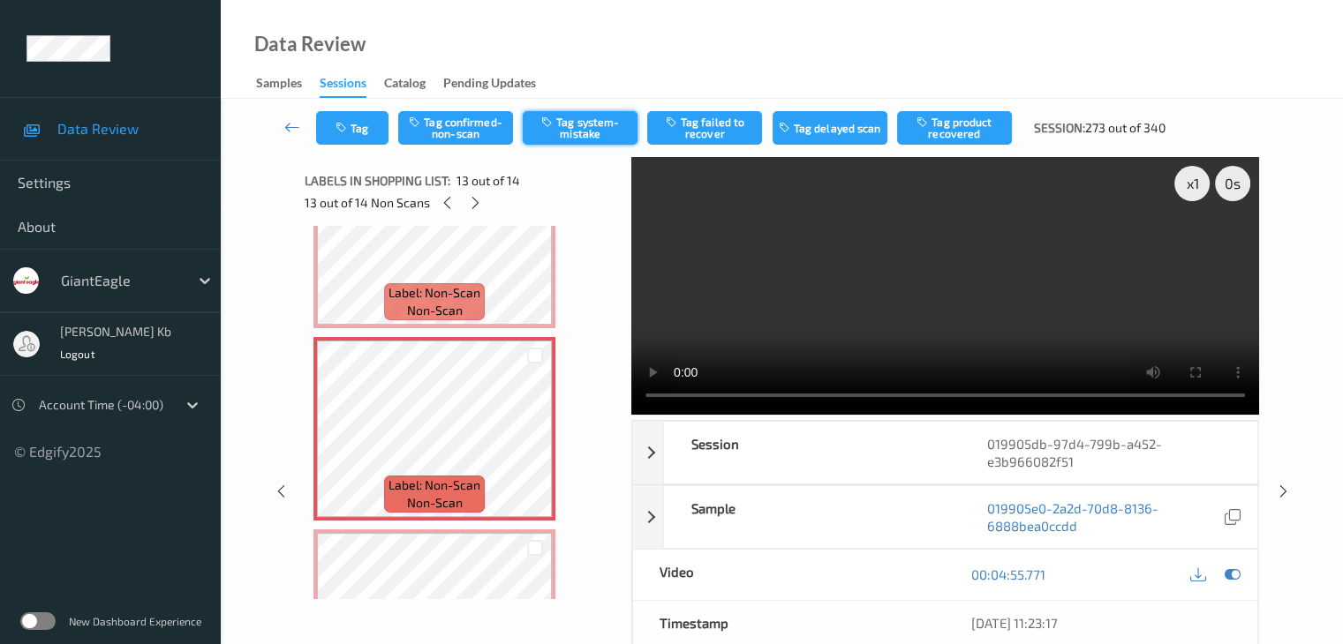
click at [583, 121] on button "Tag system-mistake" at bounding box center [580, 128] width 115 height 34
click at [365, 124] on button "Tag" at bounding box center [352, 128] width 72 height 34
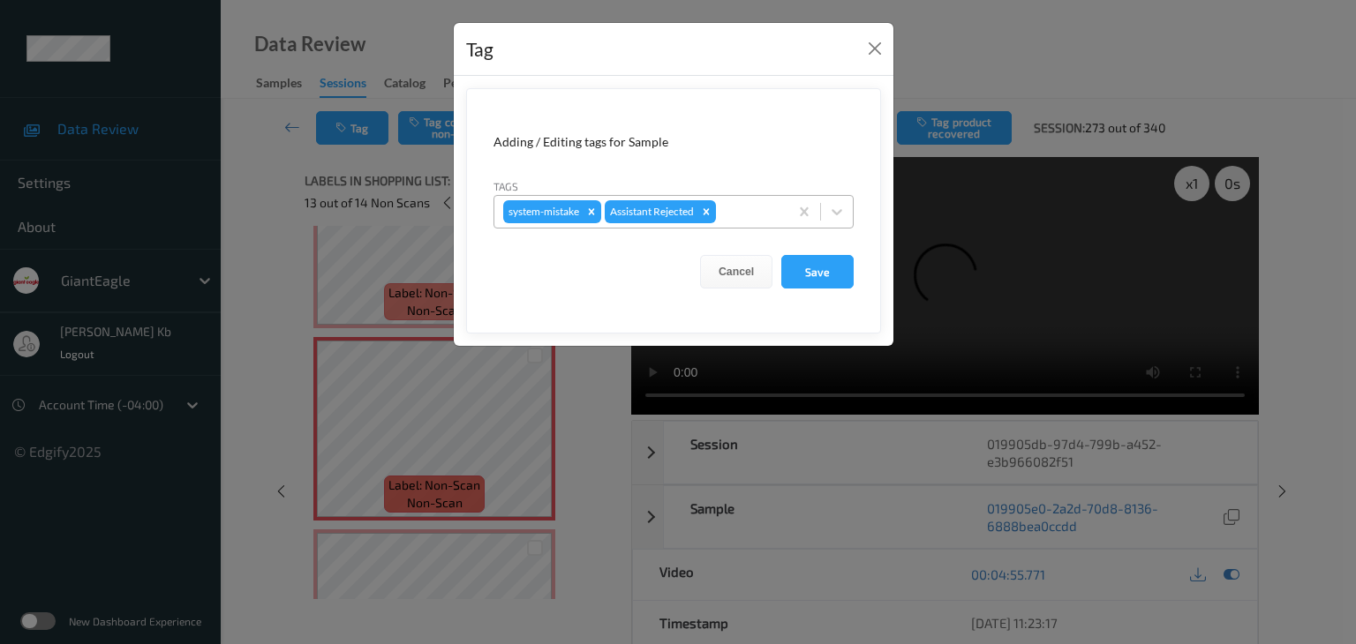
click at [756, 209] on div at bounding box center [749, 211] width 60 height 21
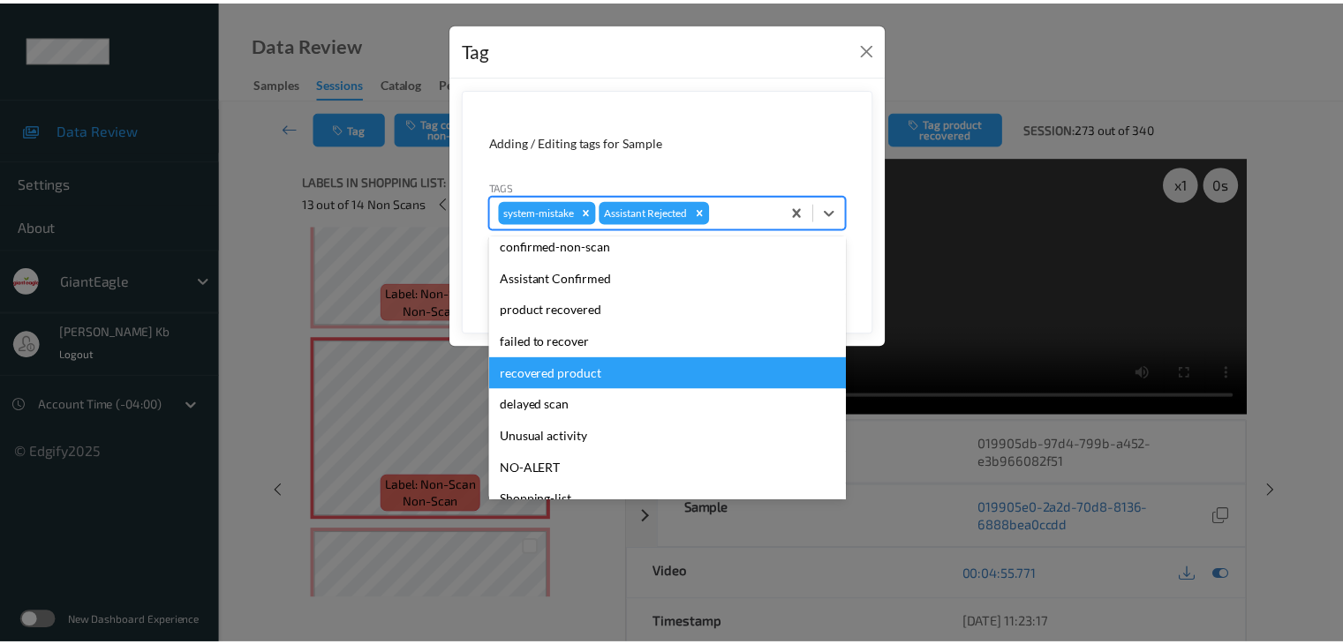
scroll to position [88, 0]
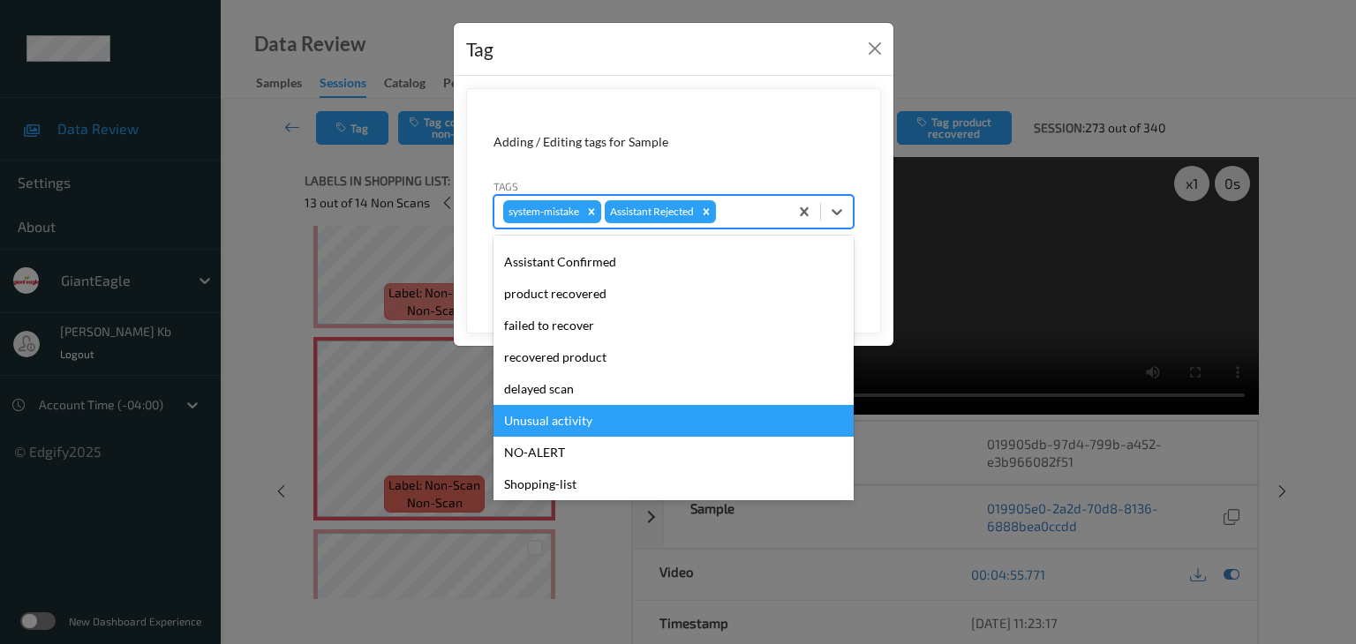
click at [561, 416] on div "Unusual activity" at bounding box center [673, 421] width 360 height 32
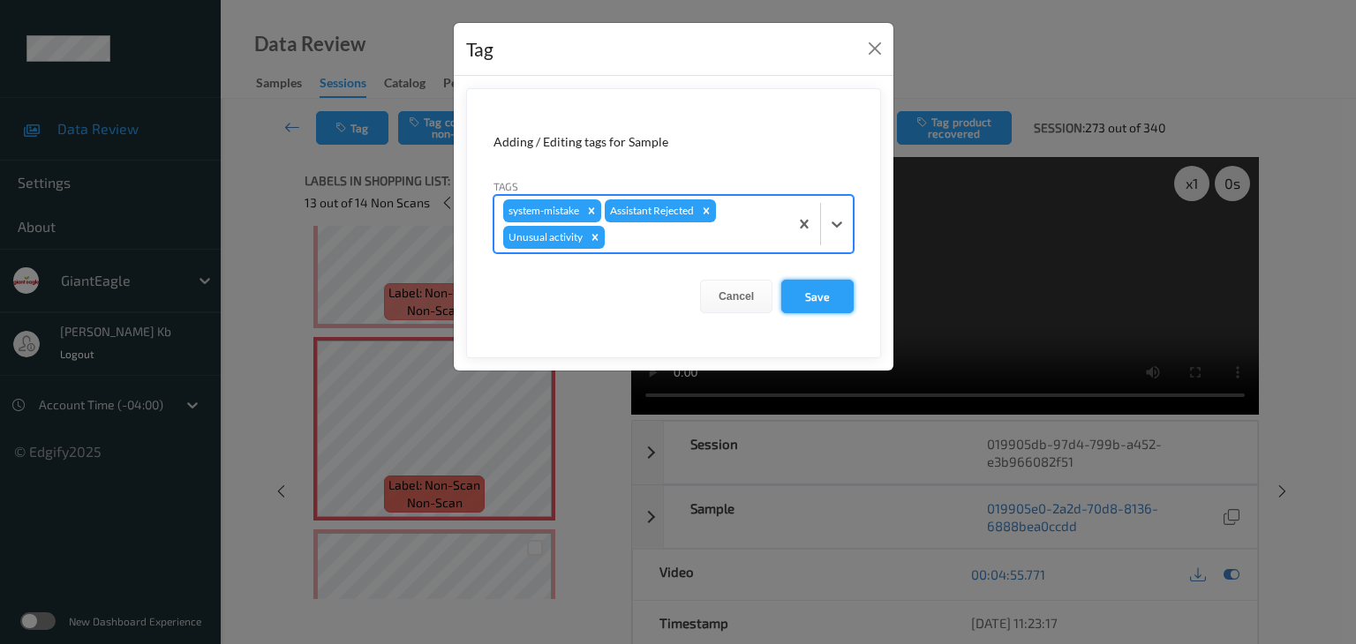
click at [809, 292] on button "Save" at bounding box center [817, 297] width 72 height 34
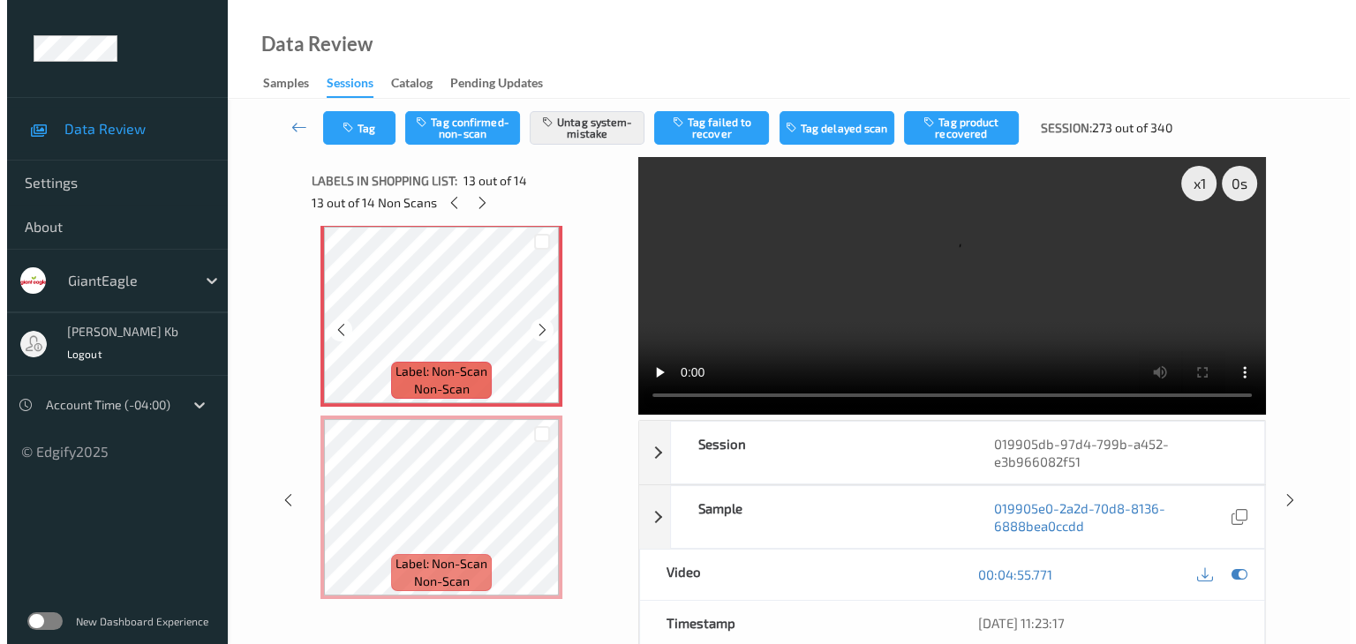
scroll to position [2329, 0]
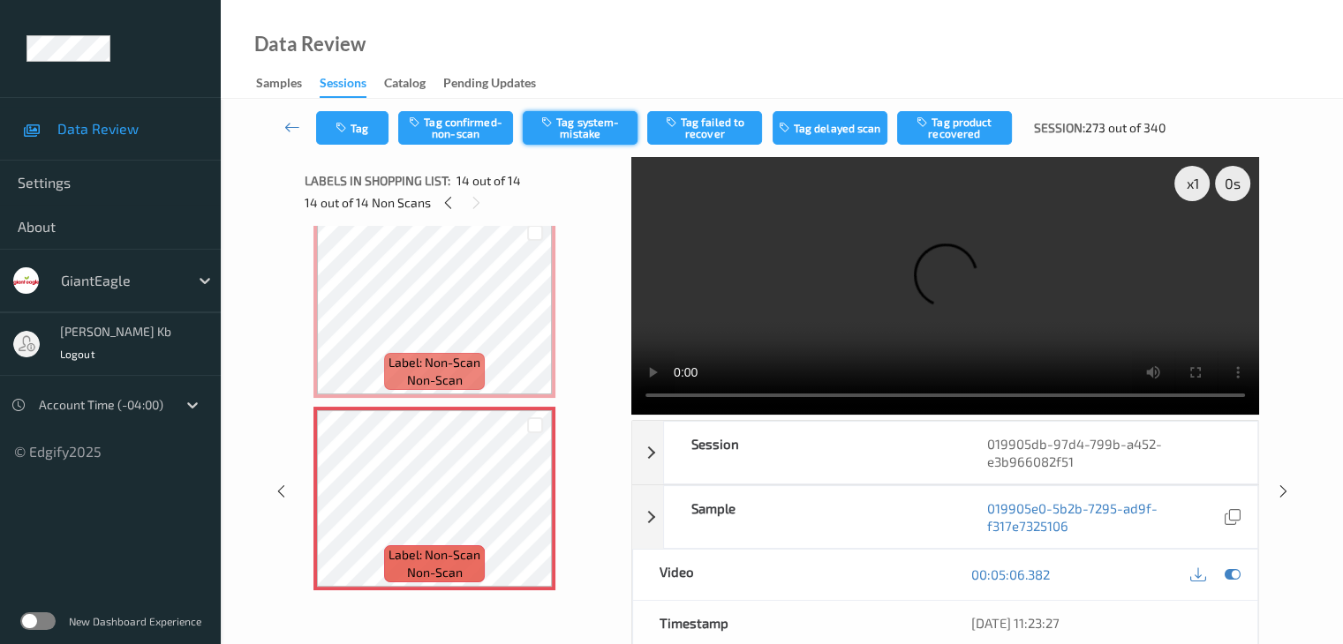
click at [576, 137] on button "Tag system-mistake" at bounding box center [580, 128] width 115 height 34
click at [361, 126] on button "Tag" at bounding box center [352, 128] width 72 height 34
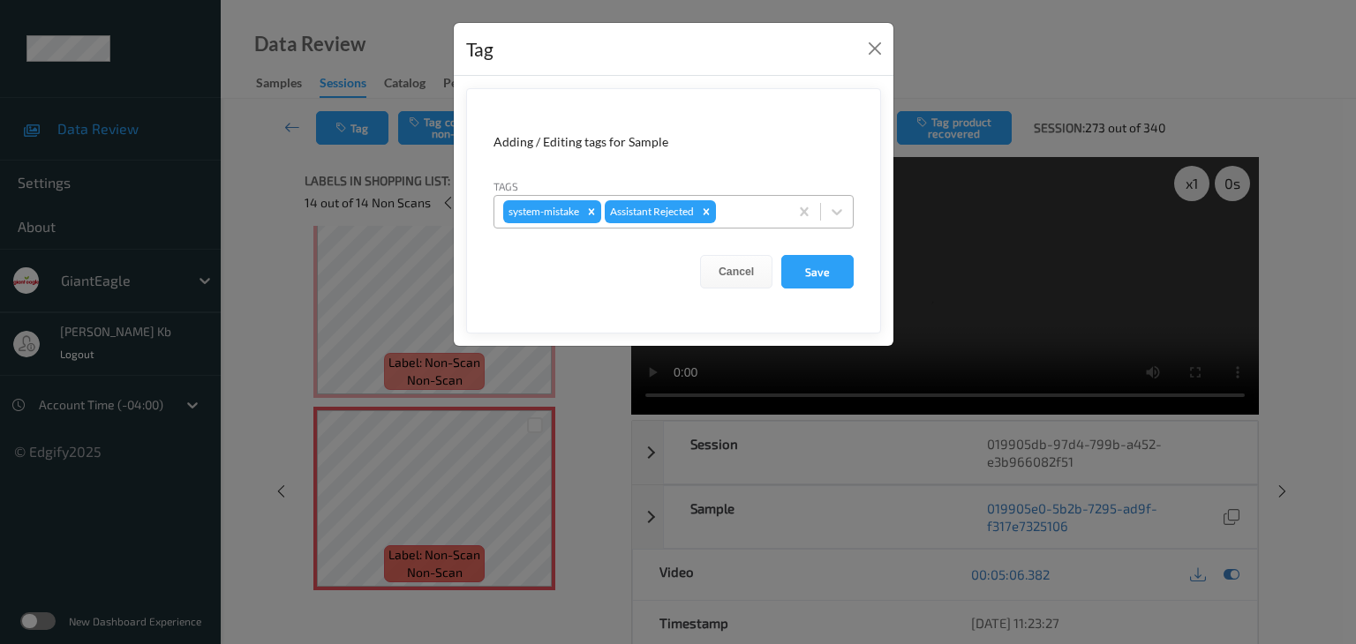
click at [726, 206] on div at bounding box center [749, 211] width 60 height 21
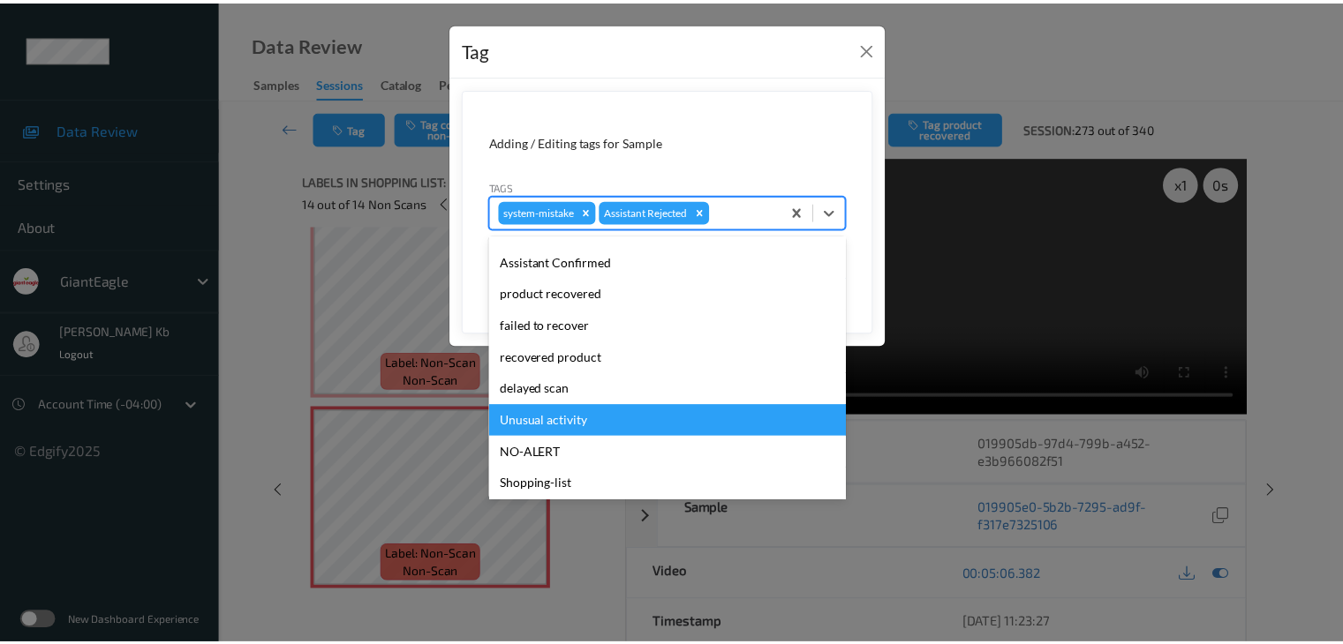
scroll to position [155, 0]
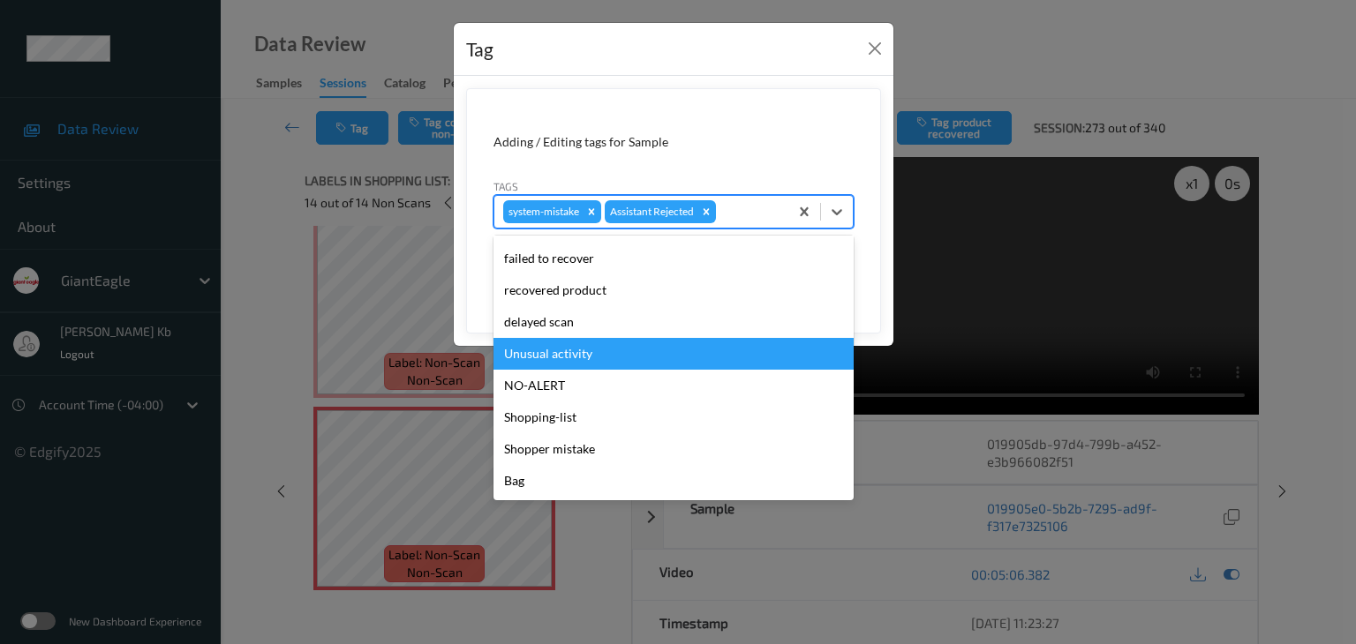
click at [550, 357] on div "Unusual activity" at bounding box center [673, 354] width 360 height 32
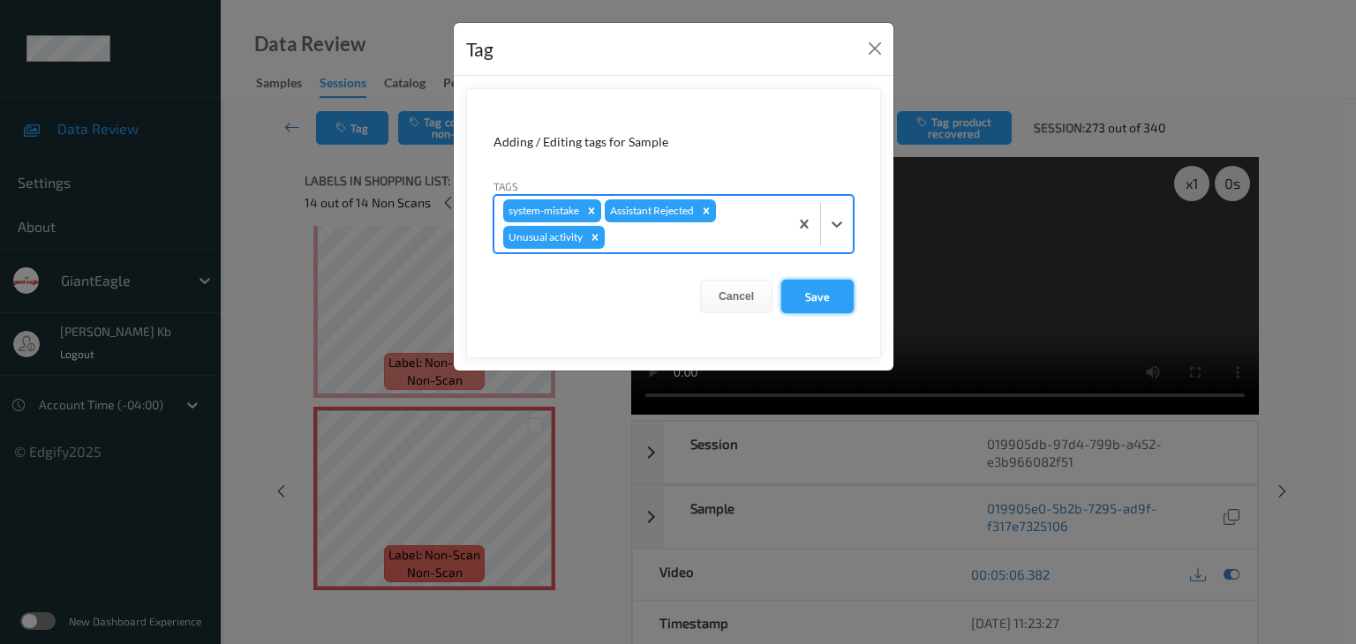
click at [812, 290] on button "Save" at bounding box center [817, 297] width 72 height 34
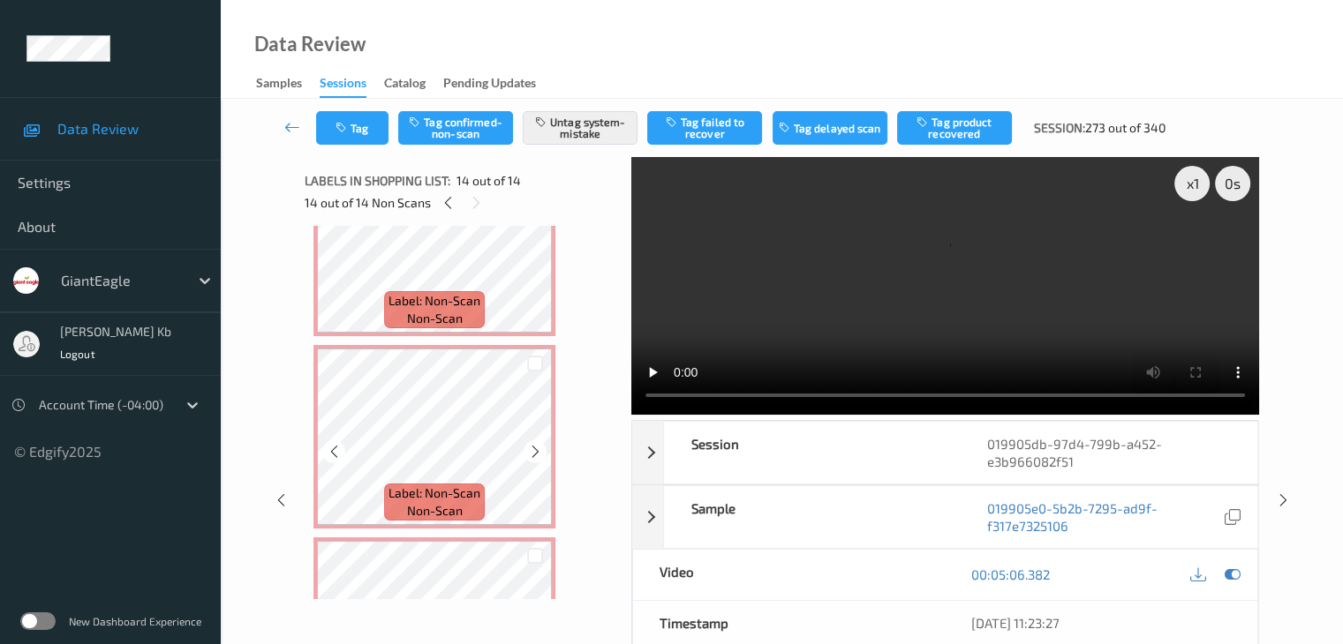
scroll to position [1976, 0]
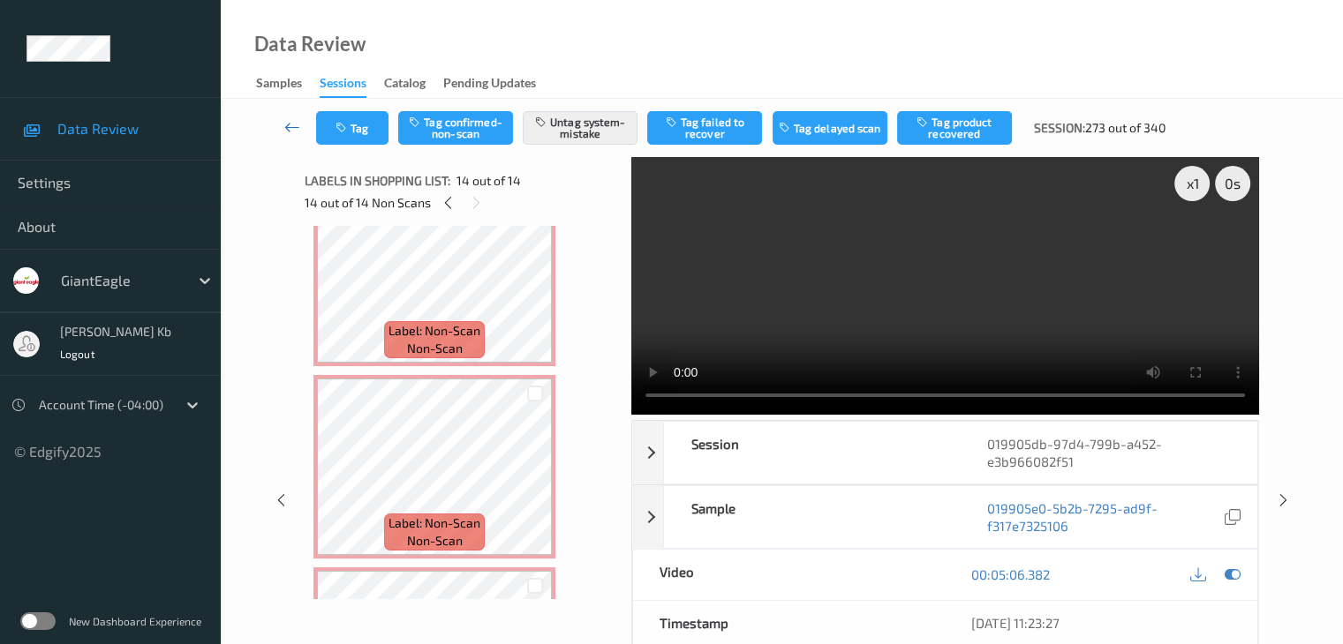
click at [294, 126] on icon at bounding box center [292, 127] width 16 height 18
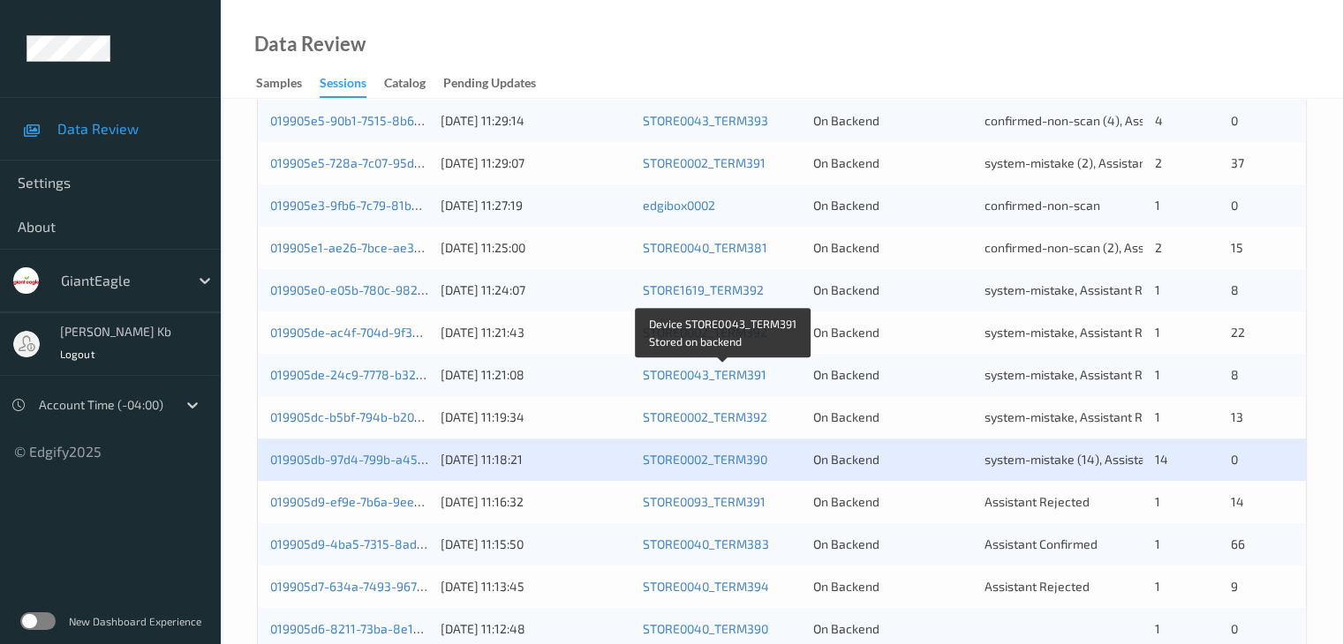
scroll to position [706, 0]
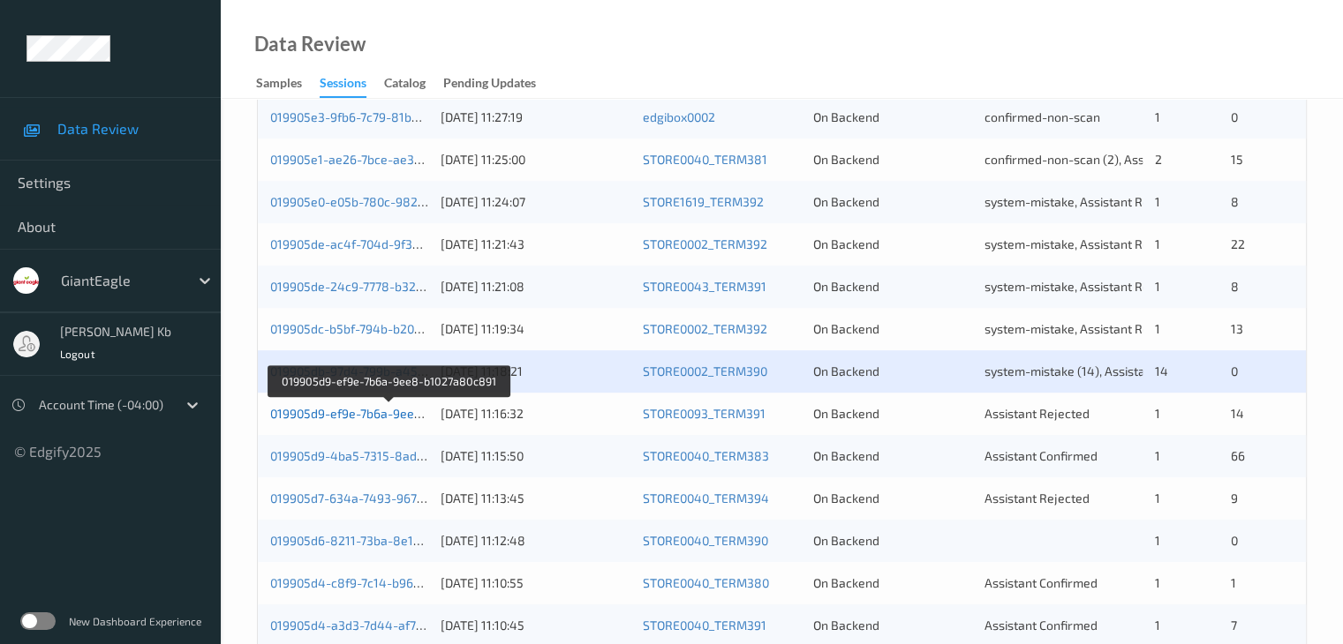
click at [343, 416] on link "019905d9-ef9e-7b6a-9ee8-b1027a80c891" at bounding box center [389, 413] width 238 height 15
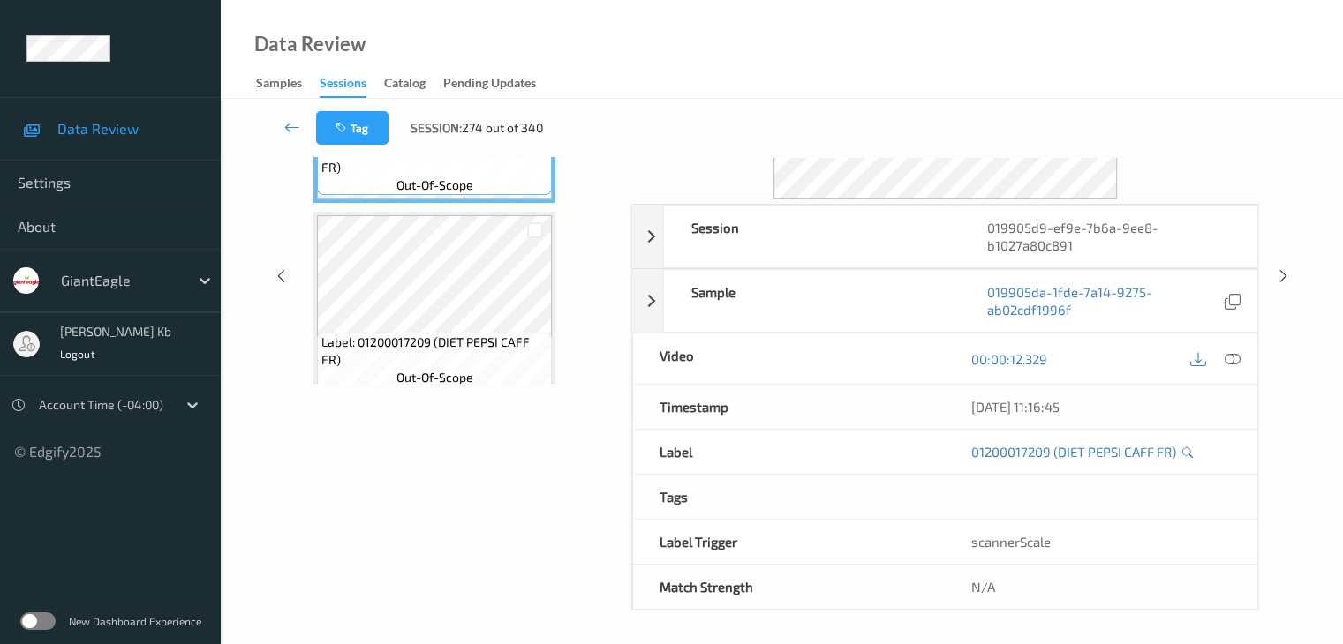
scroll to position [39, 0]
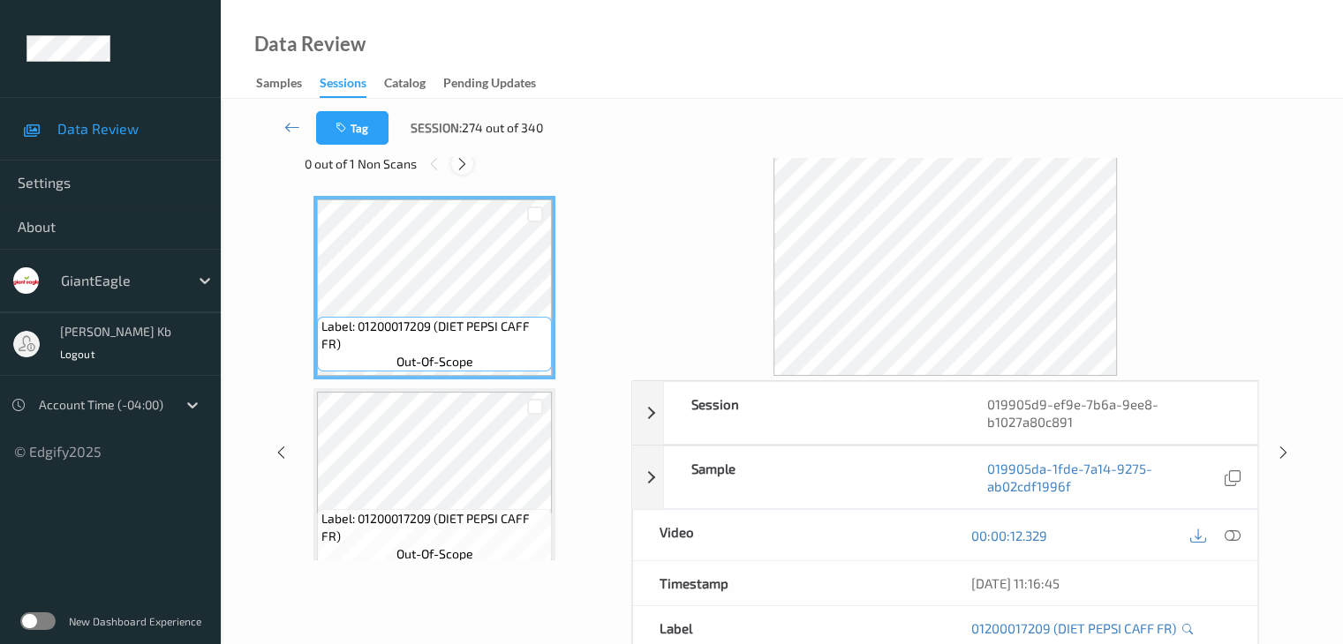
click at [470, 164] on icon at bounding box center [462, 164] width 15 height 16
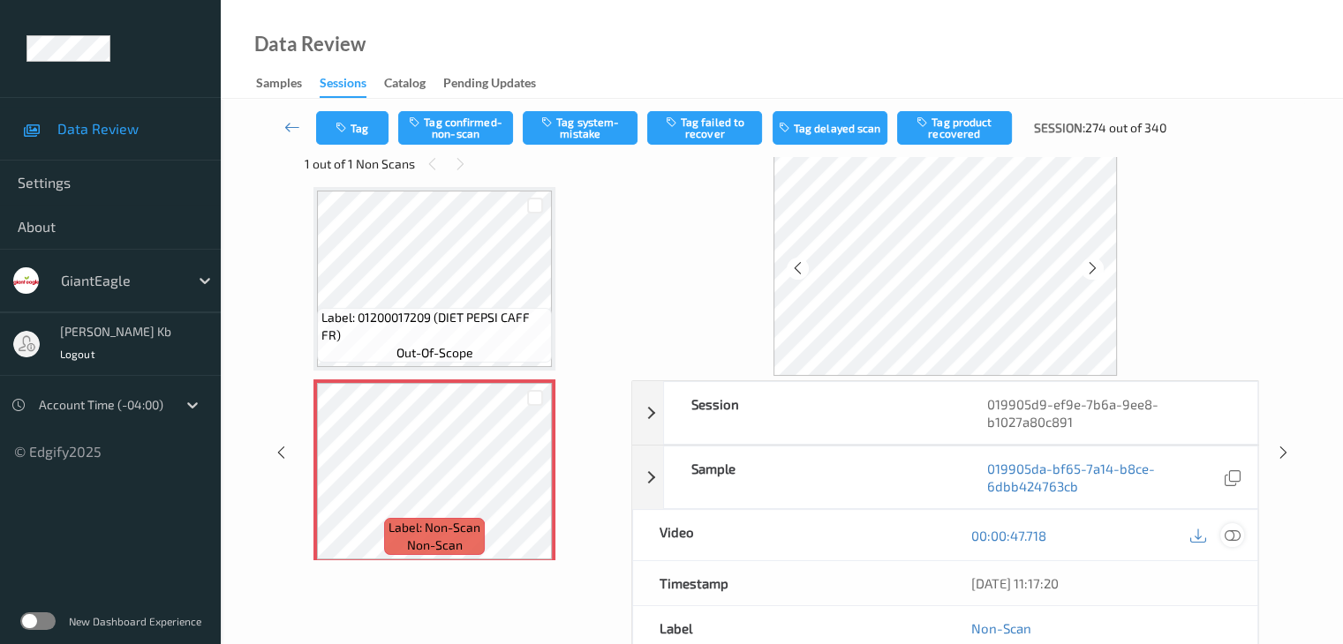
click at [1229, 532] on icon at bounding box center [1231, 536] width 16 height 16
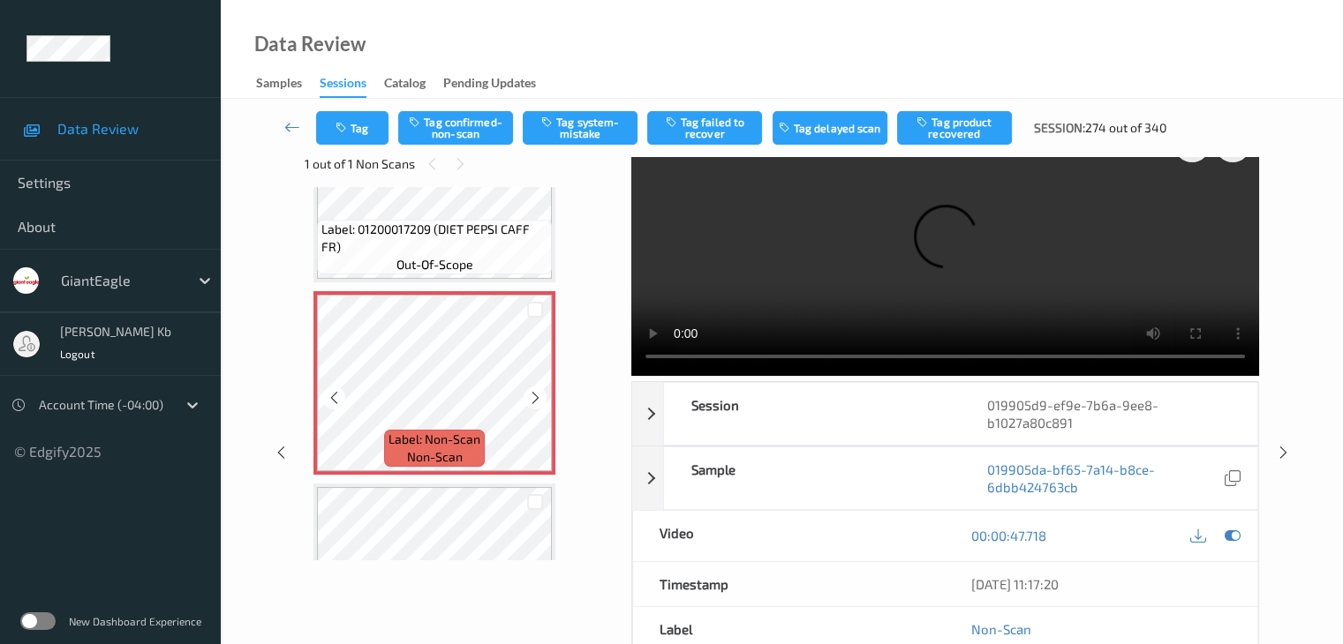
scroll to position [570, 0]
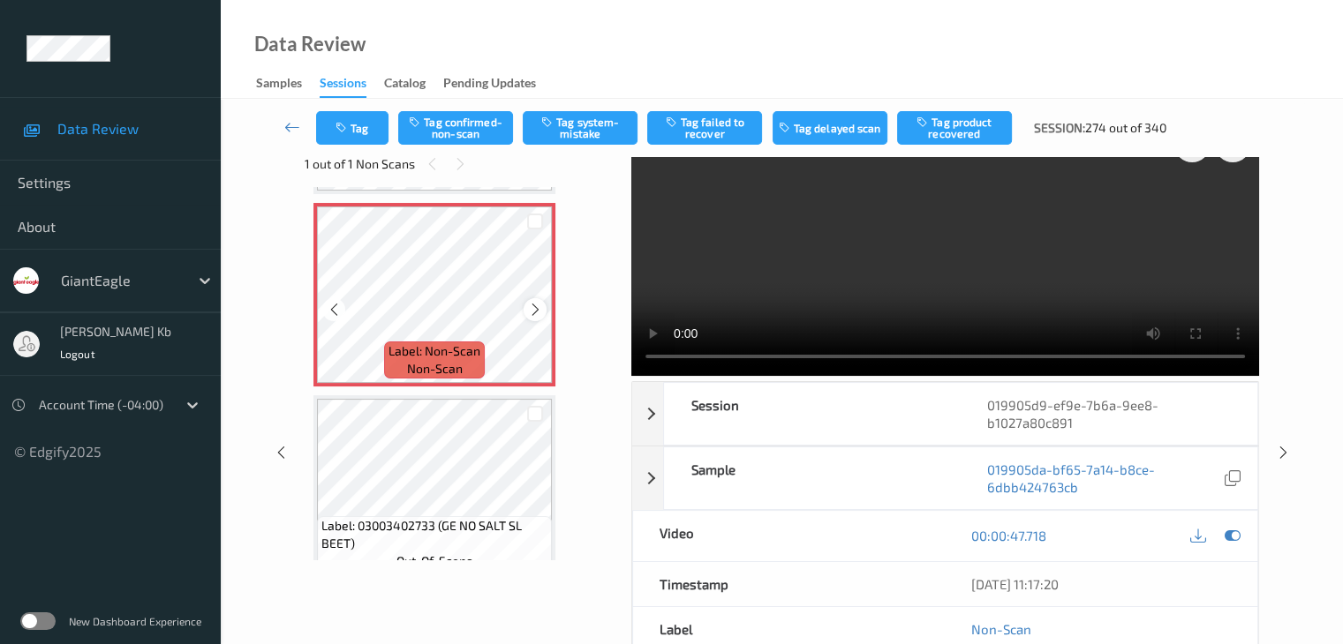
click at [532, 307] on icon at bounding box center [535, 310] width 15 height 16
click at [533, 307] on icon at bounding box center [535, 310] width 15 height 16
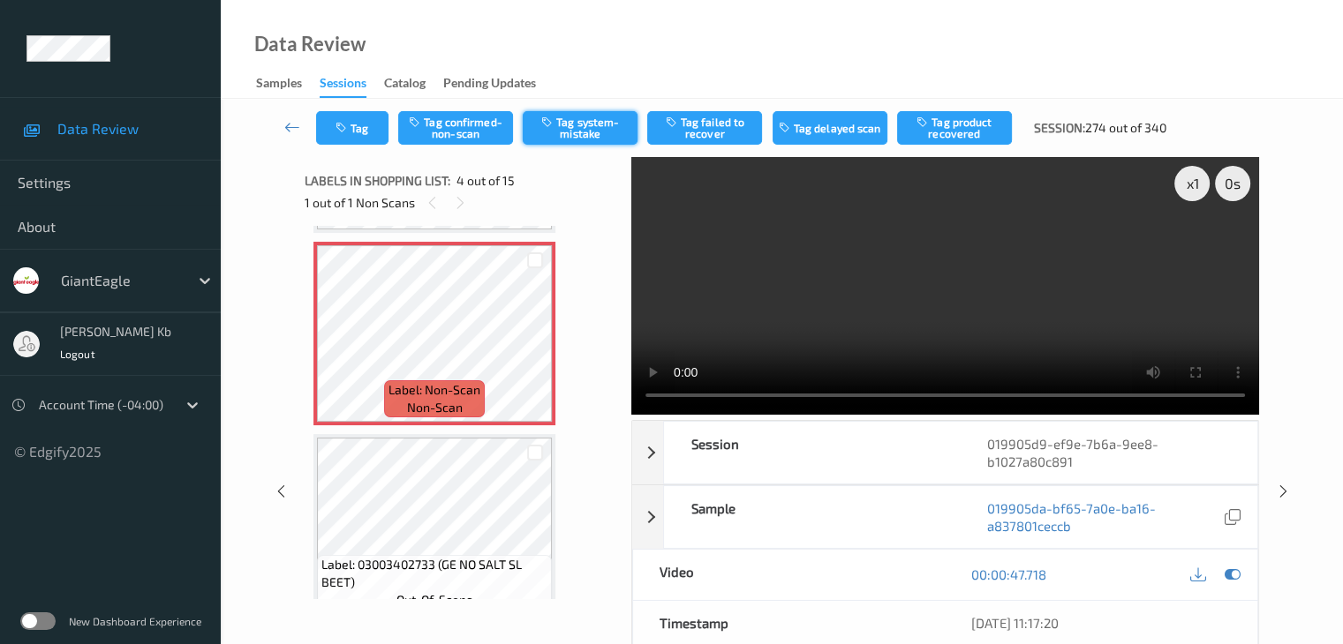
click at [601, 131] on button "Tag system-mistake" at bounding box center [580, 128] width 115 height 34
click at [372, 118] on button "Tag" at bounding box center [352, 128] width 72 height 34
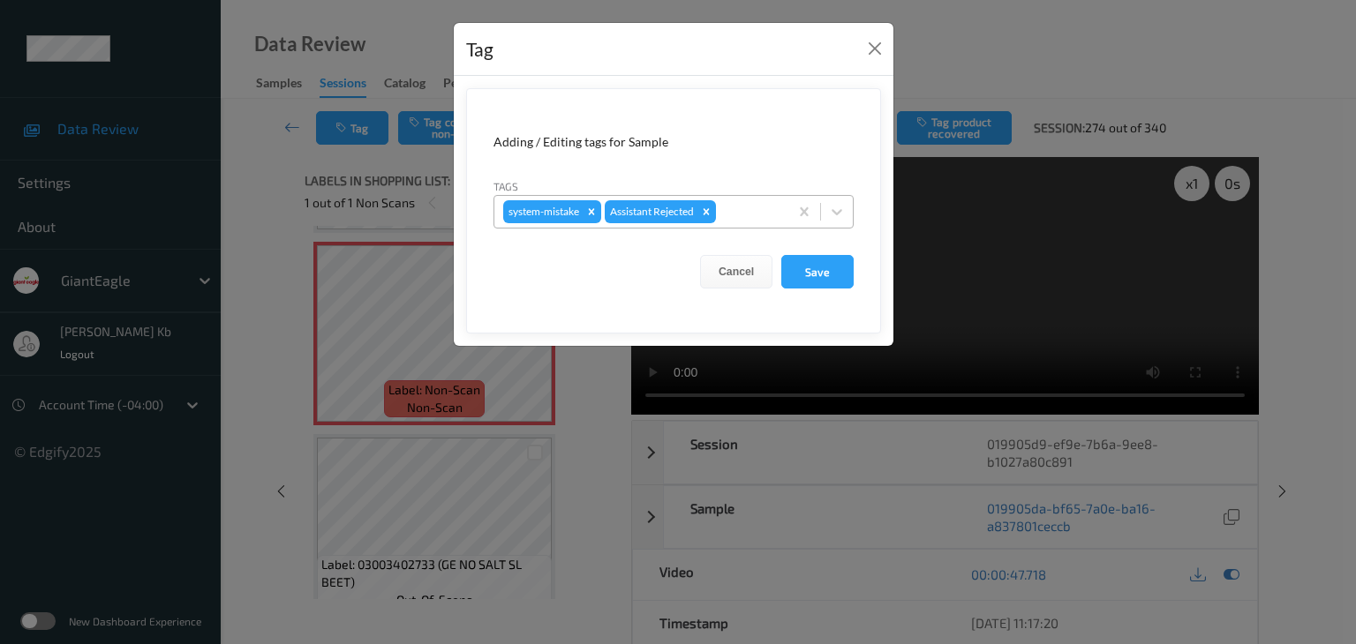
click at [741, 208] on div at bounding box center [749, 211] width 60 height 21
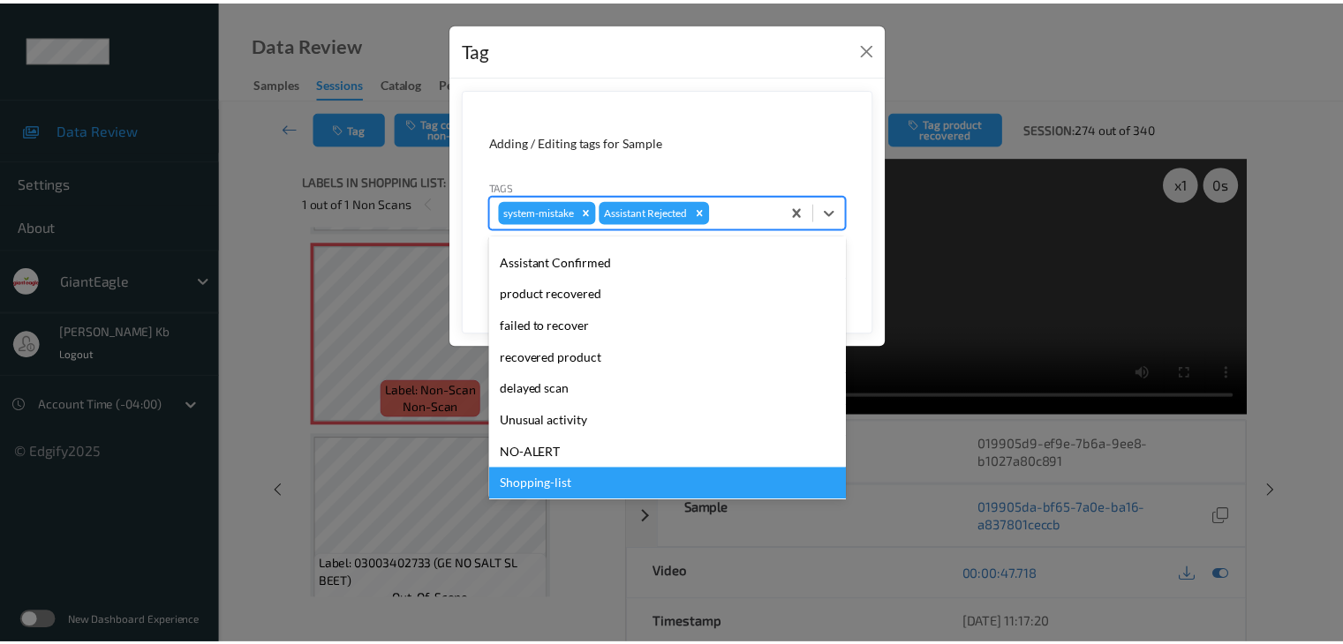
scroll to position [155, 0]
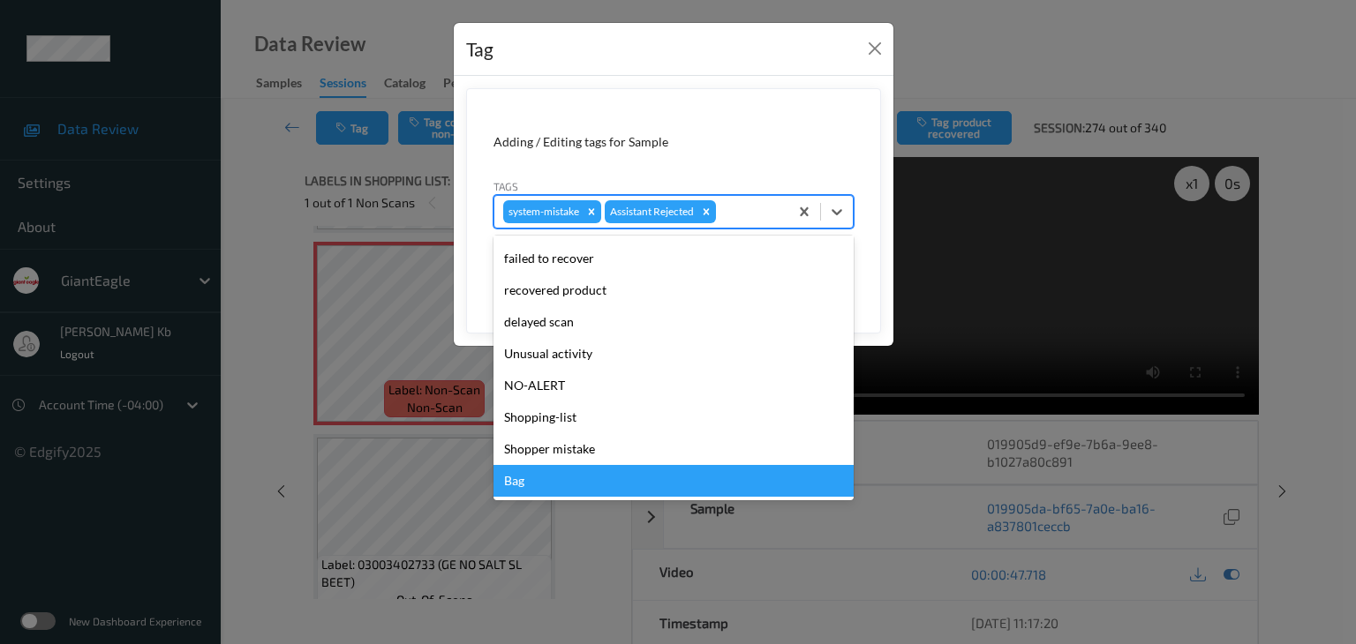
click at [530, 485] on div "Bag" at bounding box center [673, 481] width 360 height 32
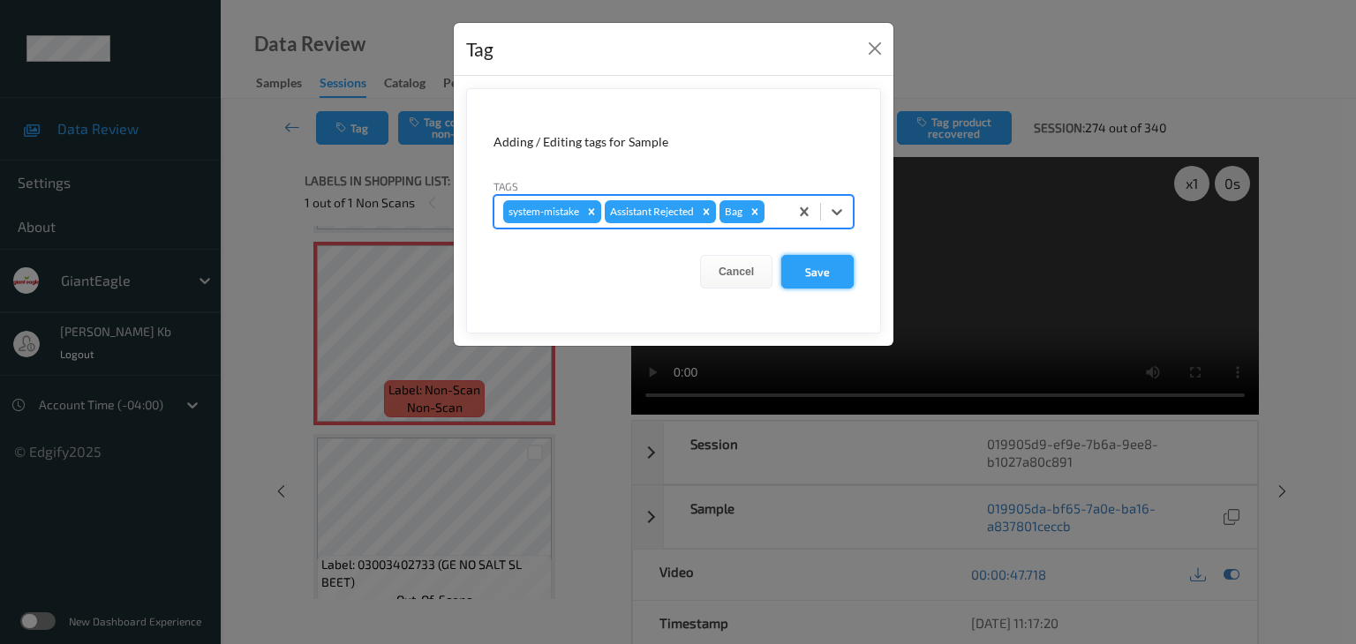
click at [815, 267] on button "Save" at bounding box center [817, 272] width 72 height 34
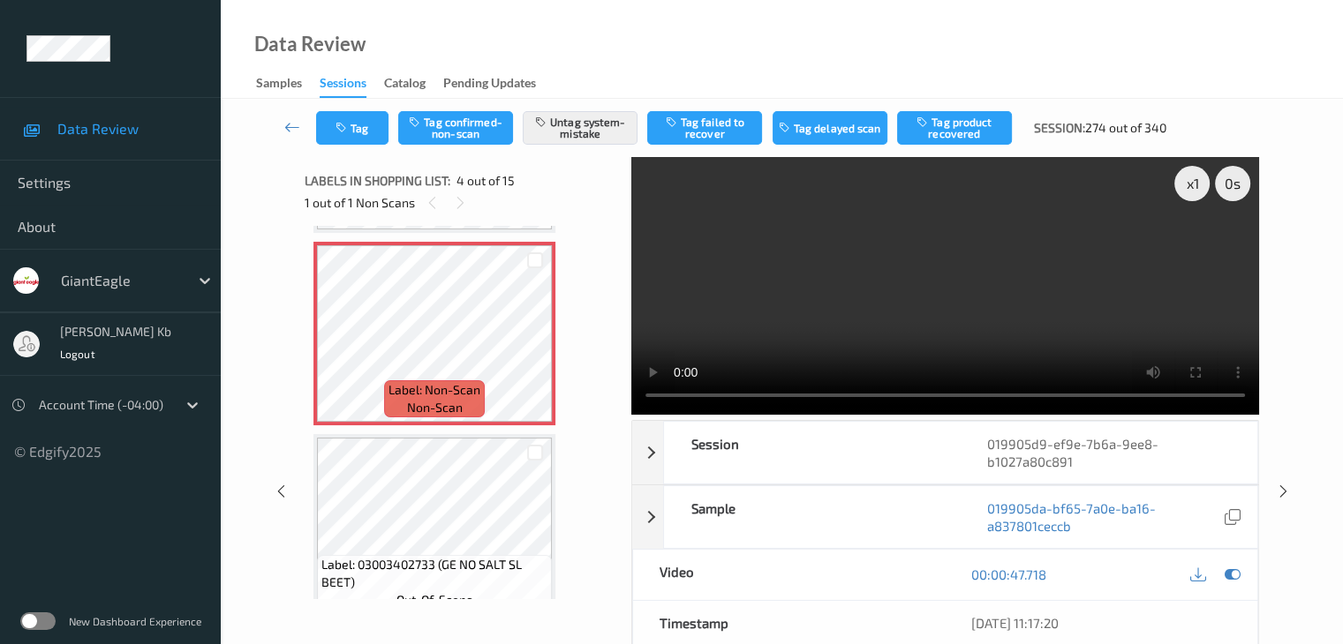
drag, startPoint x: 293, startPoint y: 126, endPoint x: 294, endPoint y: 112, distance: 14.2
click at [293, 126] on icon at bounding box center [292, 127] width 16 height 18
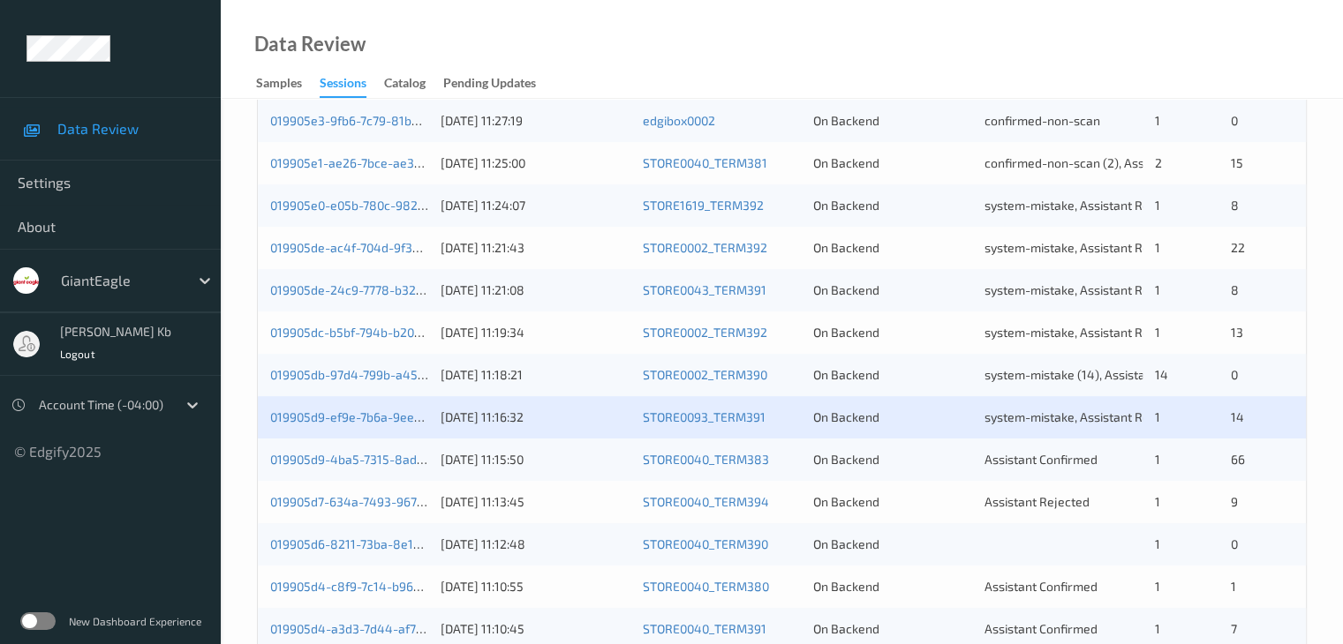
scroll to position [706, 0]
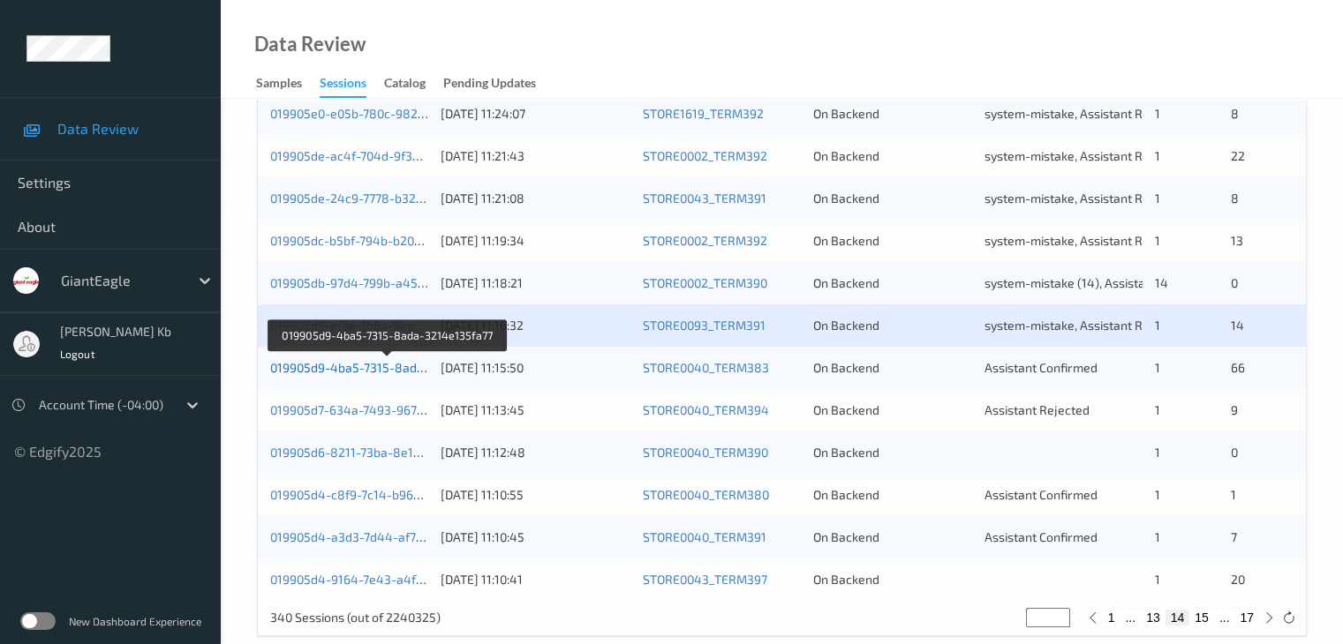
click at [370, 366] on link "019905d9-4ba5-7315-8ada-3214e135fa77" at bounding box center [388, 367] width 237 height 15
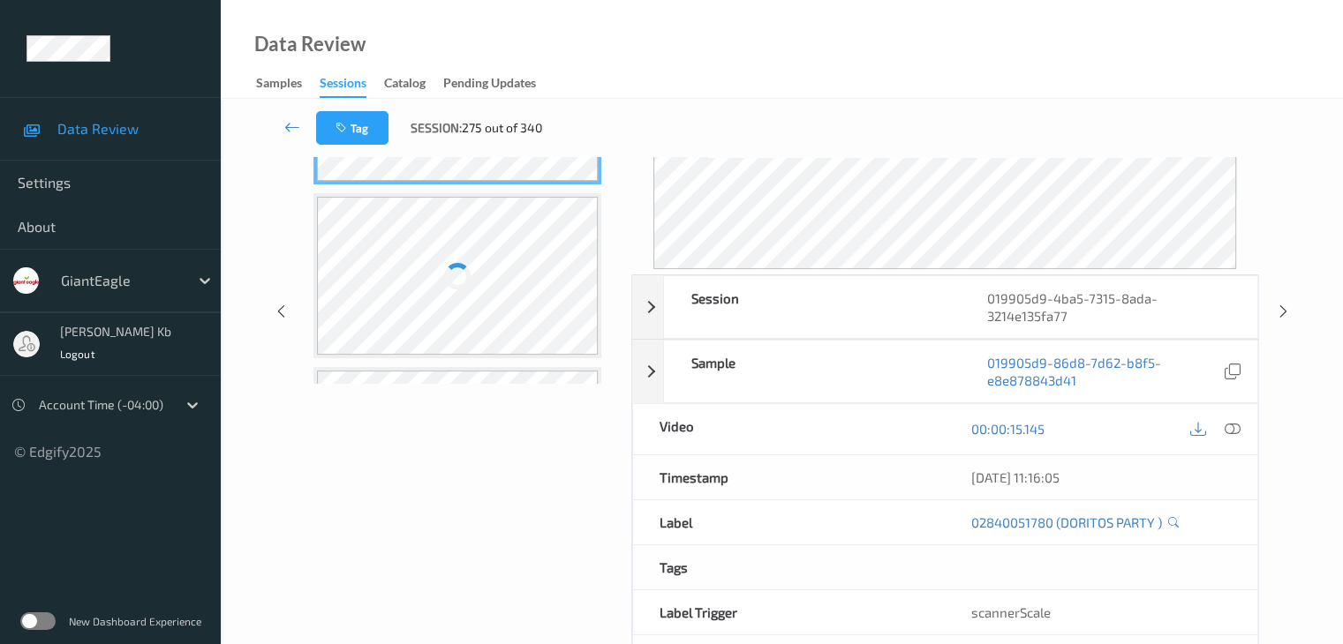
scroll to position [286, 0]
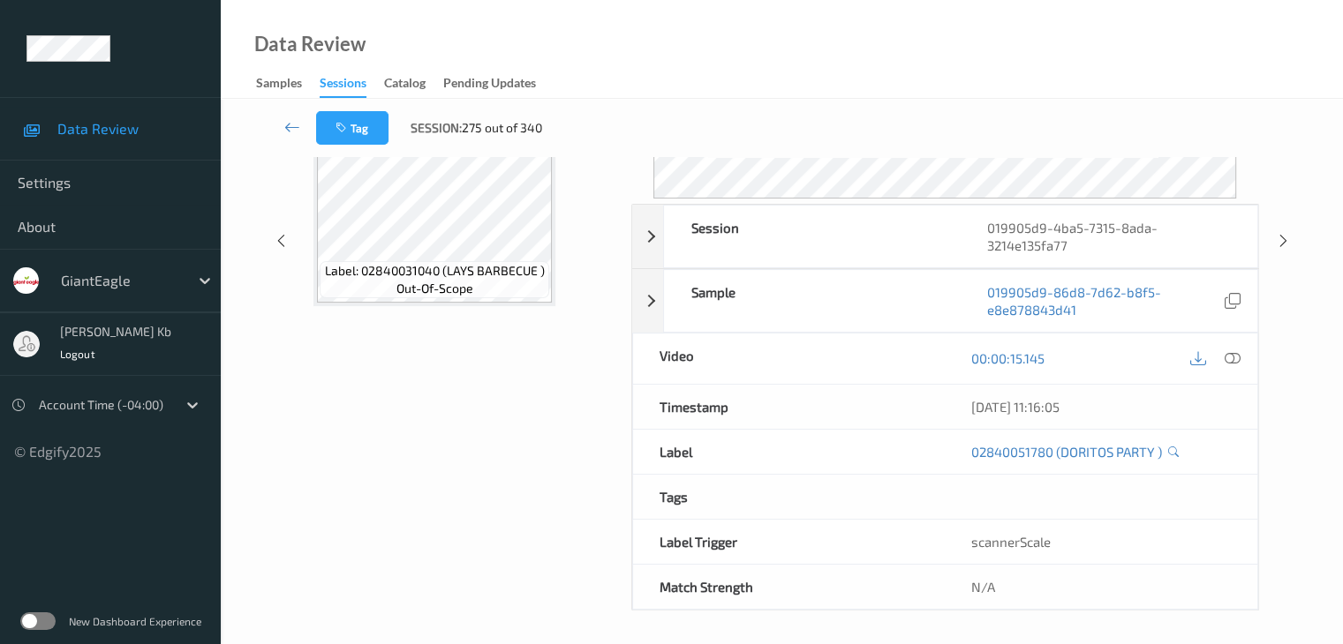
click at [466, 149] on div "Tag Session: 275 out of 340" at bounding box center [782, 128] width 1050 height 58
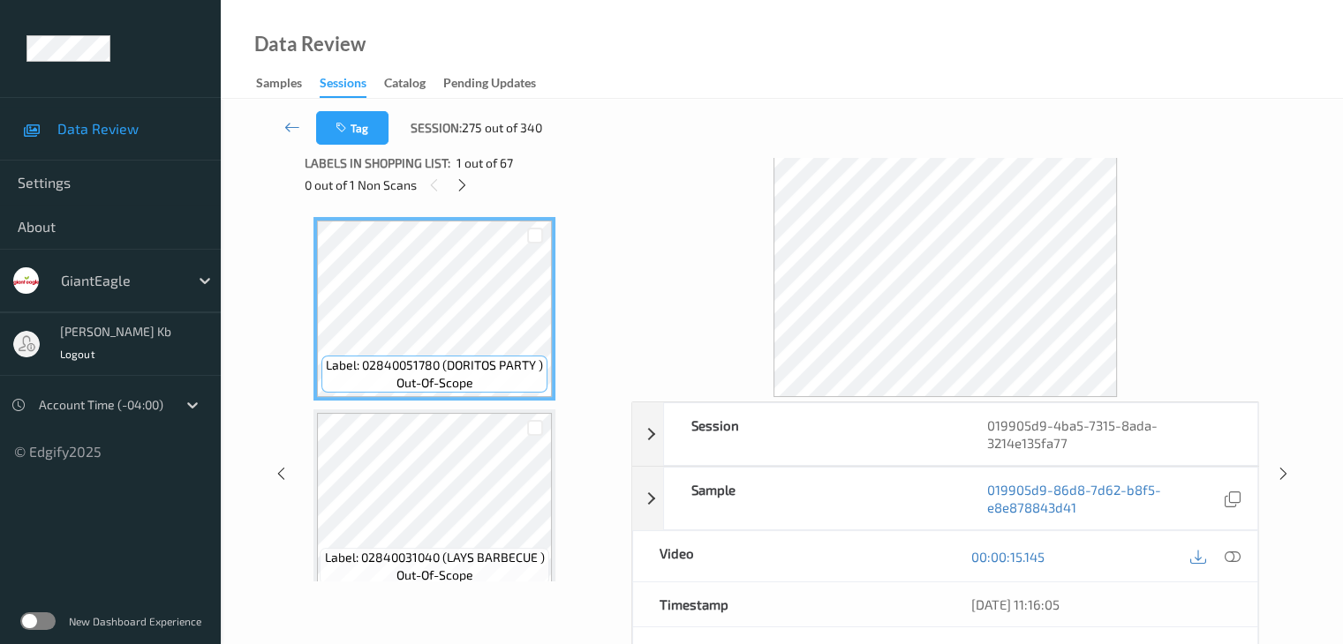
scroll to position [0, 0]
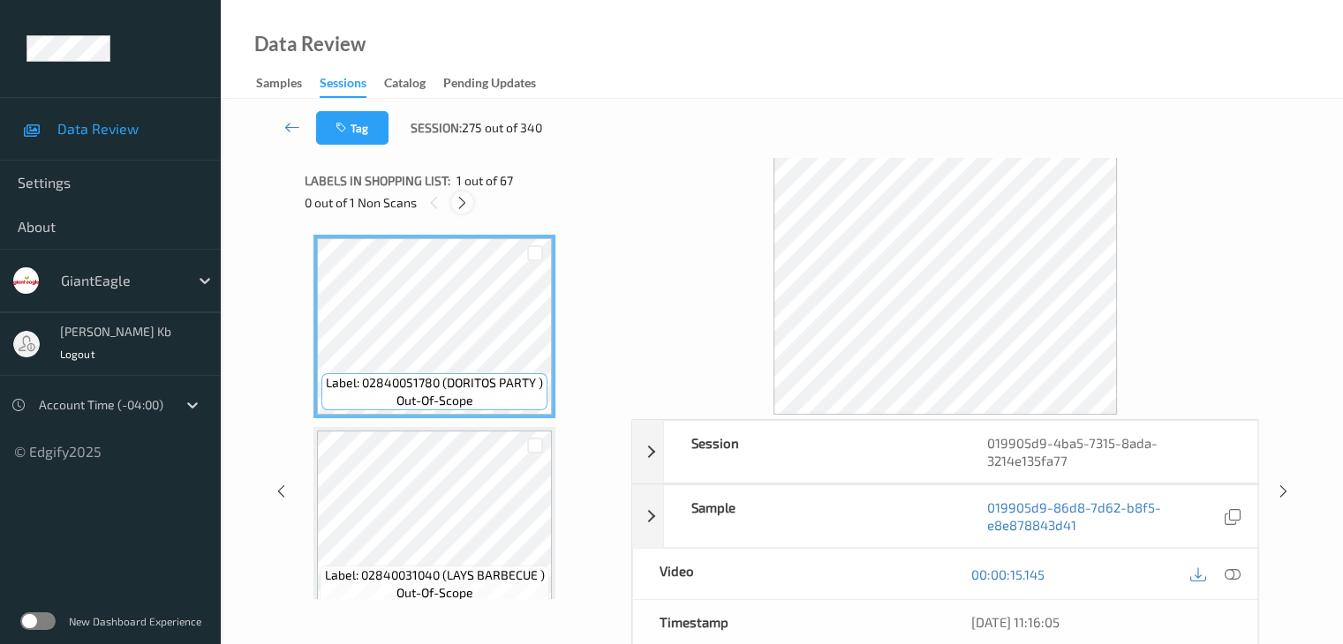
click at [468, 199] on icon at bounding box center [462, 203] width 15 height 16
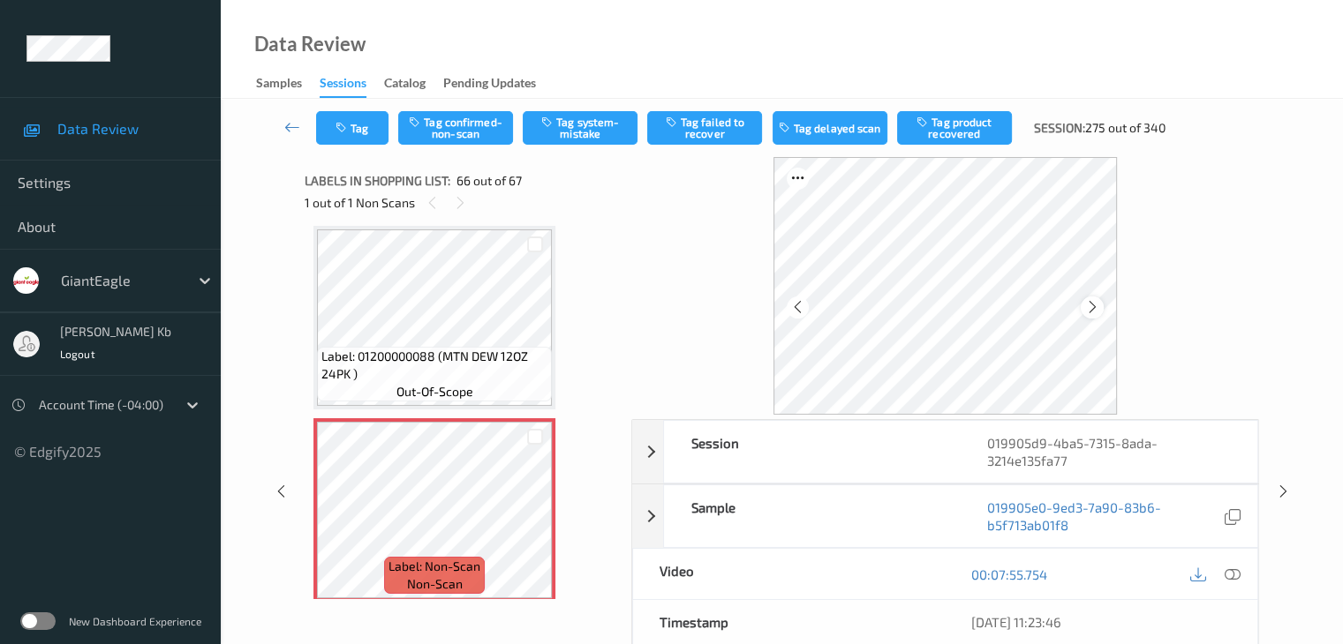
click at [1091, 306] on icon at bounding box center [1092, 307] width 15 height 16
click at [1091, 305] on icon at bounding box center [1092, 307] width 15 height 16
click at [1233, 573] on icon at bounding box center [1231, 575] width 16 height 16
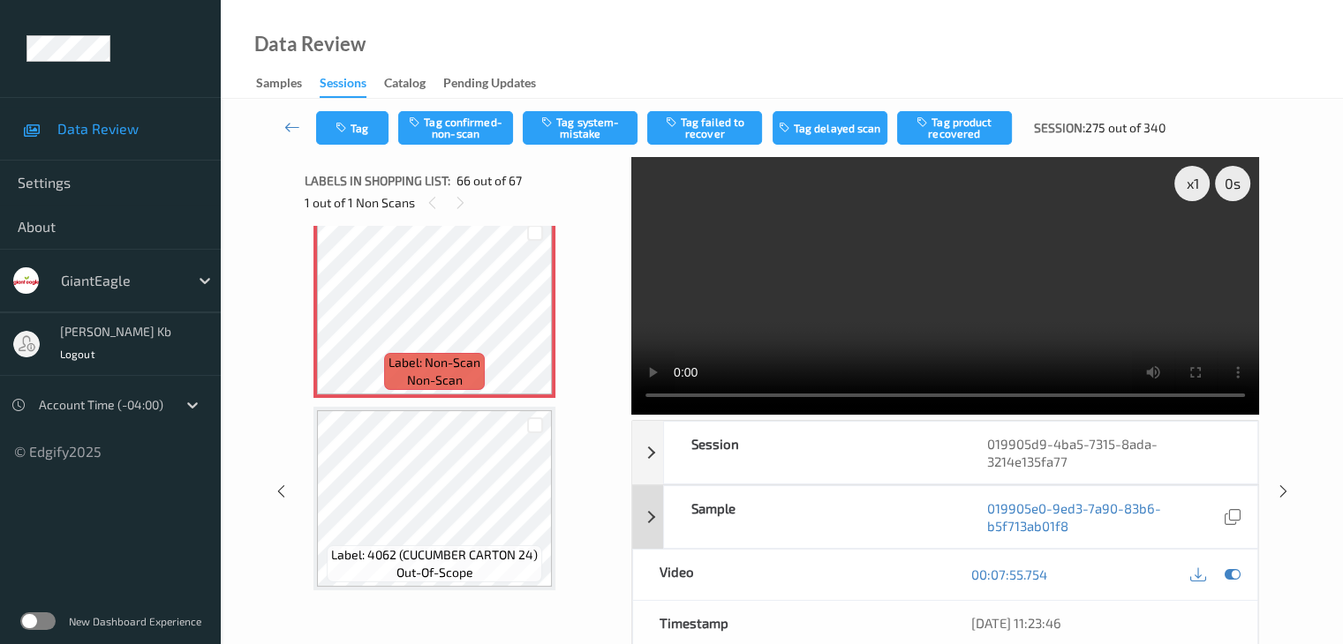
scroll to position [0, 0]
click at [477, 127] on button "Tag confirmed-non-scan" at bounding box center [455, 128] width 115 height 34
click at [954, 132] on button "Tag product recovered" at bounding box center [954, 128] width 115 height 34
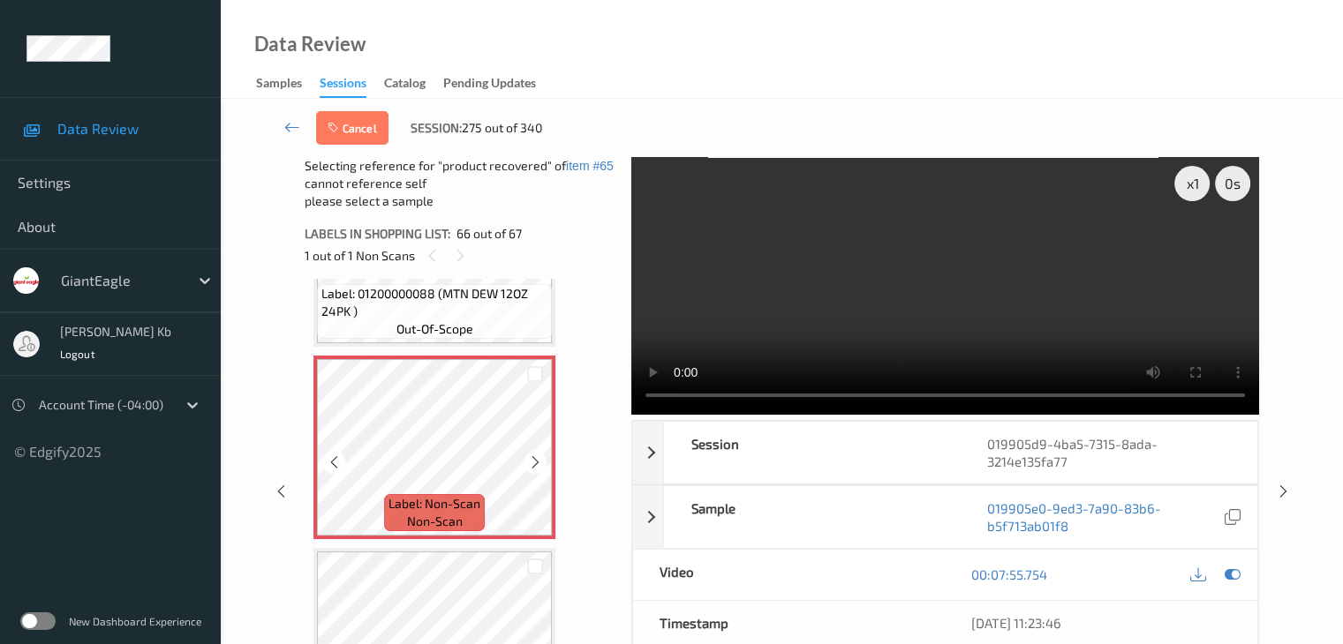
scroll to position [12528, 0]
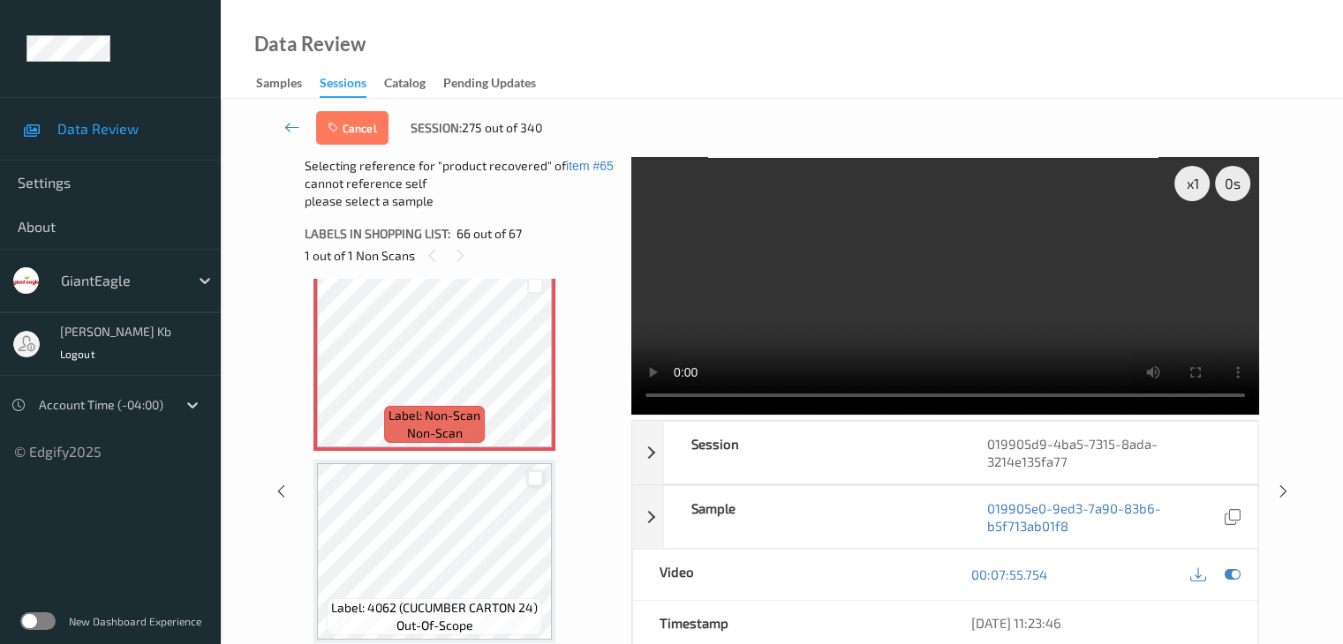
click at [533, 474] on div at bounding box center [535, 478] width 17 height 17
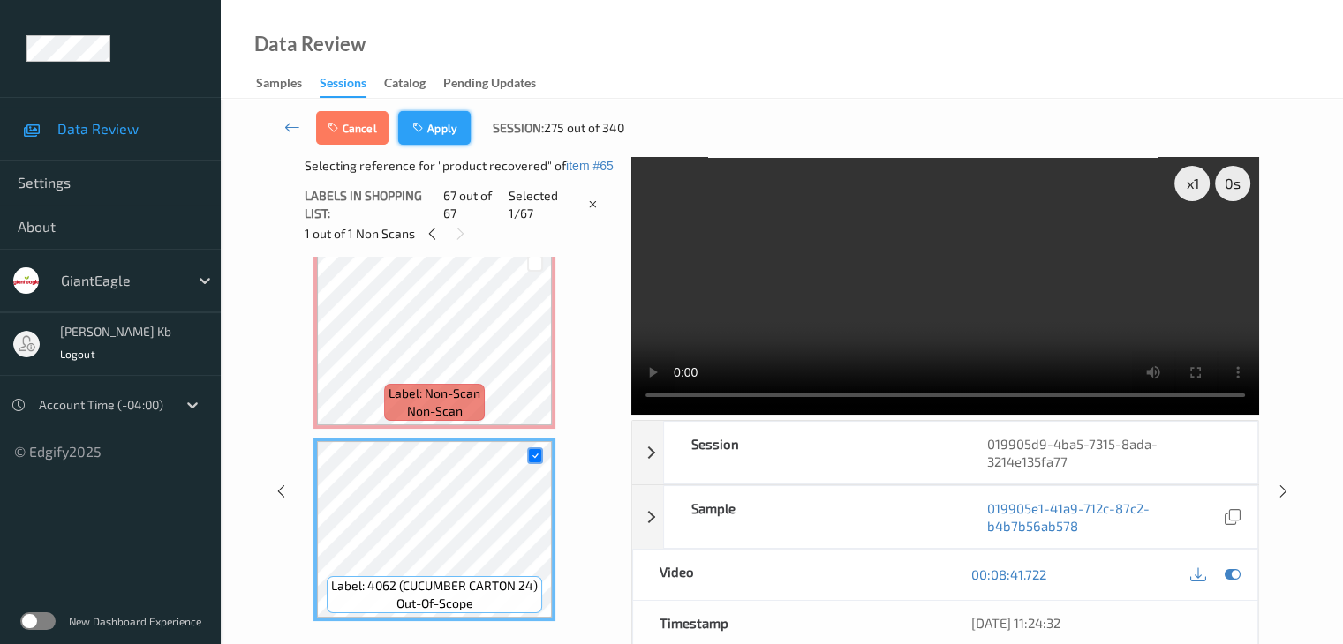
click at [442, 117] on button "Apply" at bounding box center [434, 128] width 72 height 34
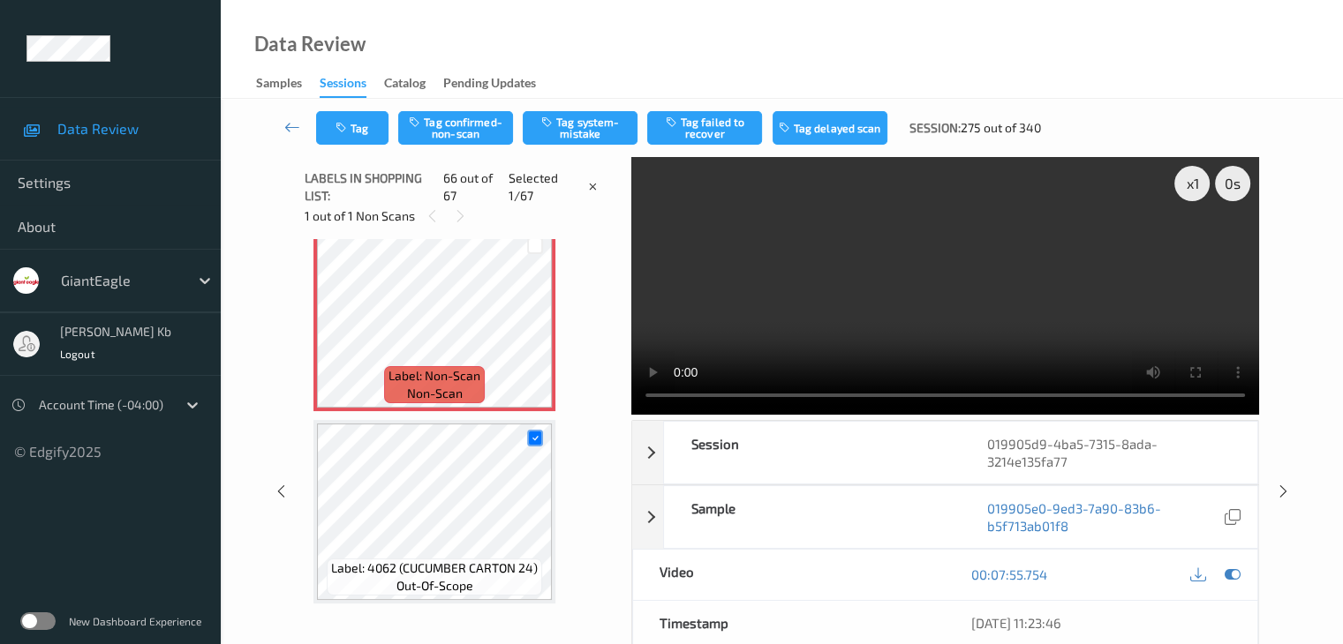
scroll to position [12324, 0]
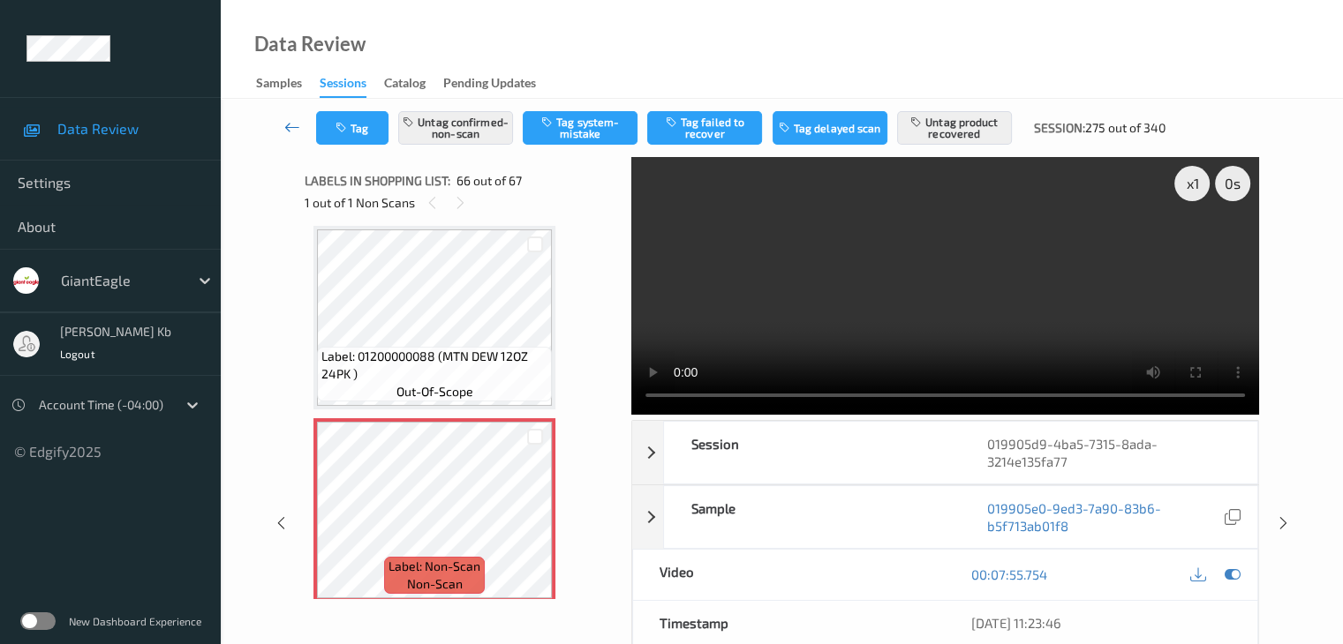
click at [299, 130] on icon at bounding box center [292, 127] width 16 height 18
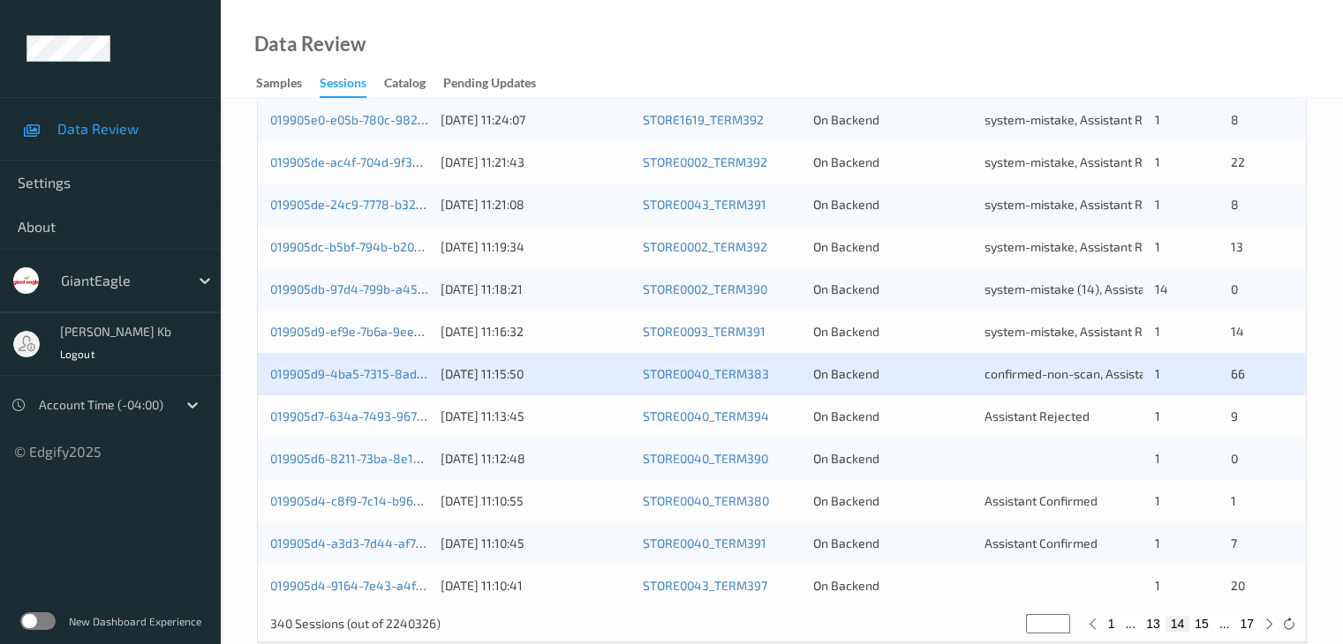
scroll to position [794, 0]
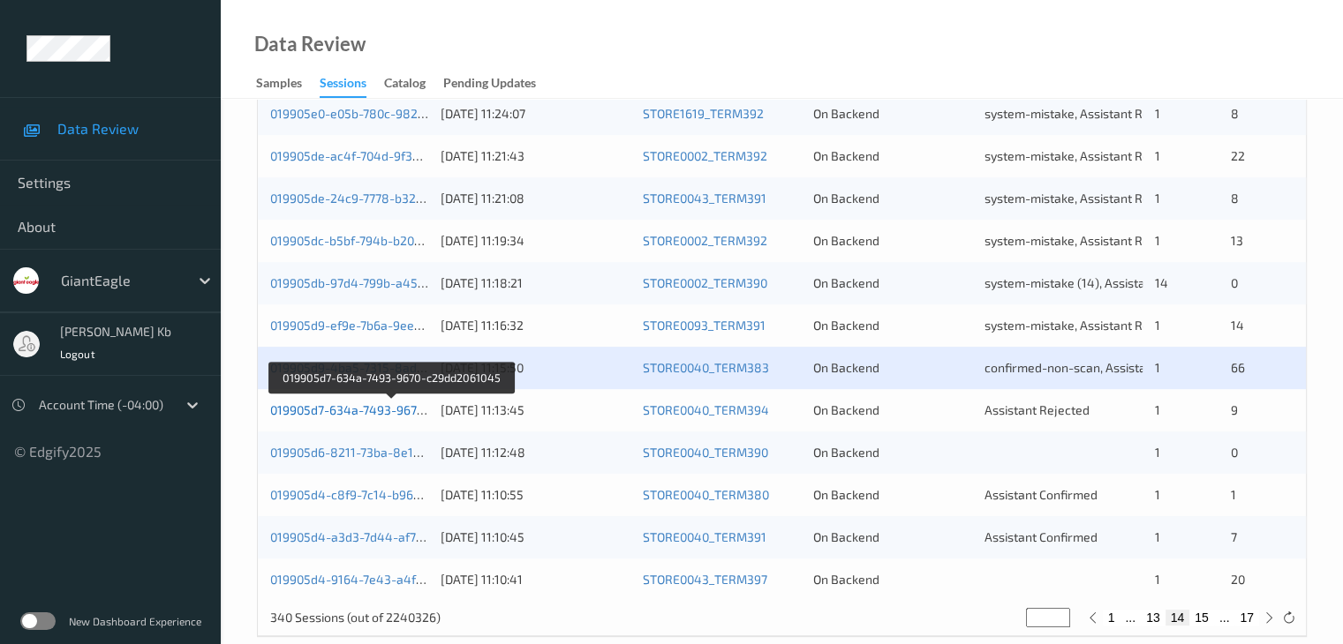
click at [342, 410] on link "019905d7-634a-7493-9670-c29dd2061045" at bounding box center [391, 410] width 242 height 15
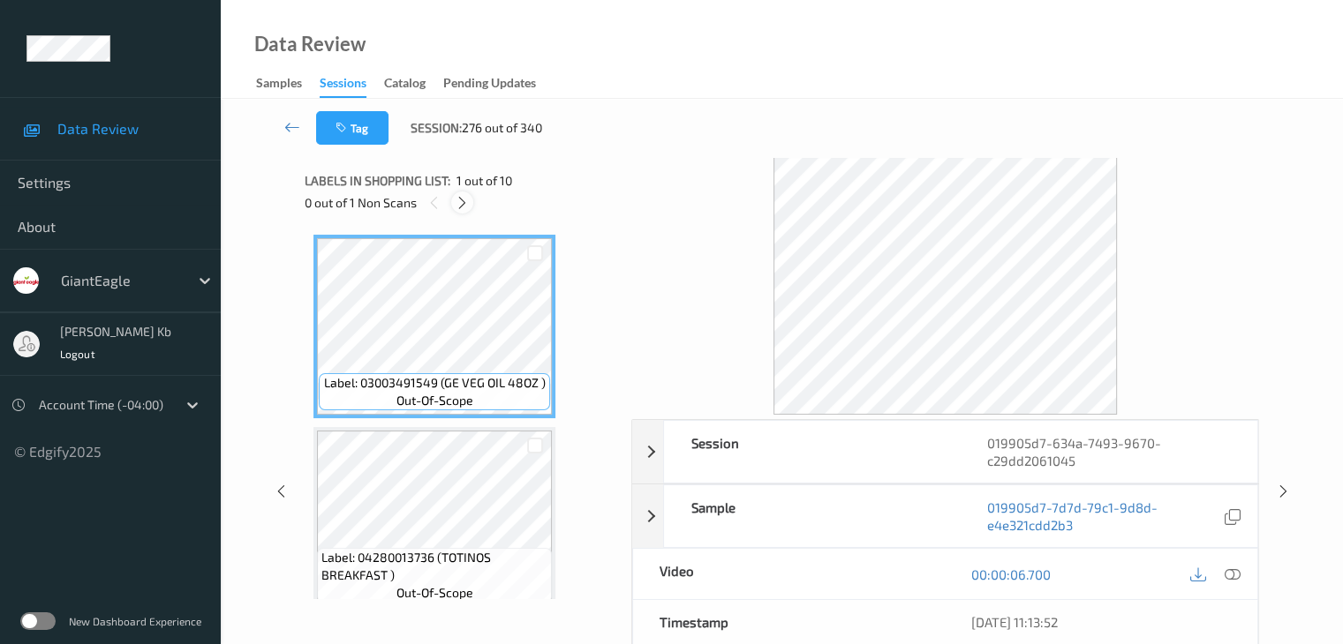
click at [470, 202] on icon at bounding box center [462, 203] width 15 height 16
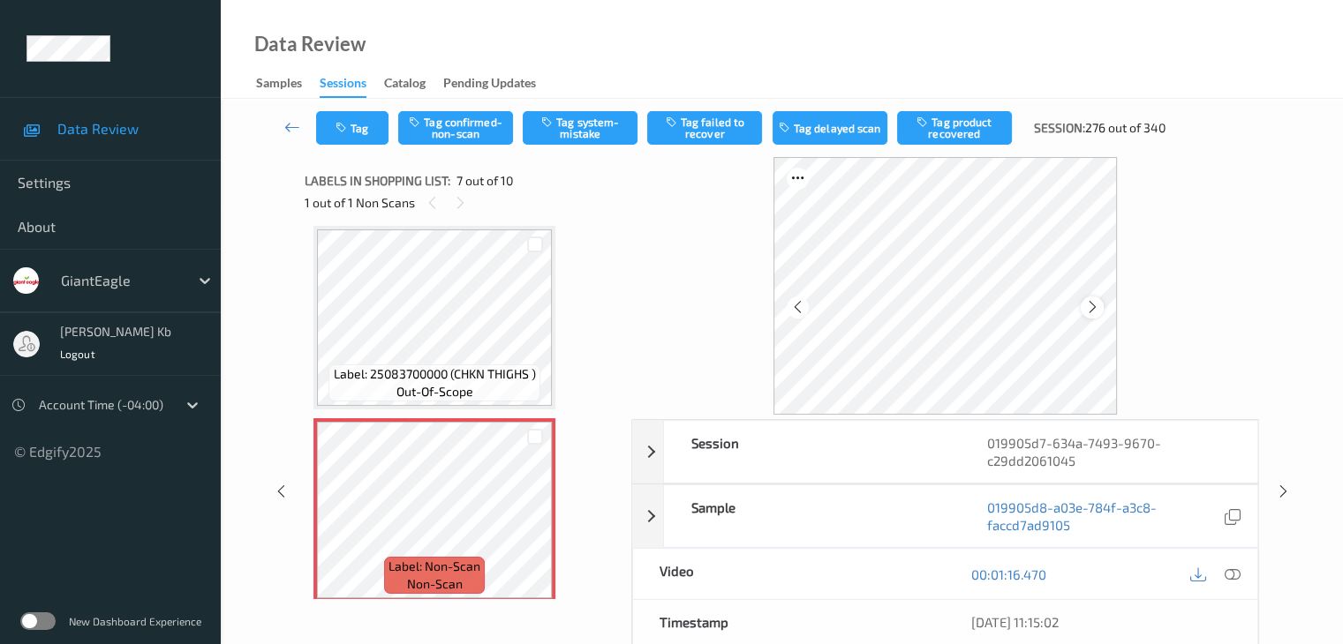
click at [1101, 311] on div at bounding box center [1091, 308] width 22 height 22
click at [1236, 573] on icon at bounding box center [1231, 575] width 16 height 16
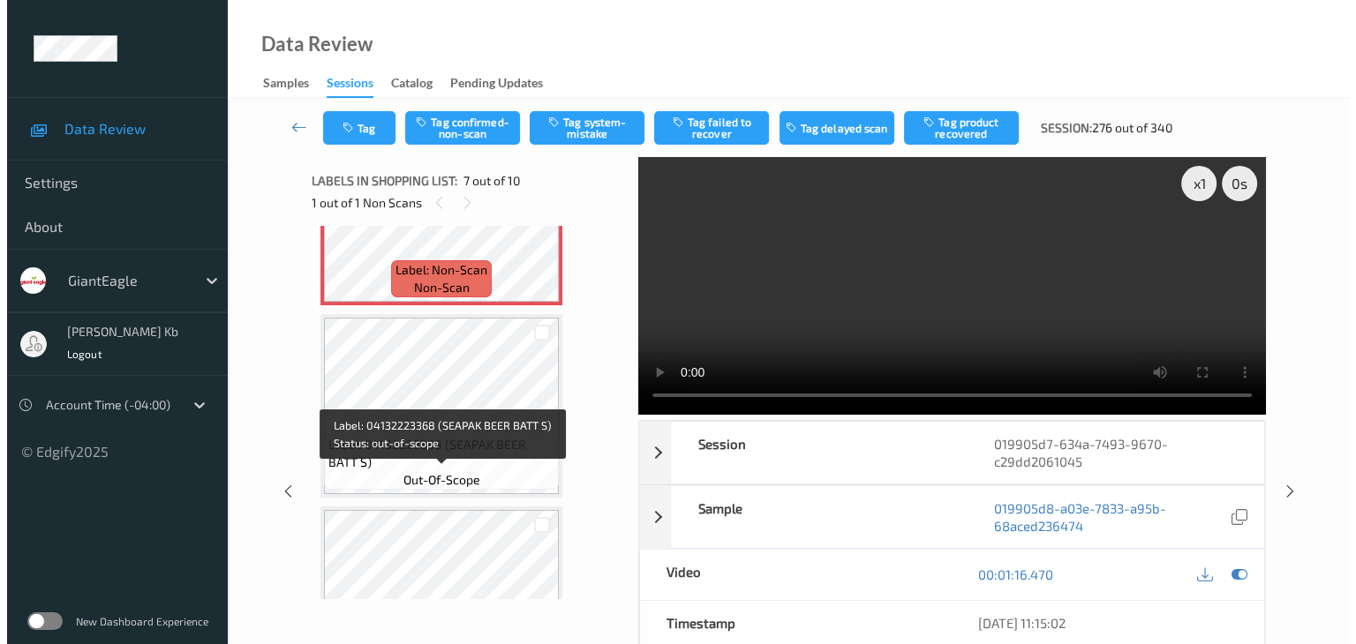
scroll to position [1324, 0]
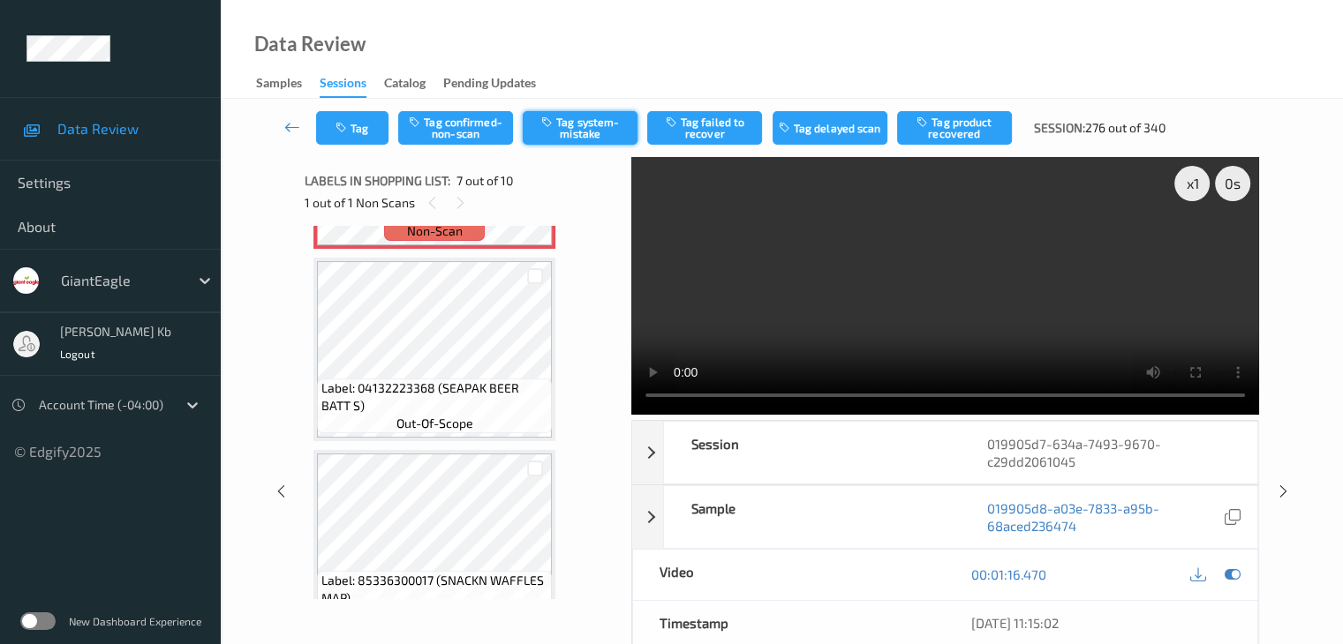
click at [583, 128] on button "Tag system-mistake" at bounding box center [580, 128] width 115 height 34
click at [375, 121] on button "Tag" at bounding box center [352, 128] width 72 height 34
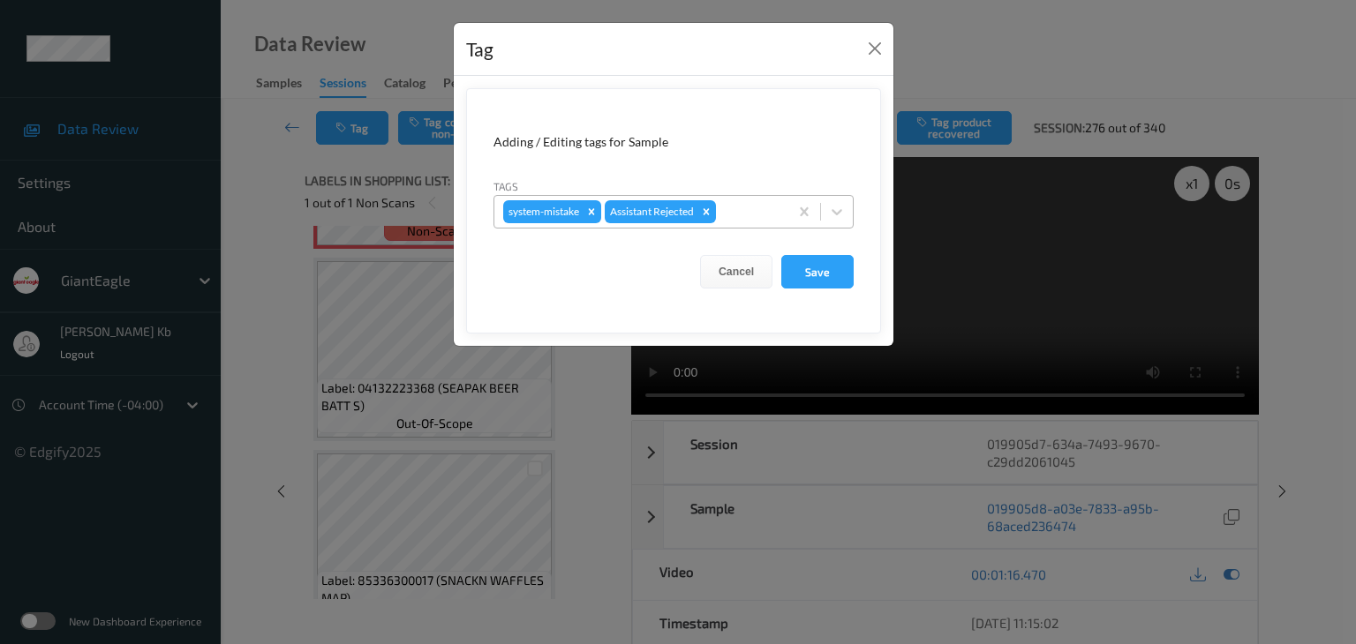
click at [752, 213] on div at bounding box center [749, 211] width 60 height 21
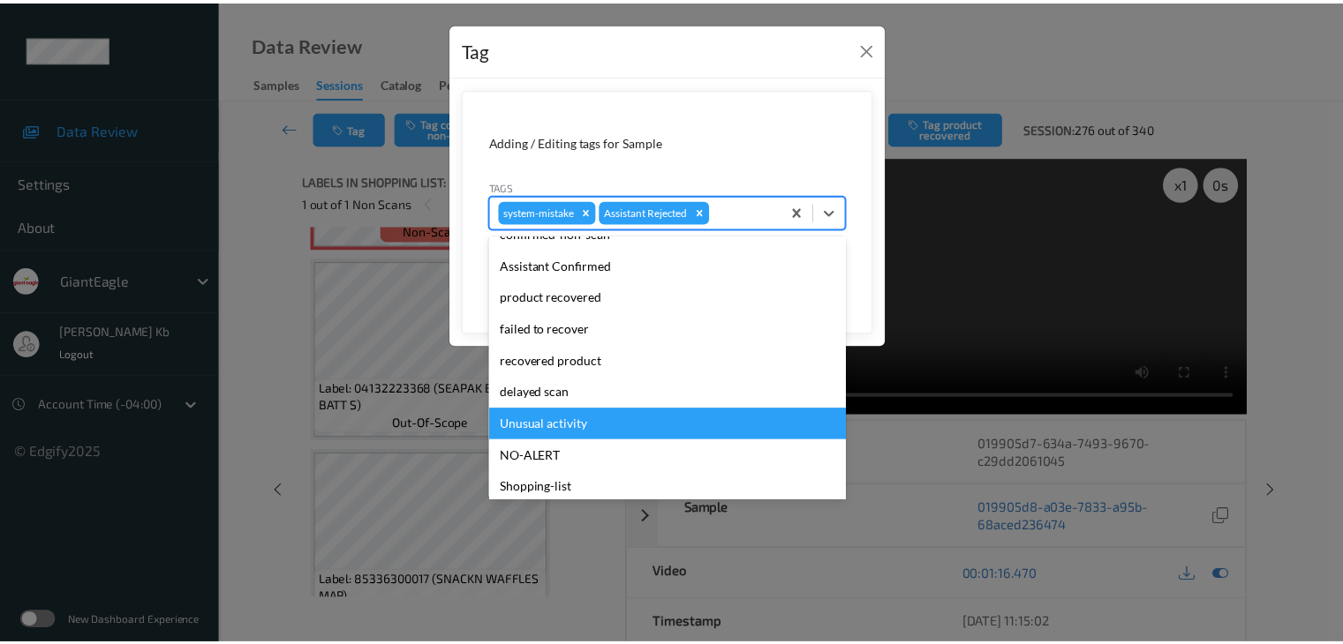
scroll to position [155, 0]
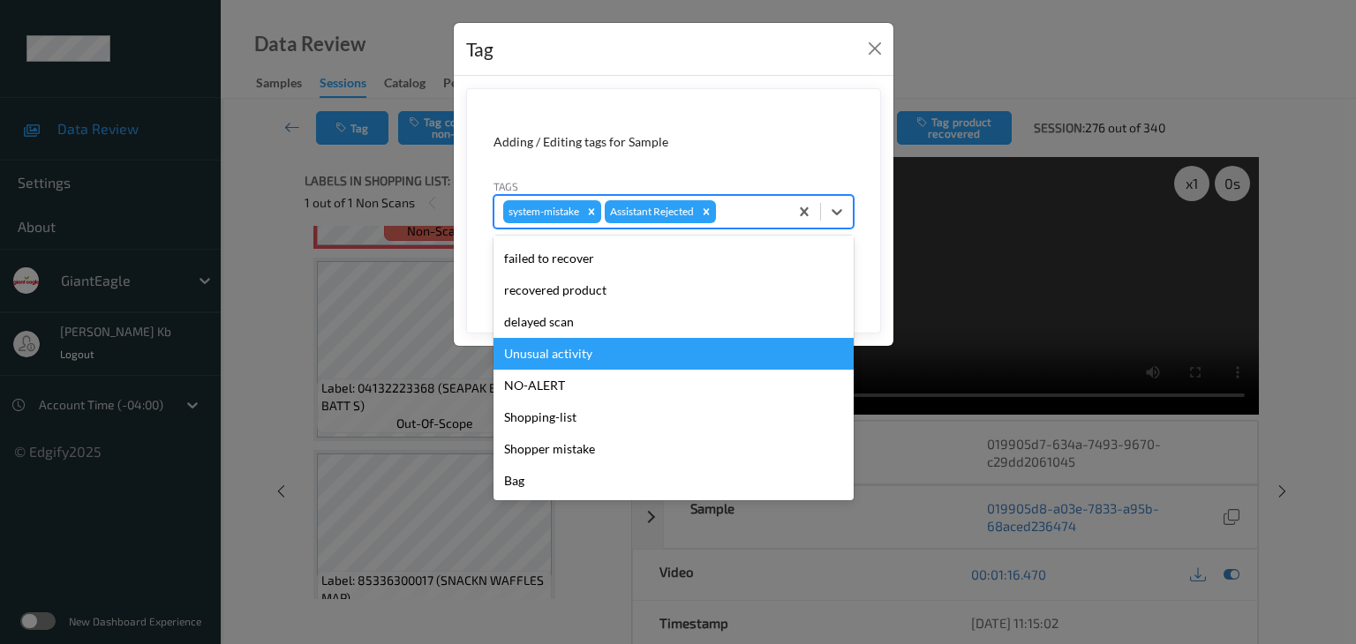
click at [559, 358] on div "Unusual activity" at bounding box center [673, 354] width 360 height 32
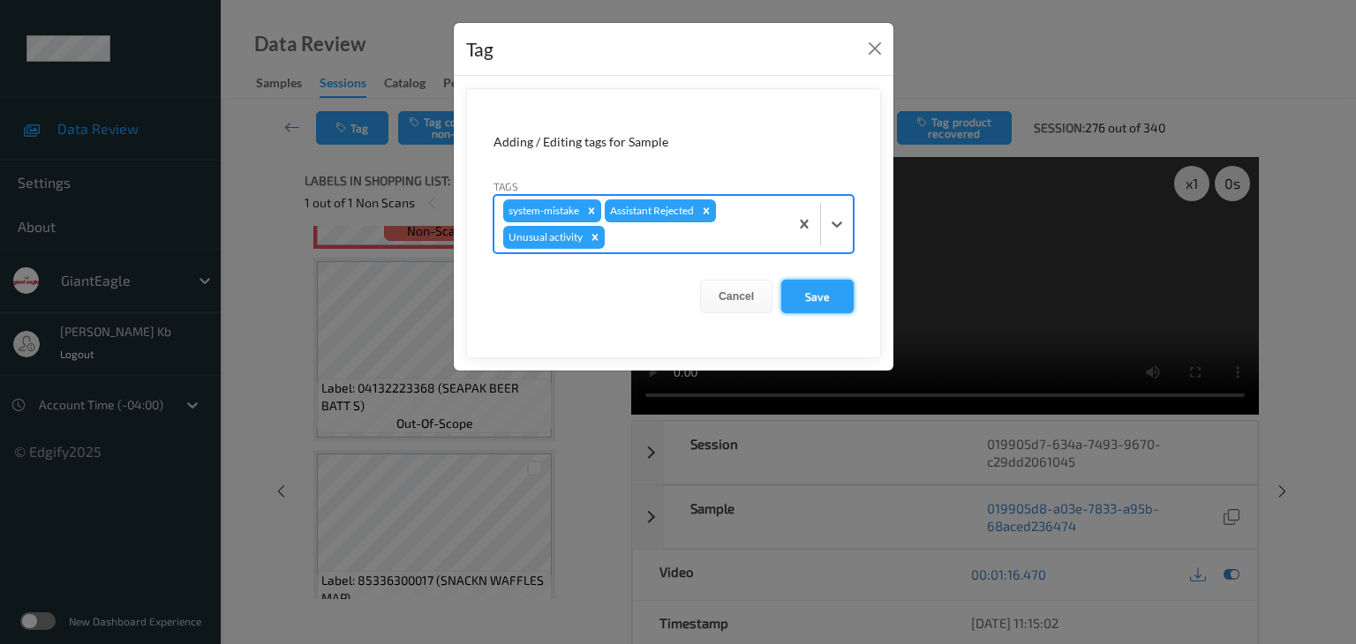
click at [817, 294] on button "Save" at bounding box center [817, 297] width 72 height 34
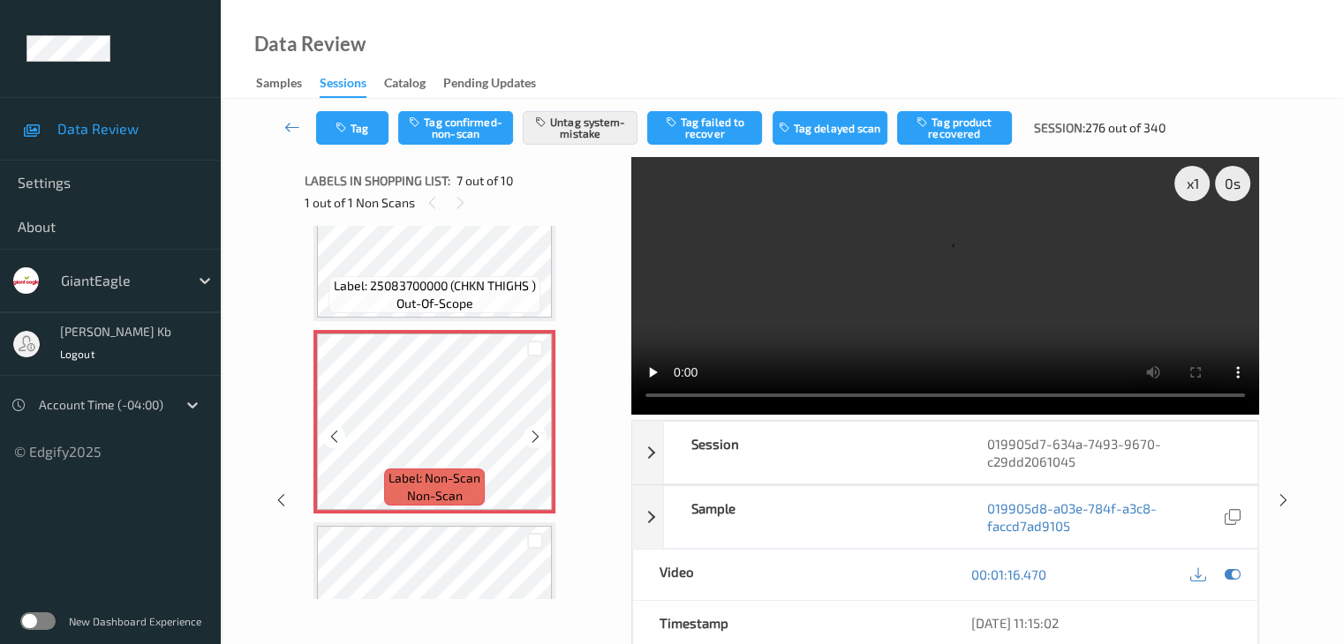
scroll to position [971, 0]
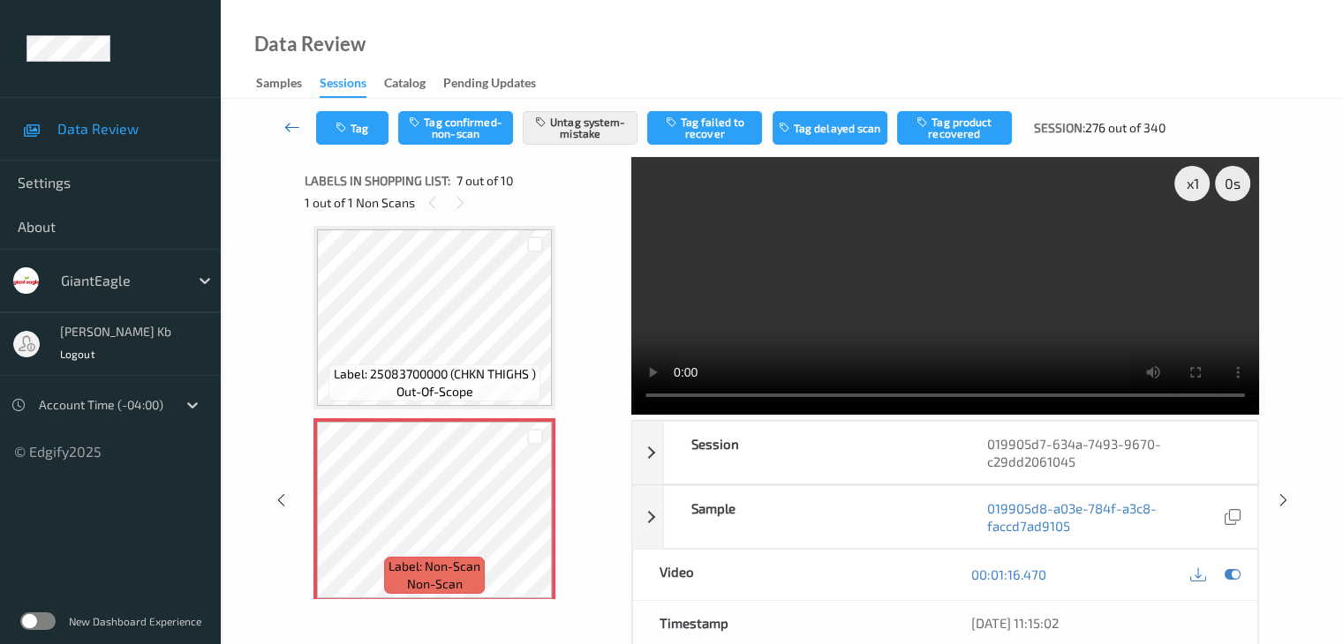
click at [295, 127] on icon at bounding box center [292, 127] width 16 height 18
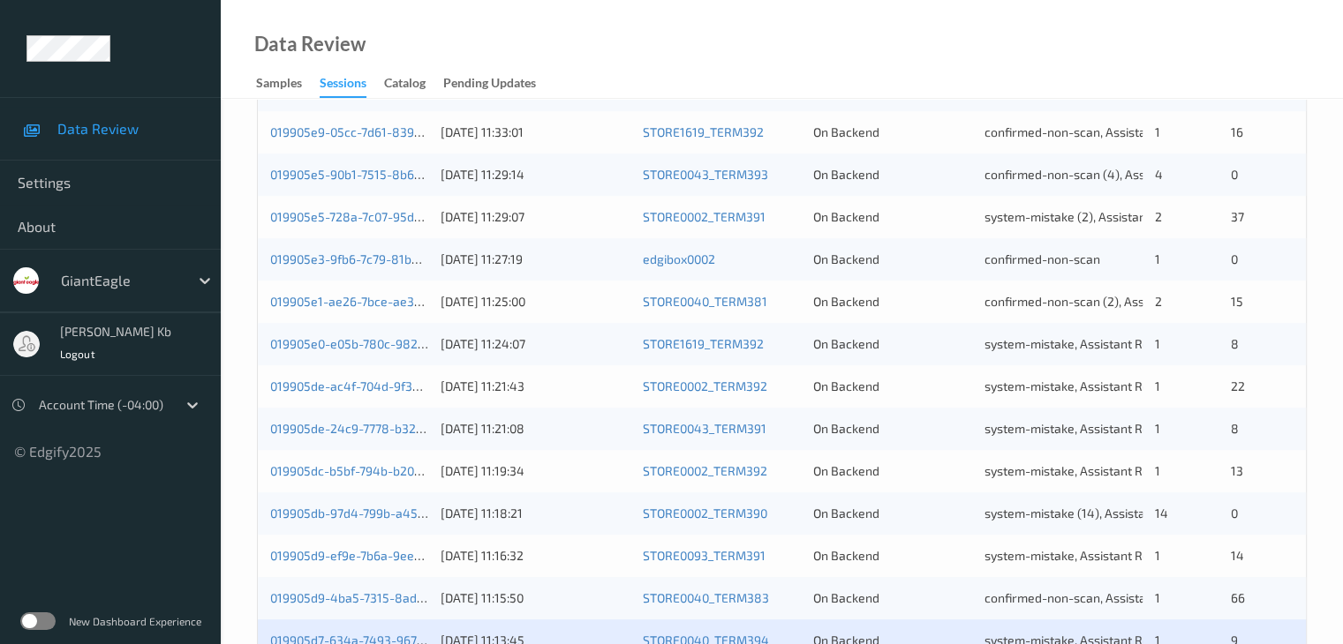
scroll to position [794, 0]
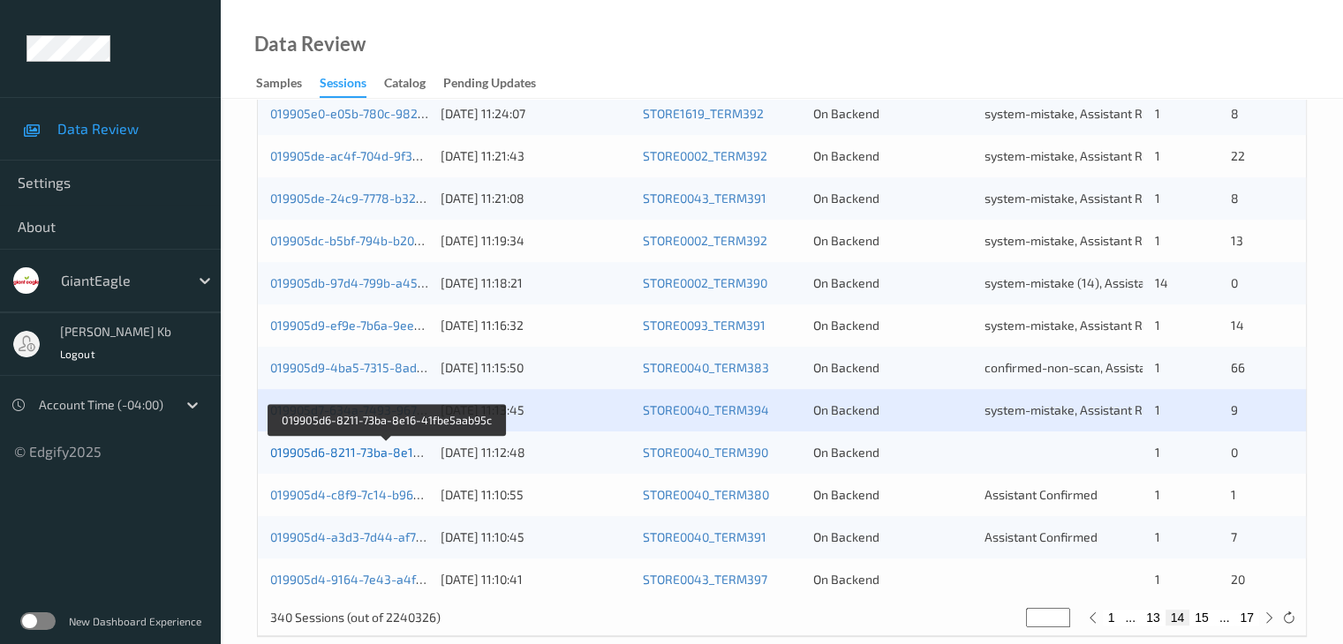
click at [362, 452] on link "019905d6-8211-73ba-8e16-41fbe5aab95c" at bounding box center [388, 452] width 236 height 15
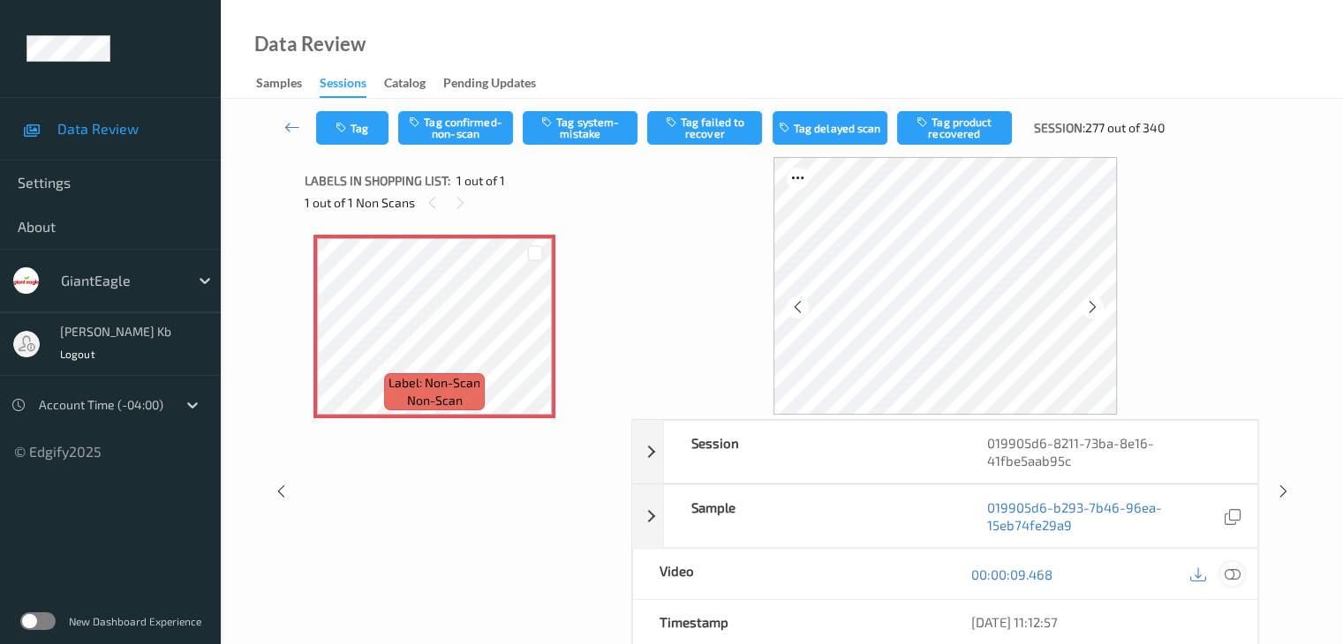
click at [1231, 569] on icon at bounding box center [1231, 575] width 16 height 16
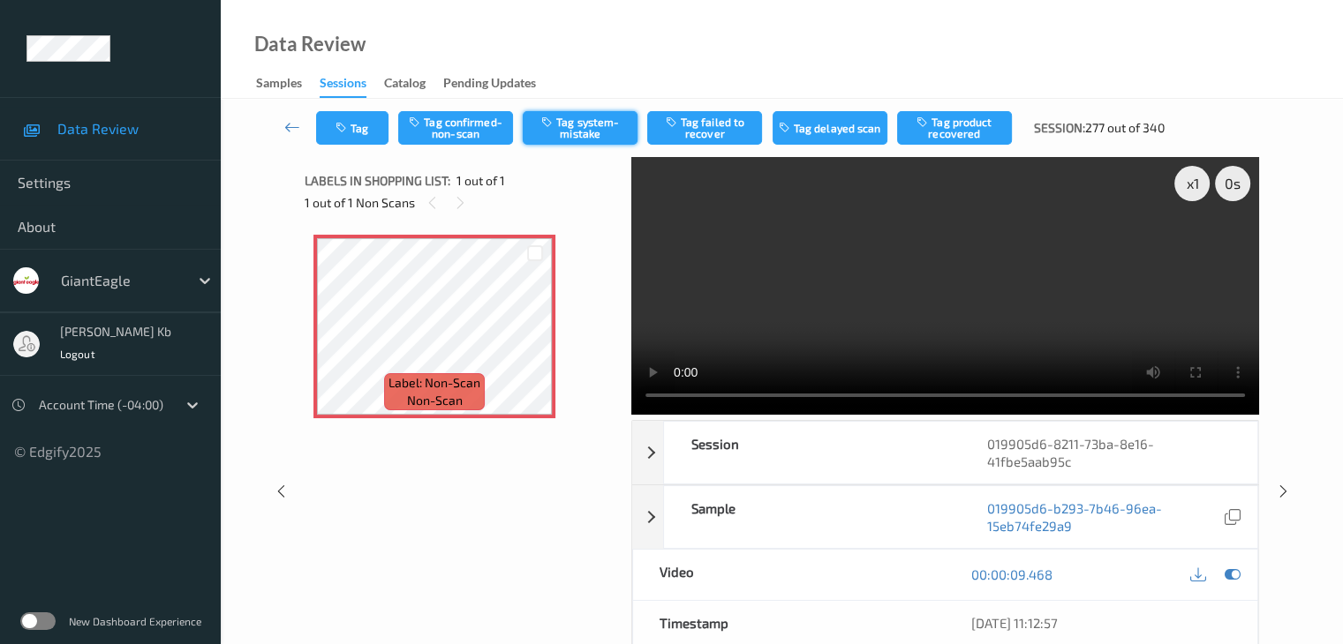
click at [593, 124] on button "Tag system-mistake" at bounding box center [580, 128] width 115 height 34
click at [371, 127] on button "Tag" at bounding box center [352, 128] width 72 height 34
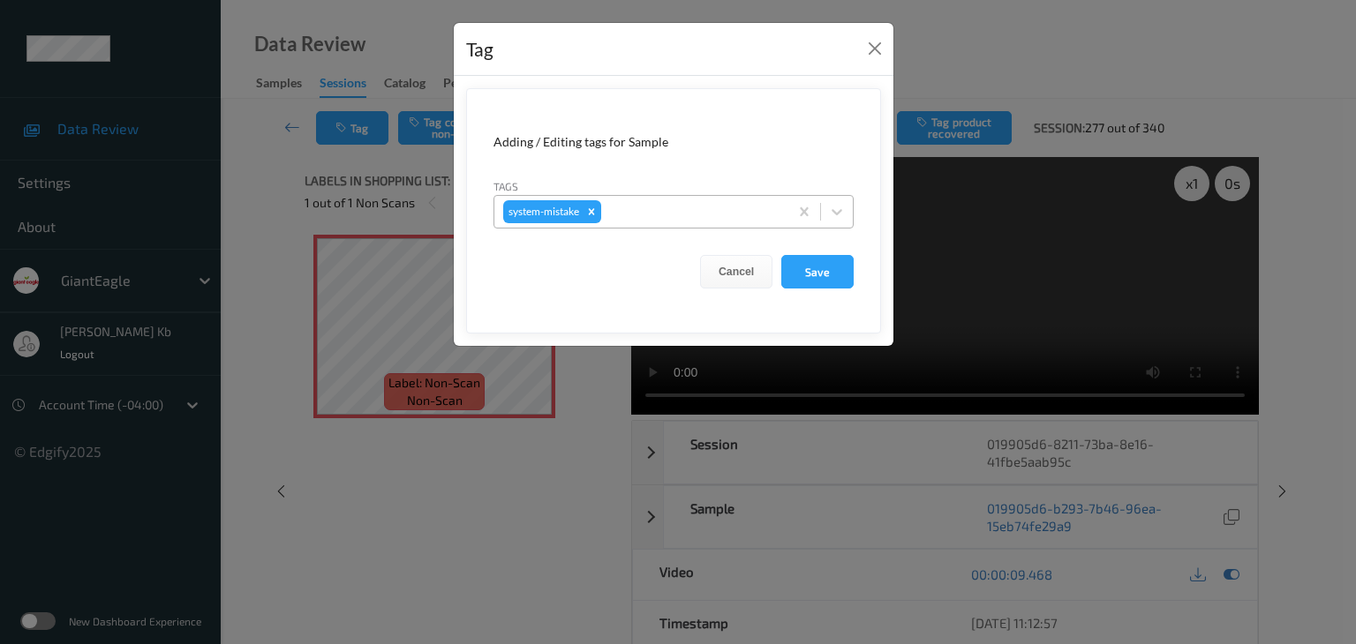
click at [642, 216] on div at bounding box center [692, 211] width 175 height 21
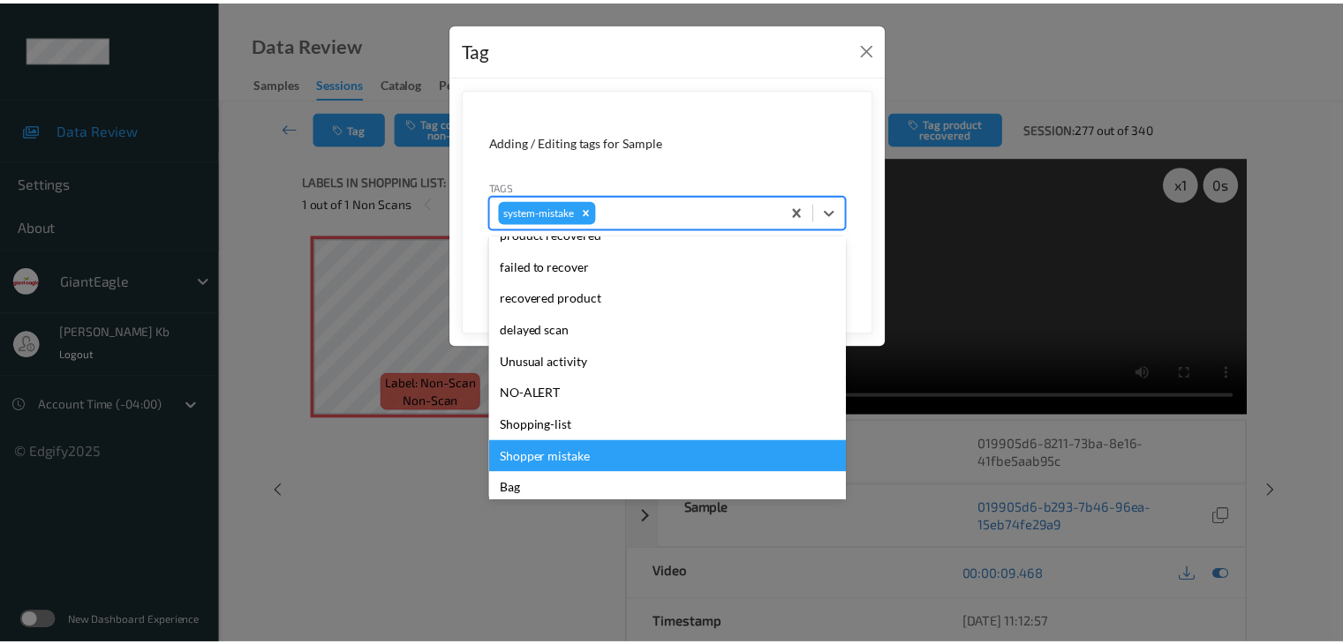
scroll to position [187, 0]
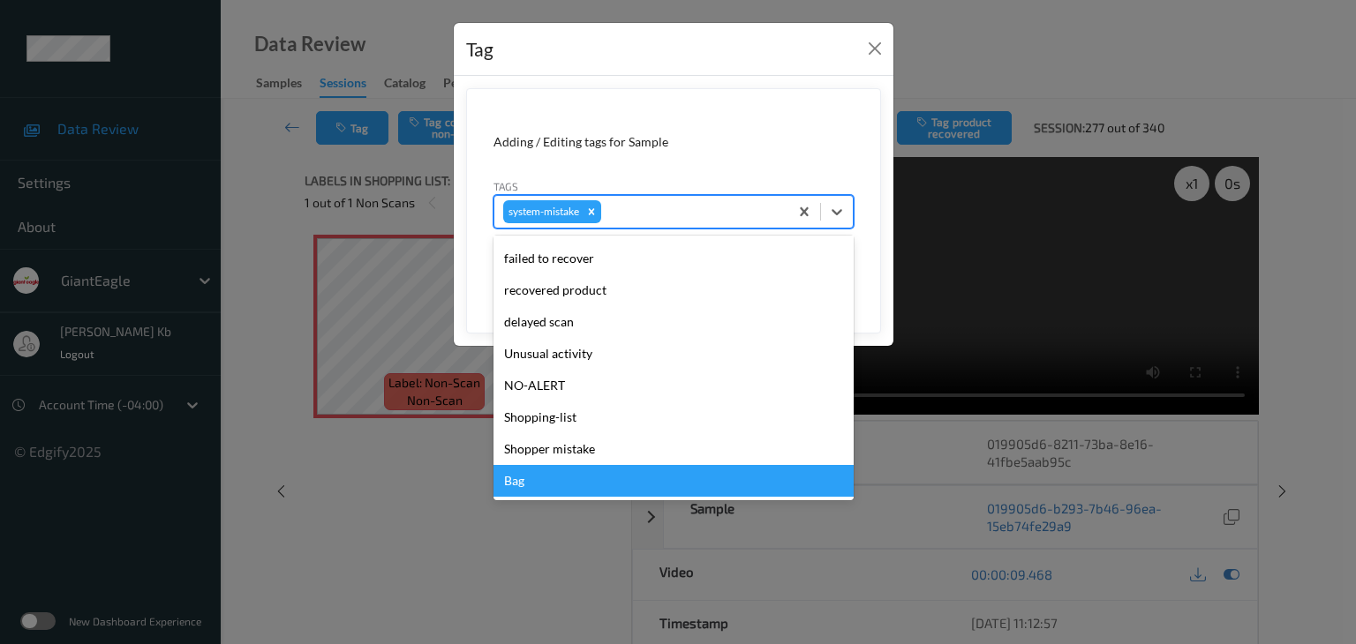
click at [533, 481] on div "Bag" at bounding box center [673, 481] width 360 height 32
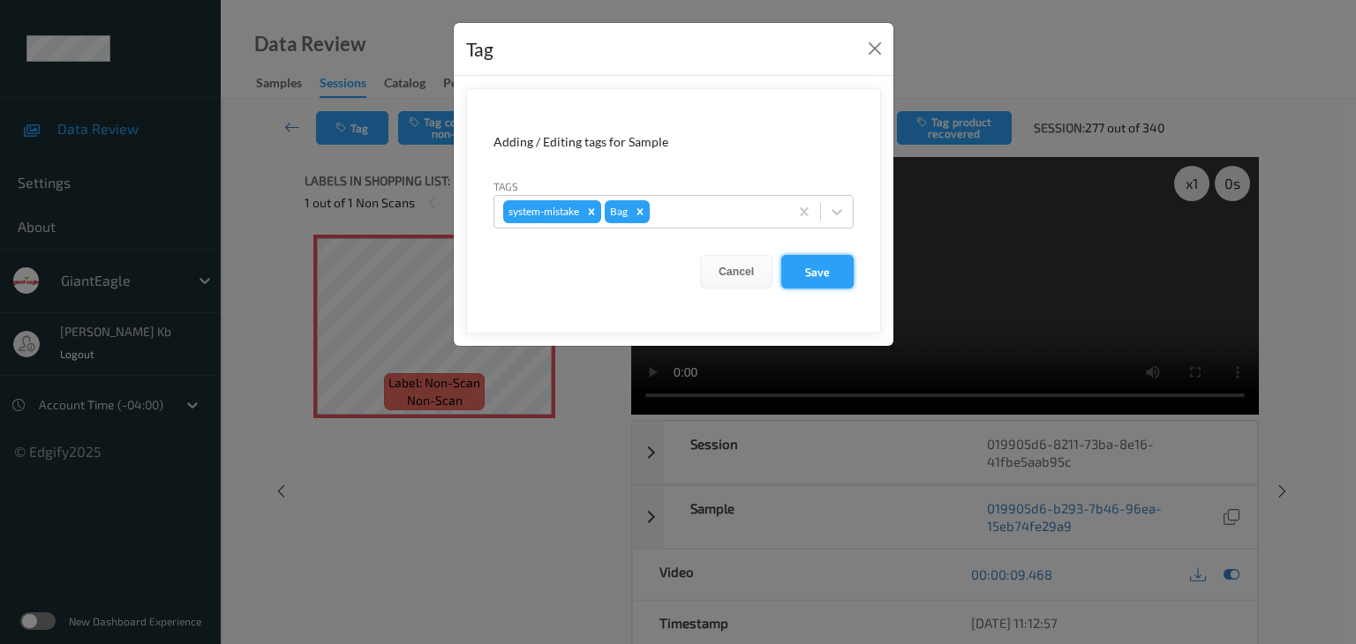
click at [824, 270] on button "Save" at bounding box center [817, 272] width 72 height 34
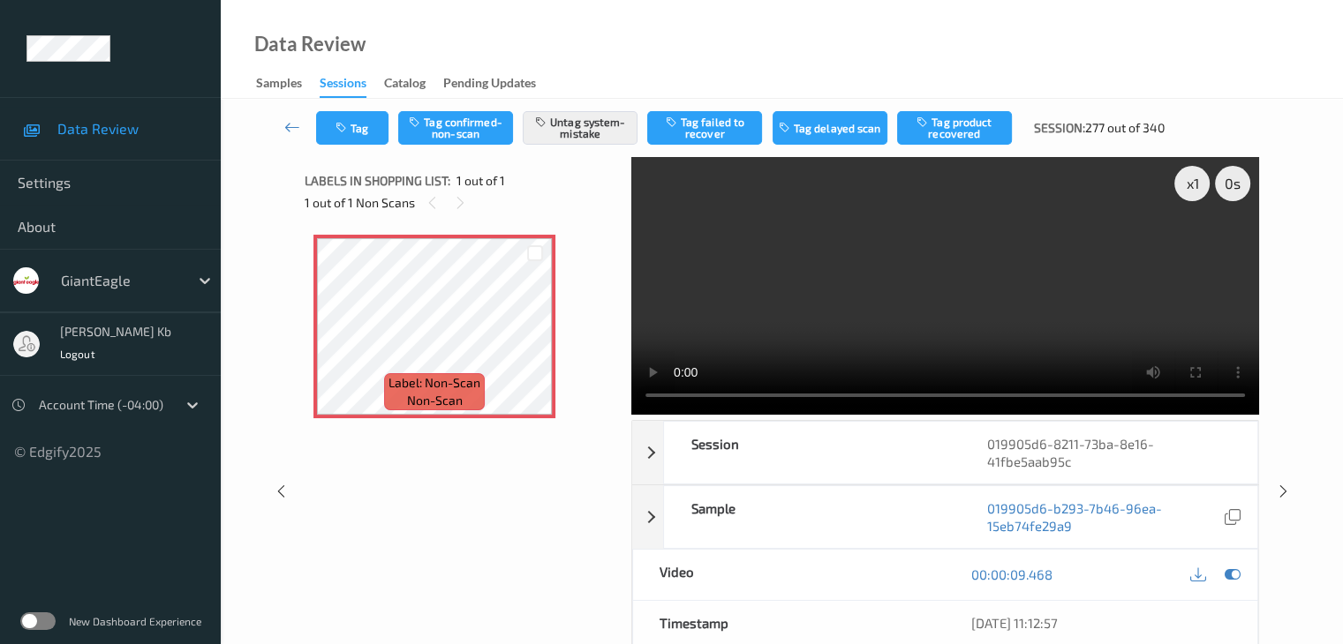
drag, startPoint x: 290, startPoint y: 130, endPoint x: 294, endPoint y: 114, distance: 16.3
click at [290, 129] on icon at bounding box center [292, 127] width 16 height 18
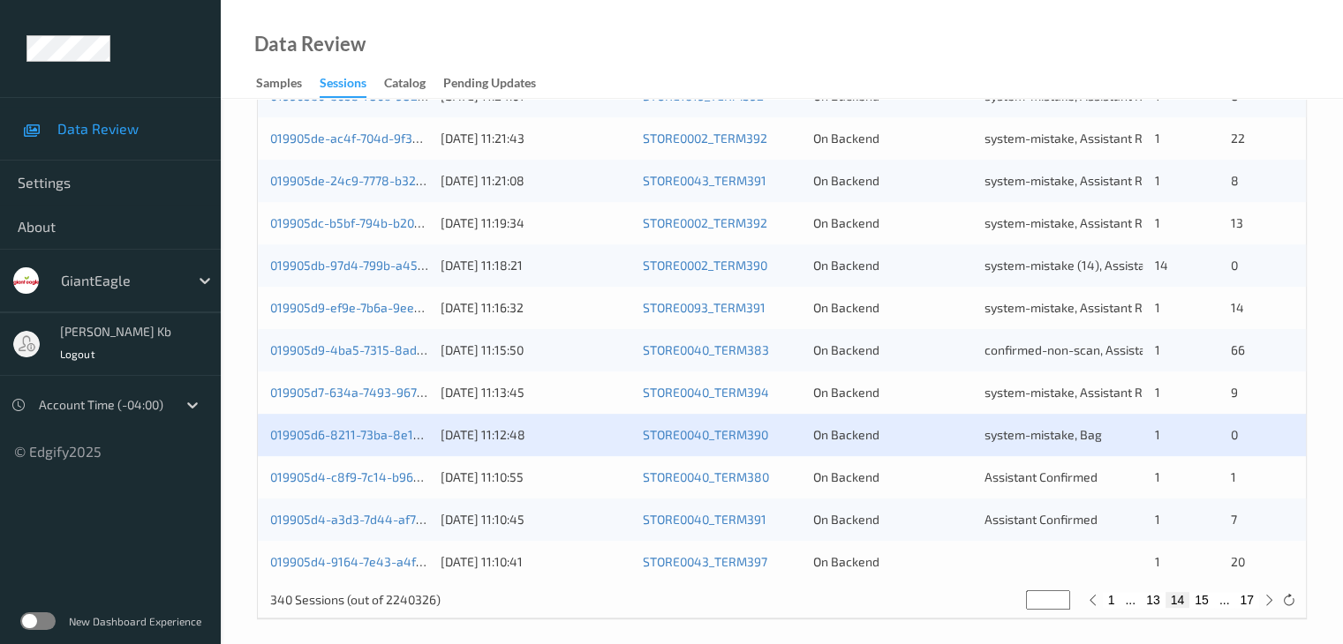
scroll to position [823, 0]
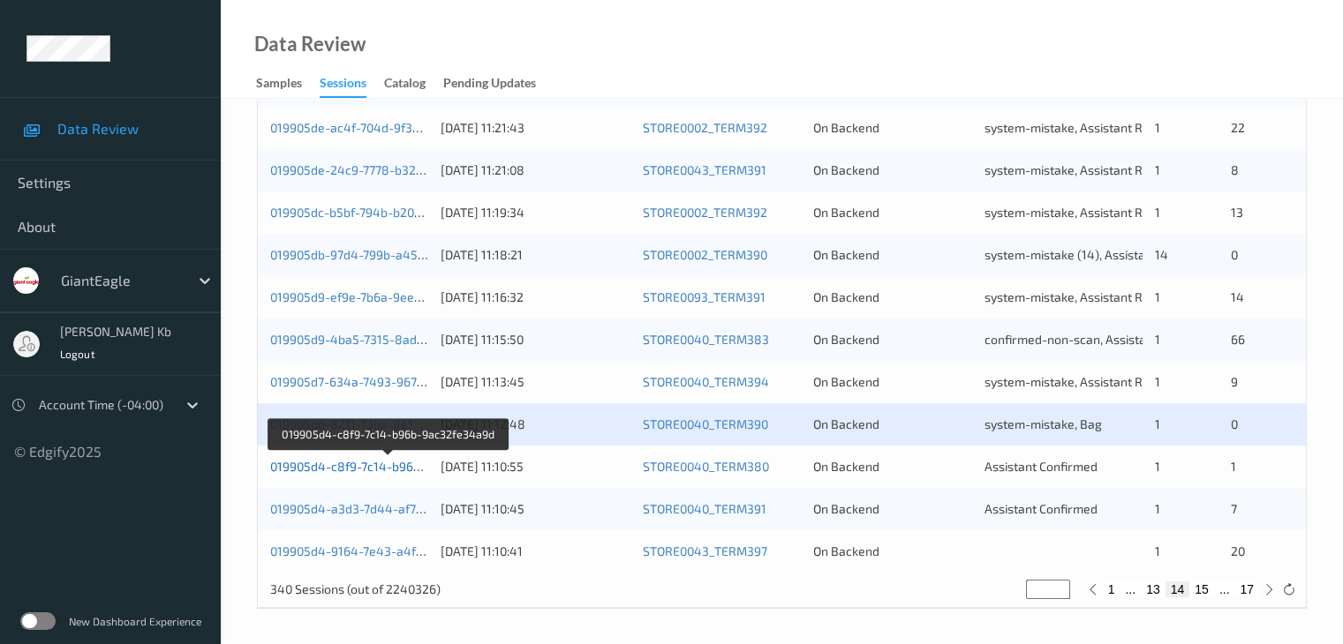
click at [362, 470] on link "019905d4-c8f9-7c14-b96b-9ac32fe34a9d" at bounding box center [388, 466] width 237 height 15
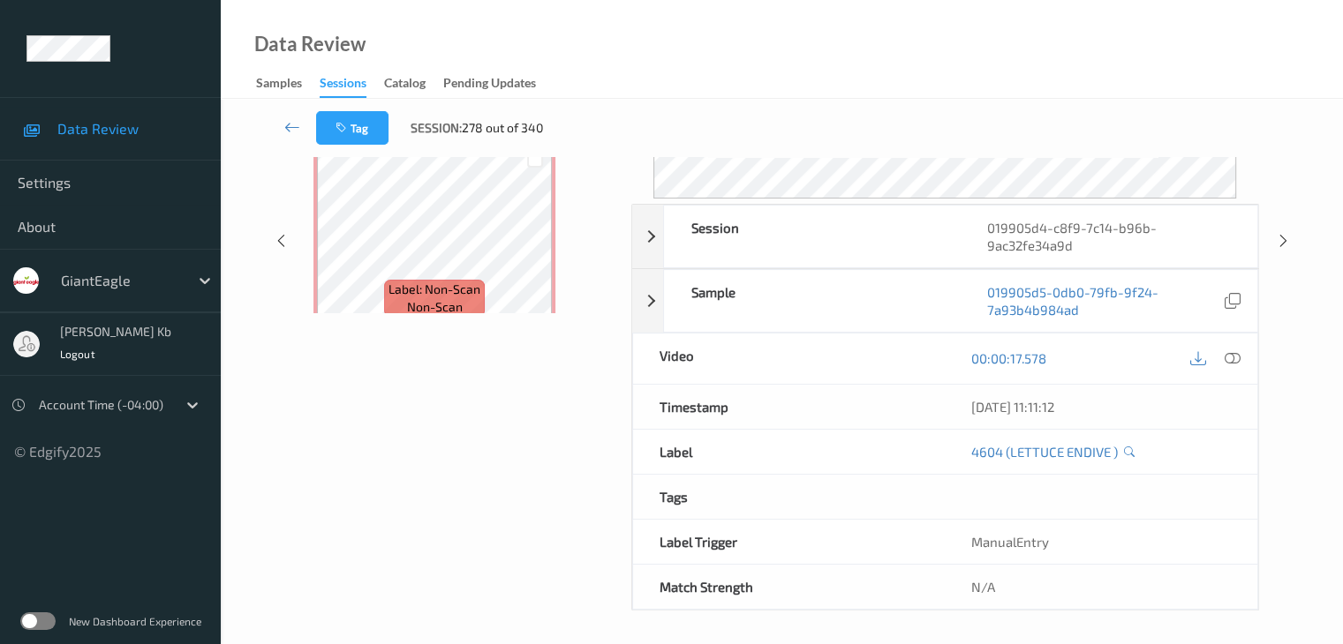
scroll to position [215, 0]
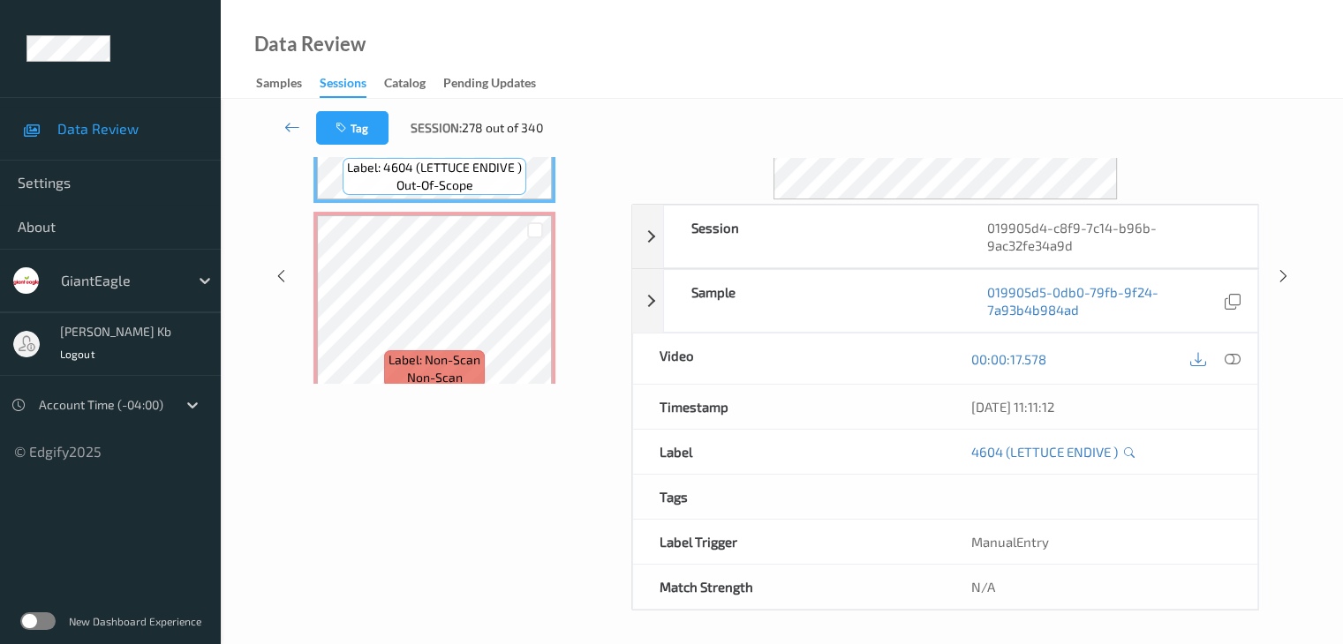
drag, startPoint x: 410, startPoint y: 0, endPoint x: 946, endPoint y: 36, distance: 537.9
click at [946, 36] on div "Data Review Samples Sessions Catalog Pending Updates" at bounding box center [782, 49] width 1122 height 99
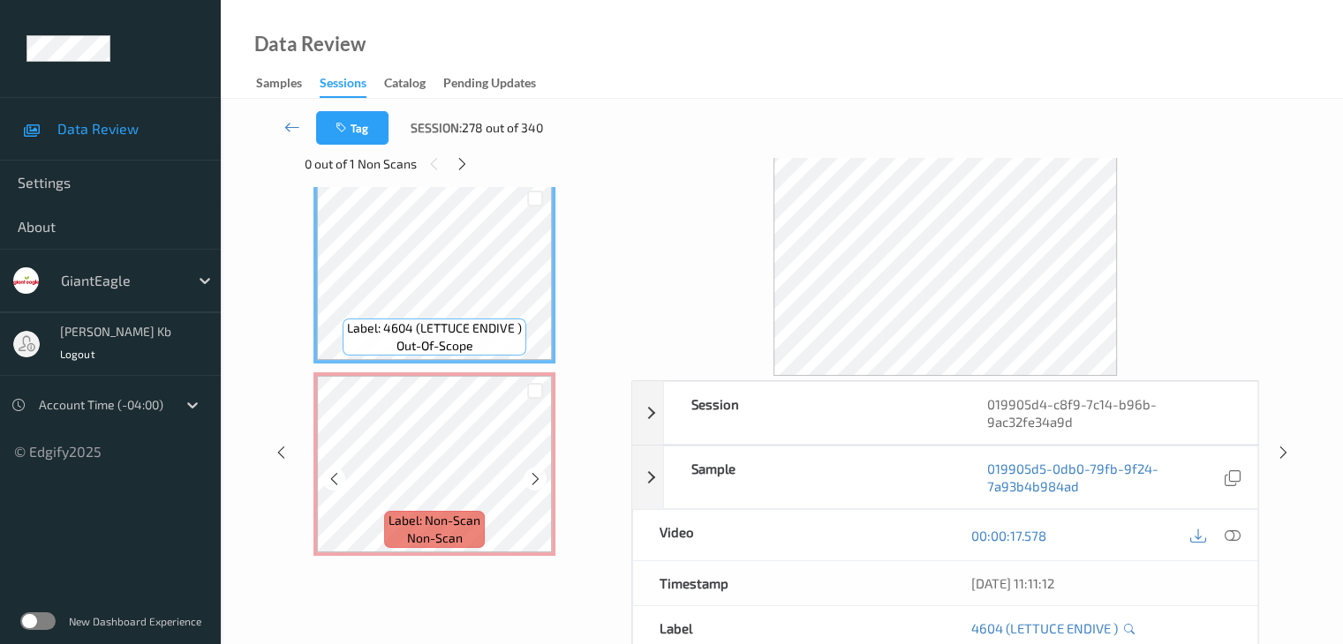
scroll to position [20, 0]
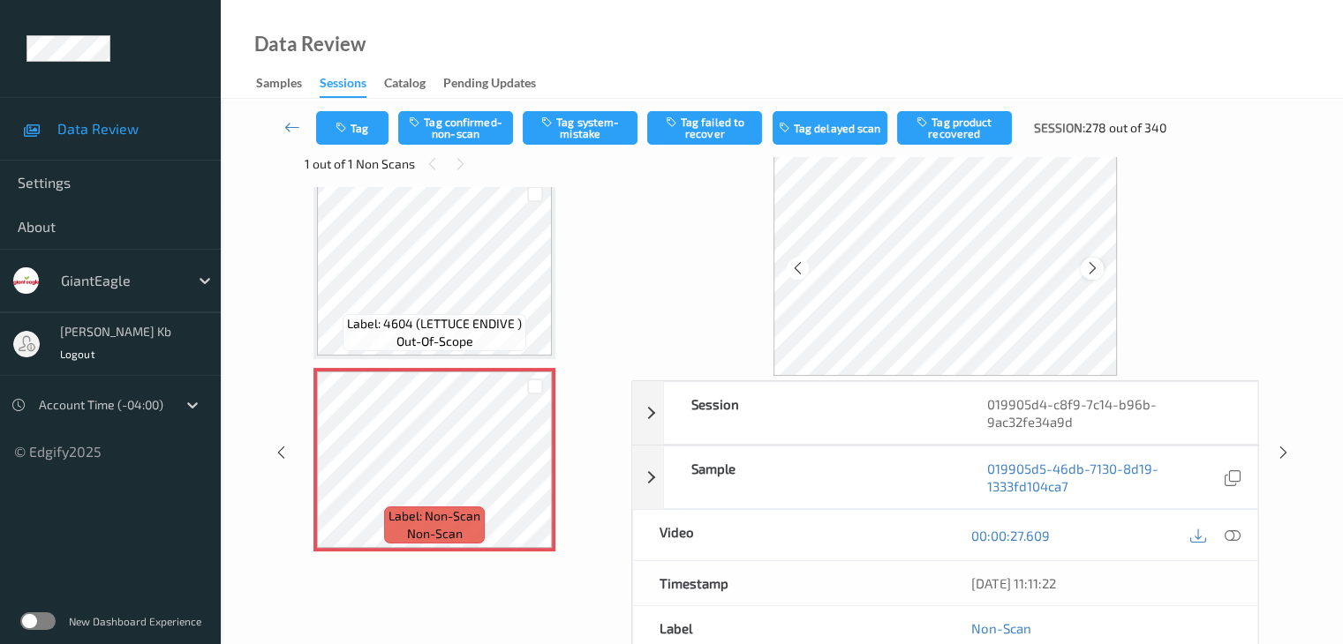
click at [1086, 271] on icon at bounding box center [1092, 268] width 15 height 16
click at [1236, 537] on icon at bounding box center [1231, 536] width 16 height 16
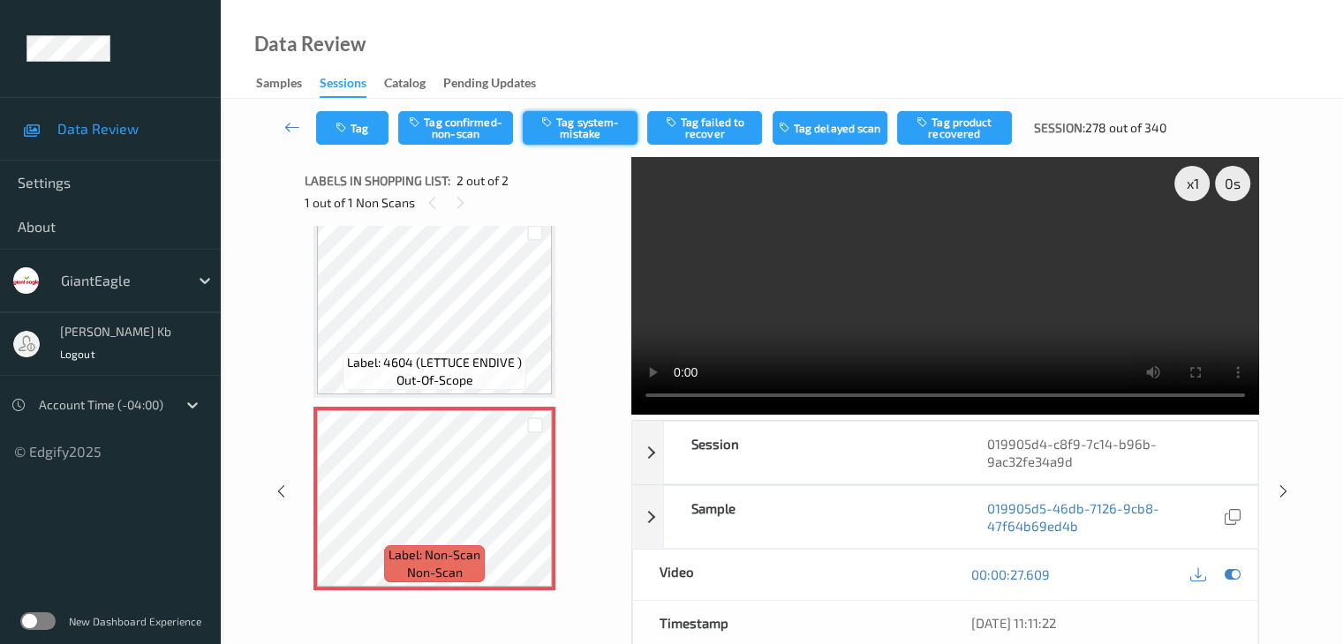
click at [591, 131] on button "Tag system-mistake" at bounding box center [580, 128] width 115 height 34
click at [296, 127] on icon at bounding box center [292, 127] width 16 height 18
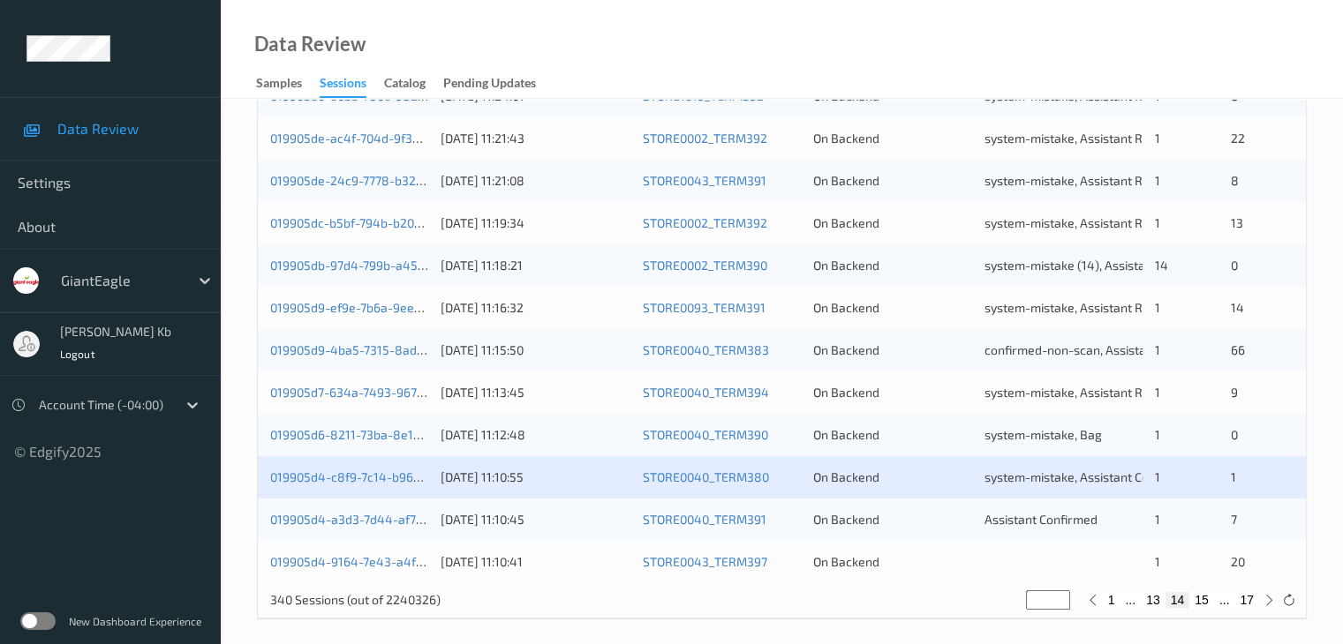
scroll to position [823, 0]
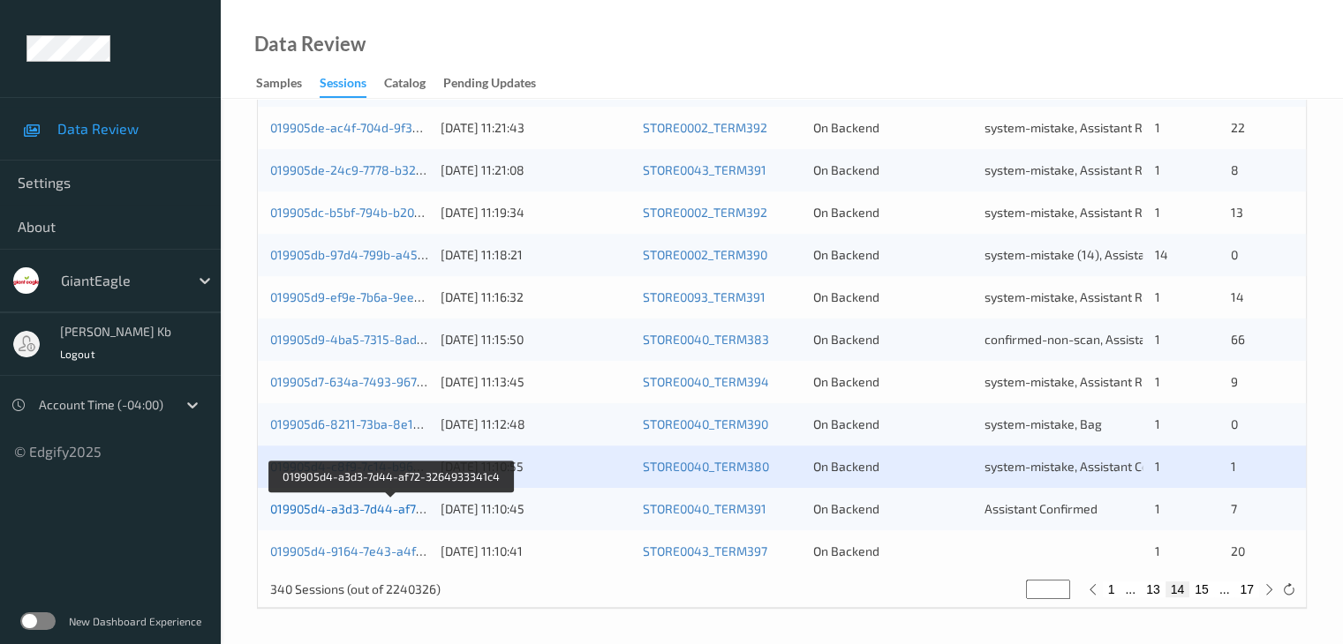
click at [372, 509] on link "019905d4-a3d3-7d44-af72-3264933341c4" at bounding box center [391, 508] width 243 height 15
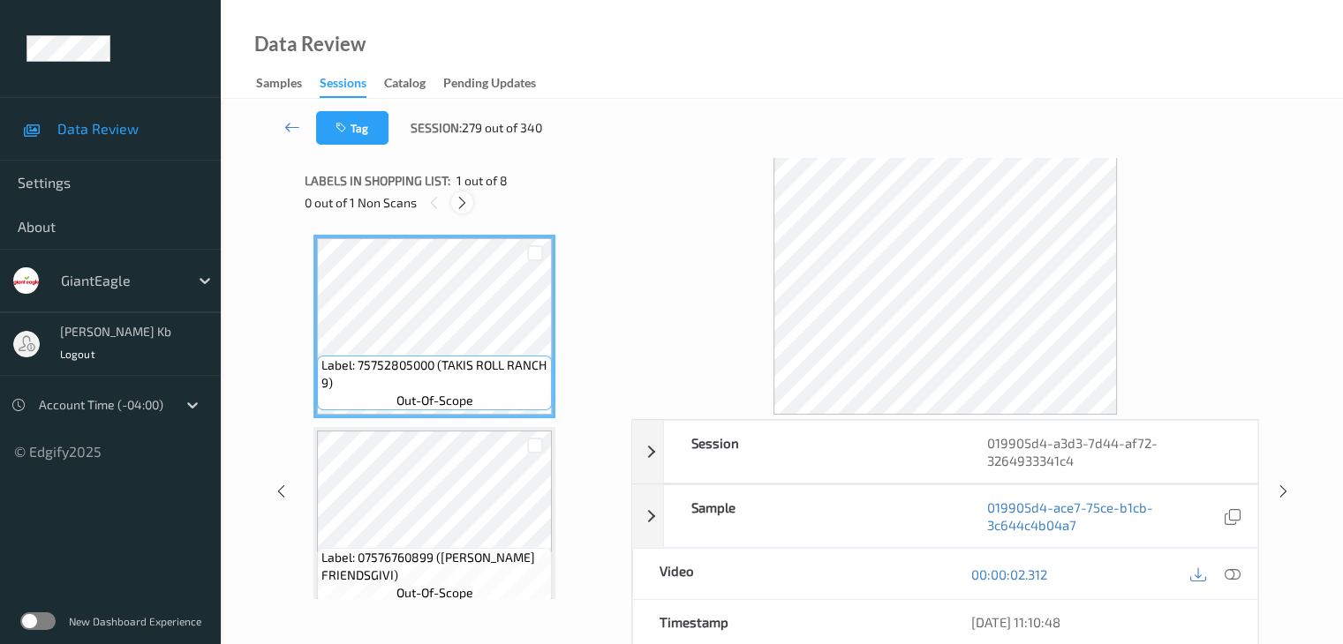
click at [466, 207] on icon at bounding box center [462, 203] width 15 height 16
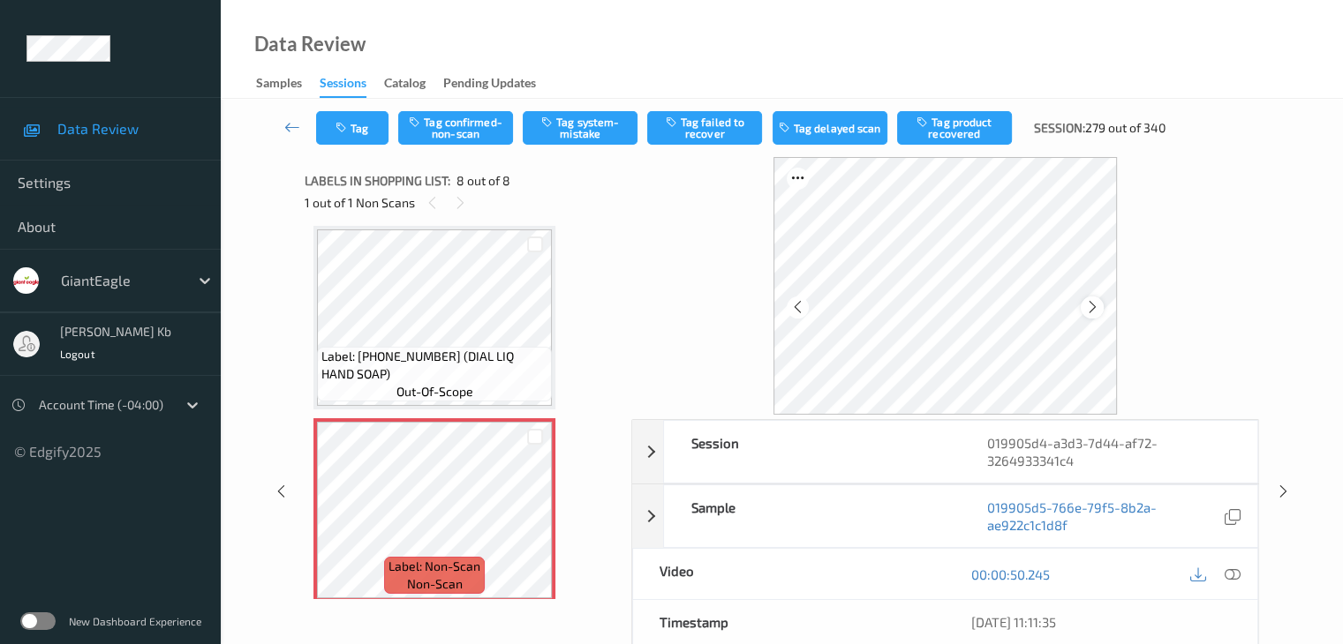
click at [1087, 302] on icon at bounding box center [1092, 307] width 15 height 16
click at [1236, 577] on icon at bounding box center [1231, 575] width 16 height 16
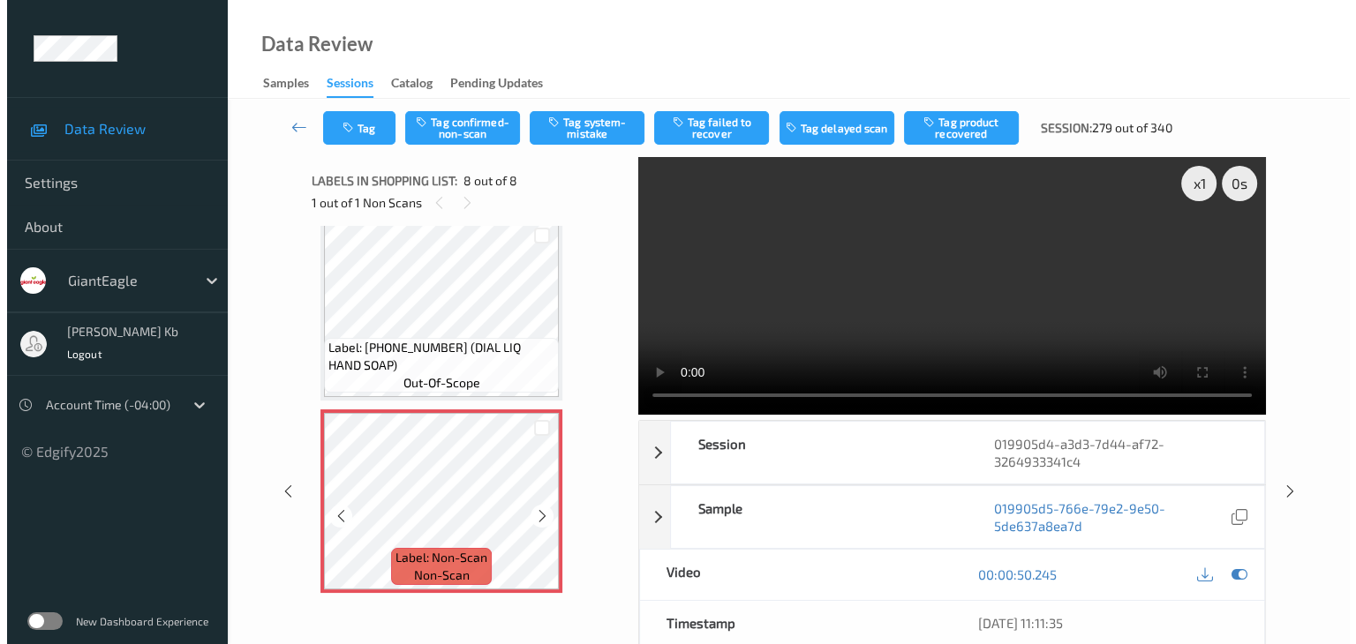
scroll to position [1175, 0]
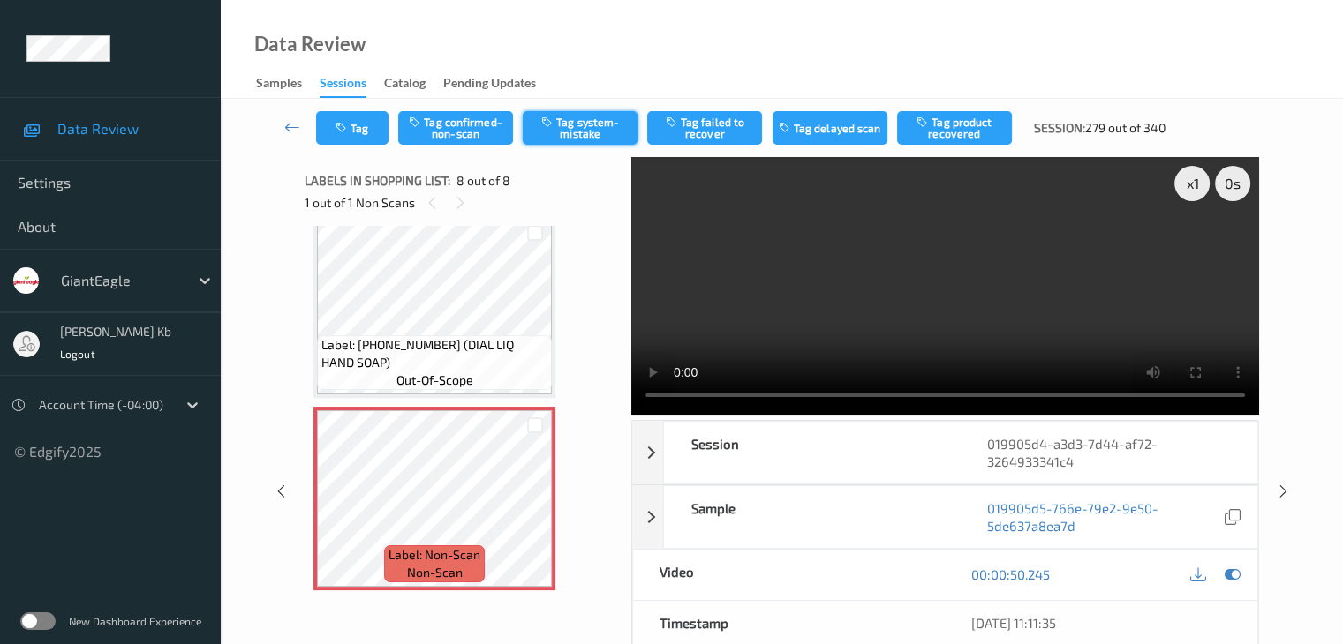
click at [591, 123] on button "Tag system-mistake" at bounding box center [580, 128] width 115 height 34
click at [365, 124] on button "Tag" at bounding box center [352, 128] width 72 height 34
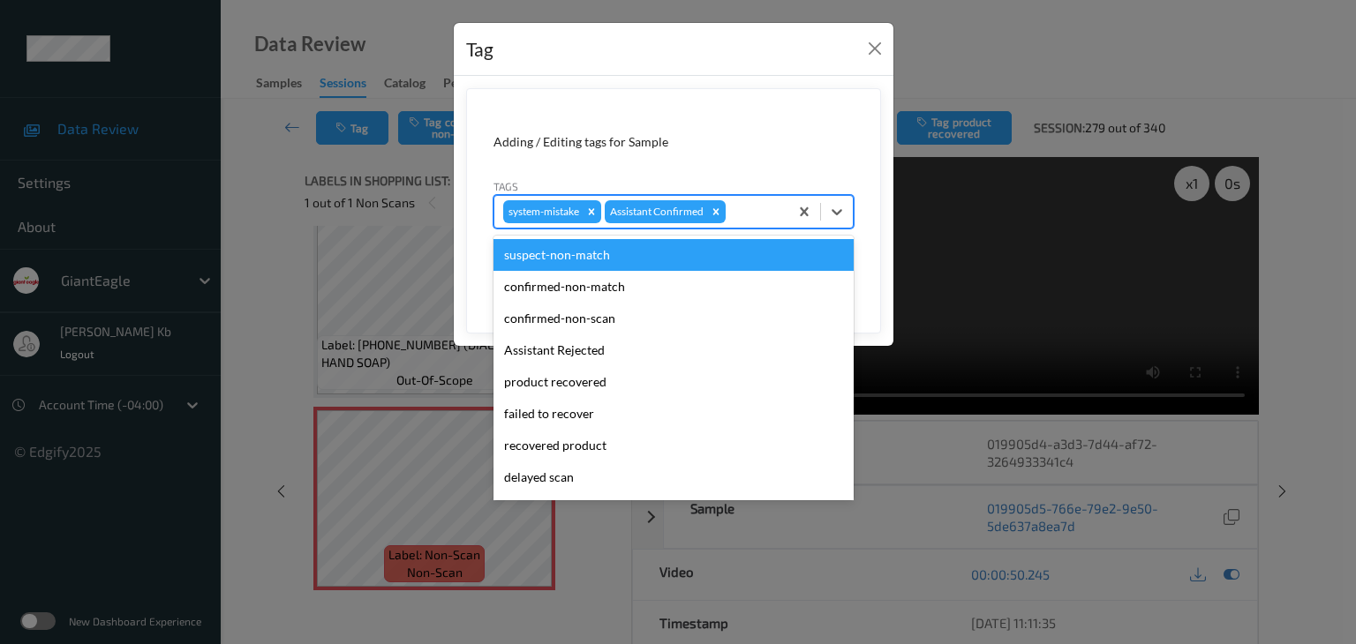
click at [769, 211] on div at bounding box center [754, 211] width 50 height 21
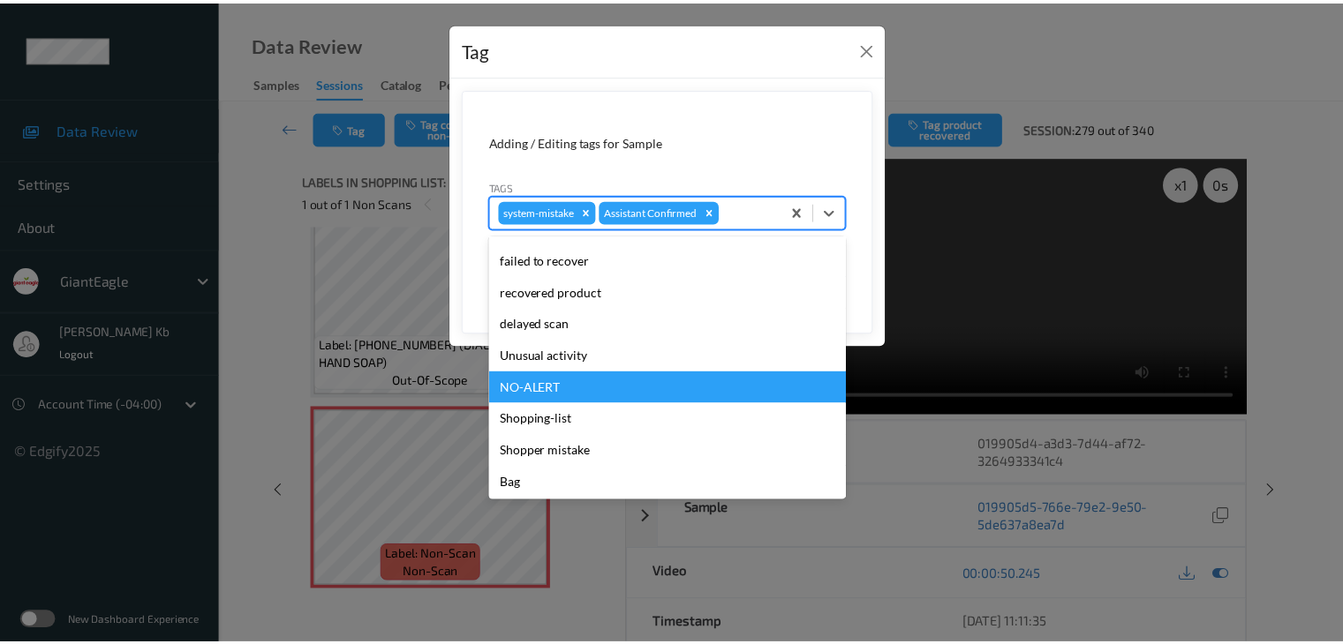
scroll to position [155, 0]
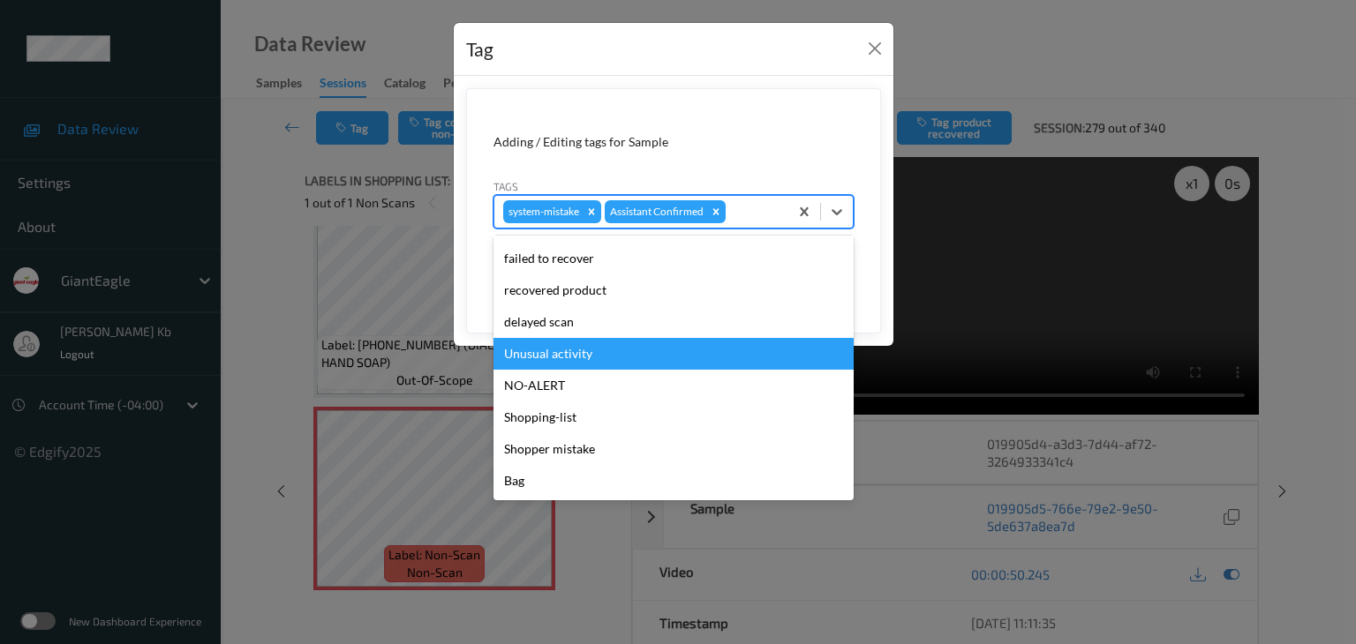
click at [568, 350] on div "Unusual activity" at bounding box center [673, 354] width 360 height 32
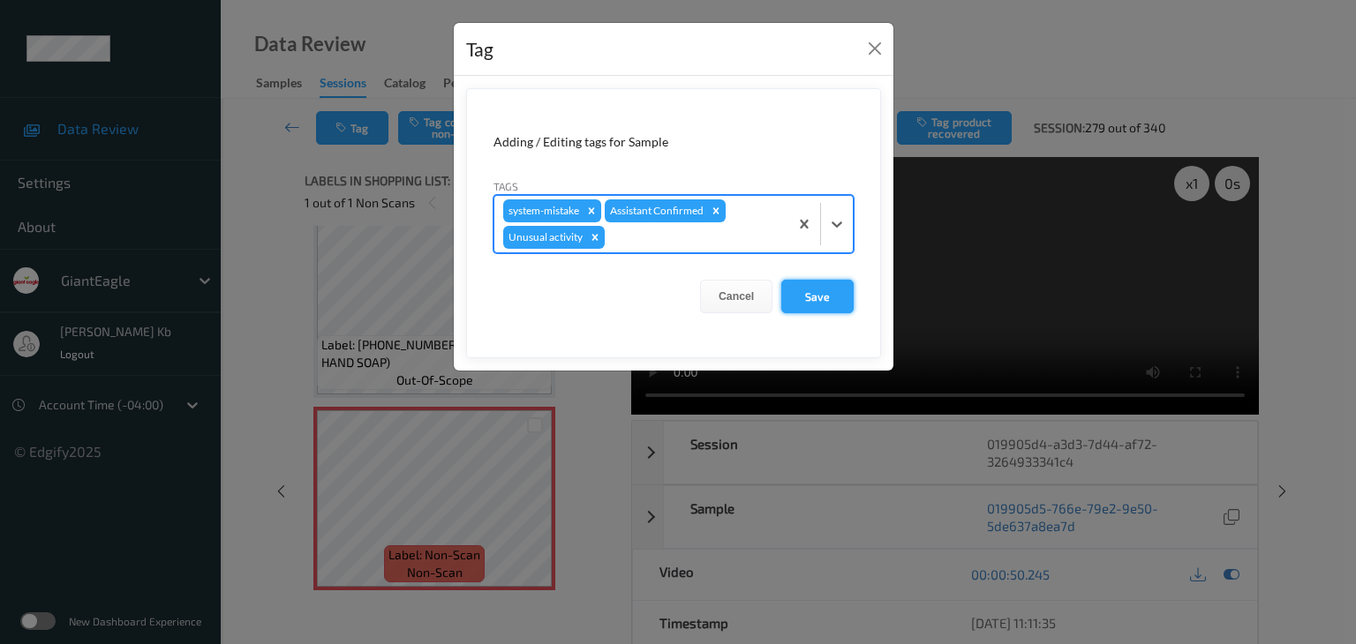
click at [819, 290] on button "Save" at bounding box center [817, 297] width 72 height 34
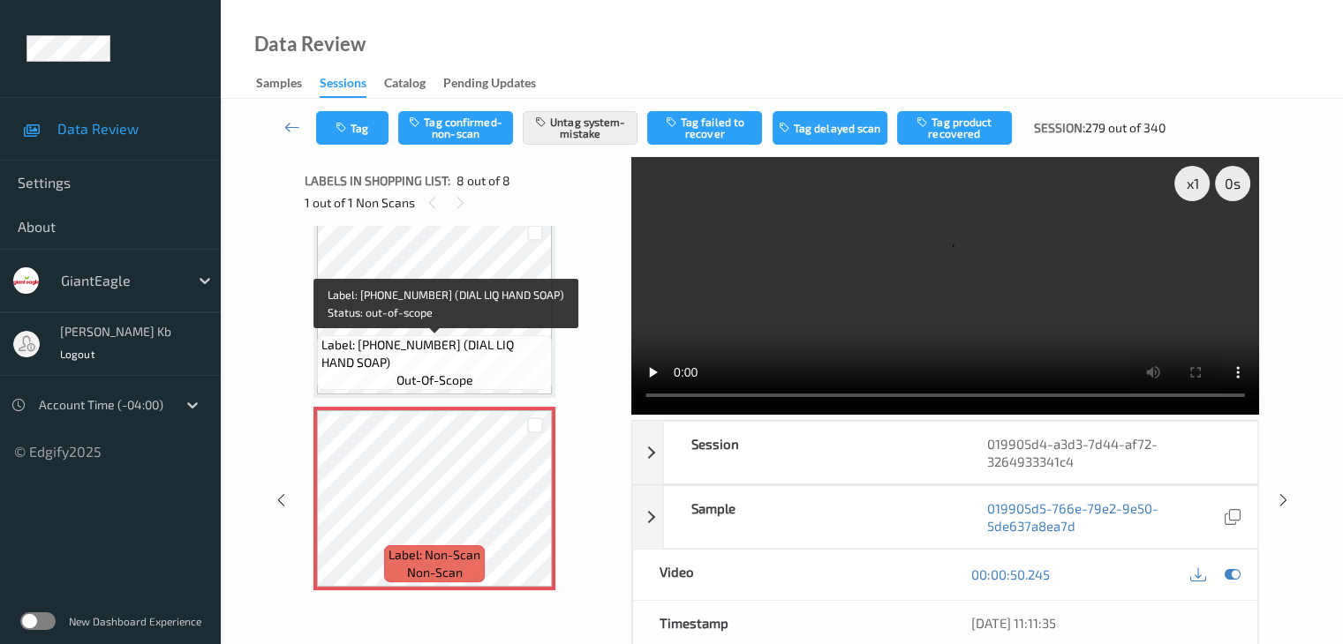
scroll to position [1087, 0]
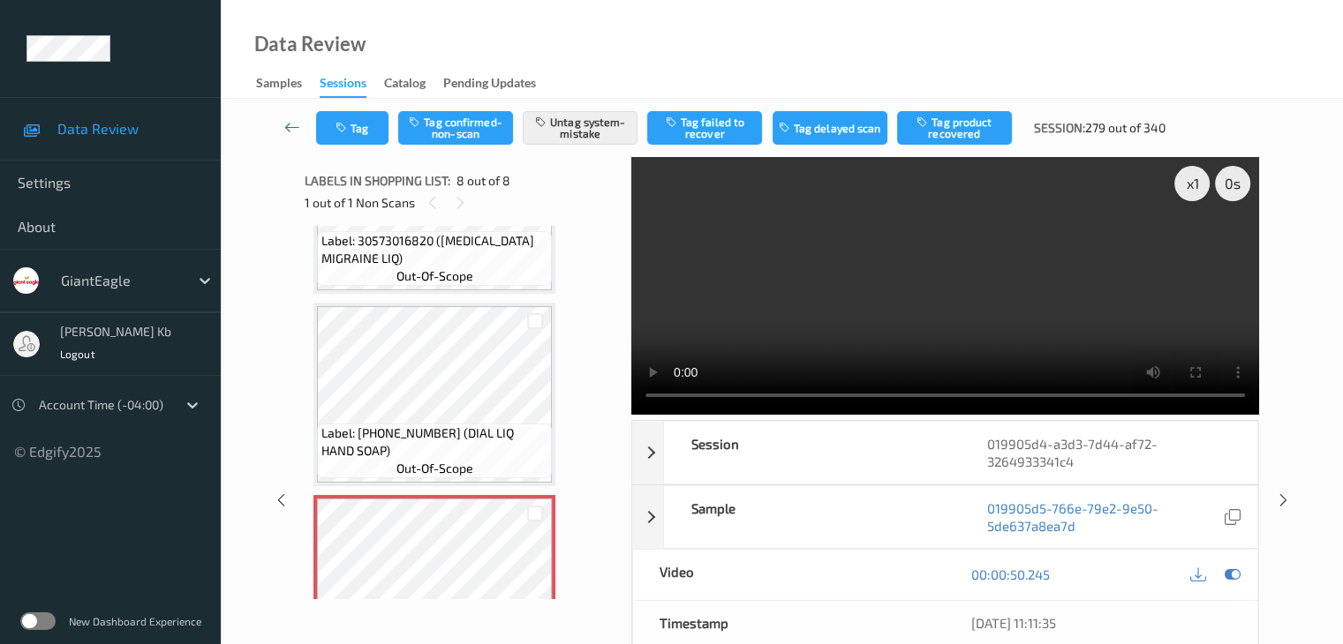
click at [285, 125] on icon at bounding box center [292, 127] width 16 height 18
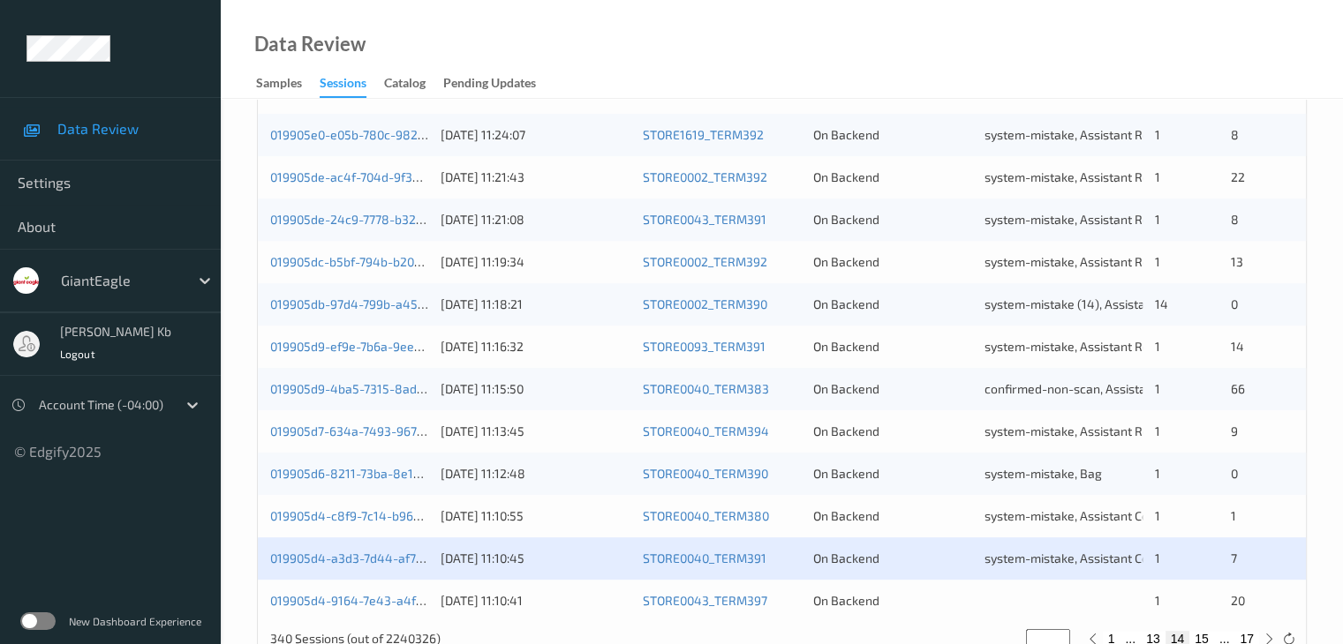
scroll to position [823, 0]
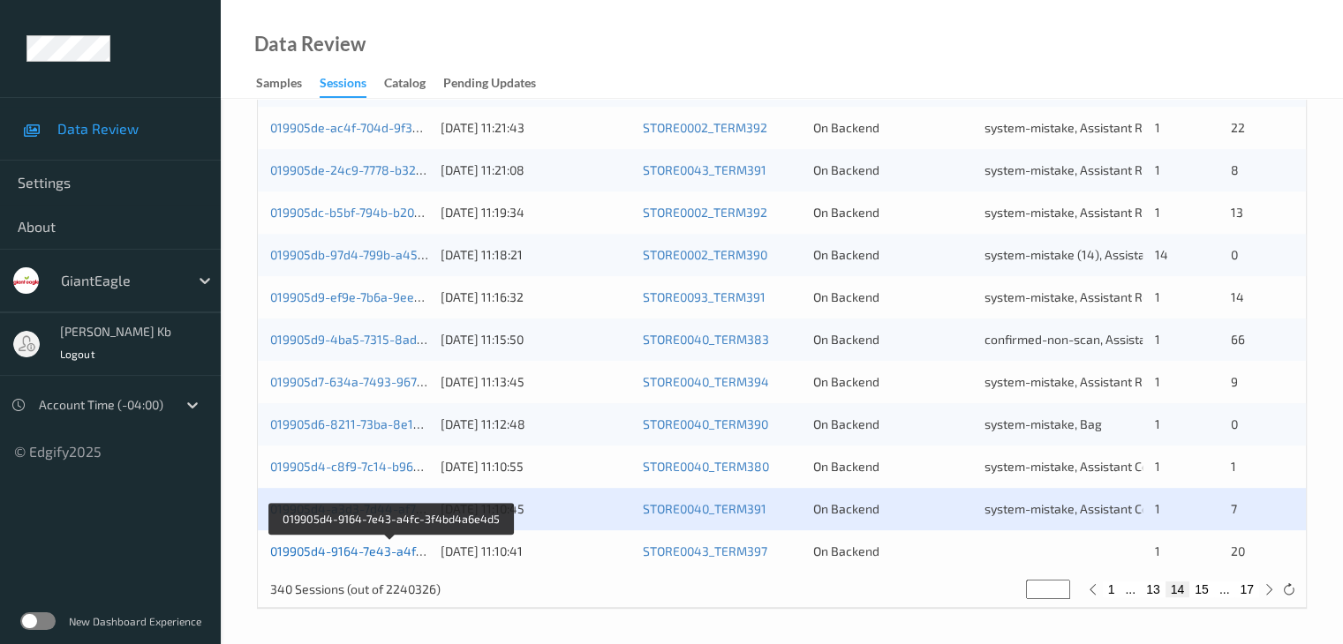
click at [382, 548] on link "019905d4-9164-7e43-a4fc-3f4bd4a6e4d5" at bounding box center [391, 551] width 242 height 15
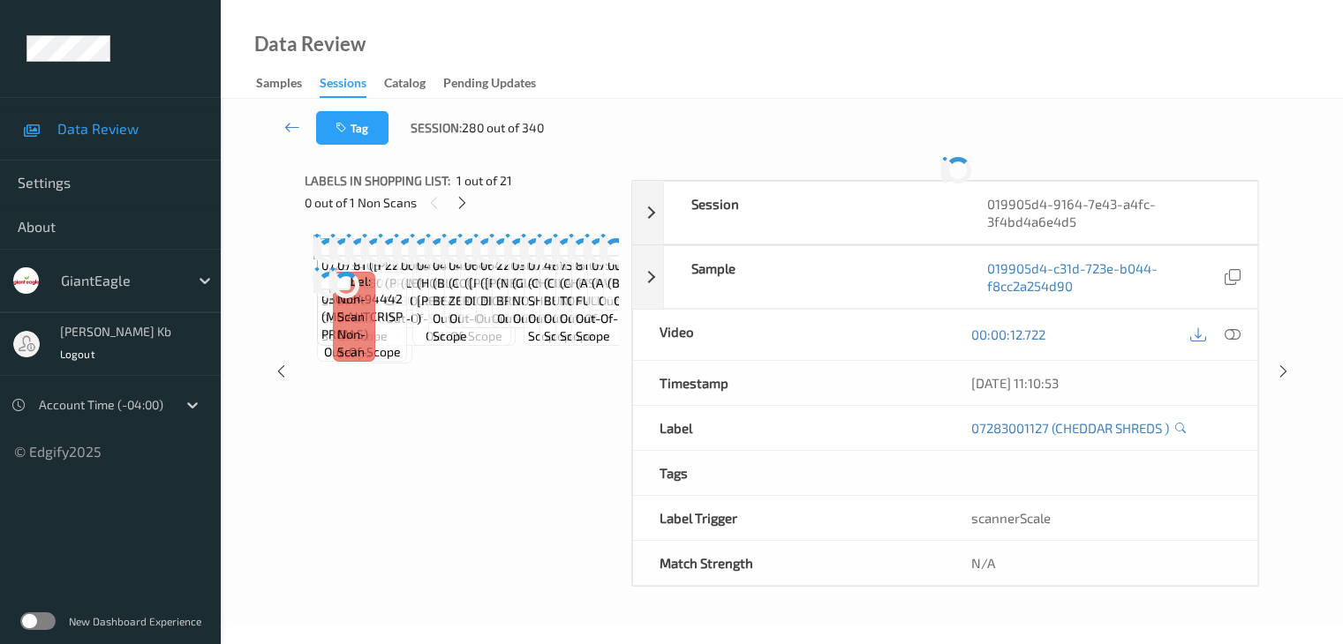
scroll to position [286, 0]
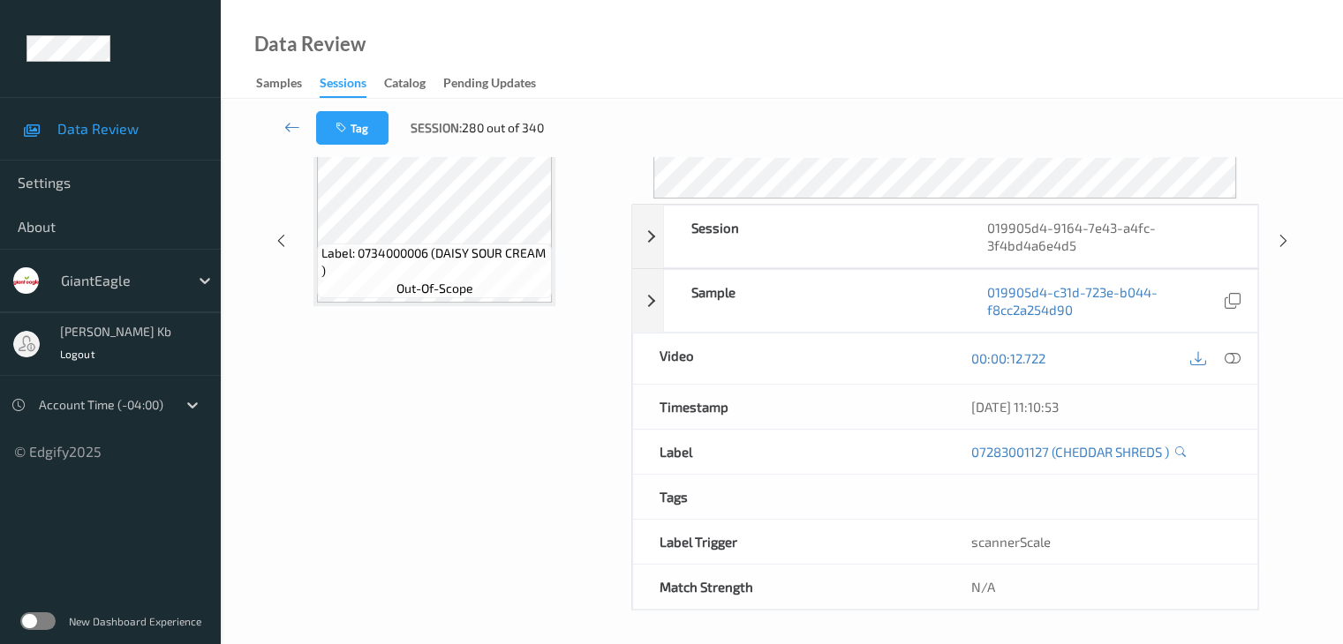
drag, startPoint x: 419, startPoint y: 1, endPoint x: 793, endPoint y: 41, distance: 375.5
click at [837, 49] on div "Data Review Samples Sessions Catalog Pending Updates" at bounding box center [782, 49] width 1122 height 99
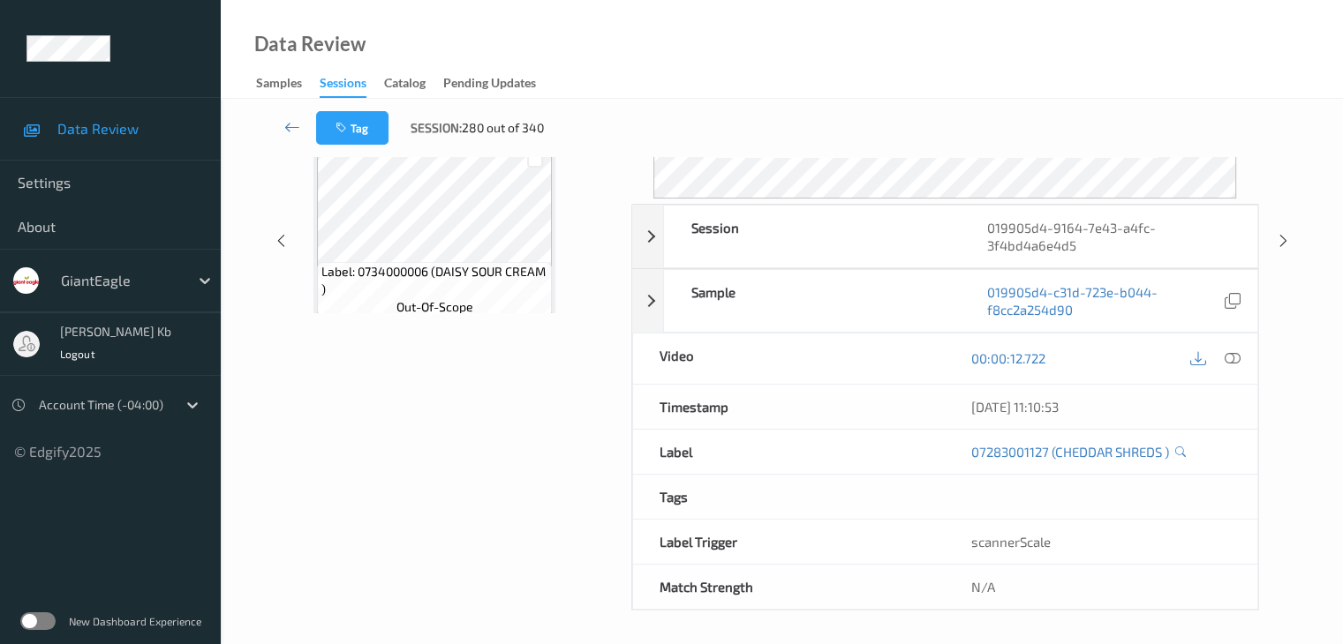
scroll to position [215, 0]
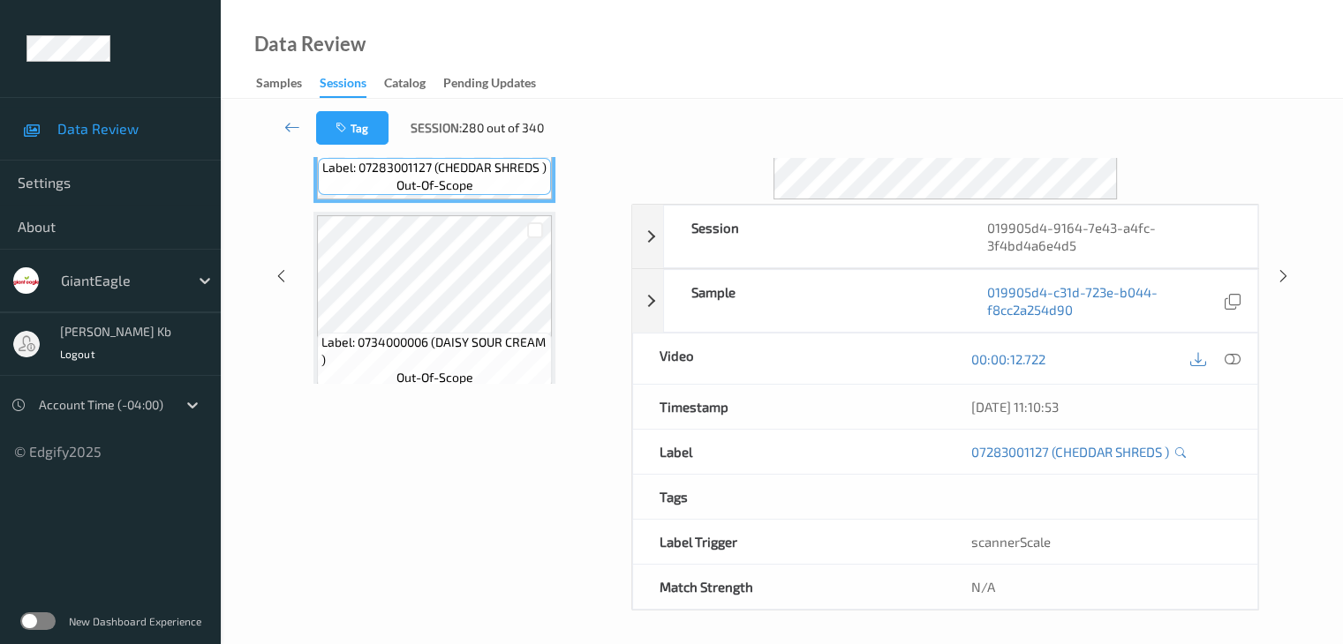
drag, startPoint x: 559, startPoint y: 1, endPoint x: 863, endPoint y: 37, distance: 306.7
click at [892, 40] on div "Data Review Samples Sessions Catalog Pending Updates" at bounding box center [782, 49] width 1122 height 99
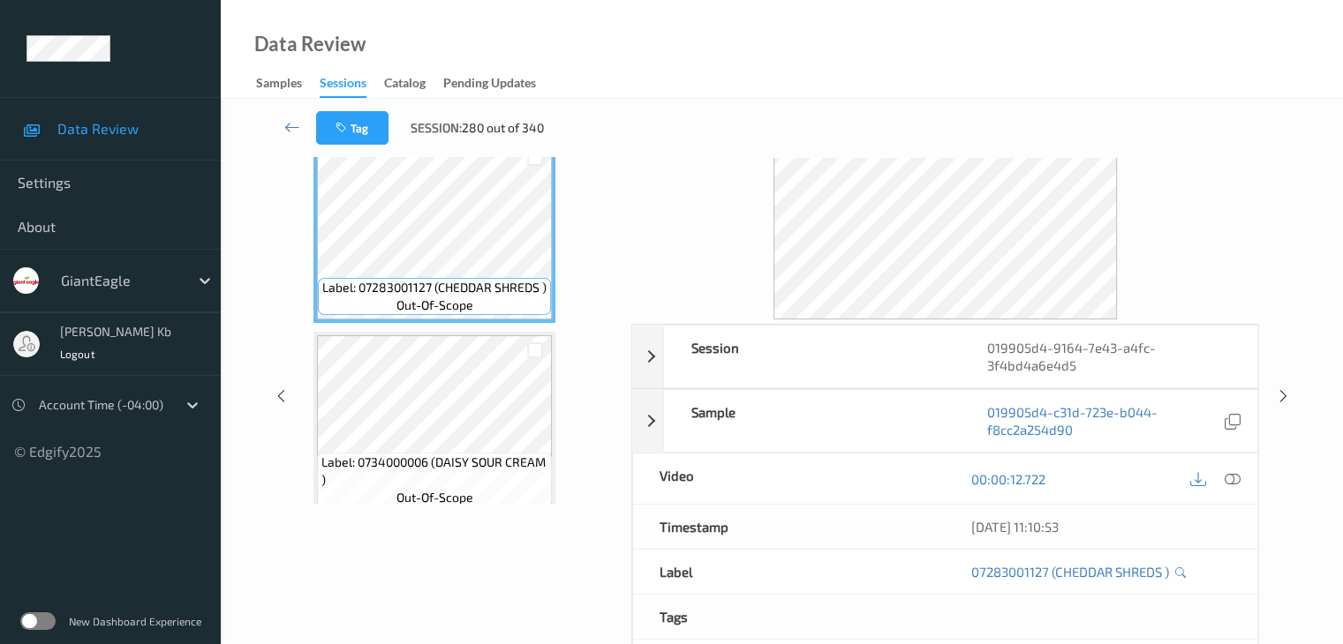
scroll to position [39, 0]
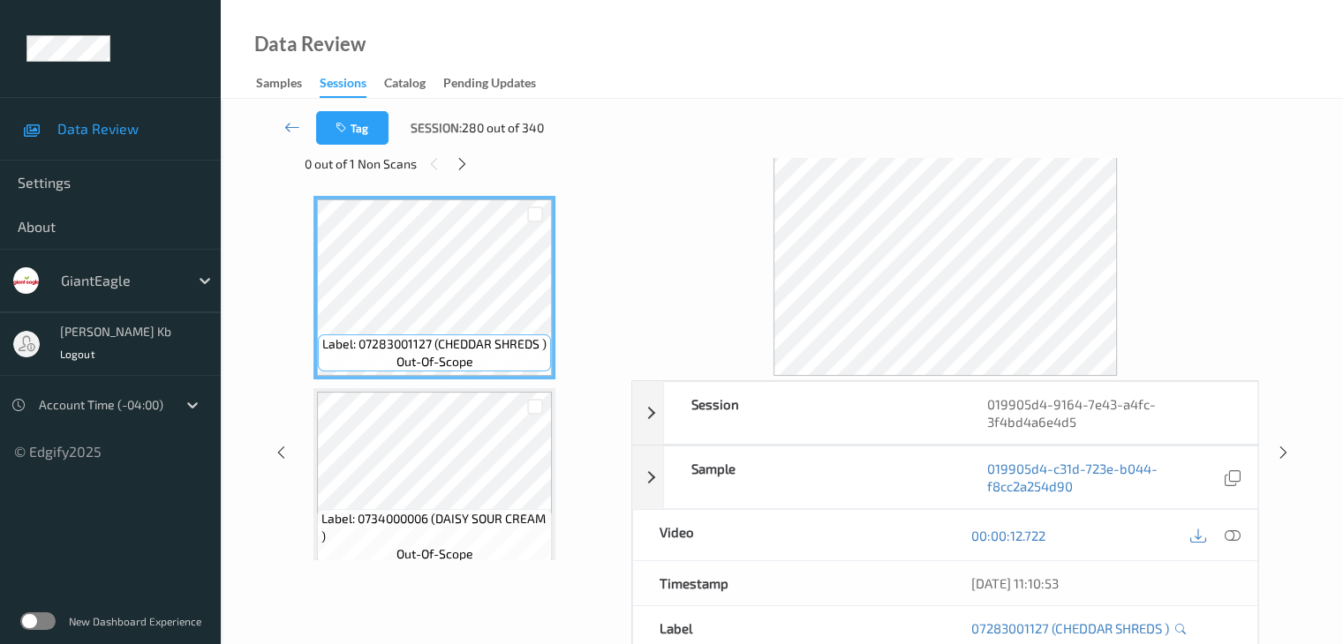
click at [458, 161] on icon at bounding box center [462, 164] width 15 height 16
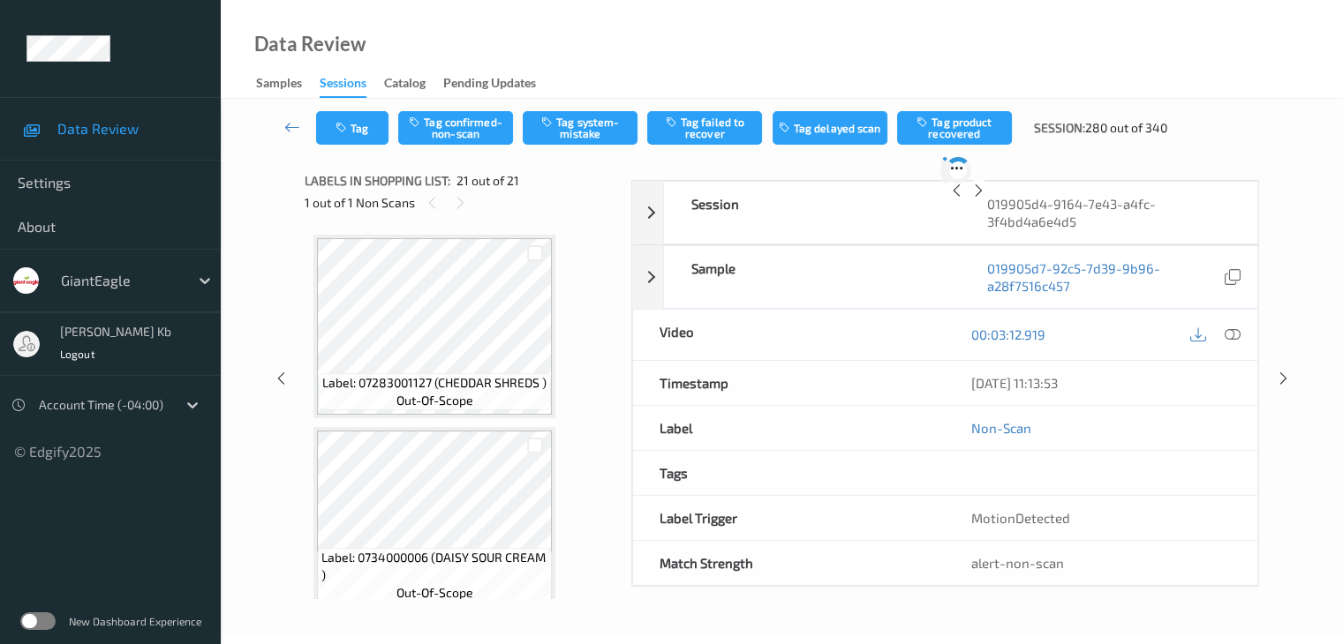
scroll to position [3665, 0]
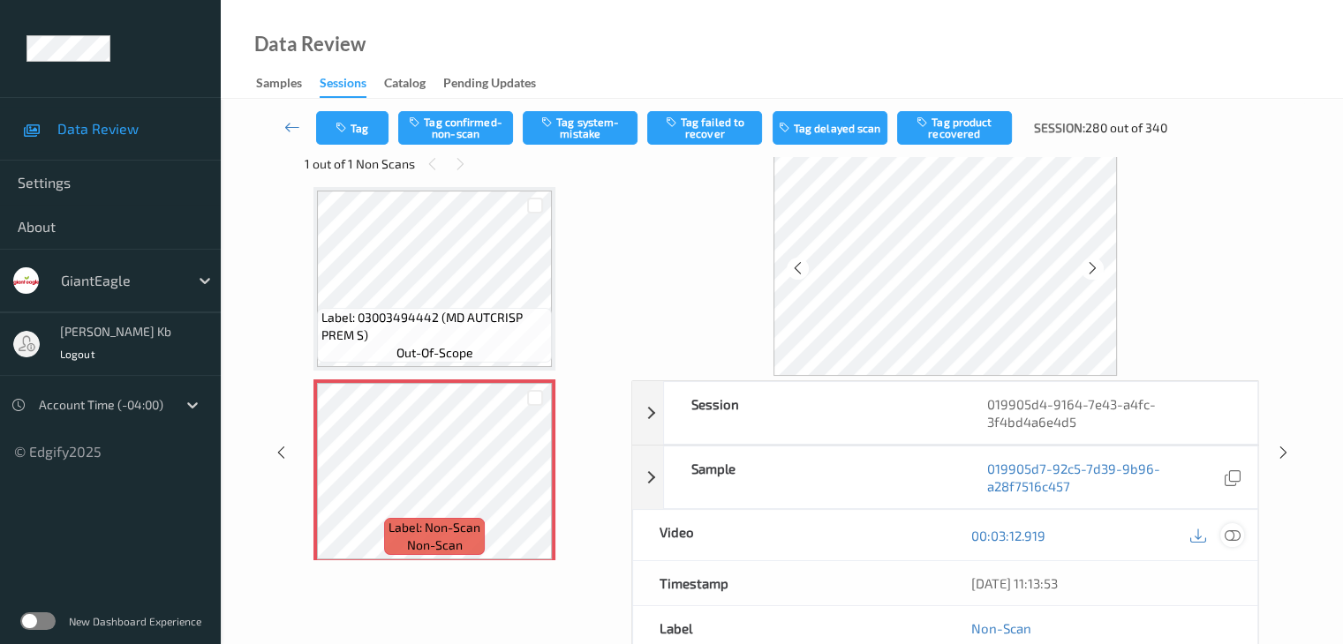
click at [1233, 537] on icon at bounding box center [1231, 536] width 16 height 16
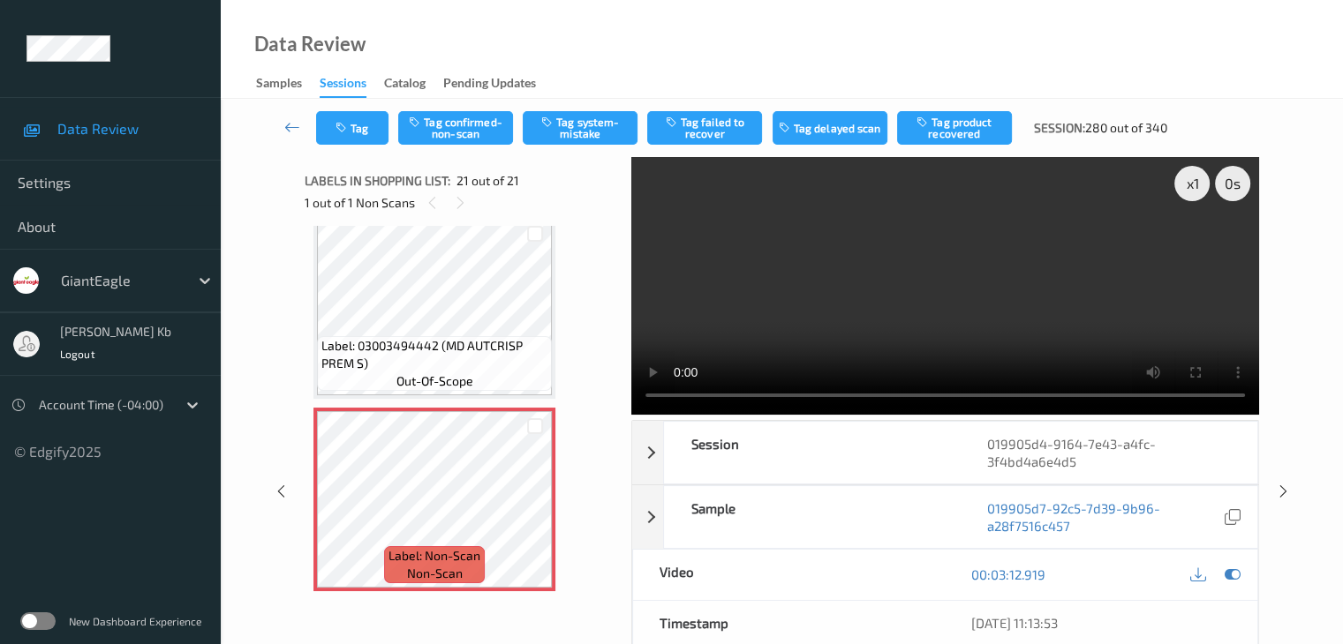
scroll to position [3676, 0]
click at [586, 133] on button "Tag system-mistake" at bounding box center [580, 128] width 115 height 34
click at [288, 129] on icon at bounding box center [292, 127] width 16 height 18
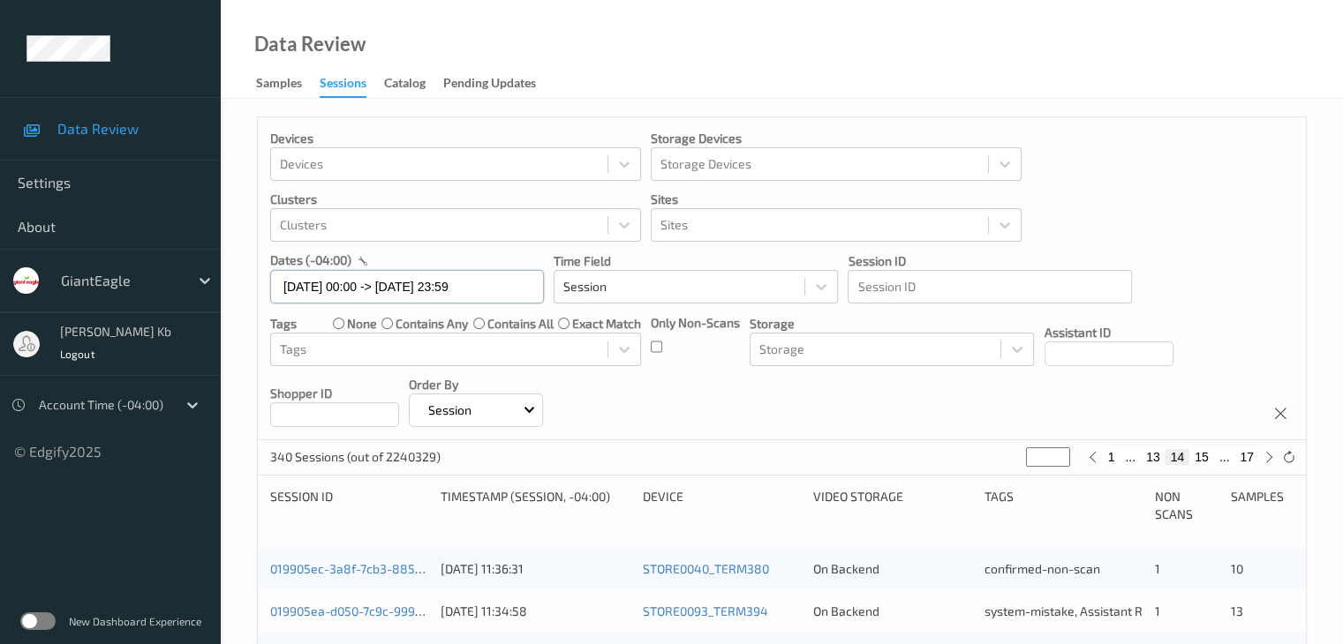
click at [514, 288] on input "[DATE] 00:00 -> [DATE] 23:59" at bounding box center [407, 287] width 274 height 34
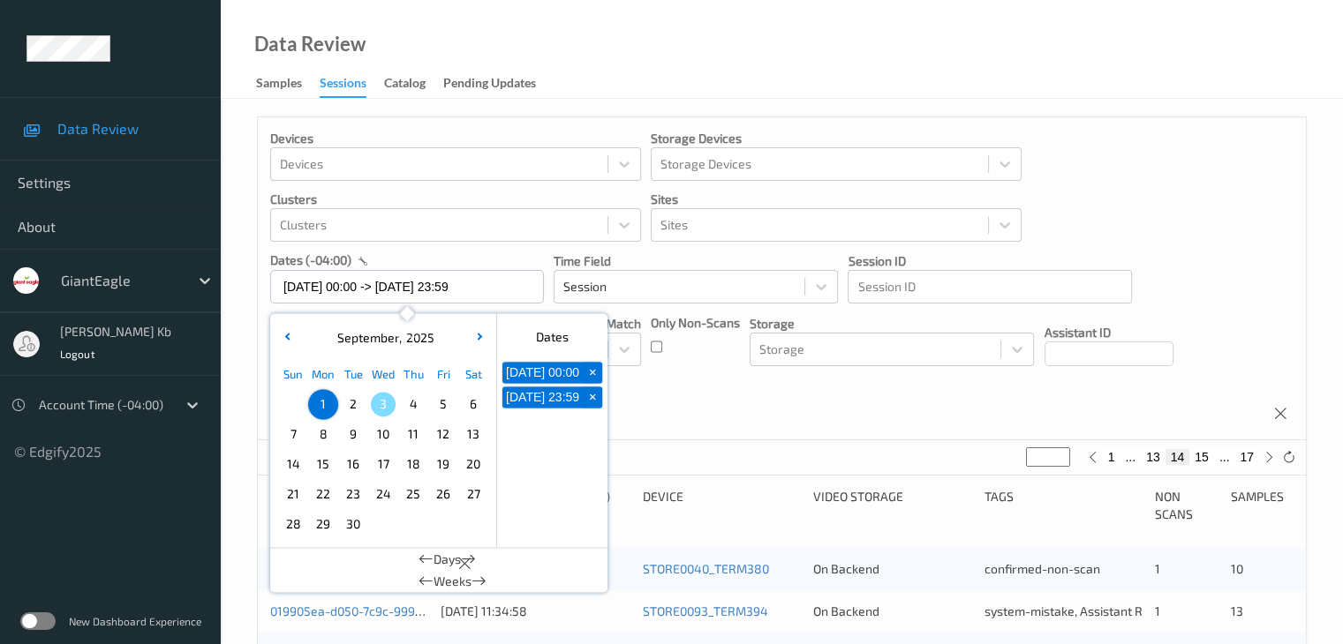
click at [589, 375] on span "+" at bounding box center [592, 373] width 19 height 19
type input "[DATE] 00:00"
type input "*"
click at [593, 380] on span "+" at bounding box center [592, 373] width 19 height 19
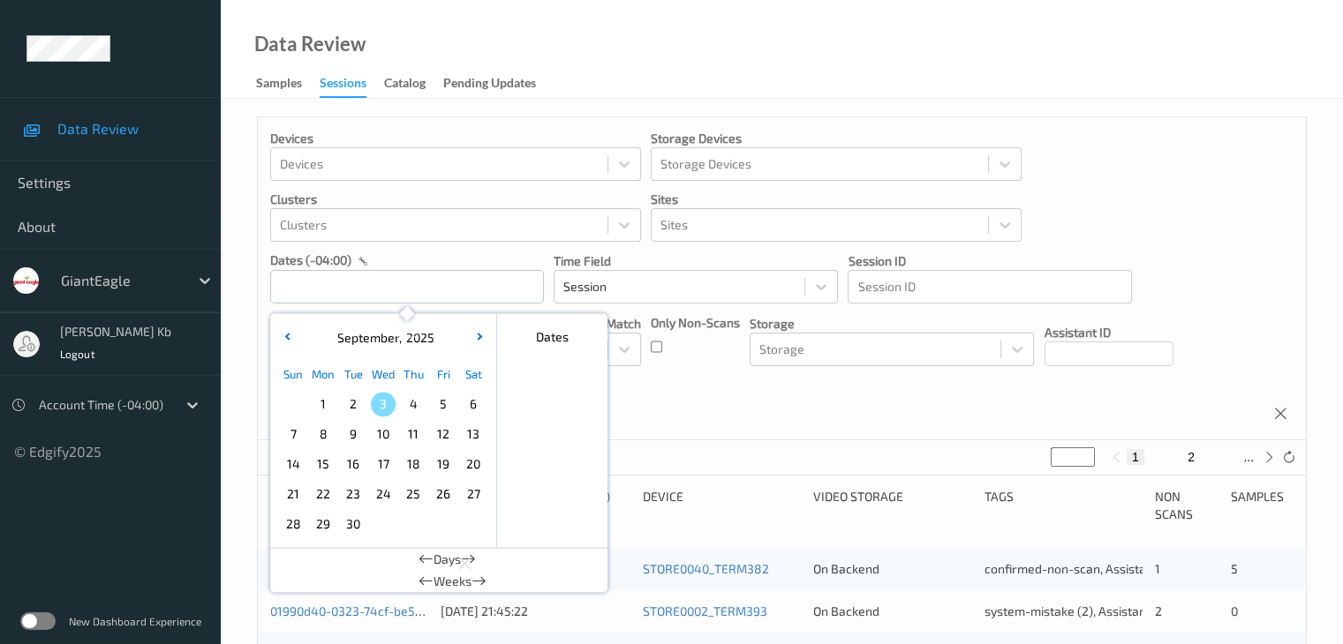
click at [360, 403] on span "2" at bounding box center [353, 404] width 25 height 25
click at [353, 405] on span "2" at bounding box center [353, 404] width 25 height 25
type input "[DATE] 00:00 -> [DATE] 23:59"
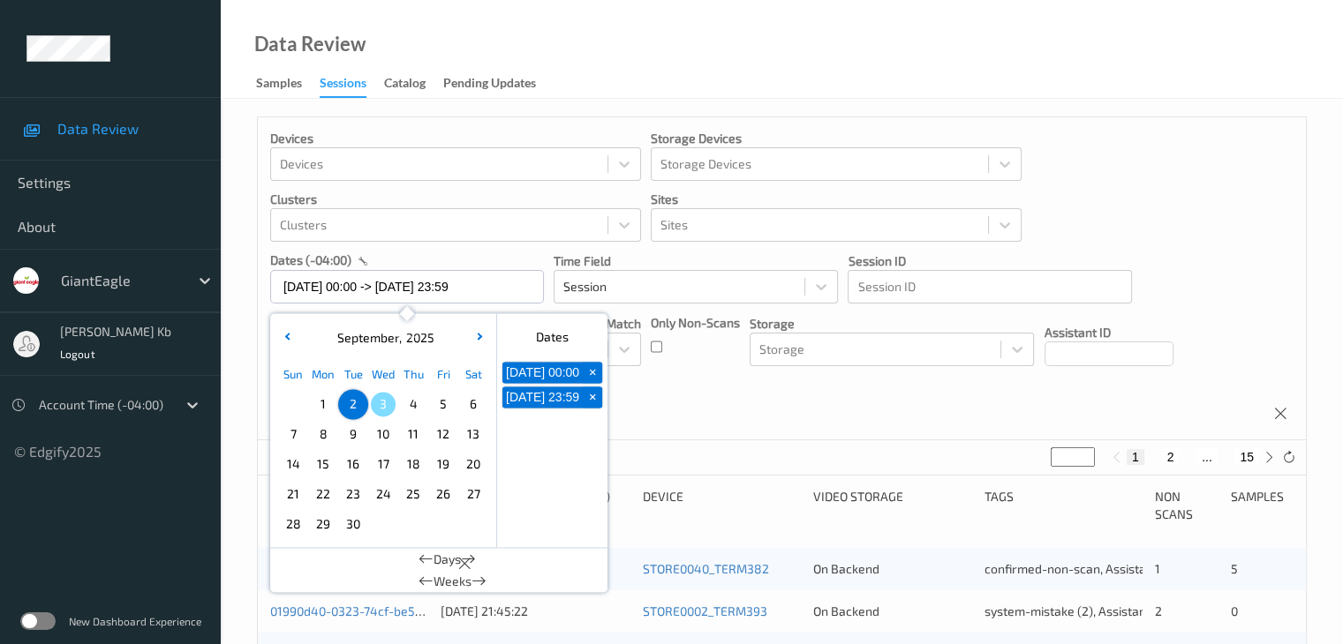
click at [713, 386] on div "Devices Devices Storage Devices Storage Devices Clusters Clusters Sites Sites d…" at bounding box center [782, 278] width 1048 height 323
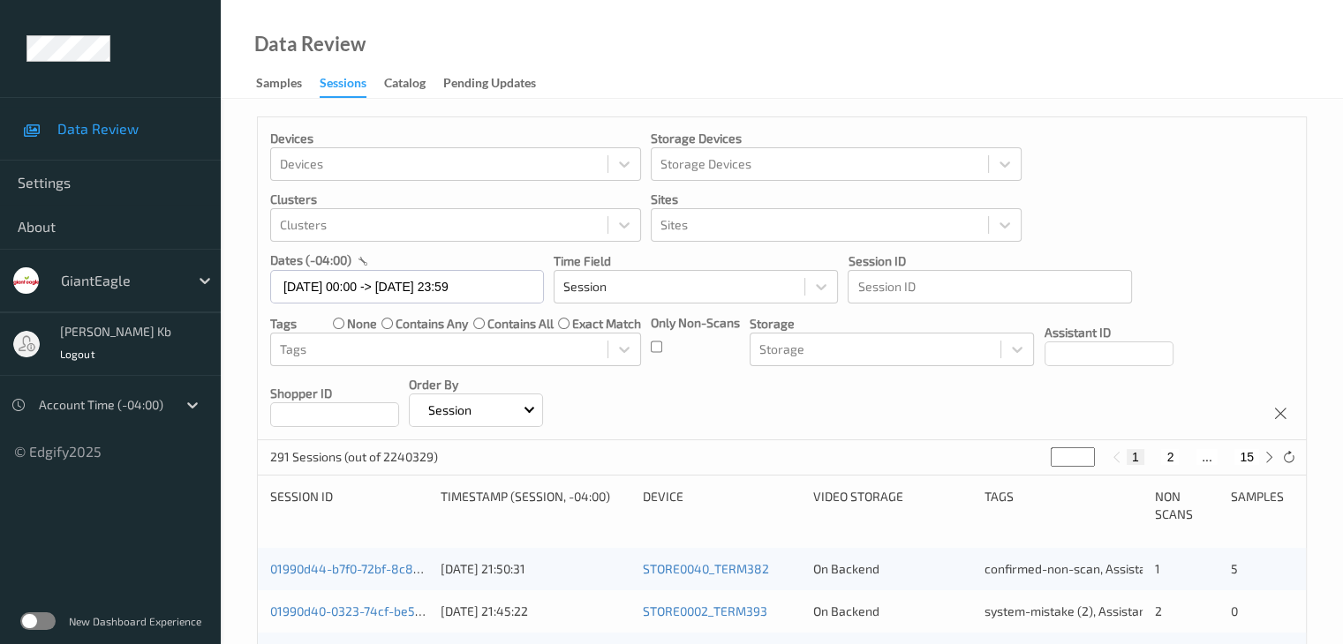
click at [1170, 459] on button "2" at bounding box center [1170, 457] width 18 height 16
type input "*"
click at [1185, 455] on button "3" at bounding box center [1187, 457] width 18 height 16
type input "*"
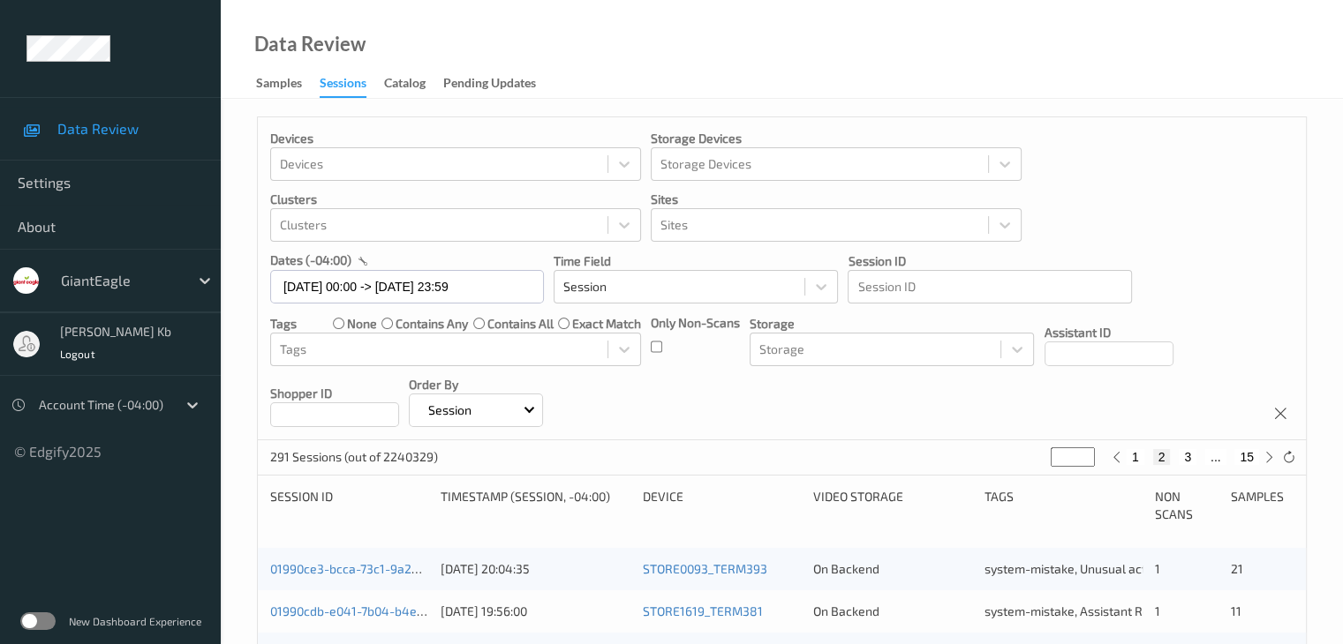
type input "*"
click at [1198, 456] on button "4" at bounding box center [1198, 457] width 18 height 16
type input "*"
click at [1208, 457] on button "5" at bounding box center [1205, 457] width 18 height 16
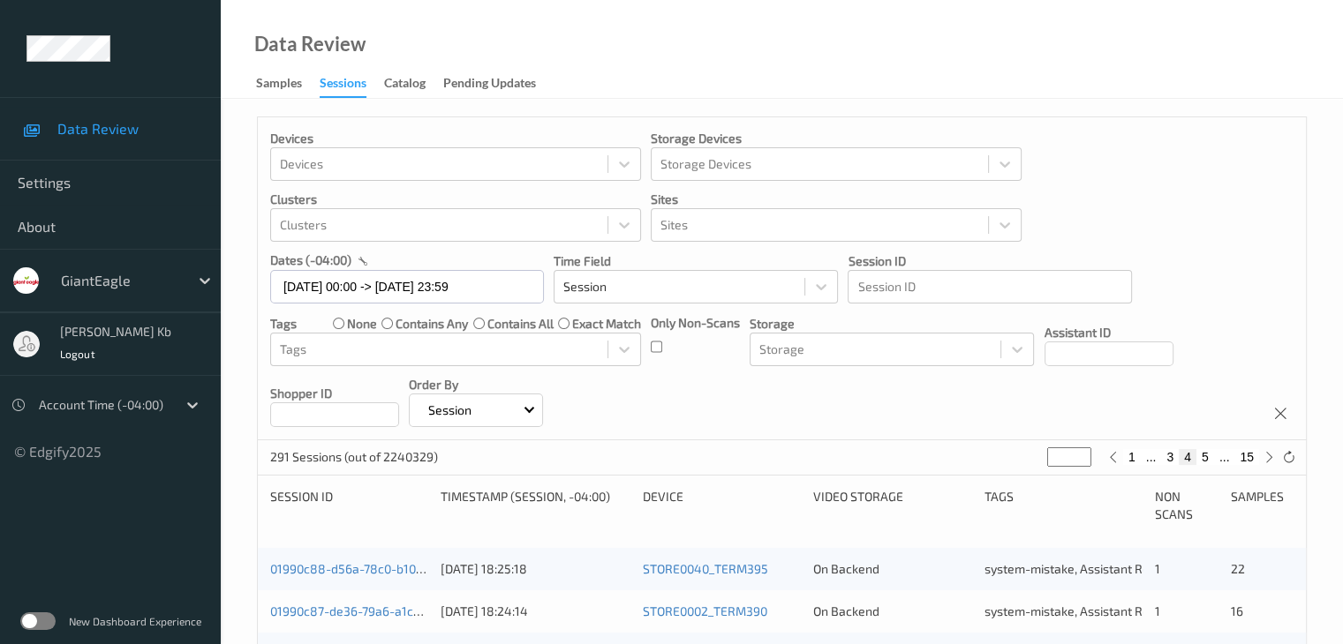
type input "*"
click at [1207, 460] on button "6" at bounding box center [1205, 457] width 18 height 16
type input "*"
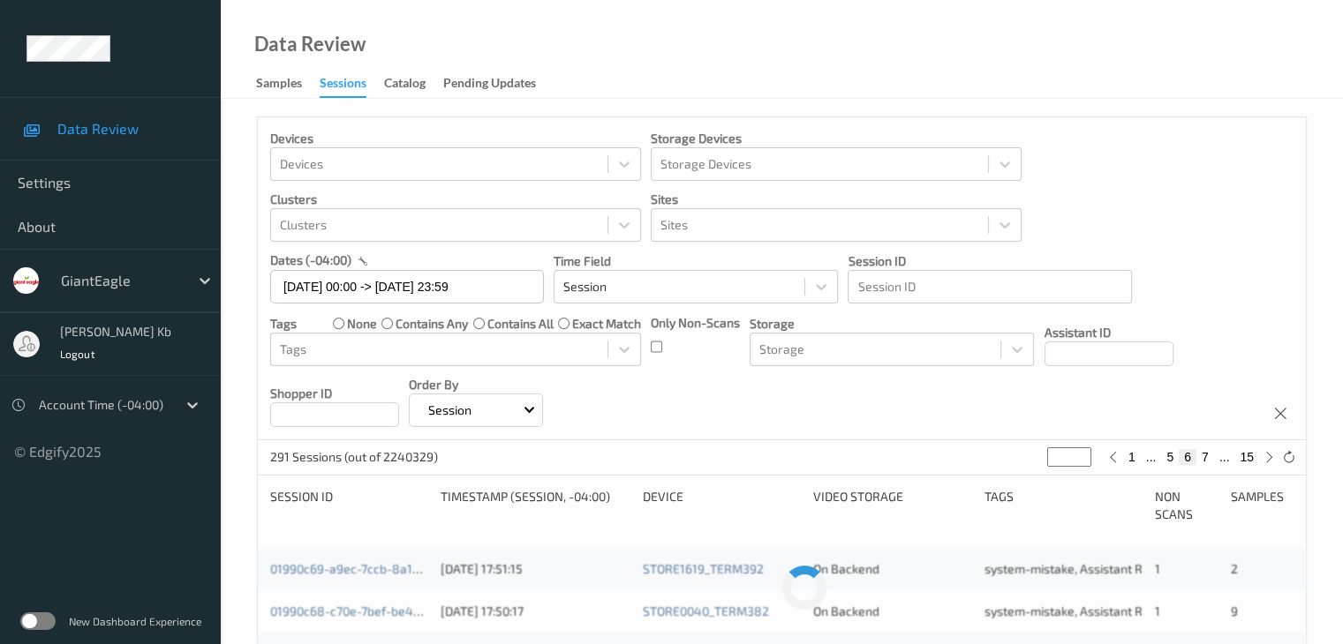
click at [1207, 457] on button "7" at bounding box center [1205, 457] width 18 height 16
type input "*"
drag, startPoint x: 1210, startPoint y: 459, endPoint x: 1211, endPoint y: 473, distance: 14.2
click at [1210, 460] on button "8" at bounding box center [1205, 457] width 18 height 16
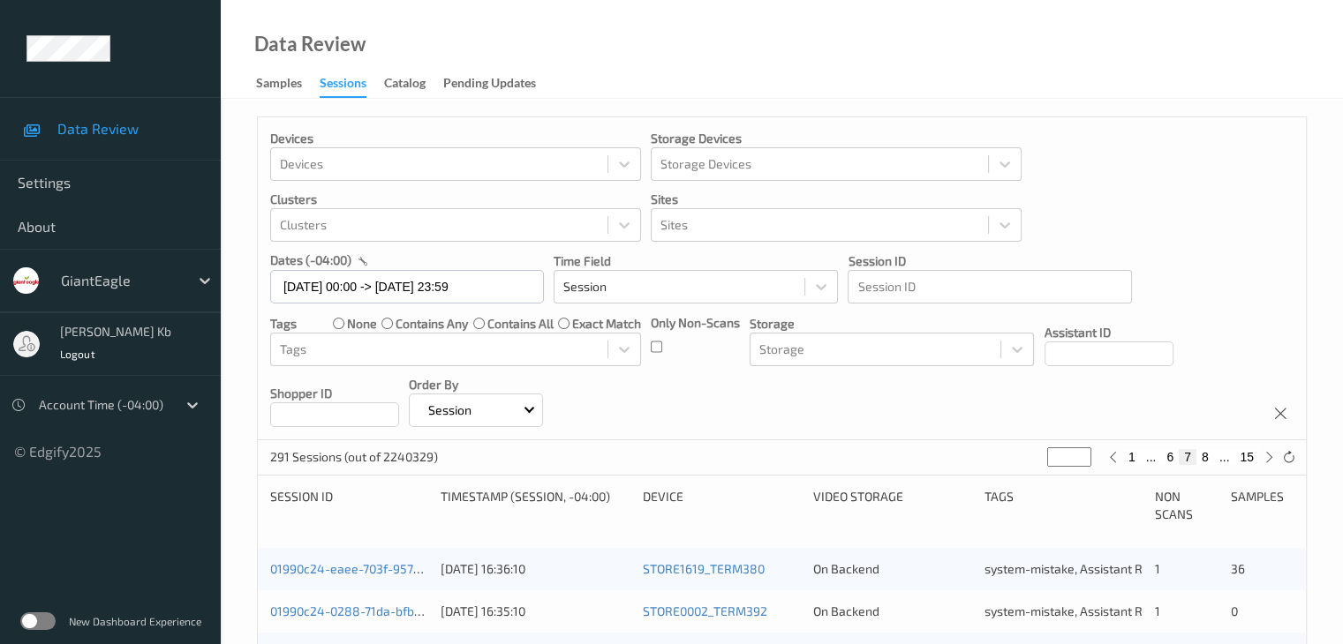
type input "*"
click at [1206, 458] on button "9" at bounding box center [1205, 457] width 18 height 16
type input "*"
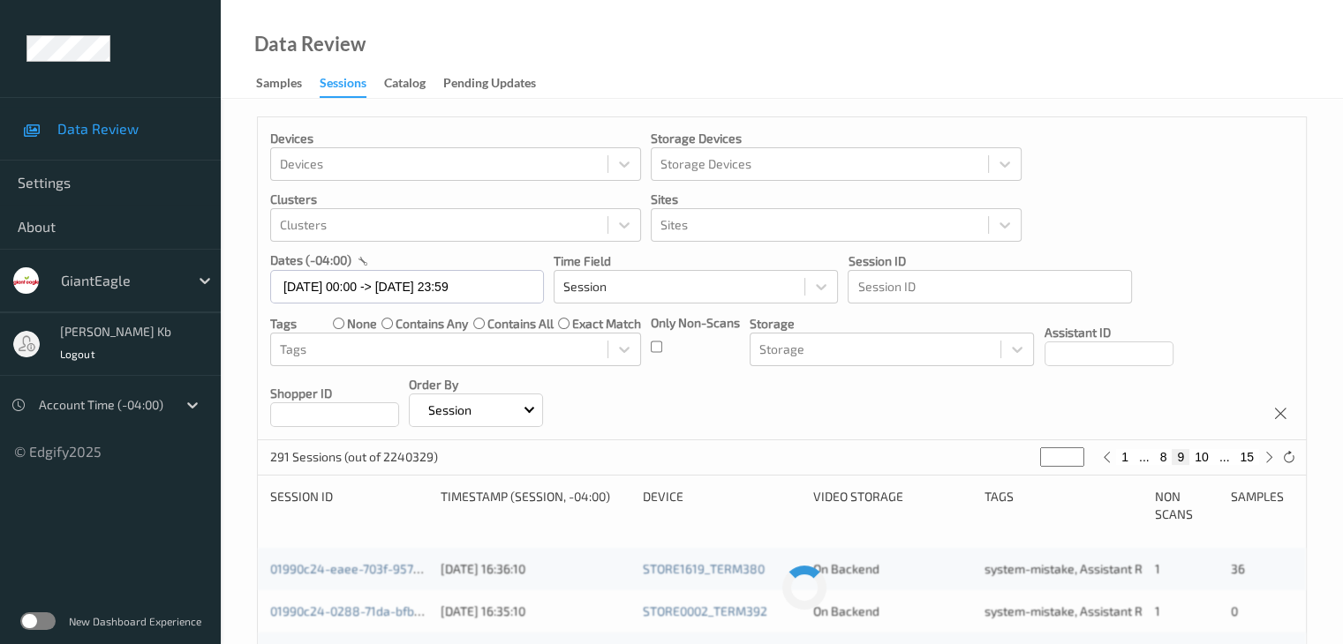
click at [1204, 456] on button "10" at bounding box center [1201, 457] width 25 height 16
type input "**"
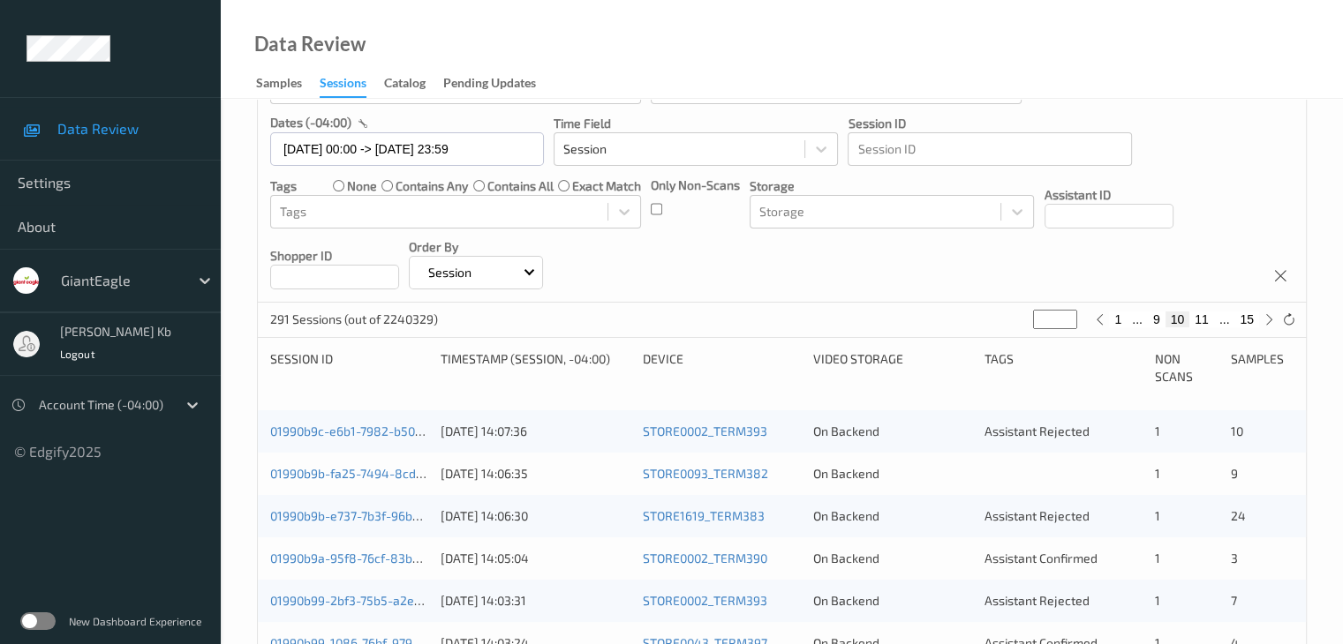
scroll to position [177, 0]
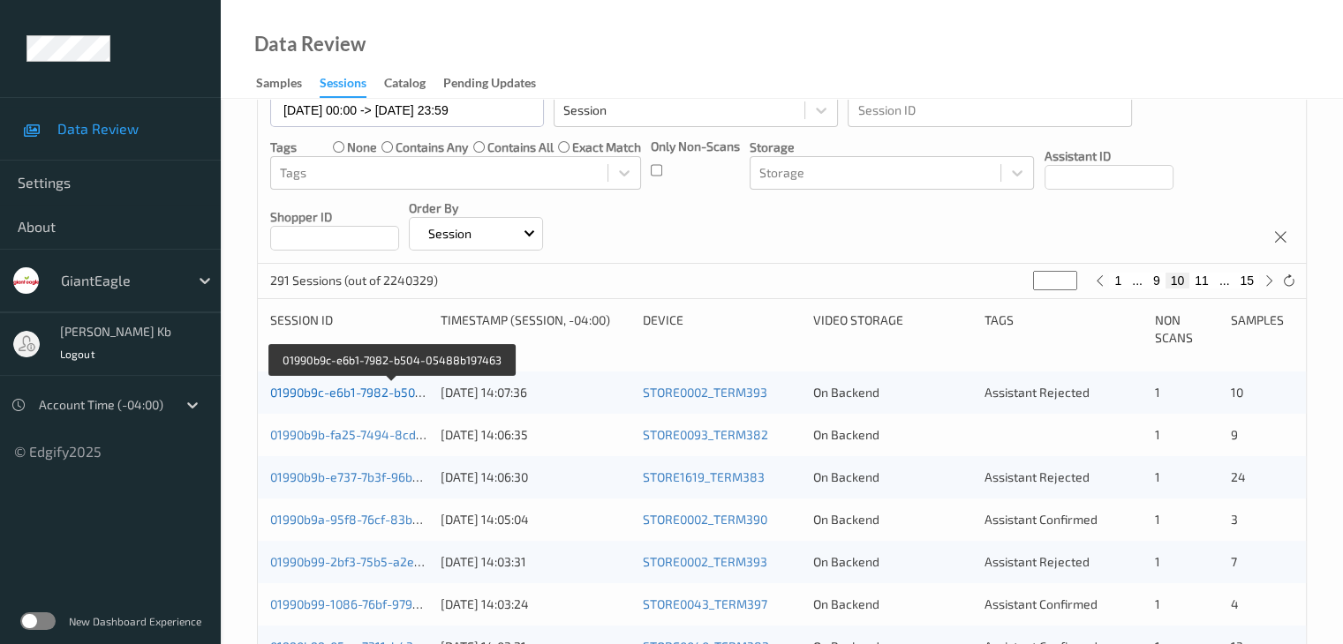
click at [361, 393] on link "01990b9c-e6b1-7982-b504-05488b197463" at bounding box center [392, 392] width 244 height 15
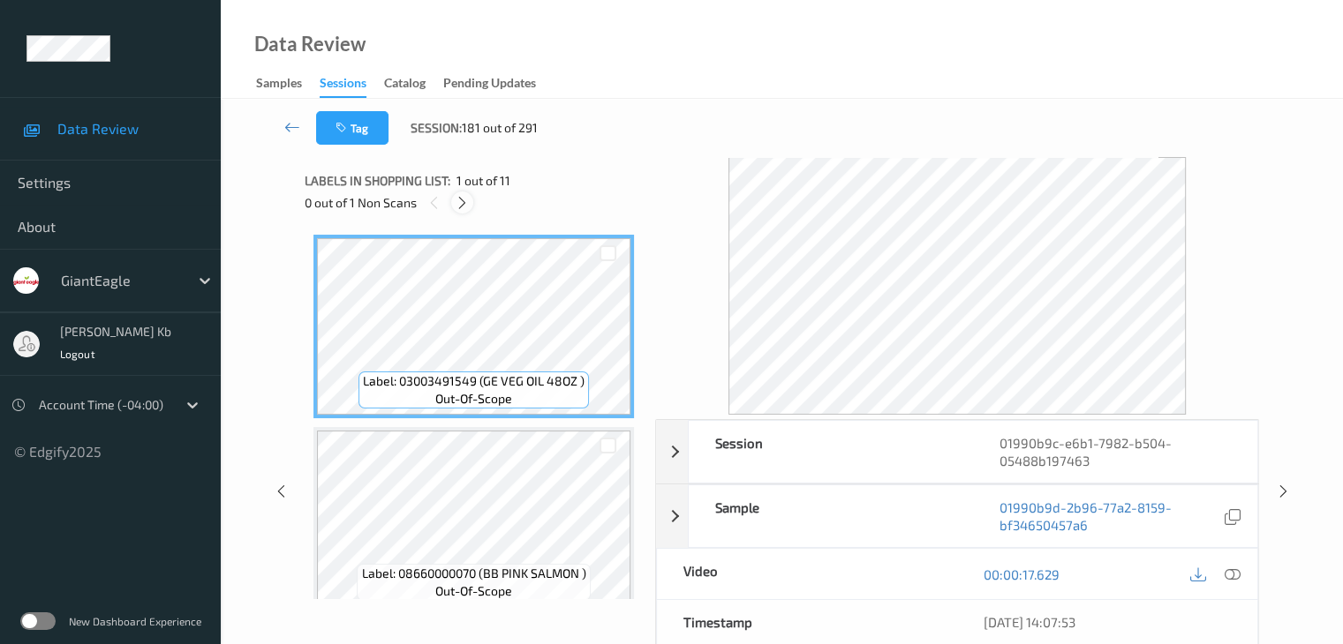
click at [461, 203] on icon at bounding box center [462, 203] width 15 height 16
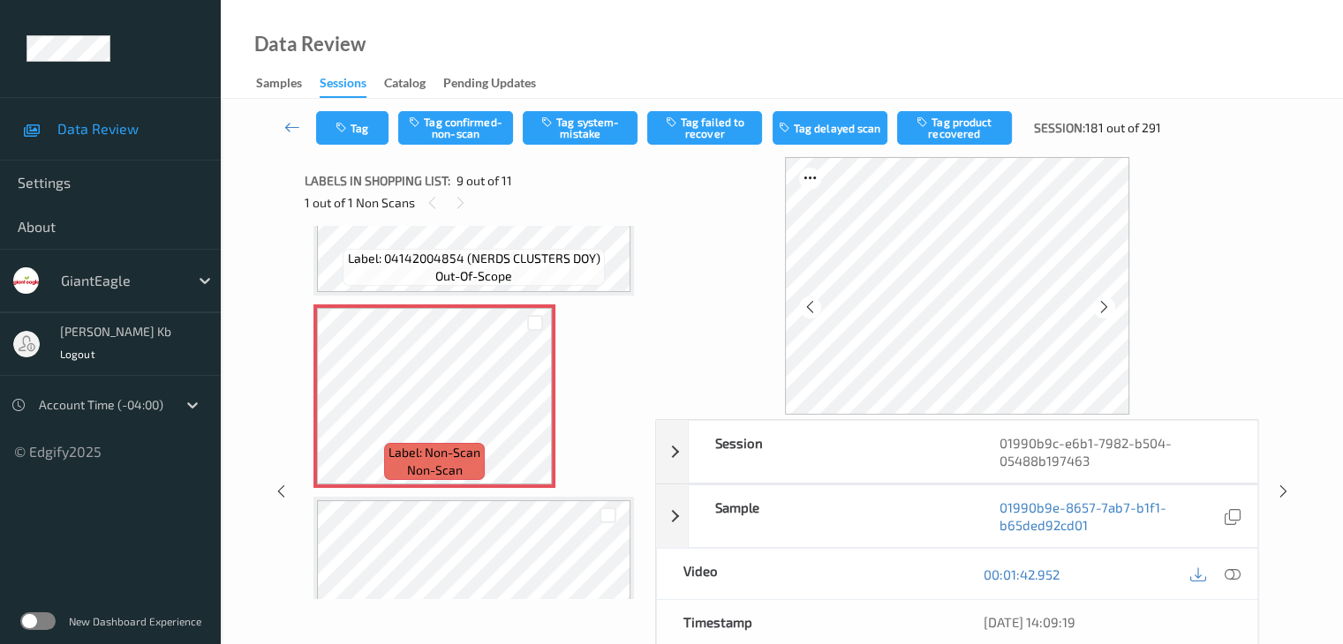
scroll to position [1444, 0]
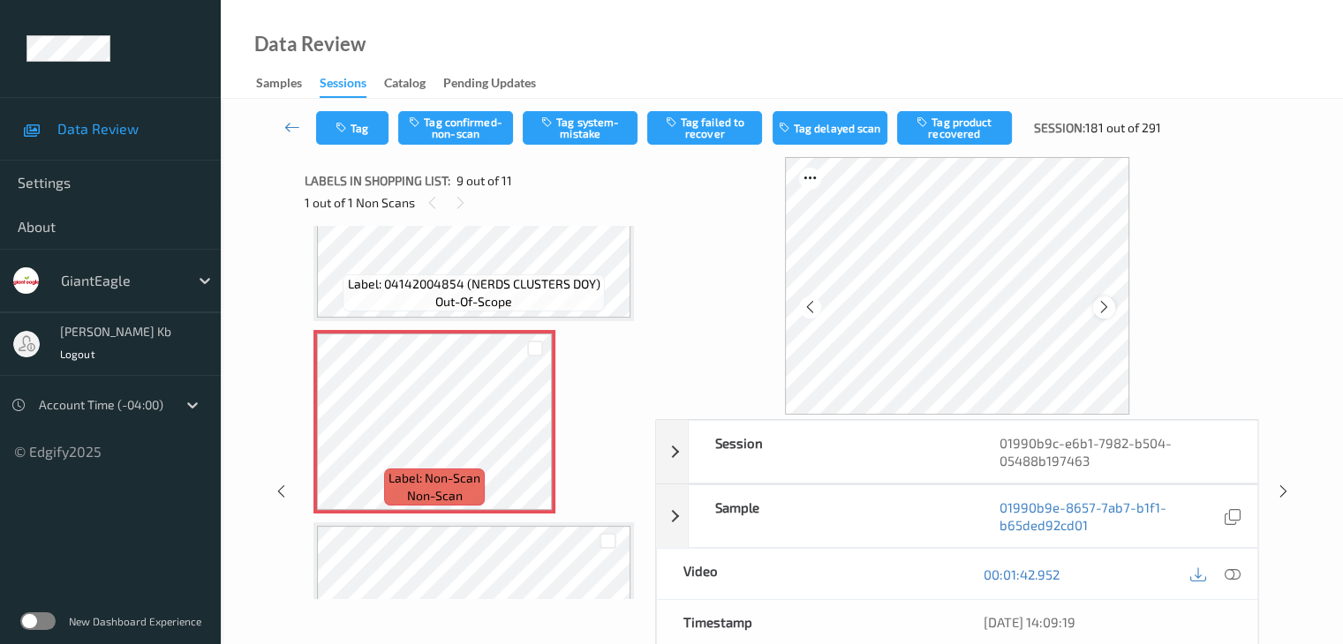
click at [1111, 308] on icon at bounding box center [1103, 307] width 15 height 16
click at [1232, 572] on icon at bounding box center [1231, 575] width 16 height 16
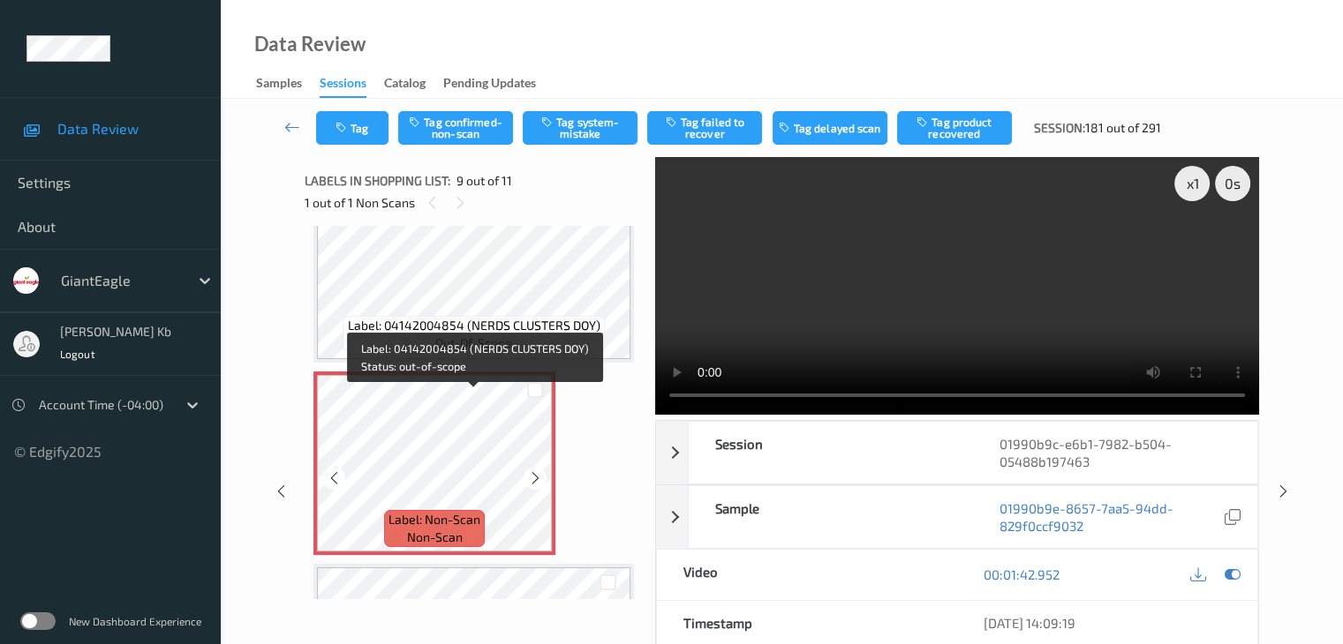
scroll to position [1412, 0]
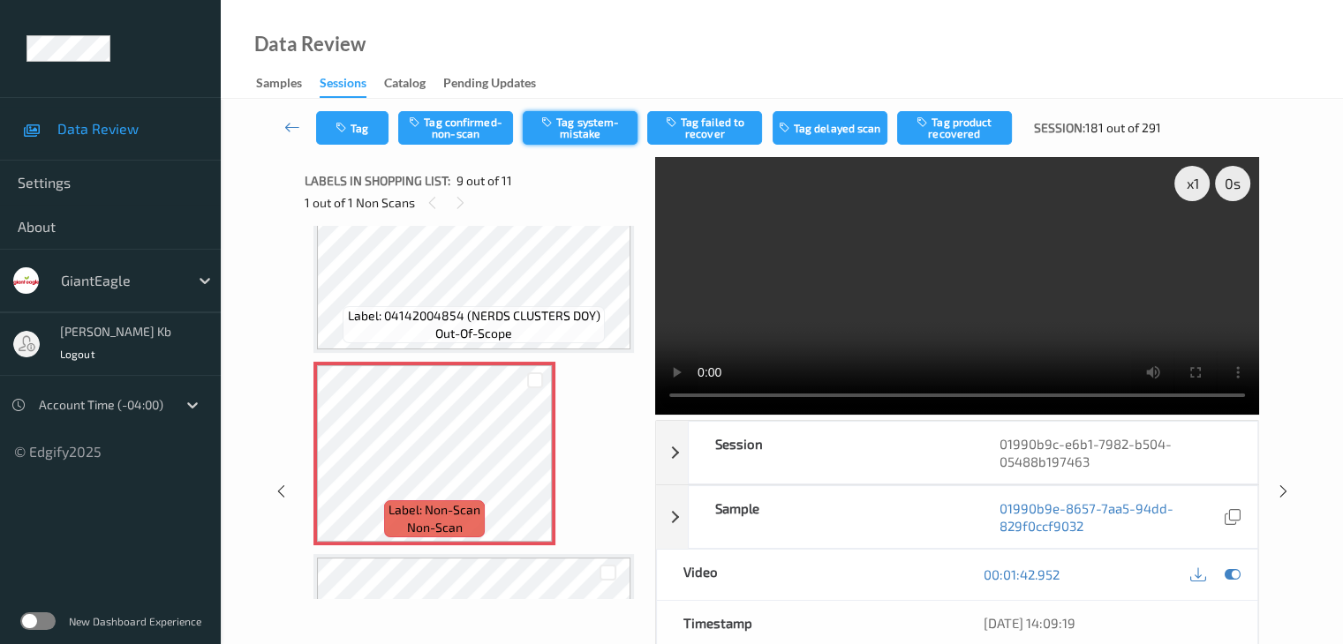
click at [585, 130] on button "Tag system-mistake" at bounding box center [580, 128] width 115 height 34
click at [373, 128] on button "Tag" at bounding box center [352, 128] width 72 height 34
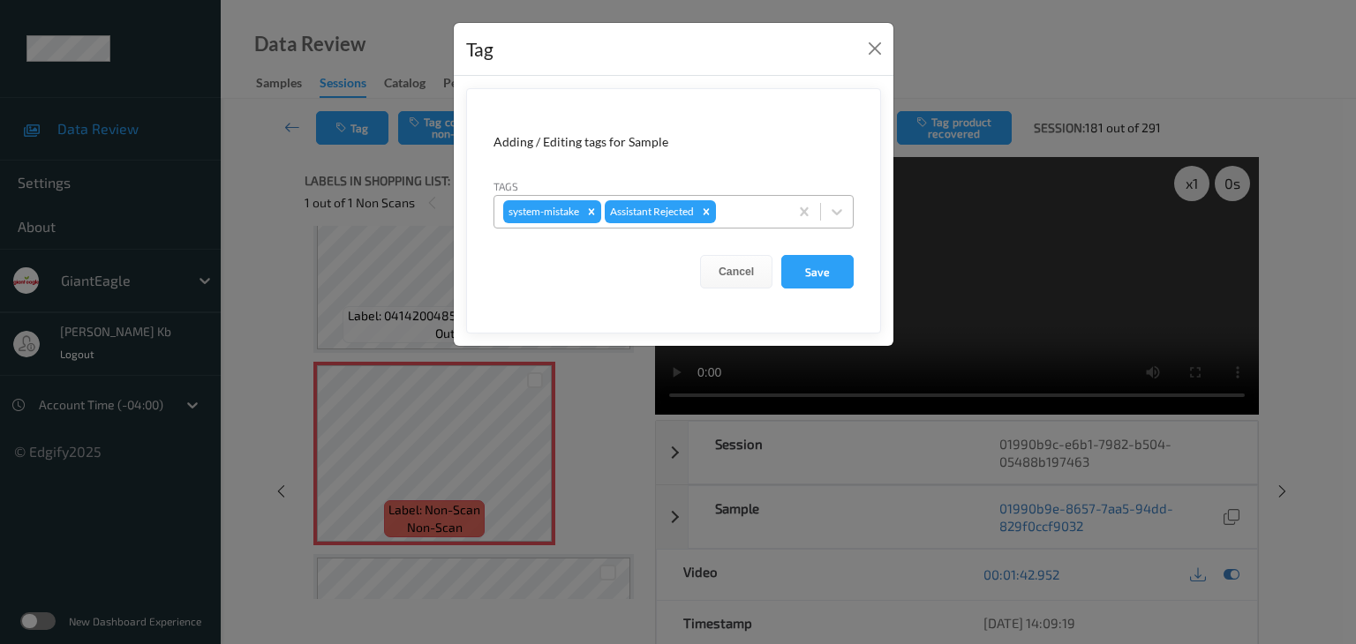
click at [741, 208] on div at bounding box center [749, 211] width 60 height 21
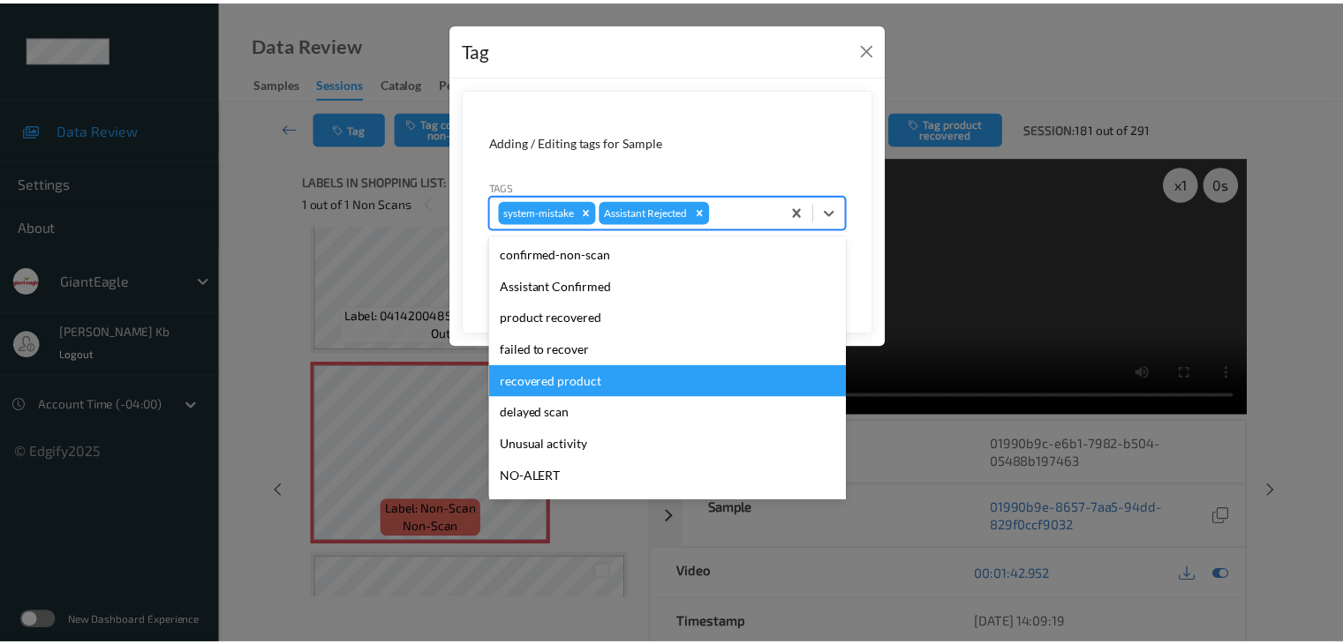
scroll to position [88, 0]
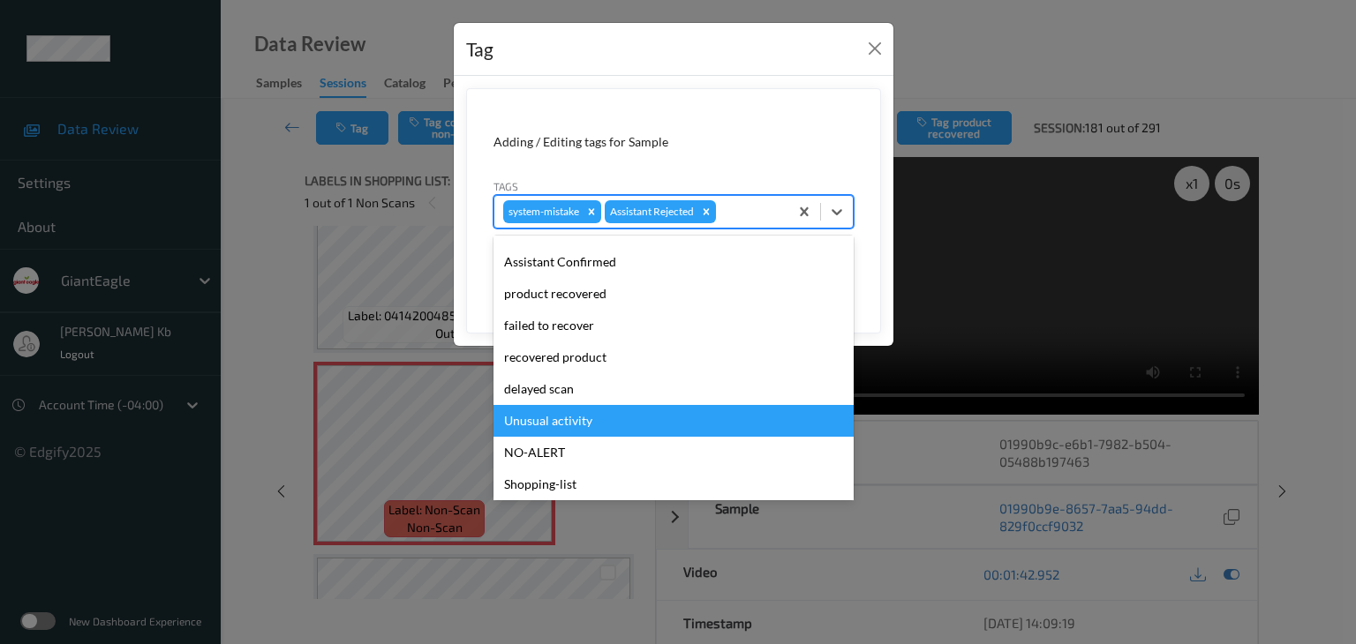
click at [582, 418] on div "Unusual activity" at bounding box center [673, 421] width 360 height 32
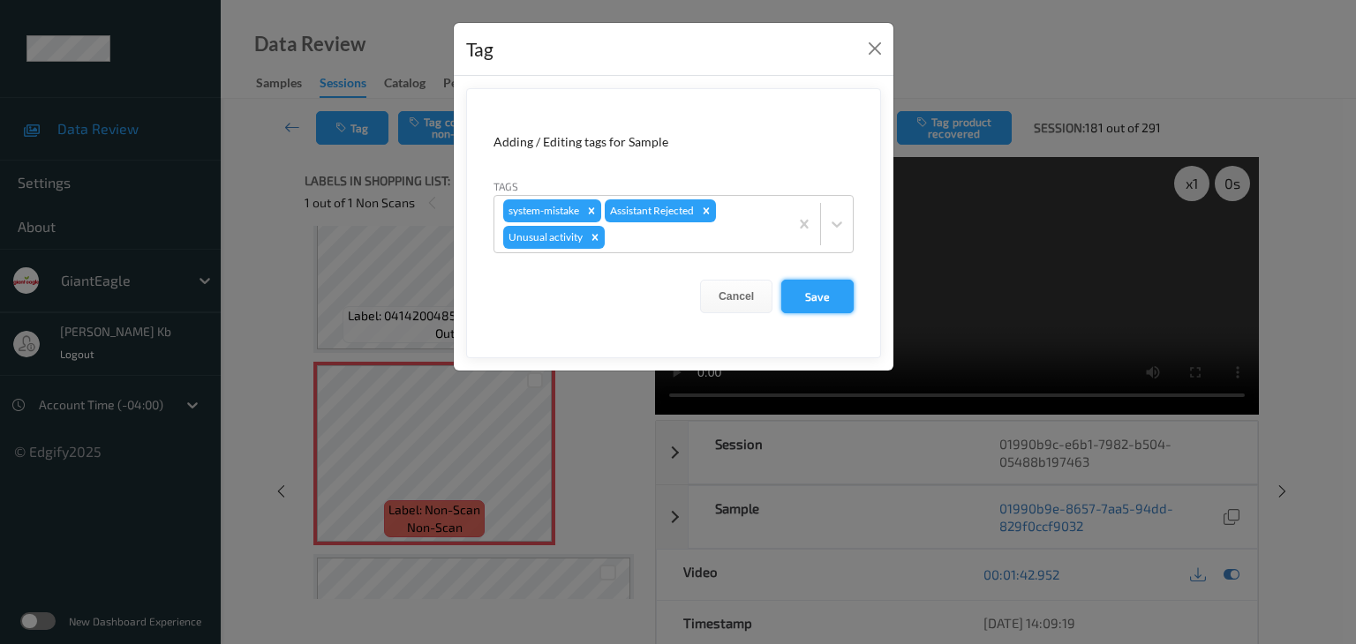
click at [820, 290] on button "Save" at bounding box center [817, 297] width 72 height 34
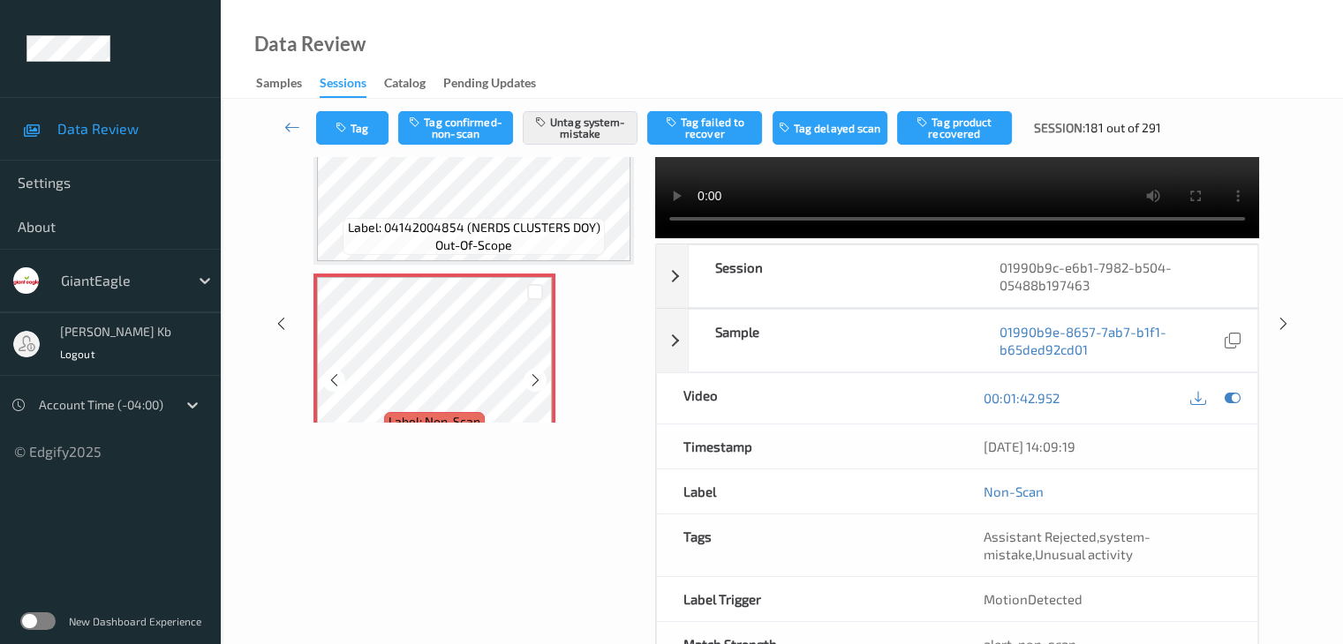
scroll to position [1147, 0]
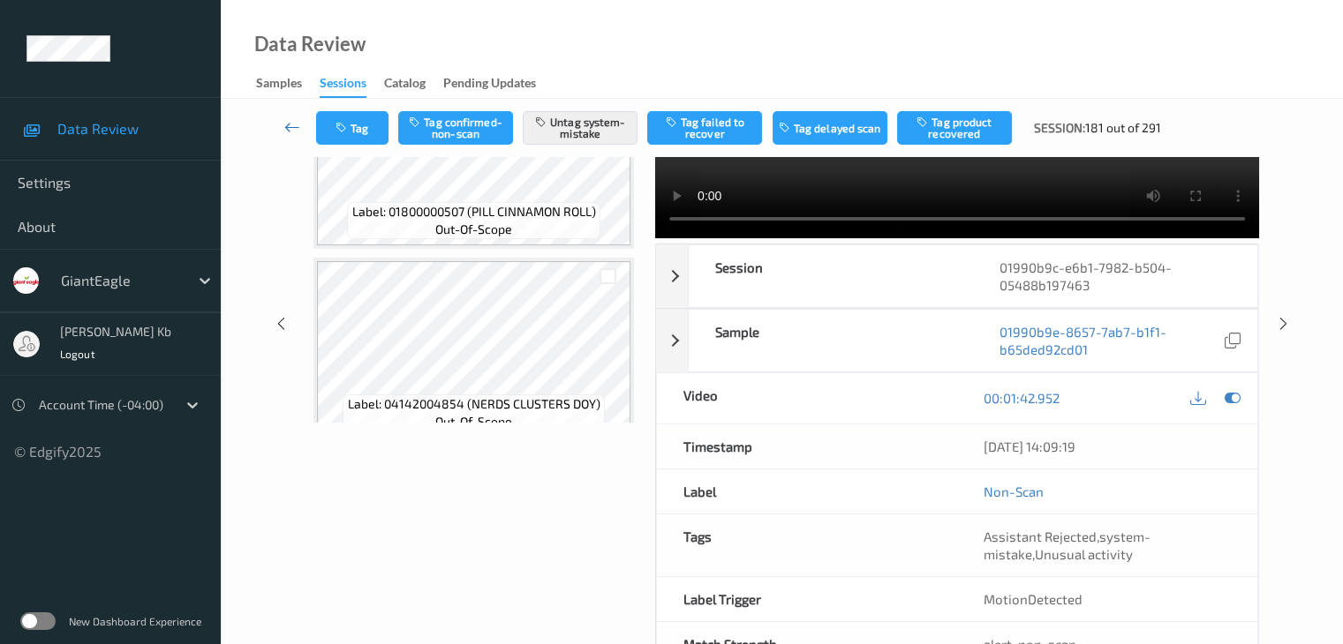
click at [287, 135] on icon at bounding box center [292, 127] width 16 height 18
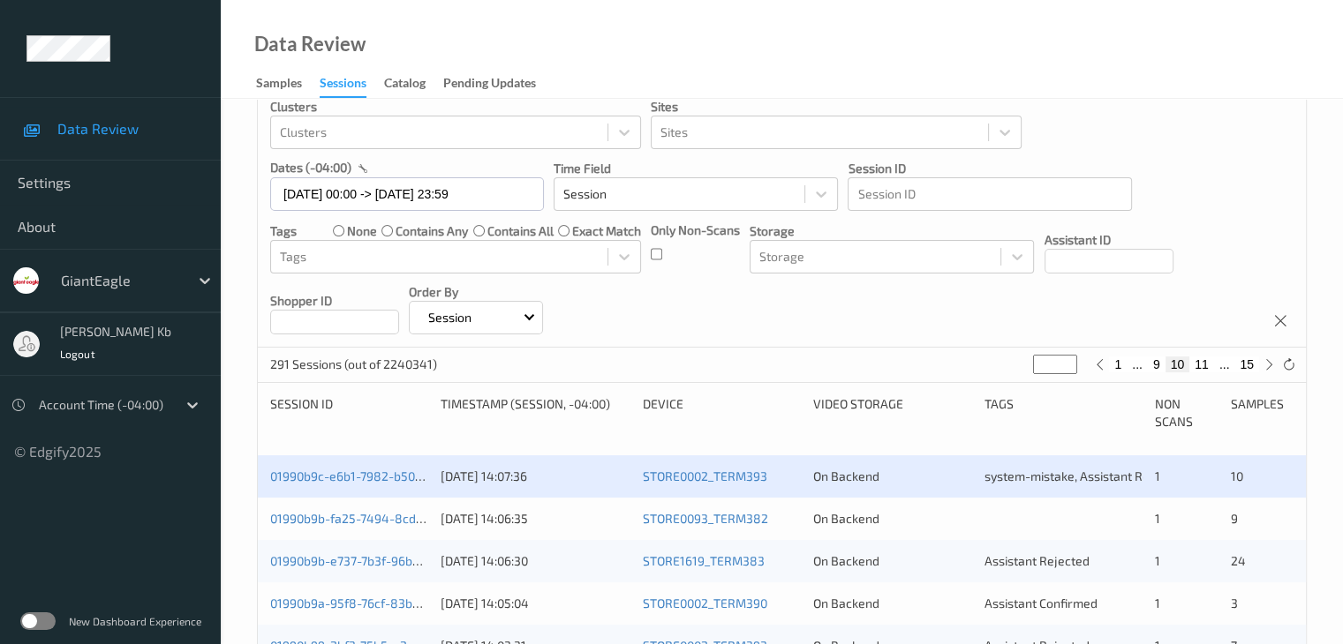
scroll to position [177, 0]
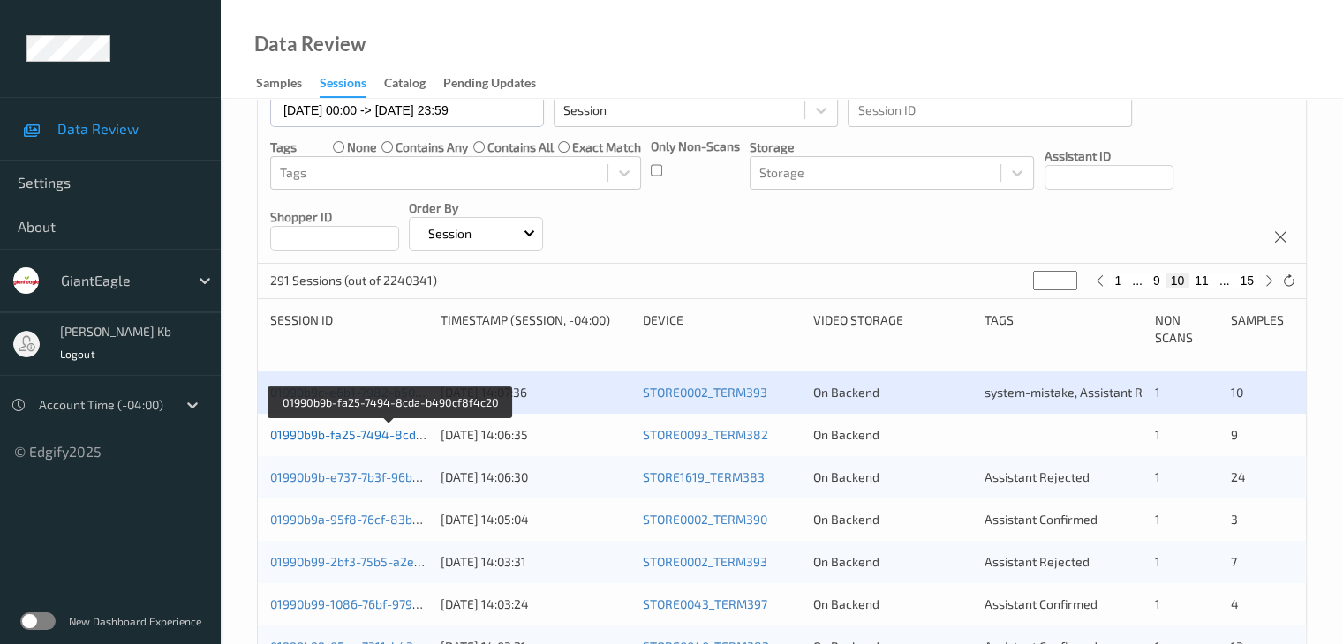
click at [386, 440] on link "01990b9b-fa25-7494-8cda-b490cf8f4c20" at bounding box center [389, 434] width 238 height 15
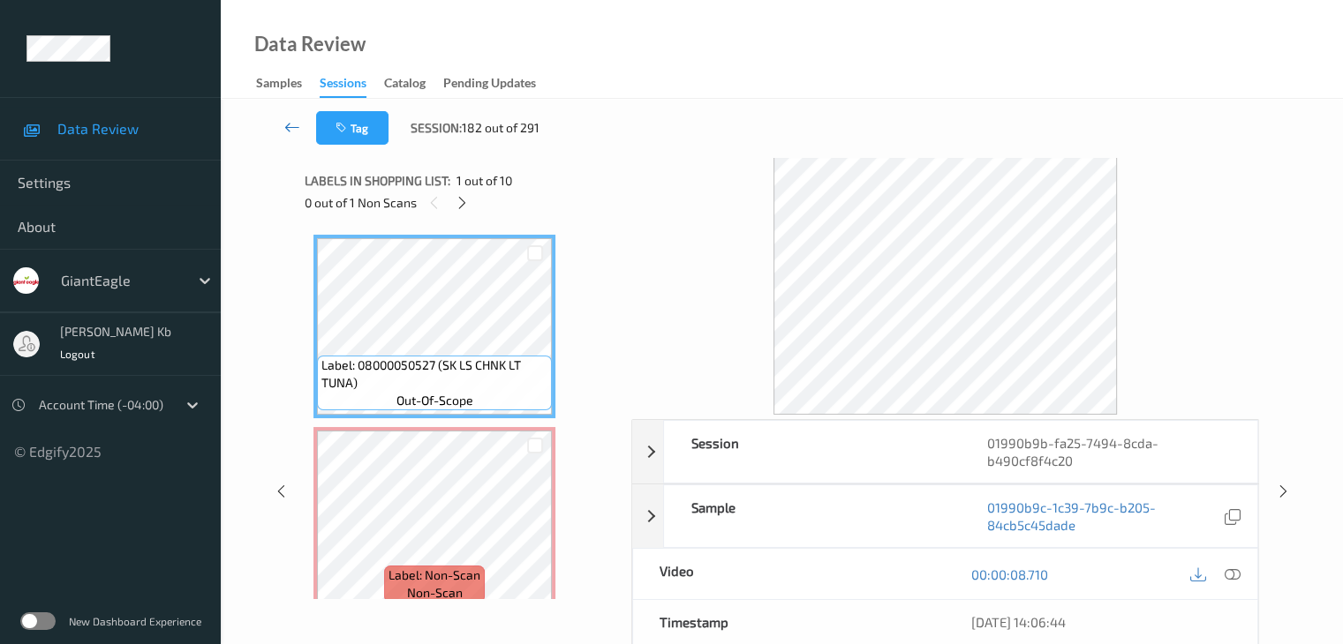
click at [296, 124] on icon at bounding box center [292, 127] width 16 height 18
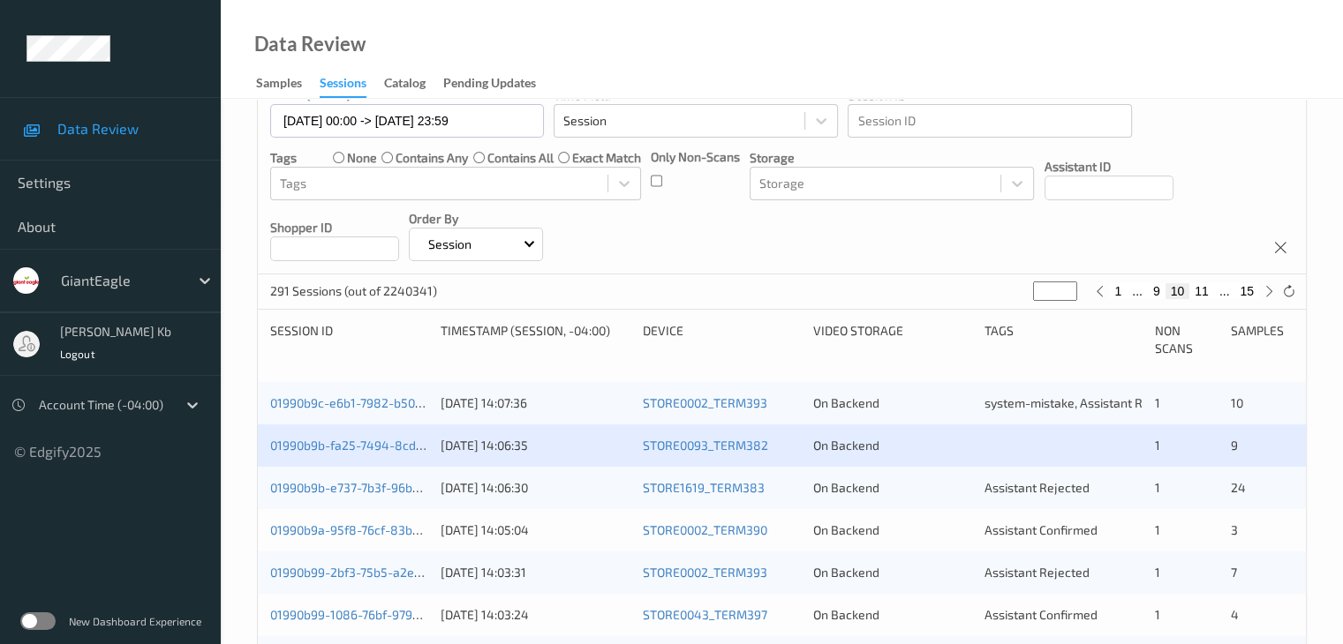
scroll to position [177, 0]
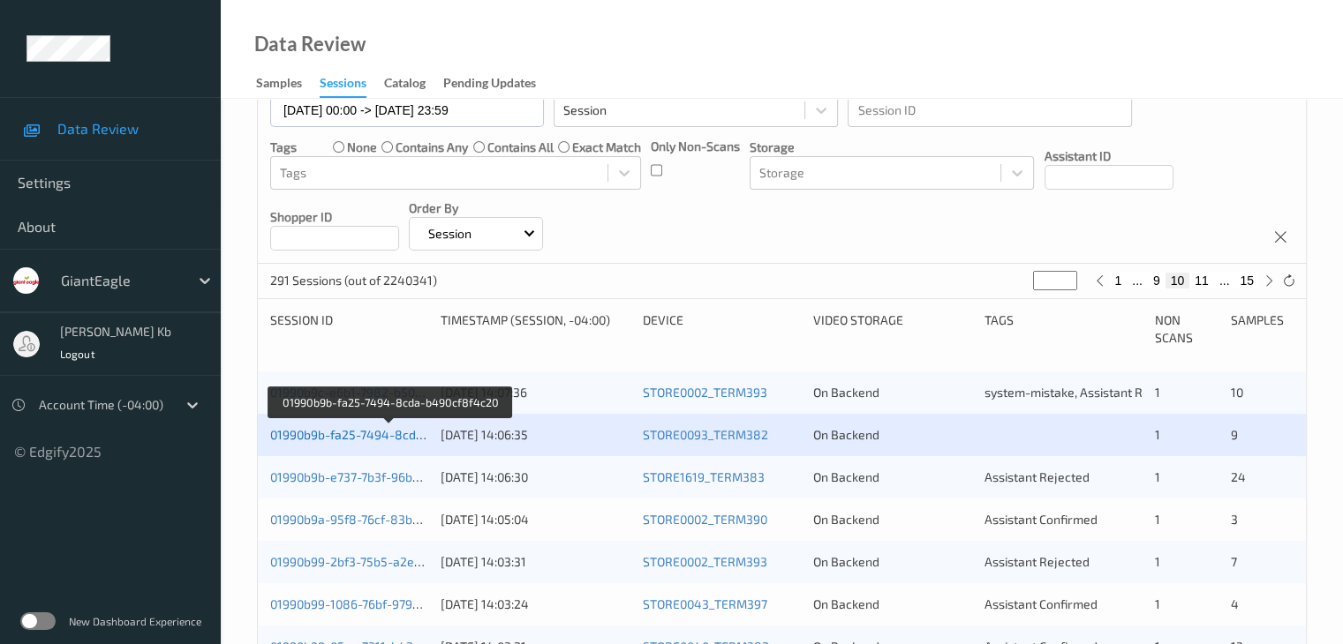
click at [383, 439] on link "01990b9b-fa25-7494-8cda-b490cf8f4c20" at bounding box center [389, 434] width 238 height 15
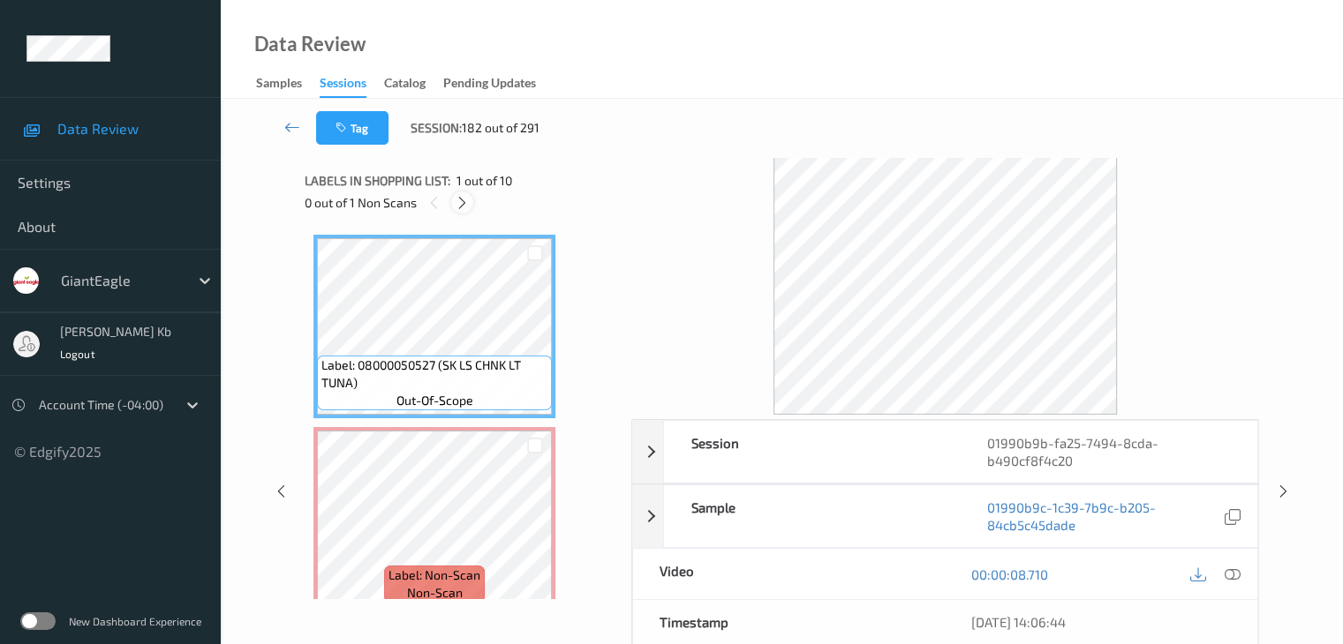
click at [466, 205] on icon at bounding box center [462, 203] width 15 height 16
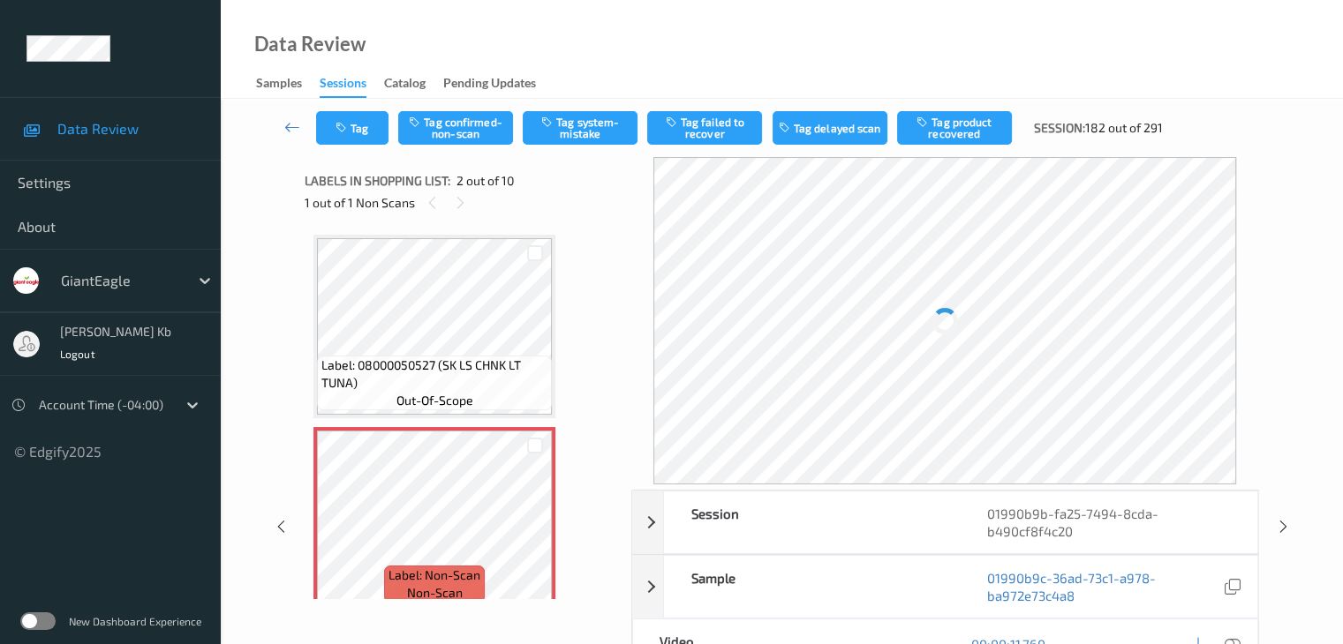
scroll to position [9, 0]
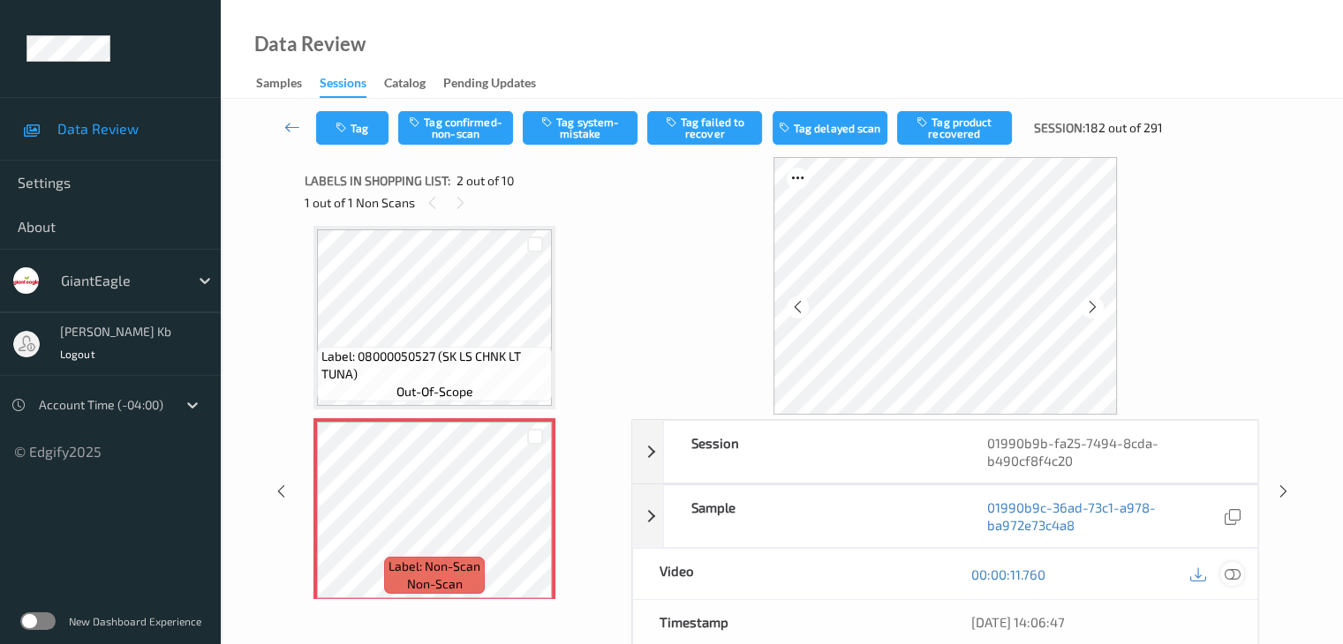
click at [1232, 574] on icon at bounding box center [1231, 575] width 16 height 16
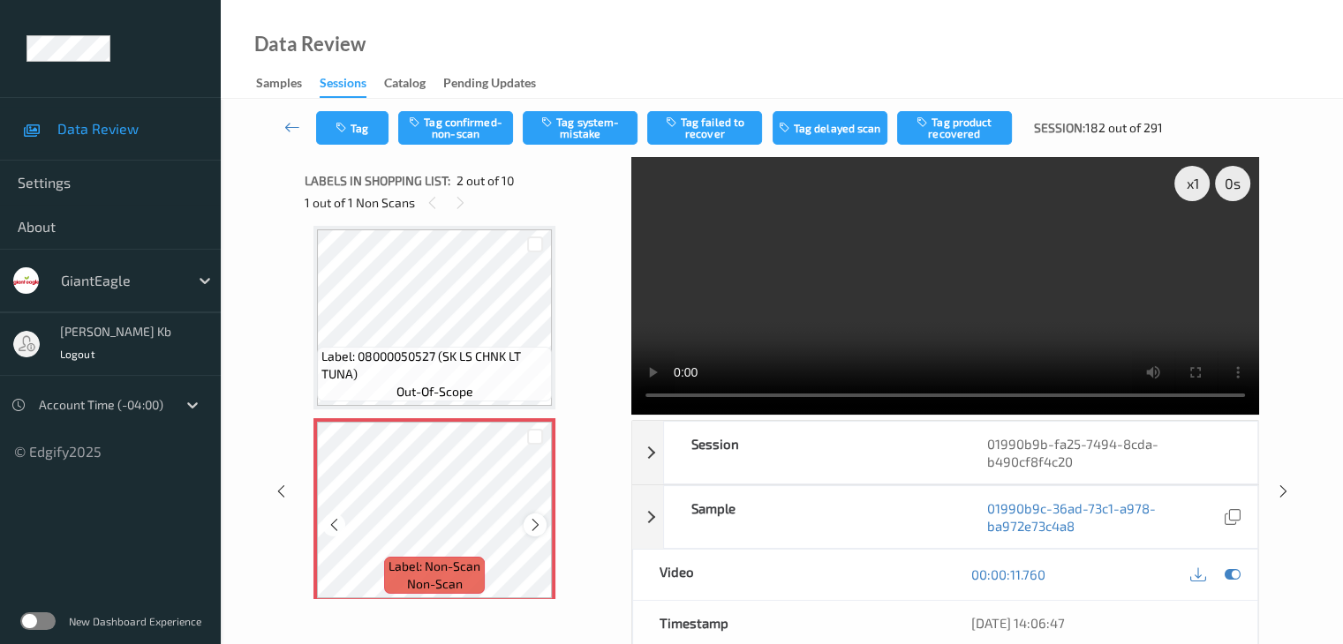
click at [537, 523] on icon at bounding box center [535, 525] width 15 height 16
click at [535, 523] on icon at bounding box center [535, 525] width 15 height 16
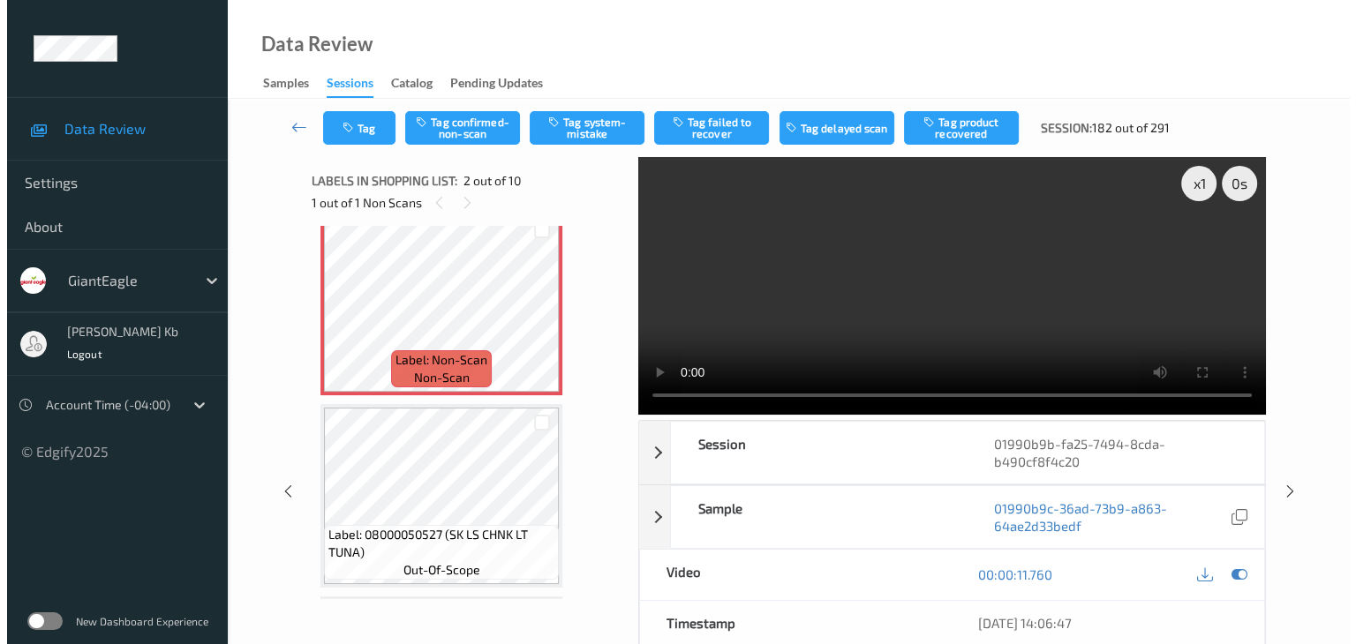
scroll to position [185, 0]
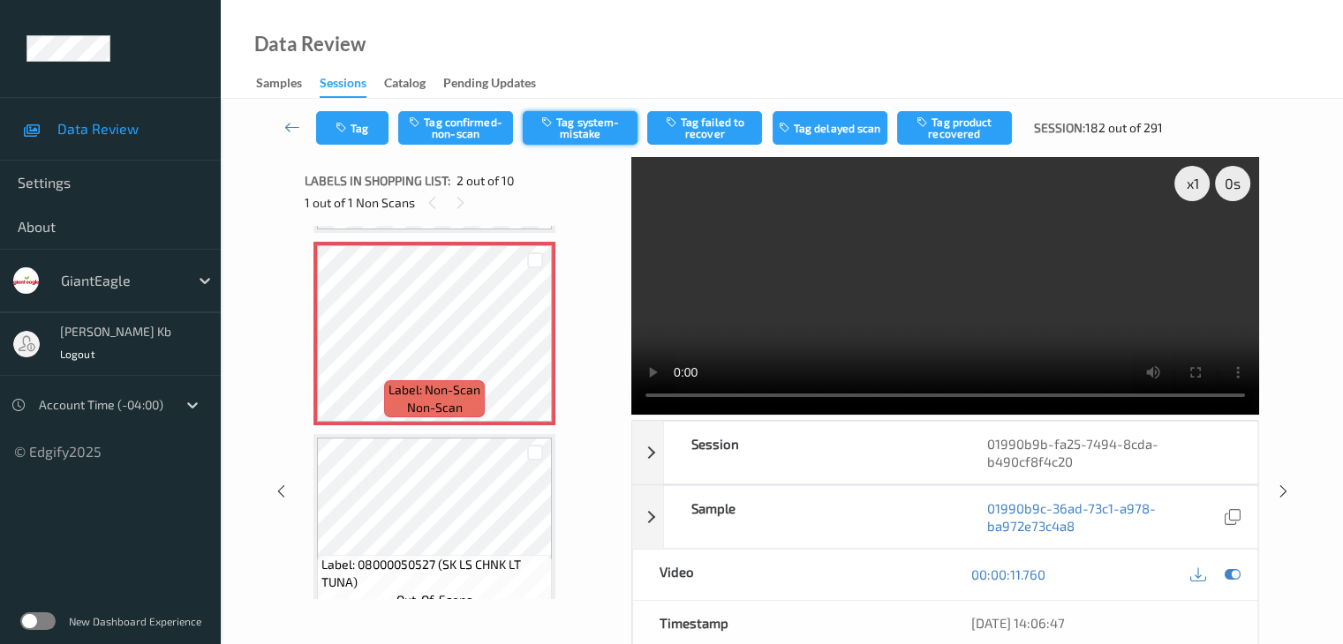
click at [576, 128] on button "Tag system-mistake" at bounding box center [580, 128] width 115 height 34
click at [372, 130] on button "Tag" at bounding box center [352, 128] width 72 height 34
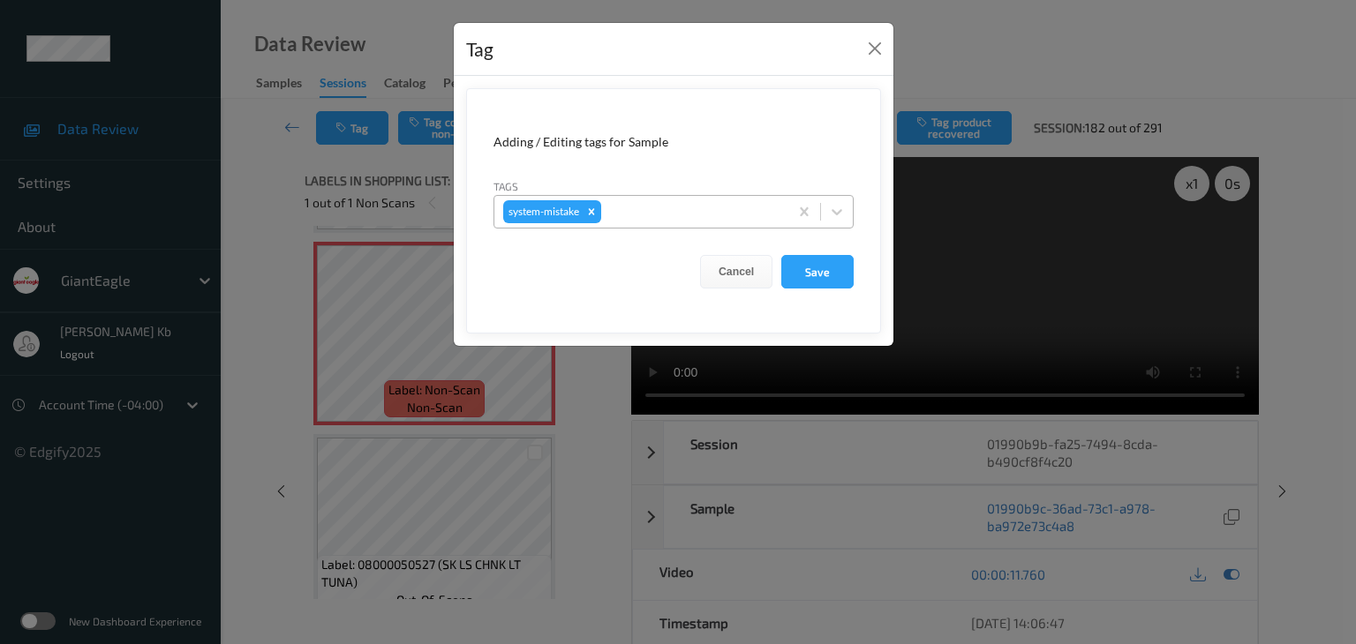
click at [631, 205] on div at bounding box center [692, 211] width 175 height 21
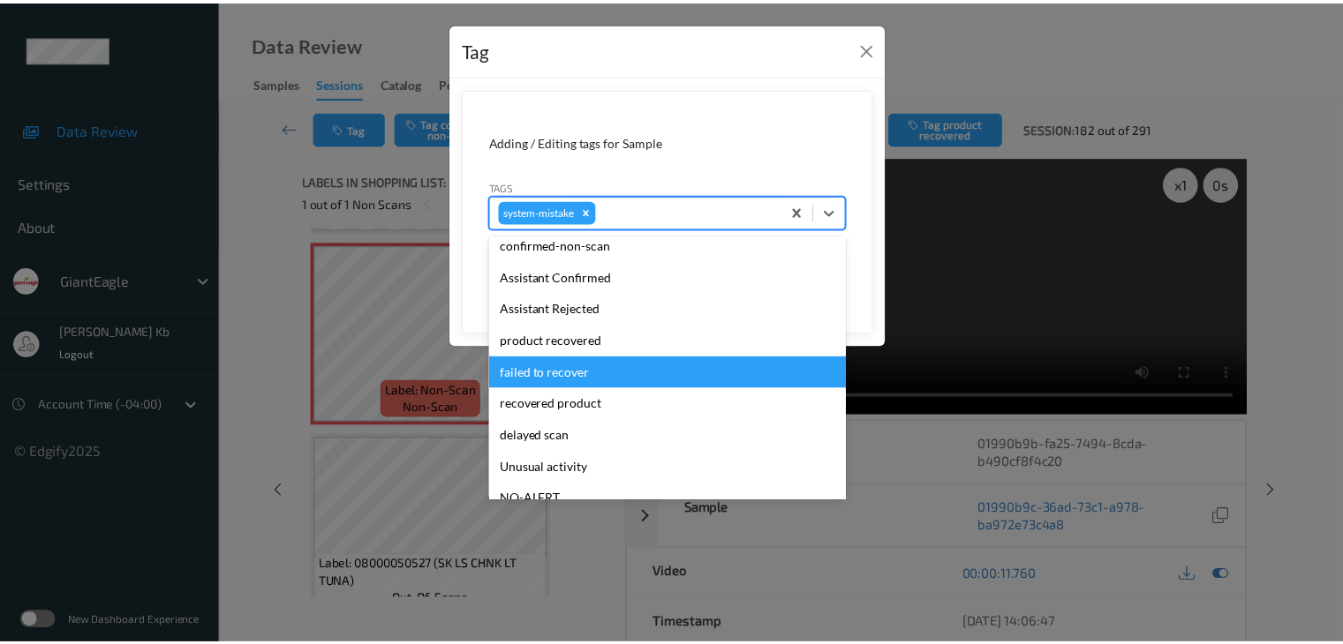
scroll to position [88, 0]
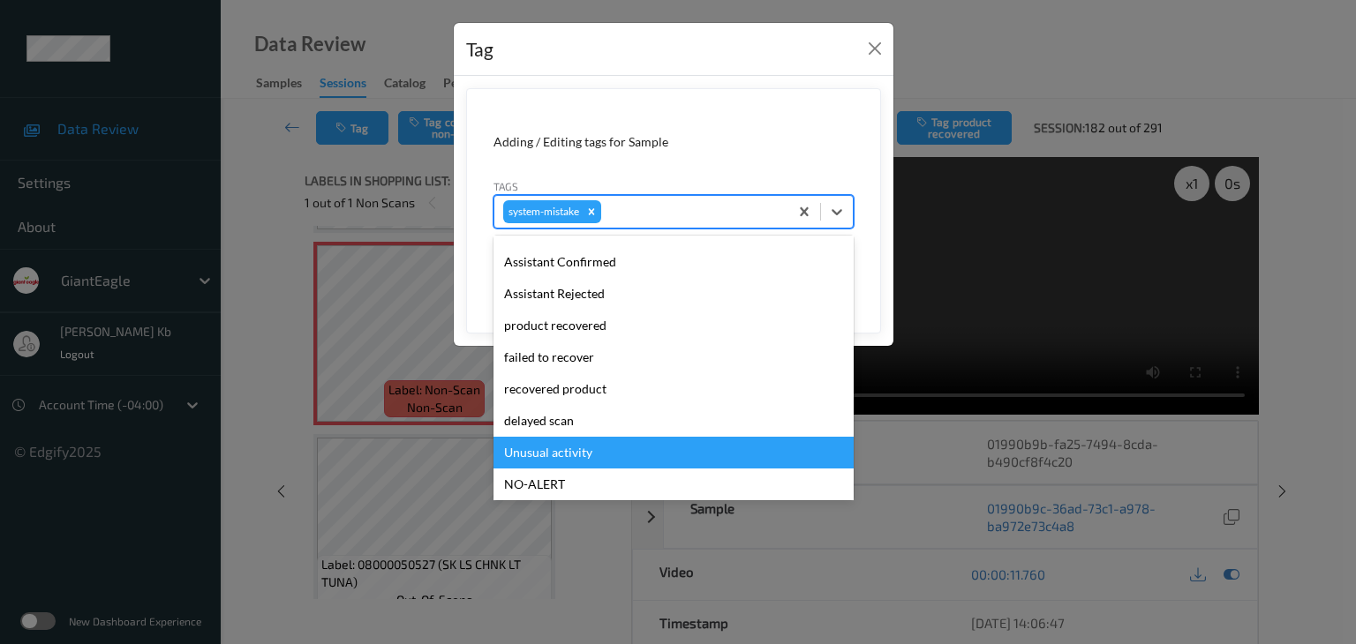
click at [562, 451] on div "Unusual activity" at bounding box center [673, 453] width 360 height 32
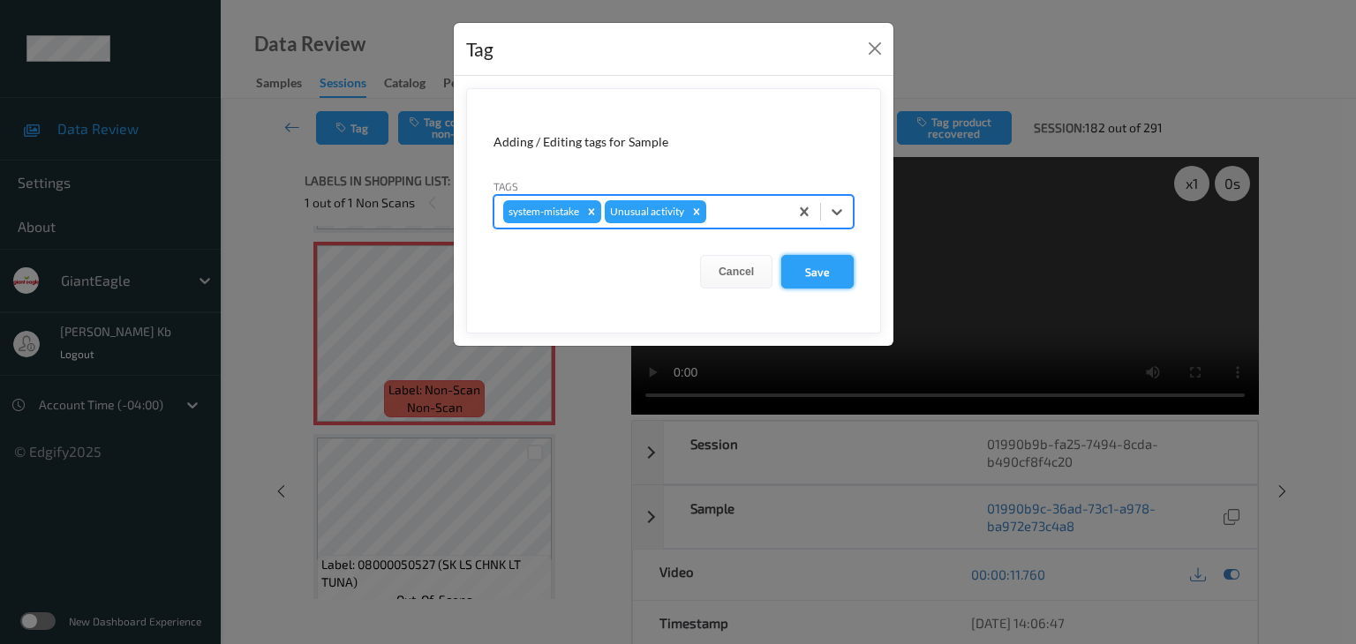
click at [818, 273] on button "Save" at bounding box center [817, 272] width 72 height 34
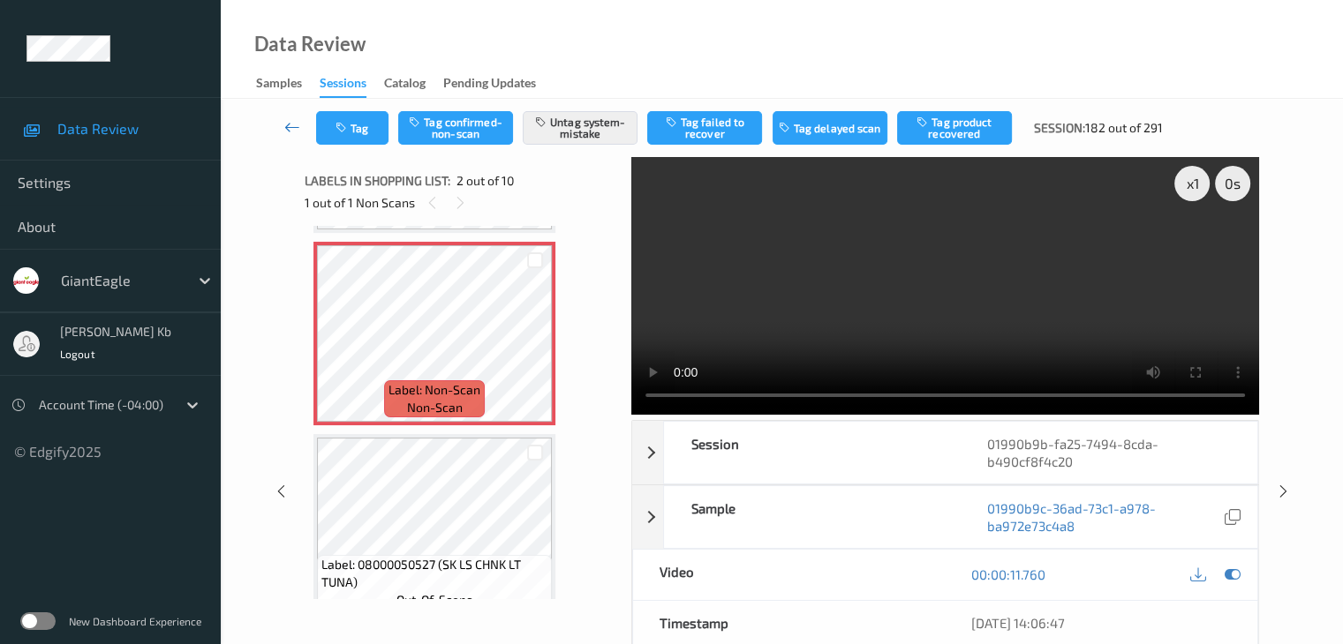
click at [300, 127] on icon at bounding box center [292, 127] width 16 height 18
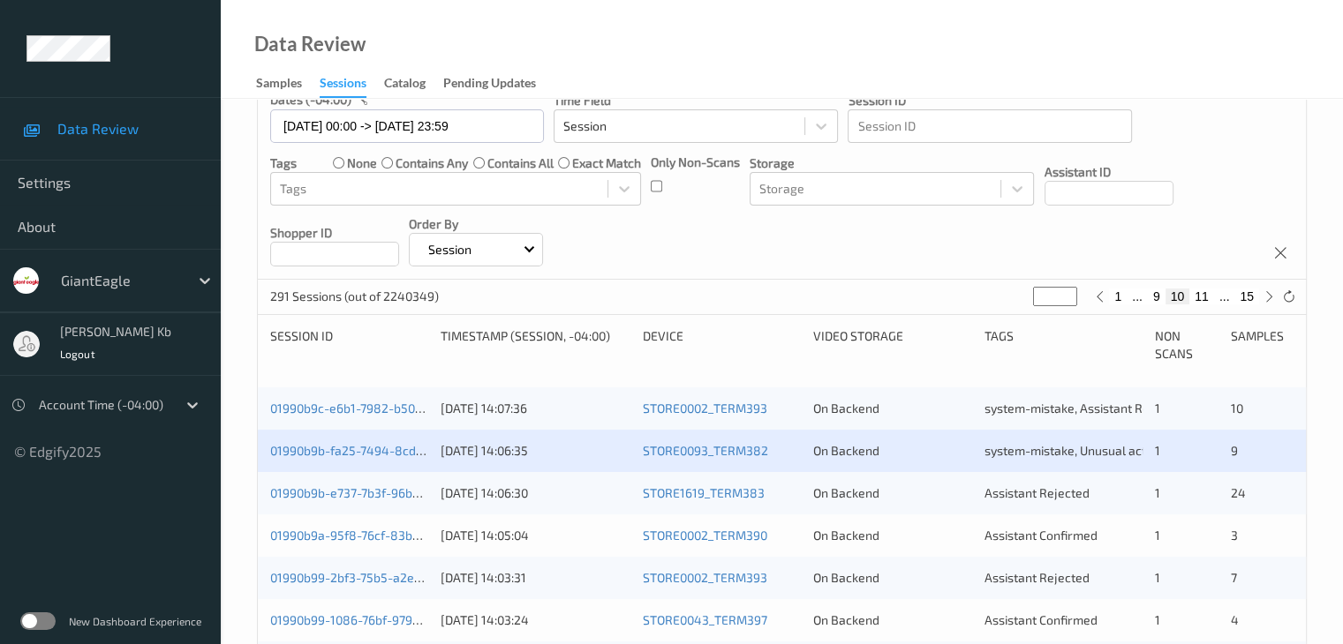
scroll to position [353, 0]
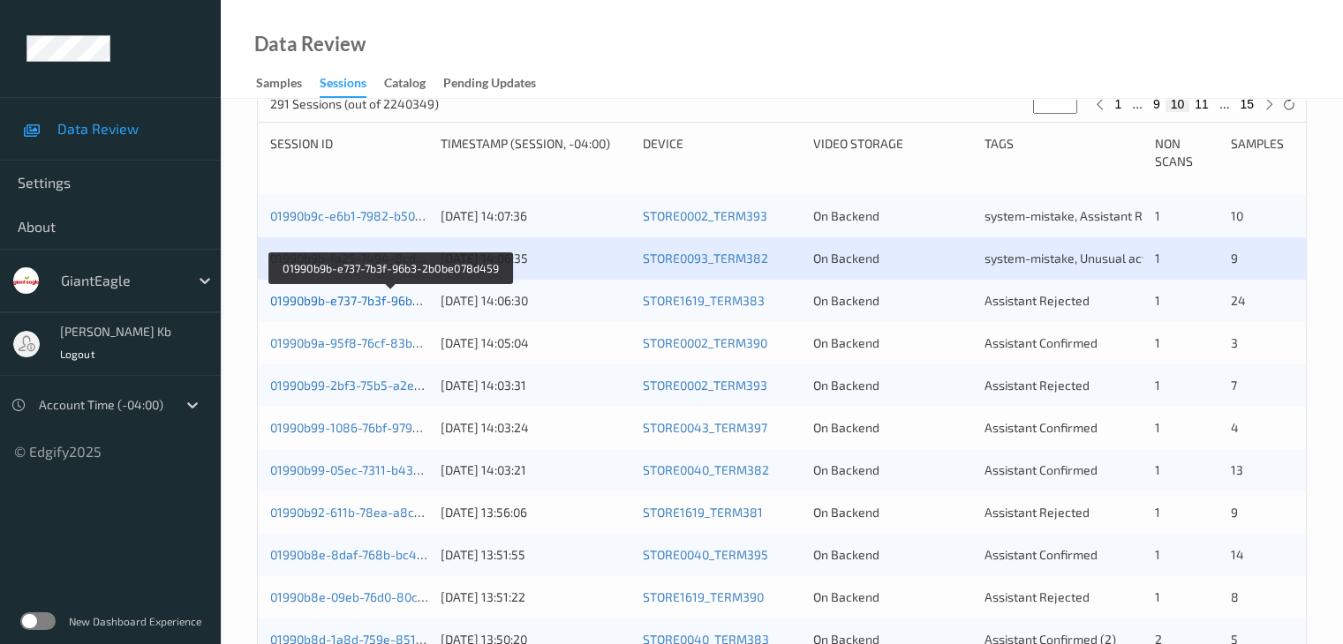
click at [360, 305] on link "01990b9b-e737-7b3f-96b3-2b0be078d459" at bounding box center [390, 300] width 240 height 15
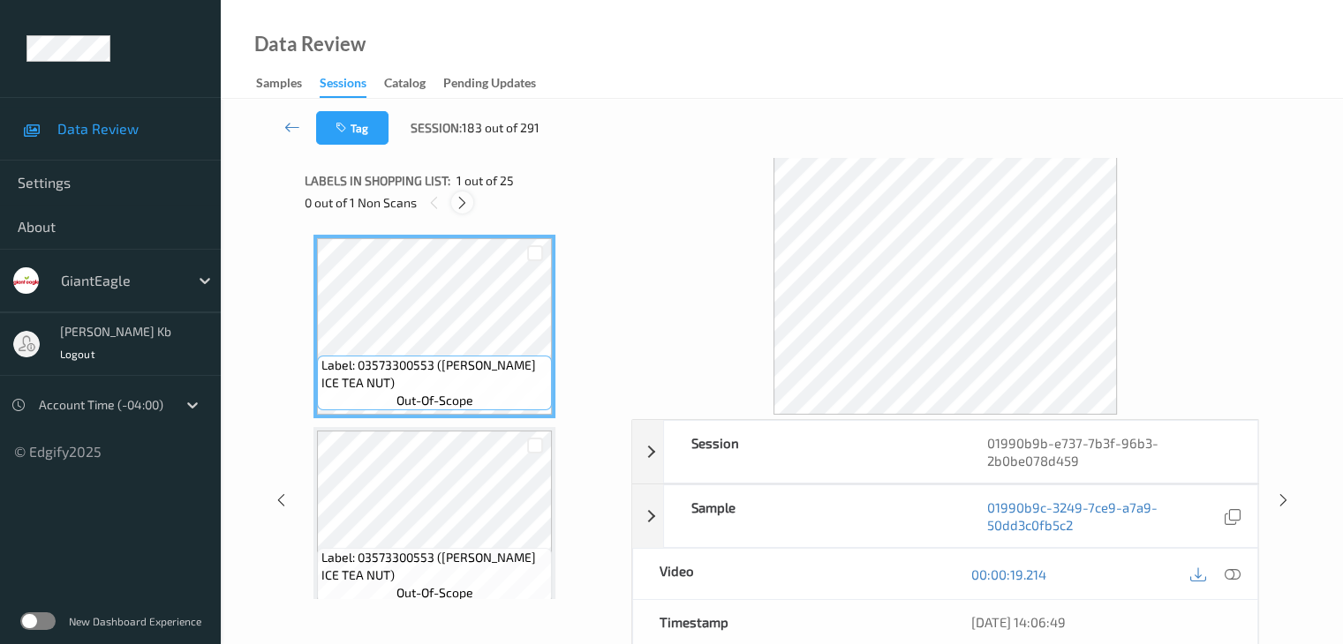
click at [461, 196] on icon at bounding box center [462, 203] width 15 height 16
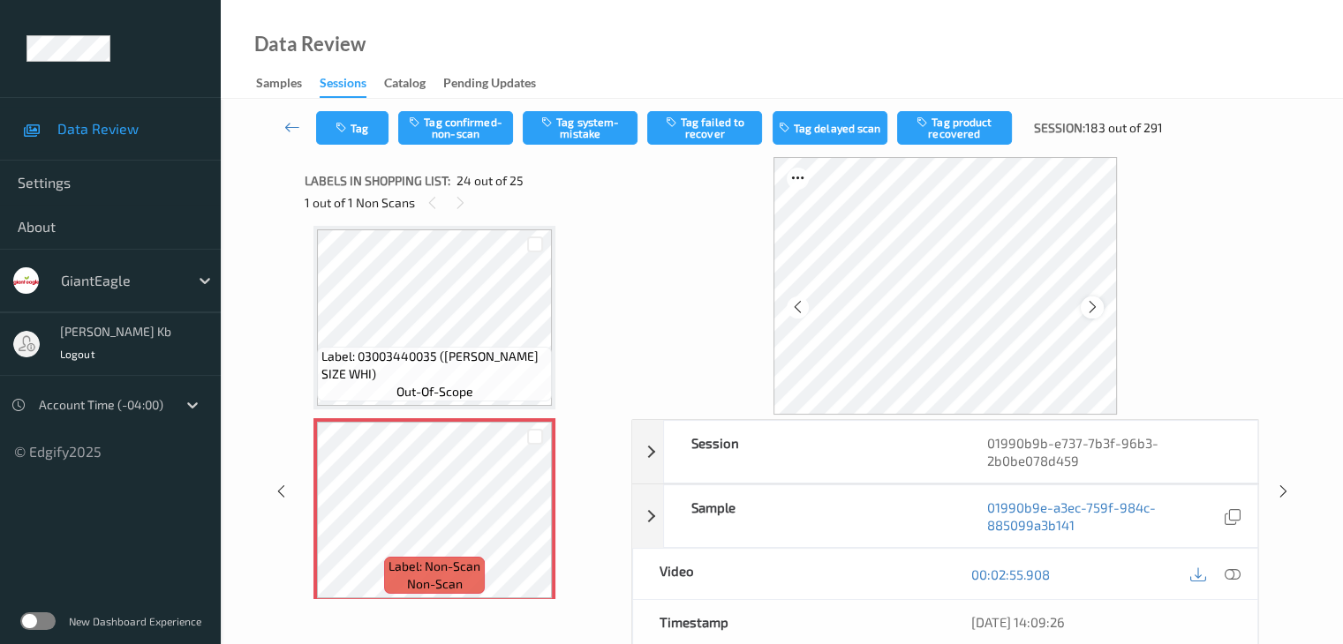
click at [1095, 309] on icon at bounding box center [1092, 307] width 15 height 16
click at [1236, 573] on icon at bounding box center [1231, 575] width 16 height 16
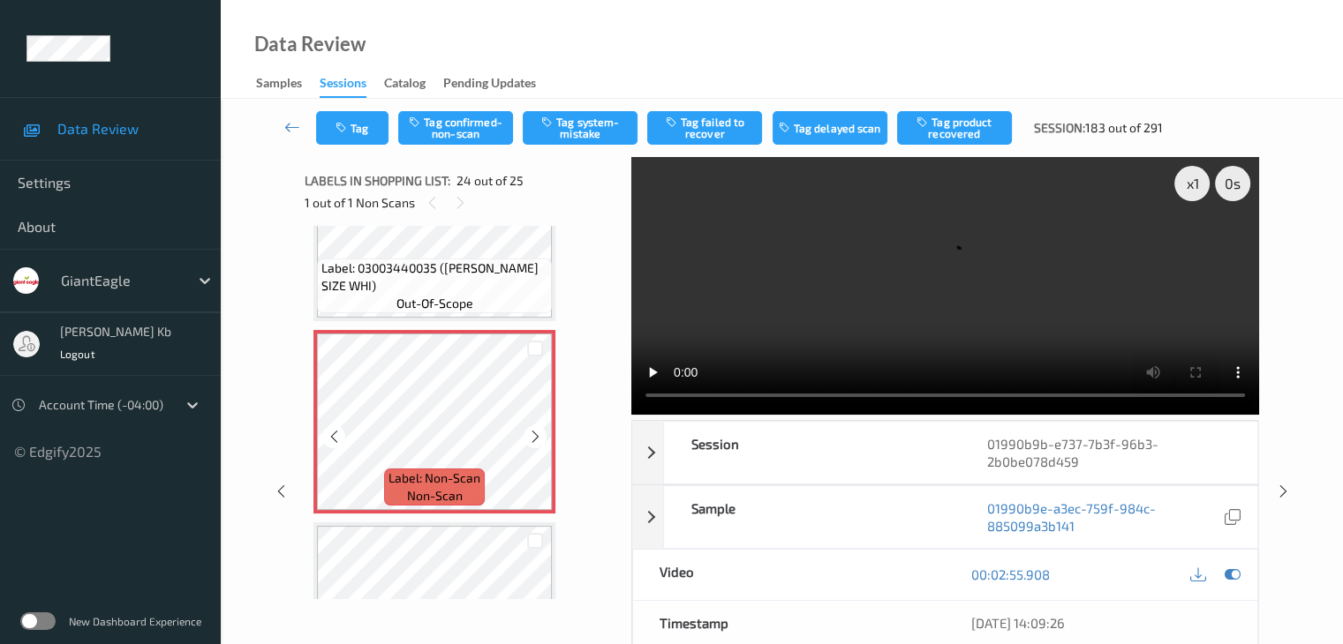
scroll to position [4419, 0]
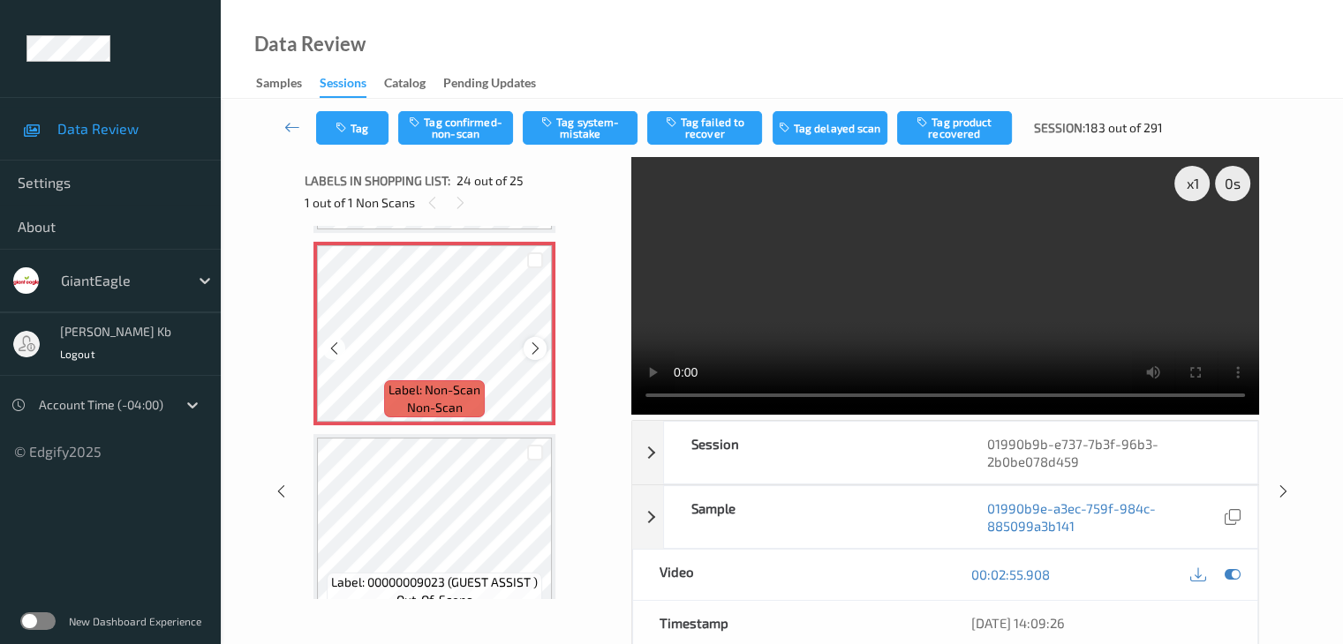
click at [538, 346] on icon at bounding box center [535, 349] width 15 height 16
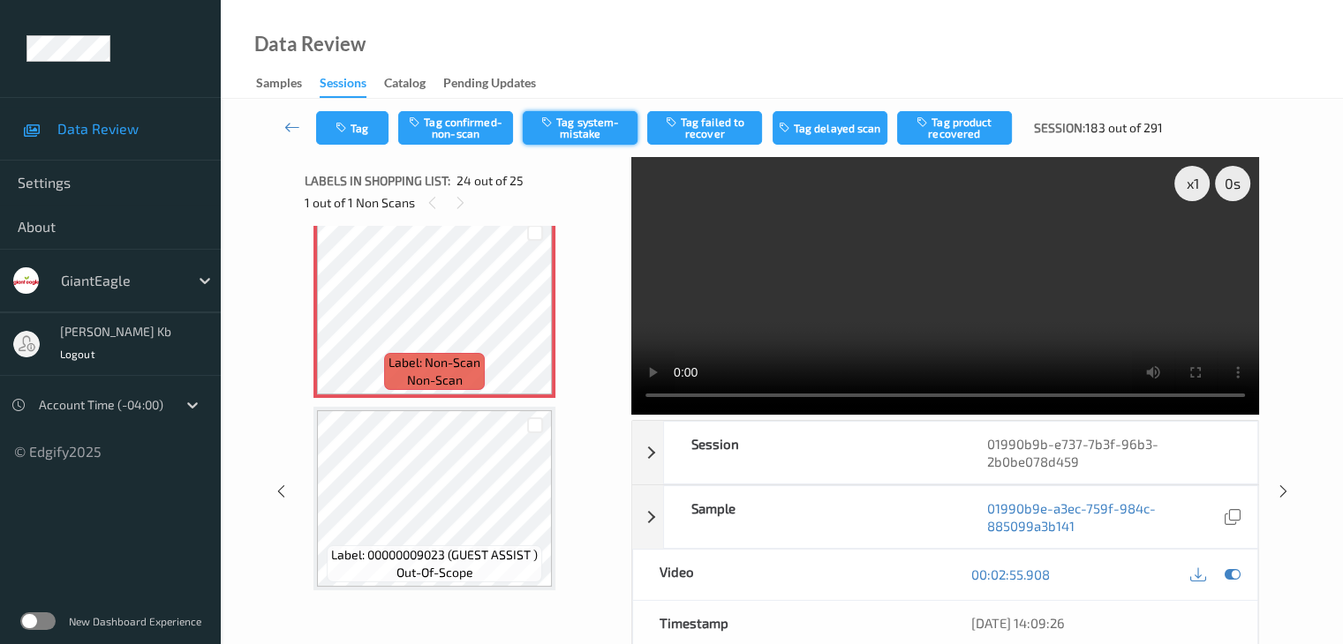
click at [588, 124] on button "Tag system-mistake" at bounding box center [580, 128] width 115 height 34
drag, startPoint x: 286, startPoint y: 128, endPoint x: 287, endPoint y: 111, distance: 16.8
click at [287, 128] on icon at bounding box center [292, 127] width 16 height 18
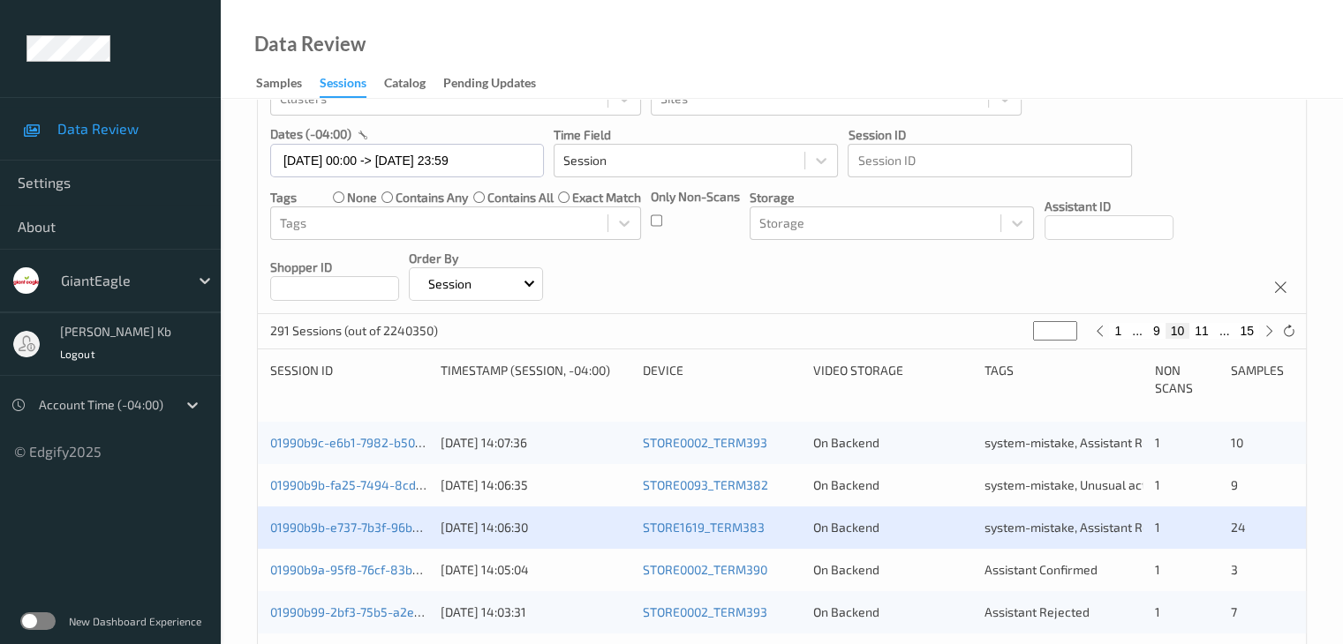
scroll to position [265, 0]
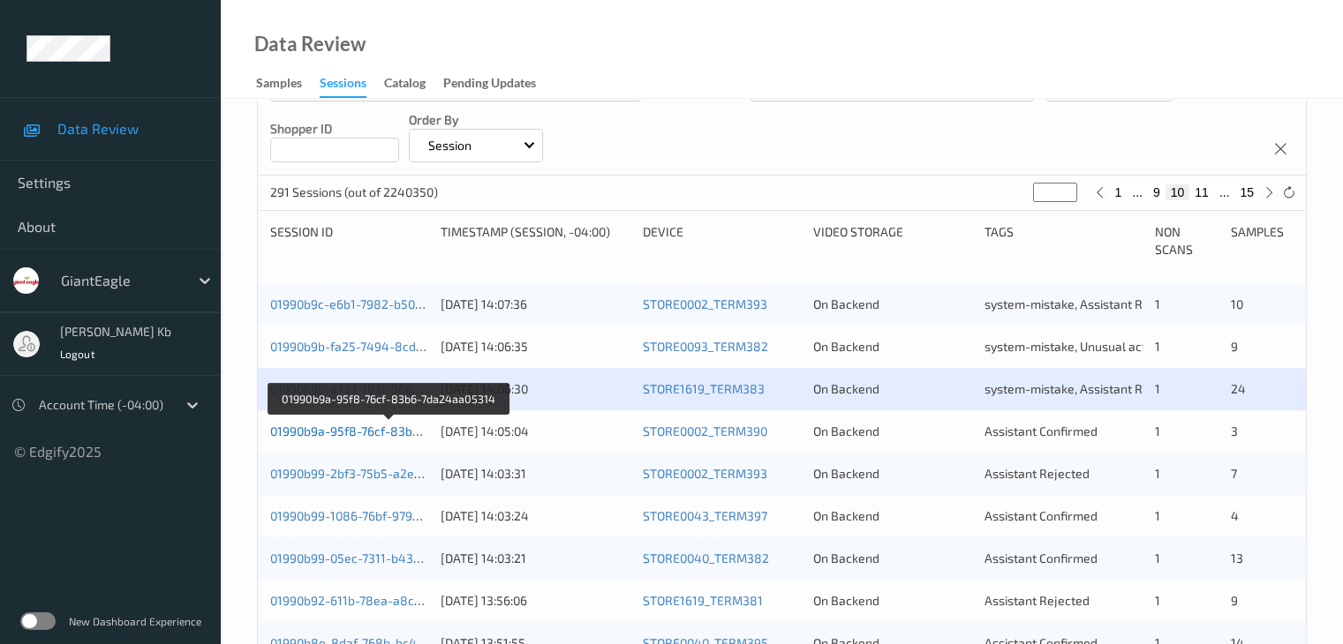
click at [375, 433] on link "01990b9a-95f8-76cf-83b6-7da24aa05314" at bounding box center [388, 431] width 237 height 15
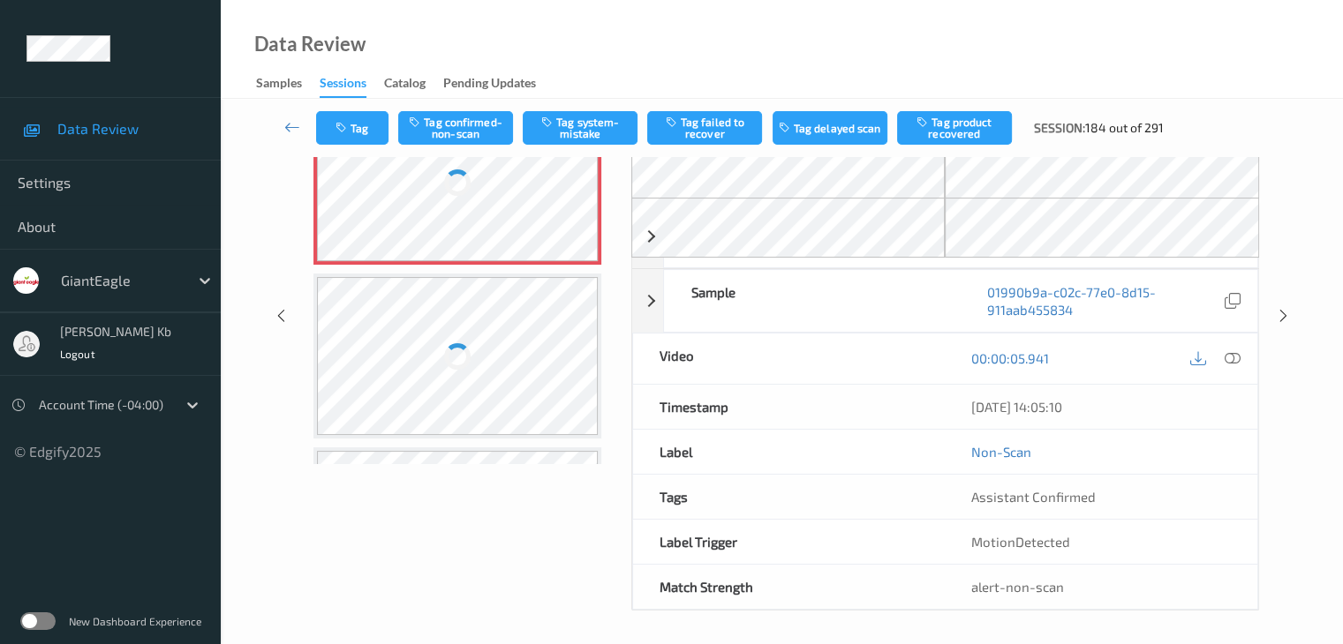
scroll to position [181, 0]
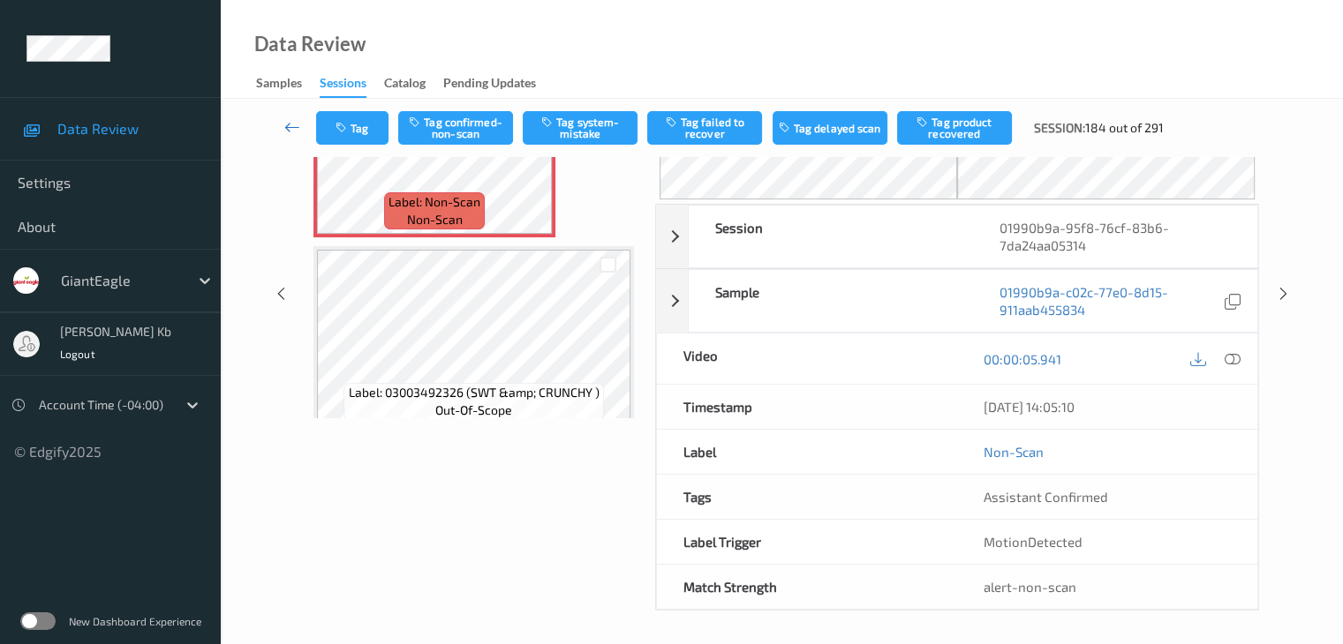
click at [285, 124] on icon at bounding box center [292, 127] width 16 height 18
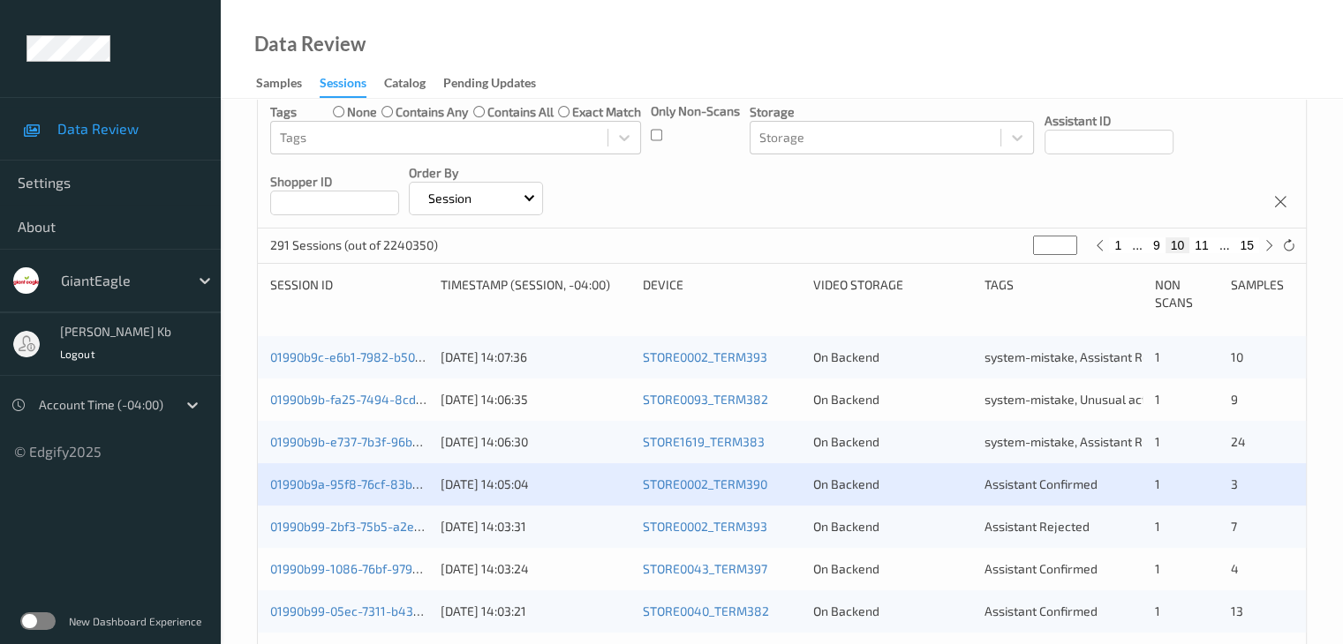
scroll to position [265, 0]
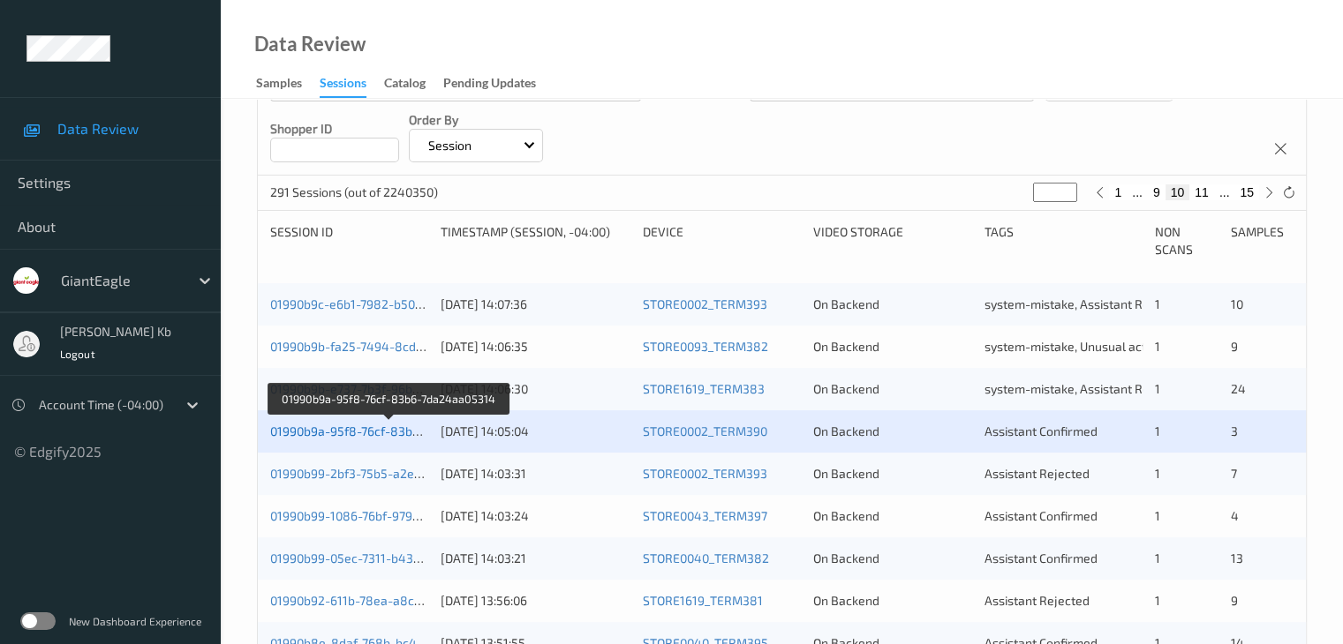
click at [380, 431] on link "01990b9a-95f8-76cf-83b6-7da24aa05314" at bounding box center [388, 431] width 237 height 15
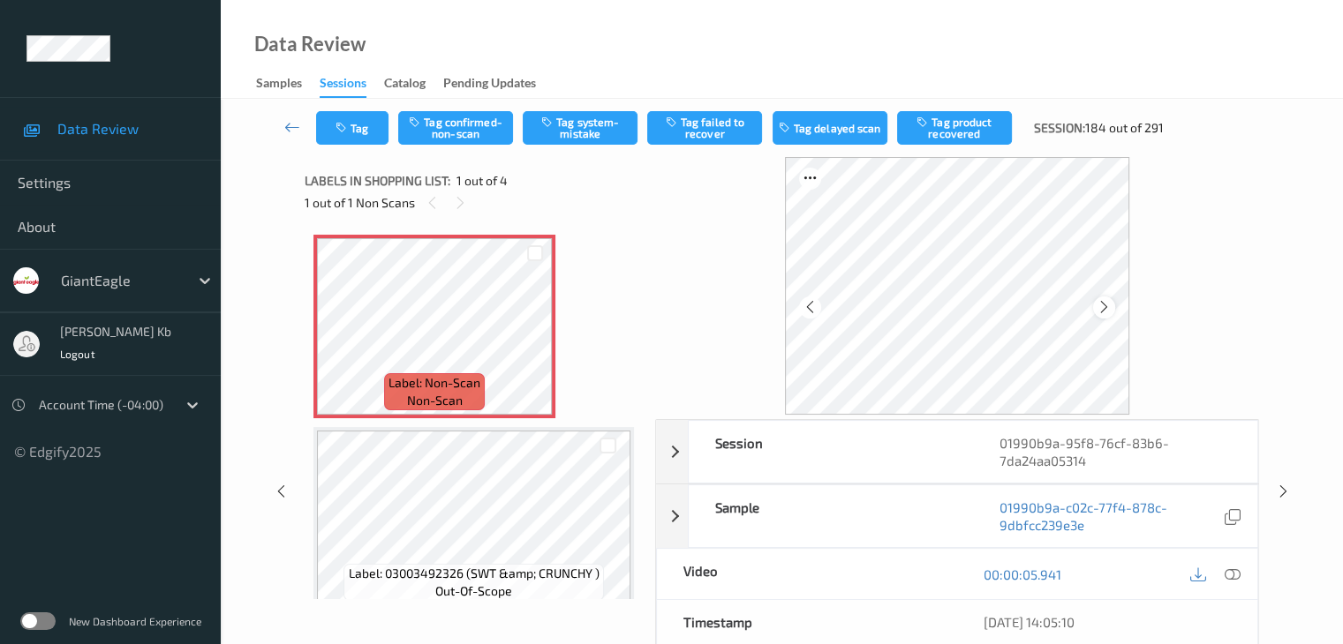
click at [1115, 309] on div at bounding box center [1104, 308] width 22 height 22
click at [1231, 571] on icon at bounding box center [1231, 575] width 16 height 16
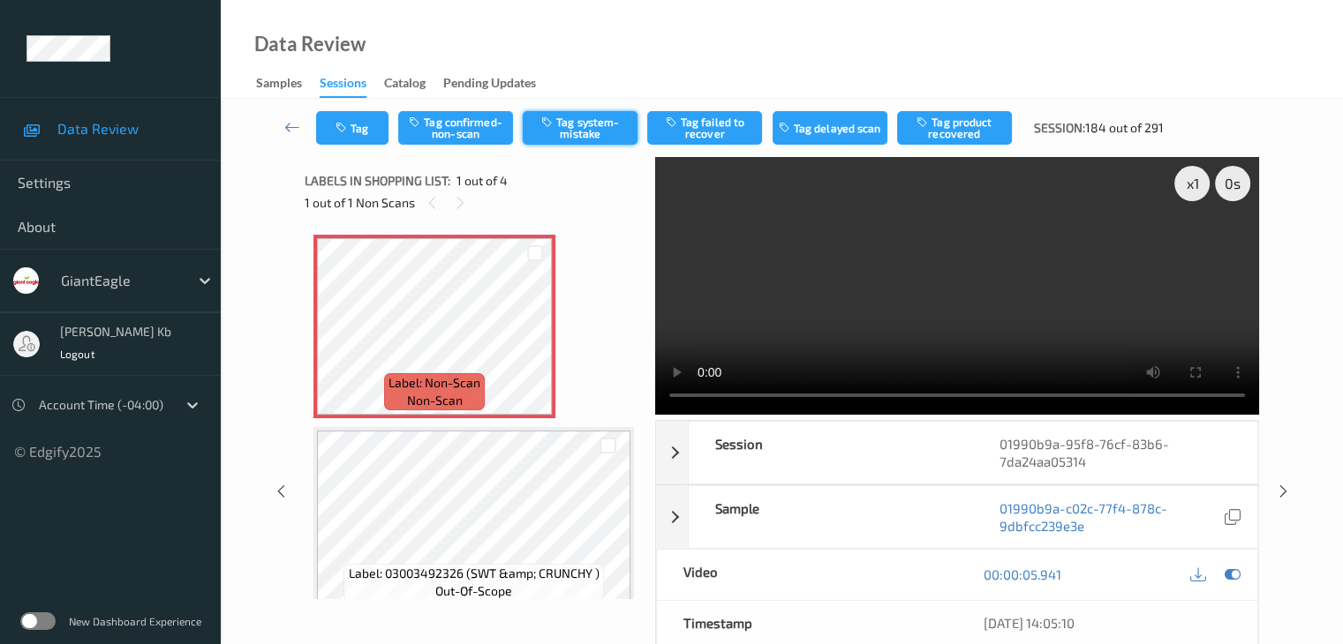
click at [588, 132] on button "Tag system-mistake" at bounding box center [580, 128] width 115 height 34
click at [372, 119] on button "Tag" at bounding box center [352, 128] width 72 height 34
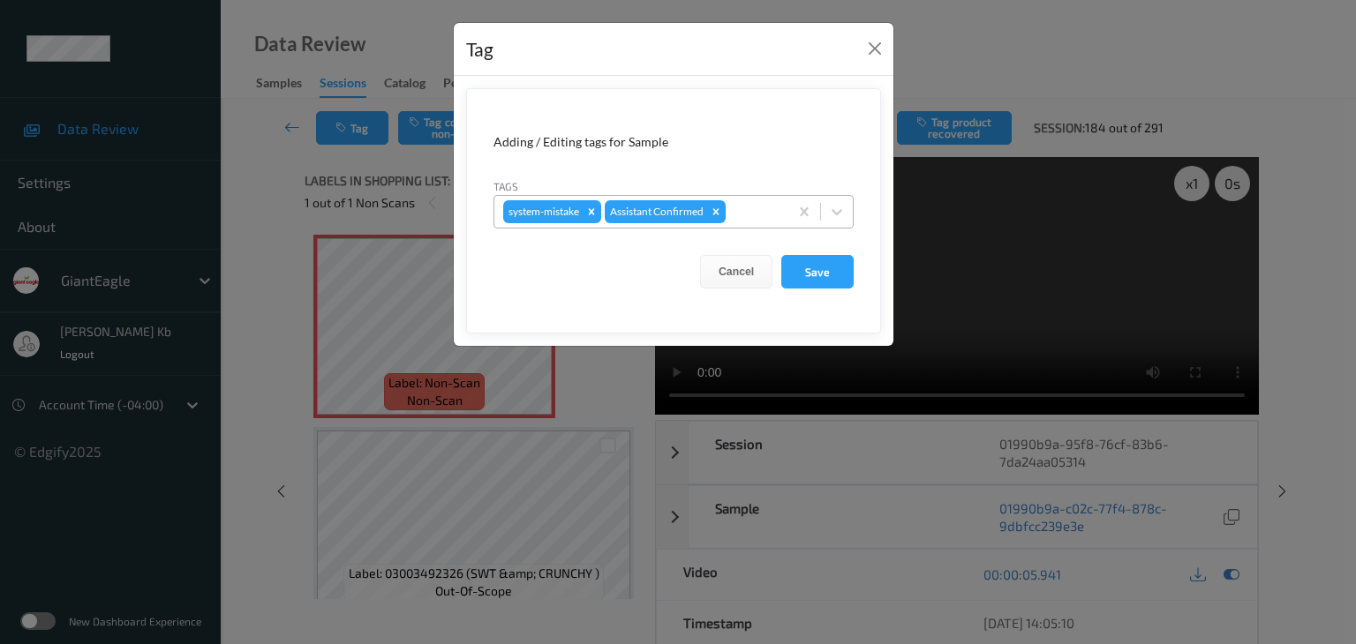
click at [747, 207] on div at bounding box center [754, 211] width 50 height 21
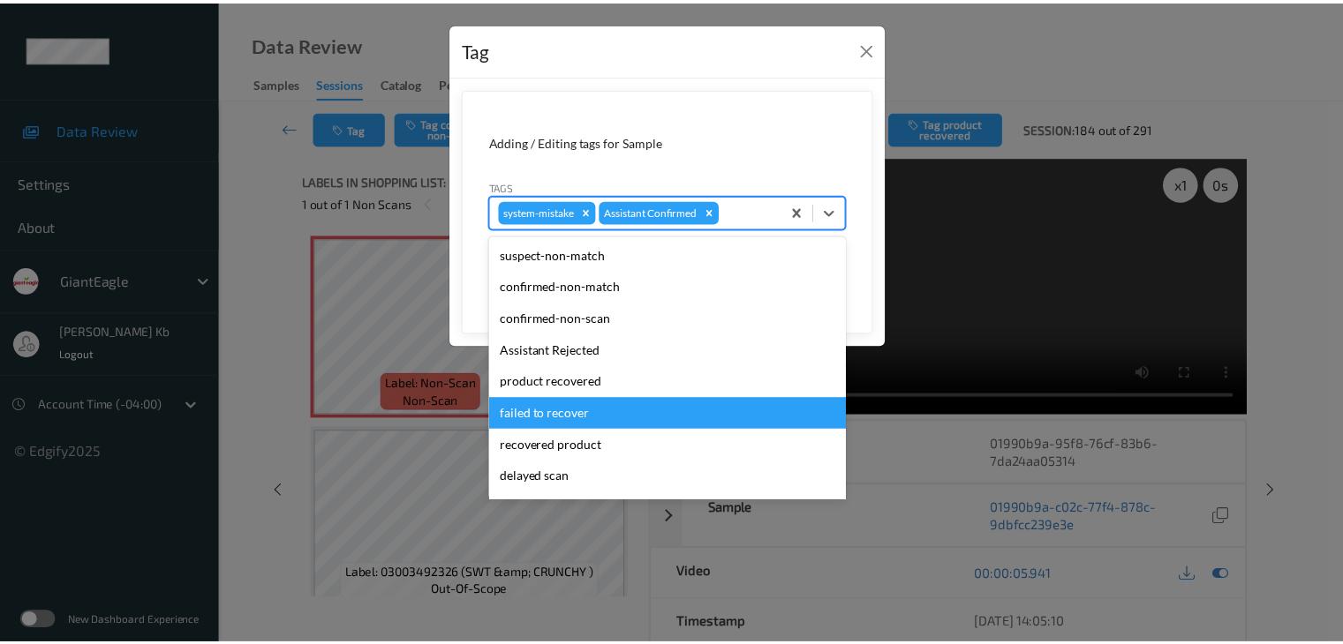
scroll to position [155, 0]
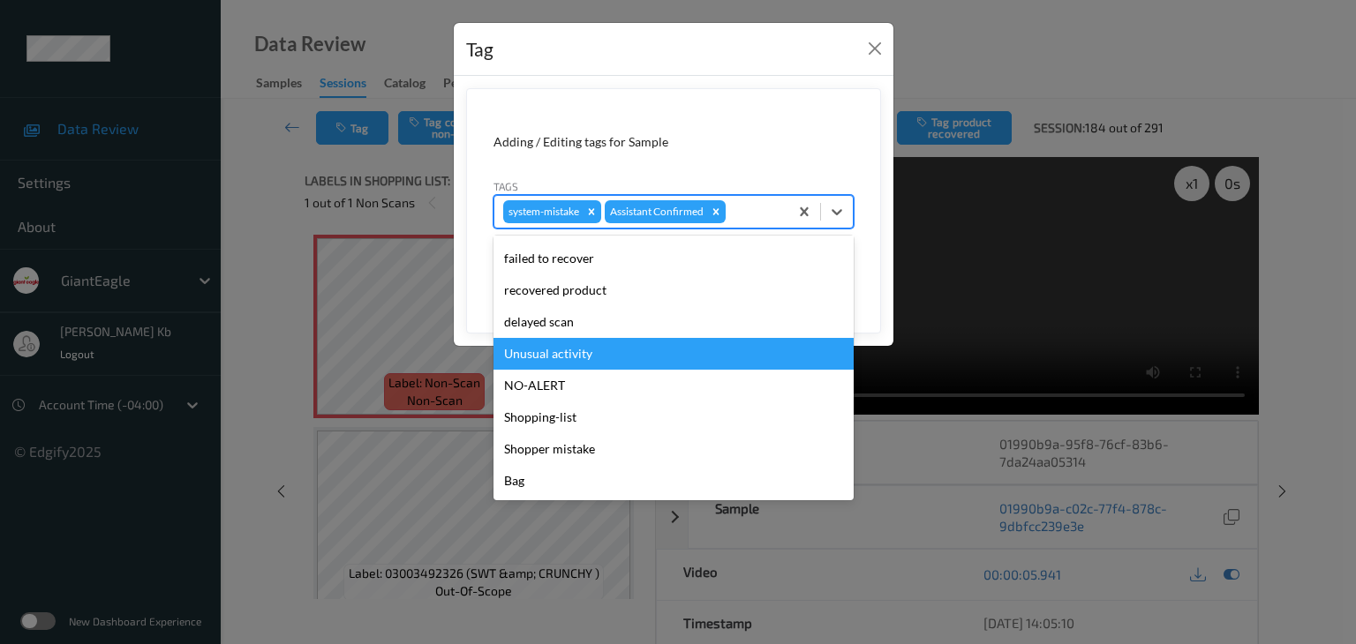
click at [553, 354] on div "Unusual activity" at bounding box center [673, 354] width 360 height 32
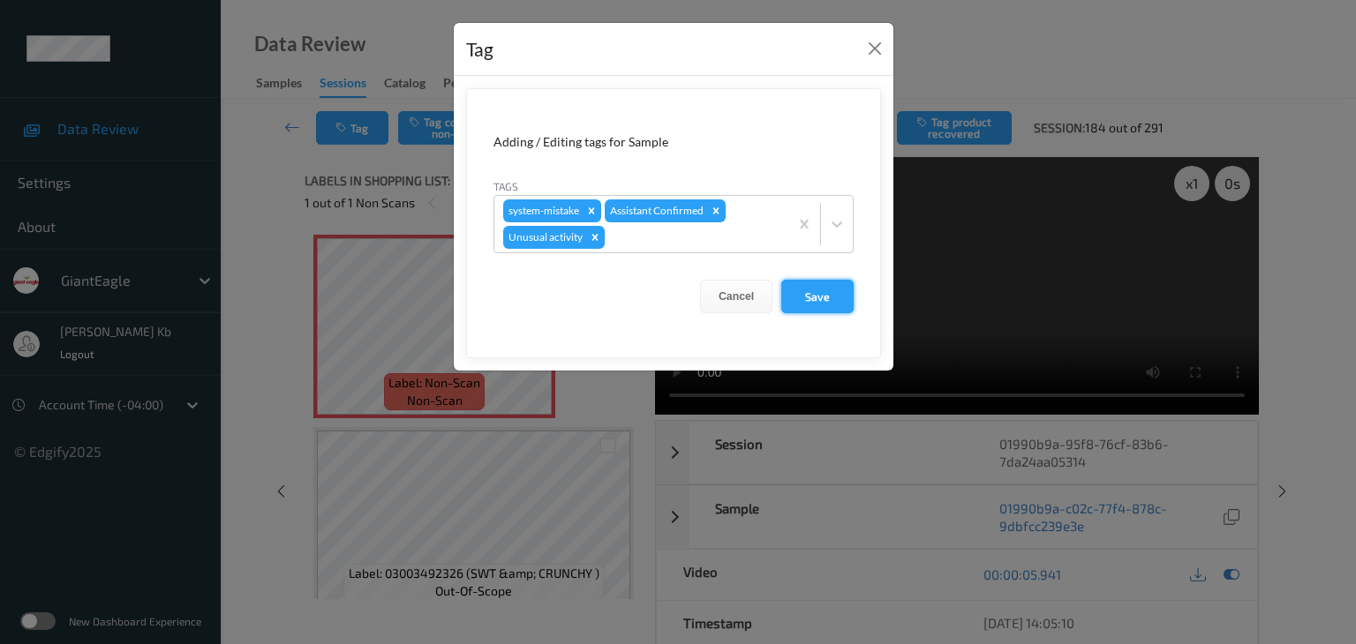
click at [812, 298] on button "Save" at bounding box center [817, 297] width 72 height 34
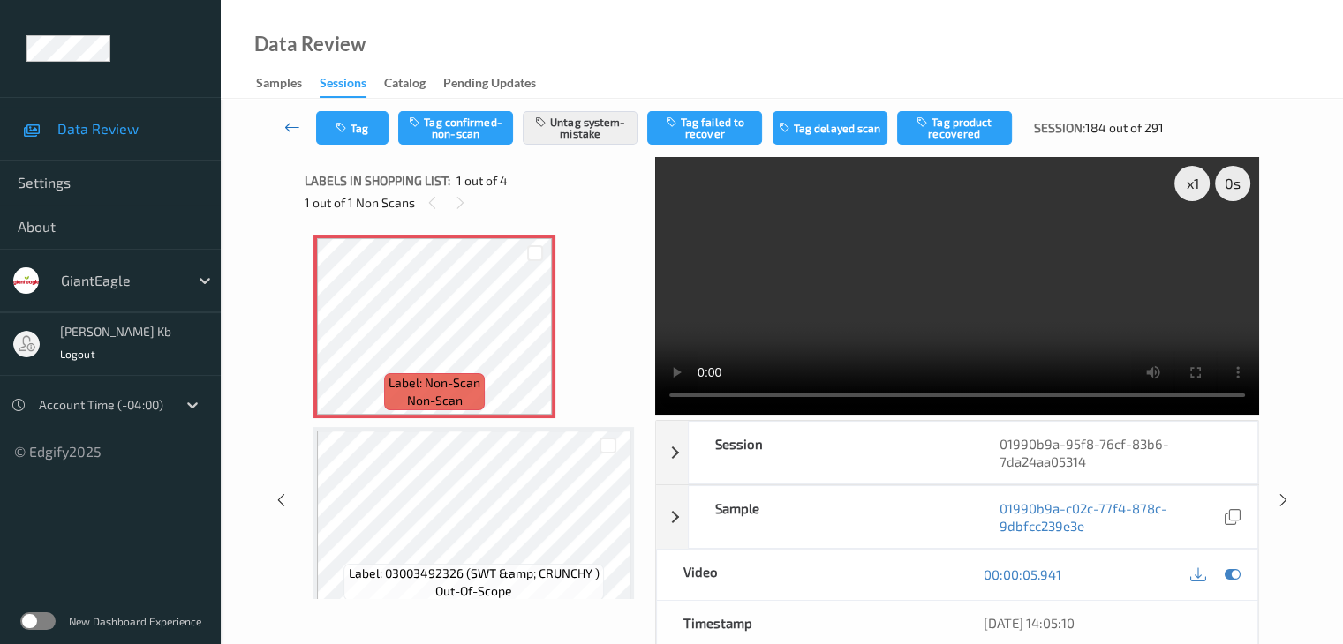
click at [295, 126] on icon at bounding box center [292, 127] width 16 height 18
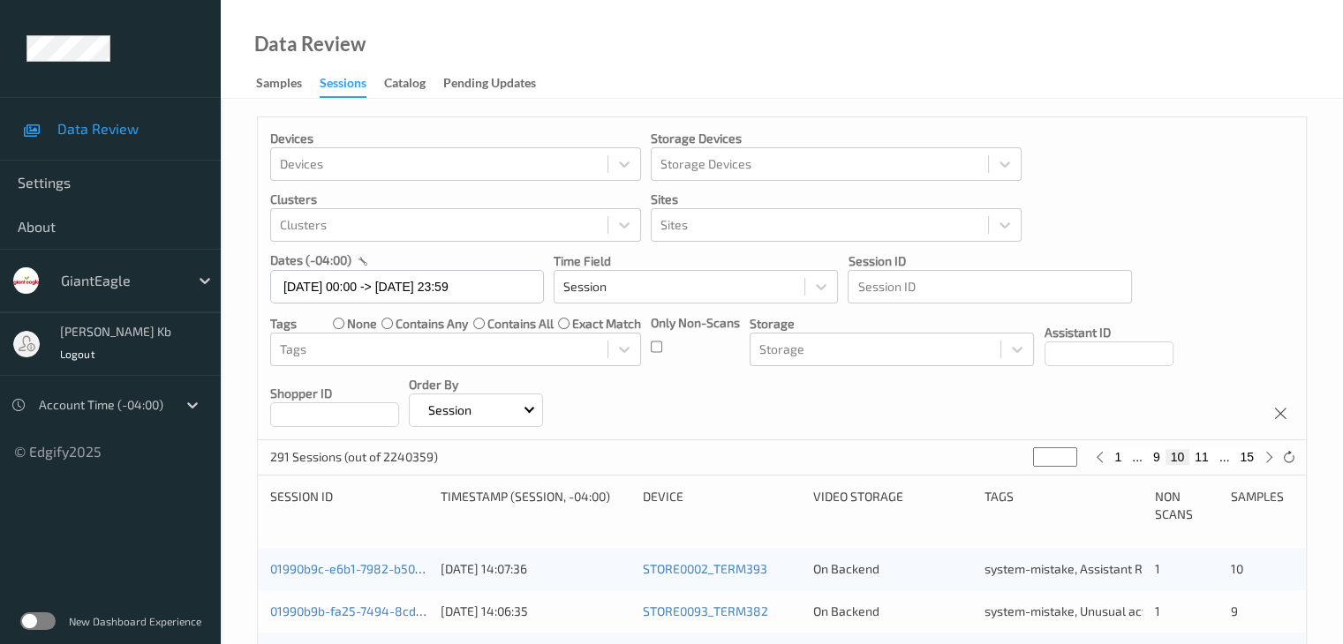
scroll to position [265, 0]
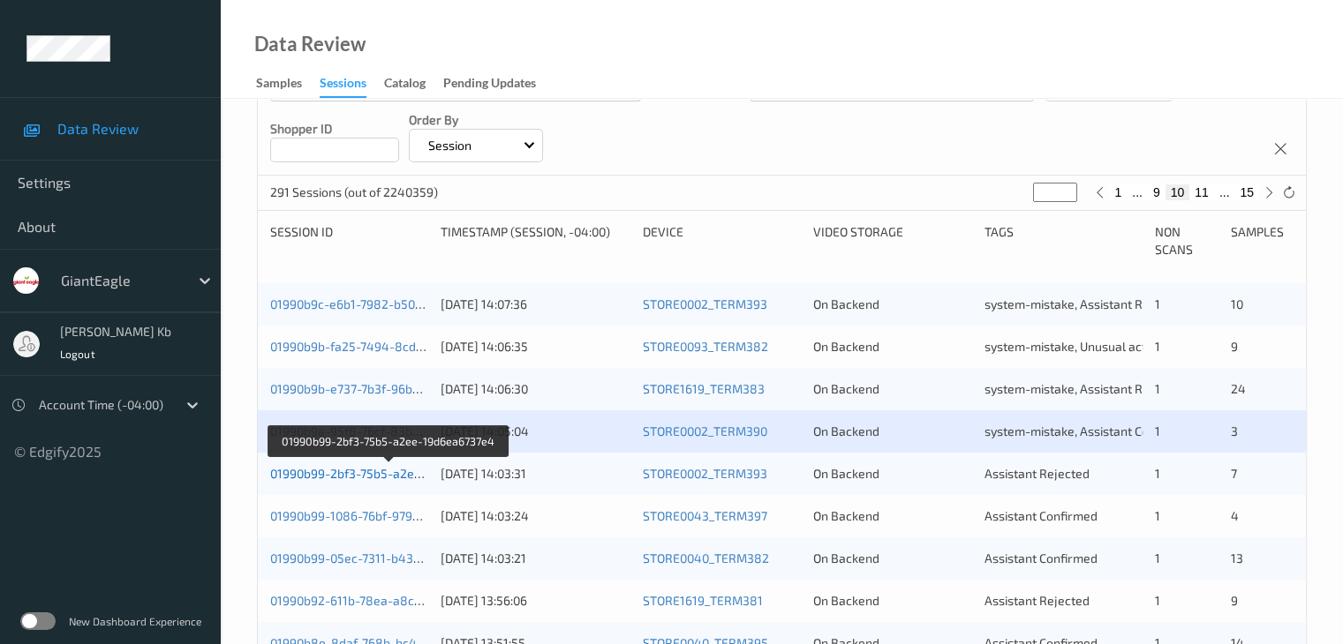
click at [380, 473] on link "01990b99-2bf3-75b5-a2ee-19d6ea6737e4" at bounding box center [389, 473] width 238 height 15
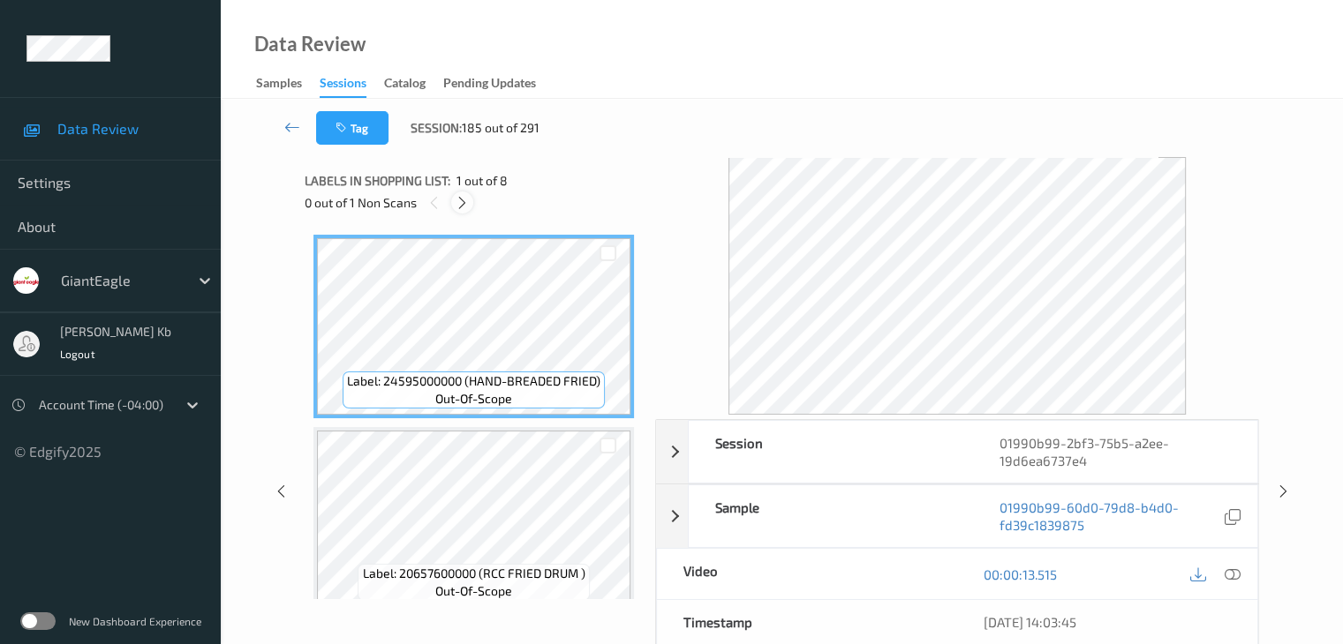
click at [463, 203] on icon at bounding box center [462, 203] width 15 height 16
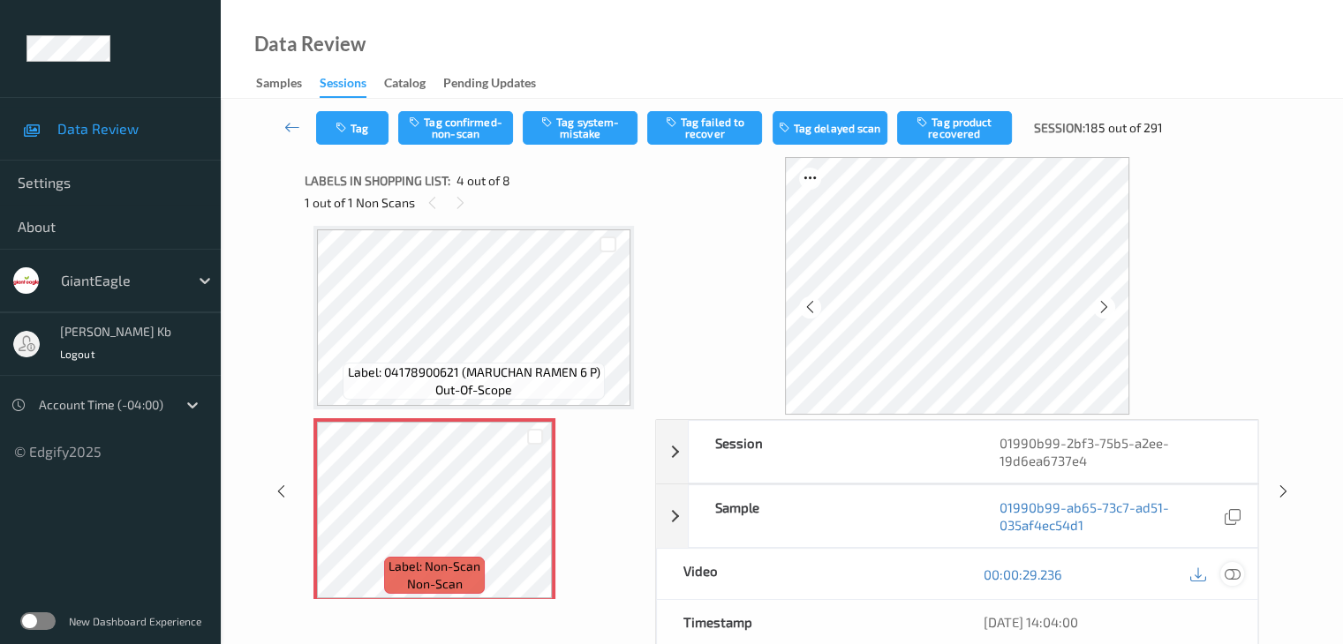
click at [1238, 576] on icon at bounding box center [1231, 575] width 16 height 16
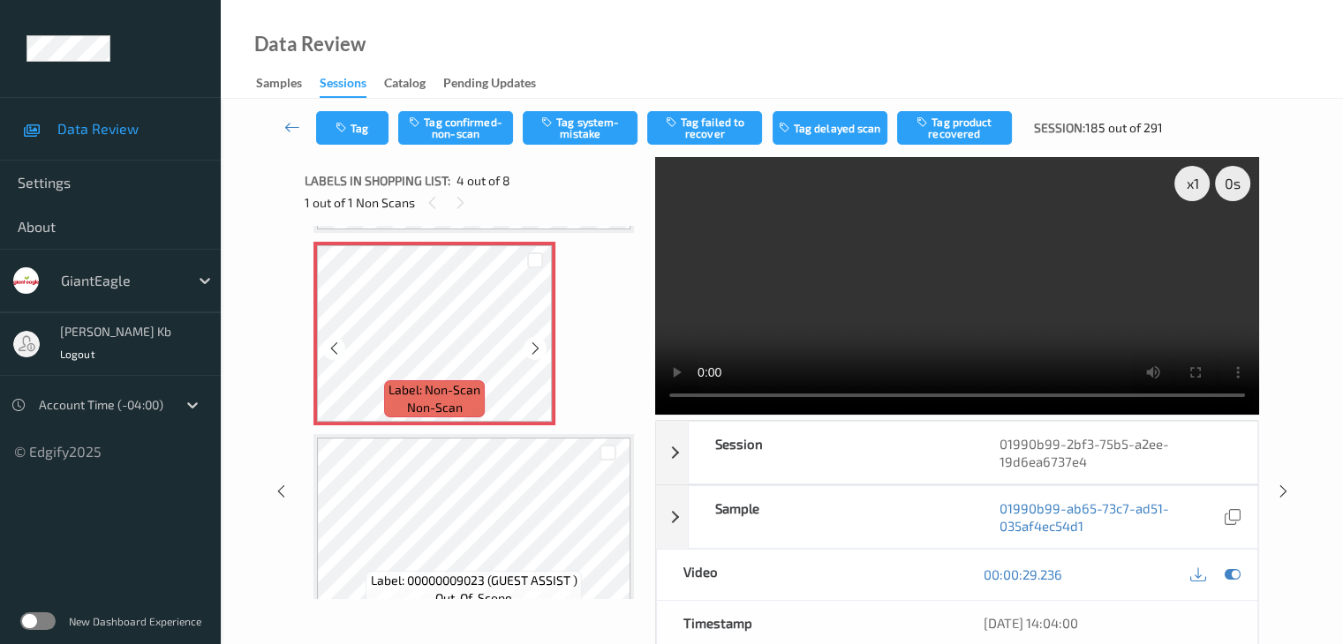
scroll to position [482, 0]
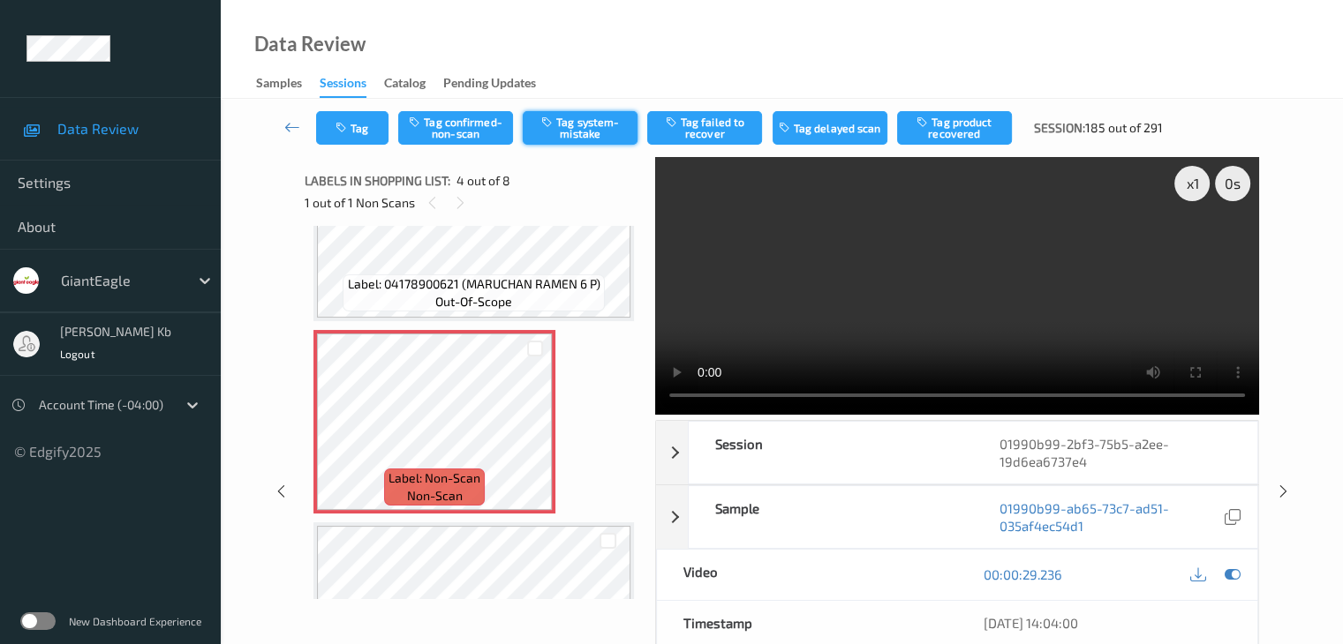
click at [585, 124] on button "Tag system-mistake" at bounding box center [580, 128] width 115 height 34
click at [292, 126] on icon at bounding box center [292, 127] width 16 height 18
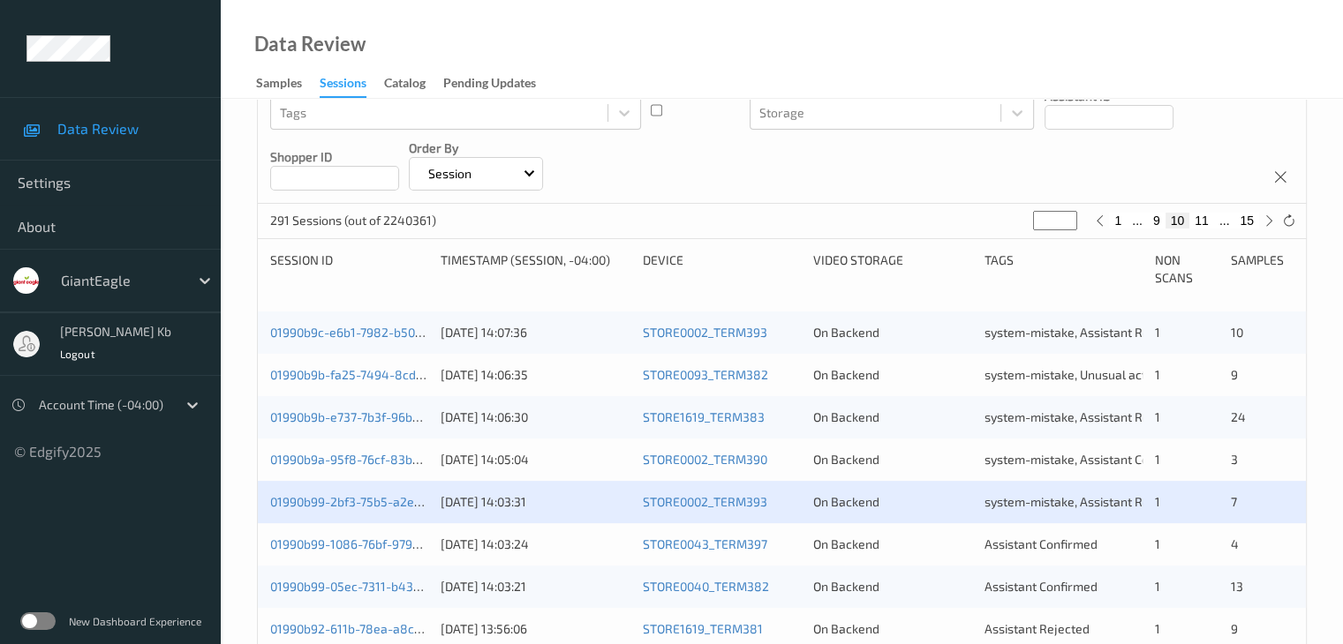
scroll to position [265, 0]
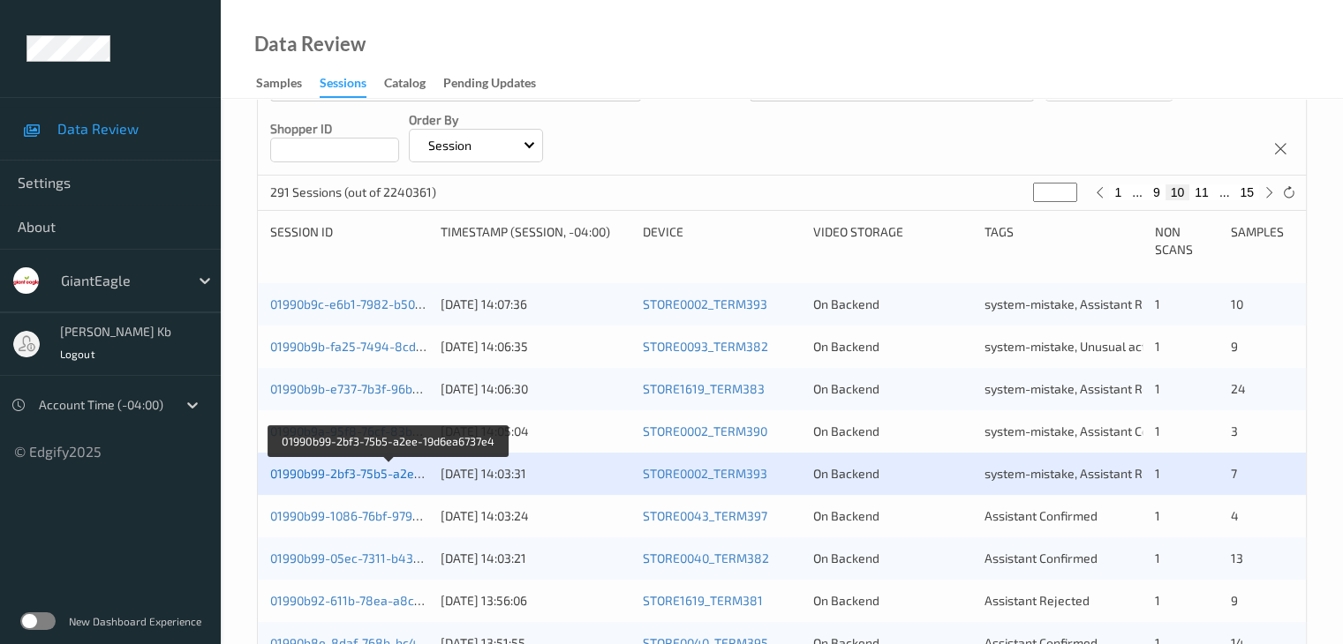
click at [378, 479] on link "01990b99-2bf3-75b5-a2ee-19d6ea6737e4" at bounding box center [389, 473] width 238 height 15
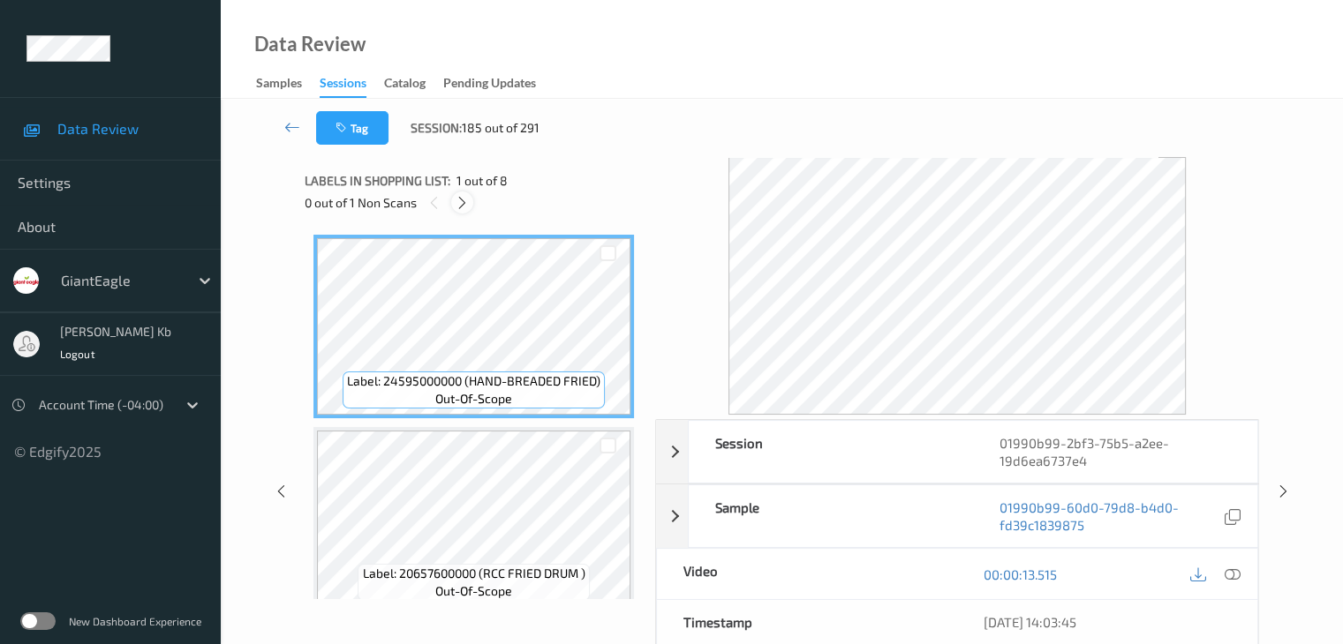
click at [468, 201] on icon at bounding box center [462, 203] width 15 height 16
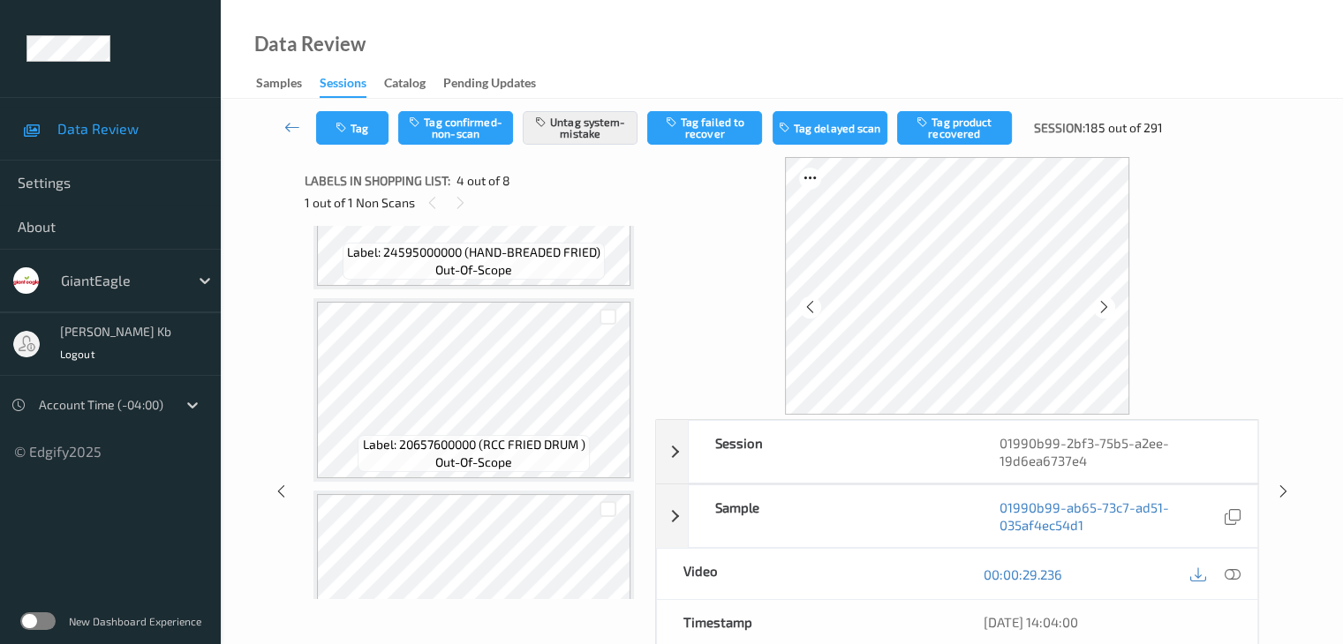
drag, startPoint x: 291, startPoint y: 125, endPoint x: 303, endPoint y: 102, distance: 25.7
click at [292, 125] on icon at bounding box center [292, 127] width 16 height 18
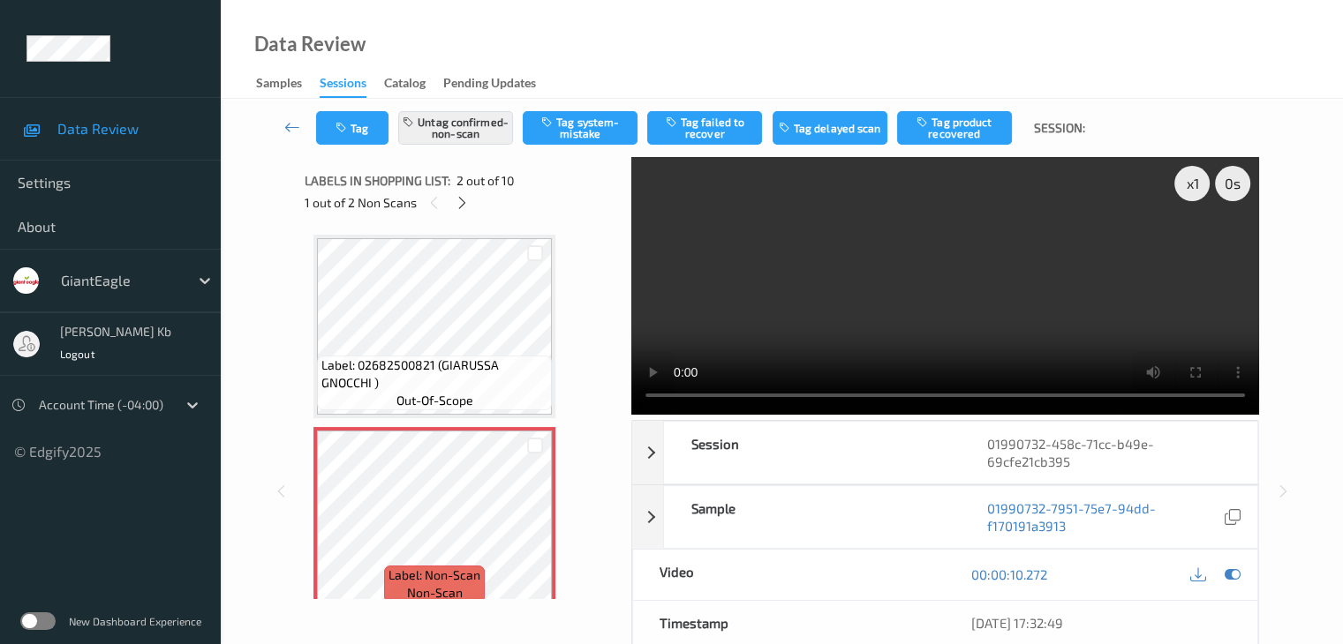
scroll to position [177, 0]
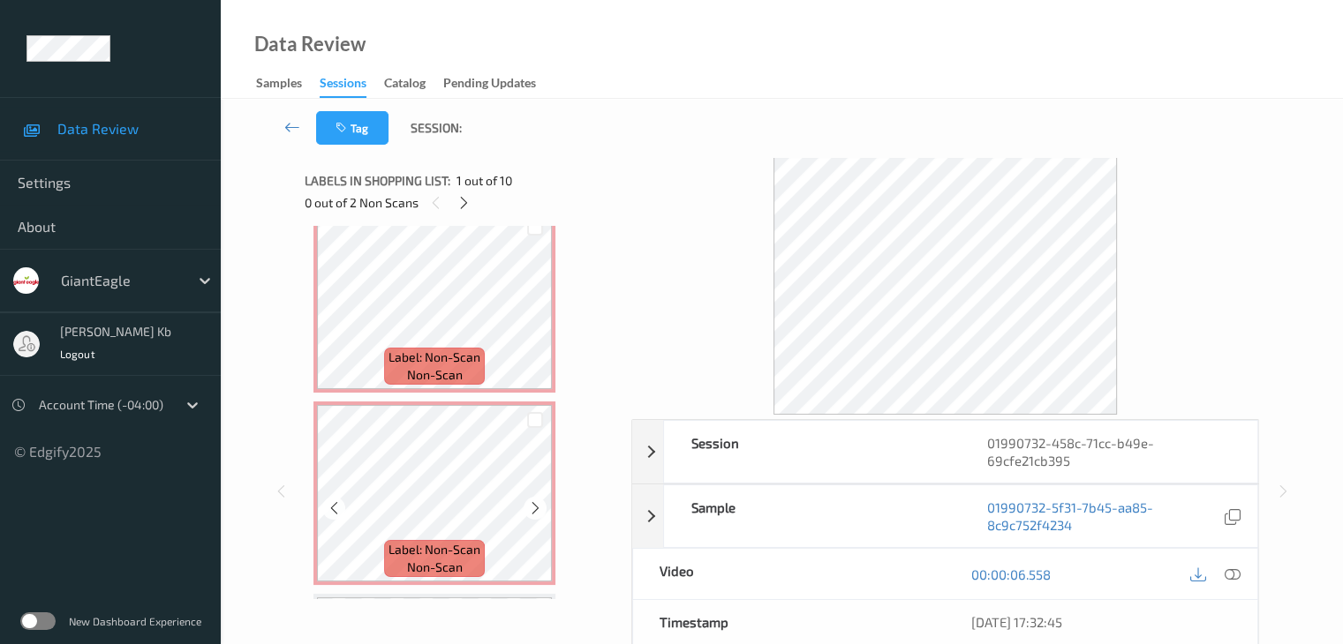
scroll to position [177, 0]
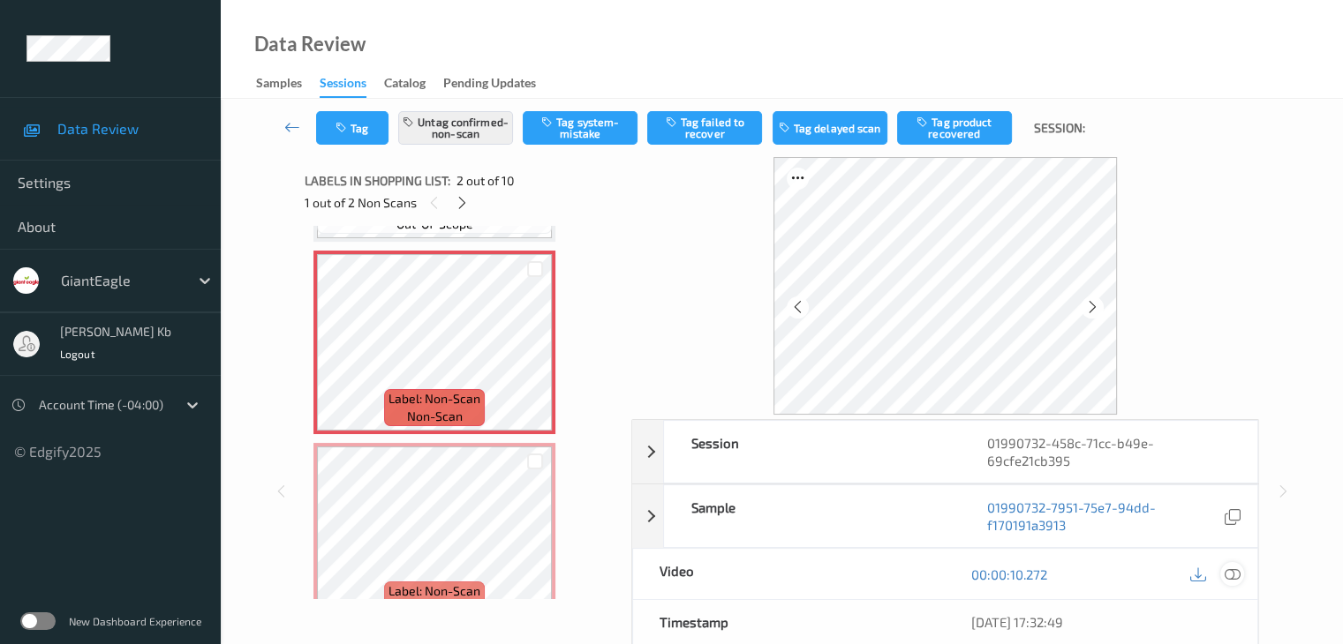
click at [1230, 576] on icon at bounding box center [1231, 575] width 16 height 16
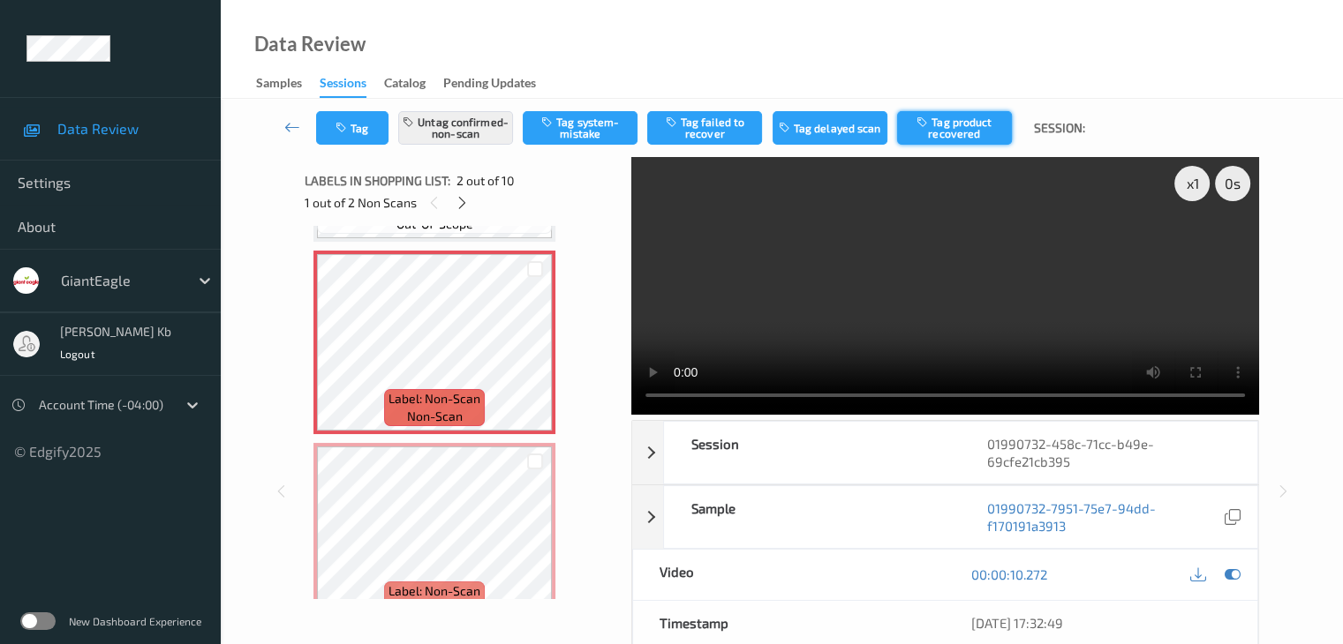
click at [952, 129] on button "Tag product recovered" at bounding box center [954, 128] width 115 height 34
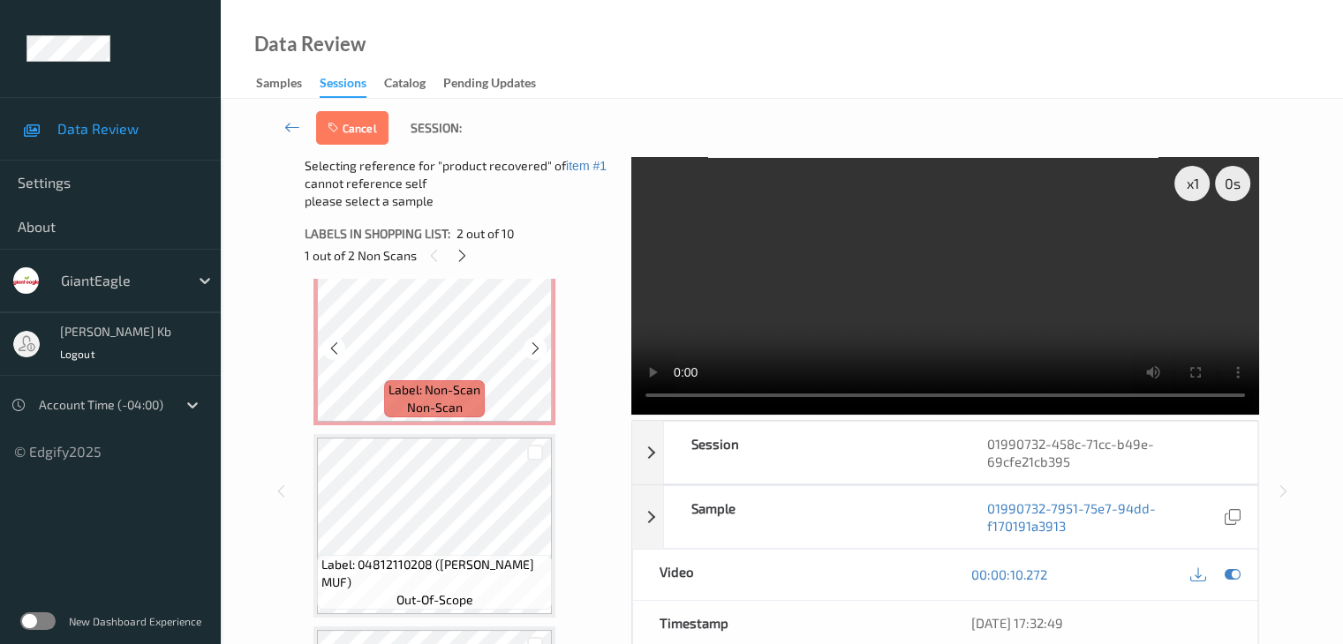
scroll to position [441, 0]
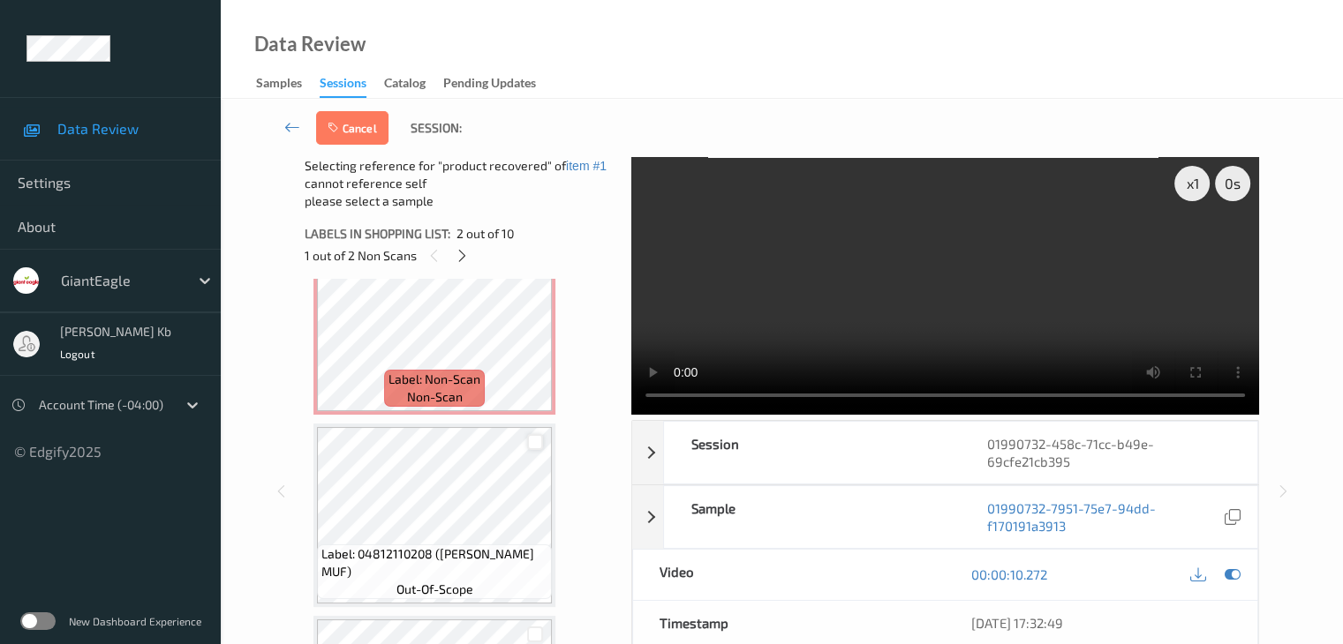
click at [537, 442] on div at bounding box center [535, 442] width 17 height 17
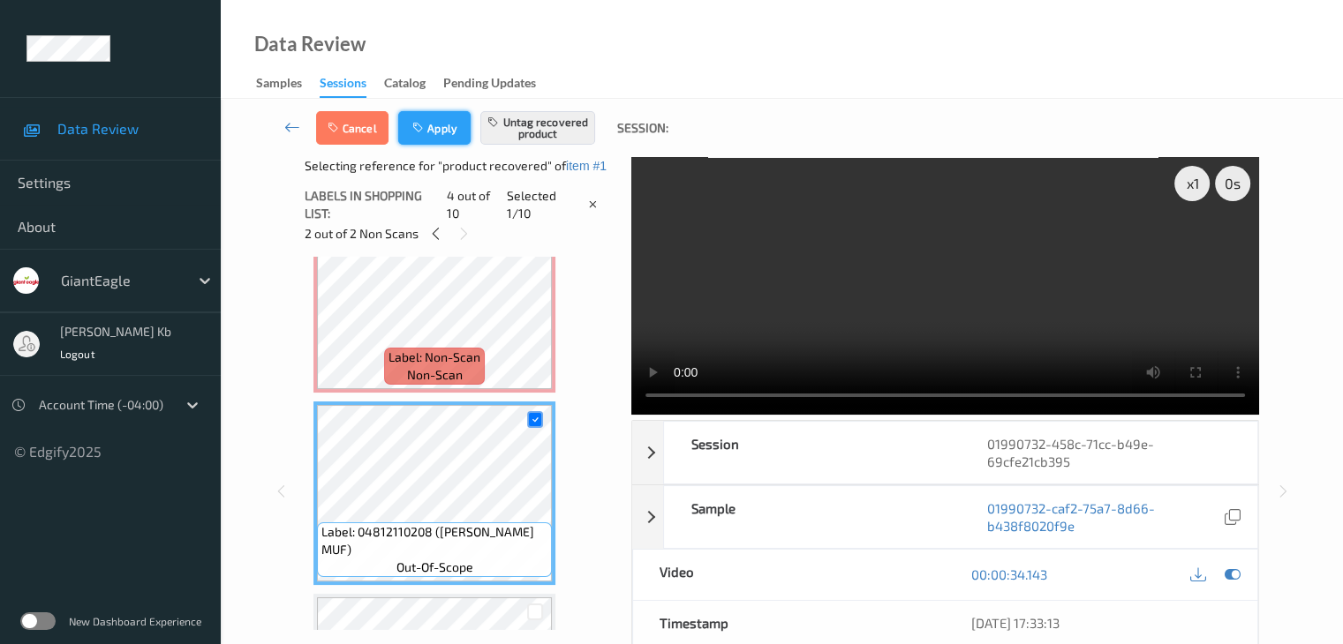
click at [451, 132] on button "Apply" at bounding box center [434, 128] width 72 height 34
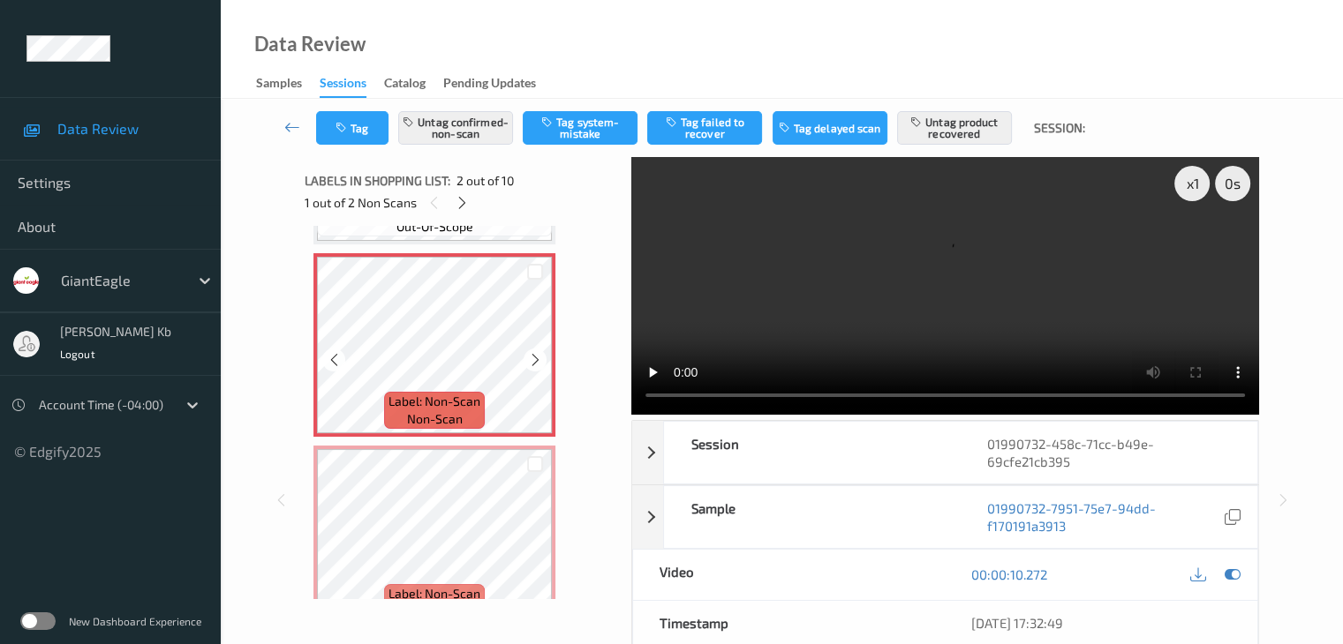
scroll to position [177, 0]
